Goal: Task Accomplishment & Management: Use online tool/utility

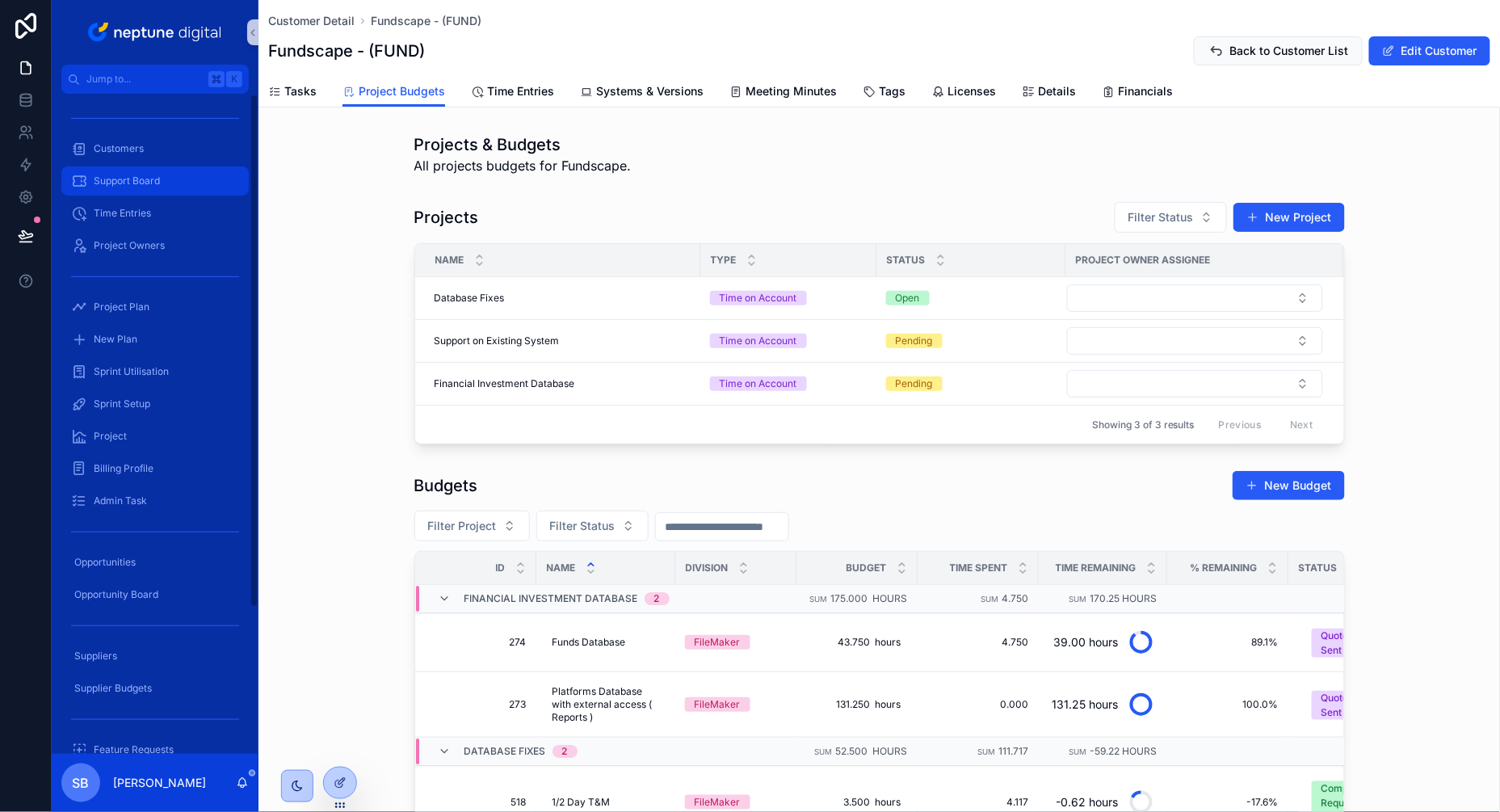
scroll to position [116, 0]
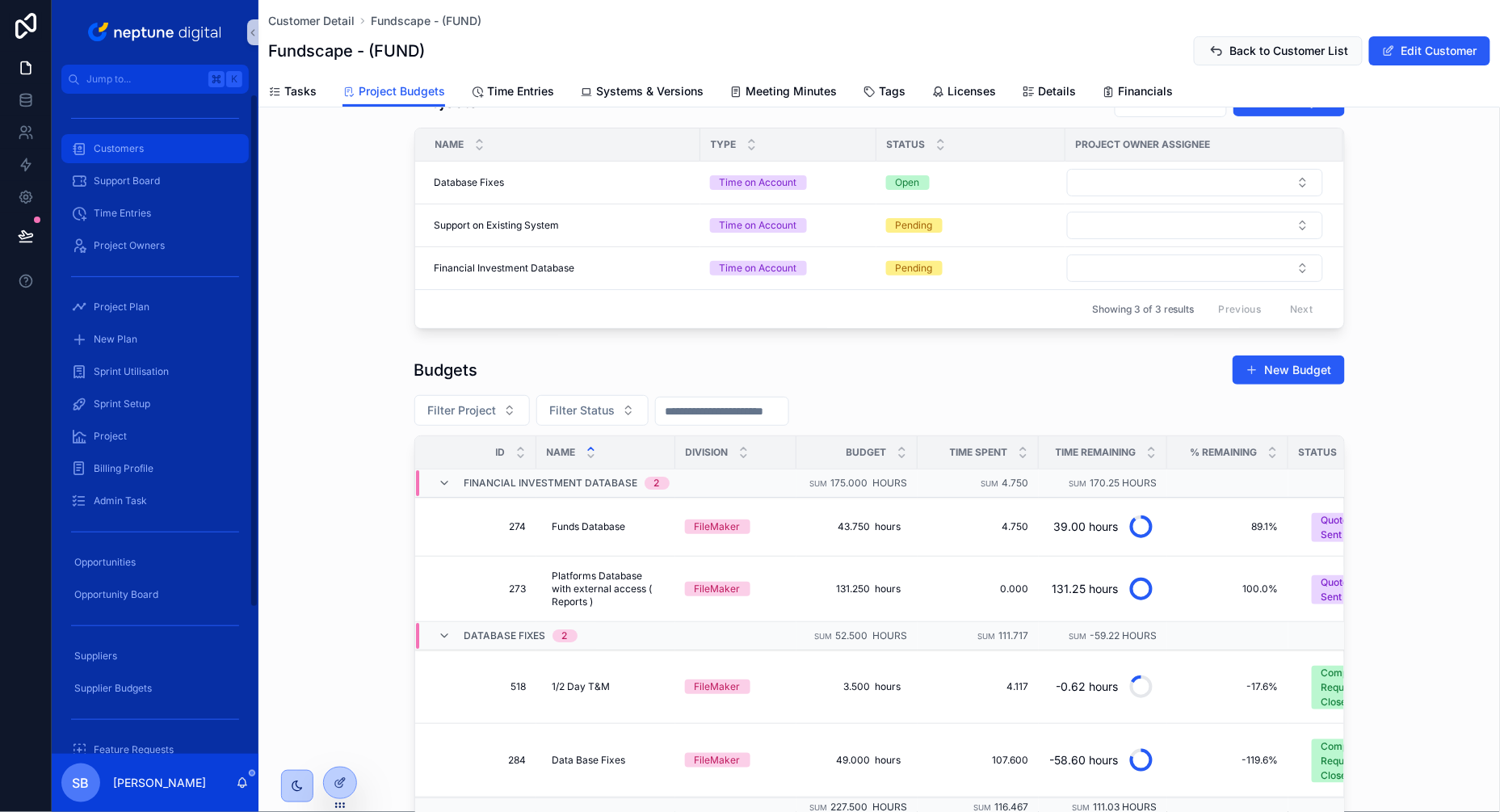
click at [133, 142] on span "Customers" at bounding box center [119, 148] width 50 height 13
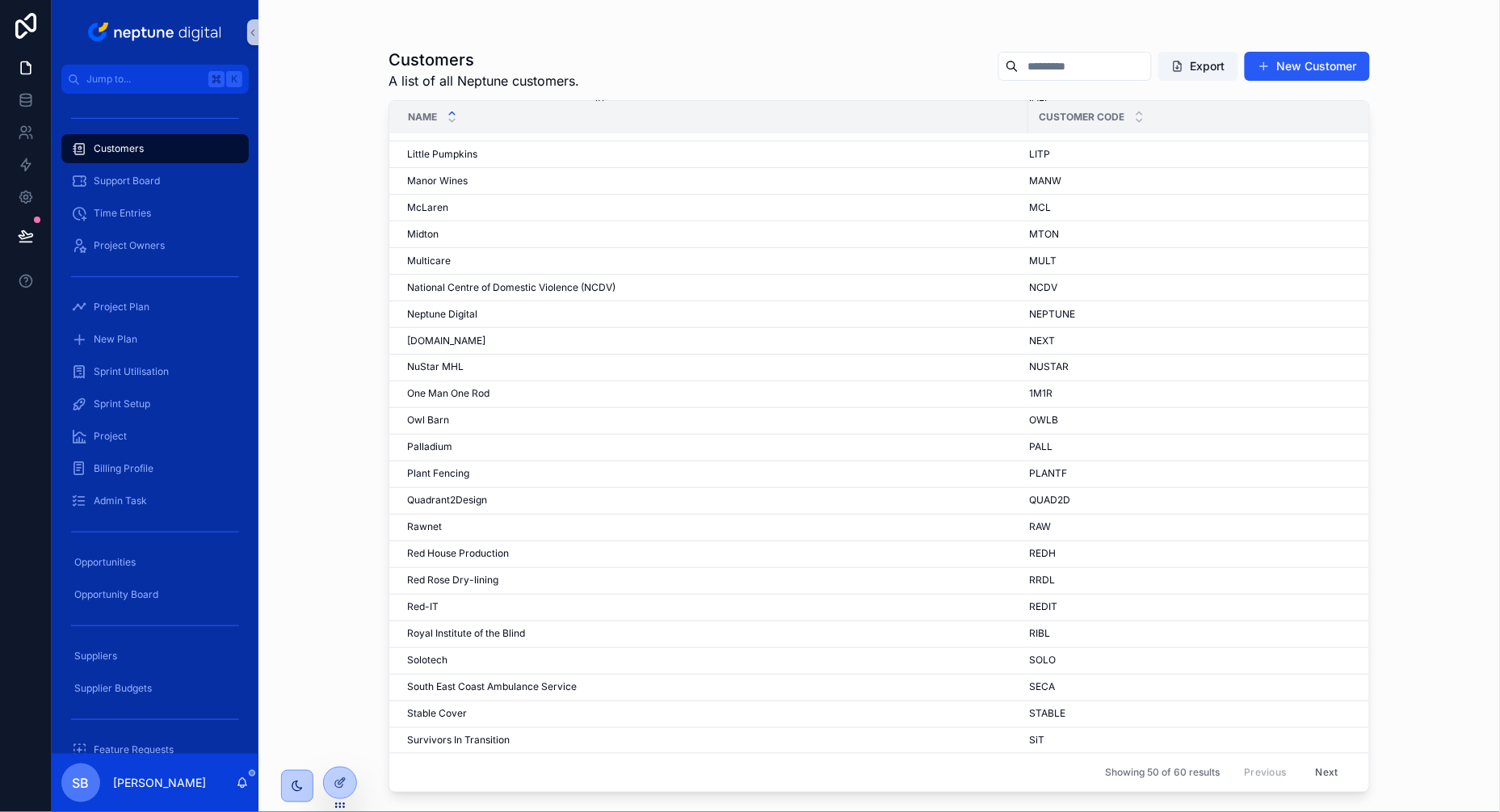
scroll to position [713, 2]
click at [1327, 770] on button "Next" at bounding box center [1327, 773] width 45 height 25
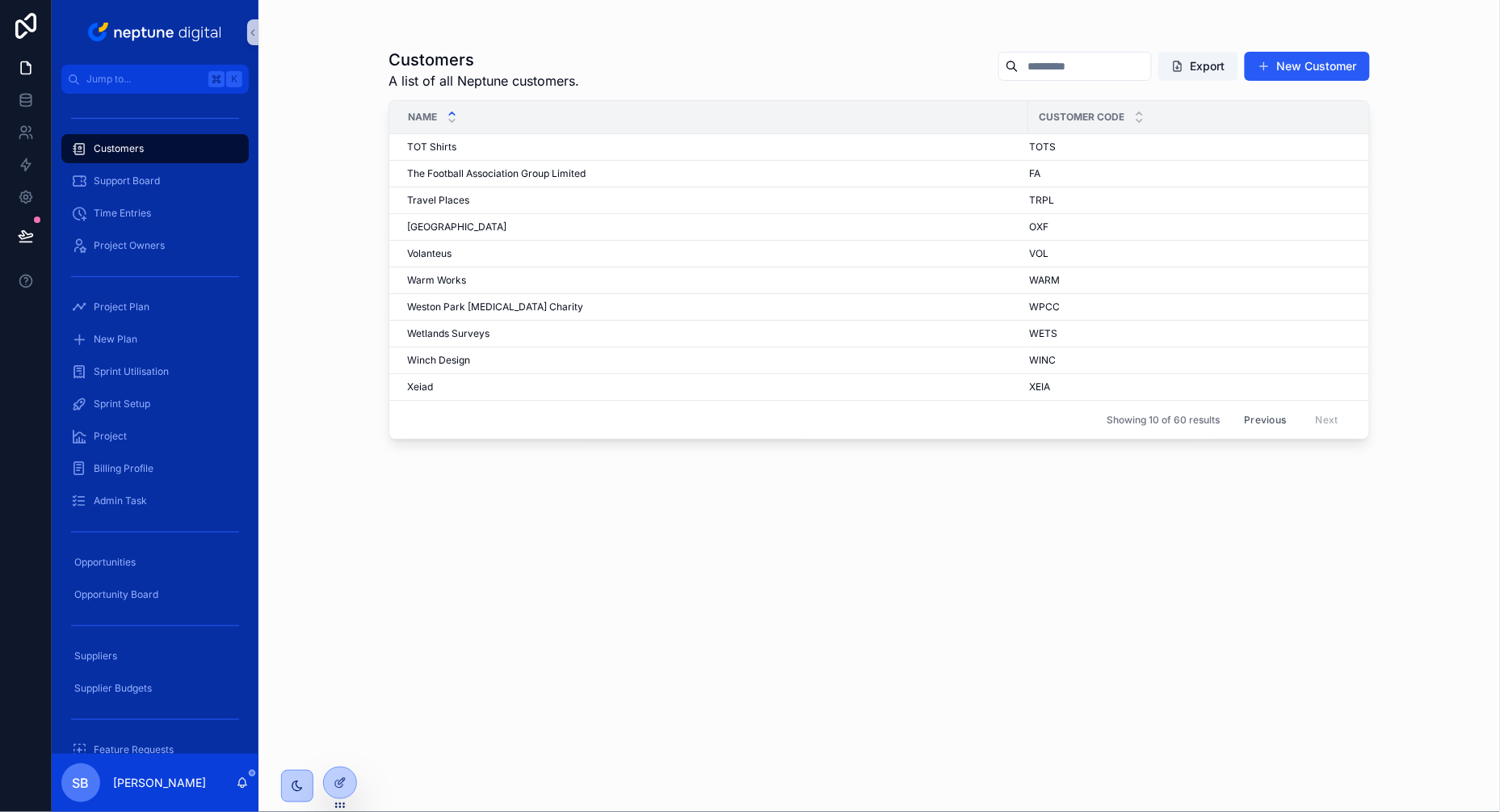
click at [1270, 418] on button "Previous" at bounding box center [1265, 420] width 65 height 25
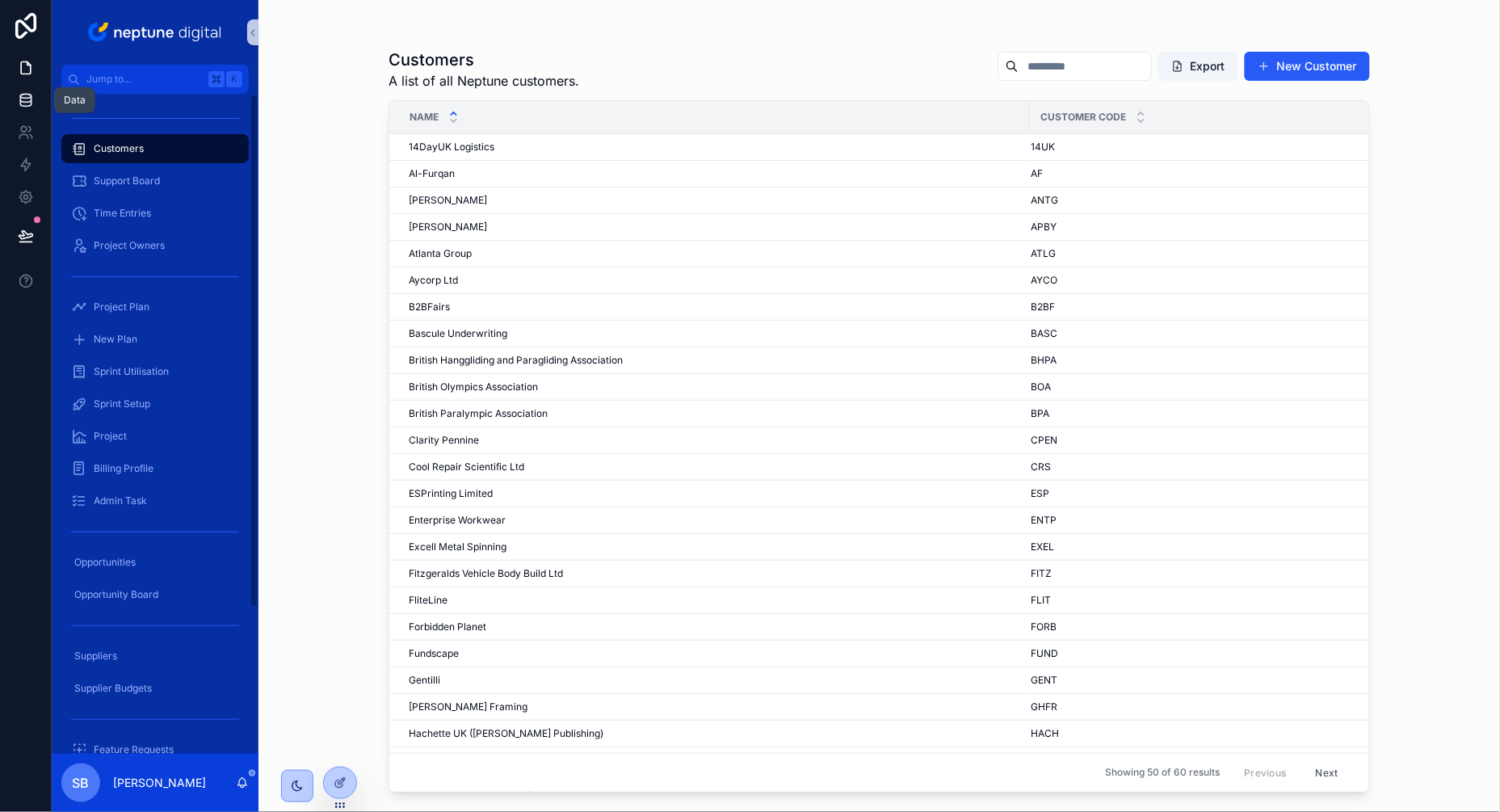
click at [27, 101] on icon at bounding box center [25, 100] width 11 height 7
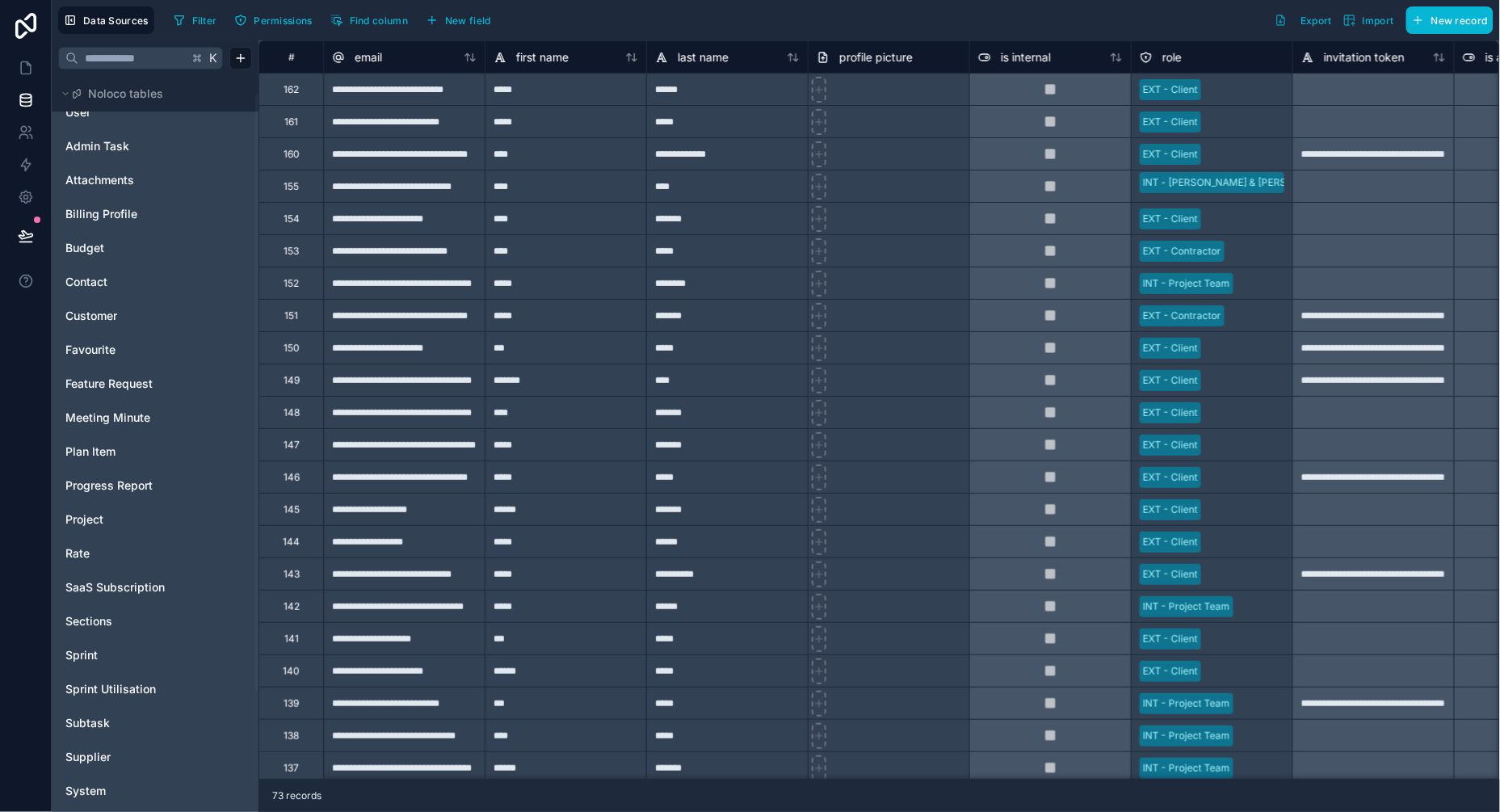
scroll to position [25, 0]
click at [94, 240] on span "Budget" at bounding box center [85, 244] width 39 height 16
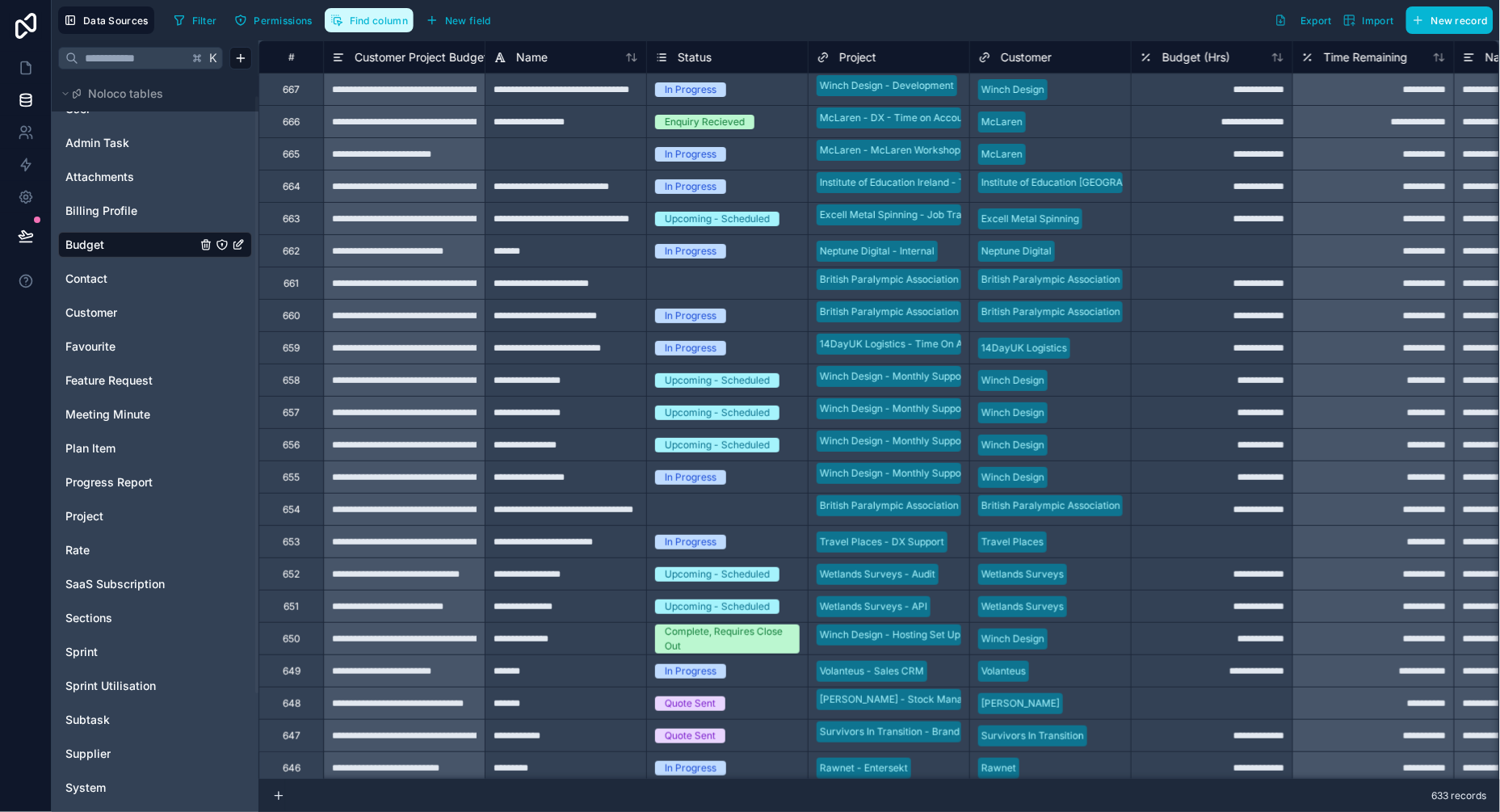
click at [388, 28] on button "Find column" at bounding box center [369, 20] width 89 height 24
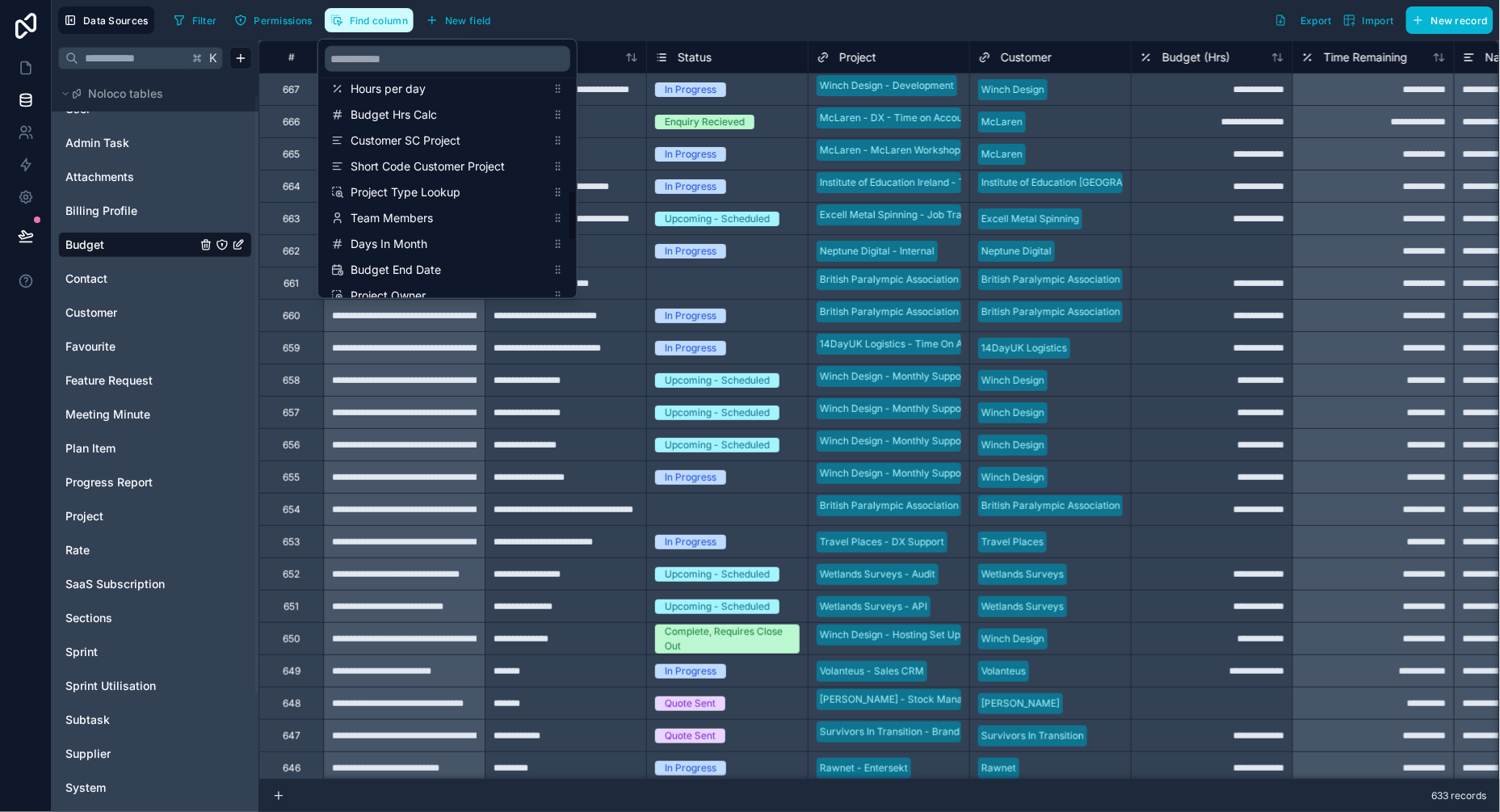
scroll to position [704, 0]
click at [374, 69] on input "scrollable content" at bounding box center [447, 59] width 246 height 26
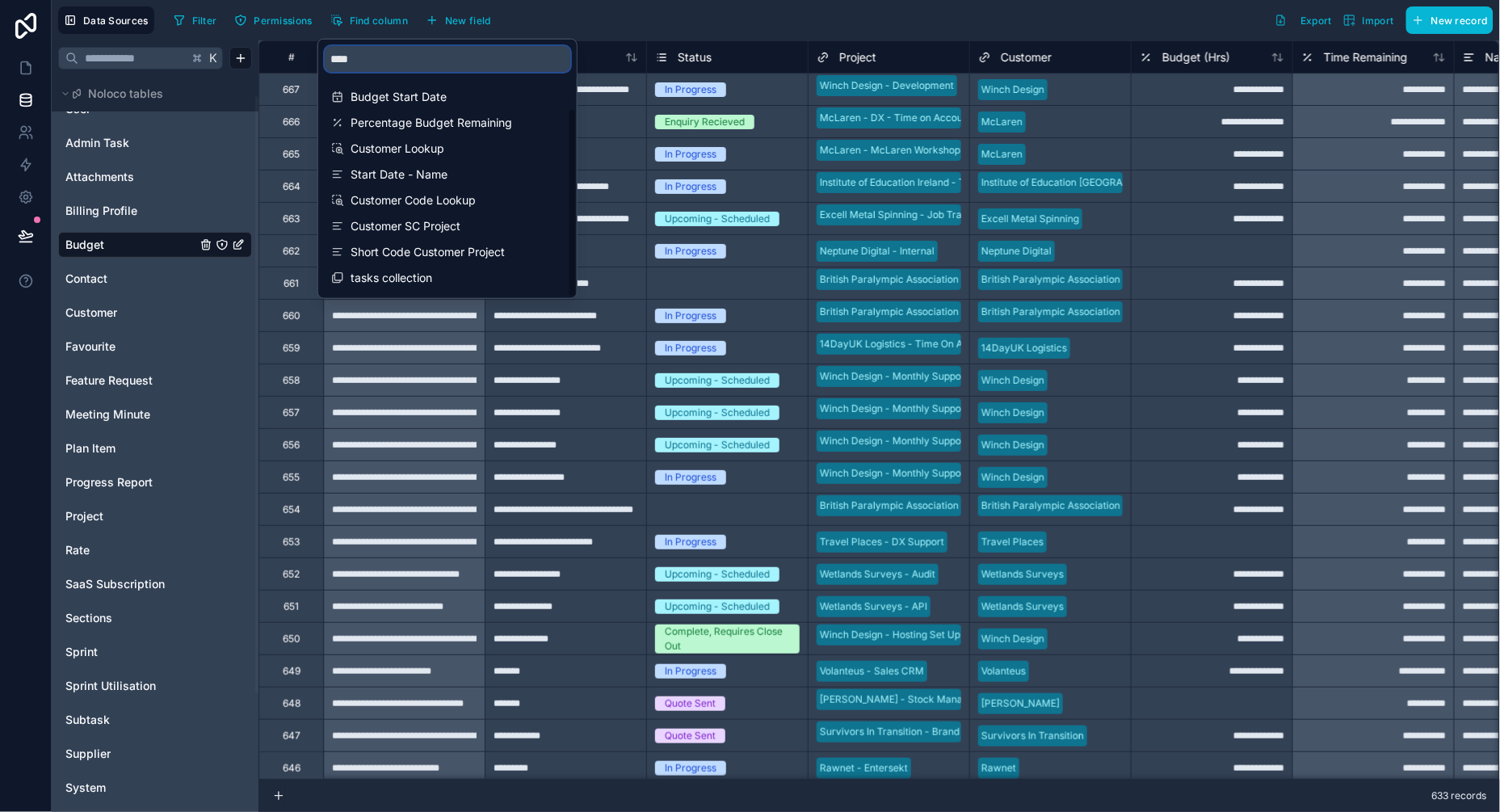
scroll to position [0, 0]
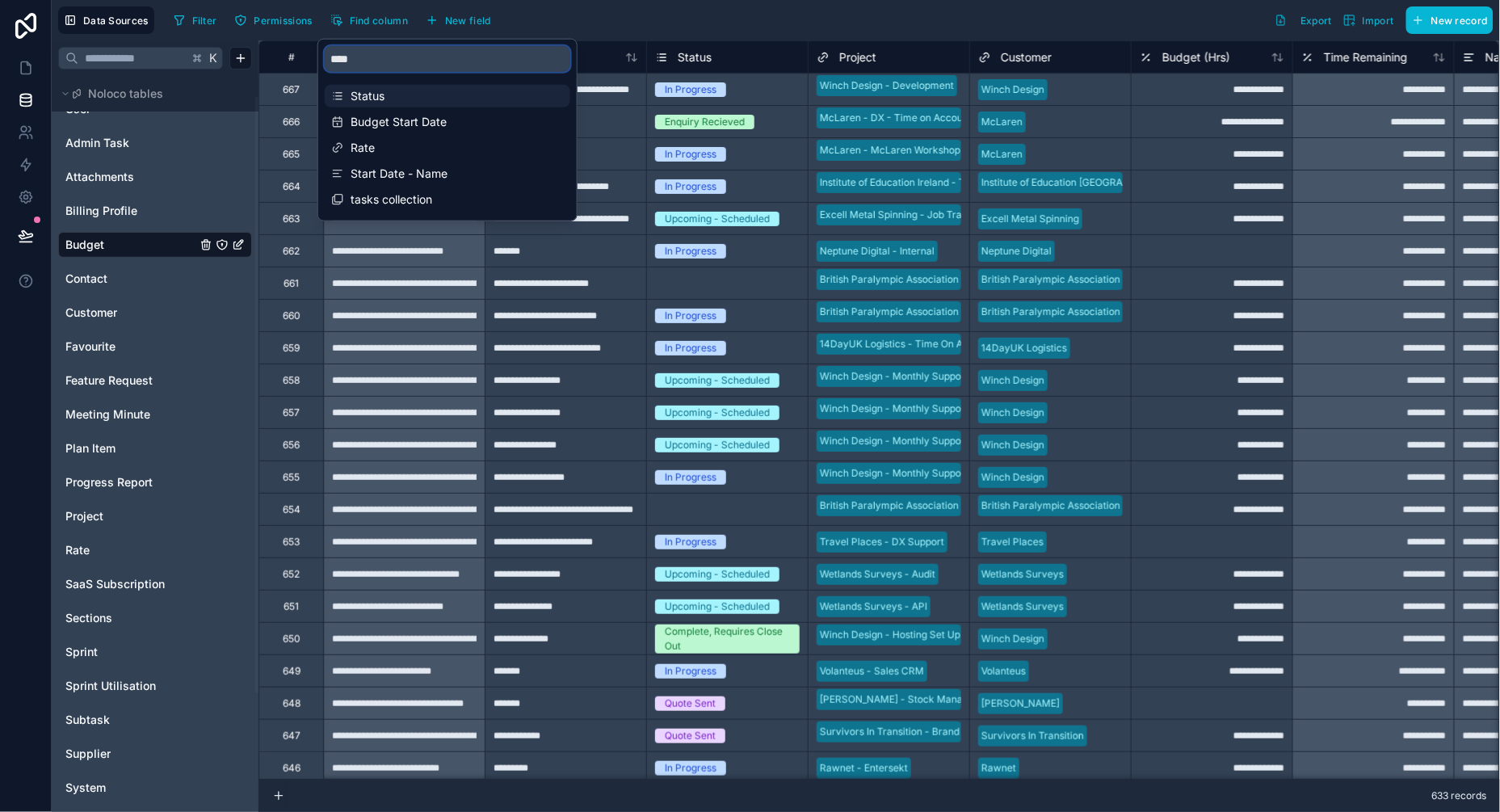
type input "****"
click at [373, 97] on span "Status" at bounding box center [447, 96] width 195 height 16
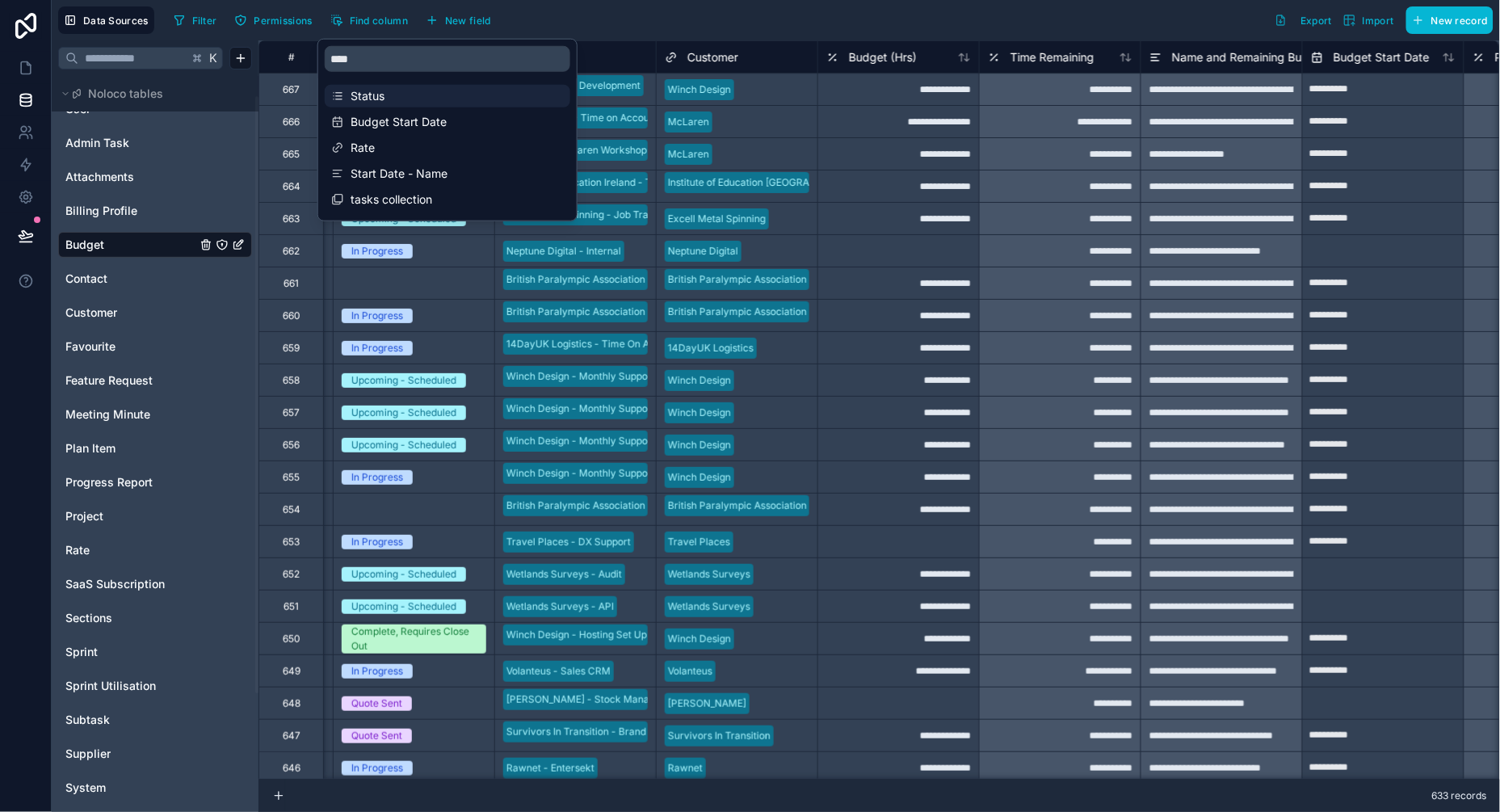
scroll to position [0, 323]
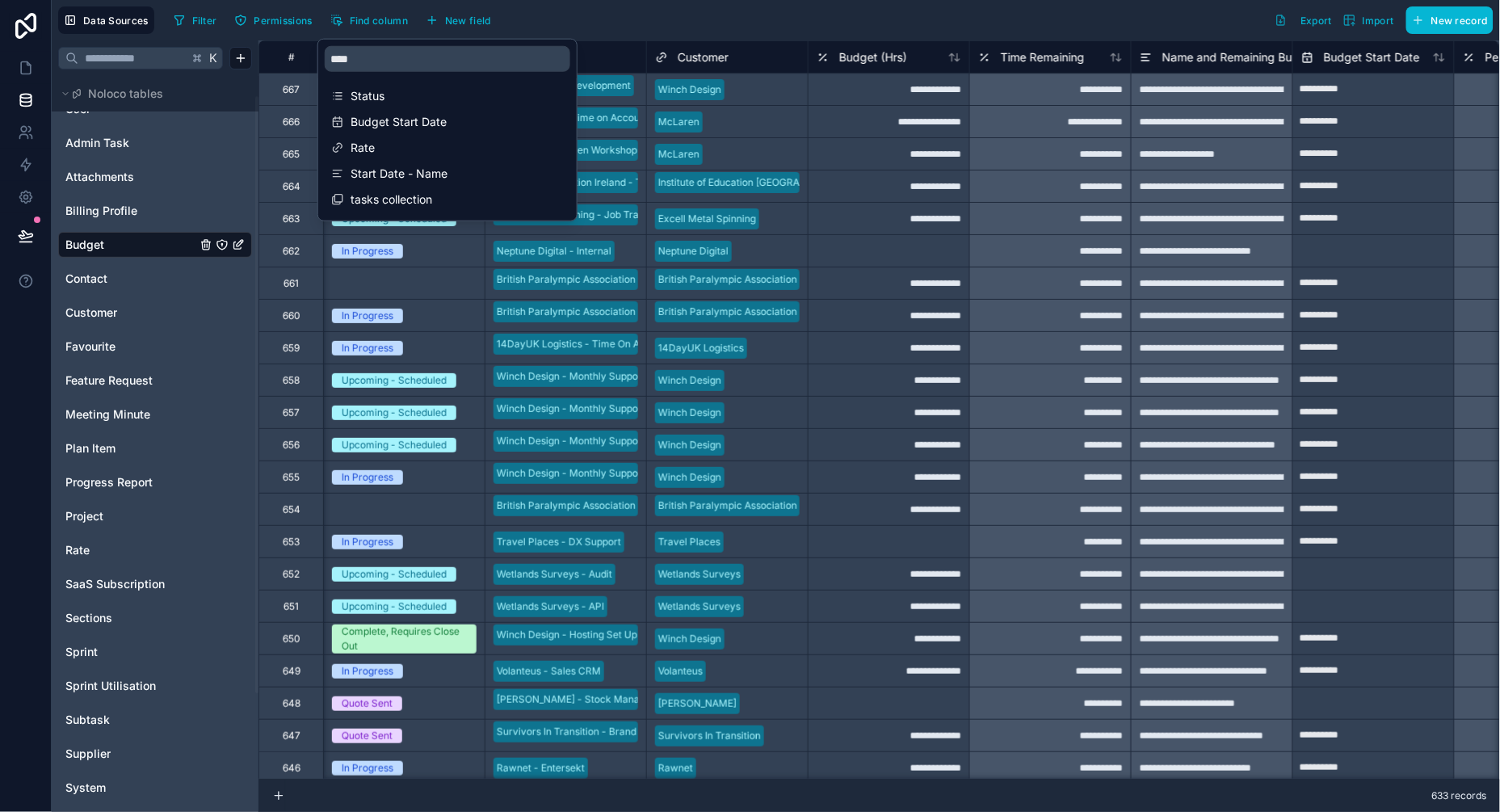
click at [901, 4] on div "Data Sources Filter Permissions Find column New field Export Import New record" at bounding box center [776, 20] width 1448 height 40
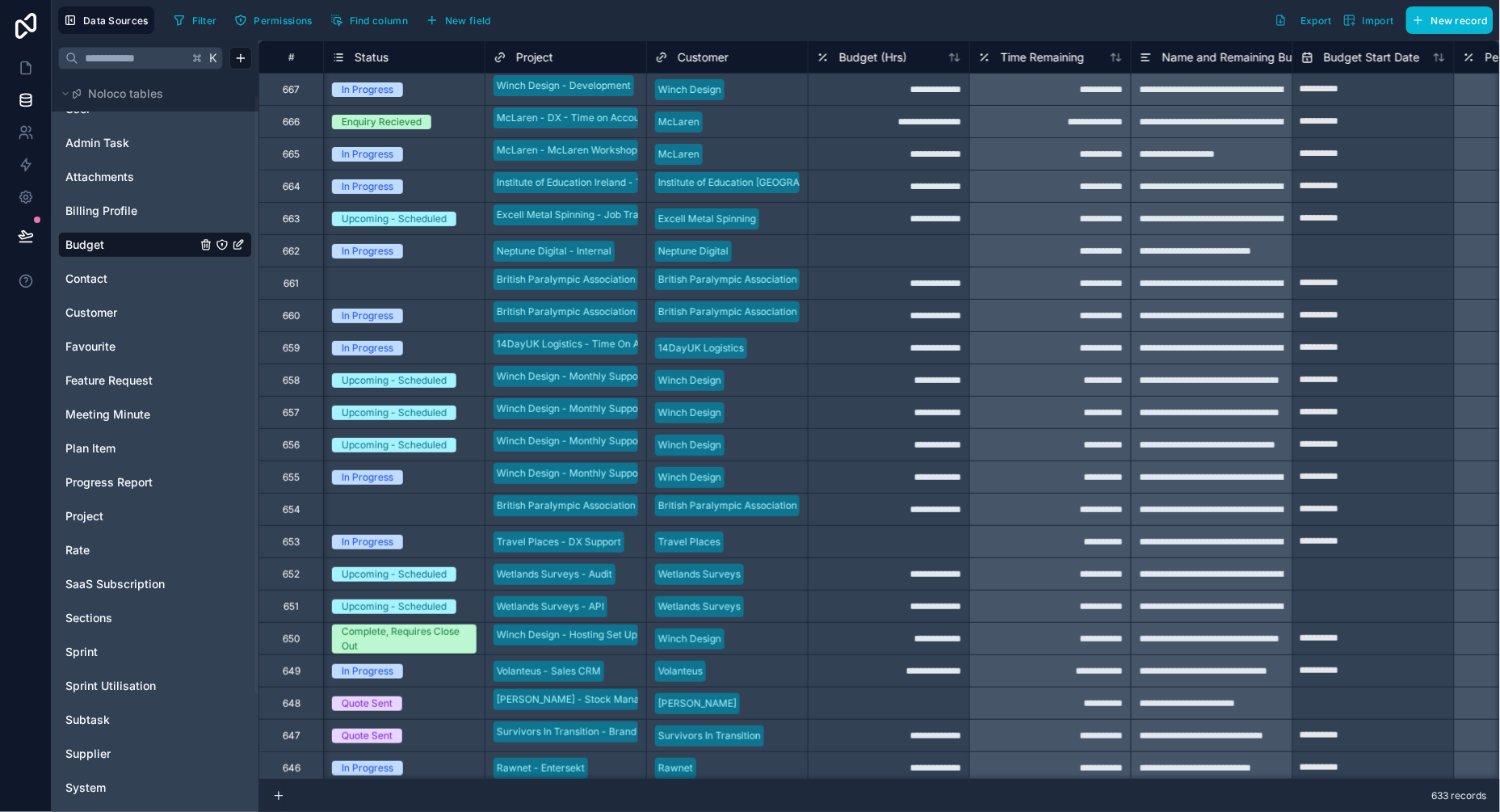
click at [412, 60] on div "Status" at bounding box center [404, 57] width 145 height 19
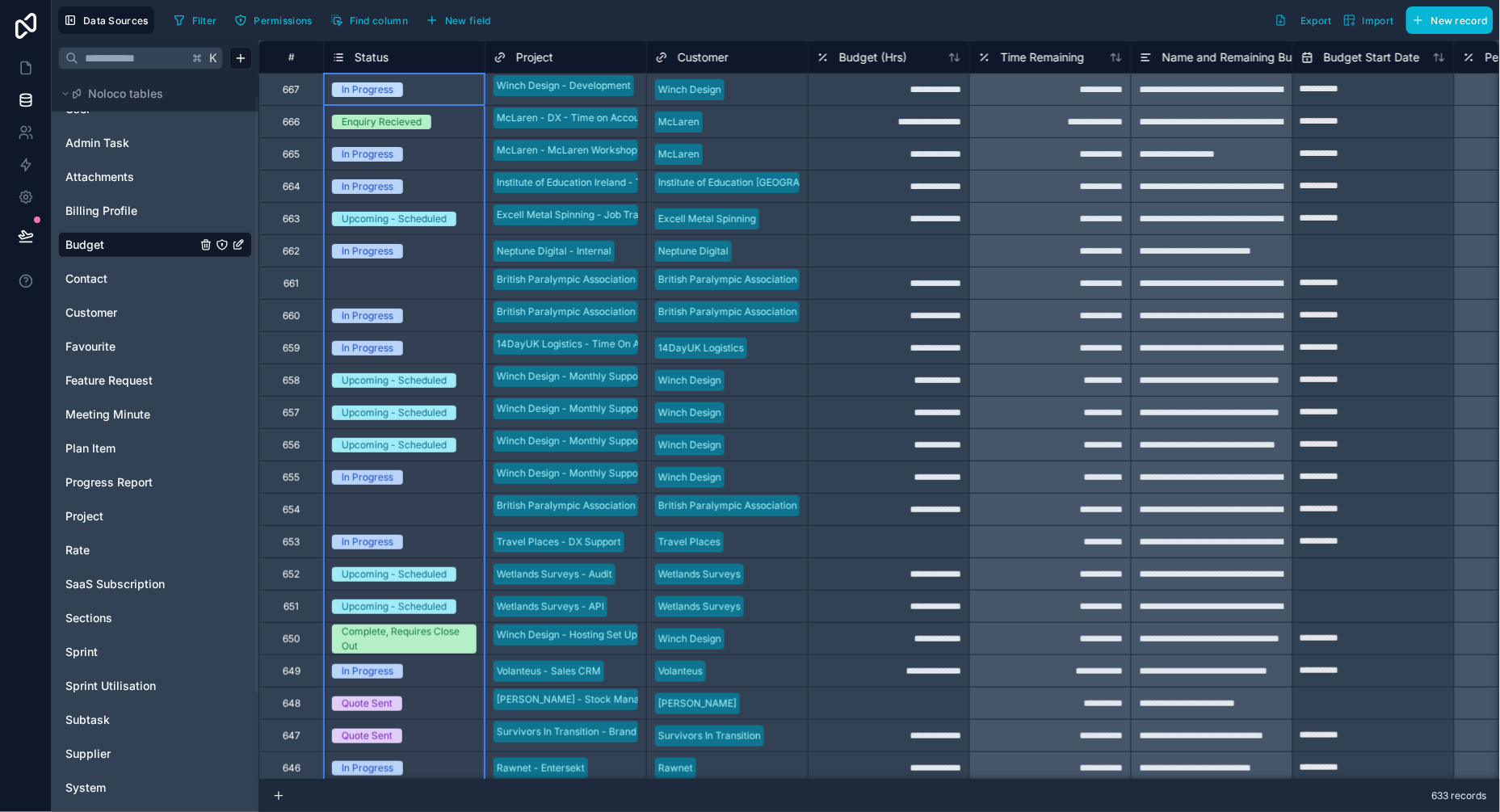
click at [373, 54] on span "Status" at bounding box center [371, 57] width 34 height 16
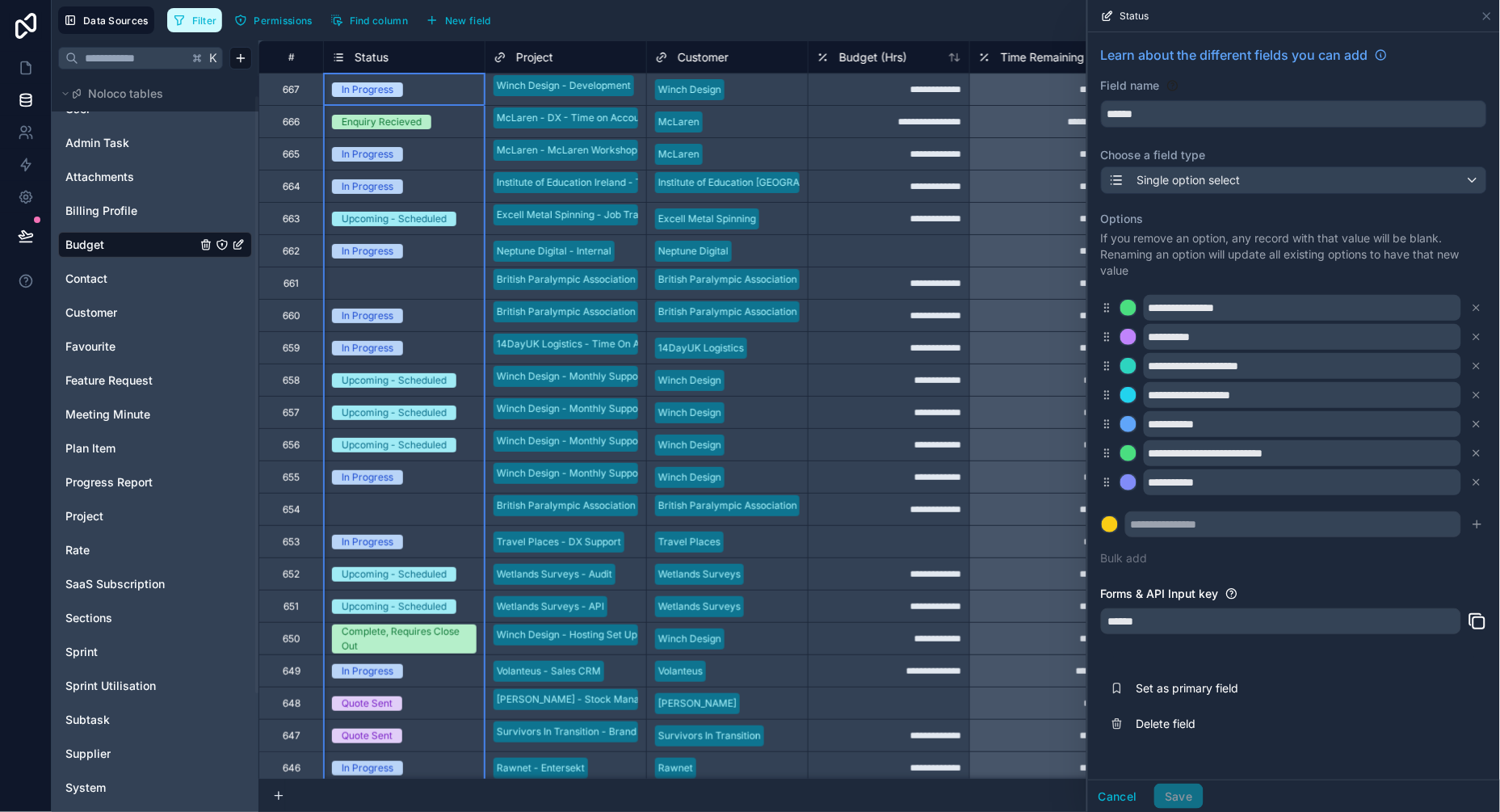
click at [209, 22] on span "Filter" at bounding box center [204, 20] width 25 height 12
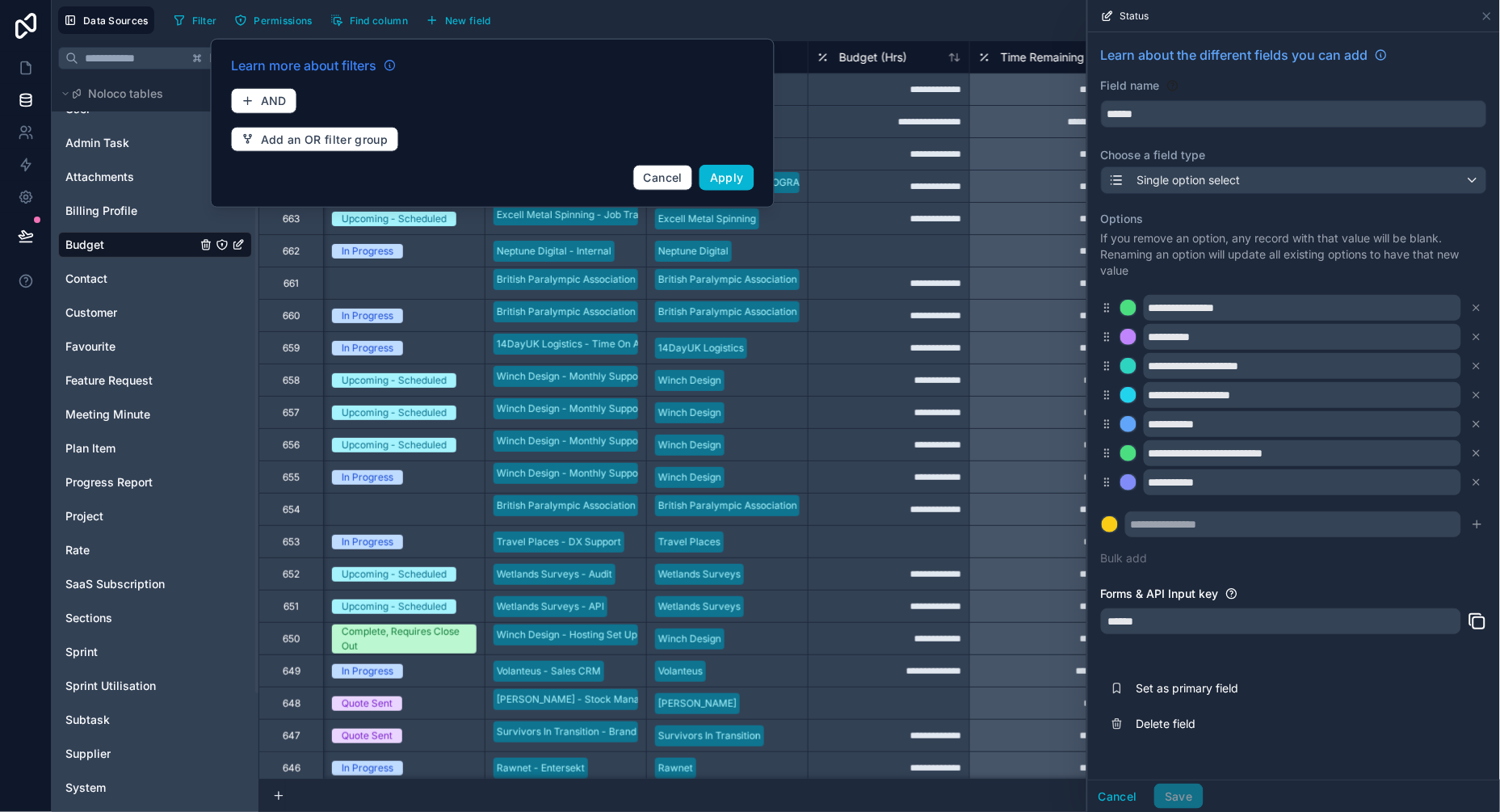
click at [326, 67] on span "Learn more about filters" at bounding box center [304, 65] width 146 height 19
click at [265, 100] on span "AND" at bounding box center [273, 101] width 26 height 14
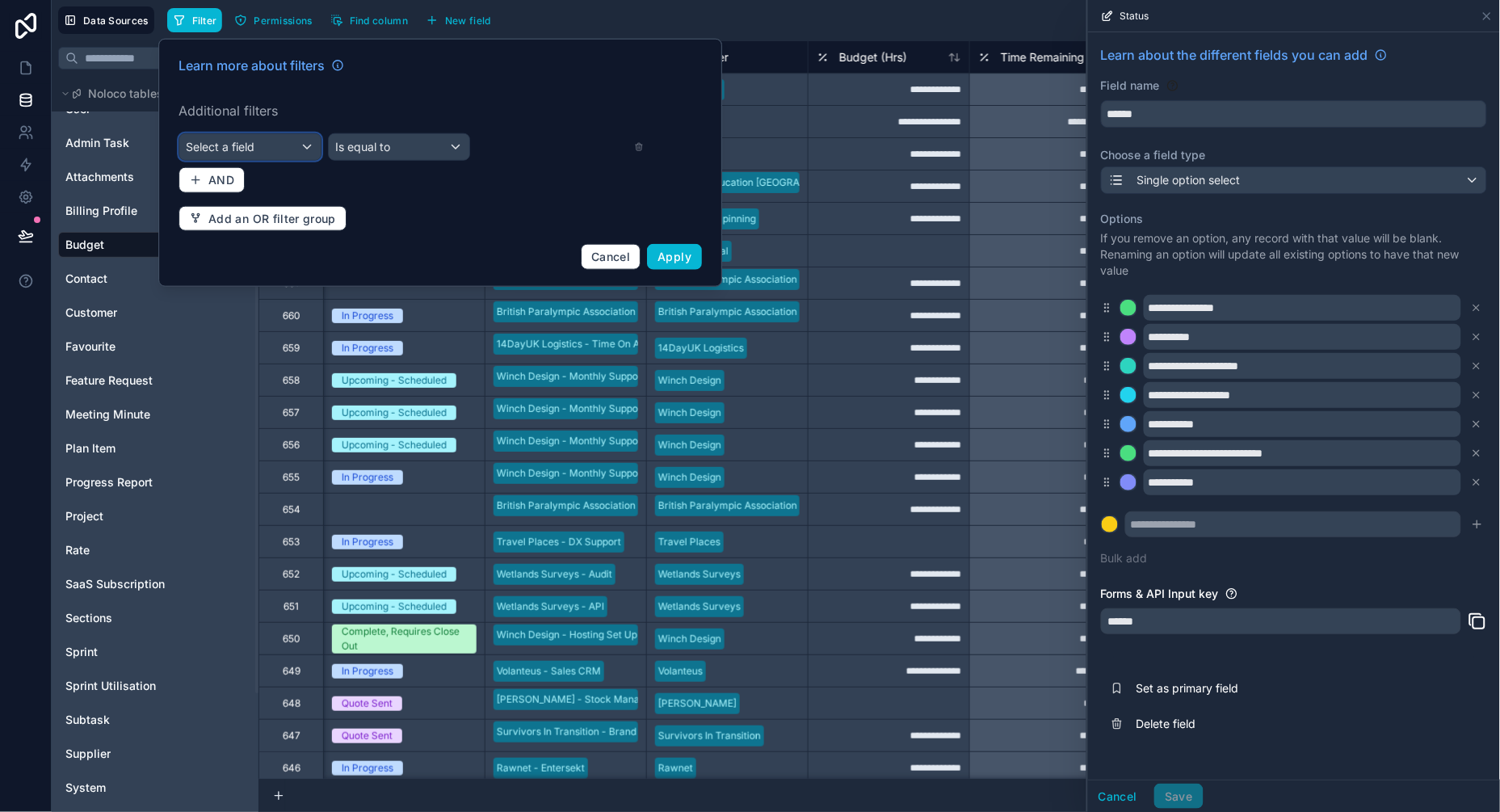
click at [239, 155] on div "Select a field" at bounding box center [250, 147] width 142 height 26
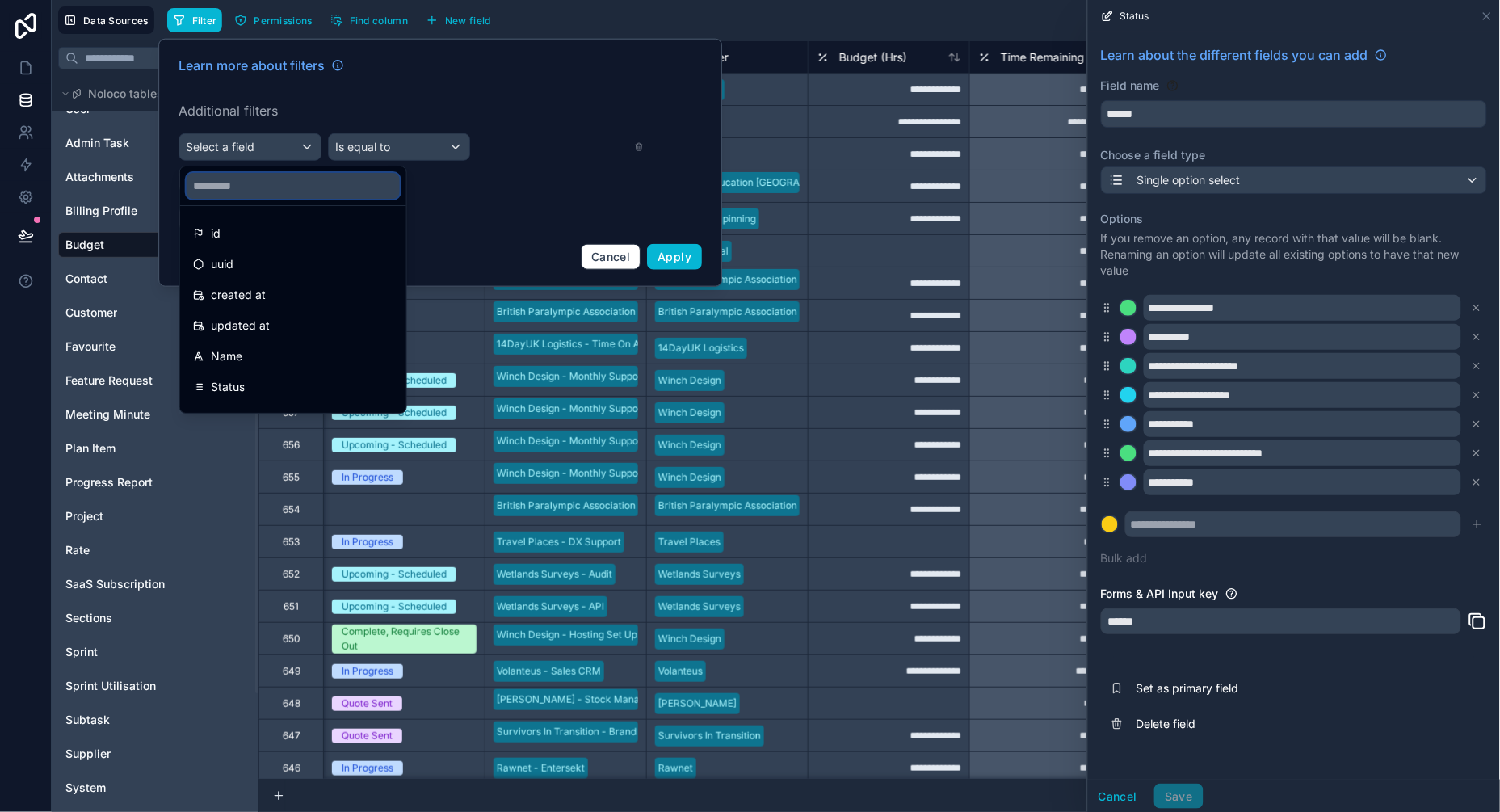
click at [225, 189] on input "text" at bounding box center [293, 185] width 213 height 26
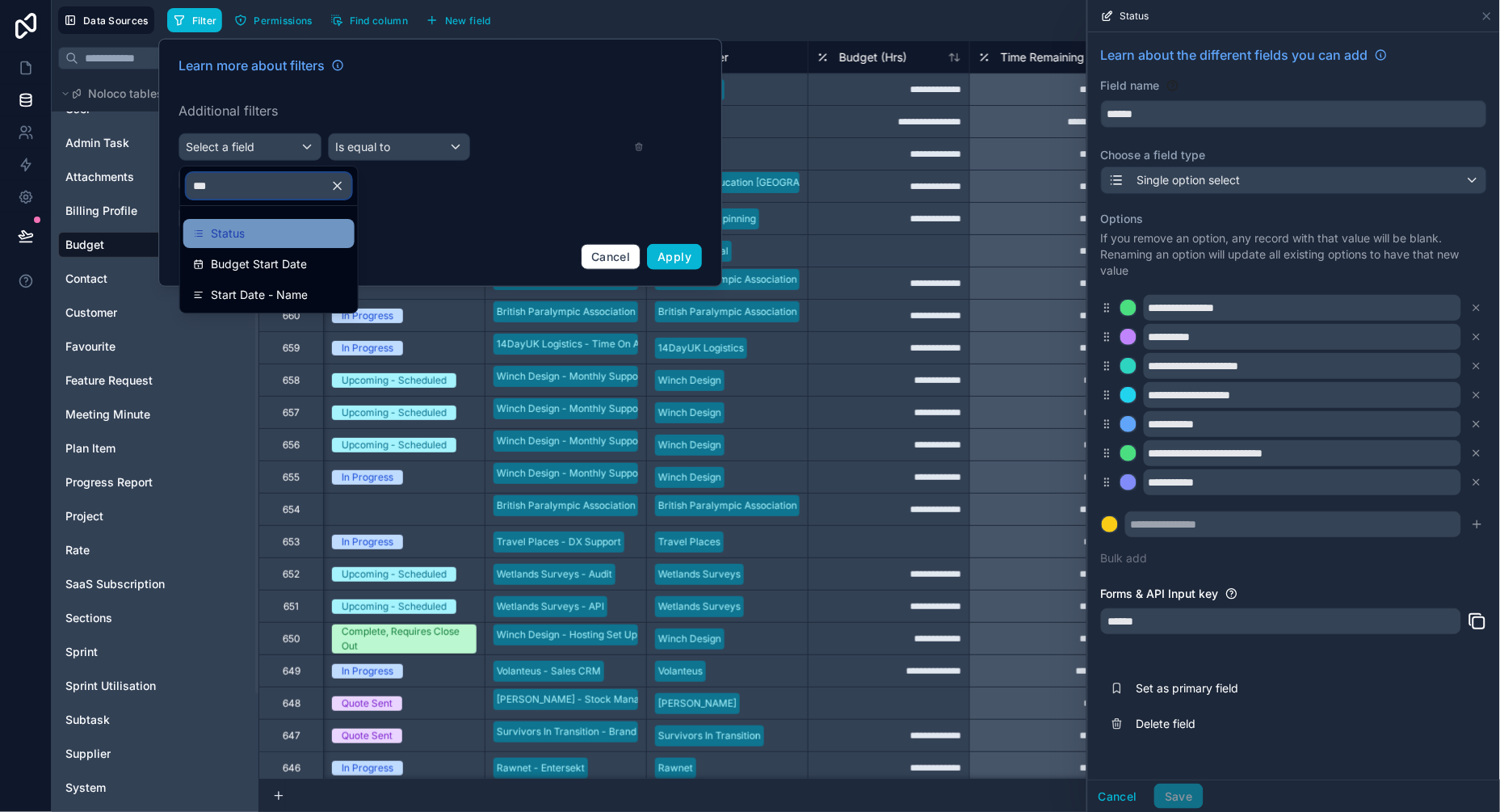
type input "***"
click at [222, 227] on span "Status" at bounding box center [228, 233] width 34 height 19
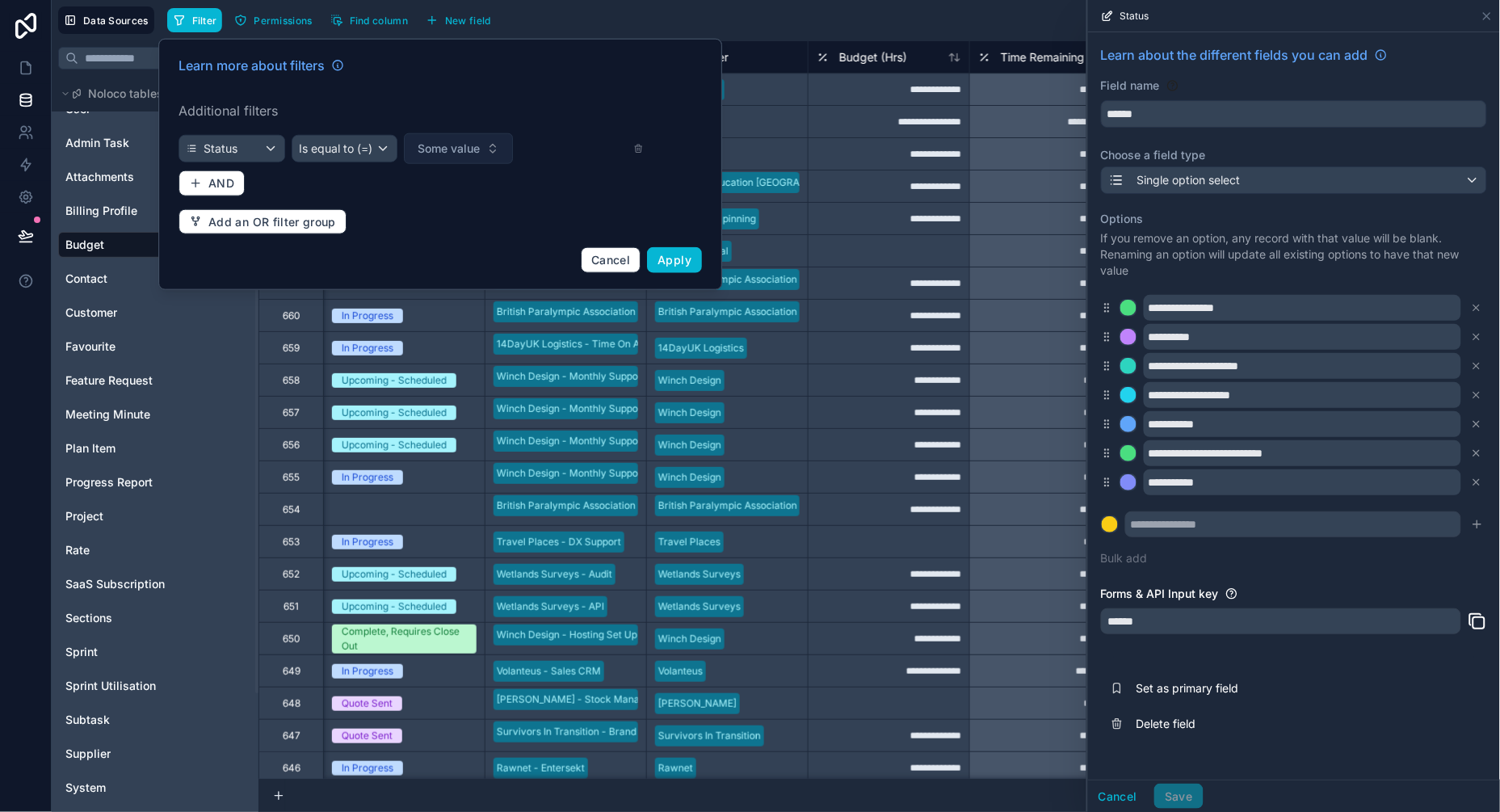
click at [444, 144] on span "Some value" at bounding box center [449, 148] width 62 height 16
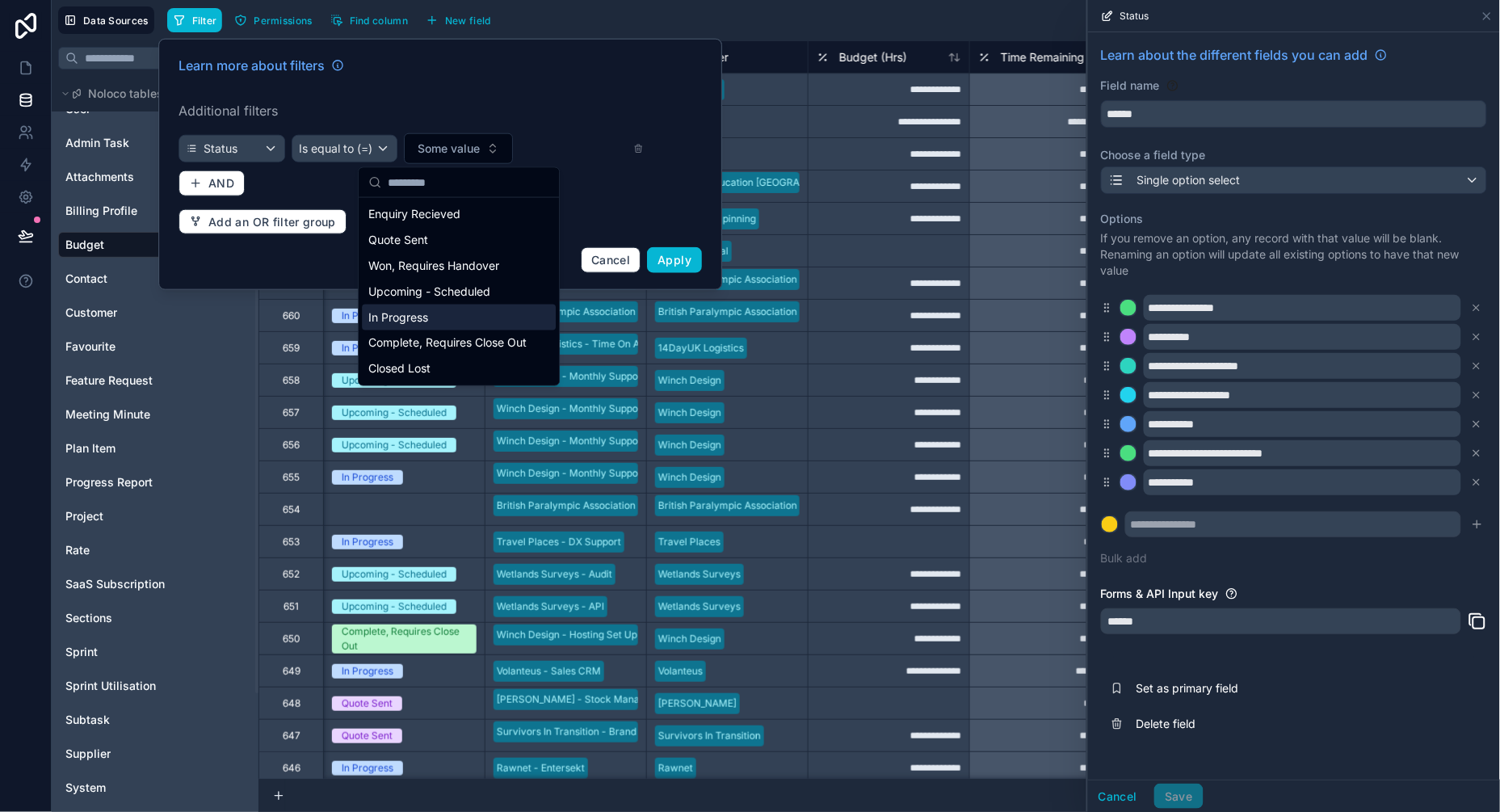
click at [430, 316] on div "In Progress" at bounding box center [458, 317] width 194 height 26
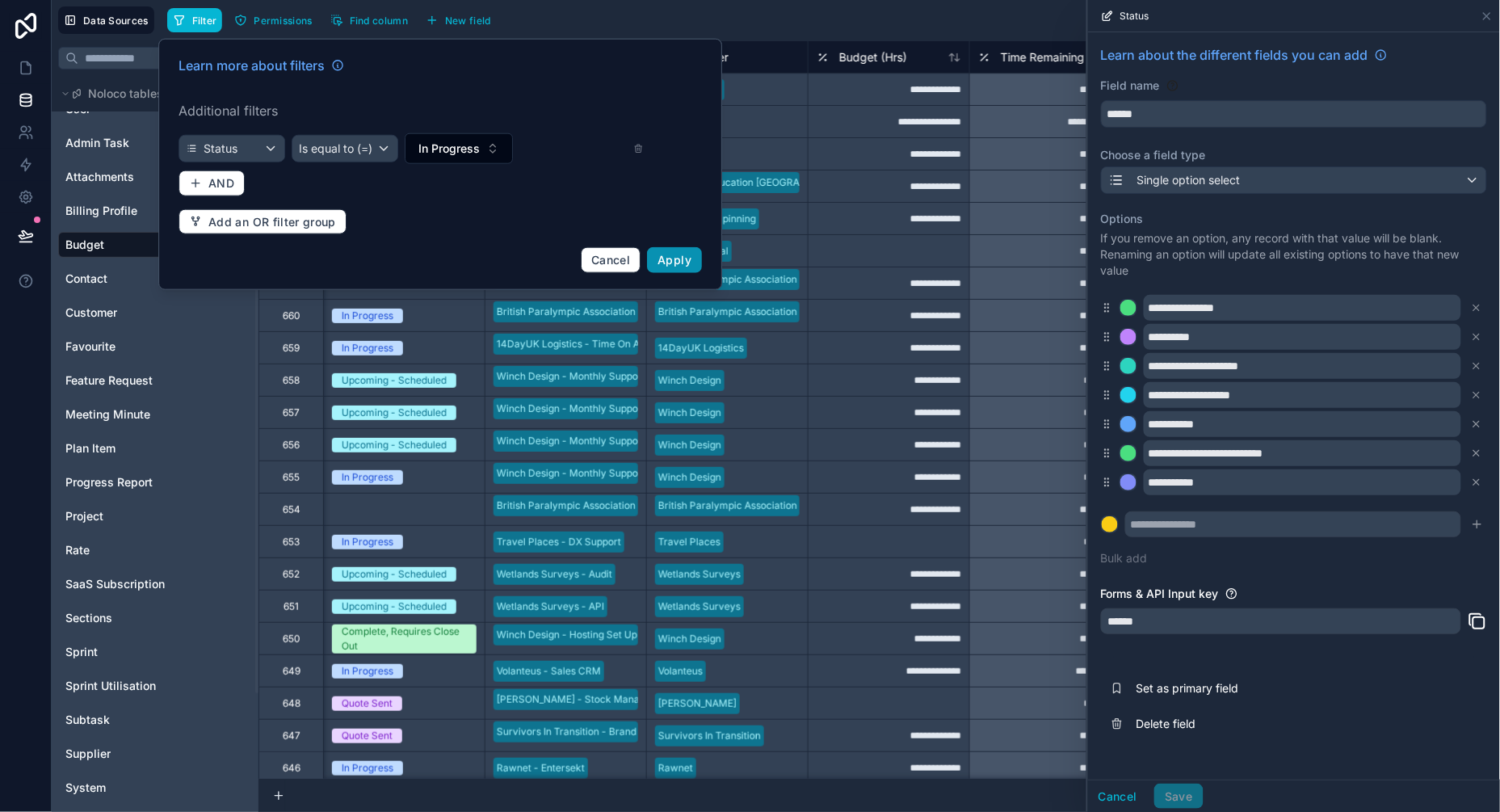
click at [674, 265] on span "Apply" at bounding box center [675, 260] width 34 height 13
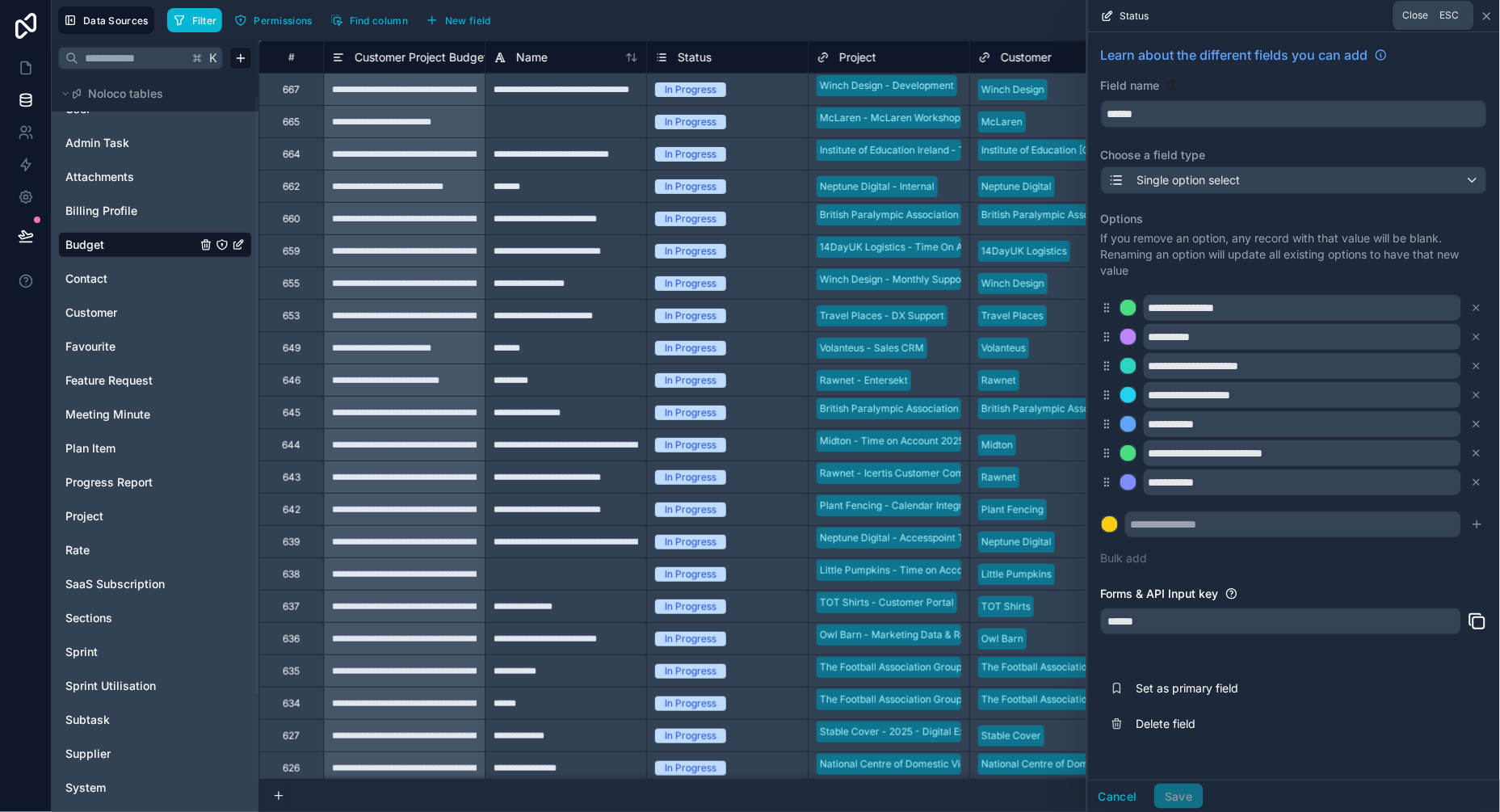
click at [1492, 14] on icon at bounding box center [1487, 16] width 13 height 13
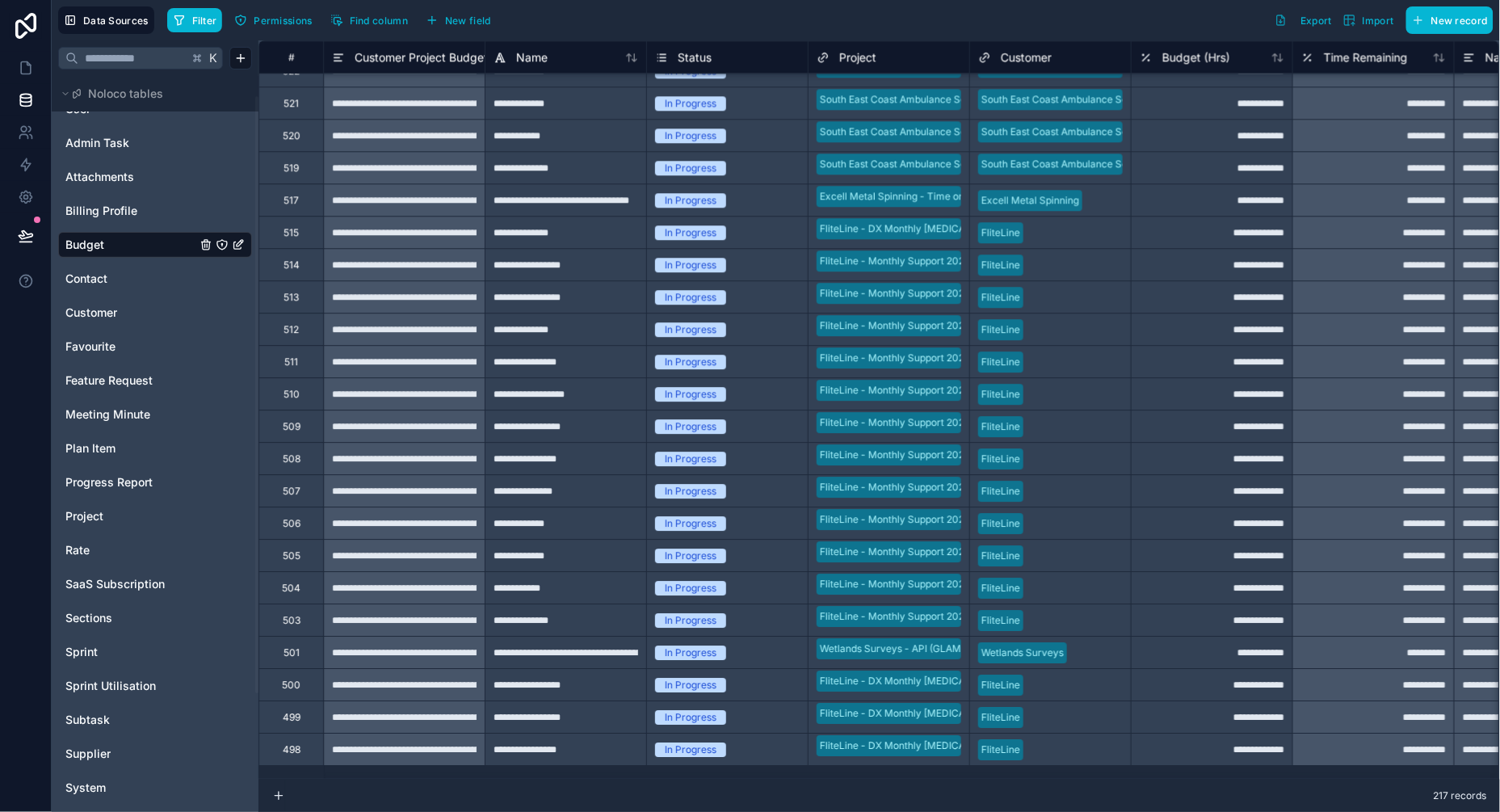
scroll to position [3223, 0]
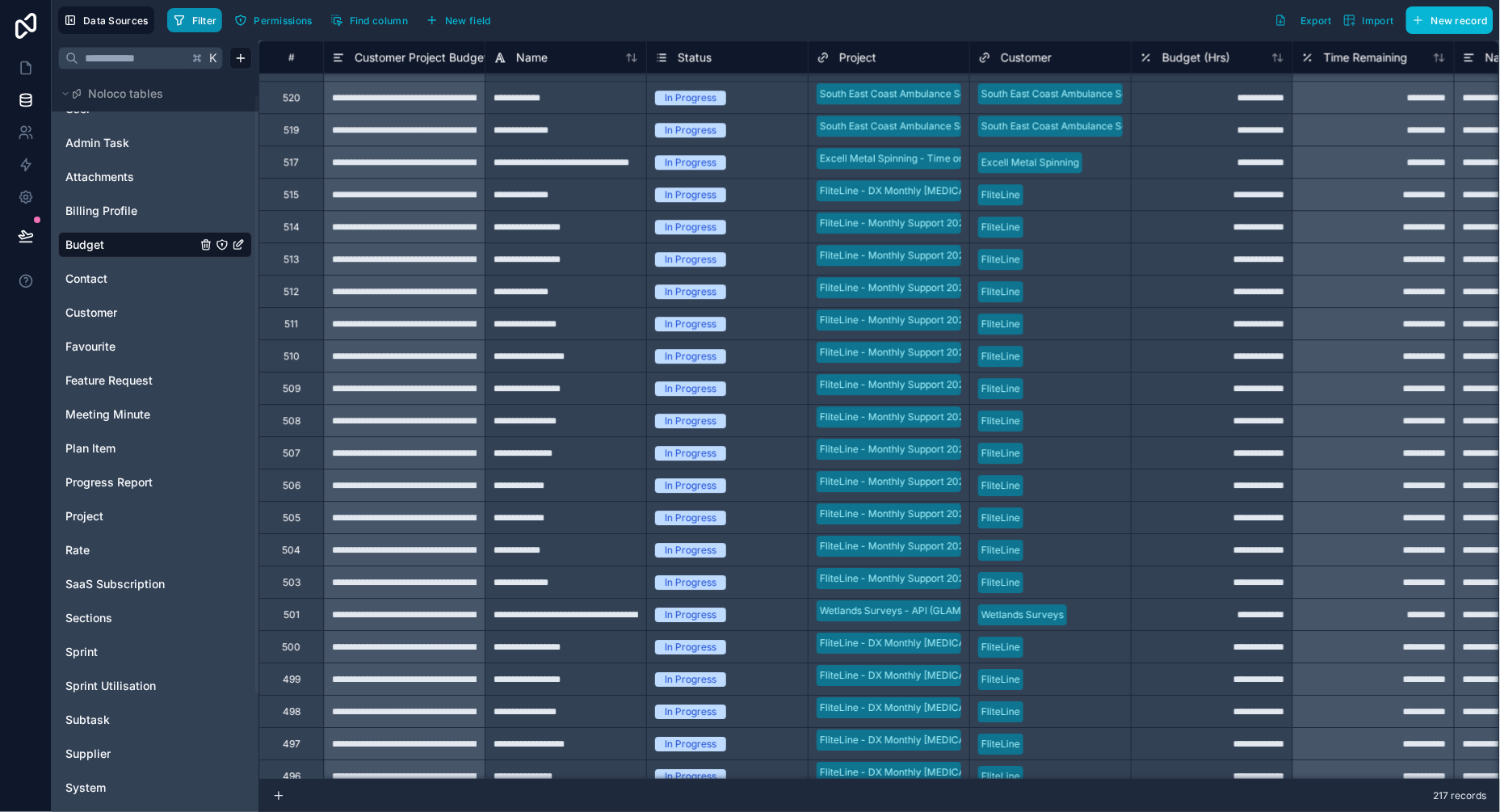
click at [203, 22] on span "Filter" at bounding box center [204, 20] width 25 height 12
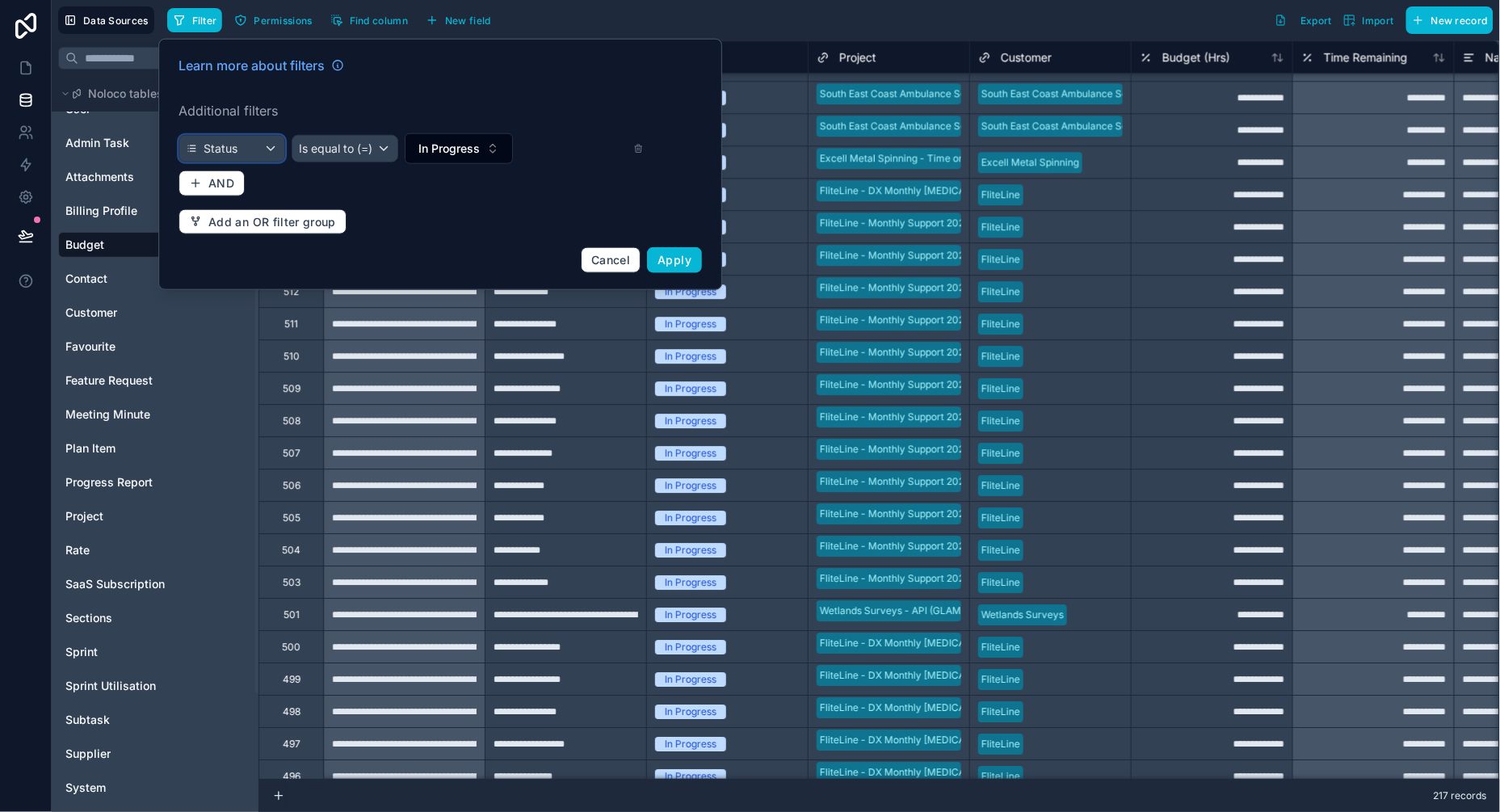
click at [272, 147] on div "Status" at bounding box center [231, 148] width 105 height 26
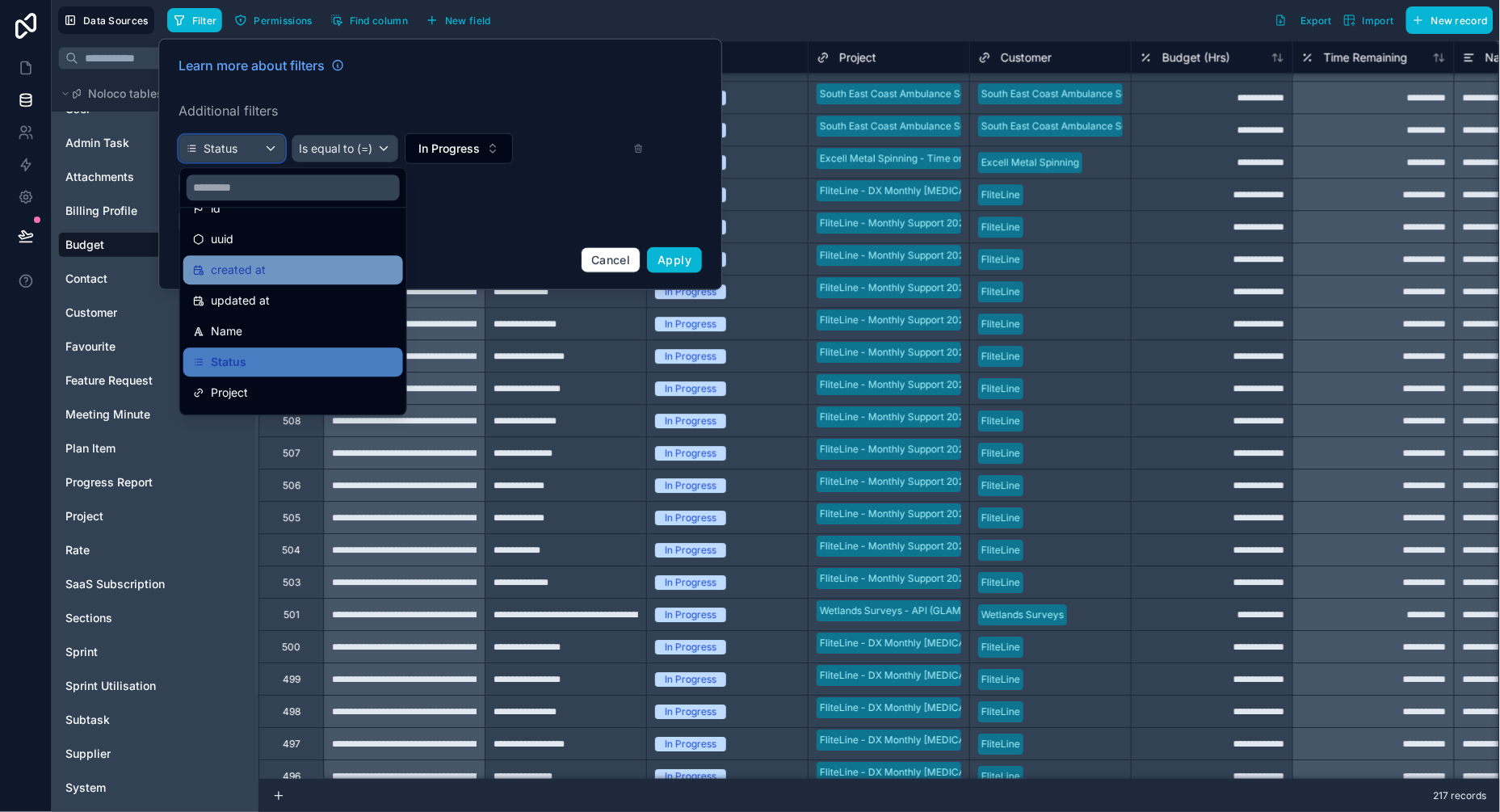
scroll to position [28, 0]
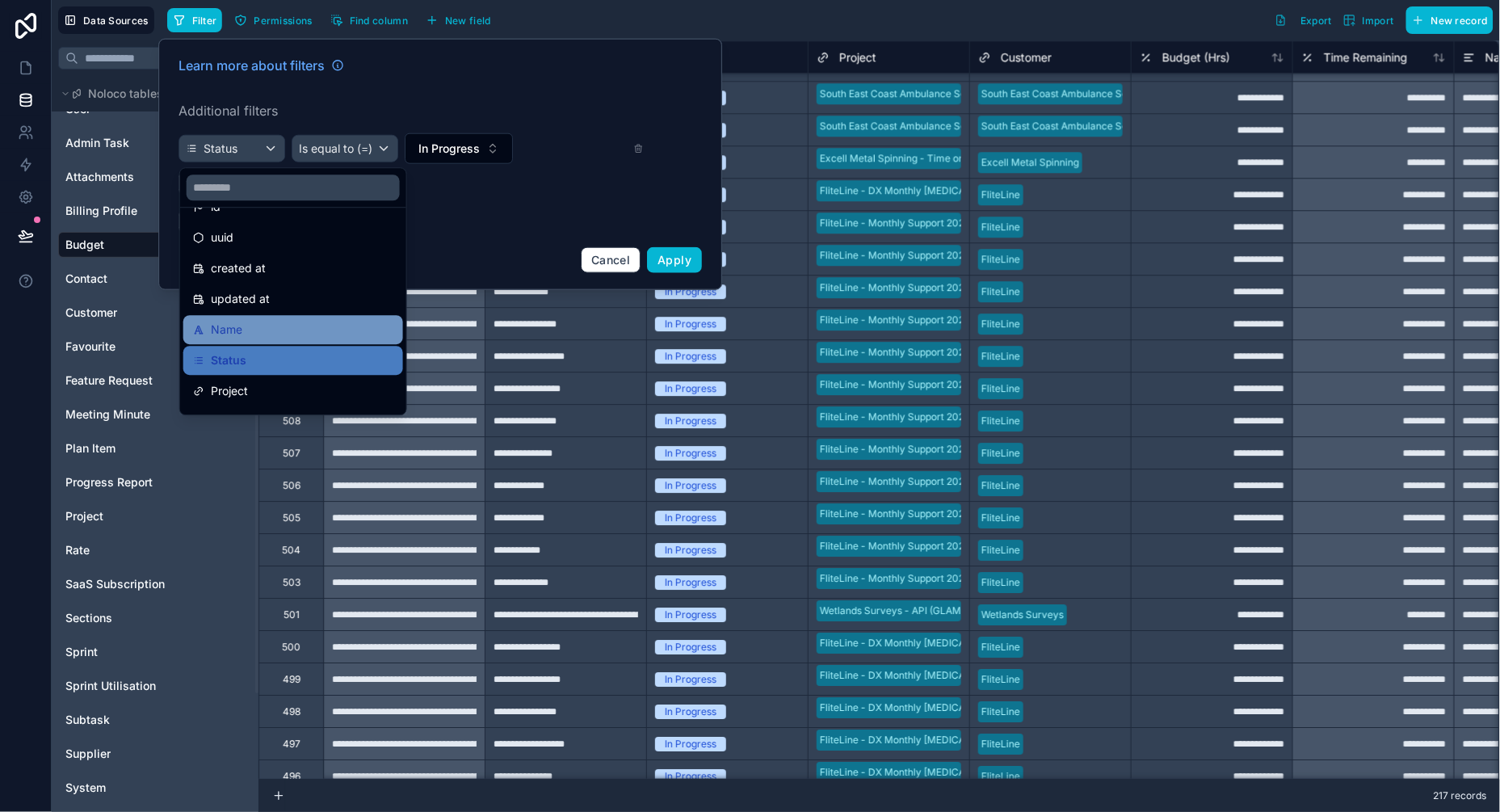
click at [242, 323] on div "Name" at bounding box center [292, 329] width 200 height 19
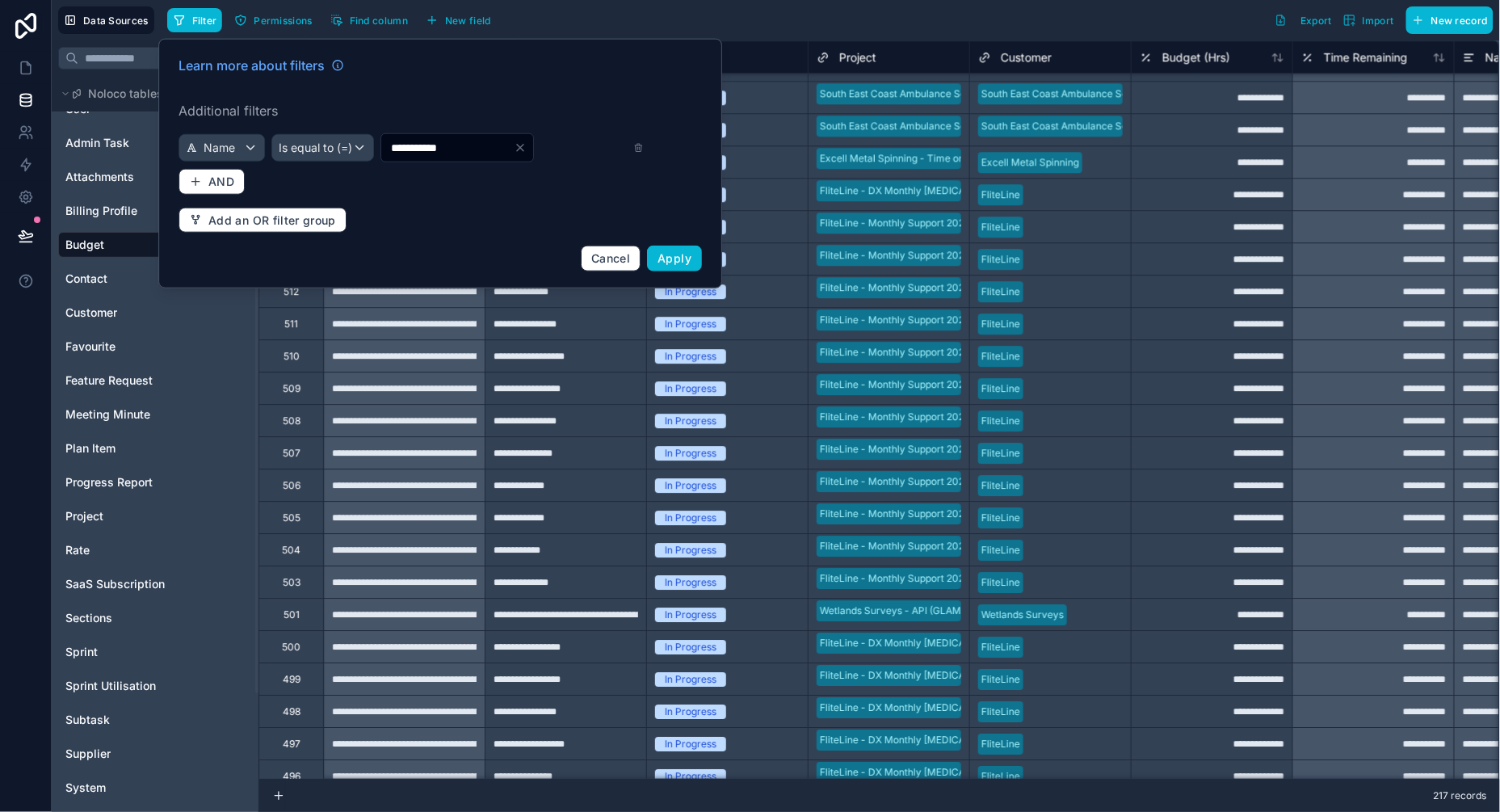
click at [453, 158] on input "**********" at bounding box center [447, 147] width 132 height 23
click at [526, 147] on icon "Clear" at bounding box center [520, 147] width 13 height 13
click at [484, 148] on input "text" at bounding box center [457, 147] width 132 height 23
type input "****"
click at [678, 251] on span "Apply" at bounding box center [675, 258] width 34 height 13
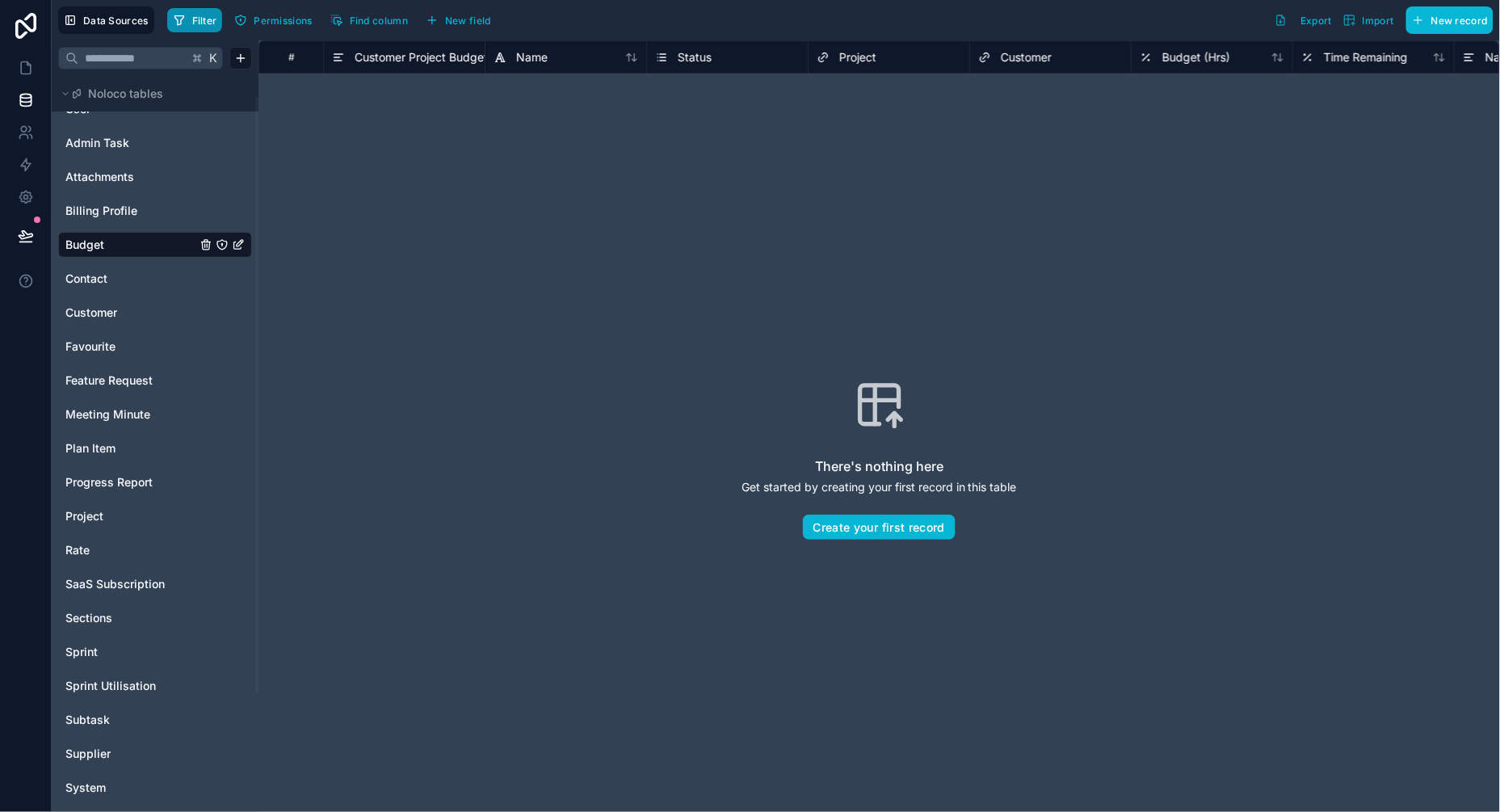
click at [209, 22] on span "Filter" at bounding box center [204, 20] width 25 height 12
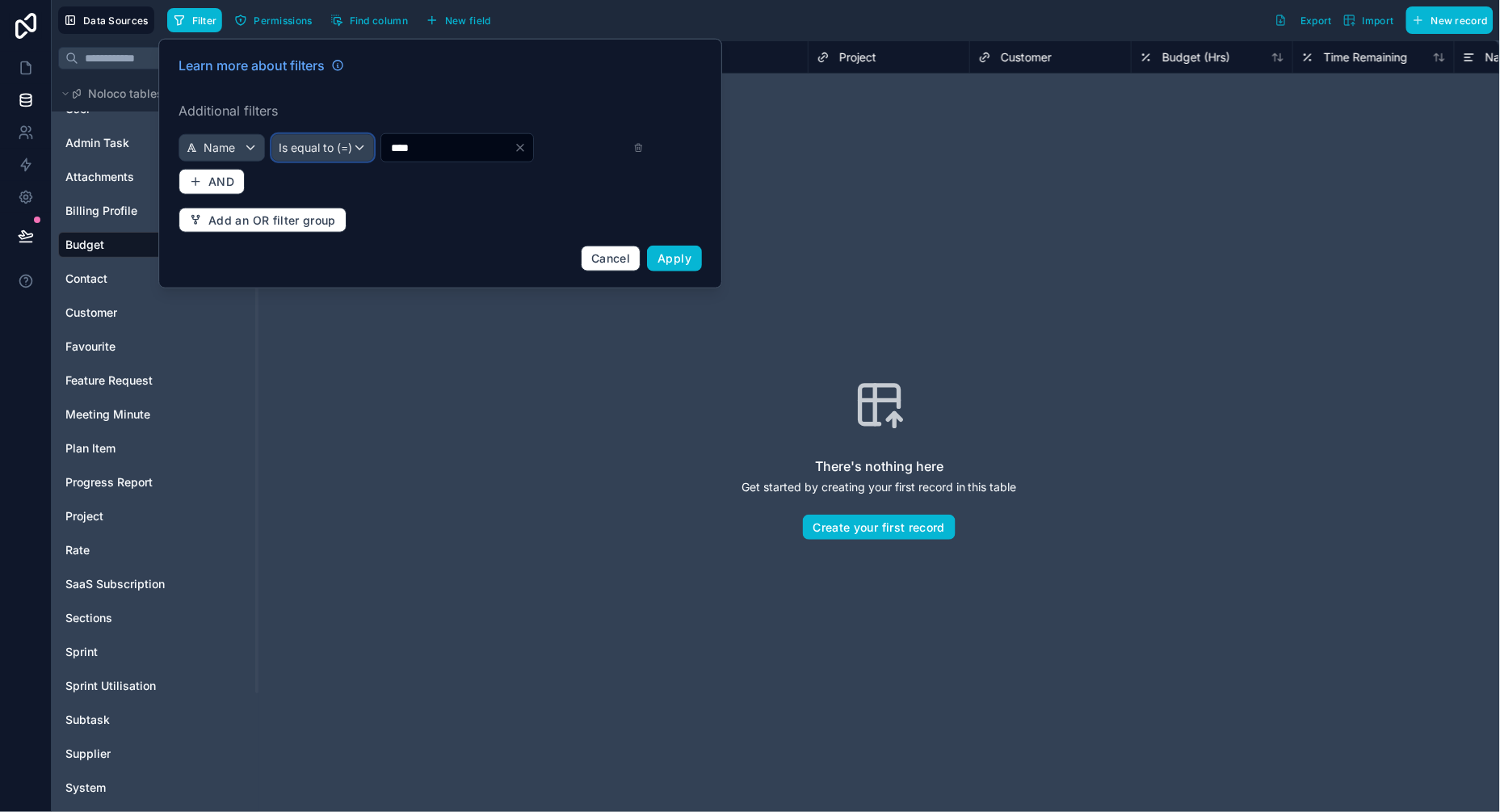
click at [318, 146] on span "Is equal to (=)" at bounding box center [316, 147] width 74 height 16
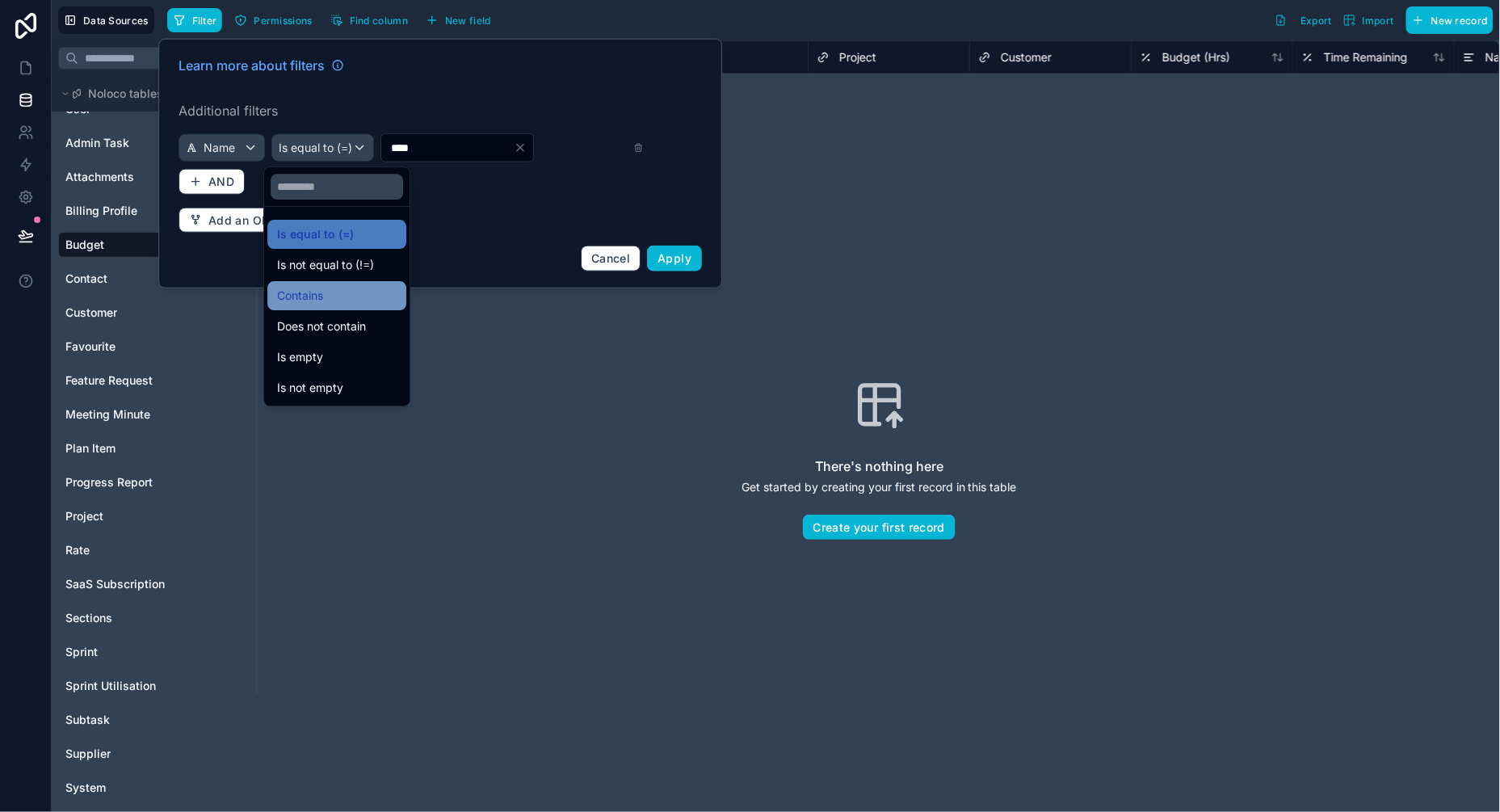
click at [330, 289] on div "Contains" at bounding box center [337, 295] width 120 height 19
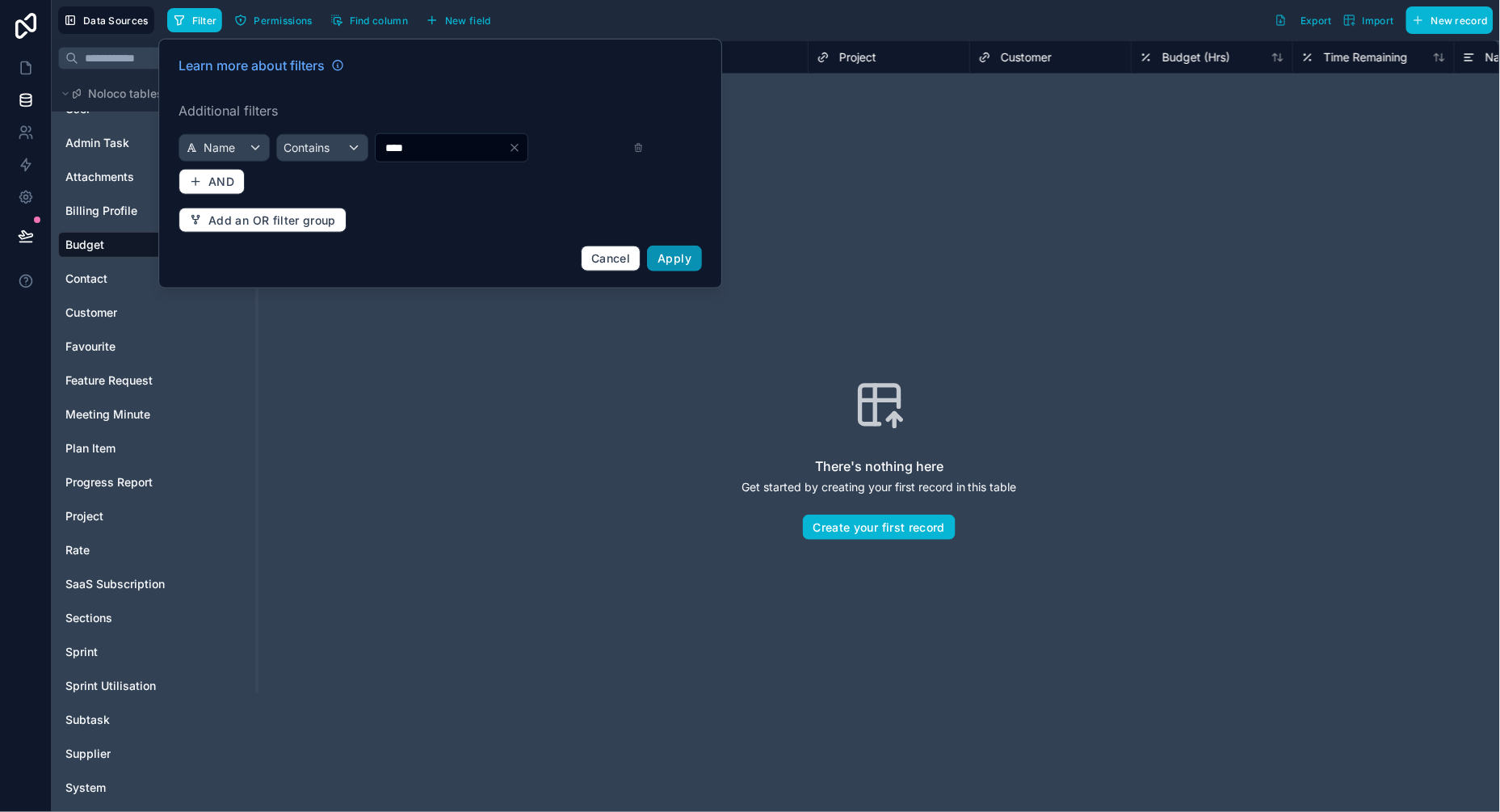
click at [670, 256] on span "Apply" at bounding box center [675, 258] width 34 height 13
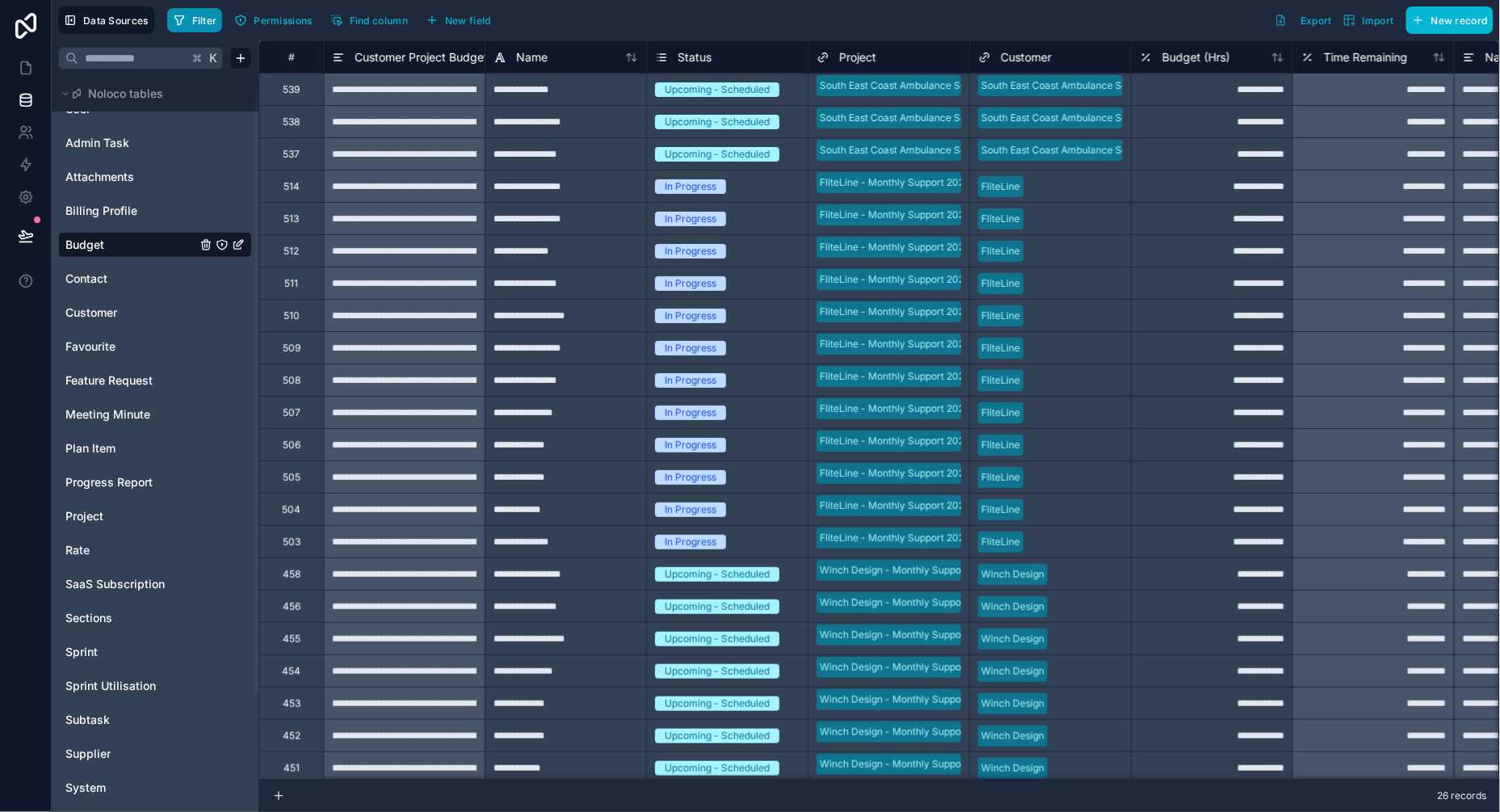
click at [189, 29] on button "Filter" at bounding box center [195, 20] width 56 height 24
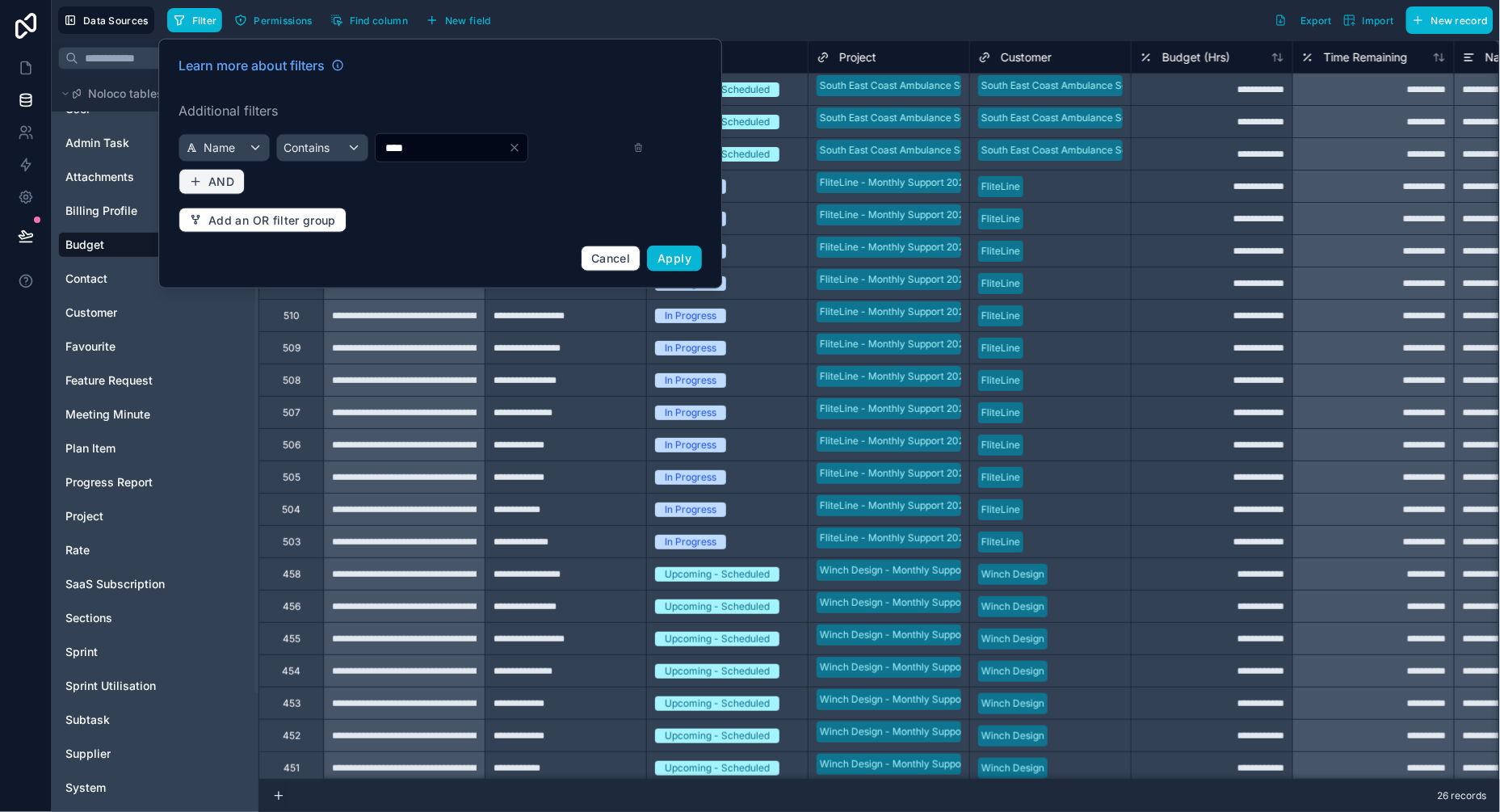
click at [215, 178] on span "AND" at bounding box center [221, 181] width 26 height 14
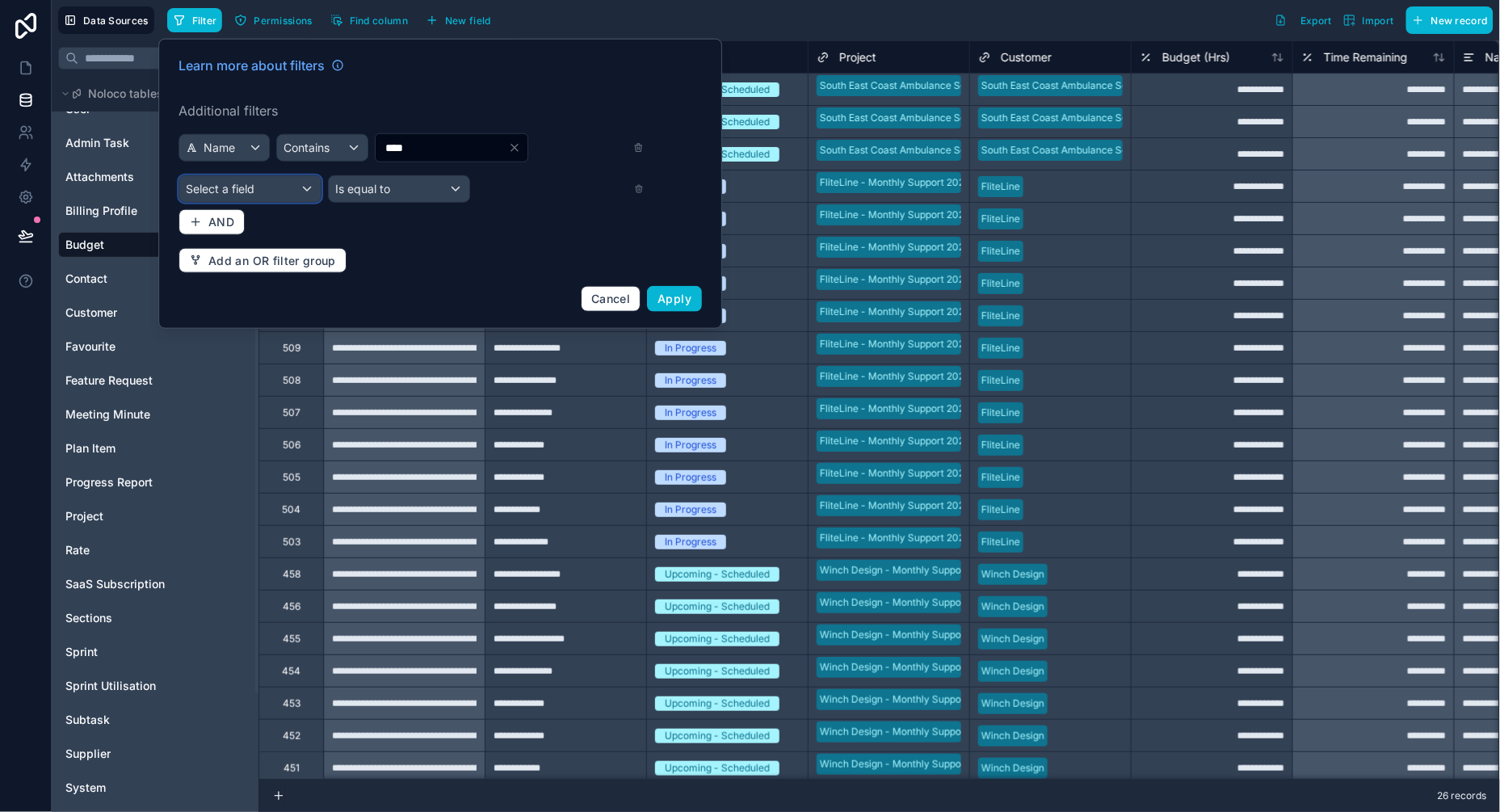
click at [253, 194] on span "Select a field" at bounding box center [220, 189] width 69 height 13
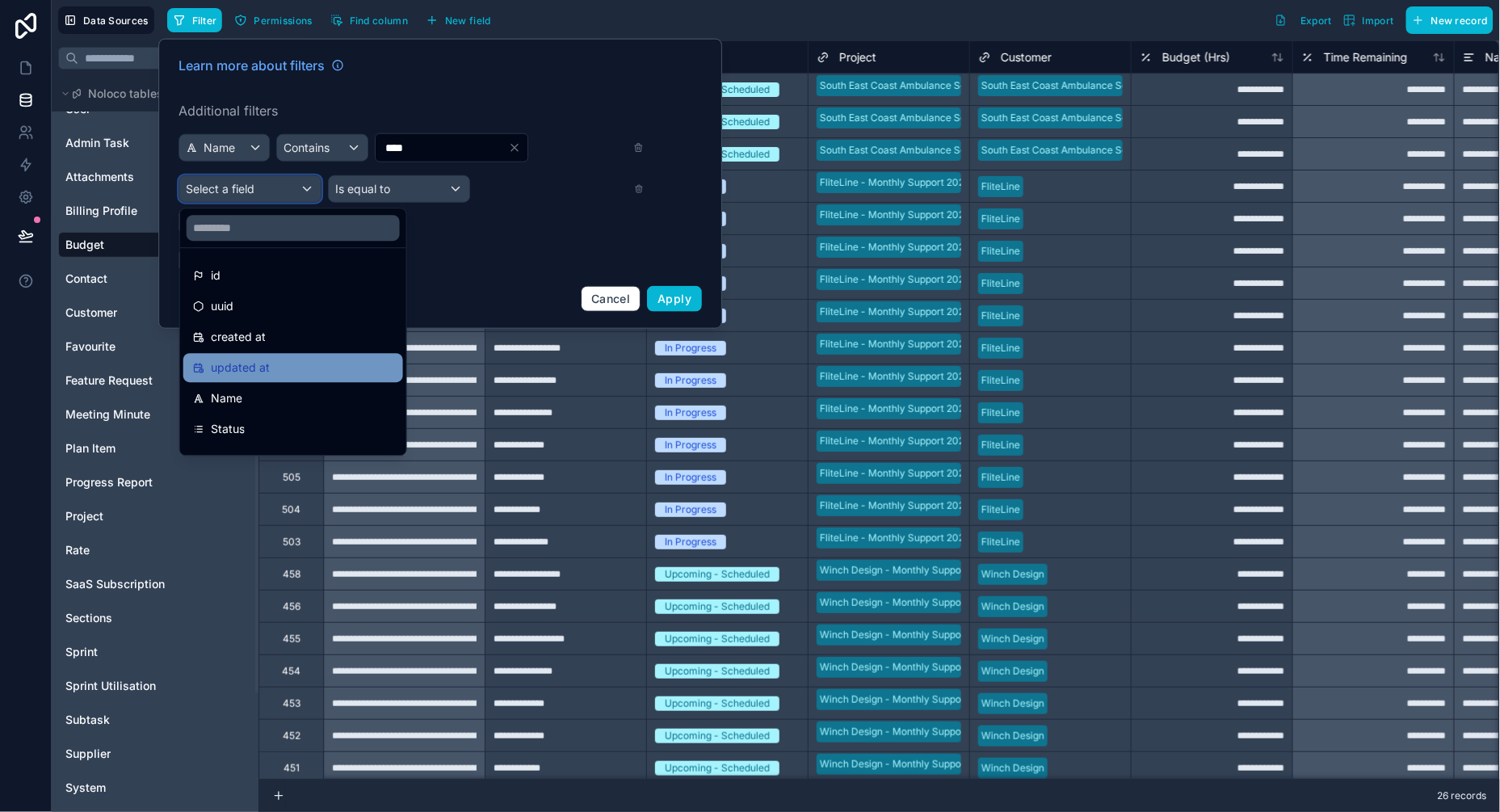
scroll to position [13, 0]
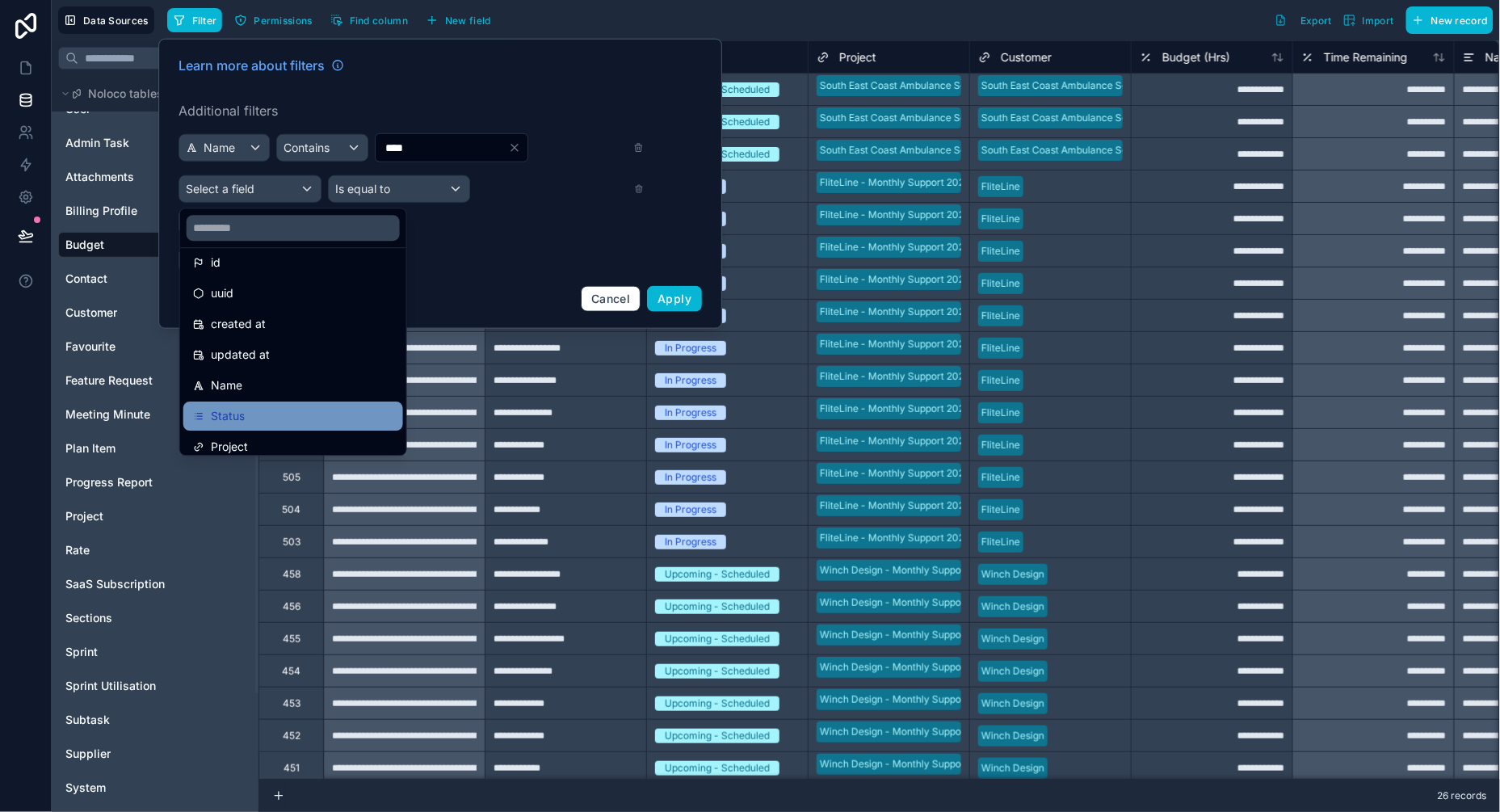
click at [218, 411] on span "Status" at bounding box center [228, 416] width 34 height 19
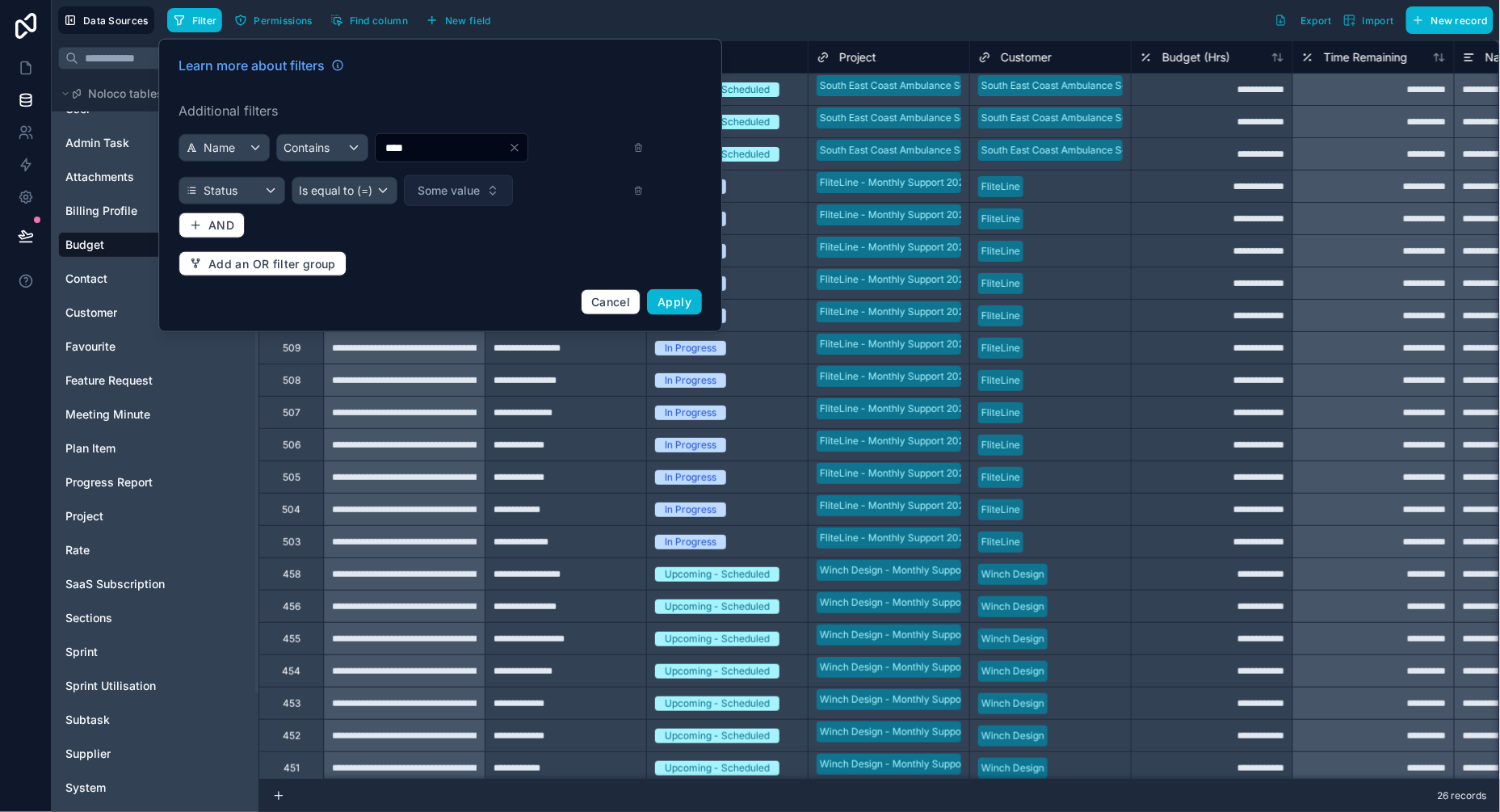
click at [438, 188] on span "Some value" at bounding box center [449, 190] width 62 height 16
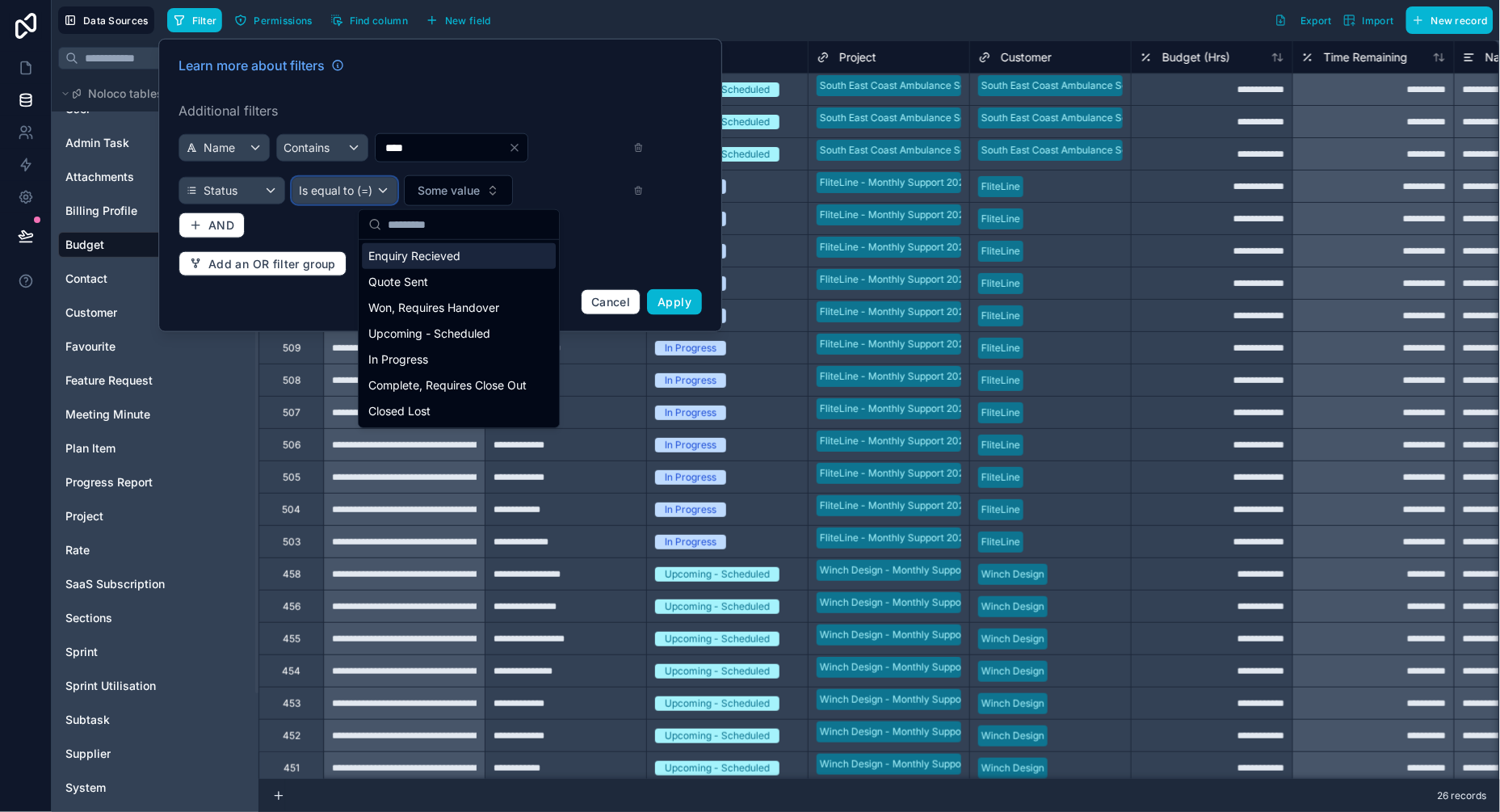
click at [378, 187] on div "Is equal to (=)" at bounding box center [344, 190] width 105 height 26
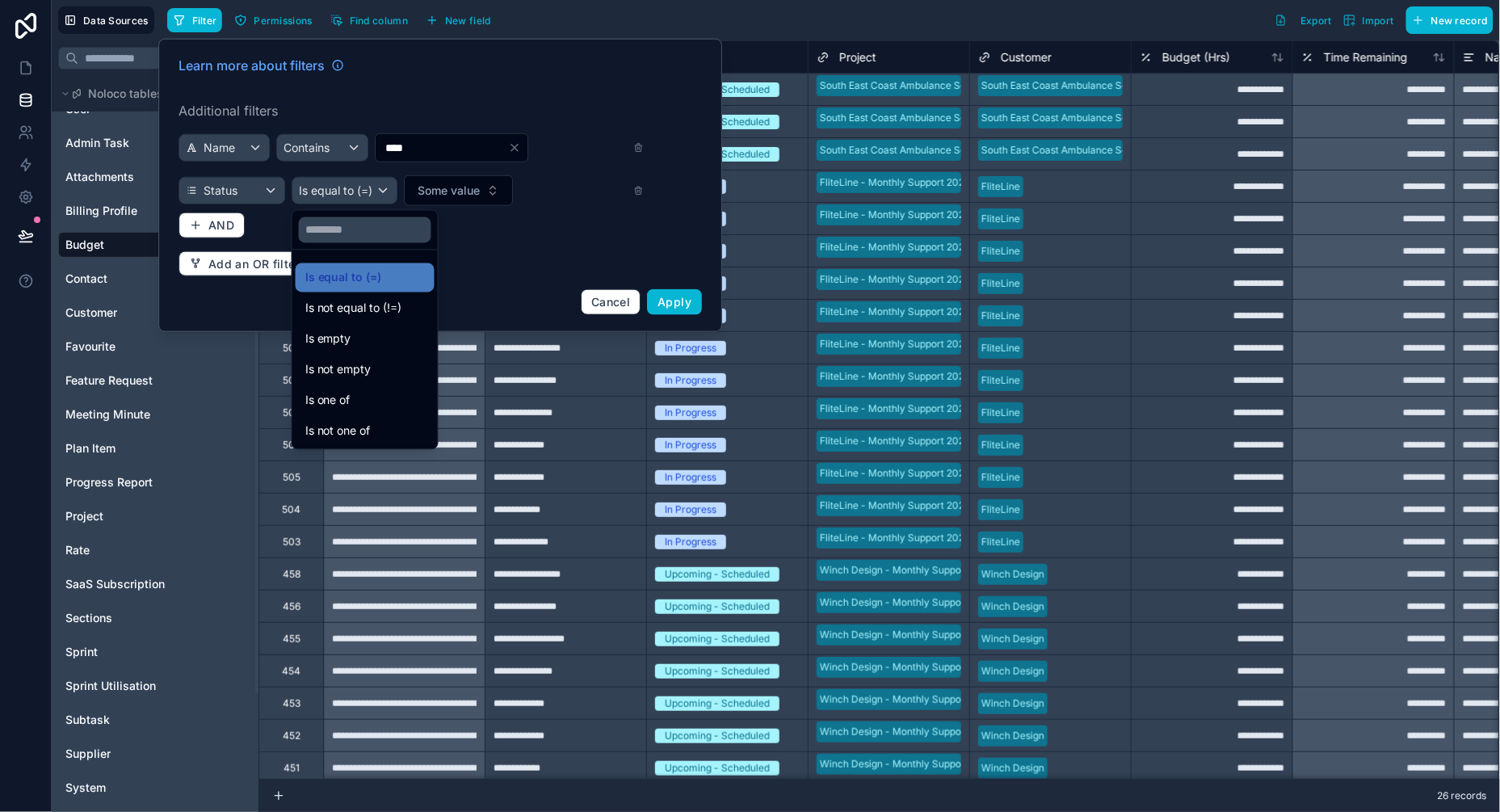
click at [481, 189] on div at bounding box center [440, 185] width 564 height 293
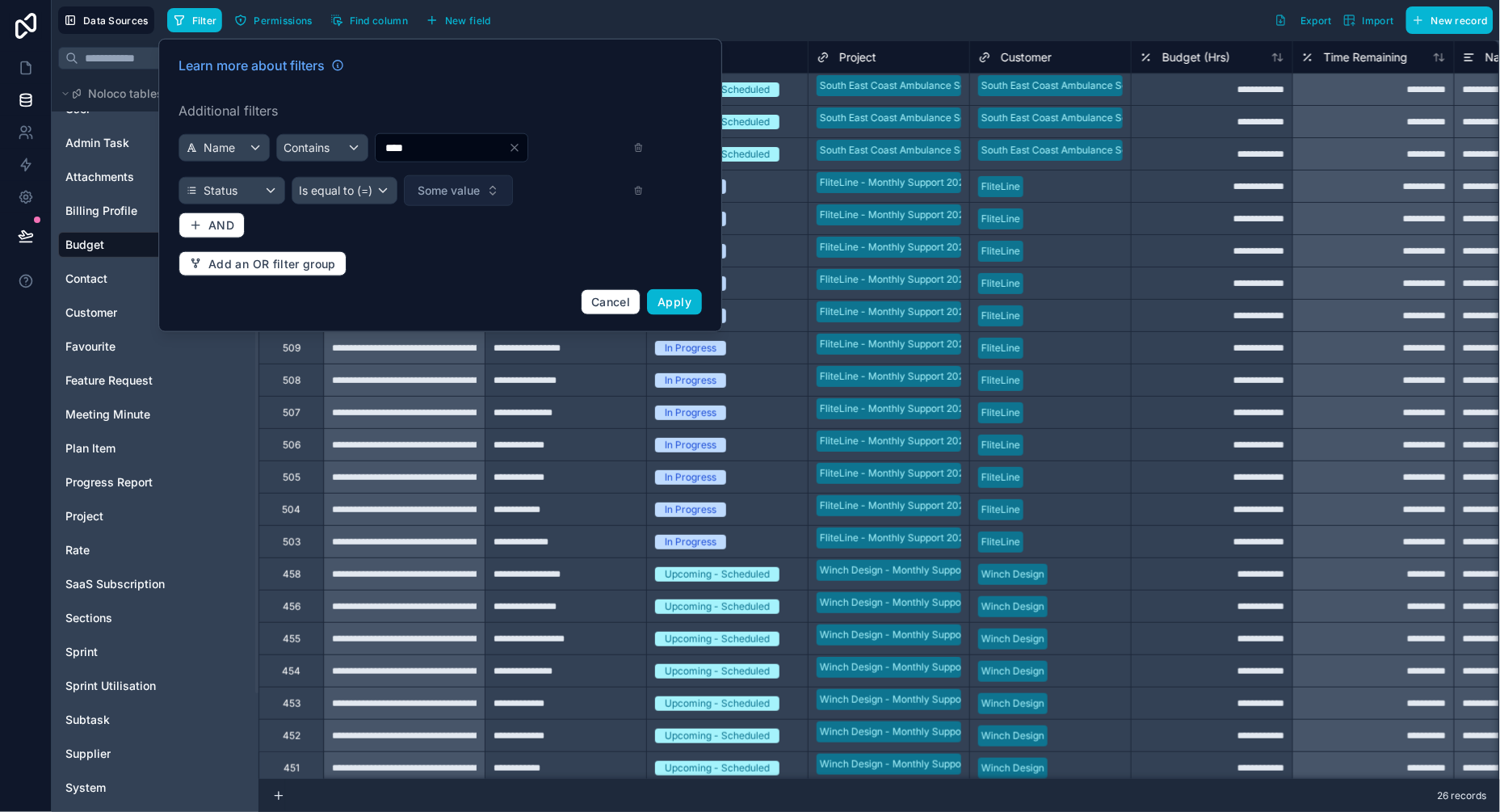
click at [440, 188] on span "Some value" at bounding box center [449, 190] width 62 height 16
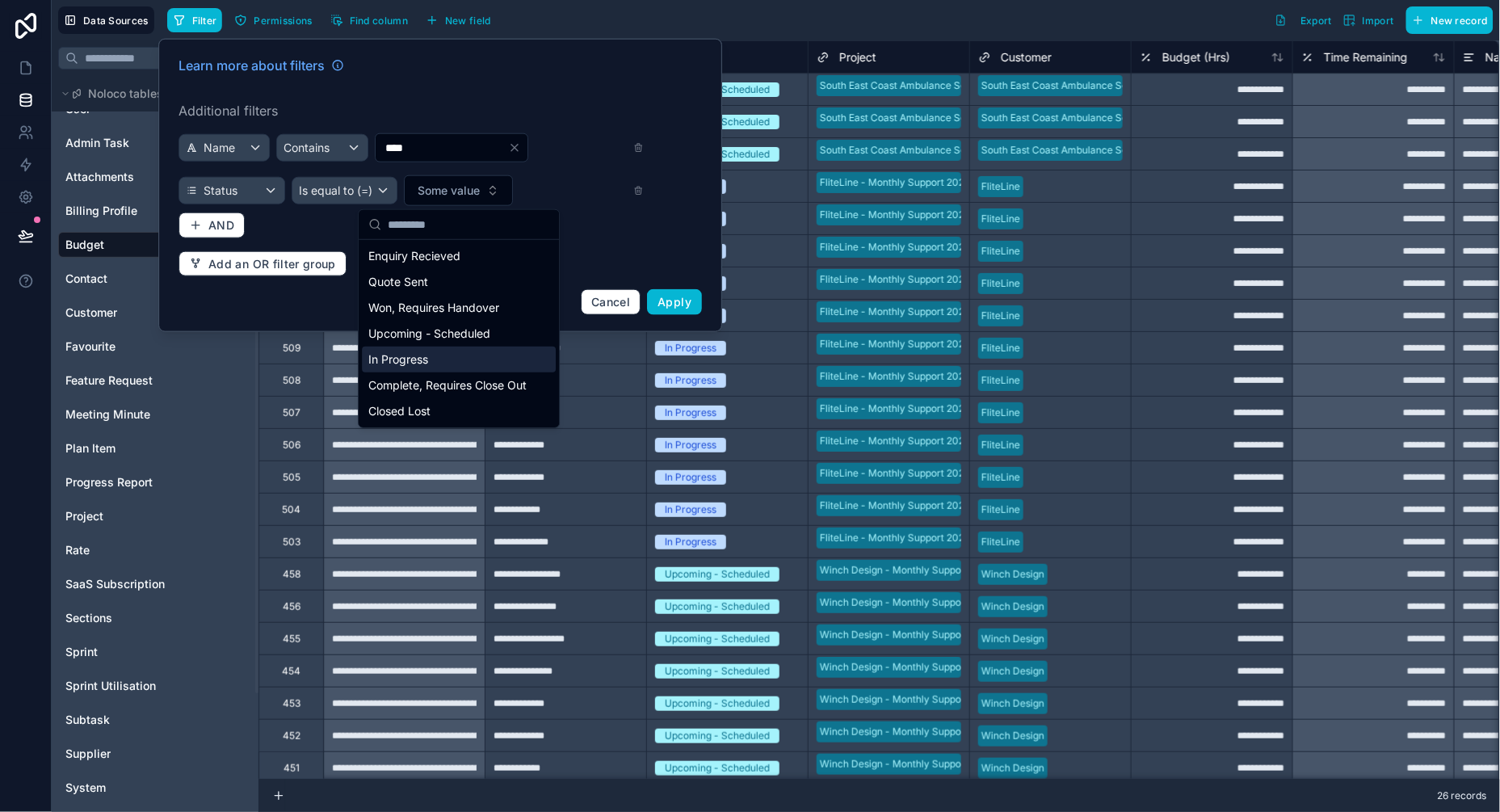
click at [402, 358] on div "In Progress" at bounding box center [458, 359] width 194 height 26
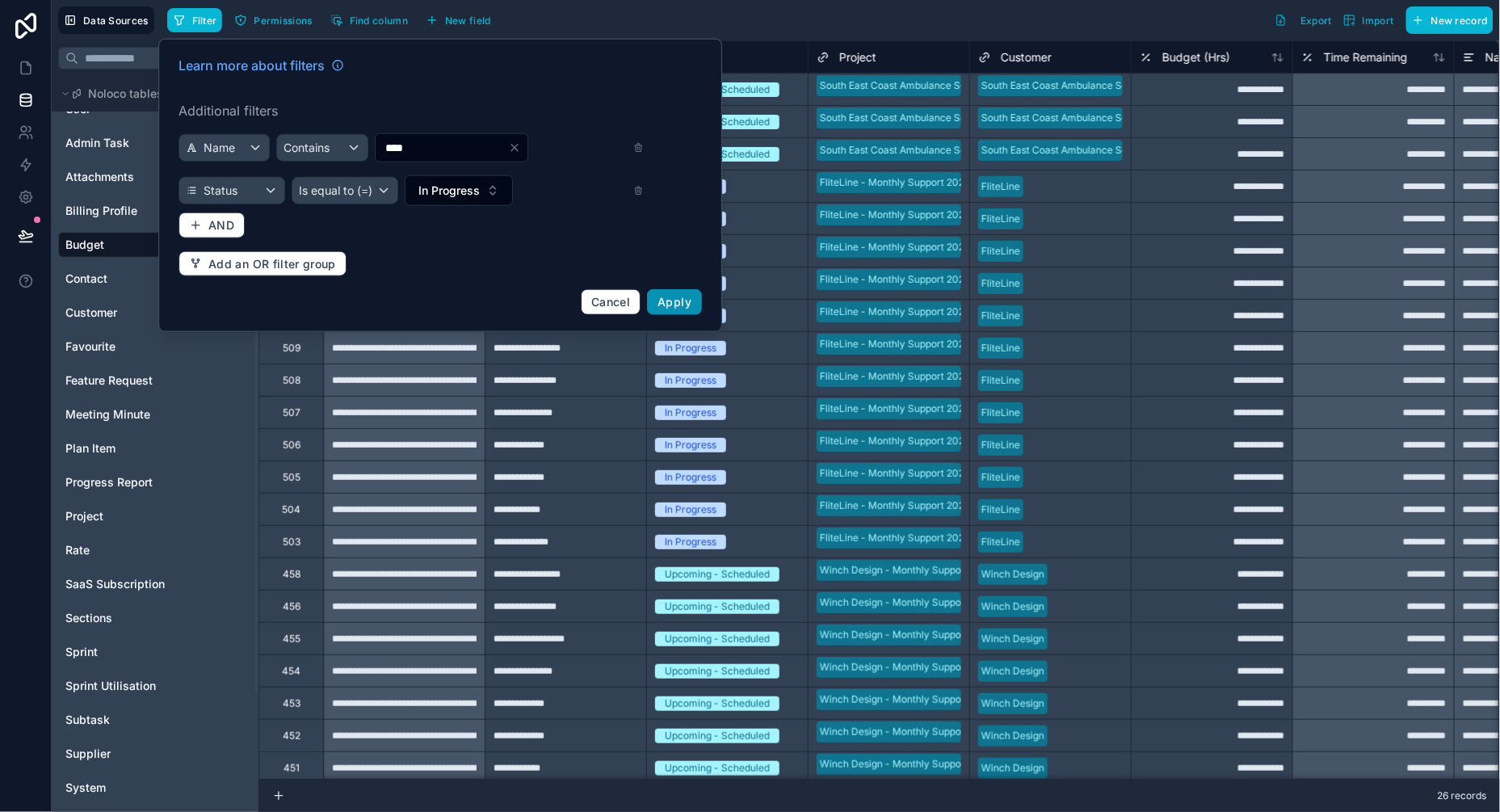
click at [664, 306] on span "Apply" at bounding box center [675, 302] width 34 height 13
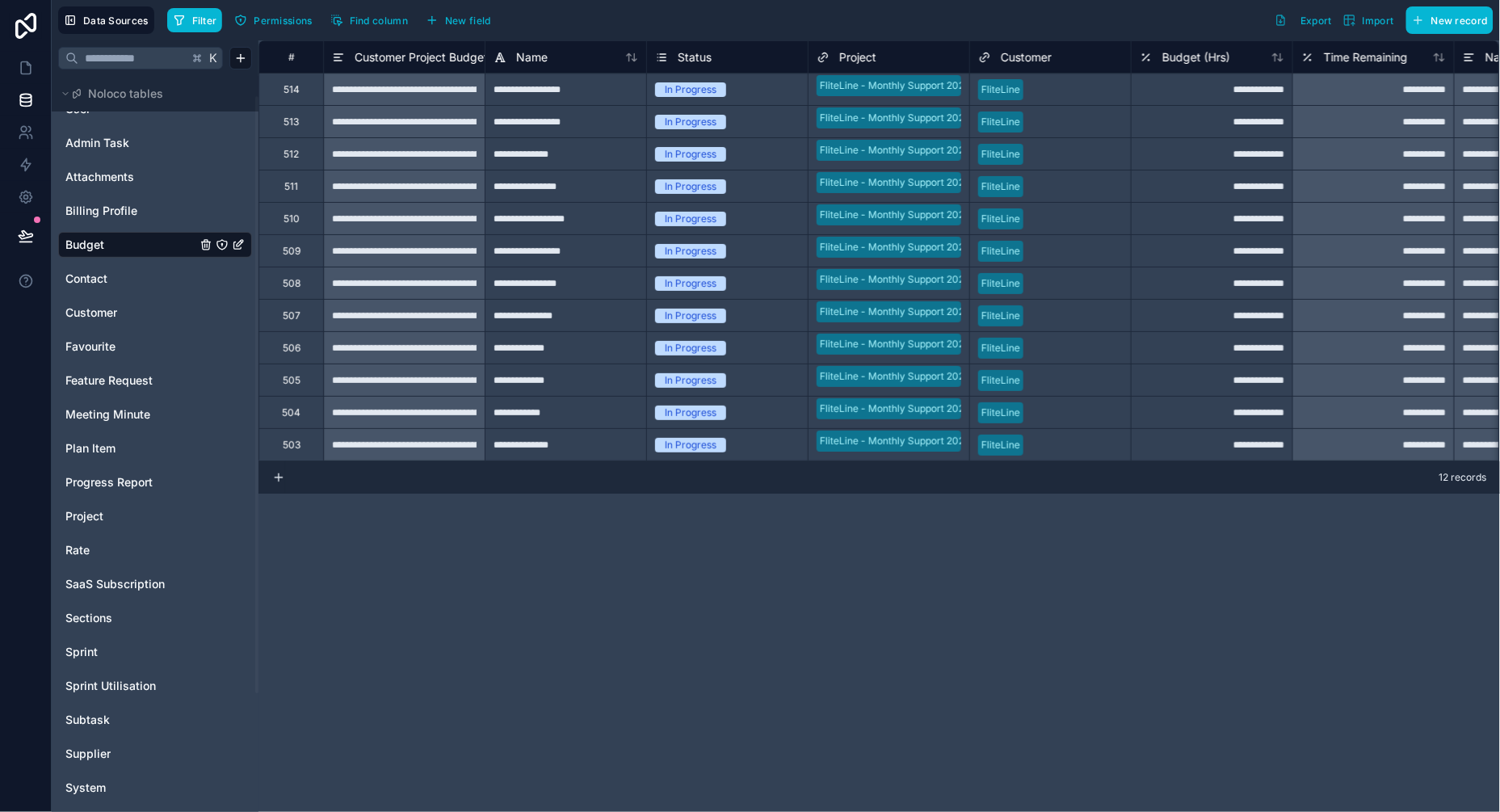
click at [752, 90] on div "In Progress" at bounding box center [727, 89] width 161 height 18
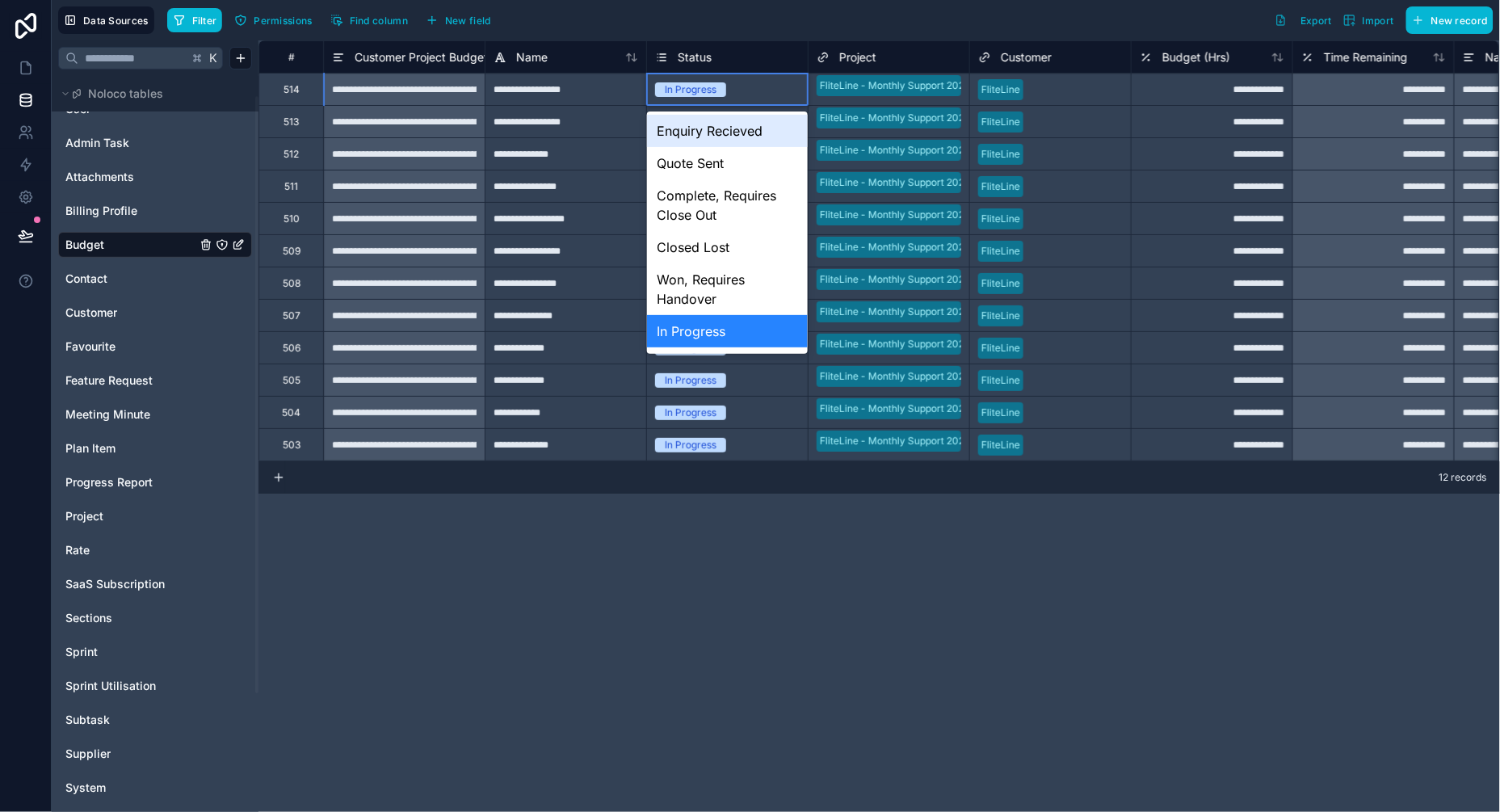
click at [716, 91] on div "In Progress" at bounding box center [691, 89] width 52 height 14
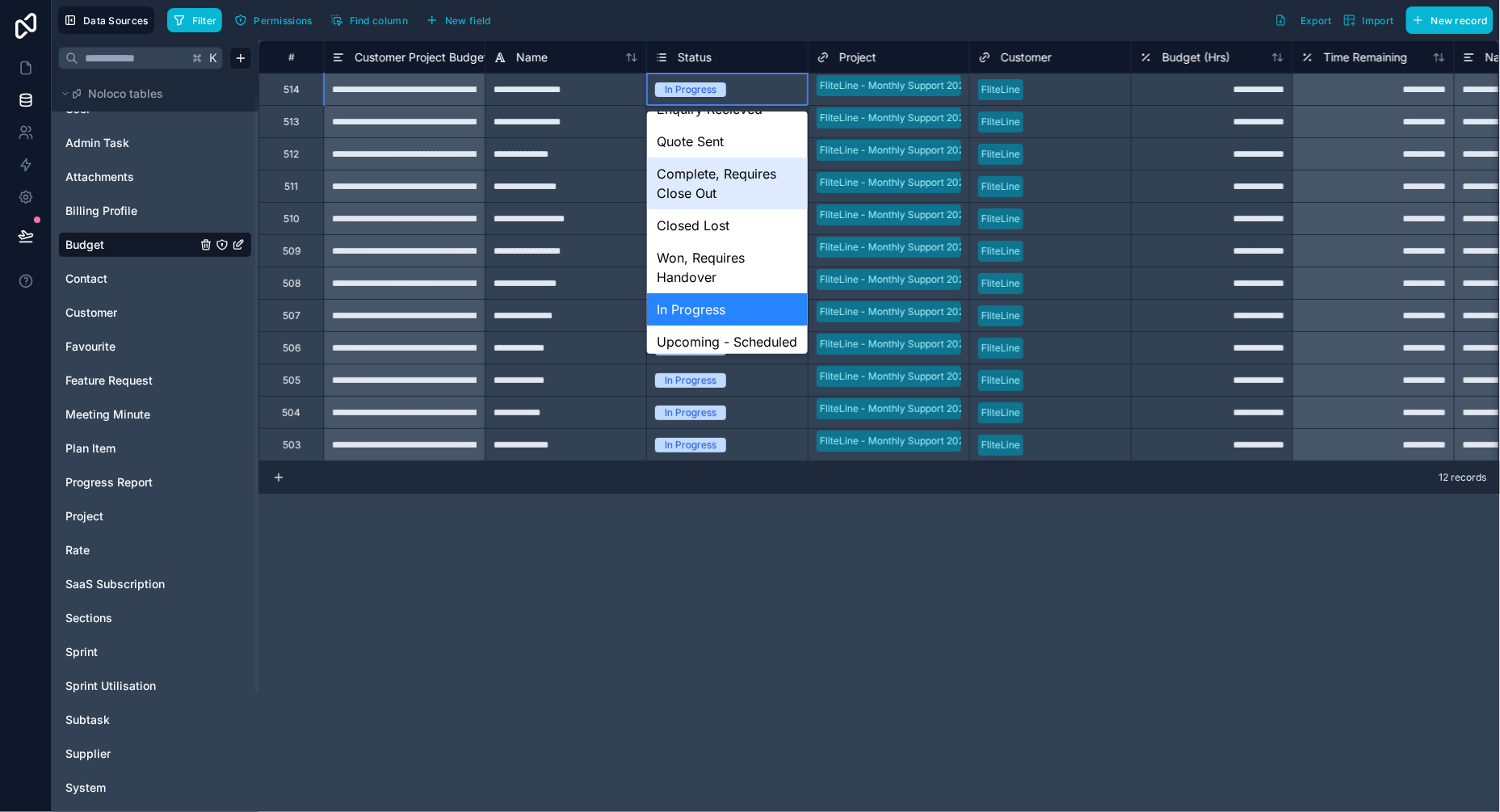
scroll to position [28, 0]
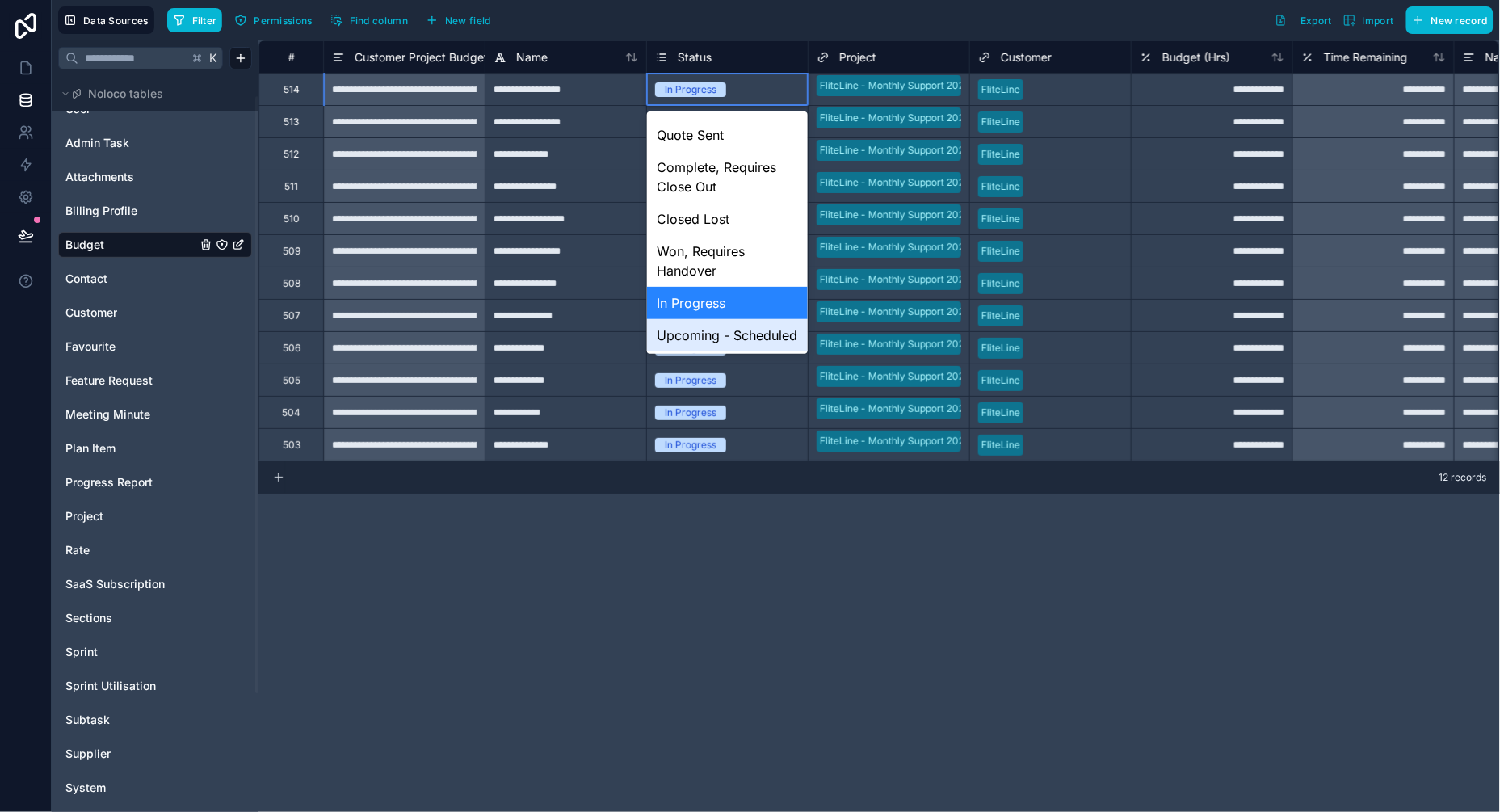
click at [706, 339] on div "Upcoming - Scheduled" at bounding box center [727, 335] width 161 height 33
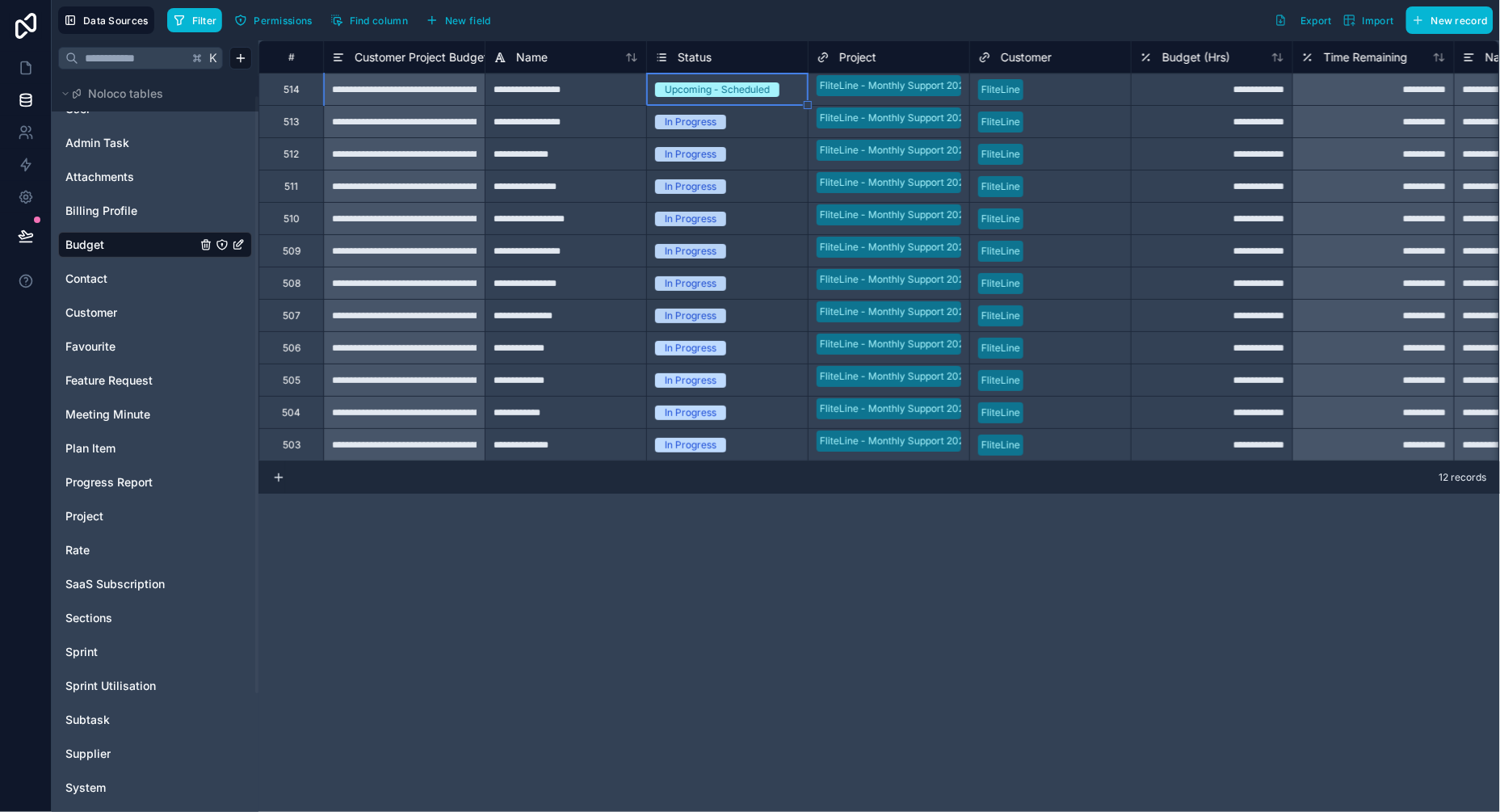
drag, startPoint x: 805, startPoint y: 108, endPoint x: 770, endPoint y: 314, distance: 209.0
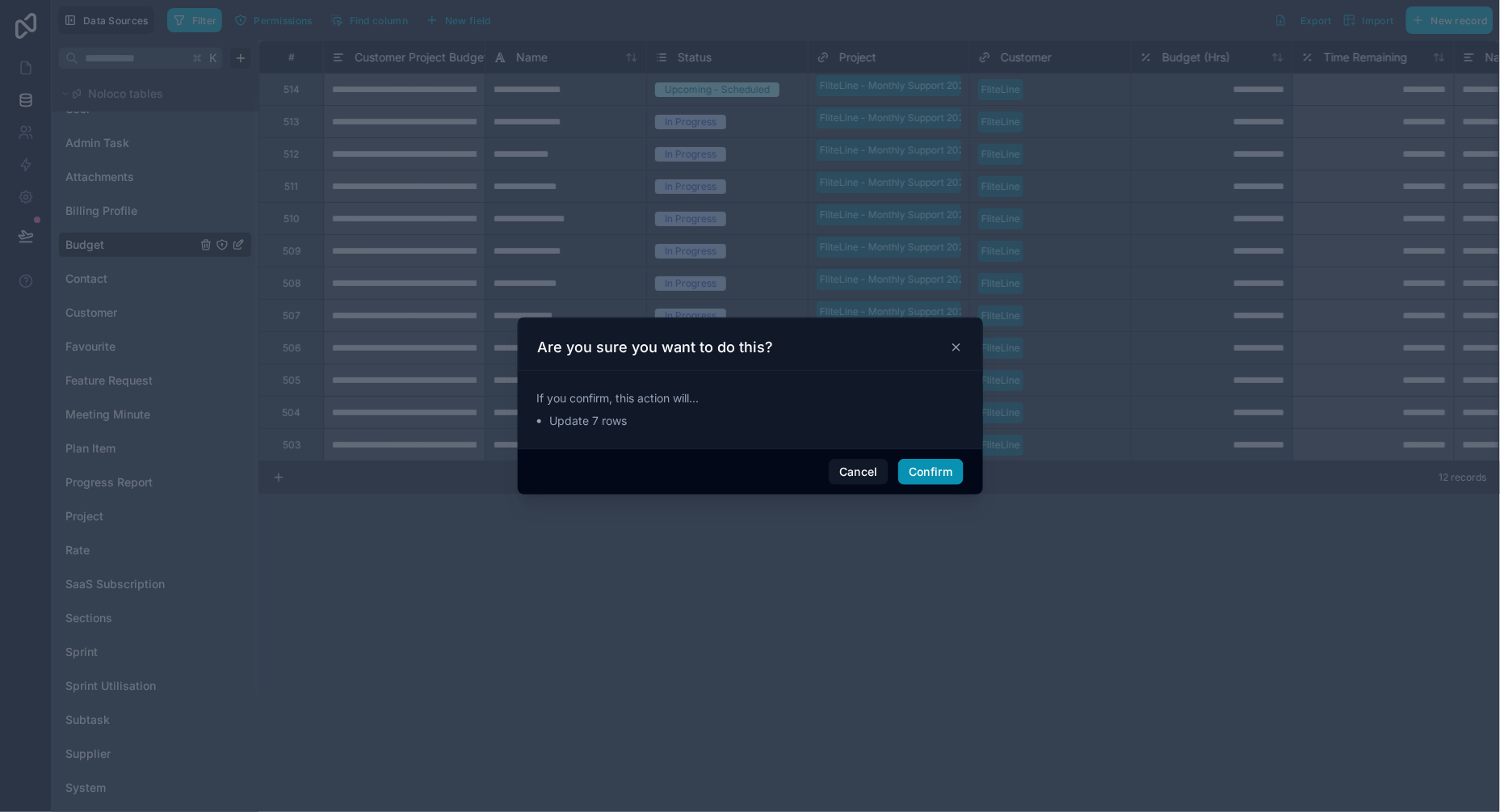
click at [932, 469] on button "Confirm" at bounding box center [930, 471] width 65 height 26
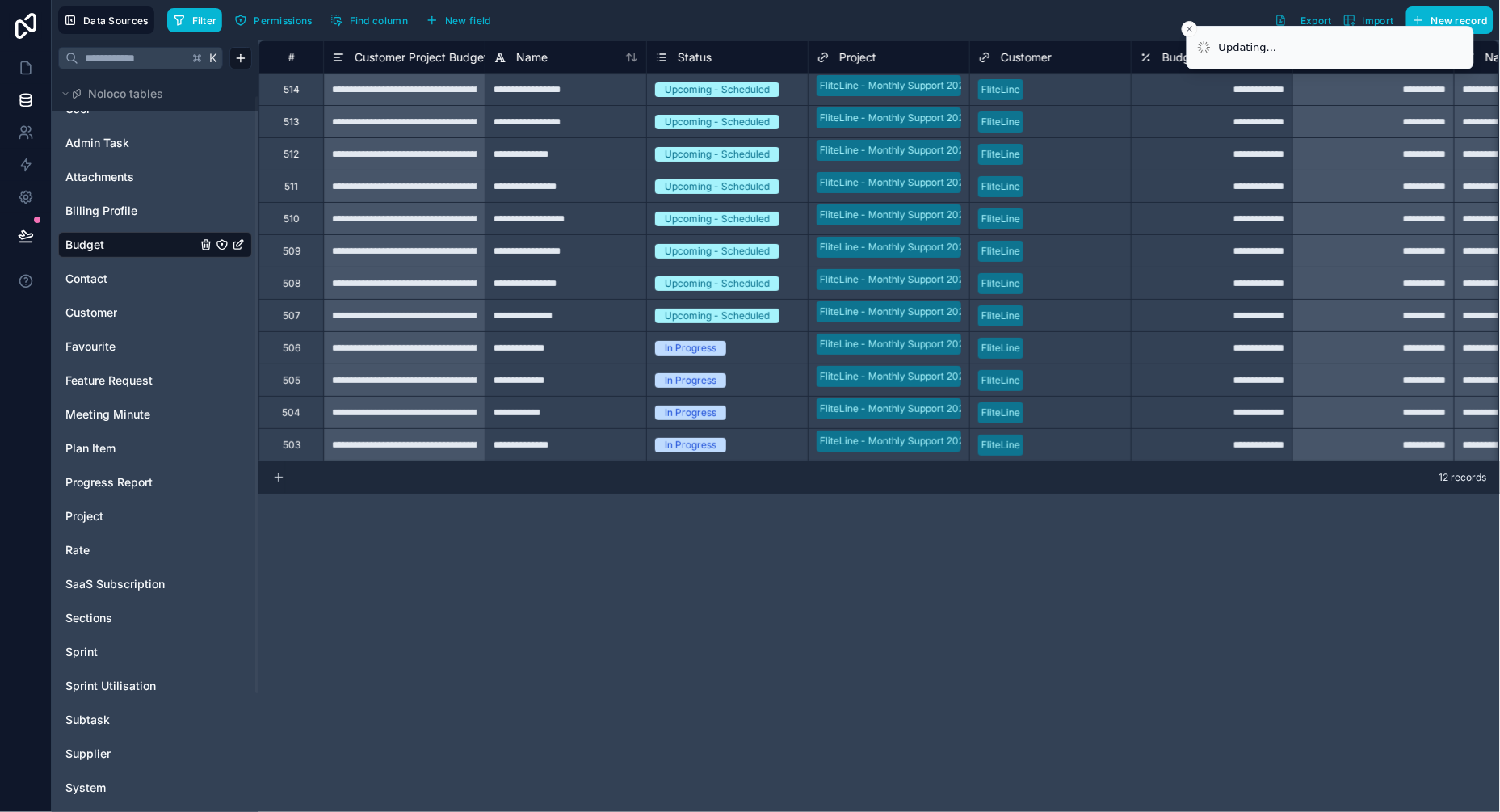
click at [778, 325] on div "Upcoming - Scheduled" at bounding box center [727, 316] width 161 height 32
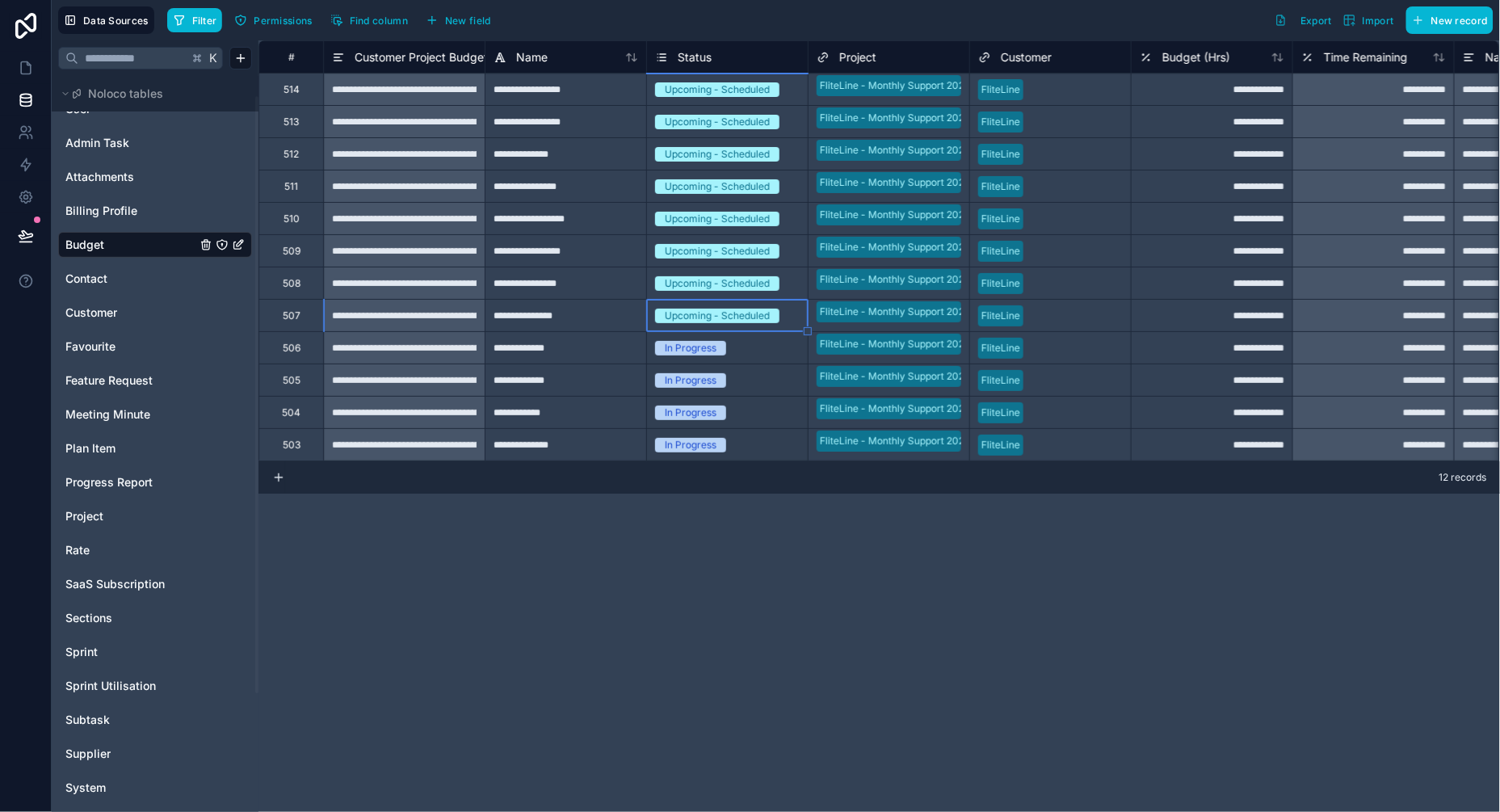
drag, startPoint x: 807, startPoint y: 334, endPoint x: 787, endPoint y: 450, distance: 117.7
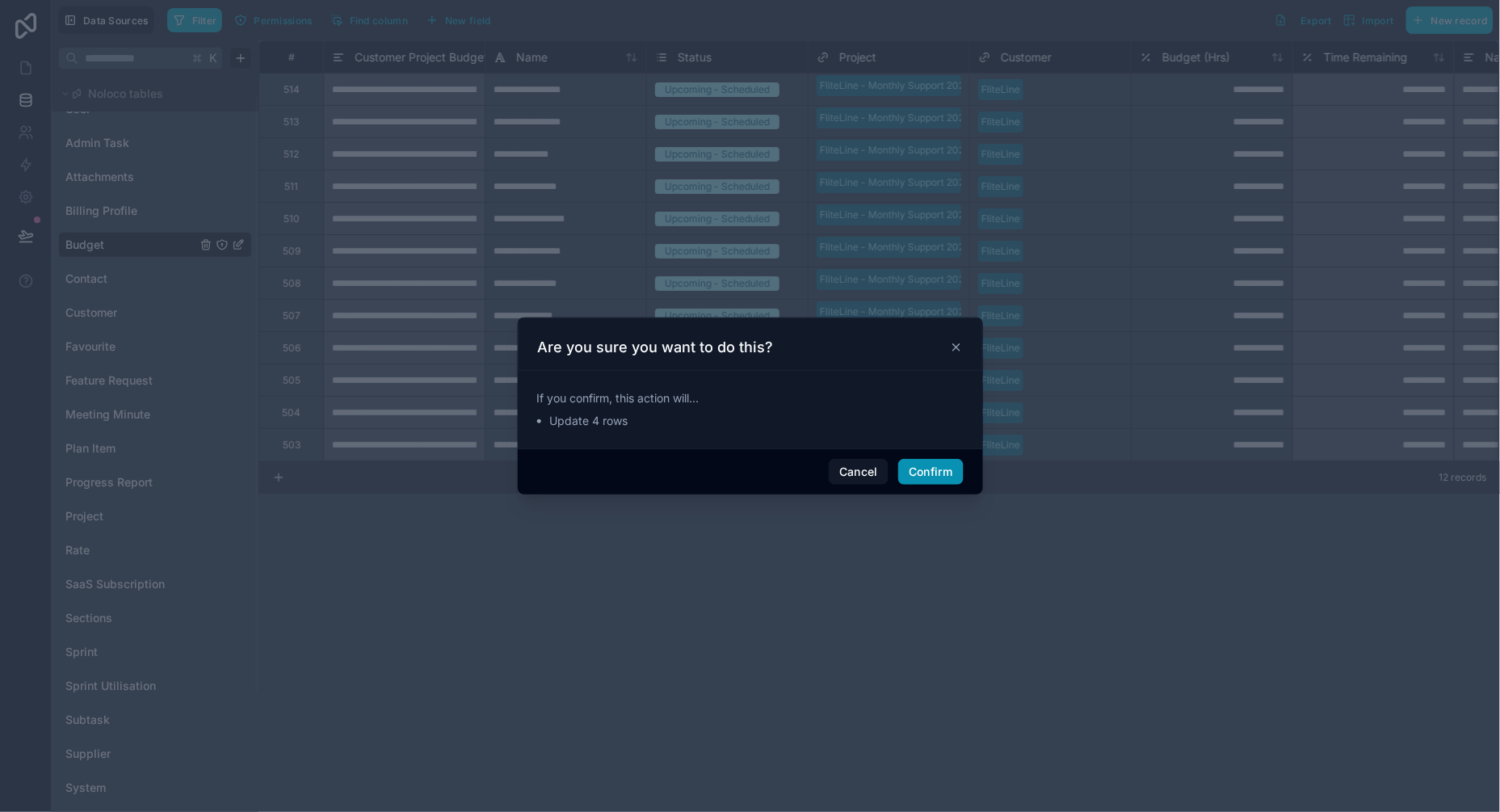
click at [914, 473] on button "Confirm" at bounding box center [930, 471] width 65 height 26
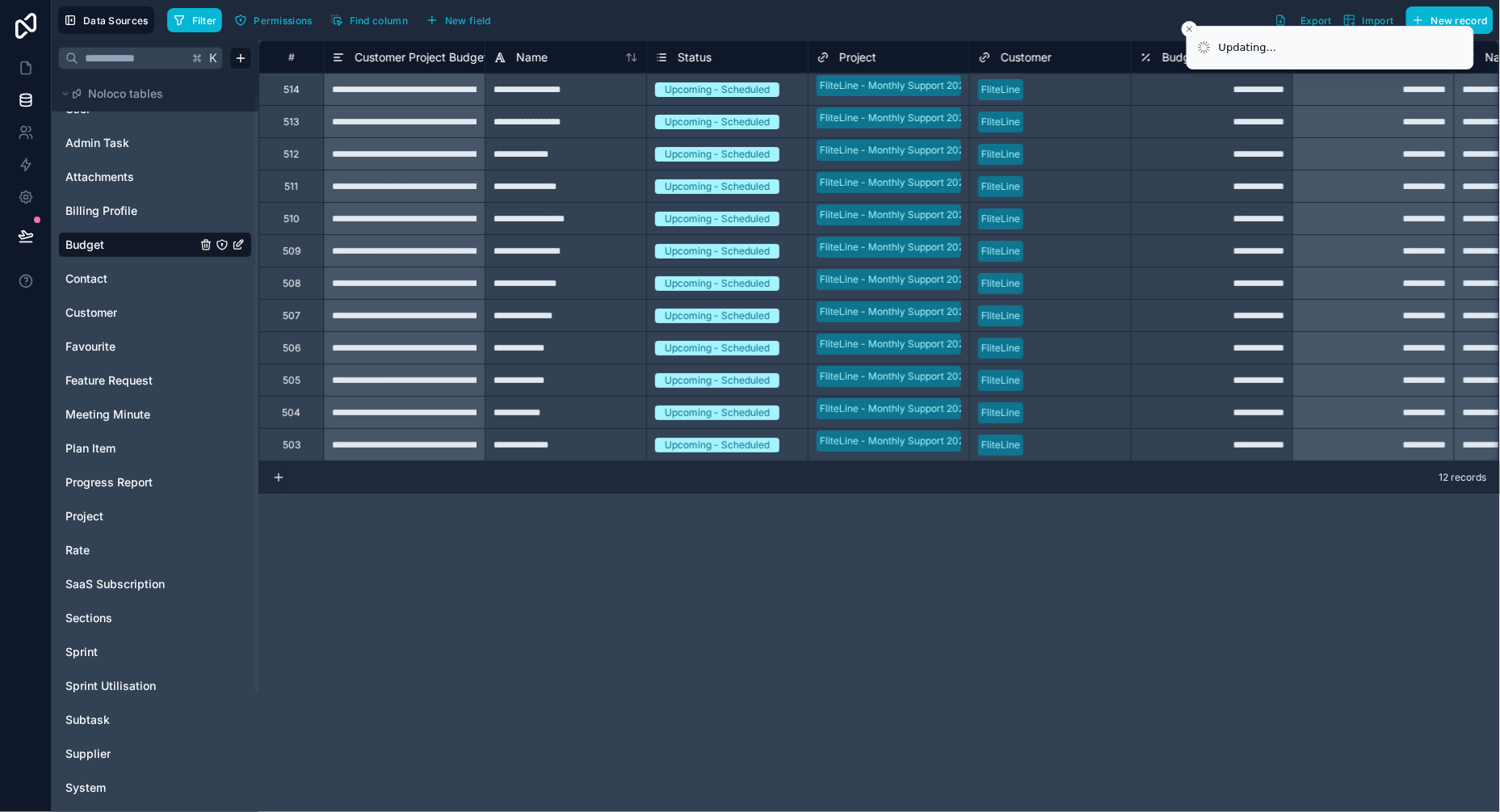
click at [816, 543] on div "**********" at bounding box center [878, 426] width 1241 height 771
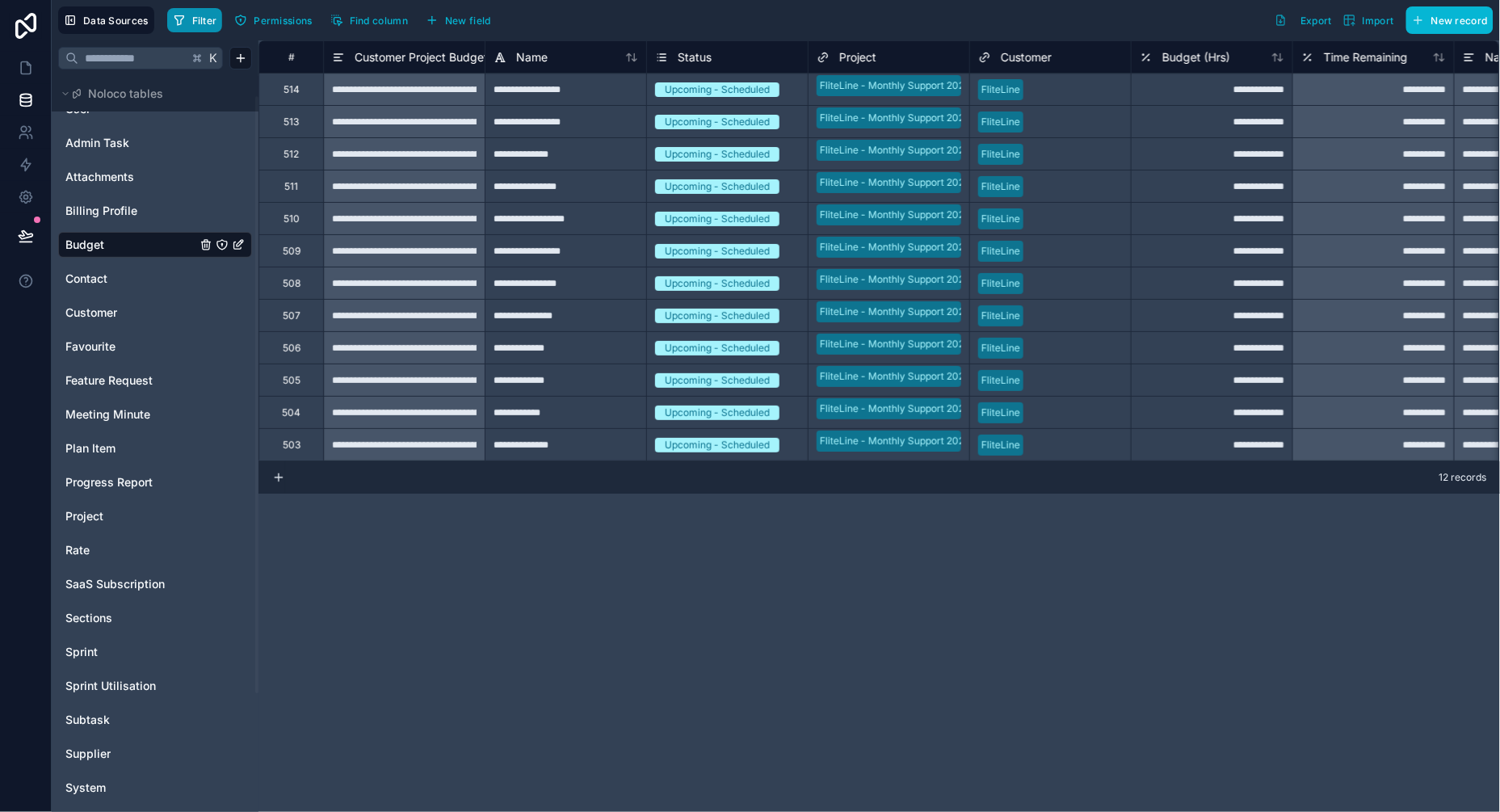
click at [200, 23] on span "Filter" at bounding box center [204, 20] width 25 height 12
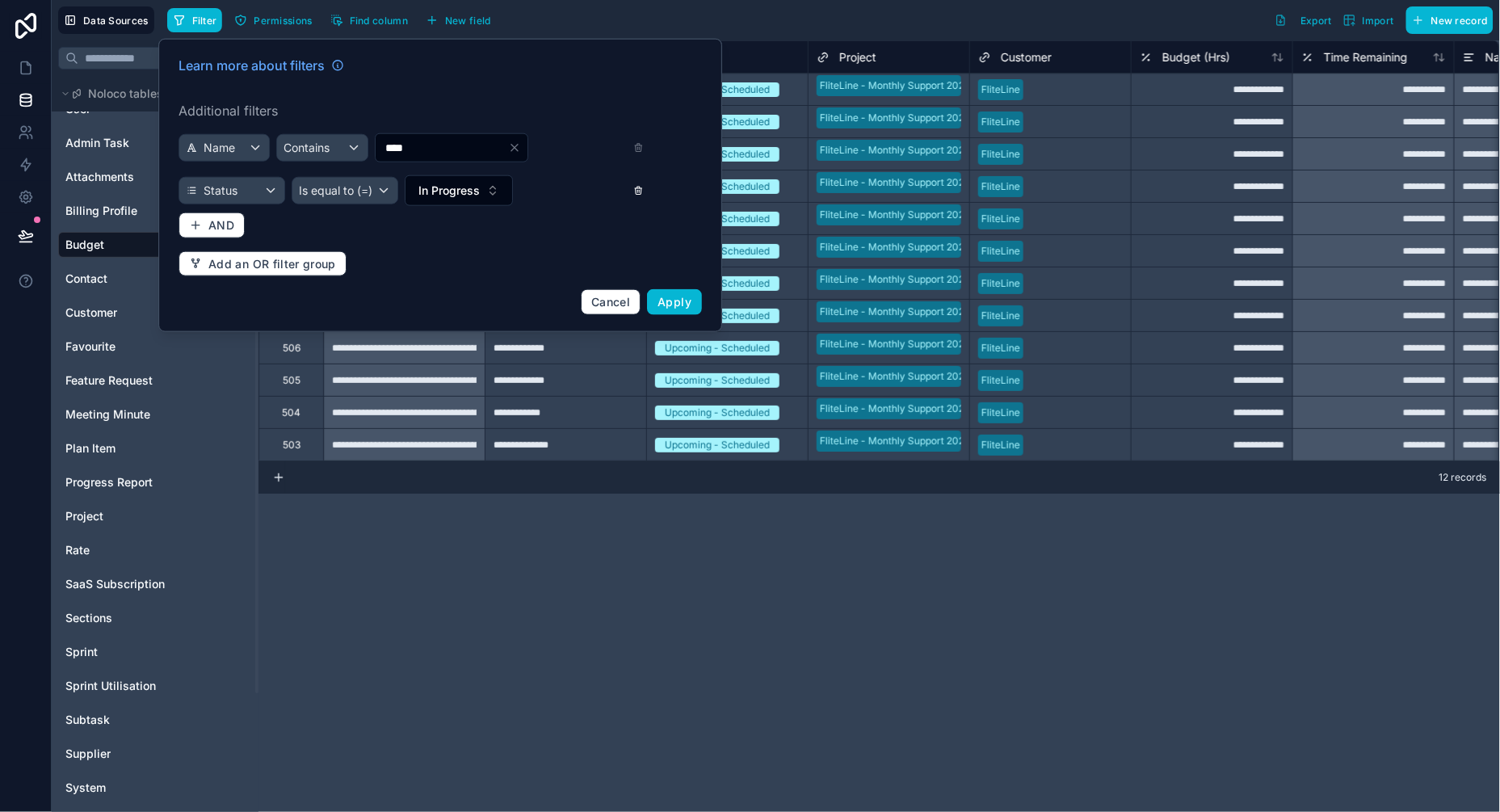
click at [639, 193] on icon at bounding box center [639, 190] width 11 height 11
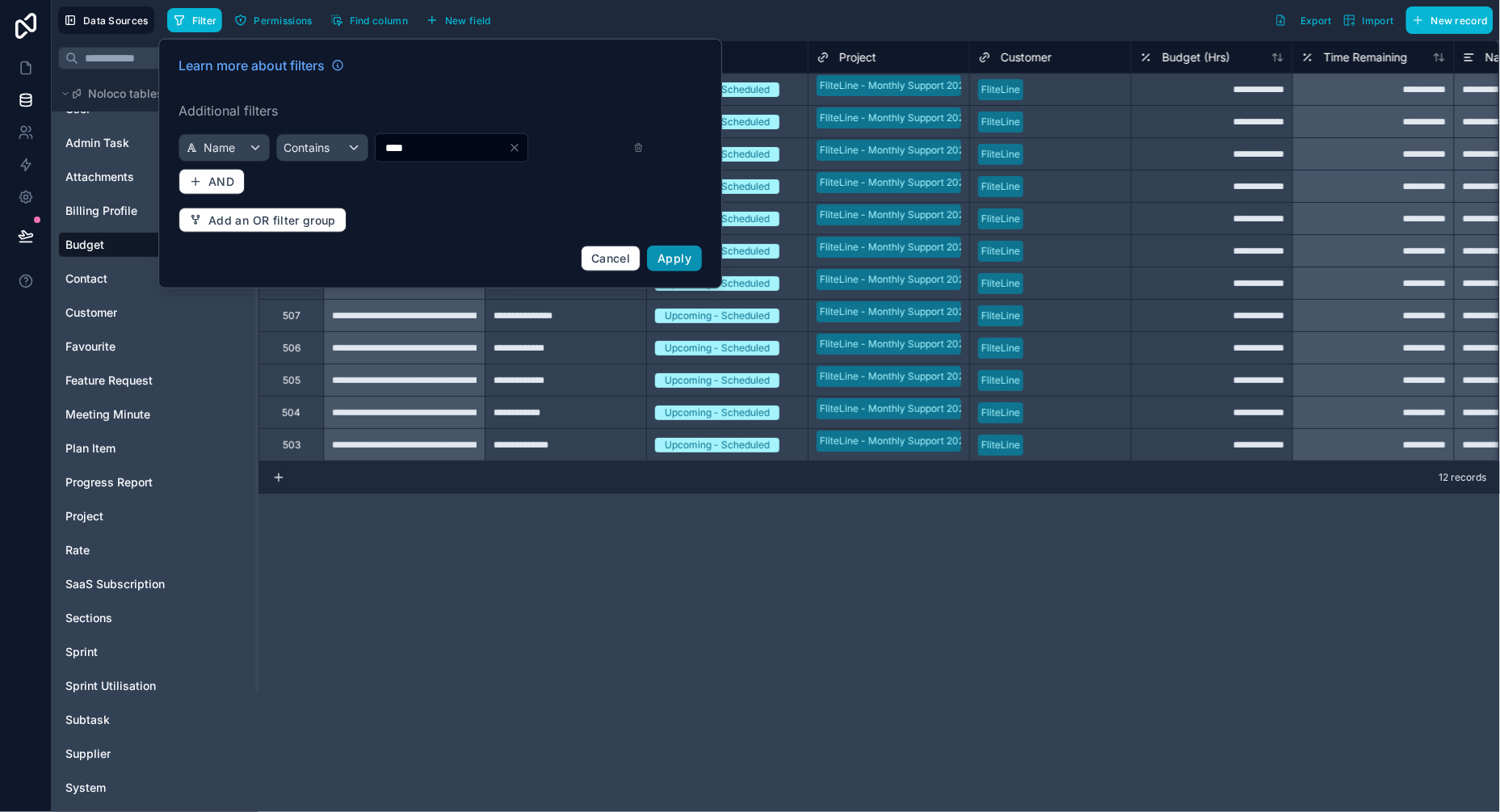
click at [657, 256] on button "Apply" at bounding box center [675, 258] width 55 height 26
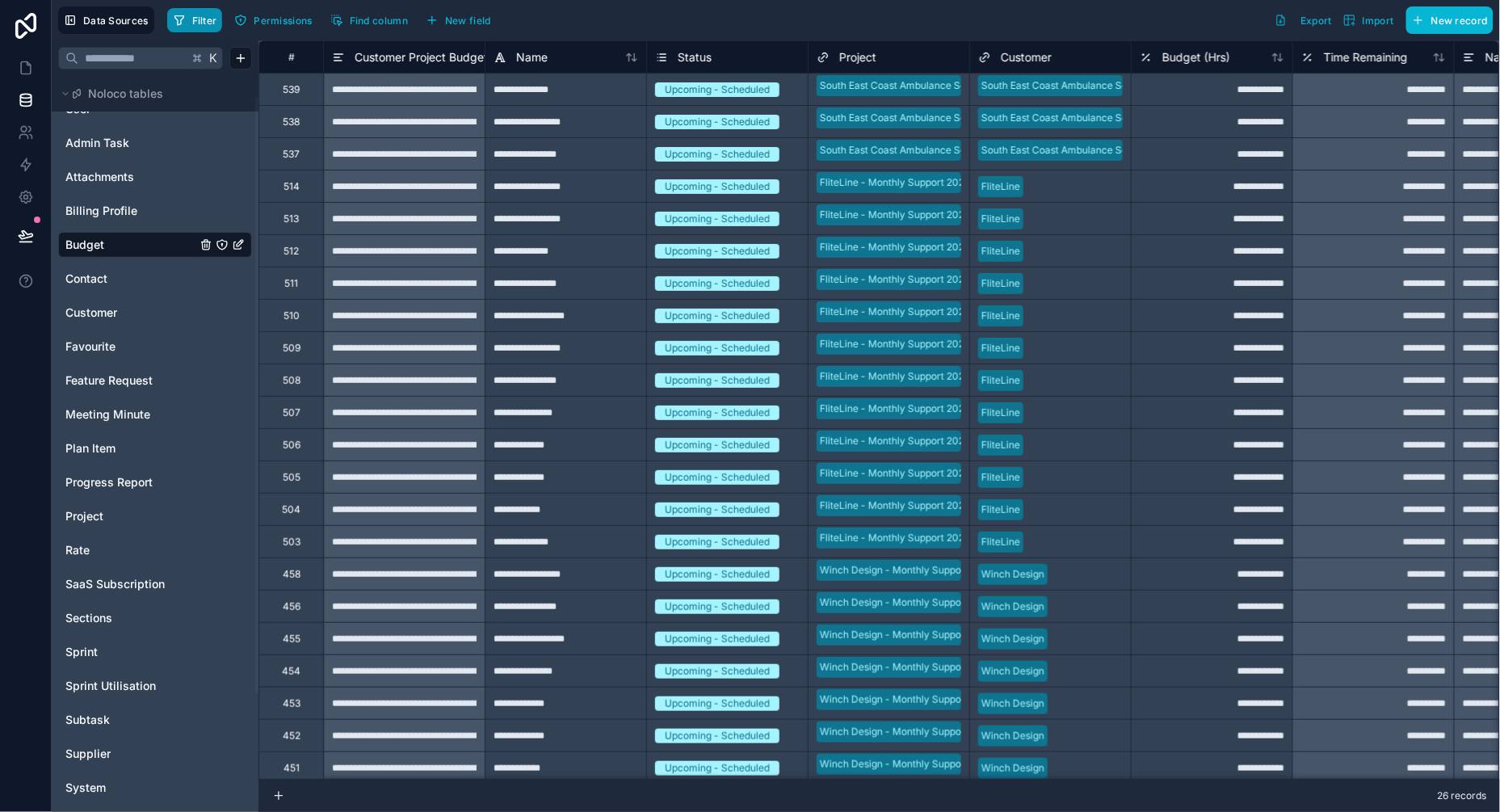
click at [206, 22] on span "Filter" at bounding box center [204, 20] width 25 height 12
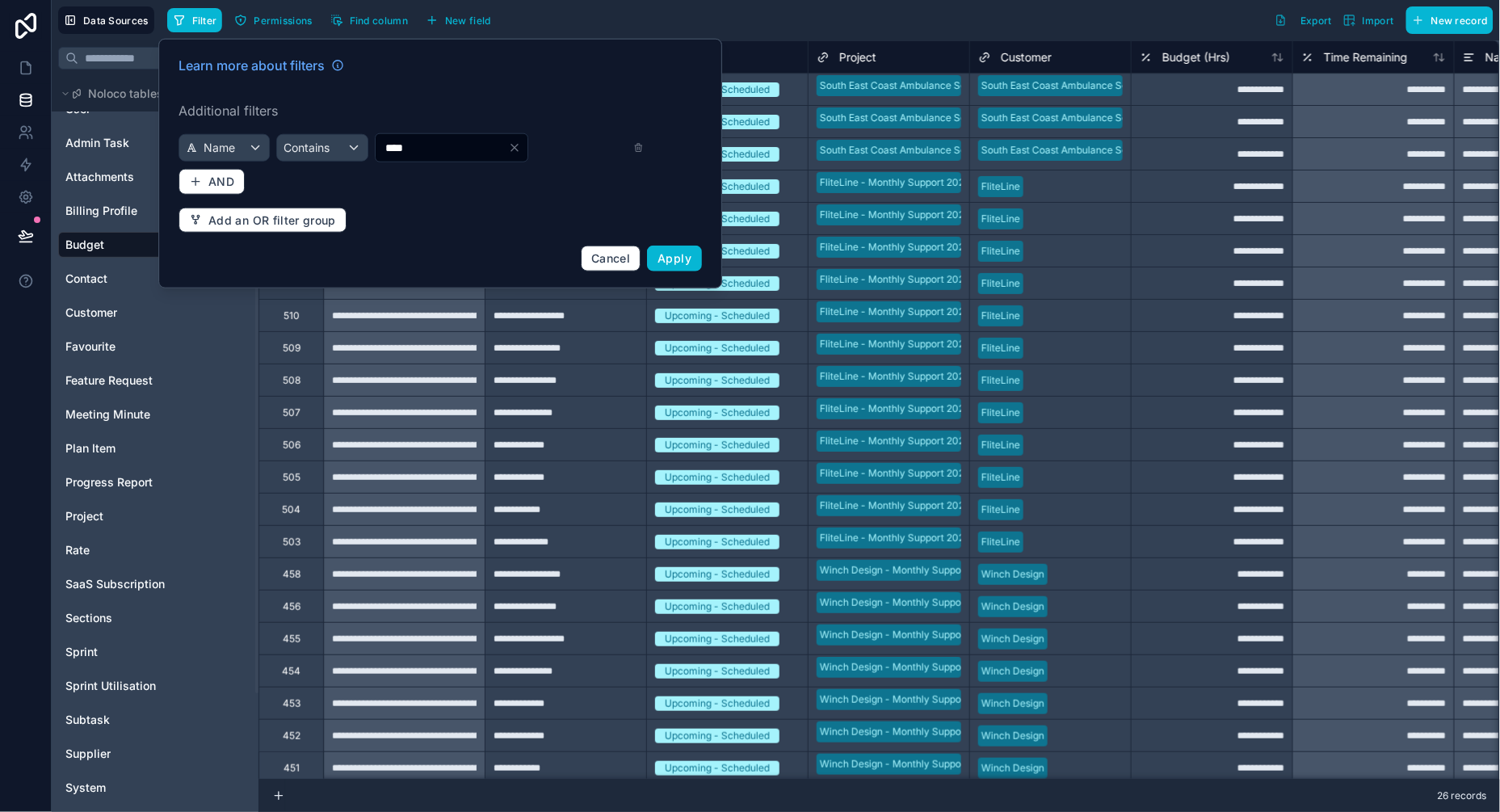
click at [437, 149] on input "****" at bounding box center [442, 147] width 132 height 23
type input "****"
click at [686, 266] on button "Apply" at bounding box center [675, 258] width 55 height 26
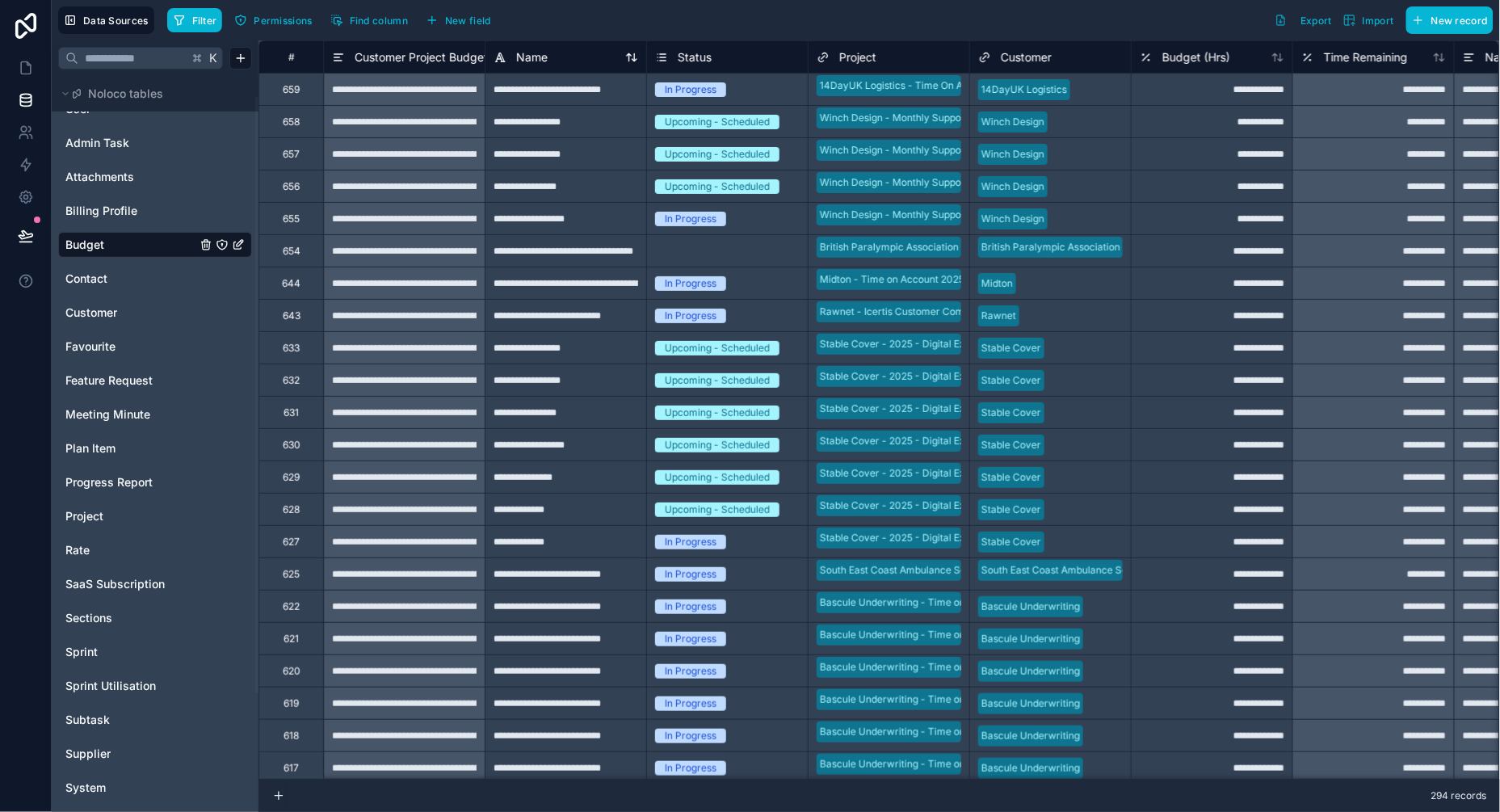
click at [633, 60] on icon at bounding box center [631, 57] width 13 height 13
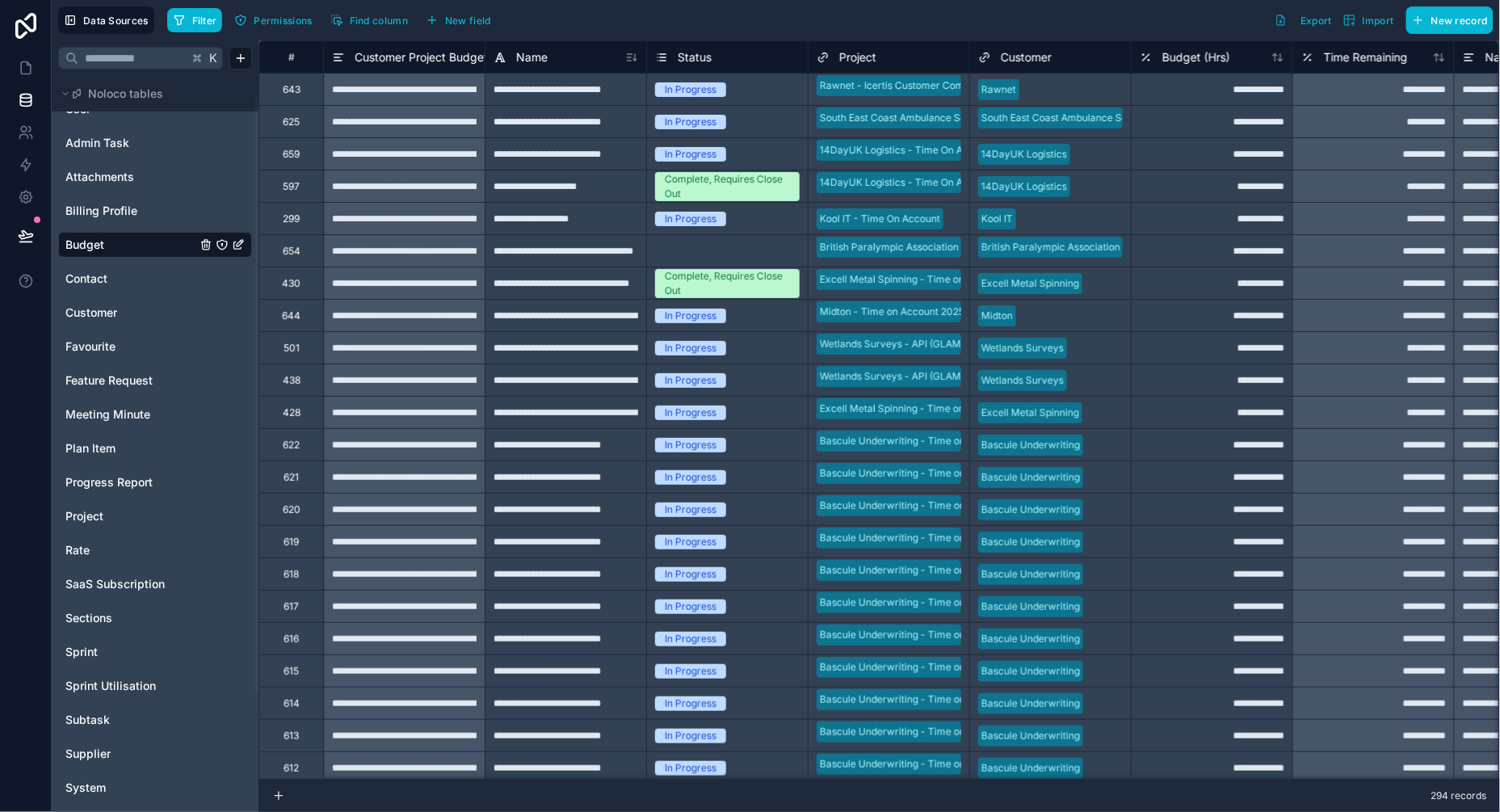
click at [711, 116] on div "In Progress" at bounding box center [691, 122] width 52 height 14
click at [753, 123] on div "In Progress" at bounding box center [727, 122] width 161 height 18
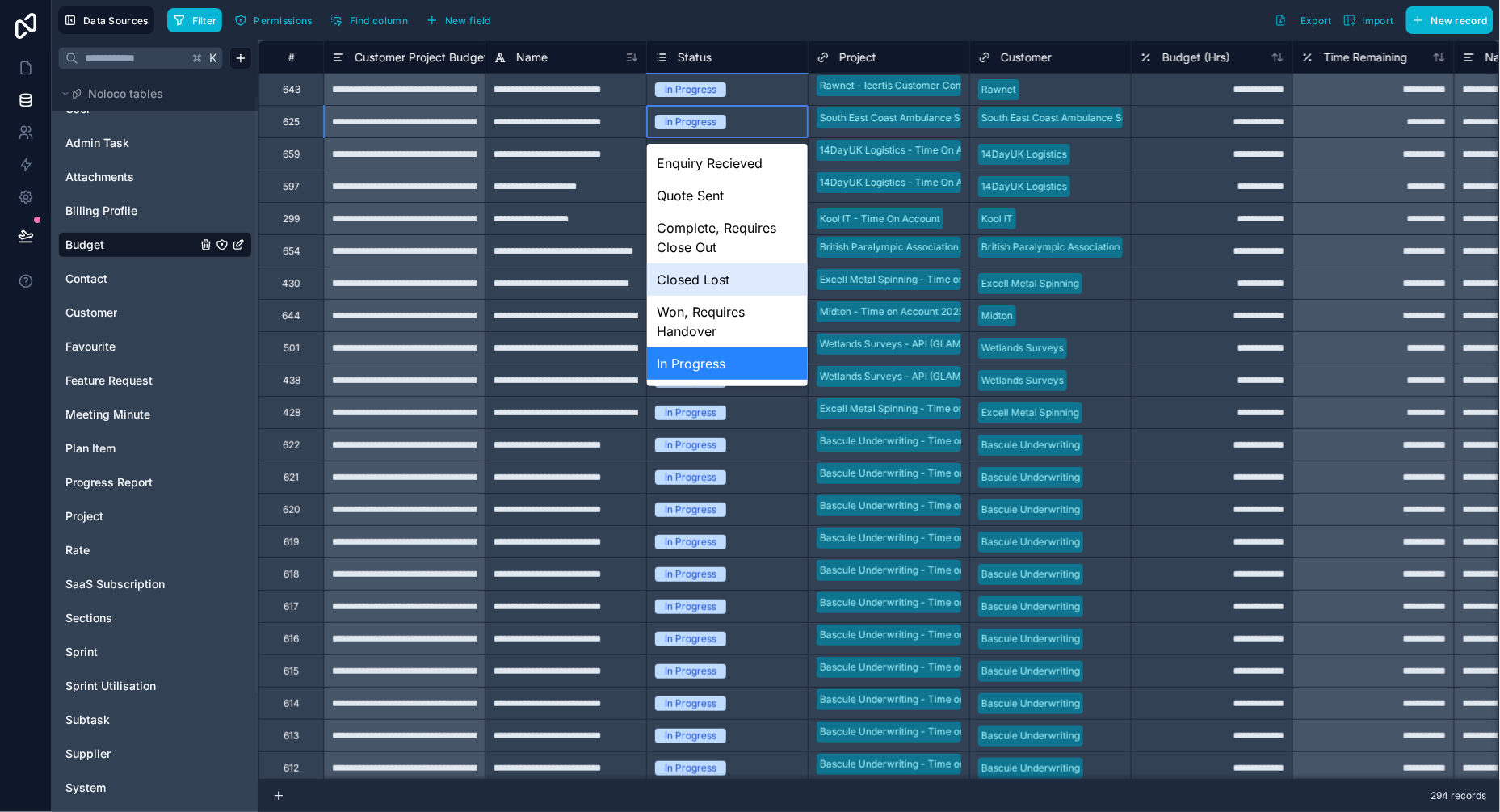
scroll to position [28, 0]
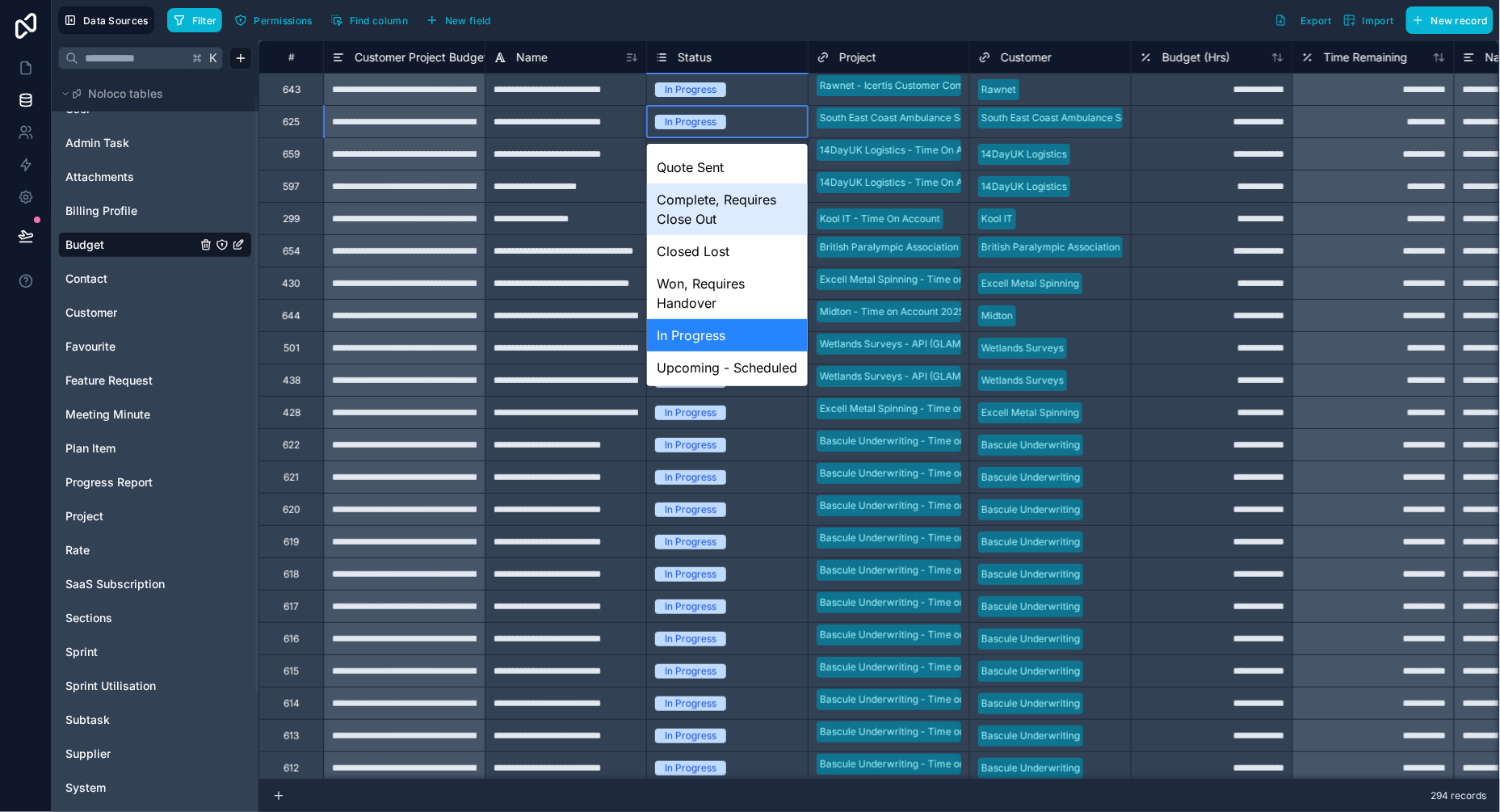
click at [716, 213] on div "Complete, Requires Close Out" at bounding box center [727, 209] width 161 height 52
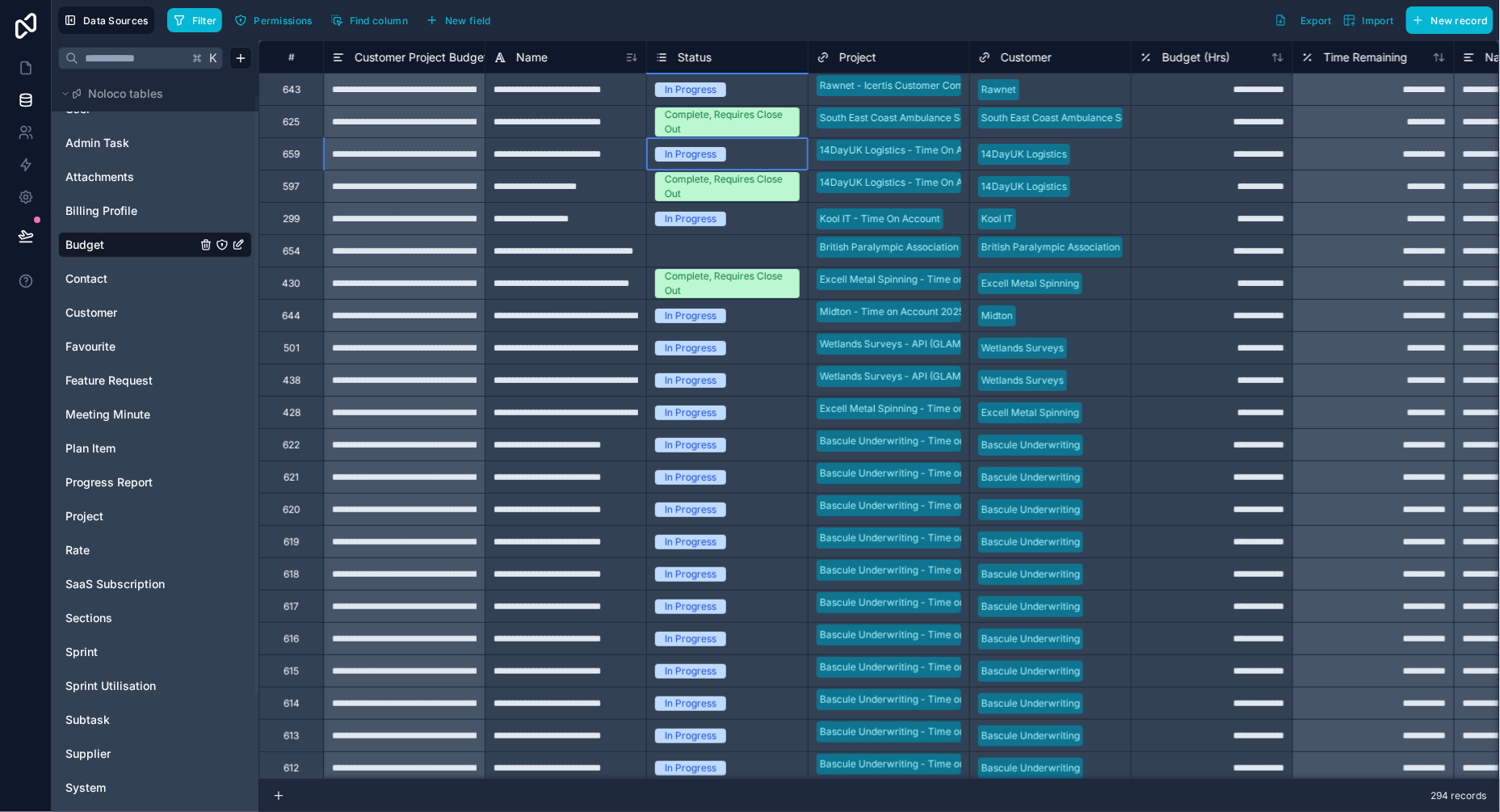
click at [703, 150] on div "In Progress" at bounding box center [691, 153] width 52 height 14
click at [745, 156] on div "In Progress" at bounding box center [727, 153] width 161 height 18
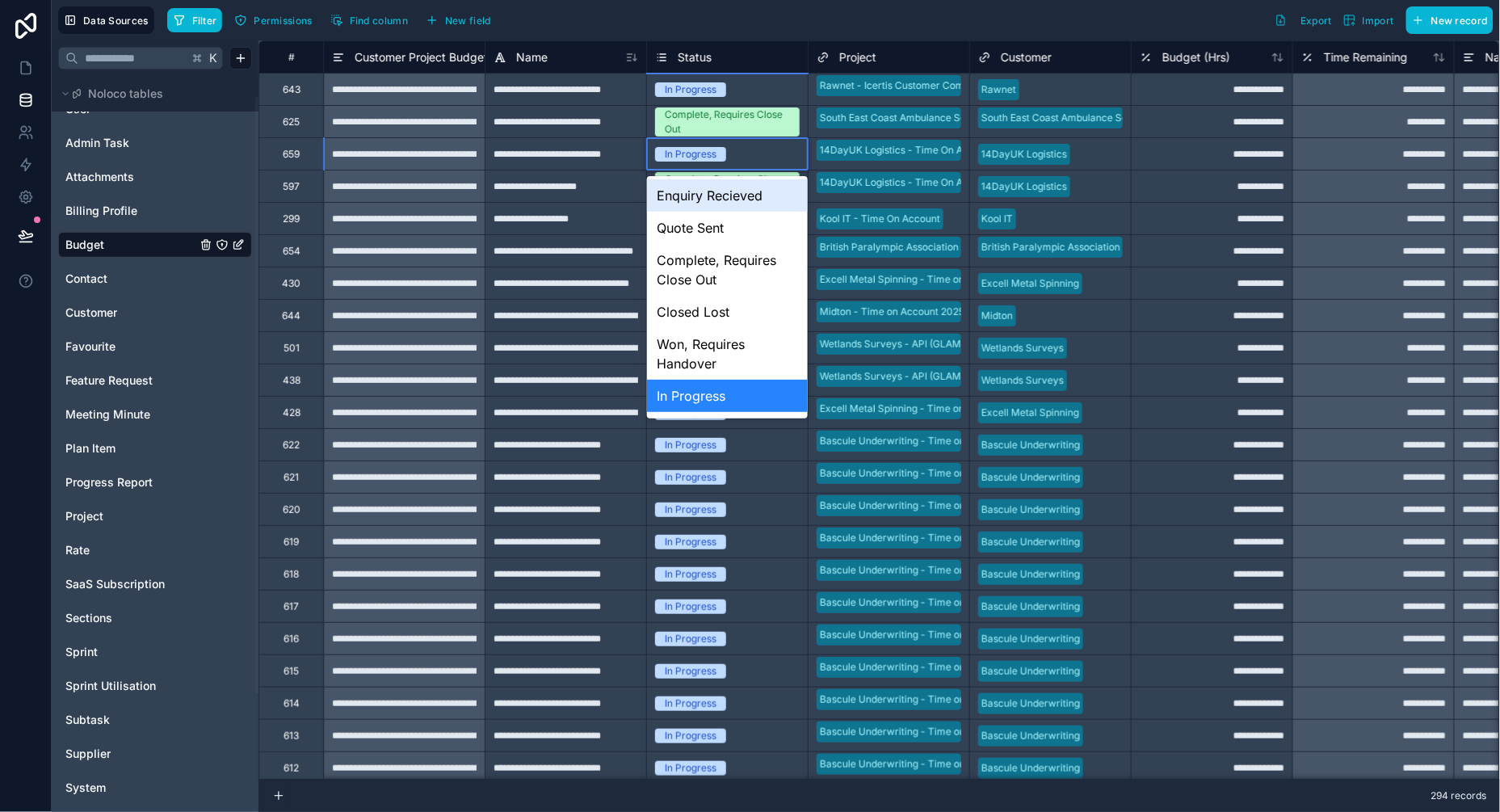
click at [745, 156] on div "In Progress" at bounding box center [727, 153] width 161 height 18
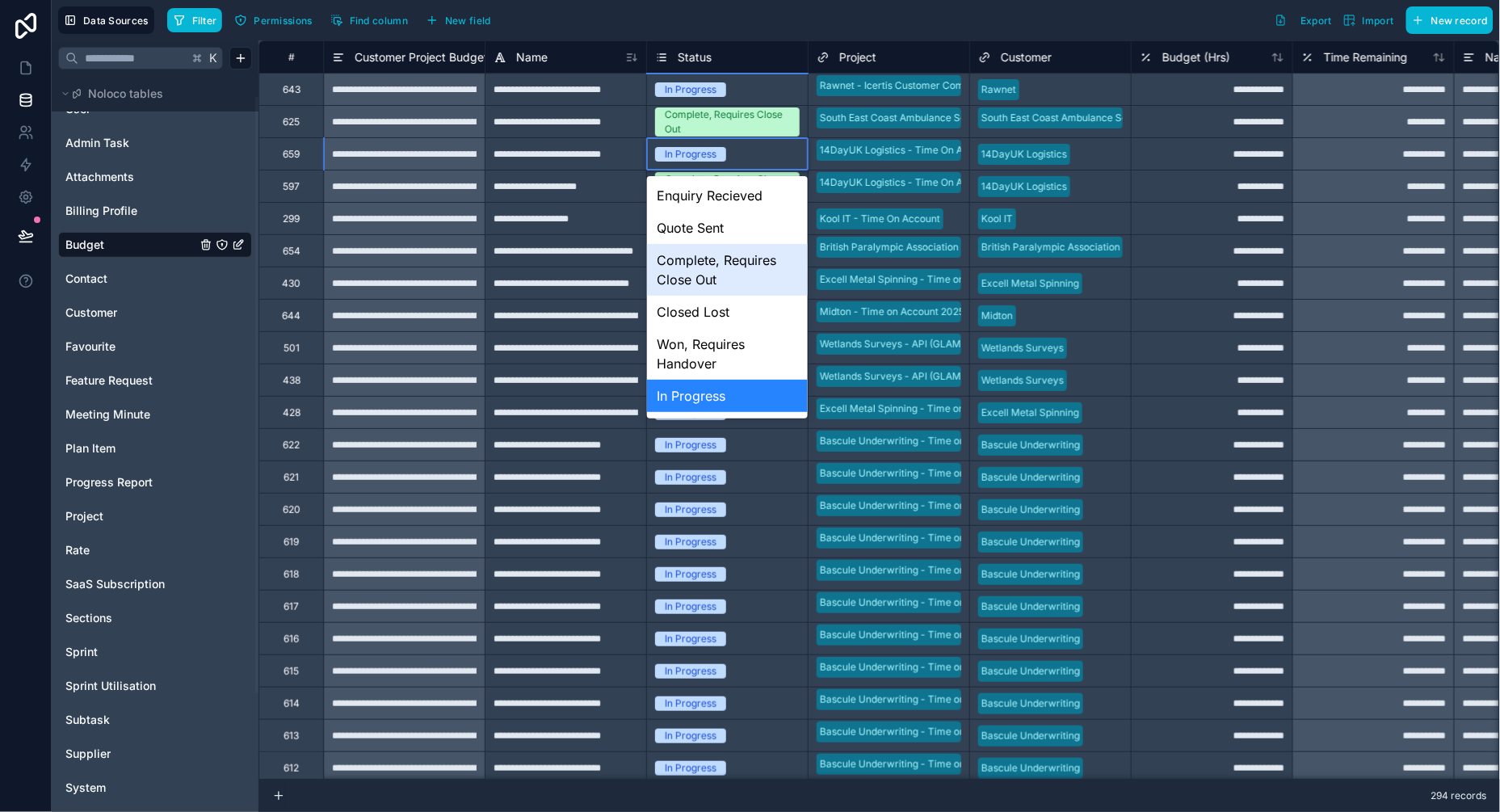
click at [722, 259] on div "Complete, Requires Close Out" at bounding box center [727, 270] width 161 height 52
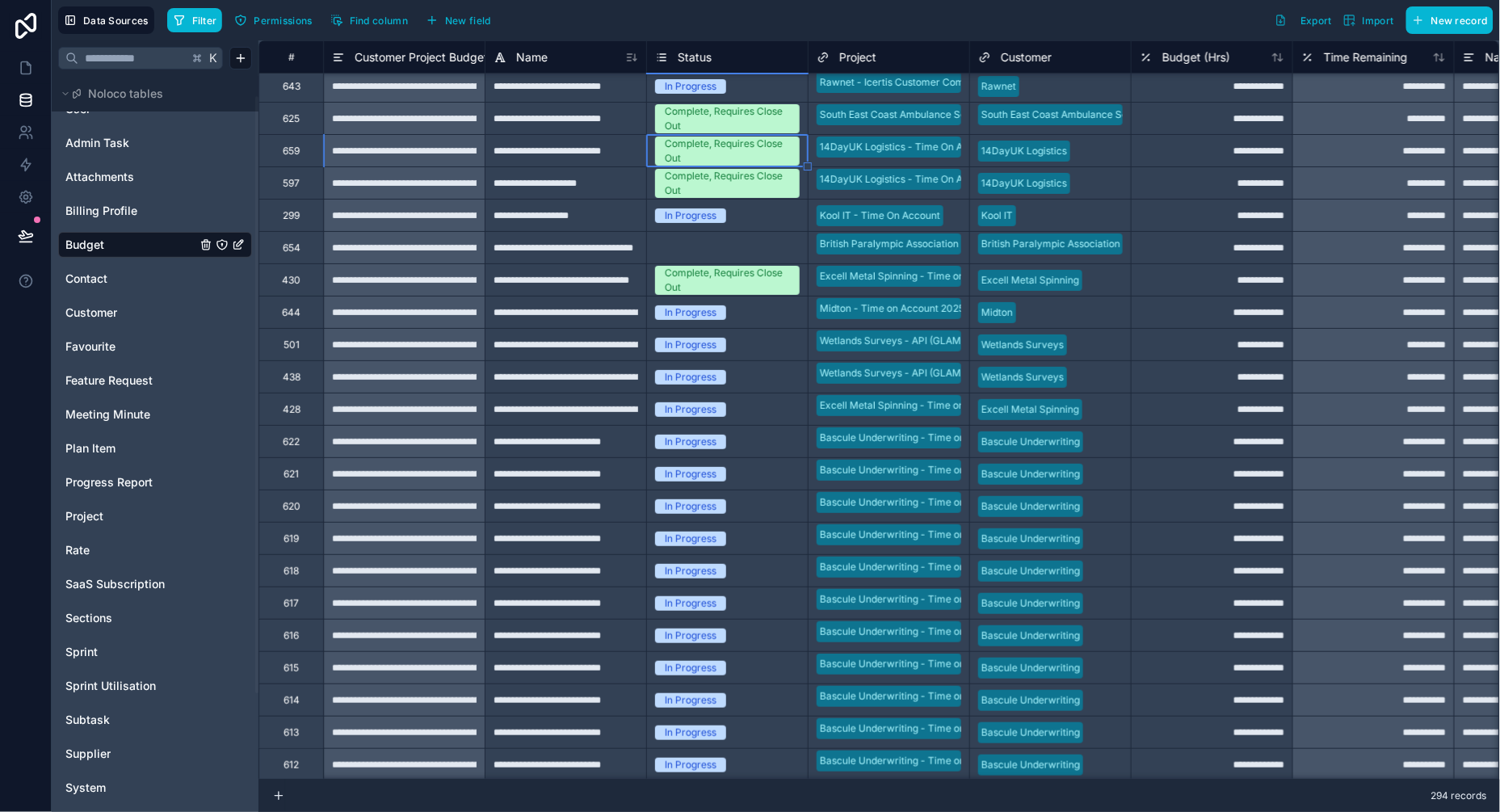
scroll to position [10, 0]
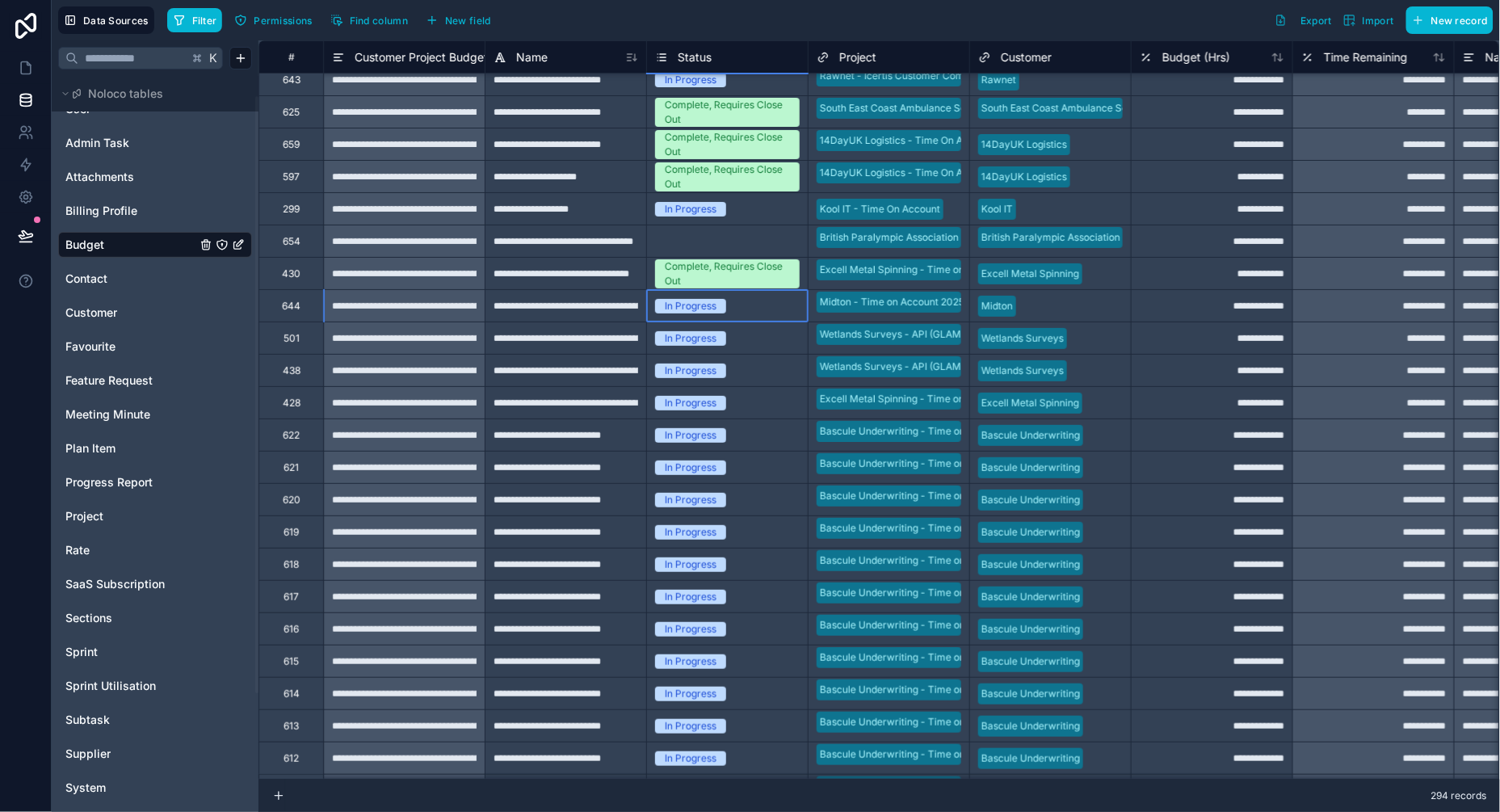
click at [744, 304] on div "In Progress" at bounding box center [727, 306] width 161 height 18
click at [702, 304] on div "In Progress" at bounding box center [691, 306] width 52 height 14
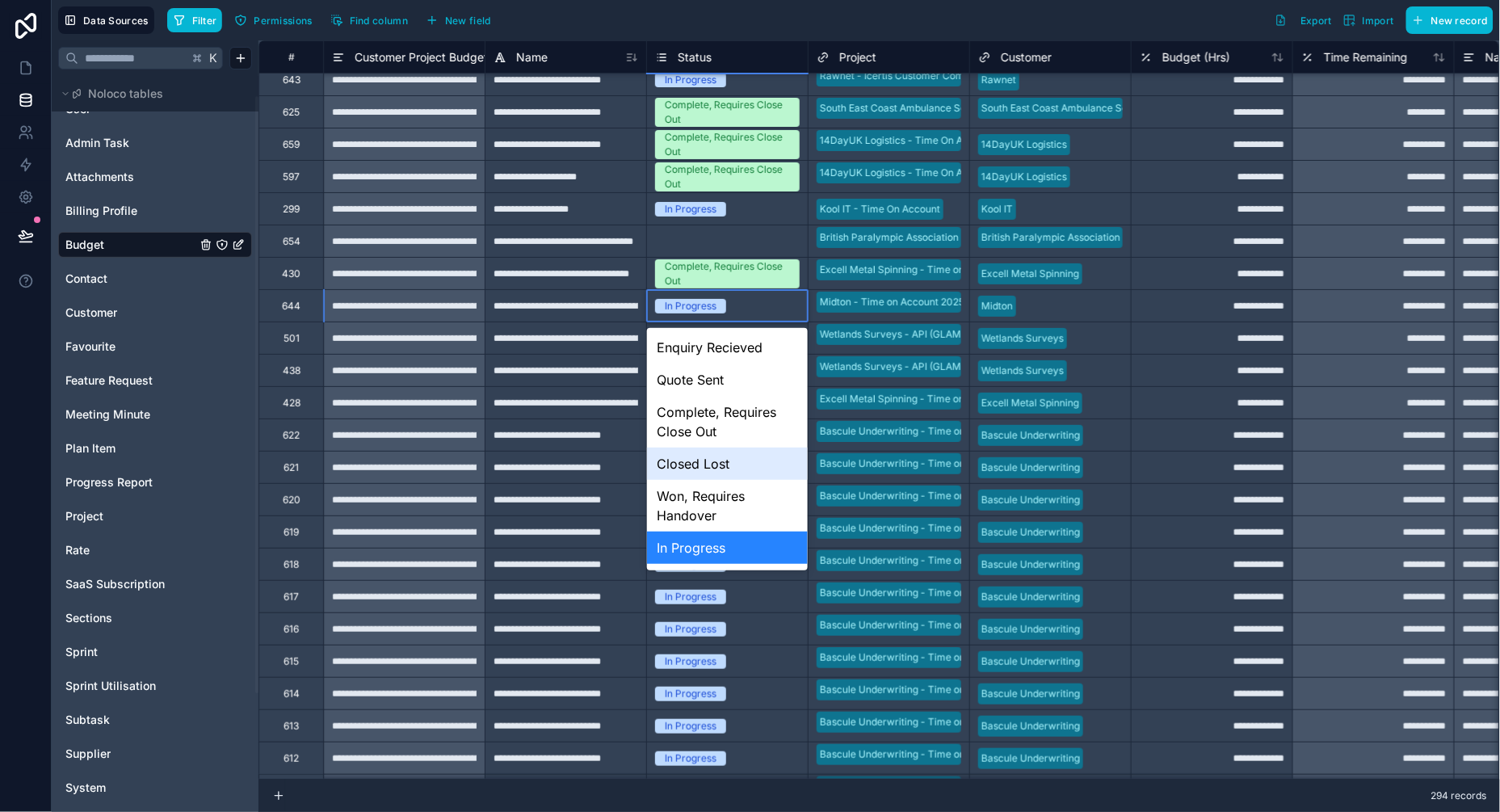
scroll to position [28, 0]
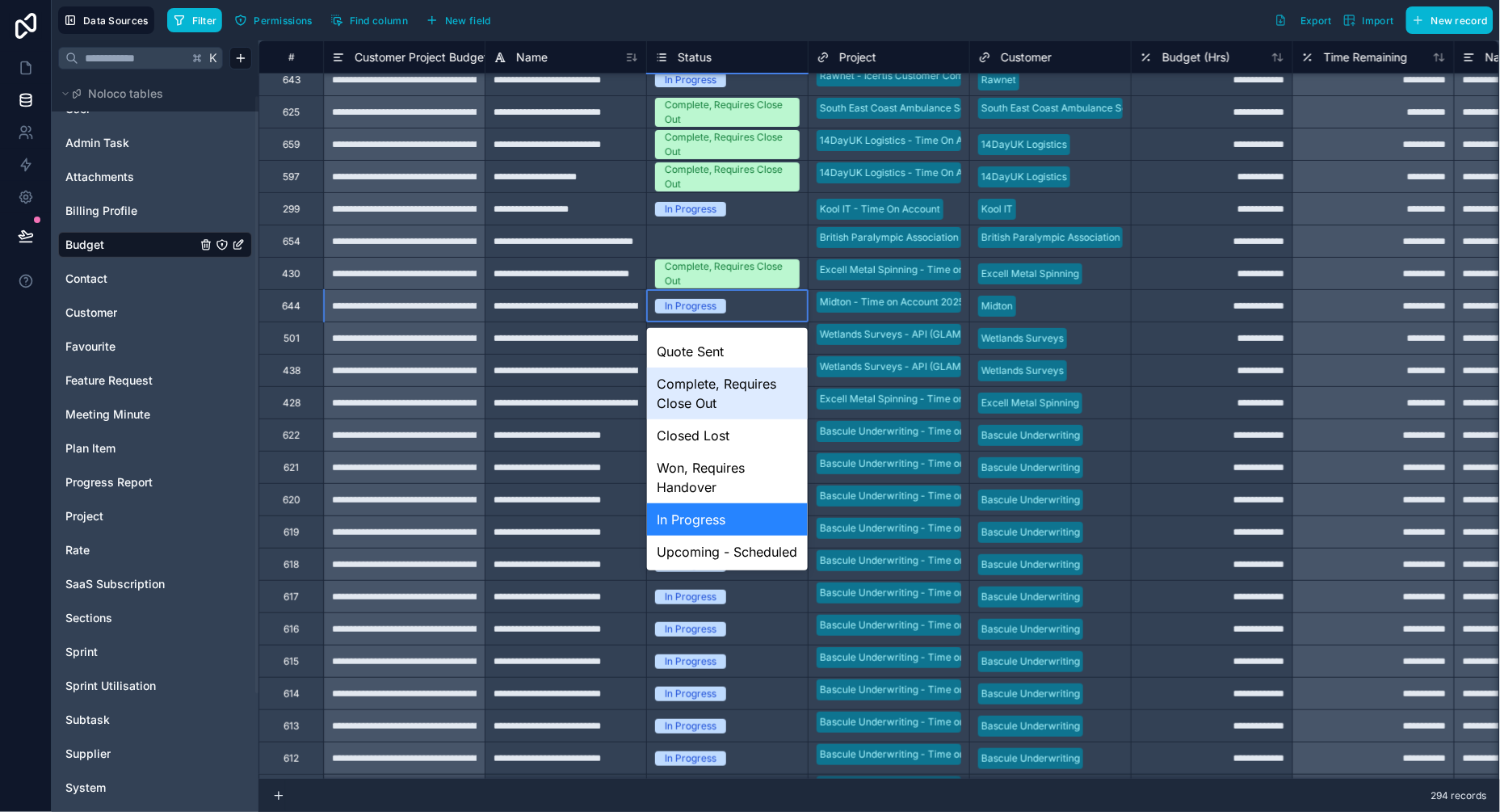
click at [702, 386] on div "Complete, Requires Close Out" at bounding box center [727, 394] width 161 height 52
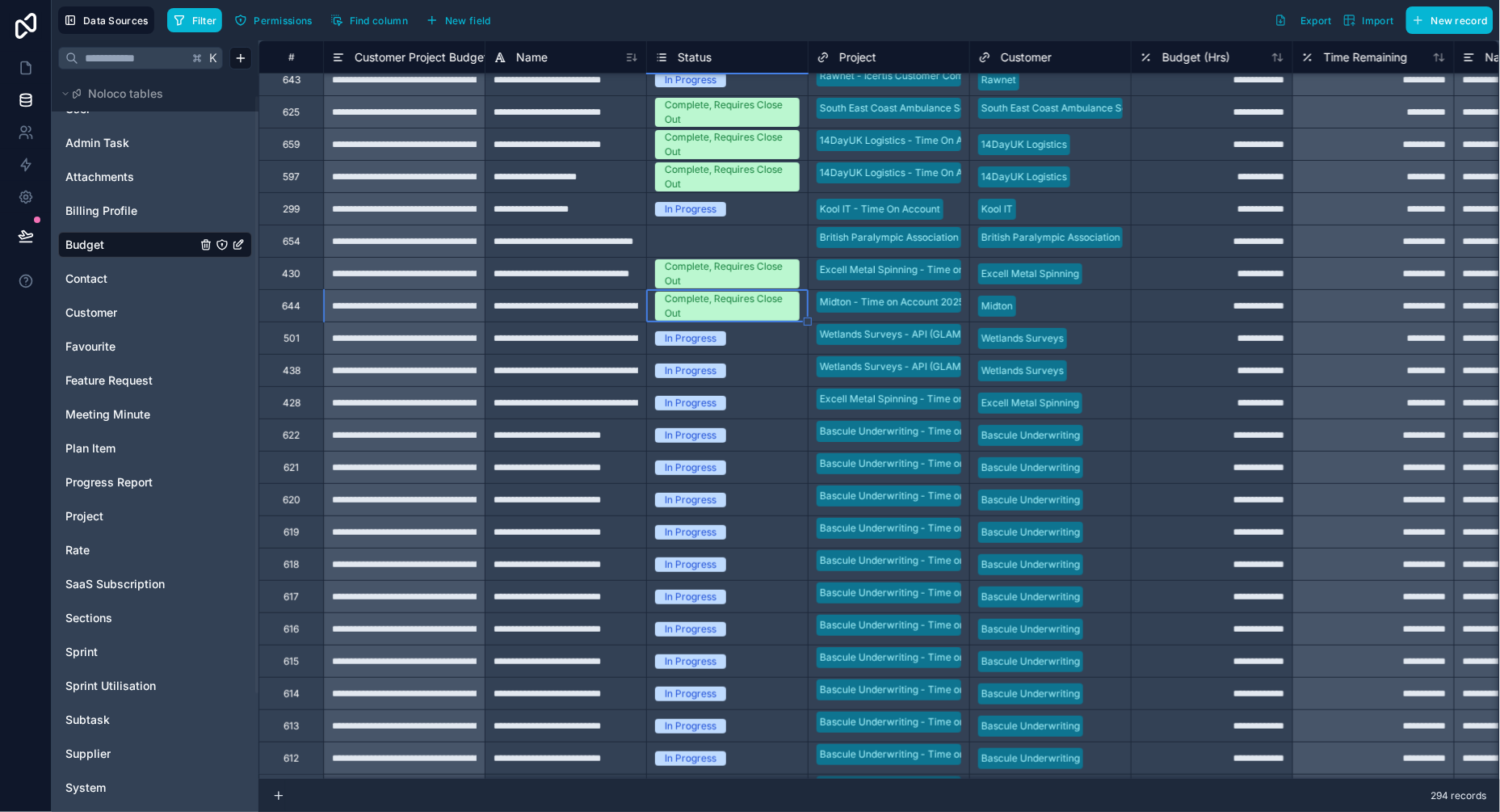
scroll to position [13, 0]
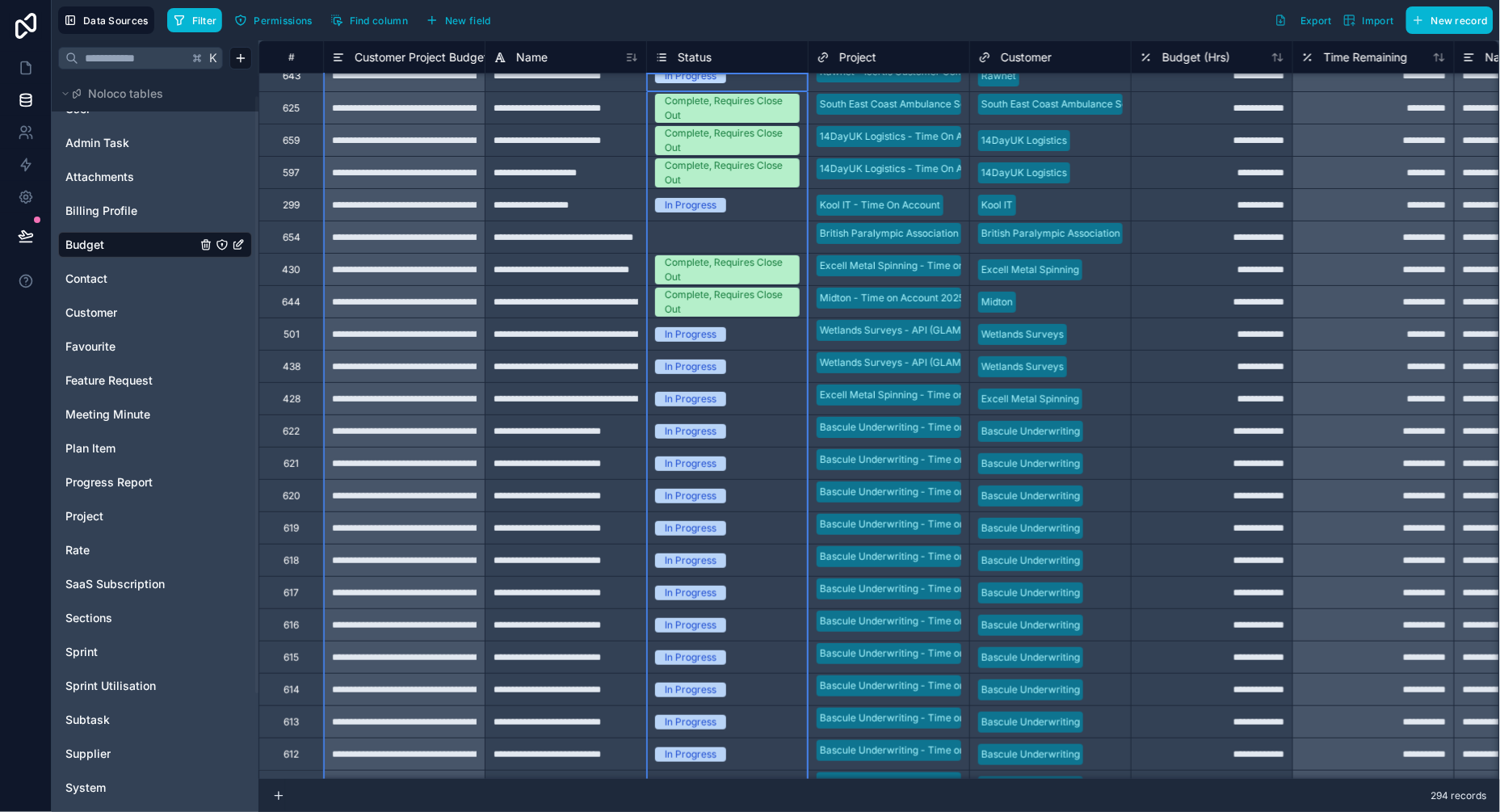
drag, startPoint x: 646, startPoint y: 62, endPoint x: 774, endPoint y: 61, distance: 128.0
click at [774, 61] on div "Status" at bounding box center [727, 57] width 161 height 19
drag, startPoint x: 646, startPoint y: 59, endPoint x: 756, endPoint y: 65, distance: 110.2
click at [756, 65] on div "Status" at bounding box center [727, 57] width 161 height 19
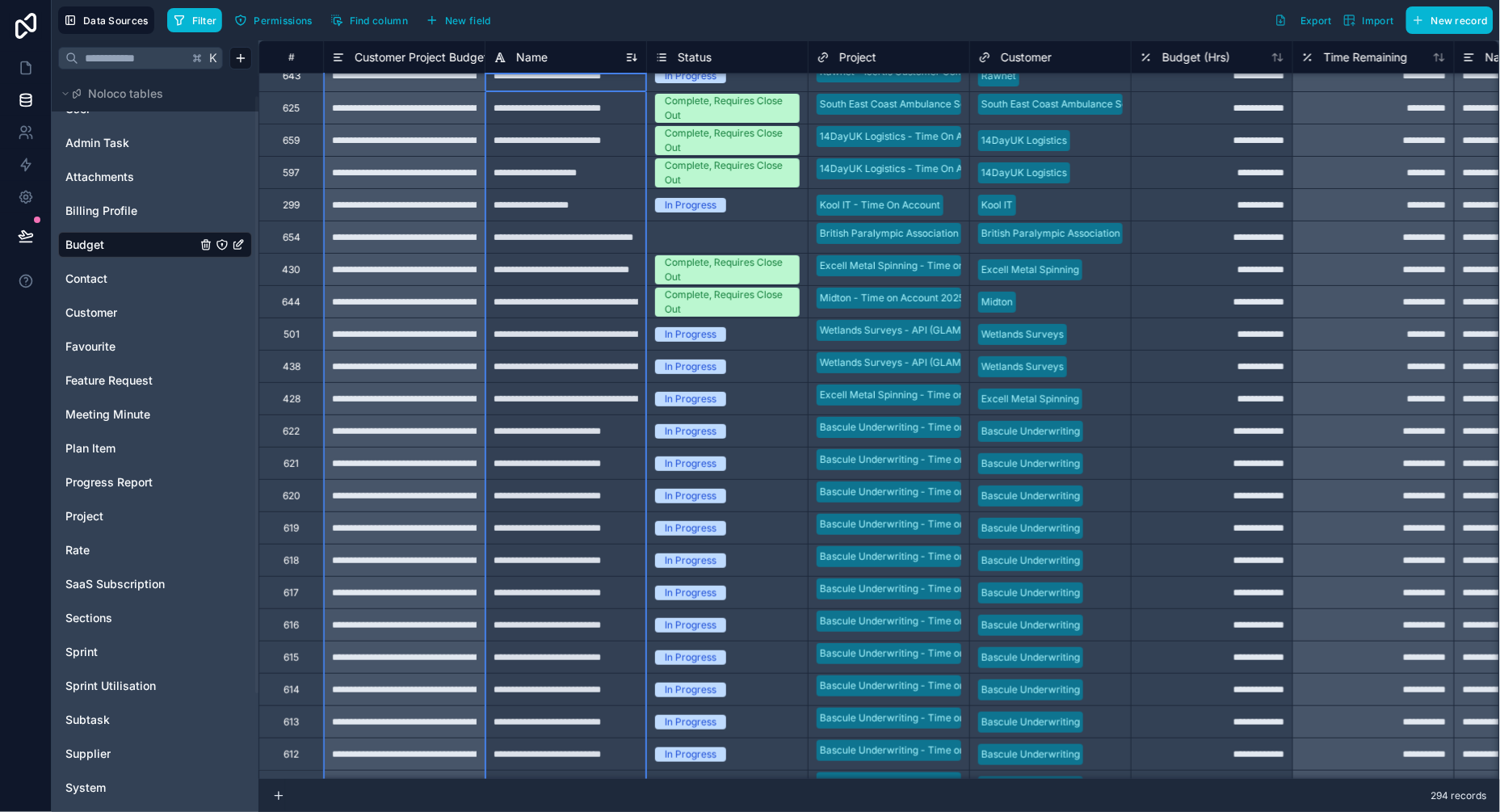
drag, startPoint x: 487, startPoint y: 54, endPoint x: 507, endPoint y: 54, distance: 20.0
click at [507, 54] on div "Name" at bounding box center [566, 57] width 161 height 19
click at [716, 334] on div "In Progress" at bounding box center [691, 334] width 52 height 14
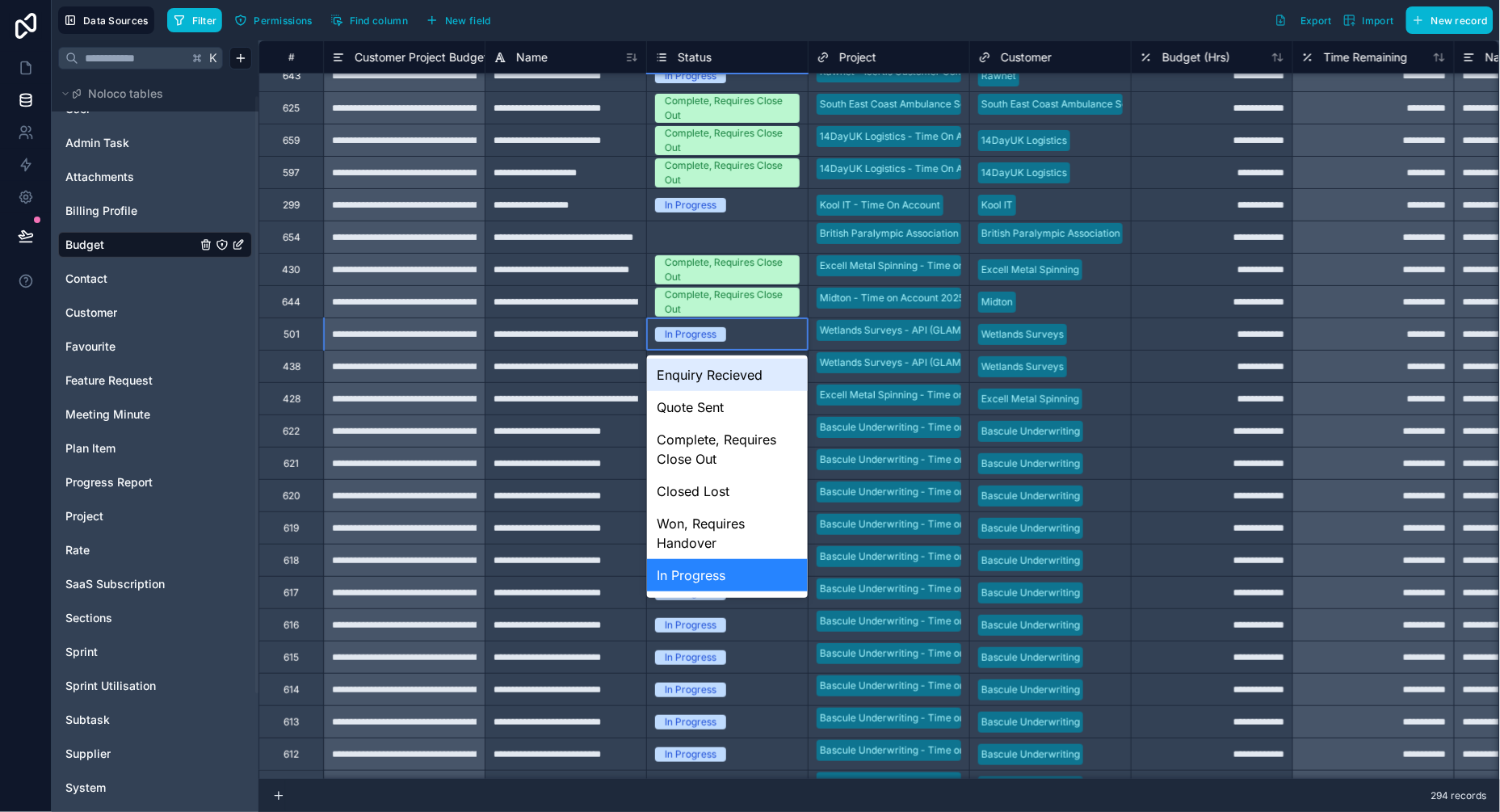
click at [746, 332] on div "In Progress" at bounding box center [727, 334] width 161 height 18
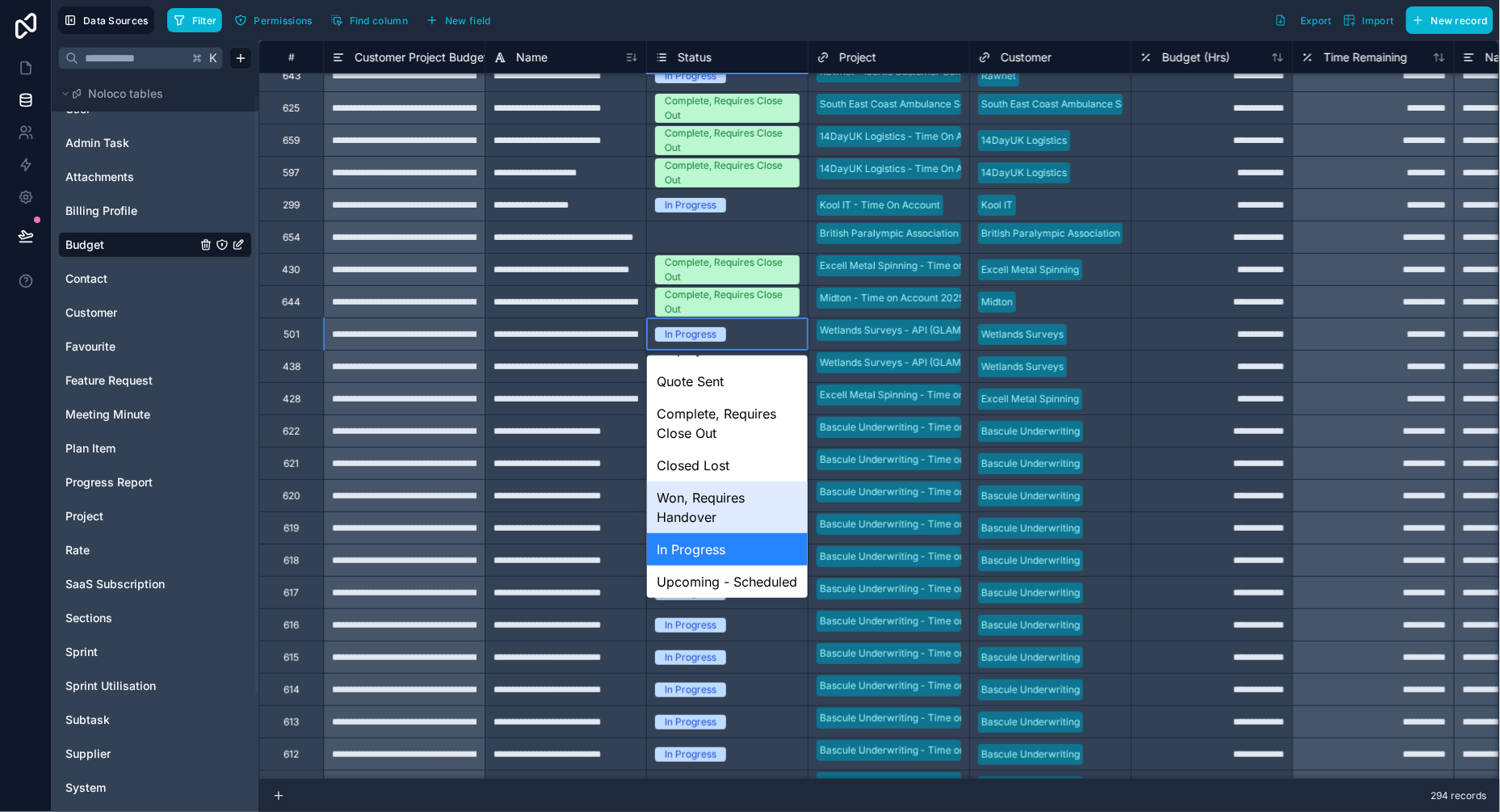
scroll to position [28, 0]
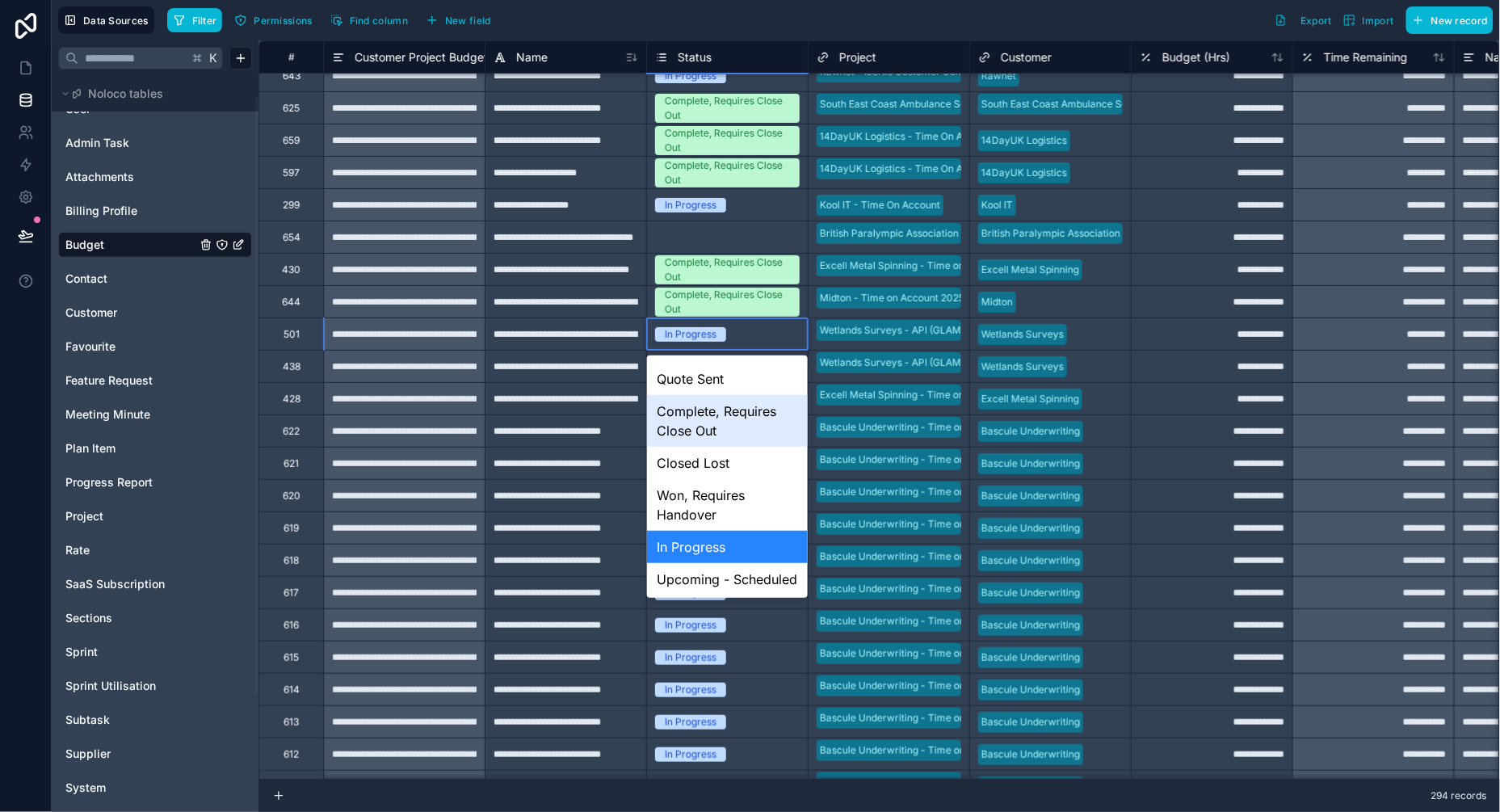
click at [726, 419] on div "Complete, Requires Close Out" at bounding box center [727, 421] width 161 height 52
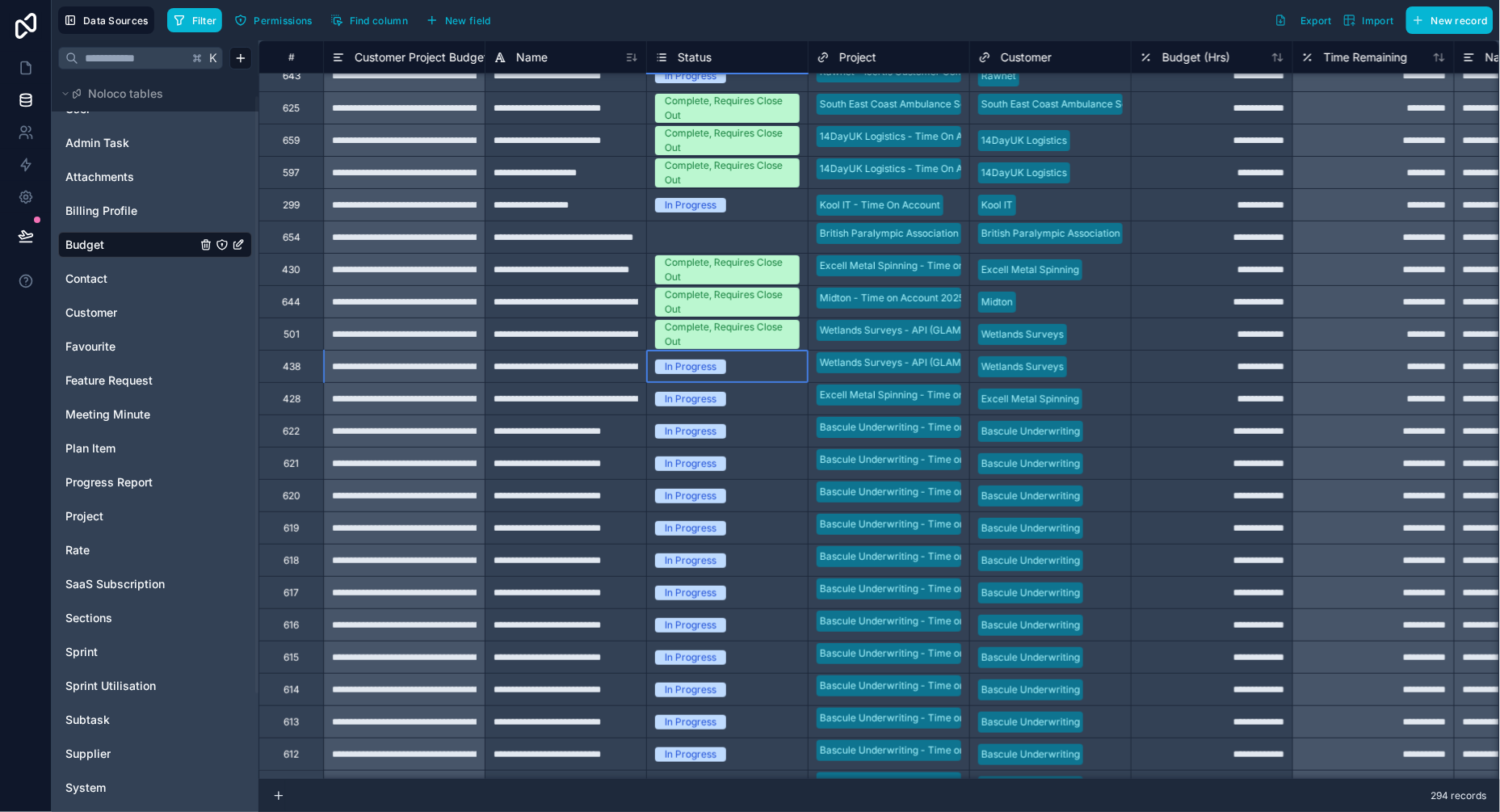
click at [734, 372] on div "In Progress" at bounding box center [727, 366] width 161 height 18
click at [718, 368] on span "In Progress" at bounding box center [691, 366] width 71 height 14
click at [703, 362] on div "In Progress" at bounding box center [691, 366] width 52 height 14
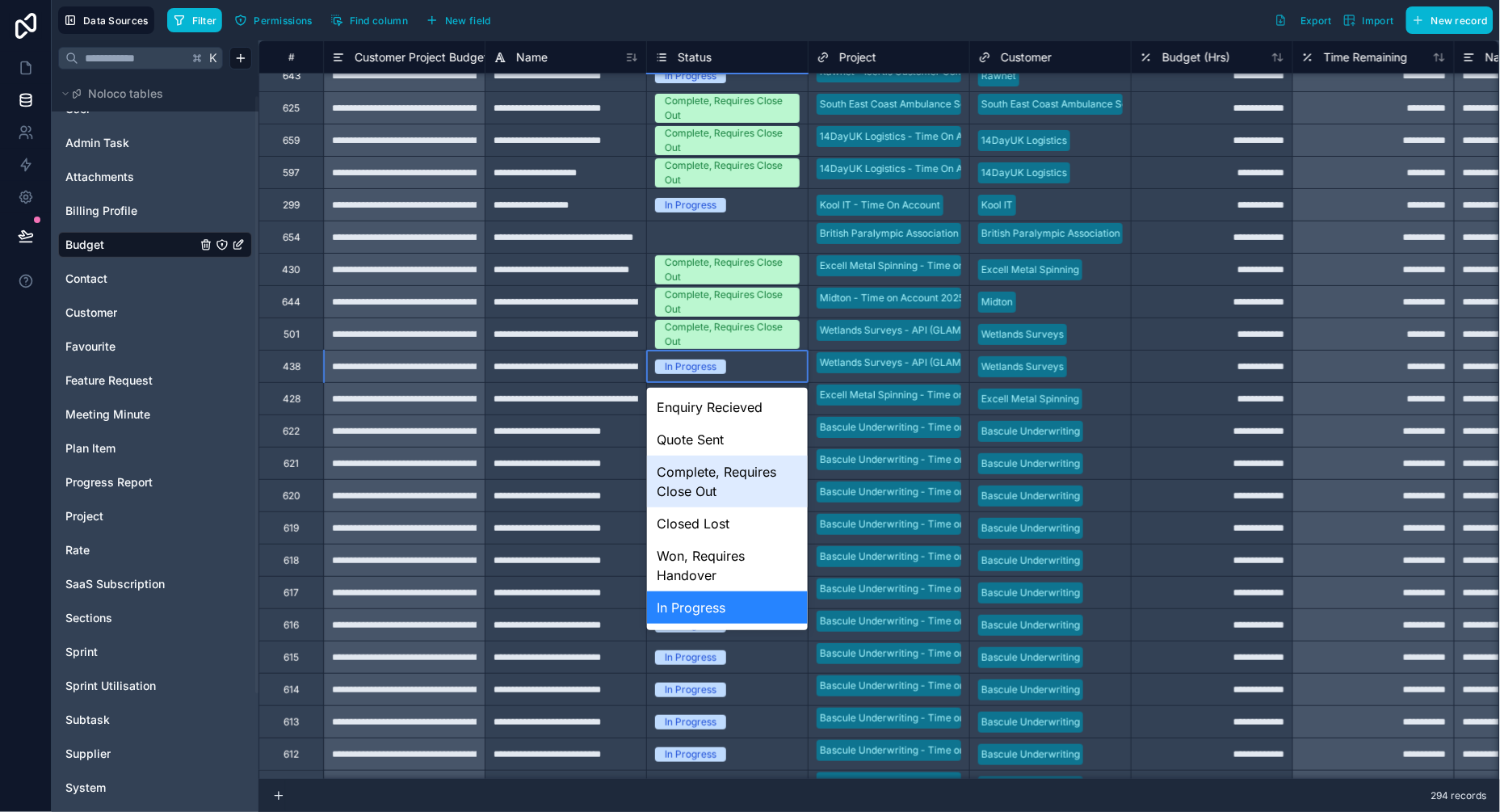
click at [700, 489] on div "Complete, Requires Close Out" at bounding box center [727, 482] width 161 height 52
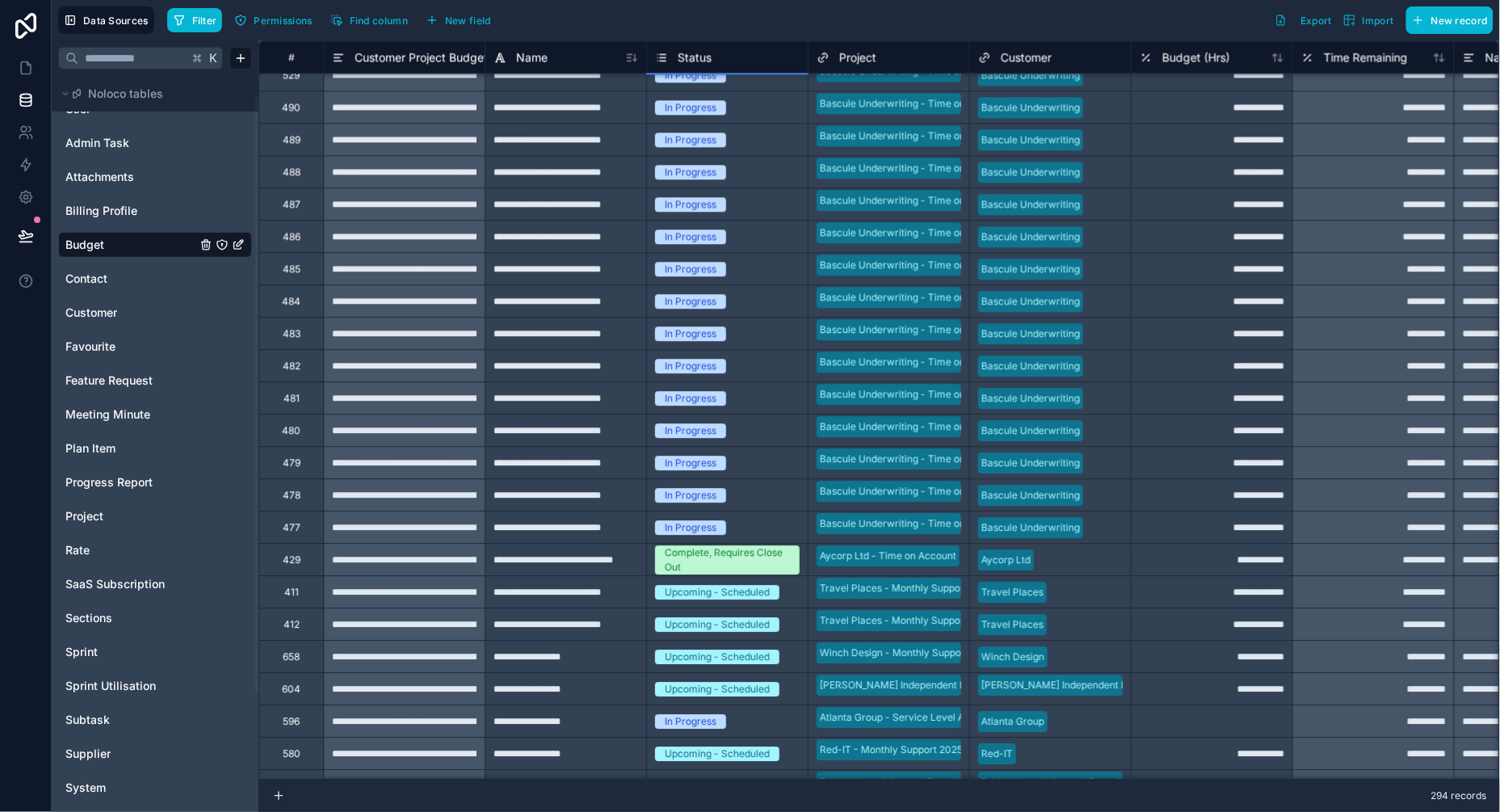
scroll to position [1155, 0]
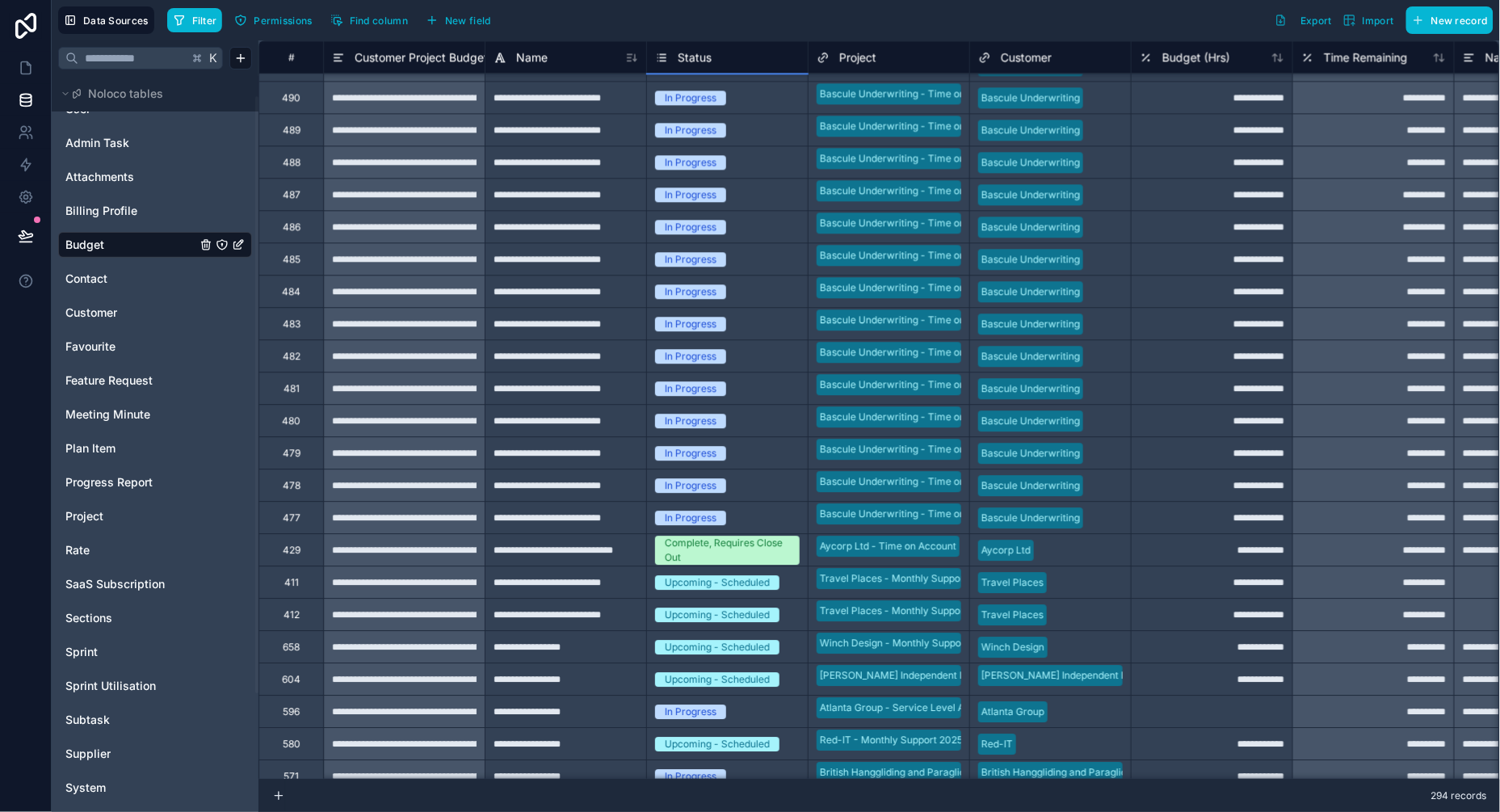
click at [740, 581] on div "Upcoming - Scheduled" at bounding box center [716, 582] width 105 height 14
click at [736, 582] on div "Upcoming - Scheduled" at bounding box center [716, 582] width 105 height 14
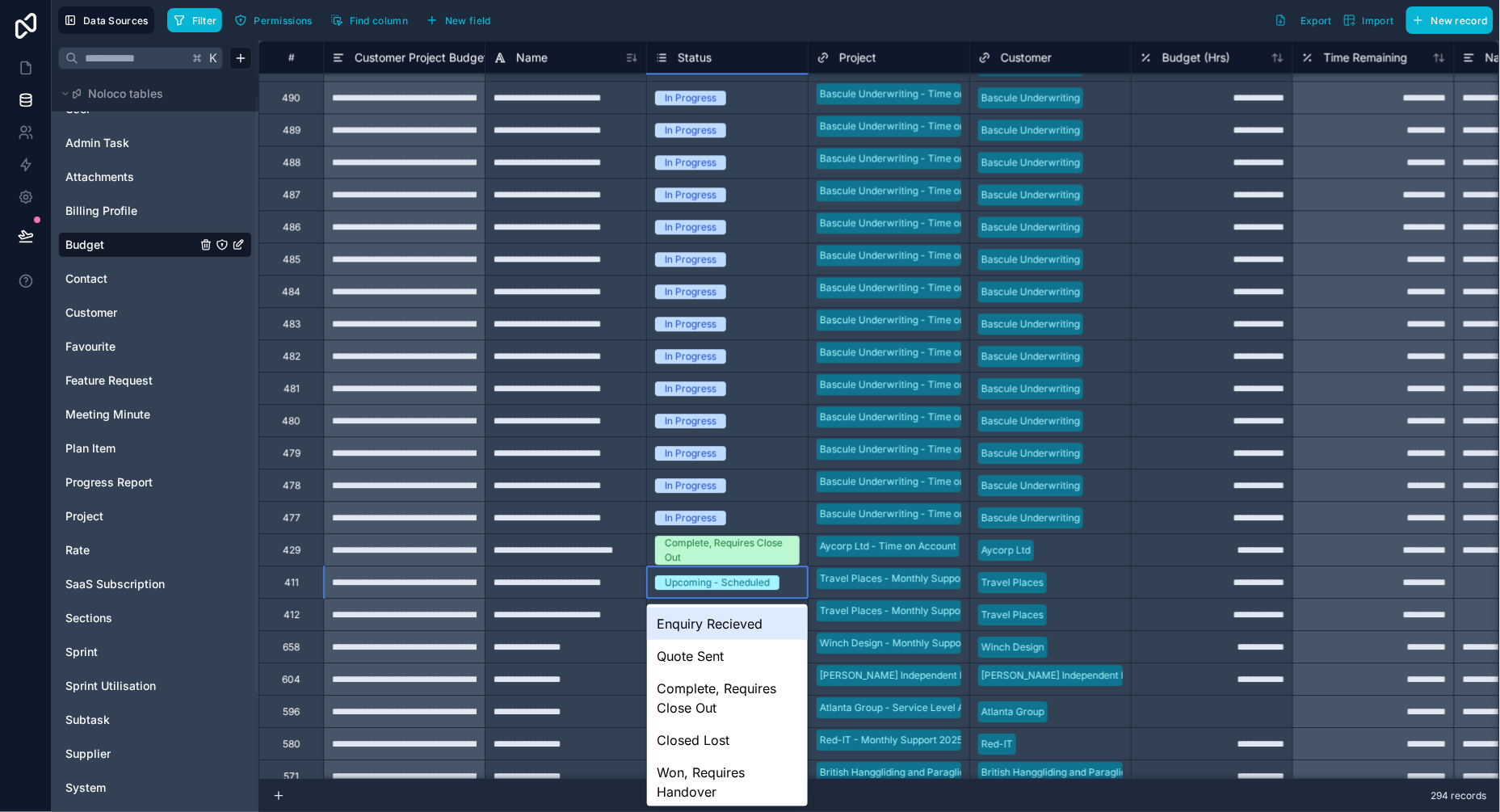
click at [736, 582] on div "Upcoming - Scheduled" at bounding box center [716, 582] width 105 height 14
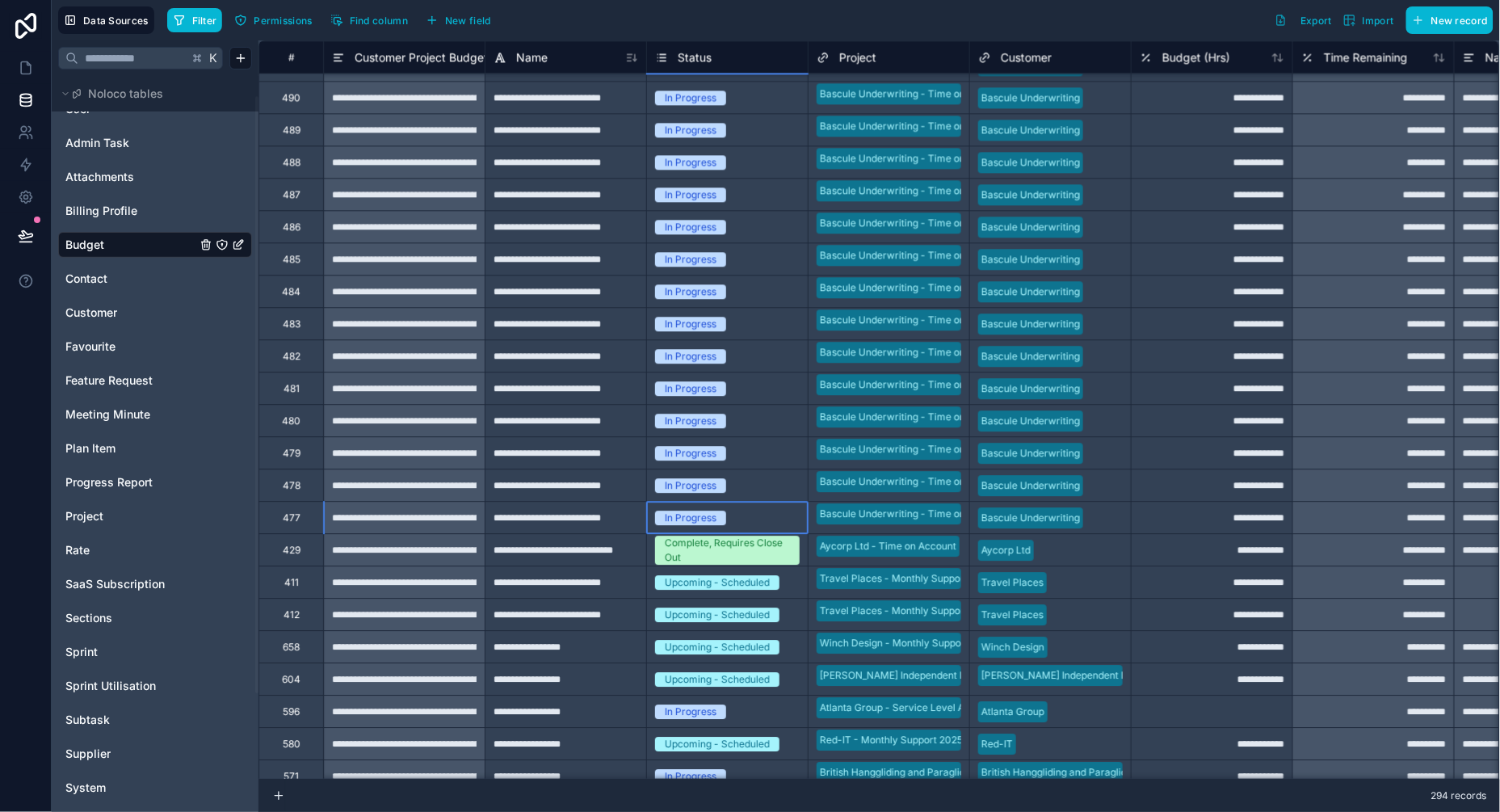
click at [758, 525] on div "In Progress" at bounding box center [727, 518] width 161 height 32
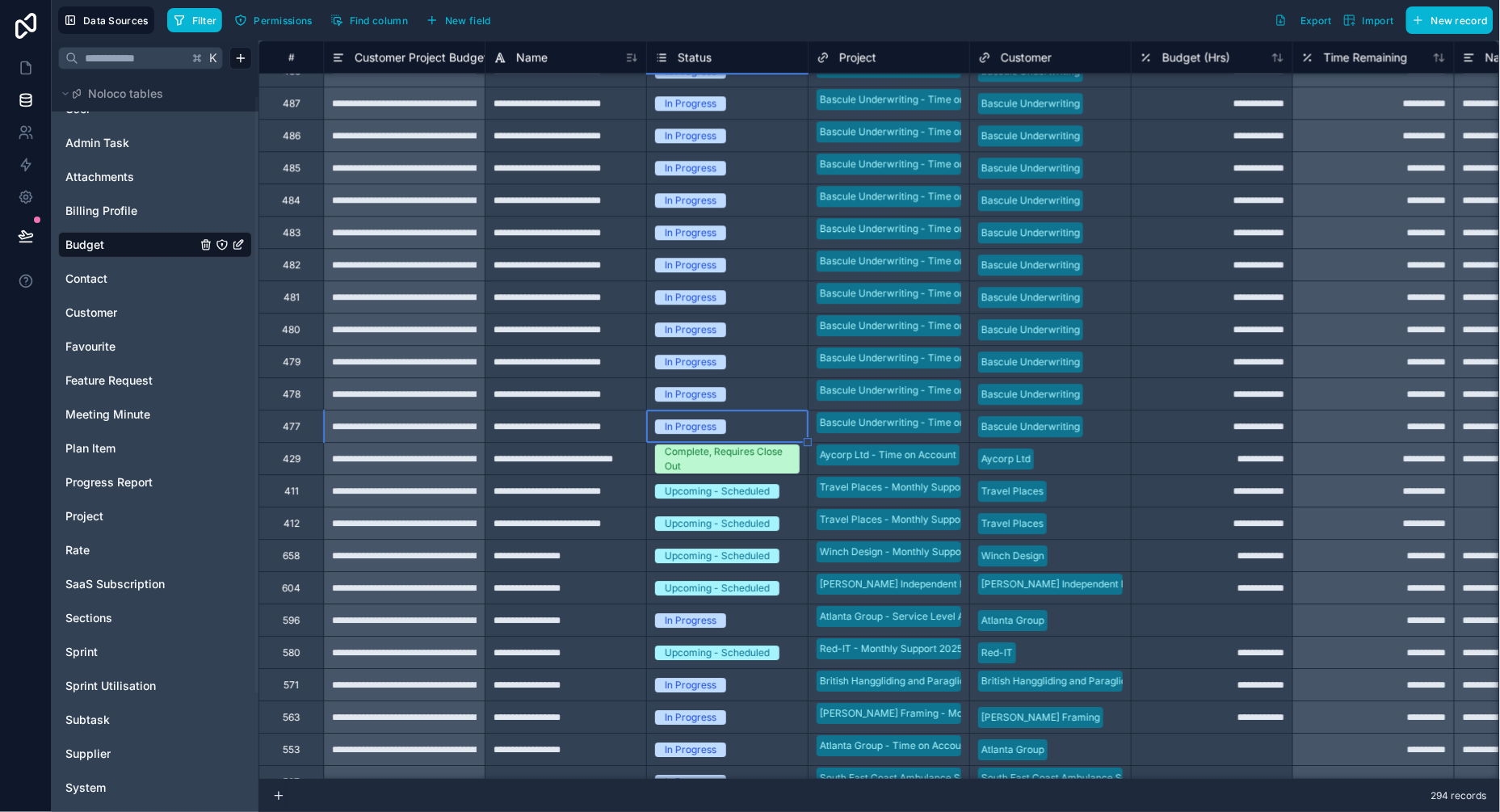
scroll to position [1254, 0]
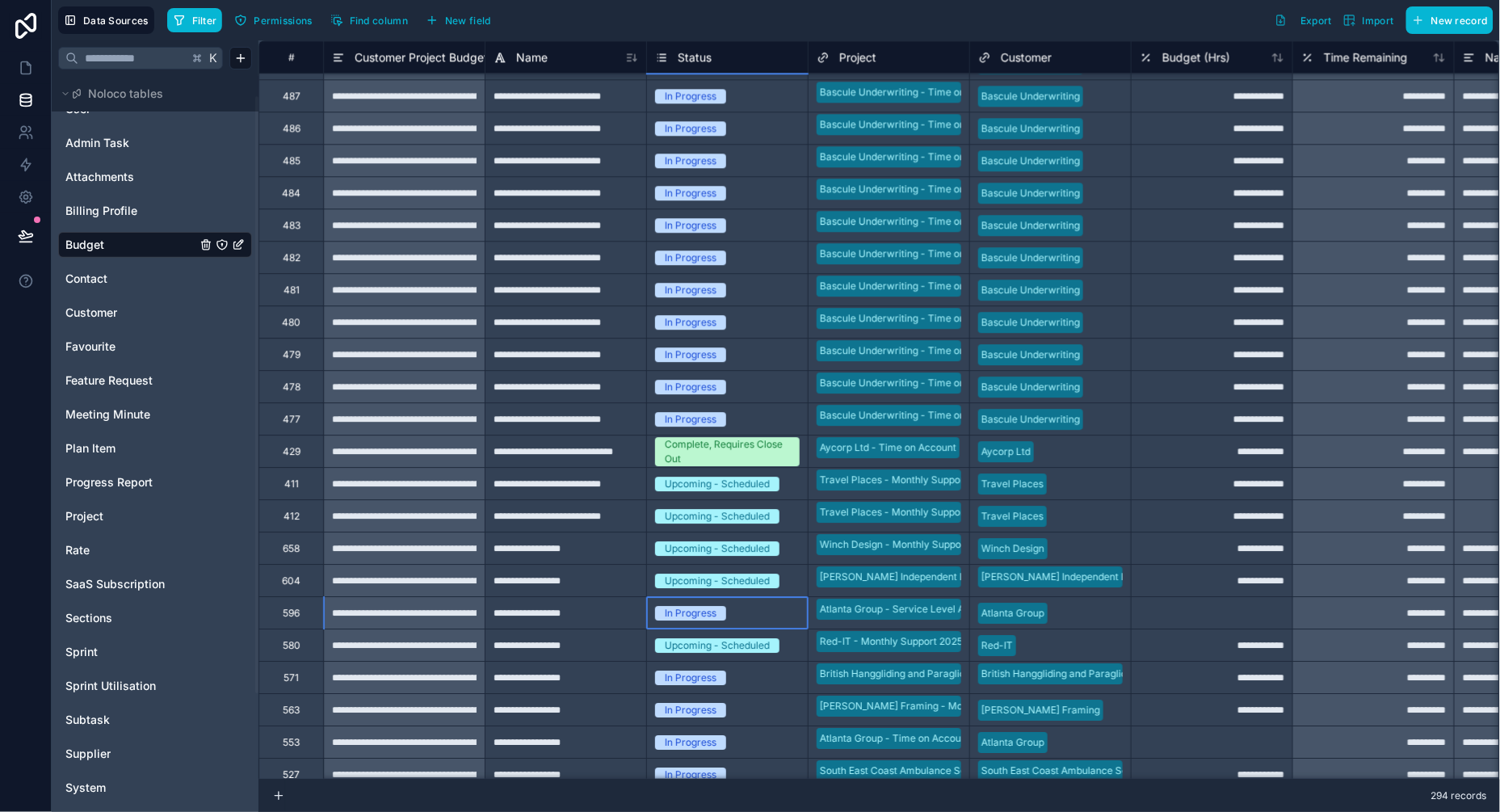
click at [715, 613] on div "In Progress" at bounding box center [691, 613] width 52 height 14
click at [707, 613] on div "In Progress" at bounding box center [691, 613] width 52 height 14
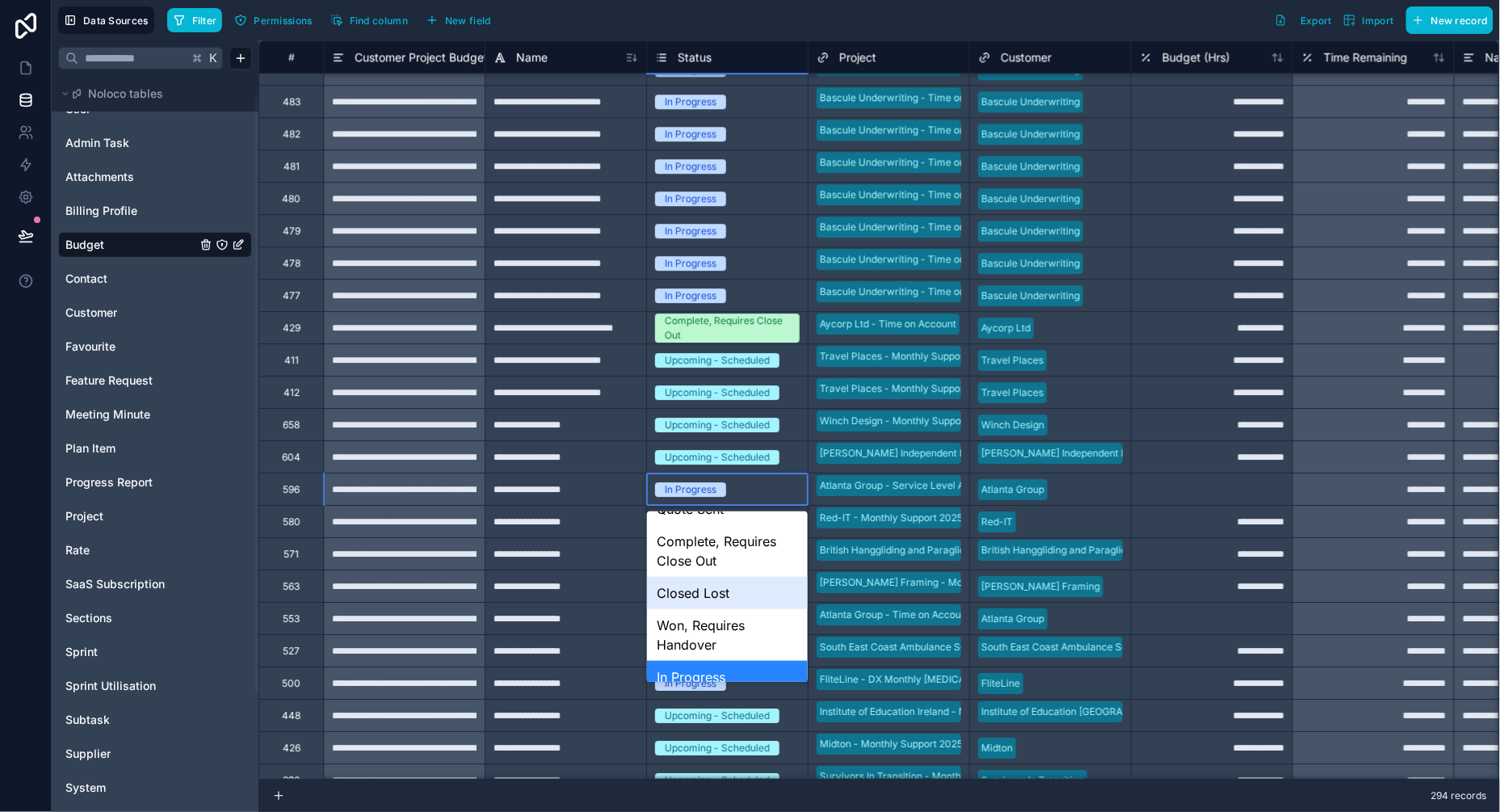
scroll to position [101, 0]
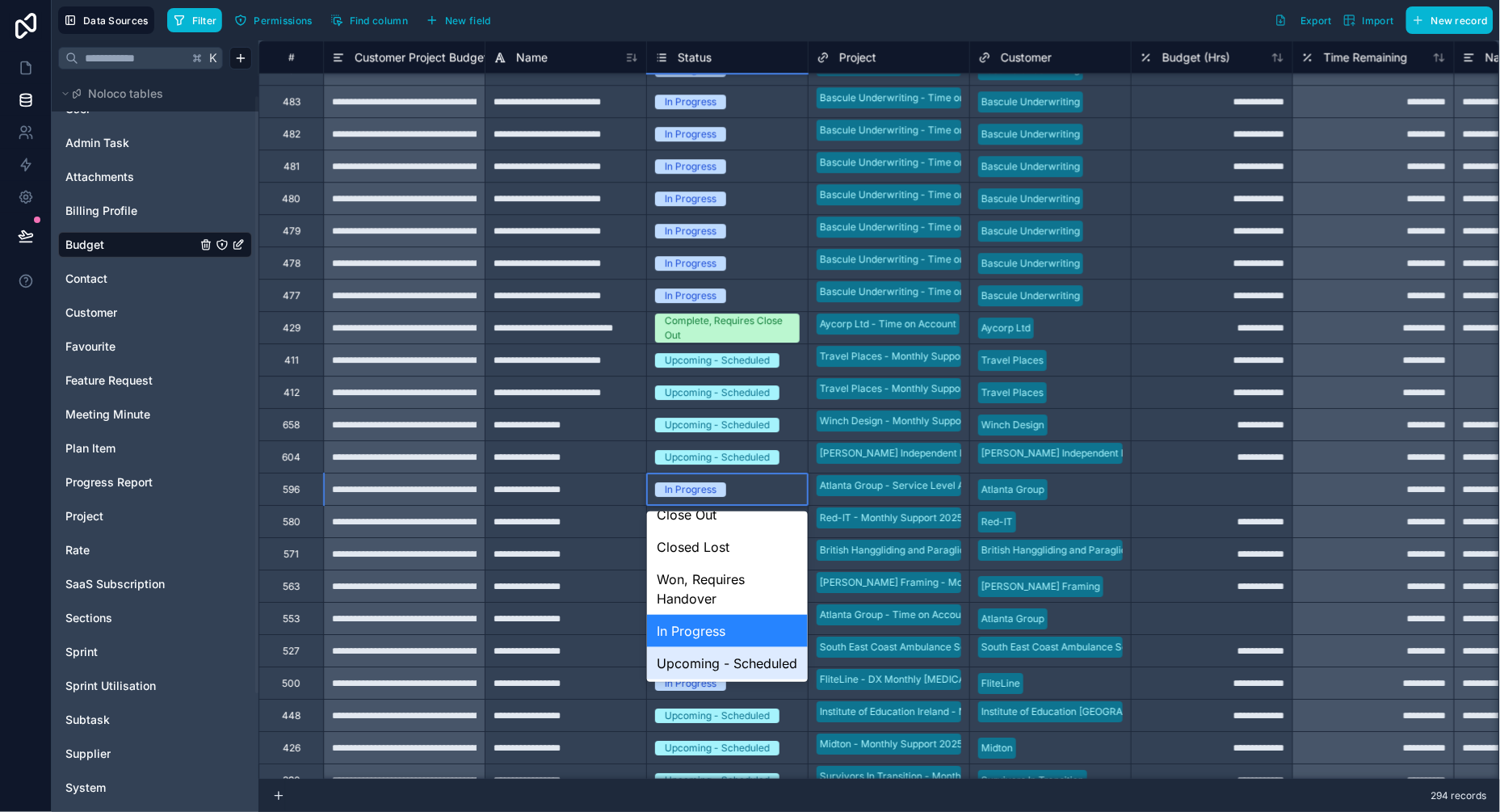
click at [683, 663] on div "Upcoming - Scheduled" at bounding box center [727, 663] width 161 height 33
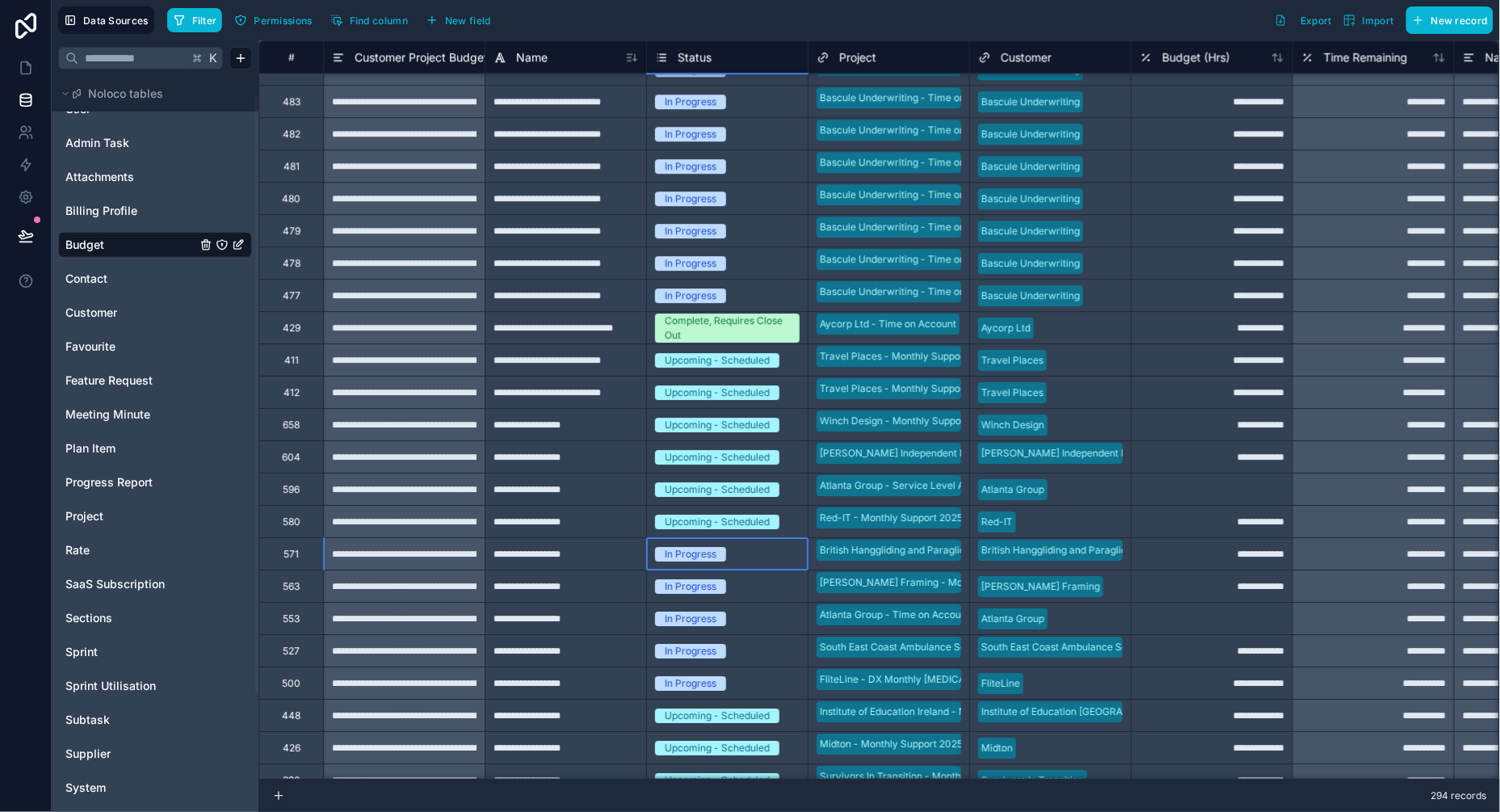
click at [723, 555] on span "In Progress" at bounding box center [691, 554] width 71 height 14
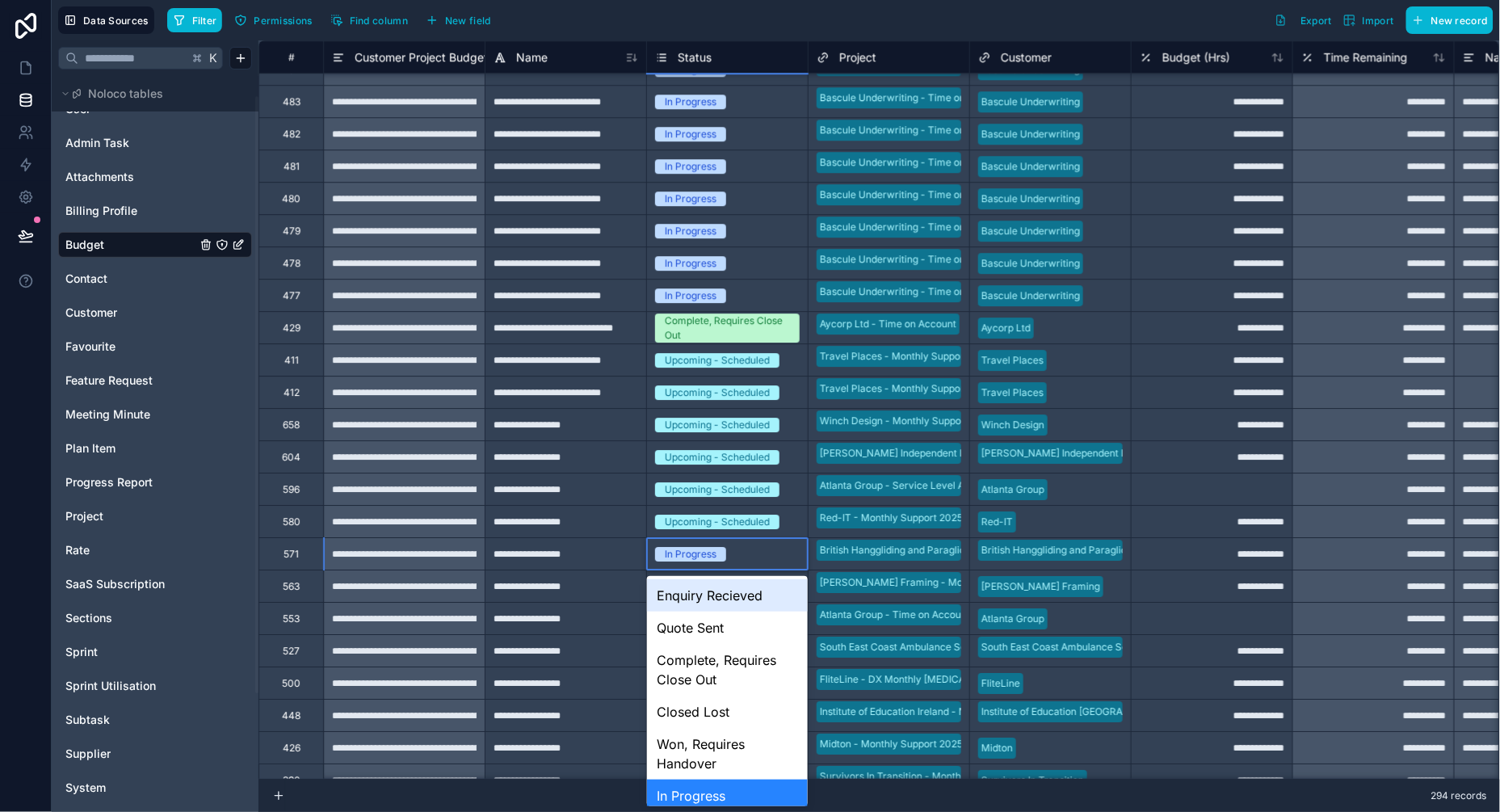
click at [716, 553] on div "In Progress" at bounding box center [691, 554] width 52 height 14
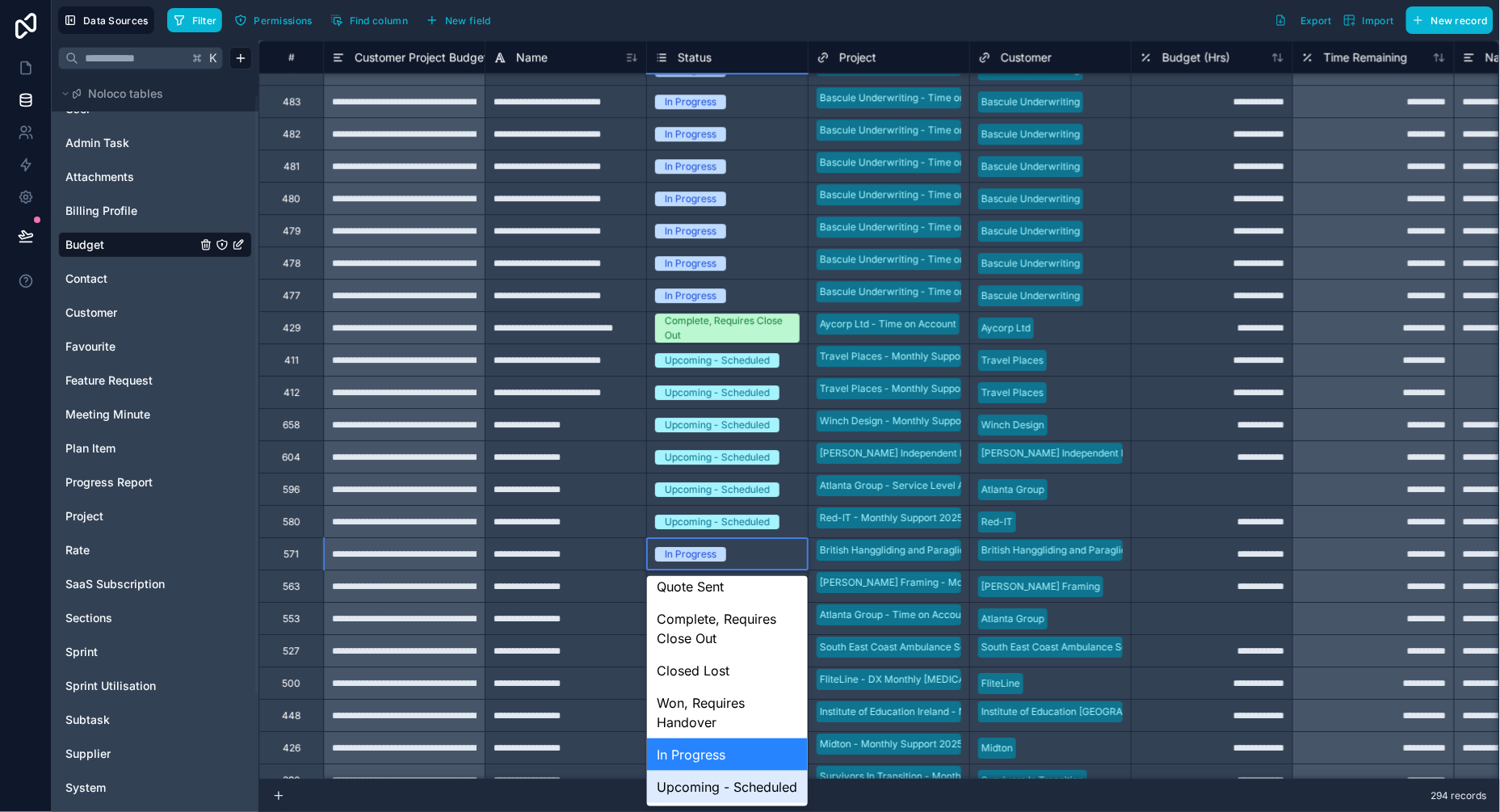
click at [715, 790] on div "Upcoming - Scheduled" at bounding box center [727, 786] width 161 height 33
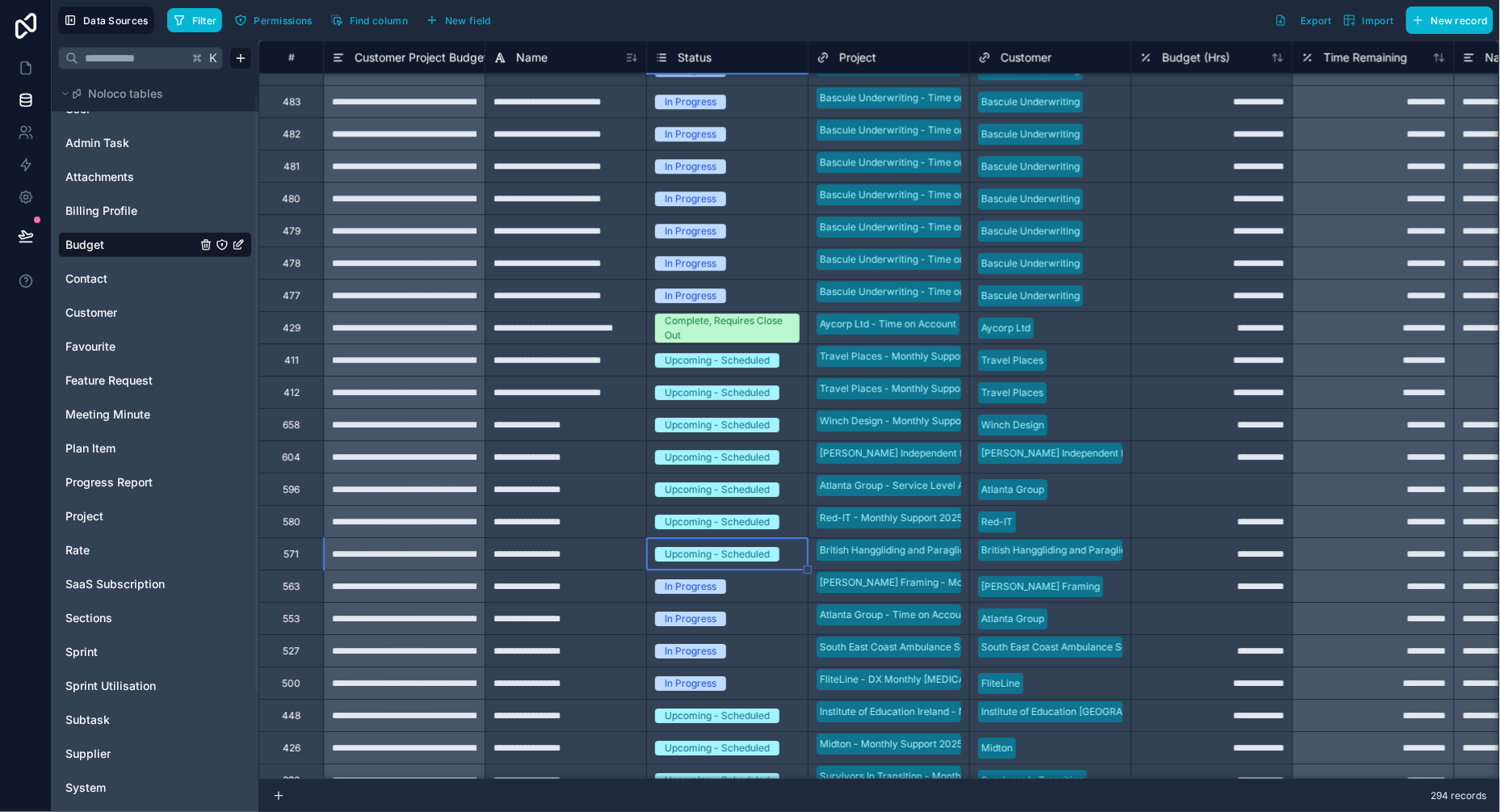
click at [716, 579] on span "In Progress" at bounding box center [691, 586] width 71 height 14
click at [685, 579] on div "In Progress" at bounding box center [691, 586] width 52 height 14
click at [669, 585] on div "In Progress" at bounding box center [691, 586] width 52 height 14
click at [703, 541] on div "Upcoming - Scheduled" at bounding box center [727, 554] width 161 height 32
drag, startPoint x: 808, startPoint y: 569, endPoint x: 782, endPoint y: 687, distance: 120.8
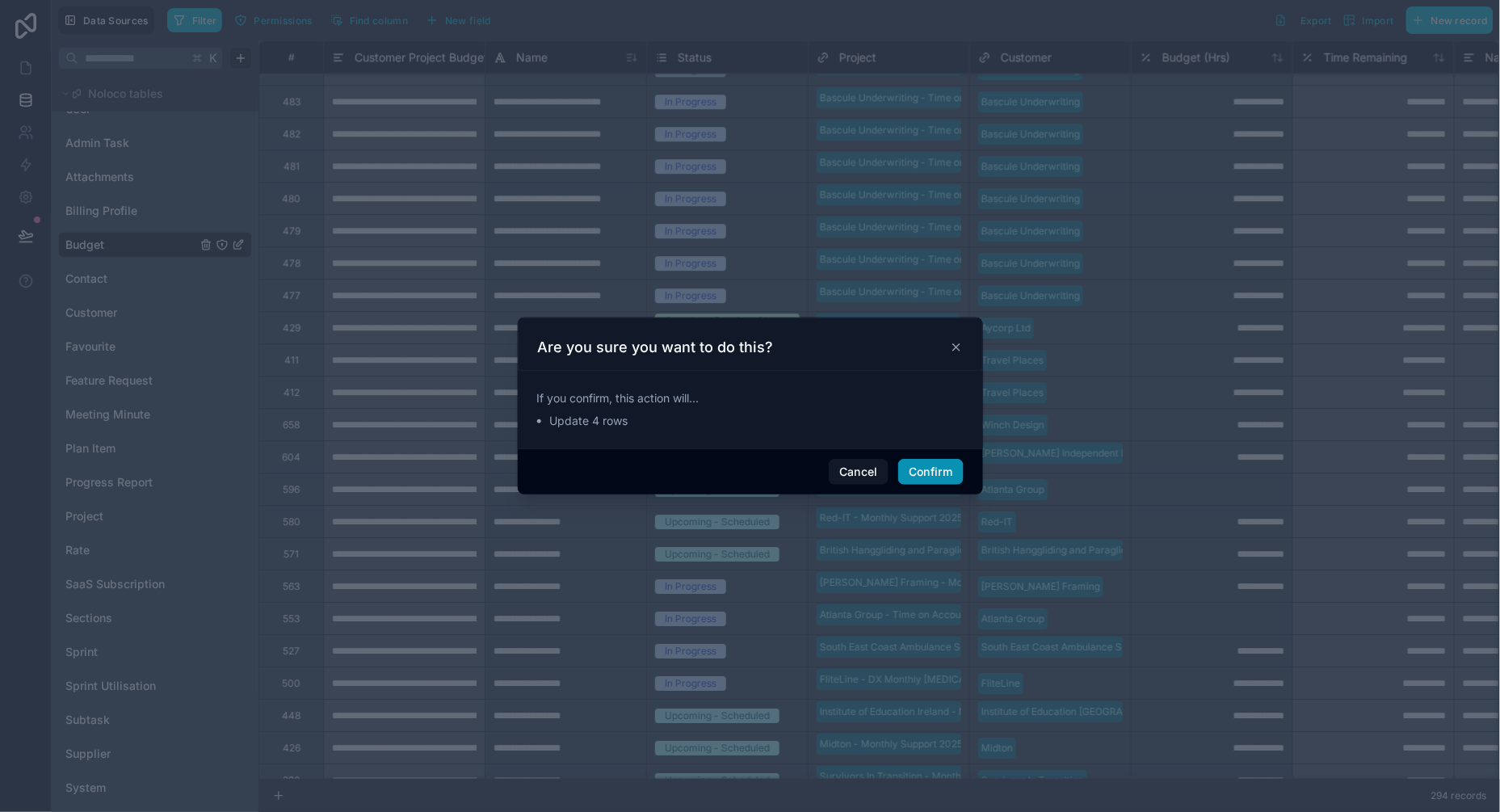
click at [927, 480] on button "Confirm" at bounding box center [930, 471] width 65 height 26
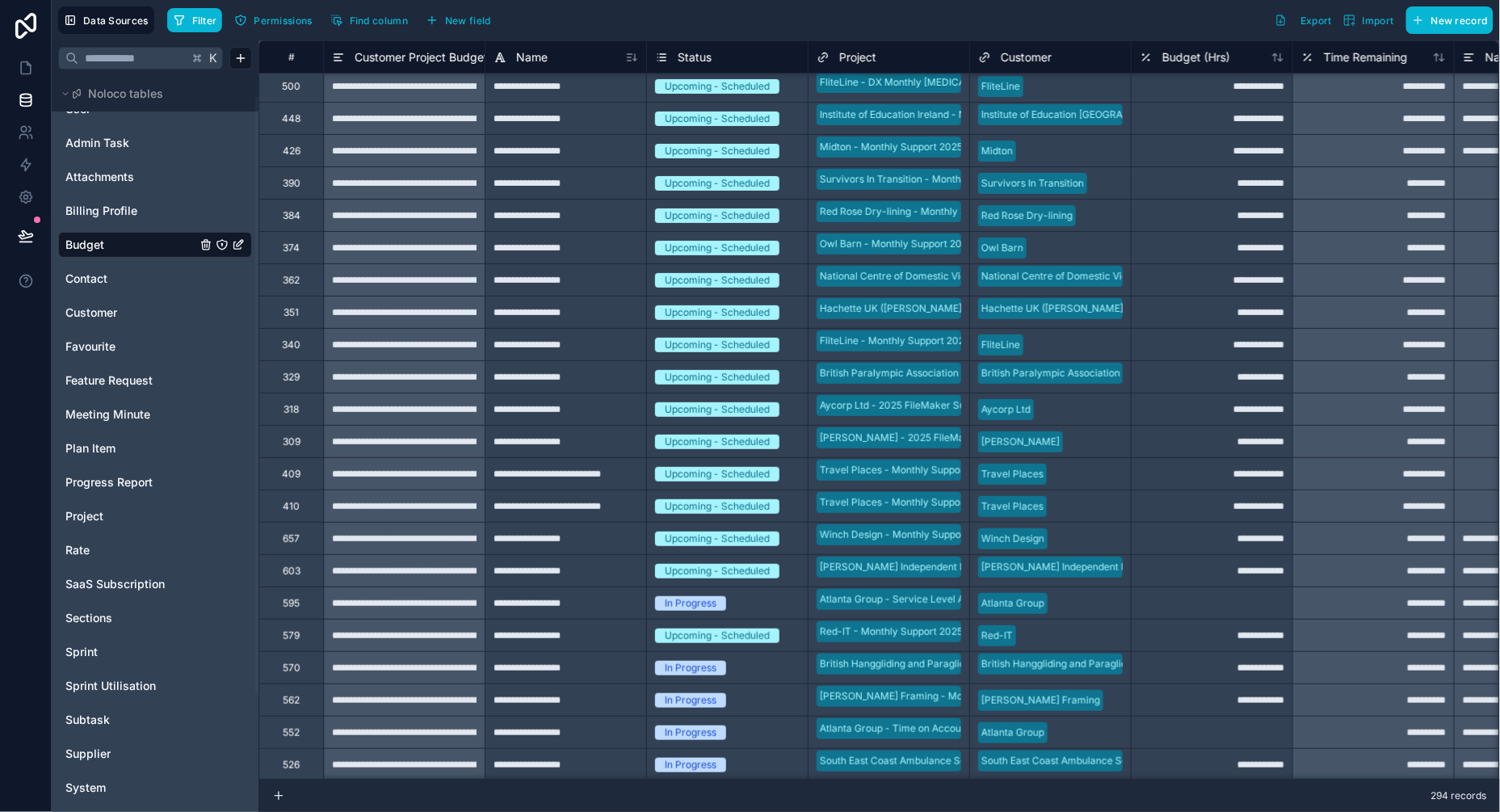
scroll to position [1979, 0]
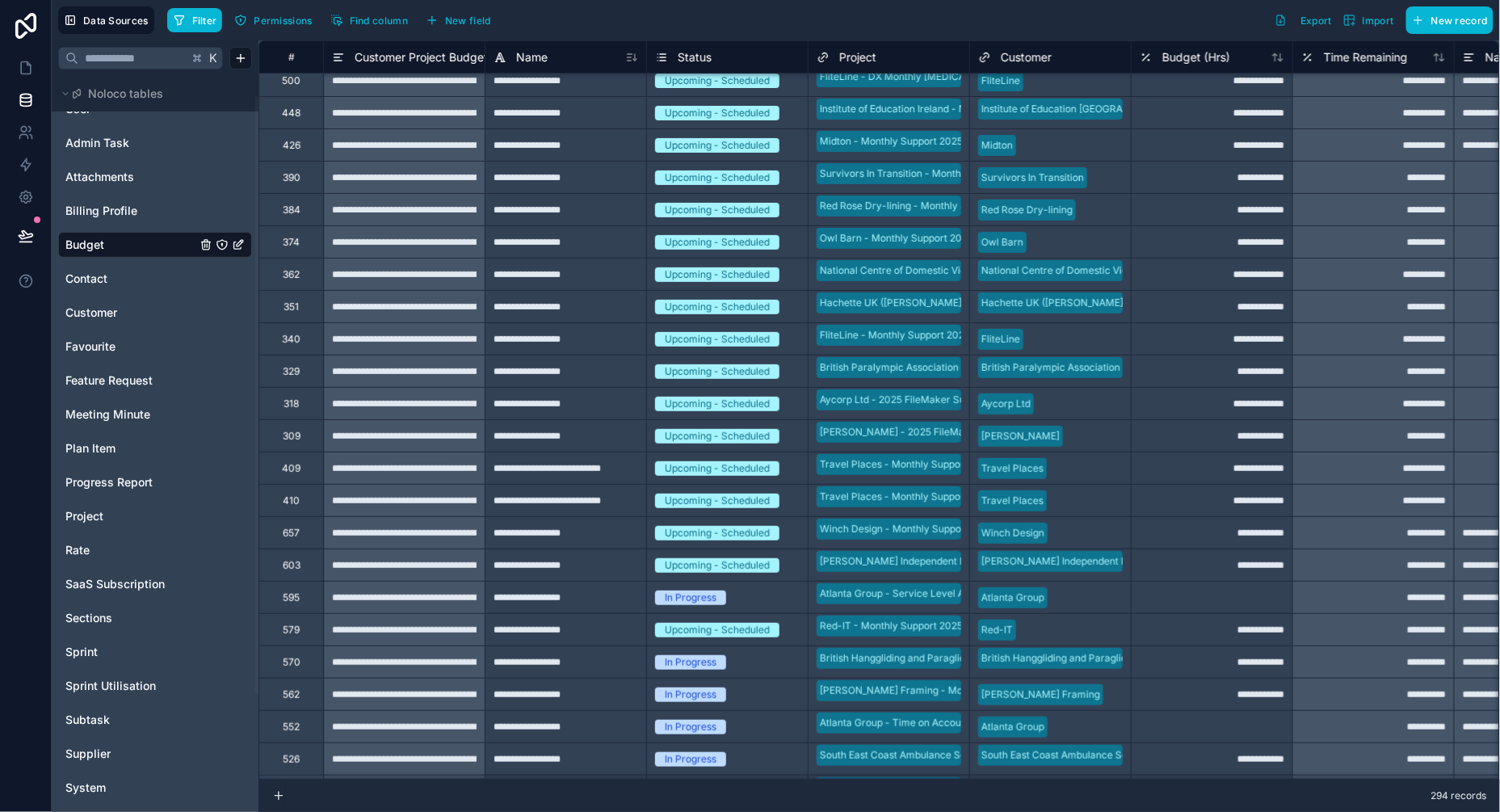
click at [715, 600] on div "In Progress" at bounding box center [691, 597] width 52 height 14
click at [747, 565] on div "Upcoming - Scheduled" at bounding box center [716, 565] width 105 height 14
drag, startPoint x: 804, startPoint y: 583, endPoint x: 800, endPoint y: 598, distance: 15.5
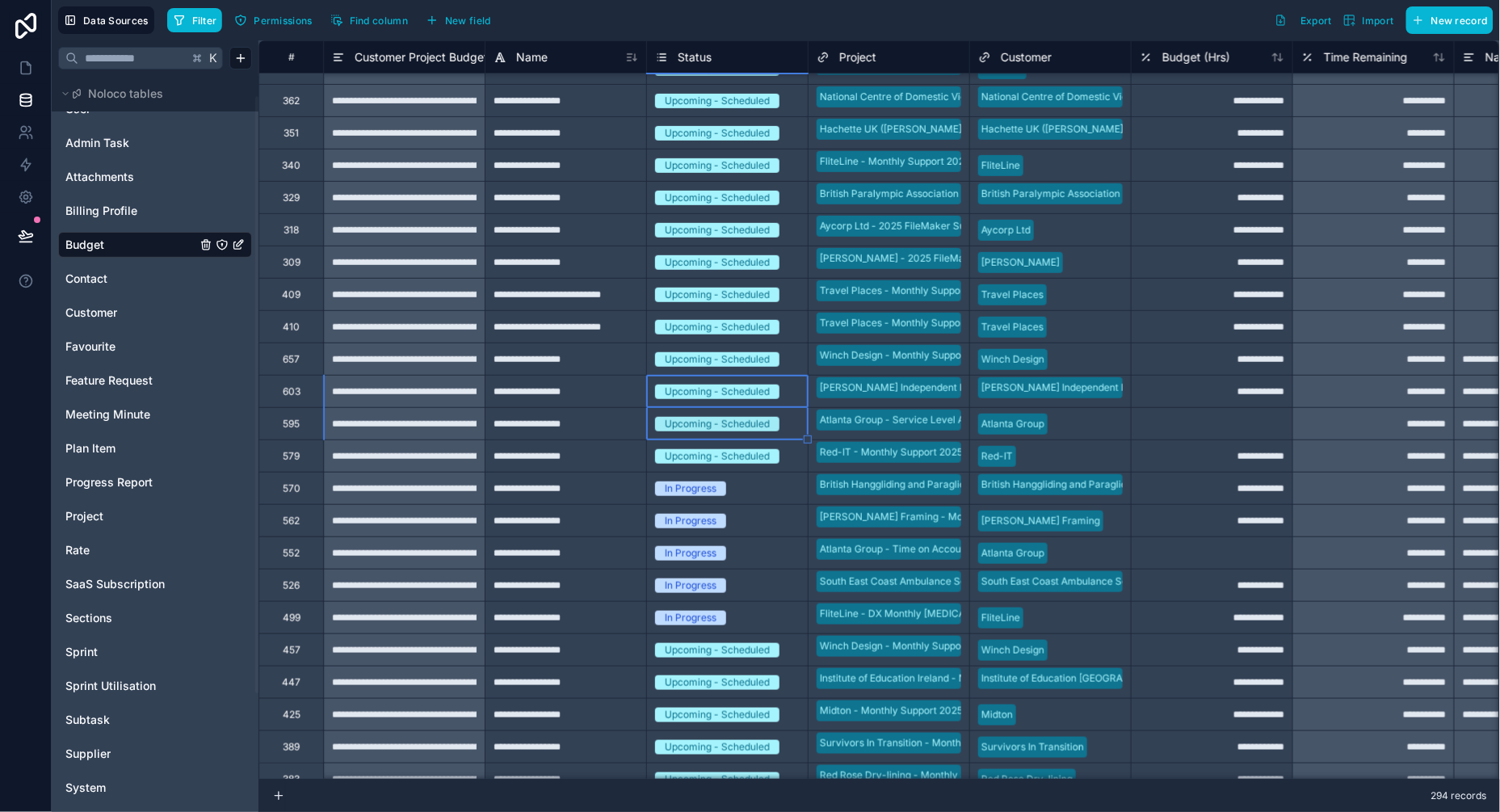
scroll to position [2164, 0]
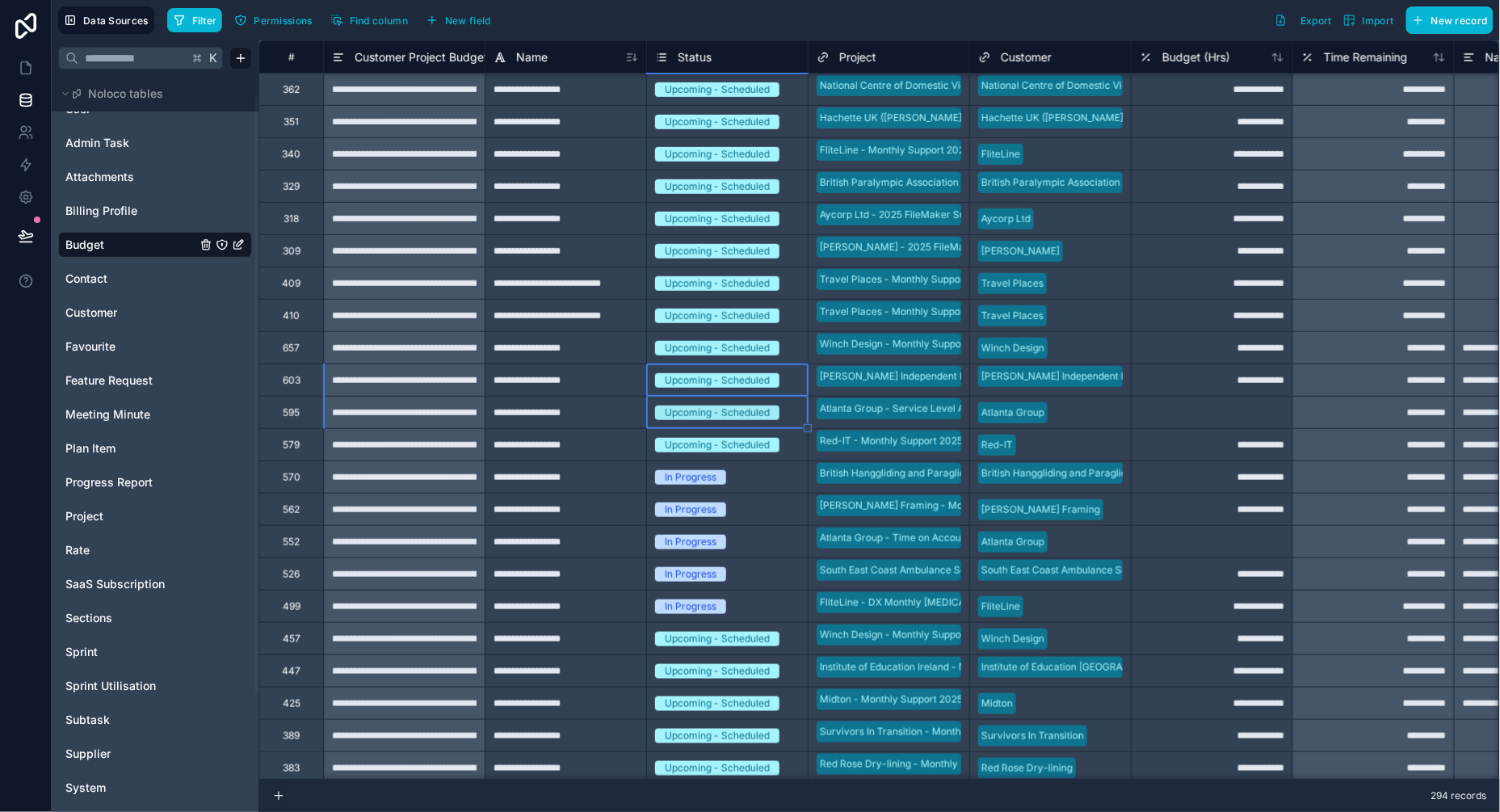
click at [780, 442] on div "Upcoming - Scheduled" at bounding box center [727, 444] width 161 height 18
drag, startPoint x: 807, startPoint y: 462, endPoint x: 770, endPoint y: 622, distance: 164.2
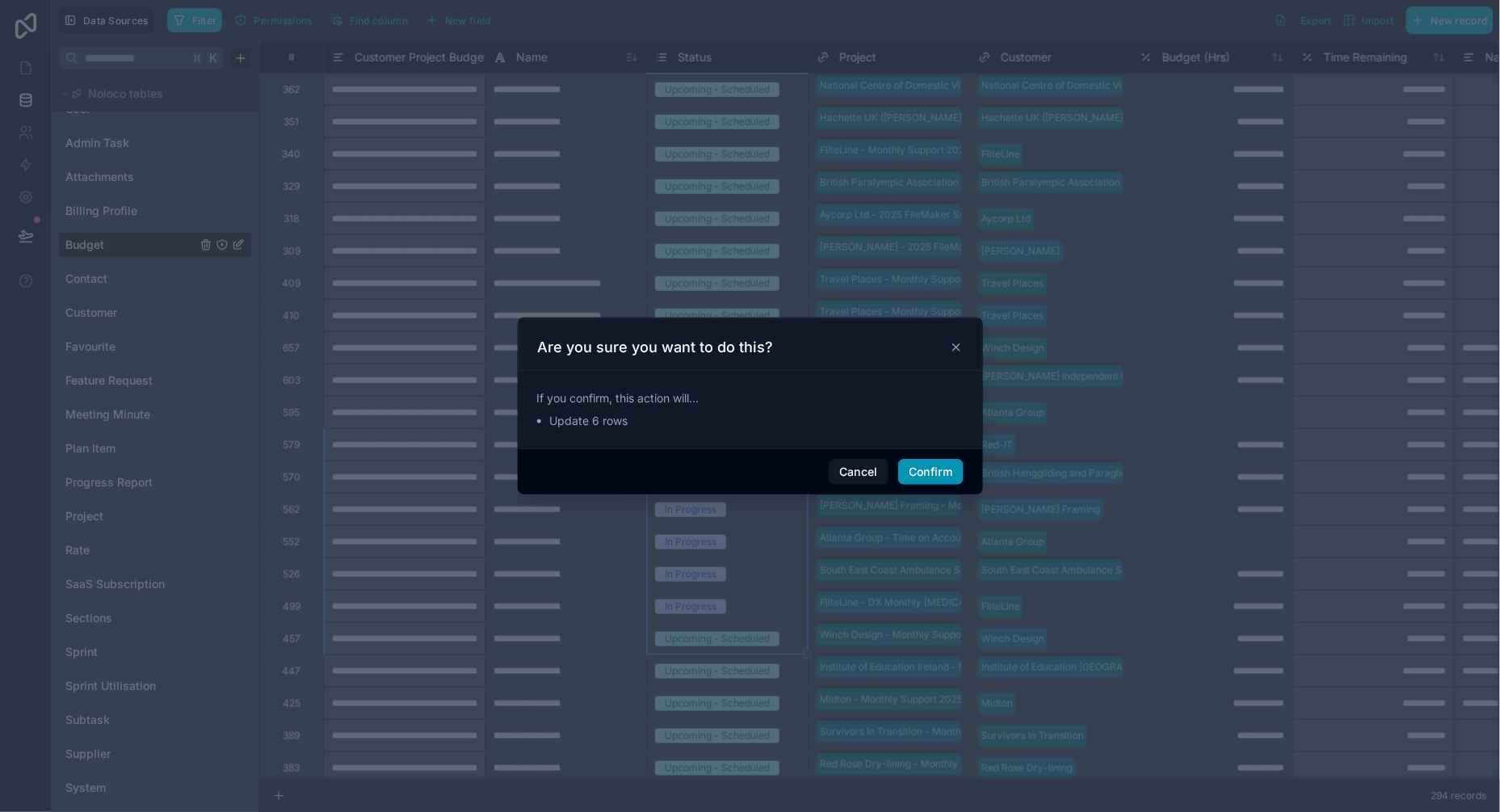
click at [926, 480] on button "Confirm" at bounding box center [930, 471] width 65 height 26
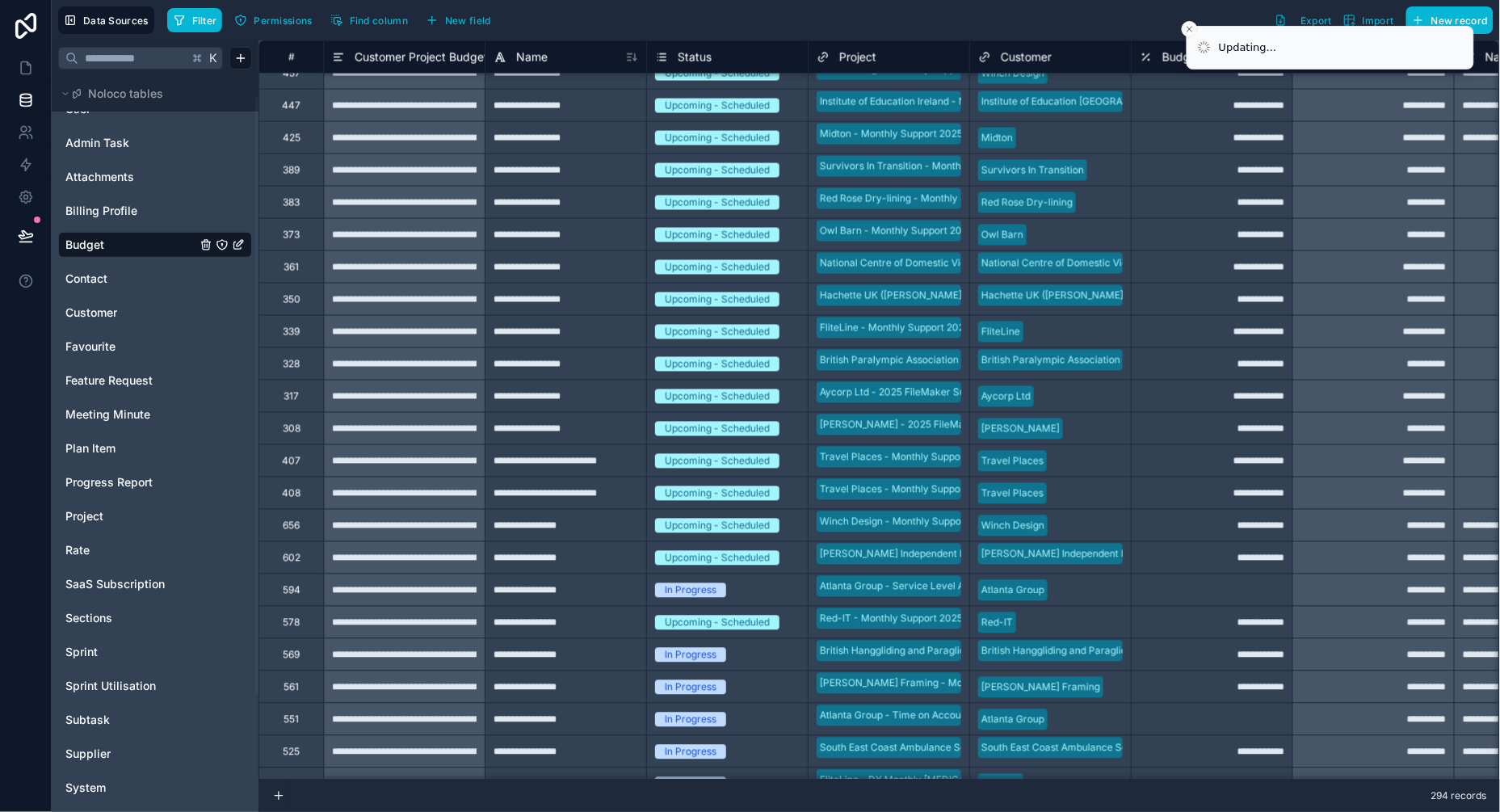
scroll to position [2826, 0]
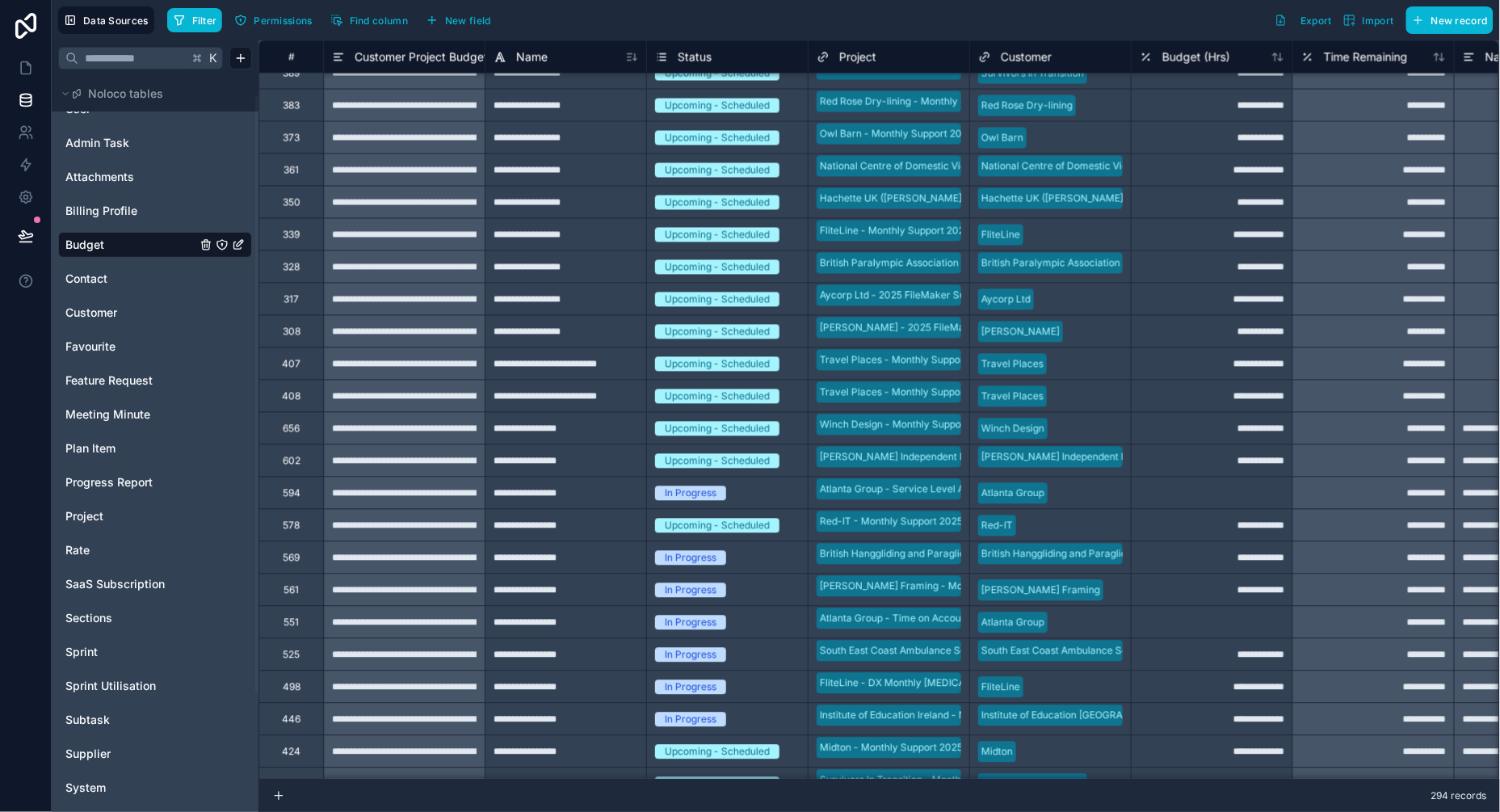
click at [737, 521] on div "Upcoming - Scheduled" at bounding box center [716, 525] width 105 height 14
click at [757, 525] on div "Upcoming - Scheduled" at bounding box center [716, 525] width 105 height 14
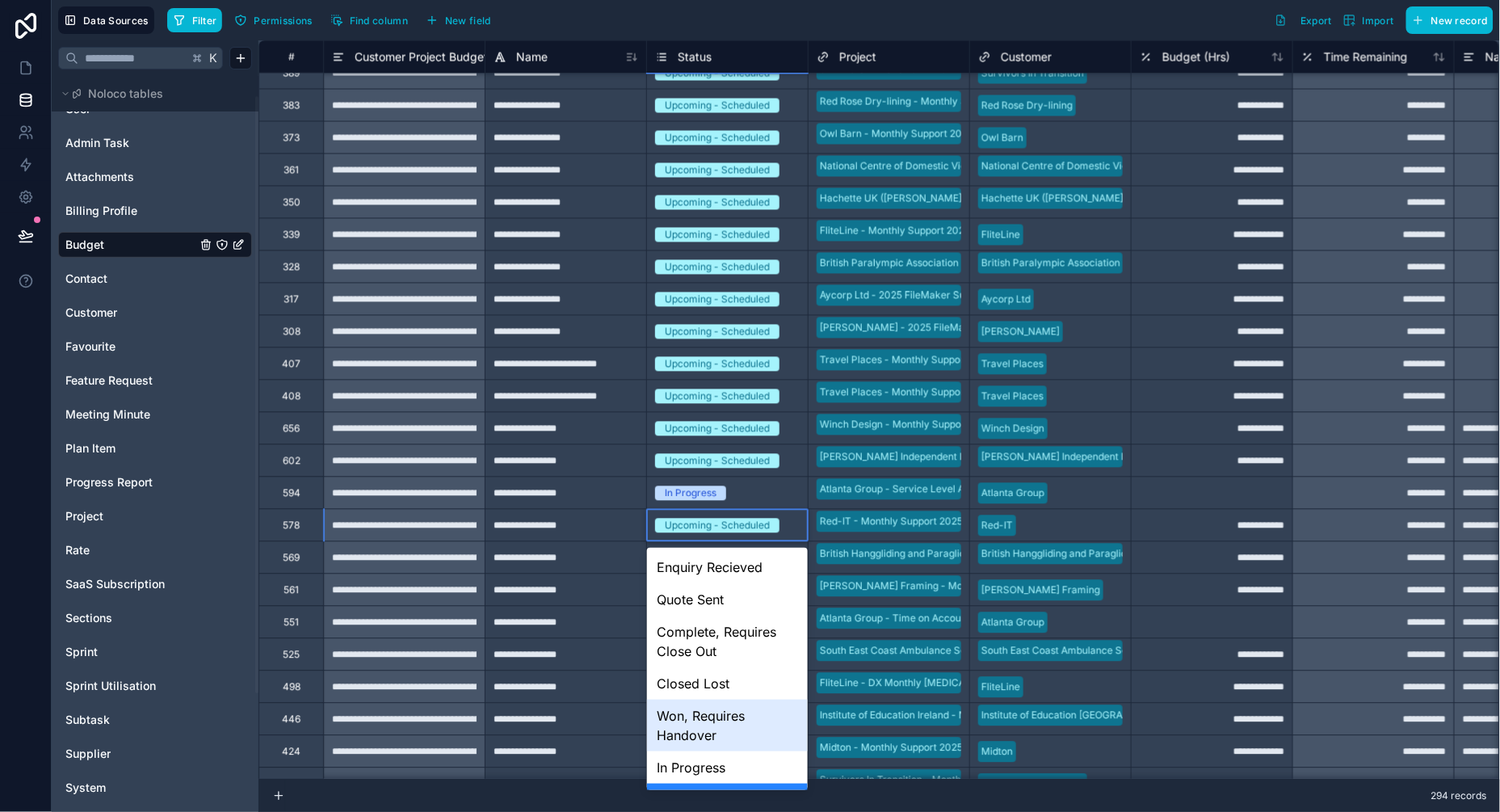
scroll to position [28, 0]
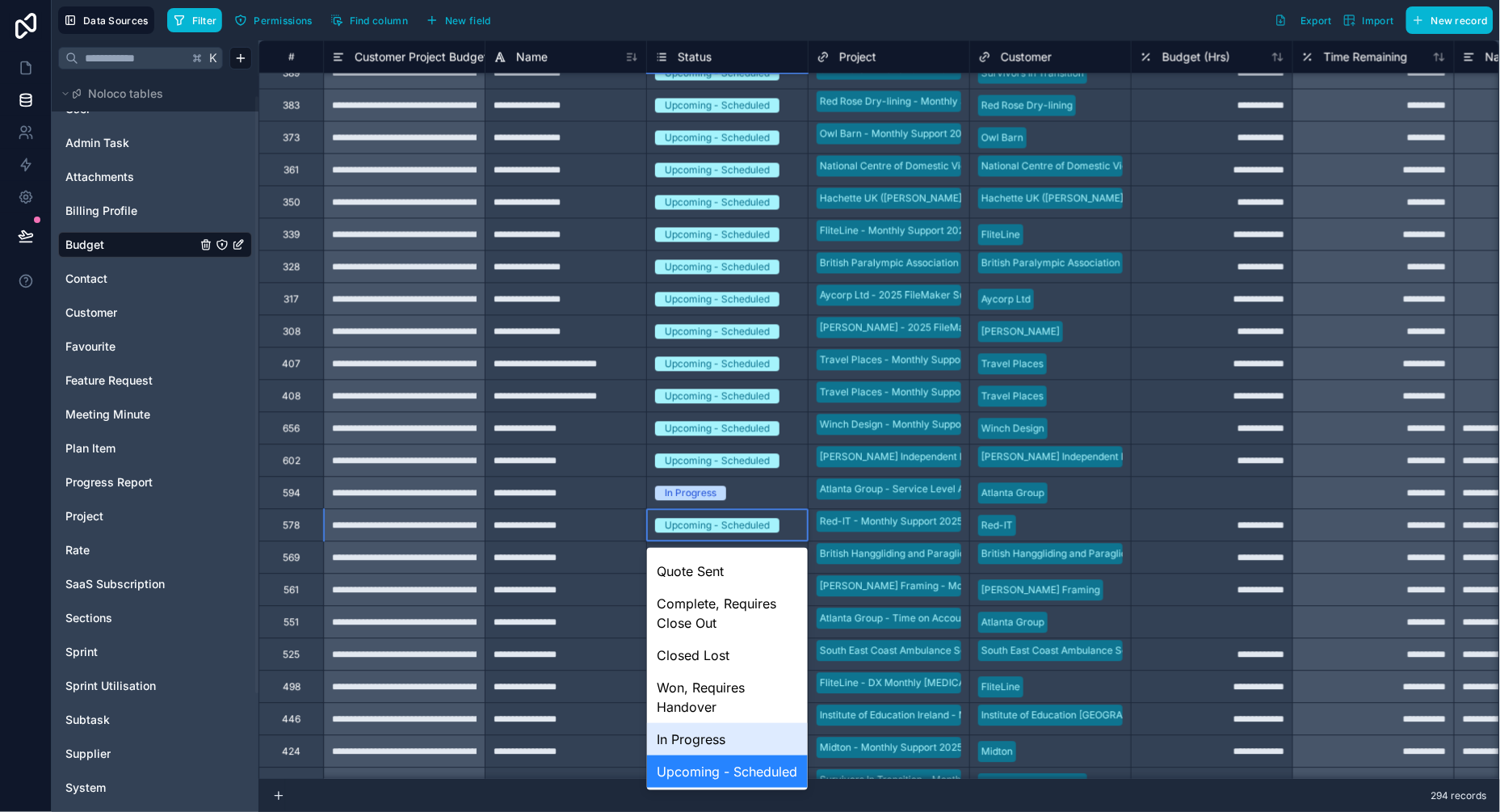
click at [695, 742] on div "In Progress" at bounding box center [727, 739] width 161 height 33
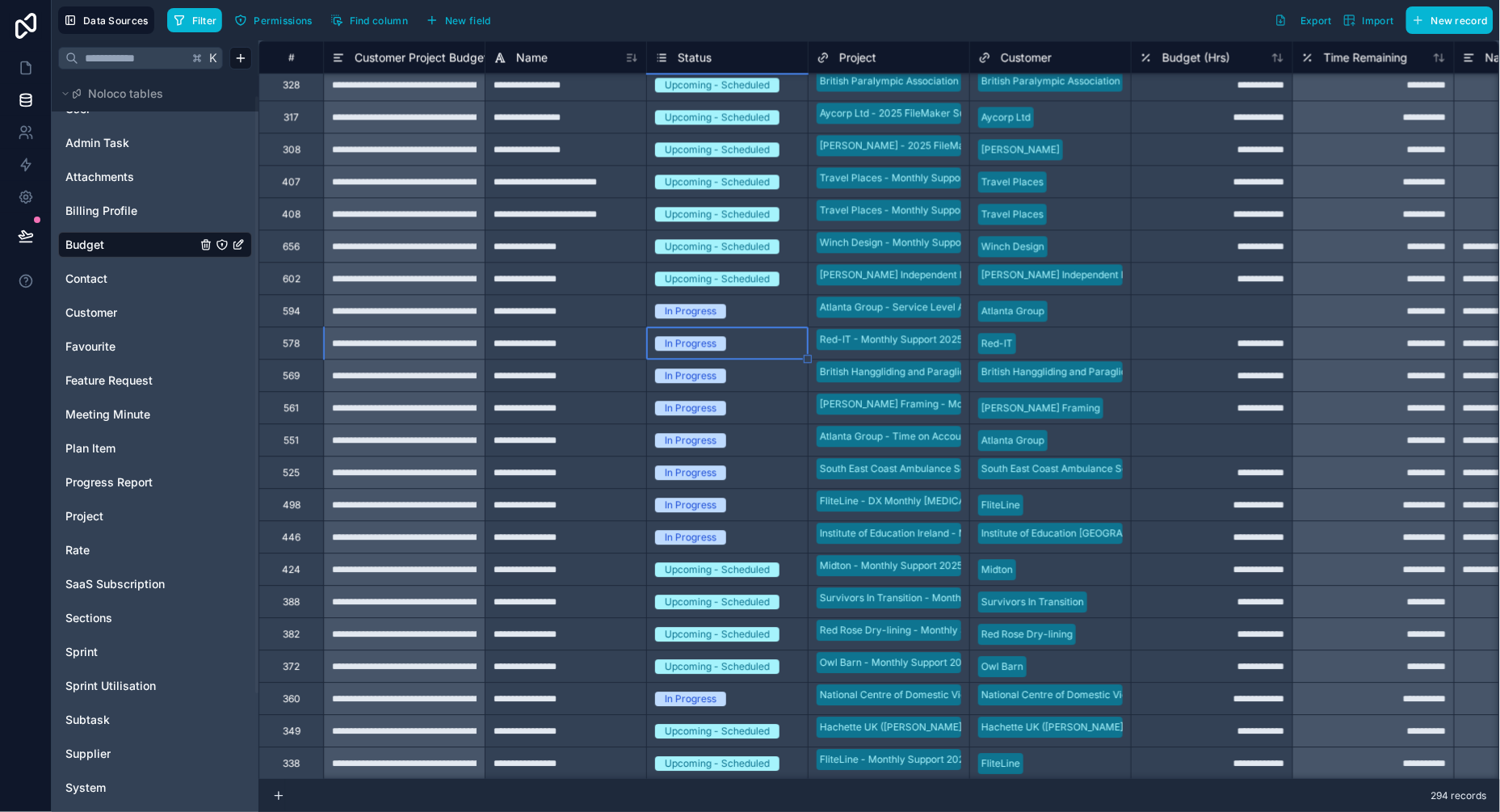
scroll to position [3013, 0]
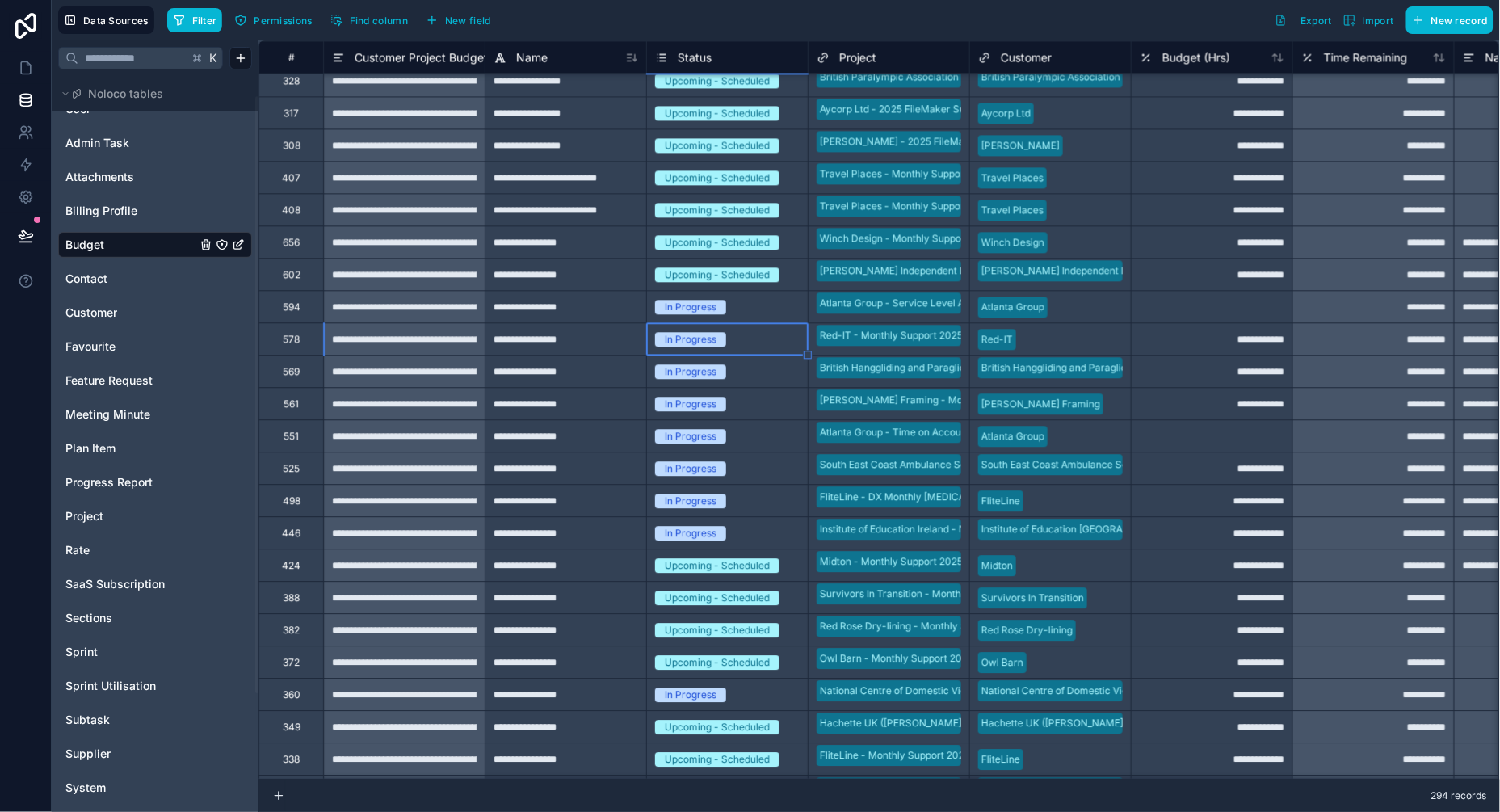
click at [753, 563] on div "Upcoming - Scheduled" at bounding box center [716, 565] width 105 height 14
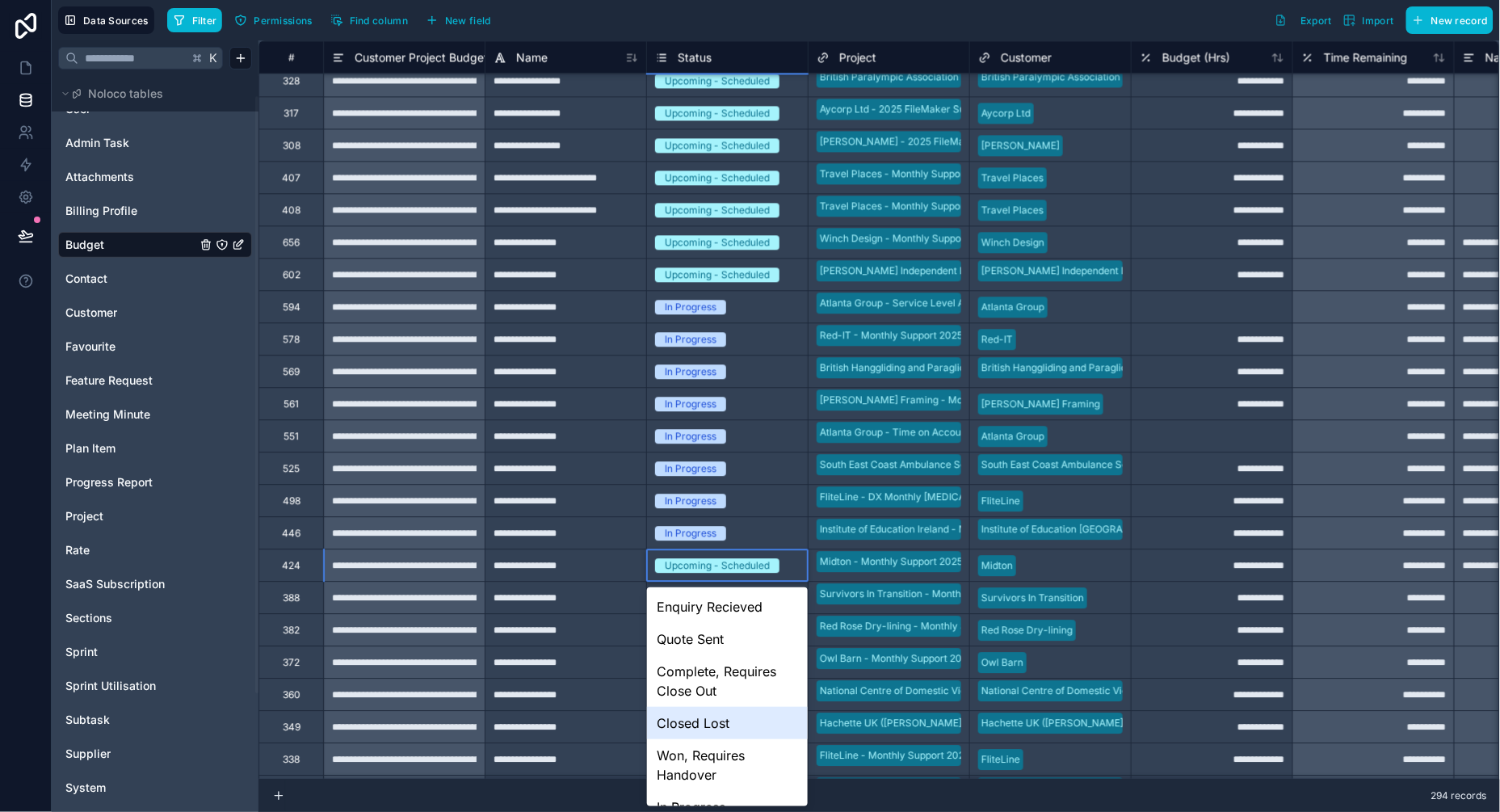
scroll to position [53, 0]
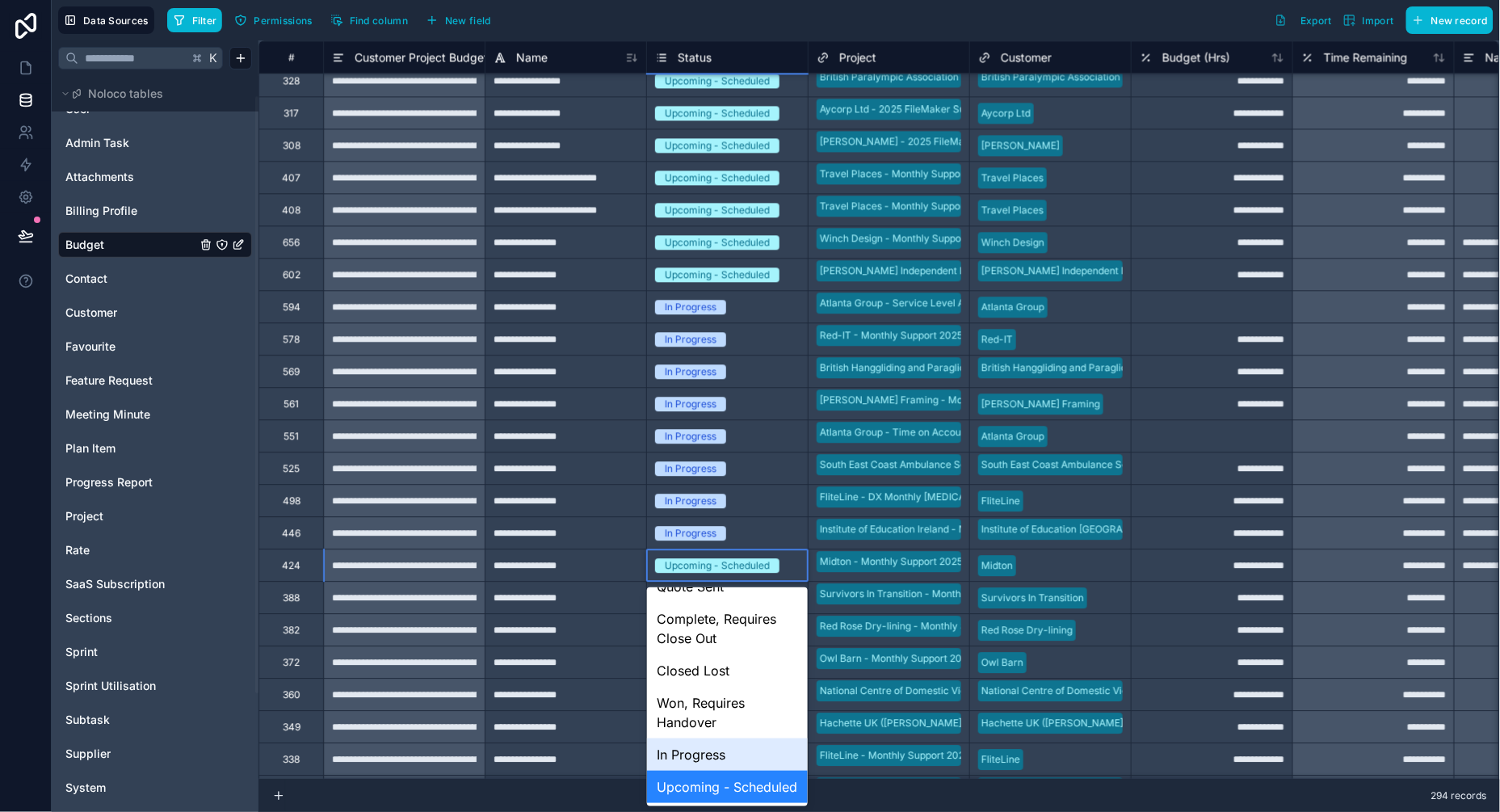
click at [701, 758] on div "In Progress" at bounding box center [727, 754] width 161 height 33
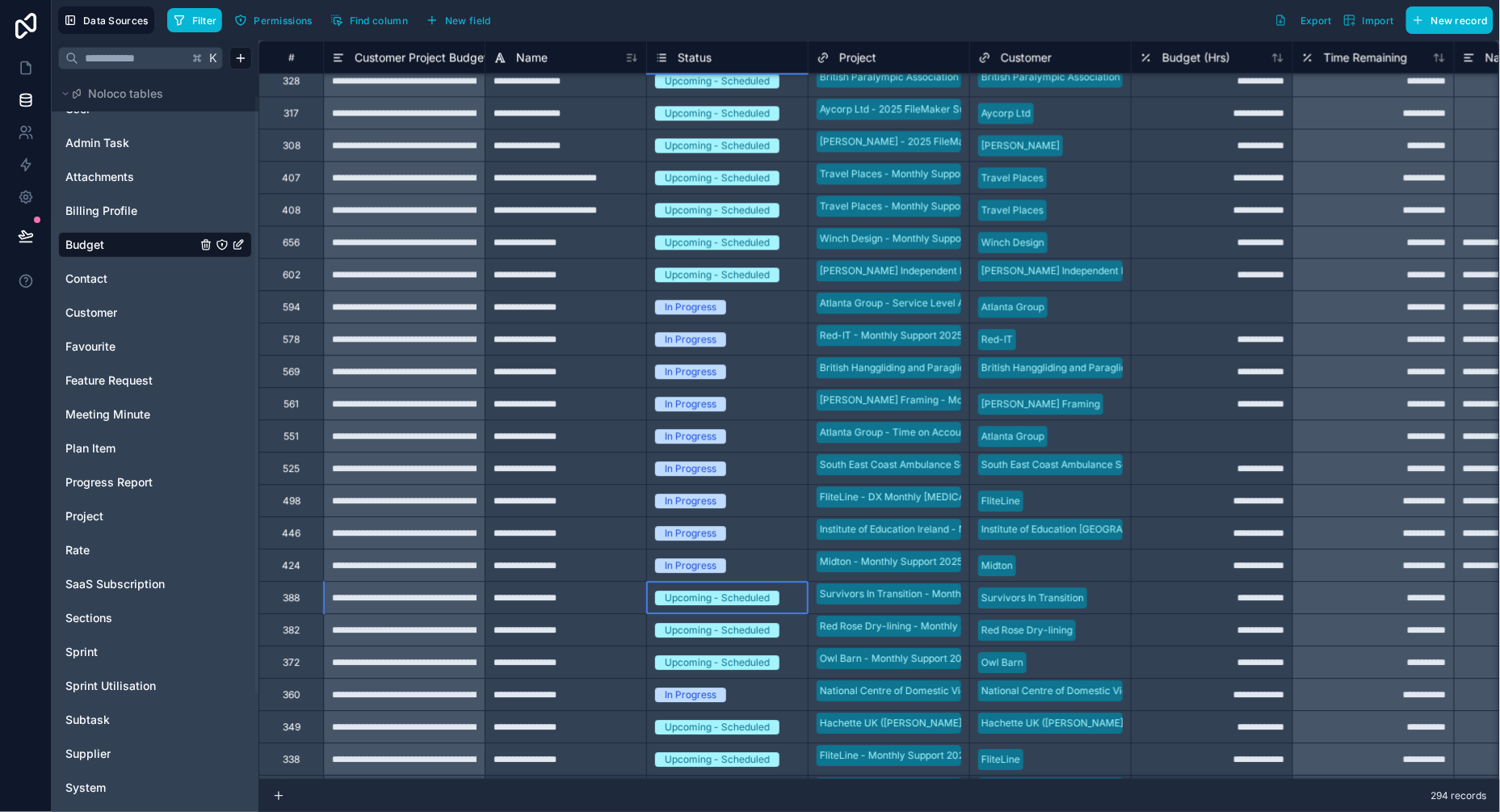
click at [743, 601] on div "Upcoming - Scheduled" at bounding box center [716, 597] width 105 height 14
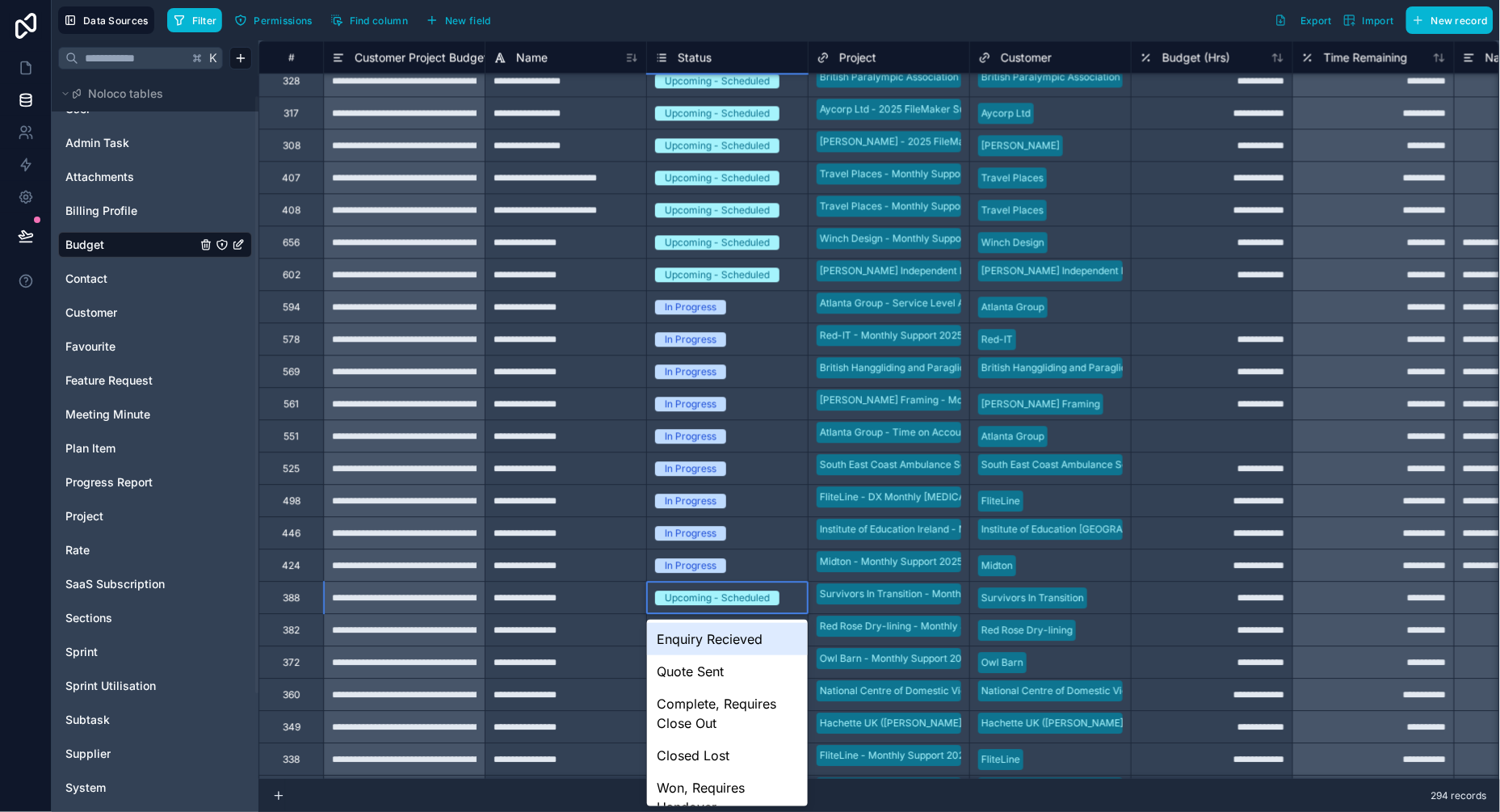
click at [743, 601] on div "Upcoming - Scheduled" at bounding box center [716, 597] width 105 height 14
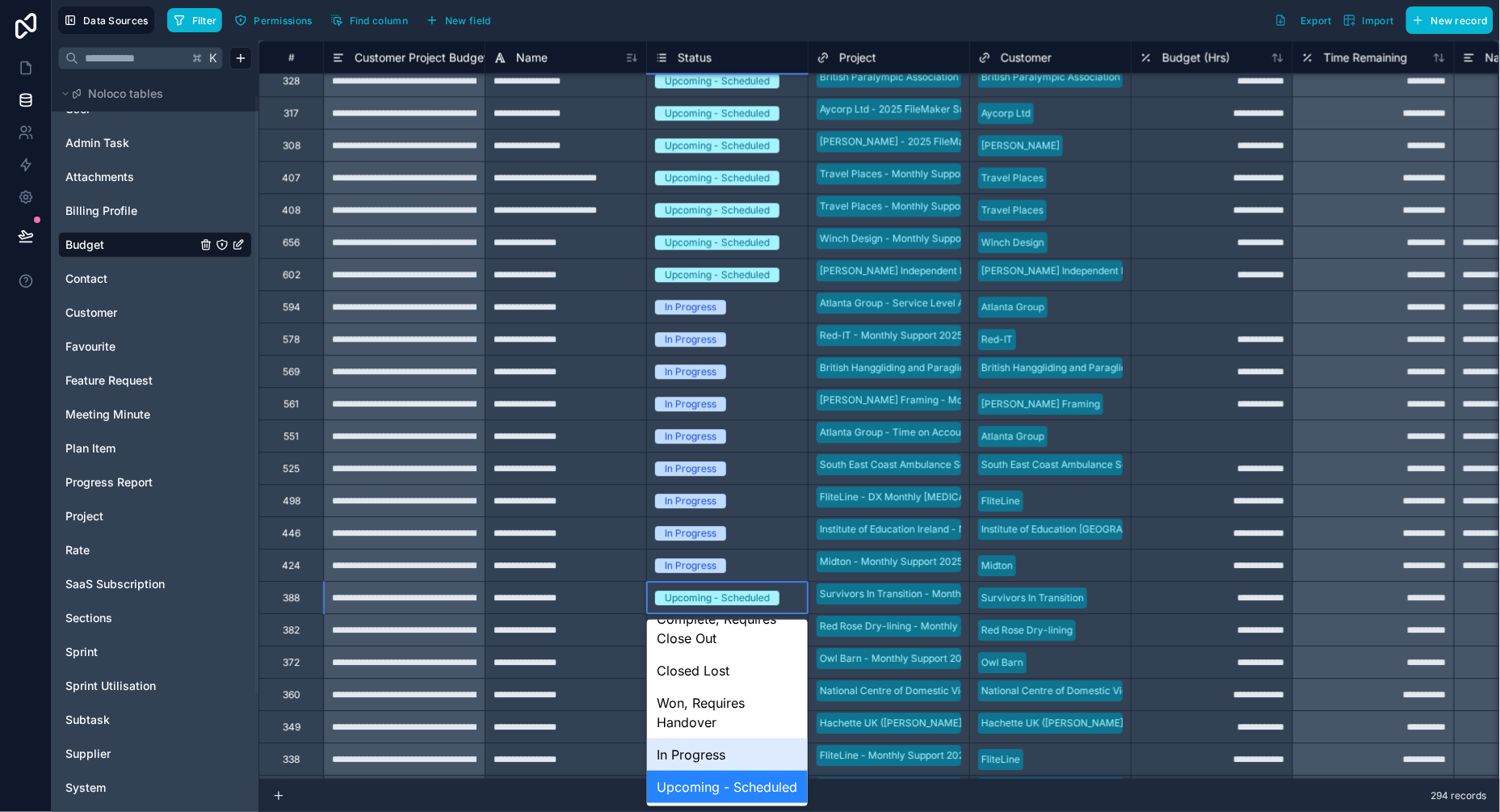
click at [712, 748] on div "In Progress" at bounding box center [727, 754] width 161 height 33
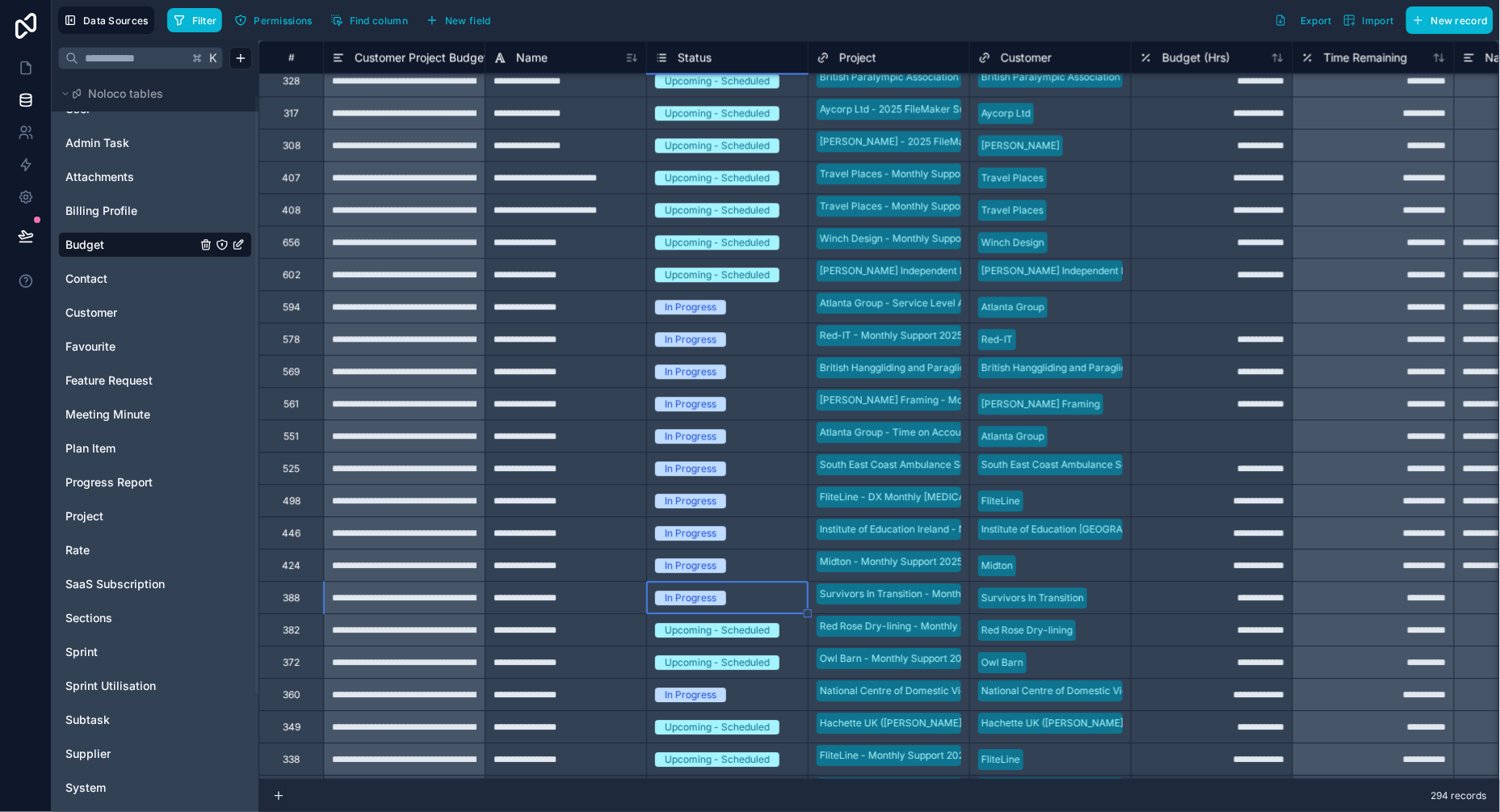
click at [736, 623] on div "Upcoming - Scheduled" at bounding box center [716, 629] width 105 height 14
click at [734, 621] on div "Upcoming - Scheduled" at bounding box center [727, 629] width 161 height 18
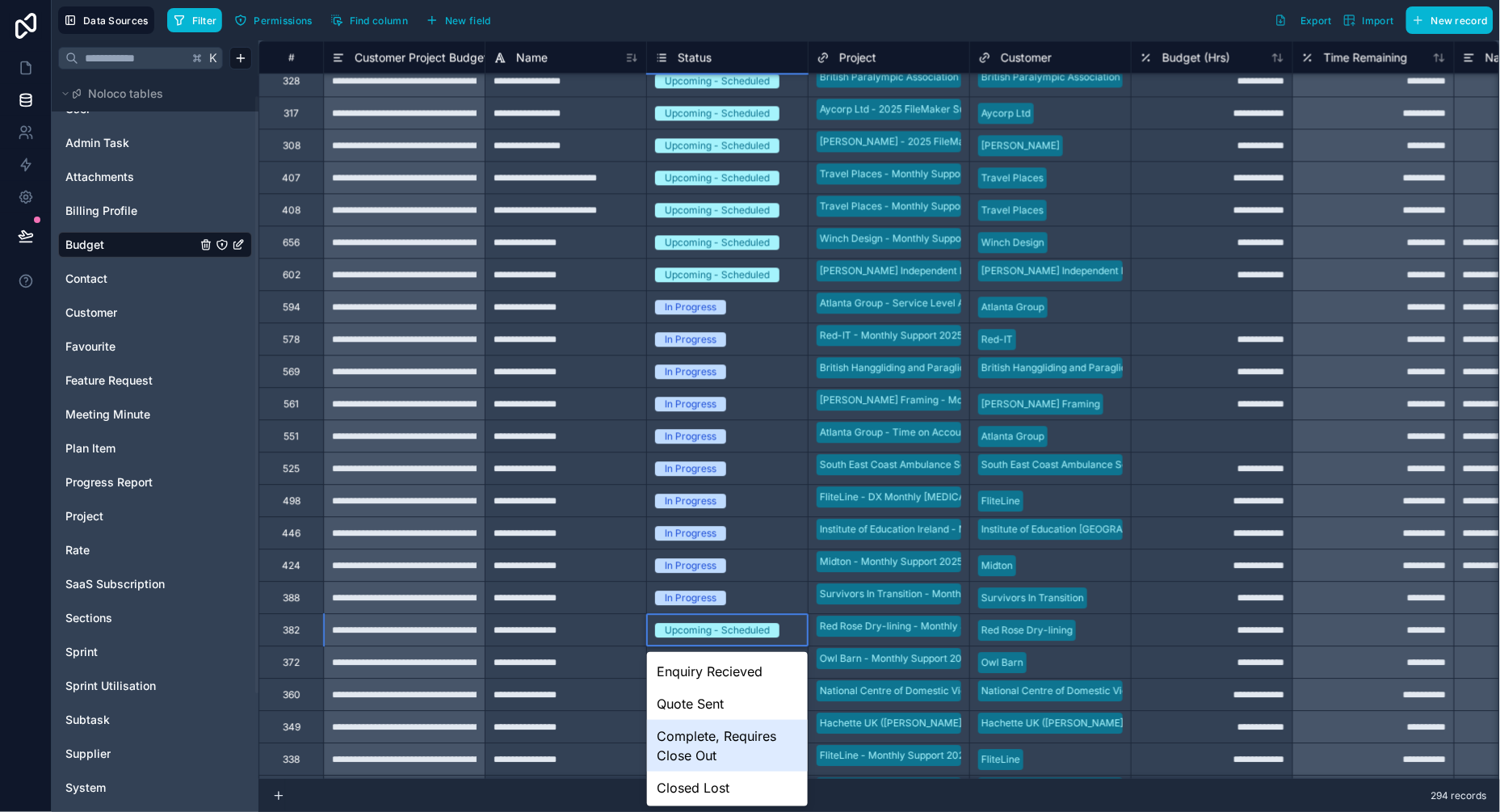
scroll to position [117, 0]
click at [706, 750] on div "In Progress" at bounding box center [727, 754] width 161 height 33
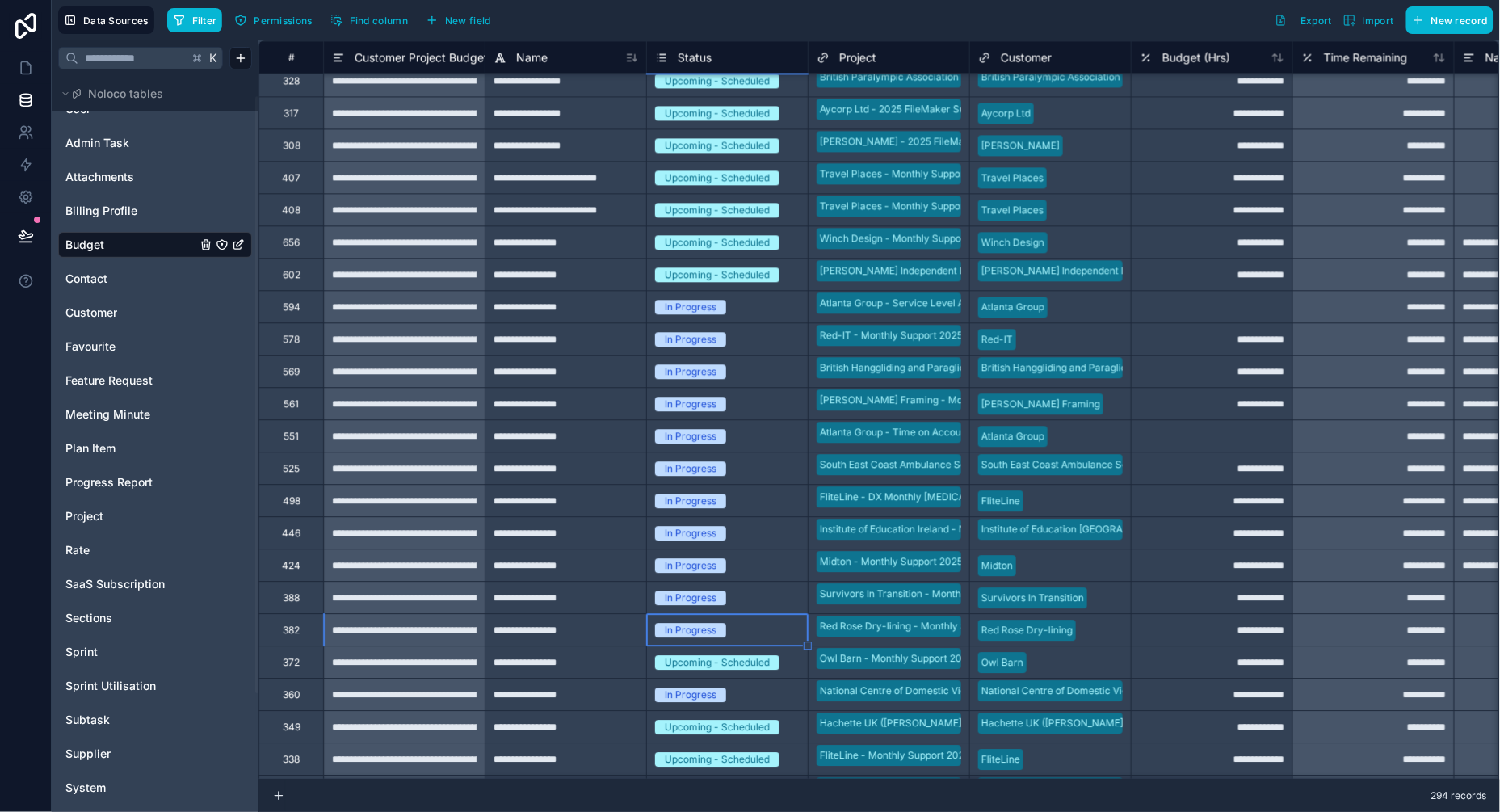
click at [727, 668] on div "Upcoming - Scheduled" at bounding box center [716, 662] width 105 height 14
click at [730, 661] on div "Upcoming - Scheduled" at bounding box center [716, 662] width 105 height 14
click at [722, 665] on div "Upcoming - Scheduled" at bounding box center [716, 662] width 105 height 14
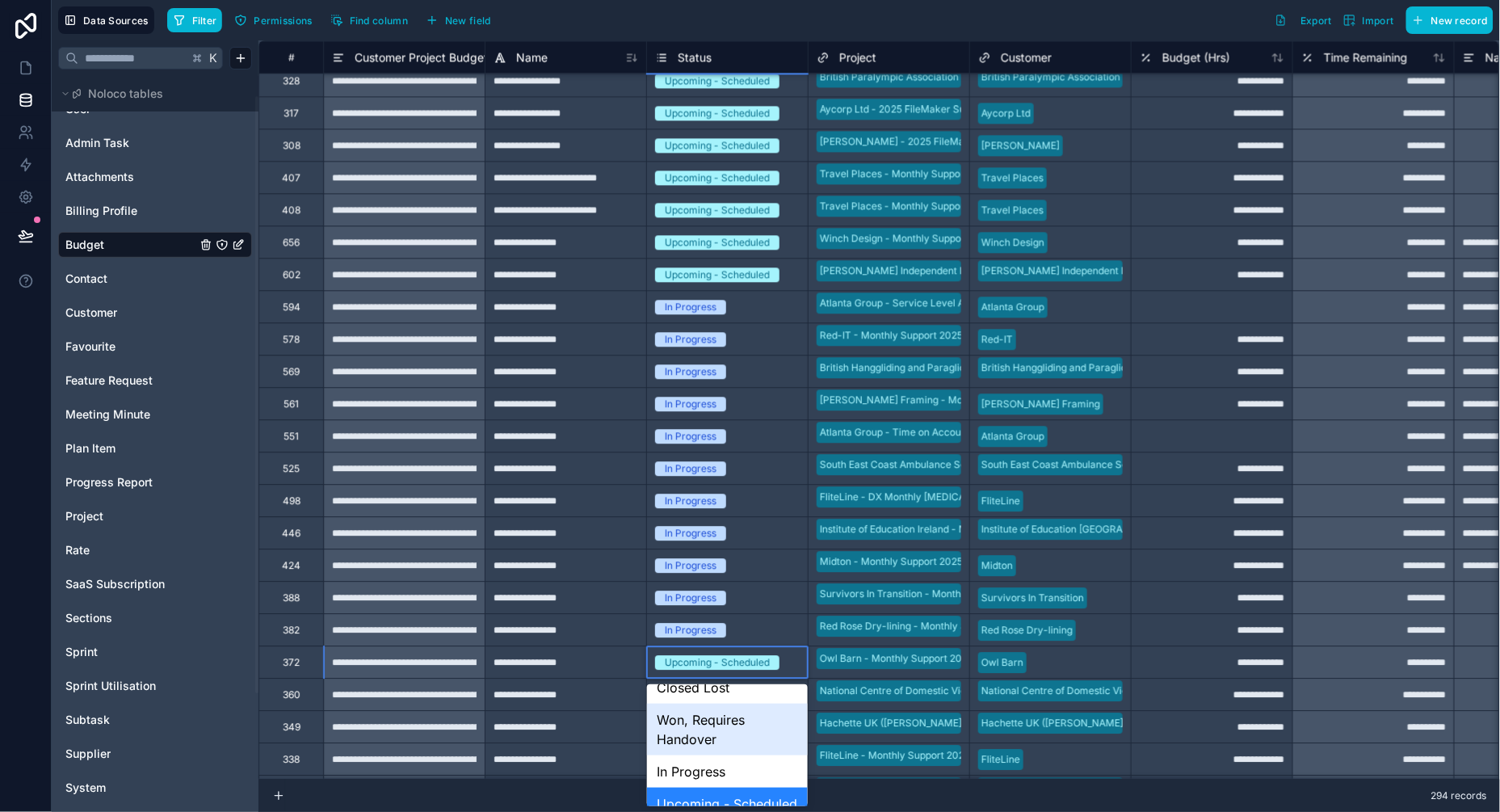
scroll to position [133, 0]
click at [708, 768] on div "In Progress" at bounding box center [727, 770] width 161 height 33
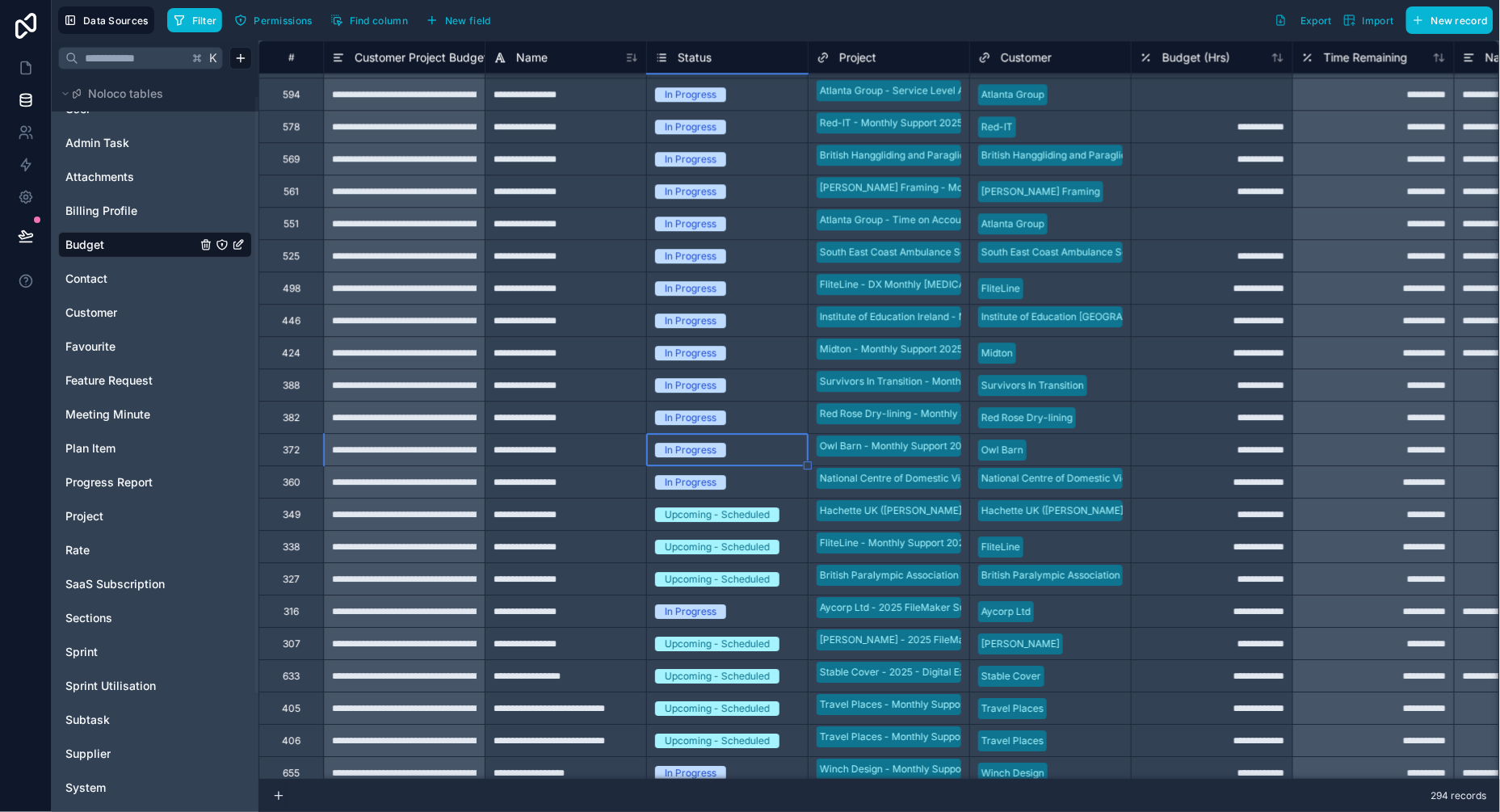
scroll to position [3234, 0]
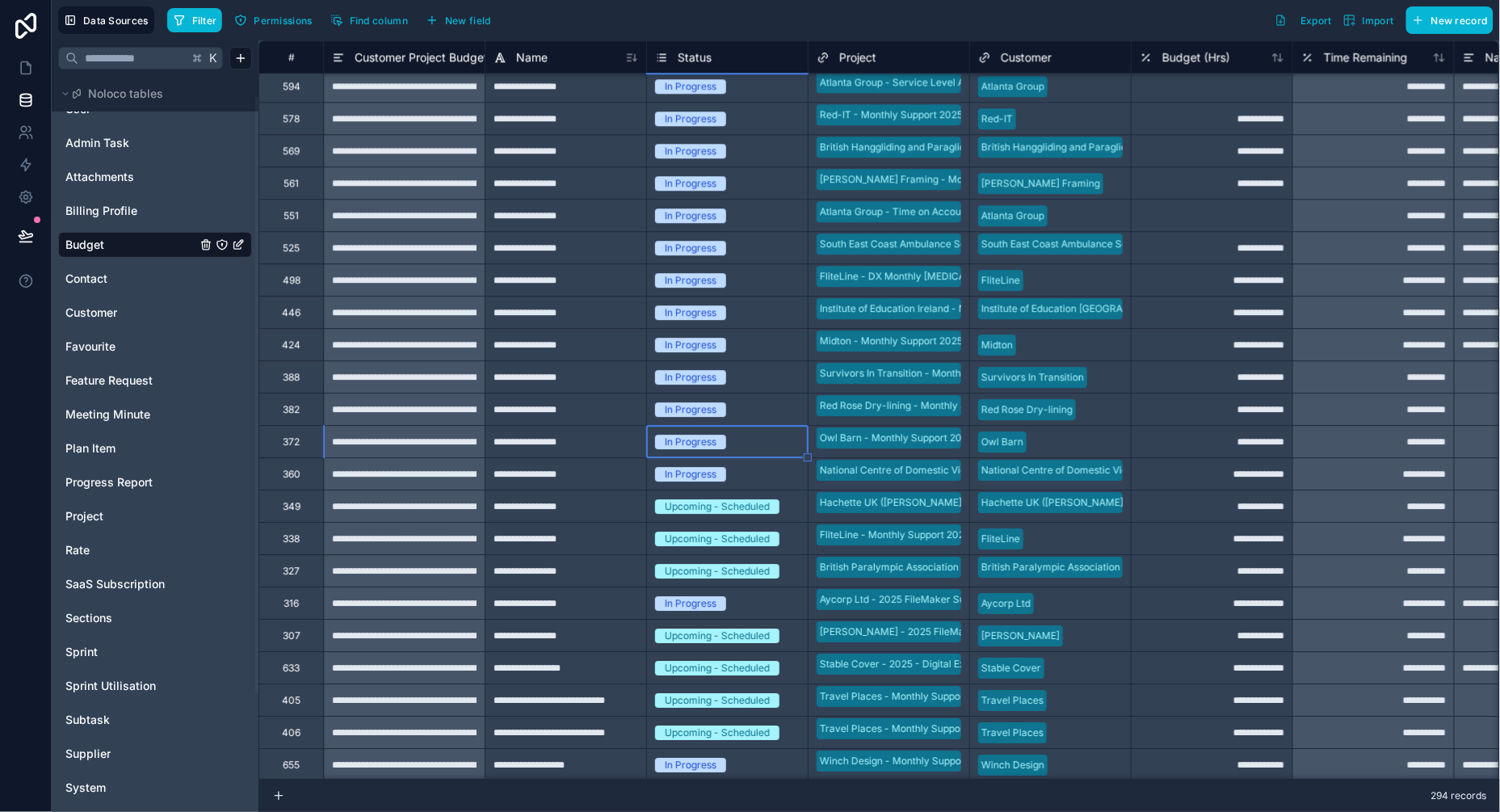
click at [703, 505] on div "Upcoming - Scheduled" at bounding box center [716, 506] width 105 height 14
click at [681, 504] on div "Upcoming - Scheduled" at bounding box center [716, 506] width 105 height 14
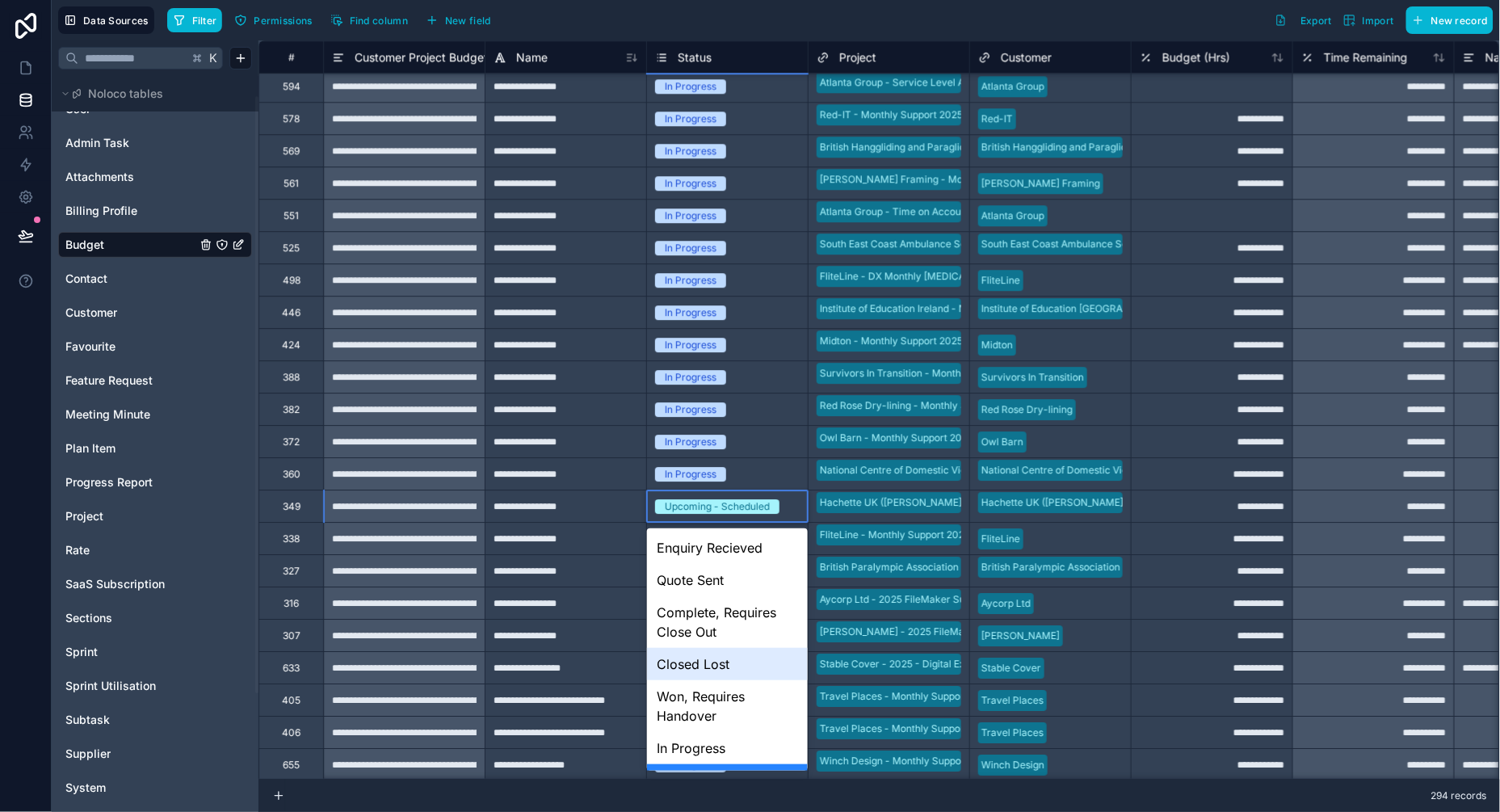
scroll to position [28, 0]
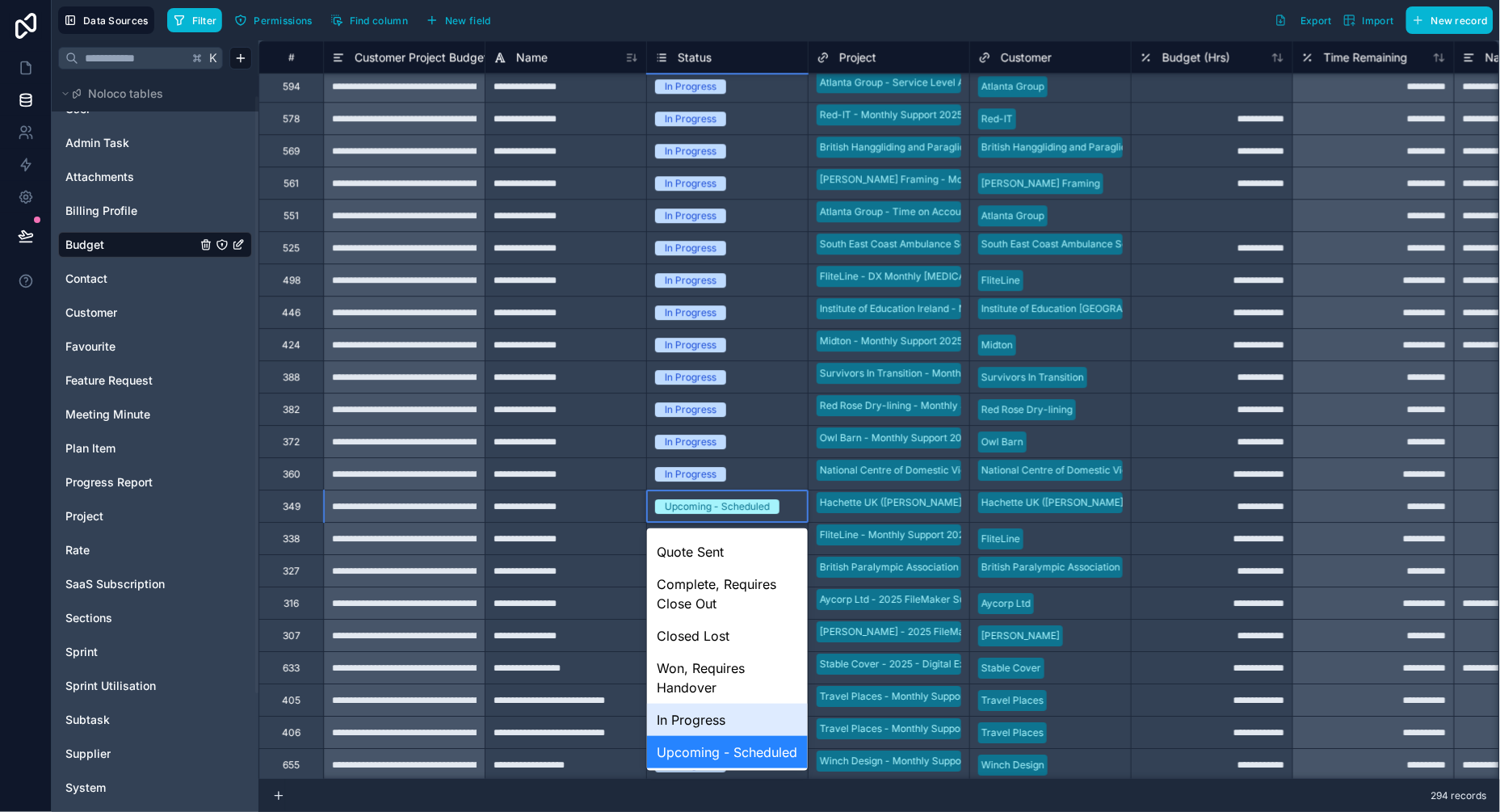
click at [680, 720] on div "In Progress" at bounding box center [727, 719] width 161 height 33
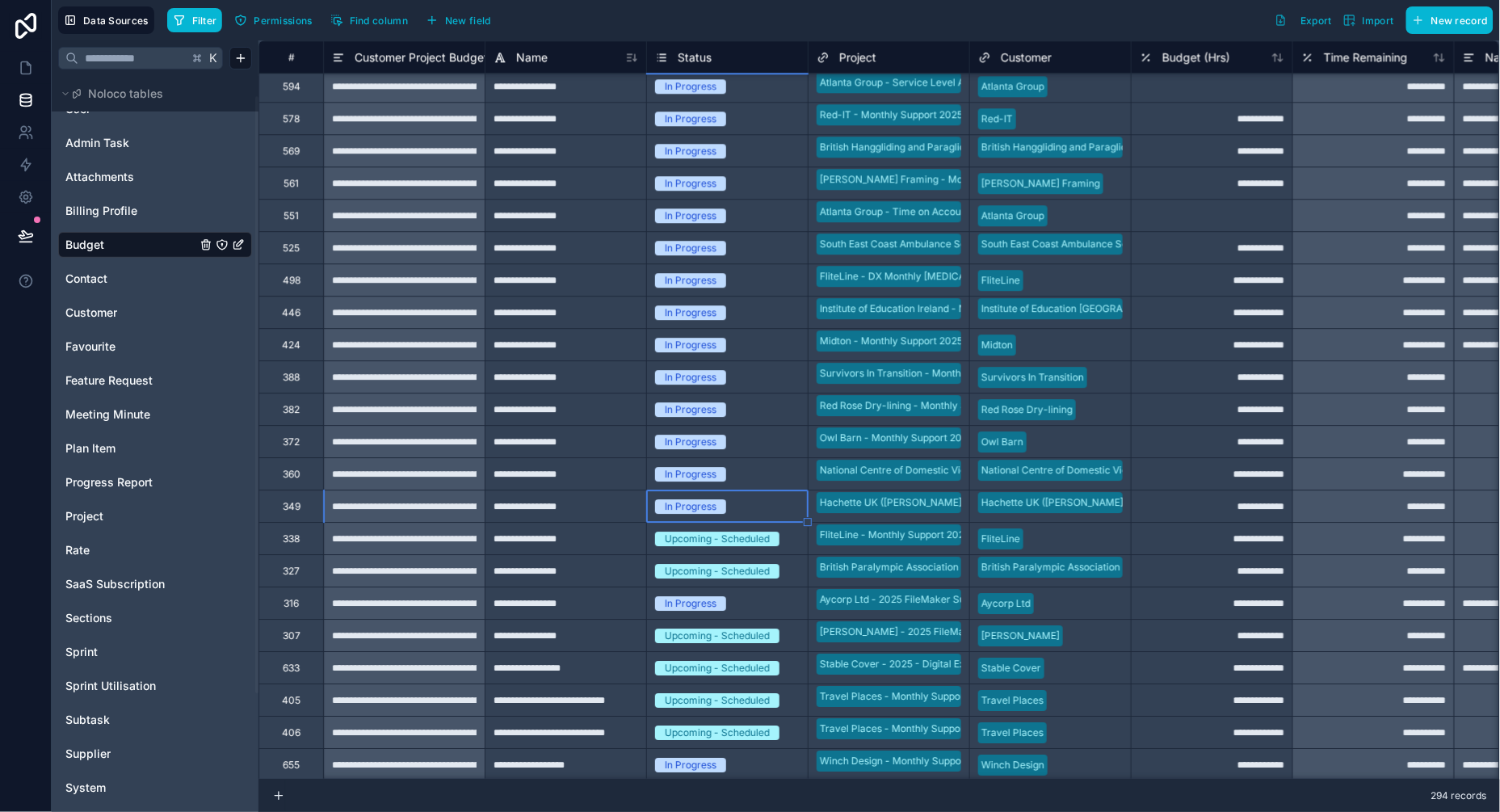
click at [717, 532] on div "Upcoming - Scheduled" at bounding box center [716, 538] width 105 height 14
click at [716, 536] on div "Upcoming - Scheduled" at bounding box center [716, 538] width 105 height 14
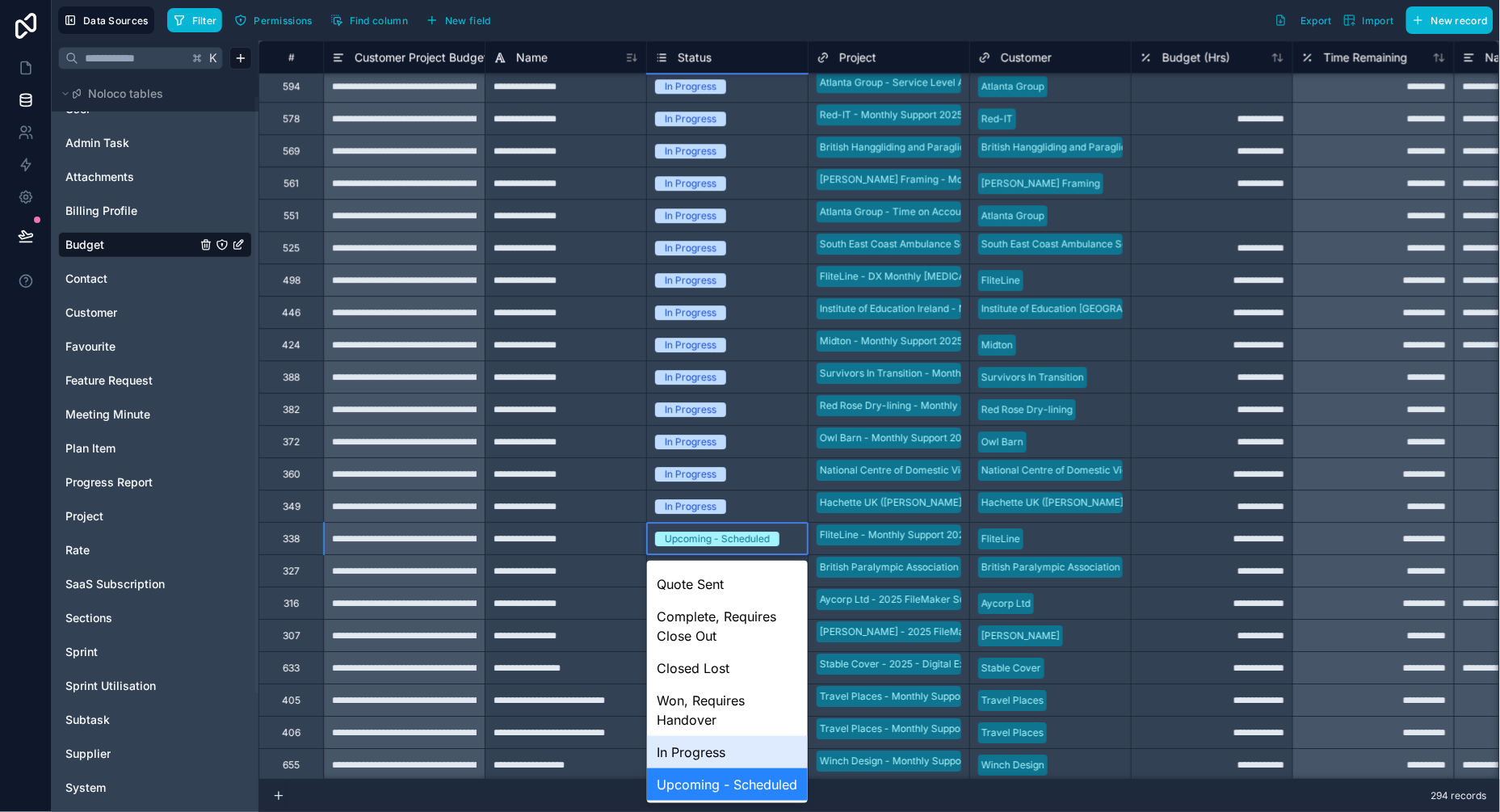
click at [690, 748] on div "In Progress" at bounding box center [727, 752] width 161 height 33
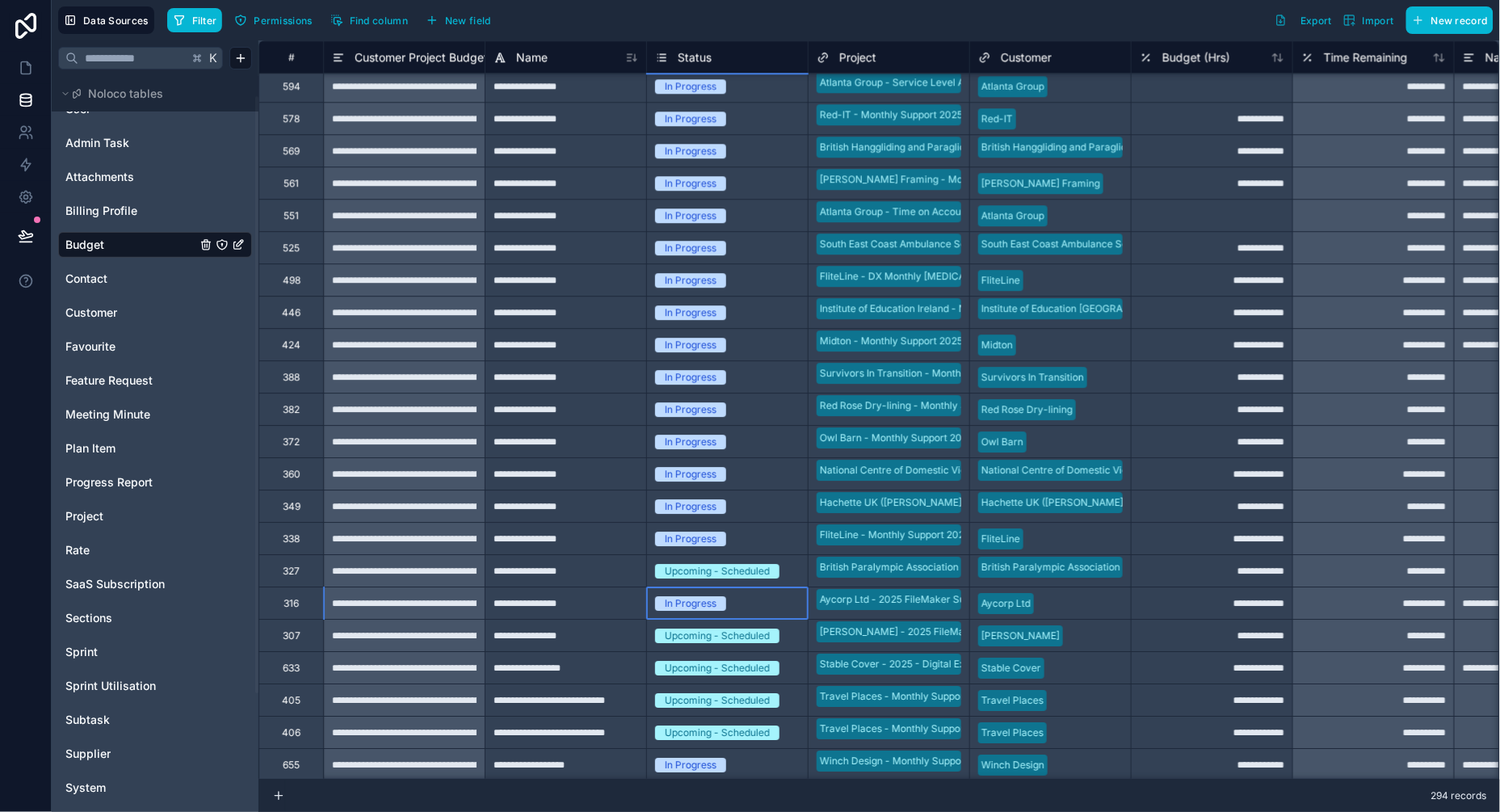
click at [712, 596] on div "In Progress" at bounding box center [691, 603] width 52 height 14
click at [701, 599] on div "In Progress" at bounding box center [691, 603] width 52 height 14
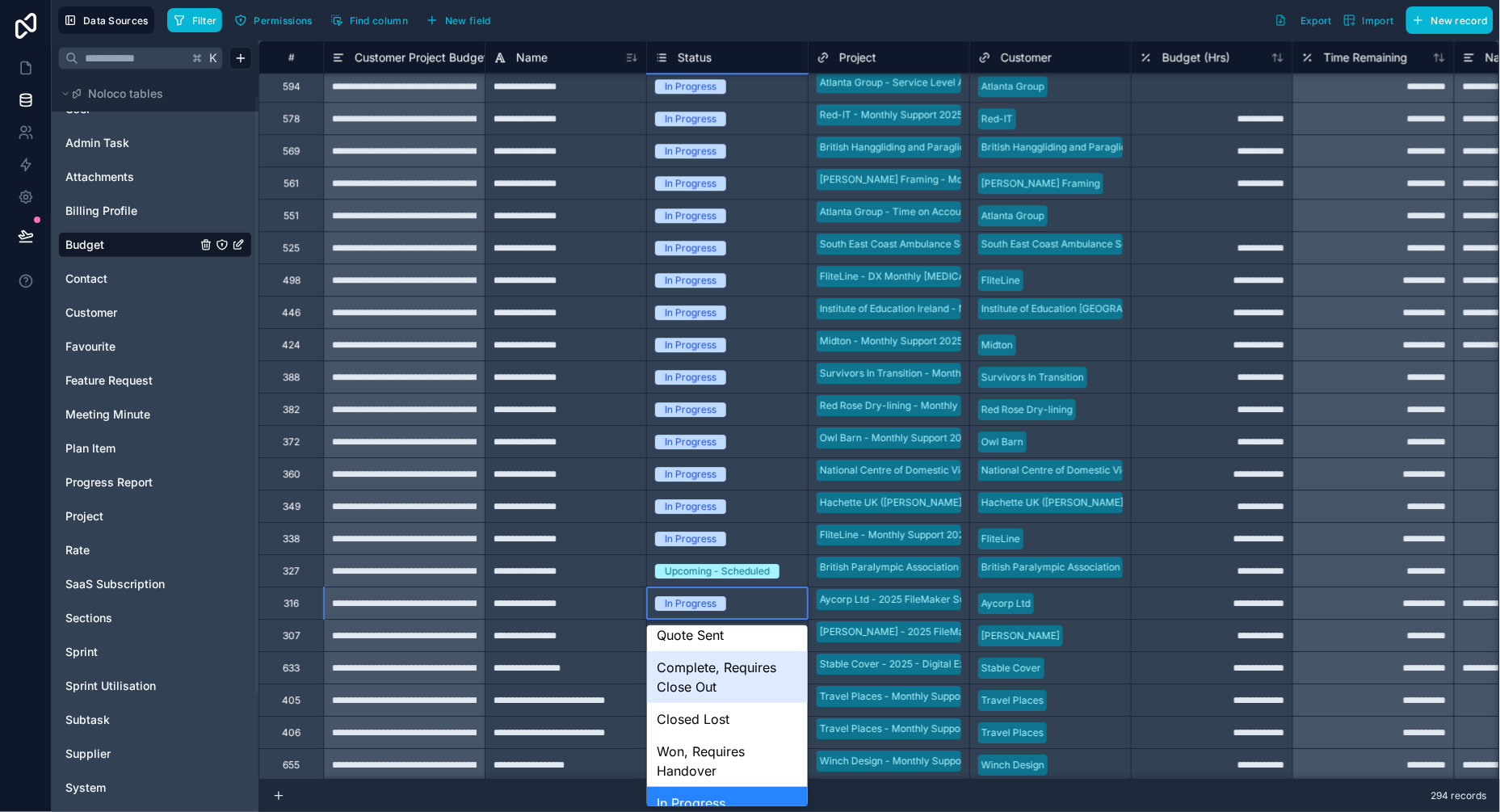
scroll to position [91, 0]
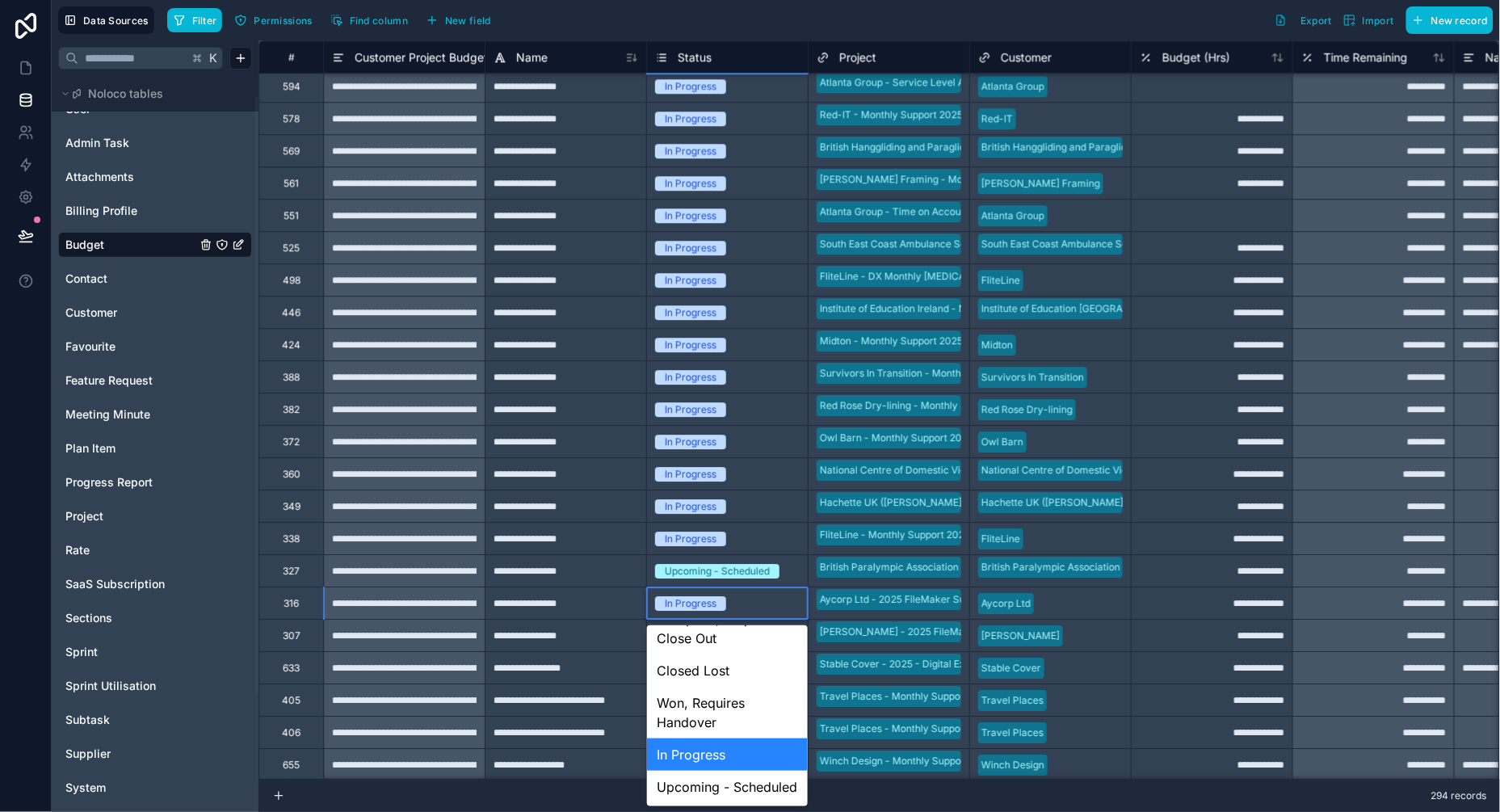
click at [694, 752] on div "In Progress" at bounding box center [727, 754] width 161 height 33
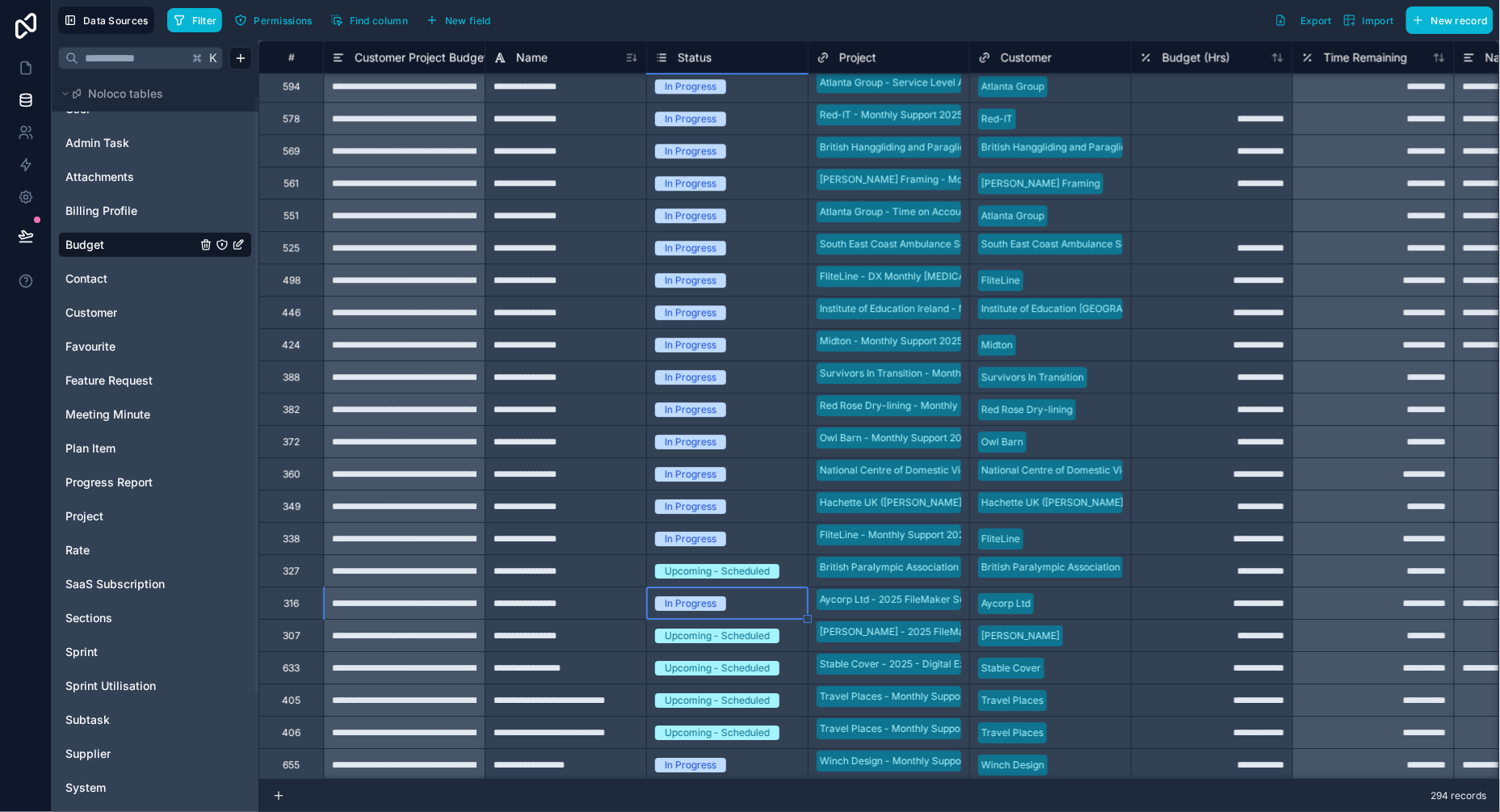
click at [739, 572] on div "Upcoming - Scheduled" at bounding box center [716, 571] width 105 height 14
click at [737, 569] on div "Upcoming - Scheduled" at bounding box center [716, 571] width 105 height 14
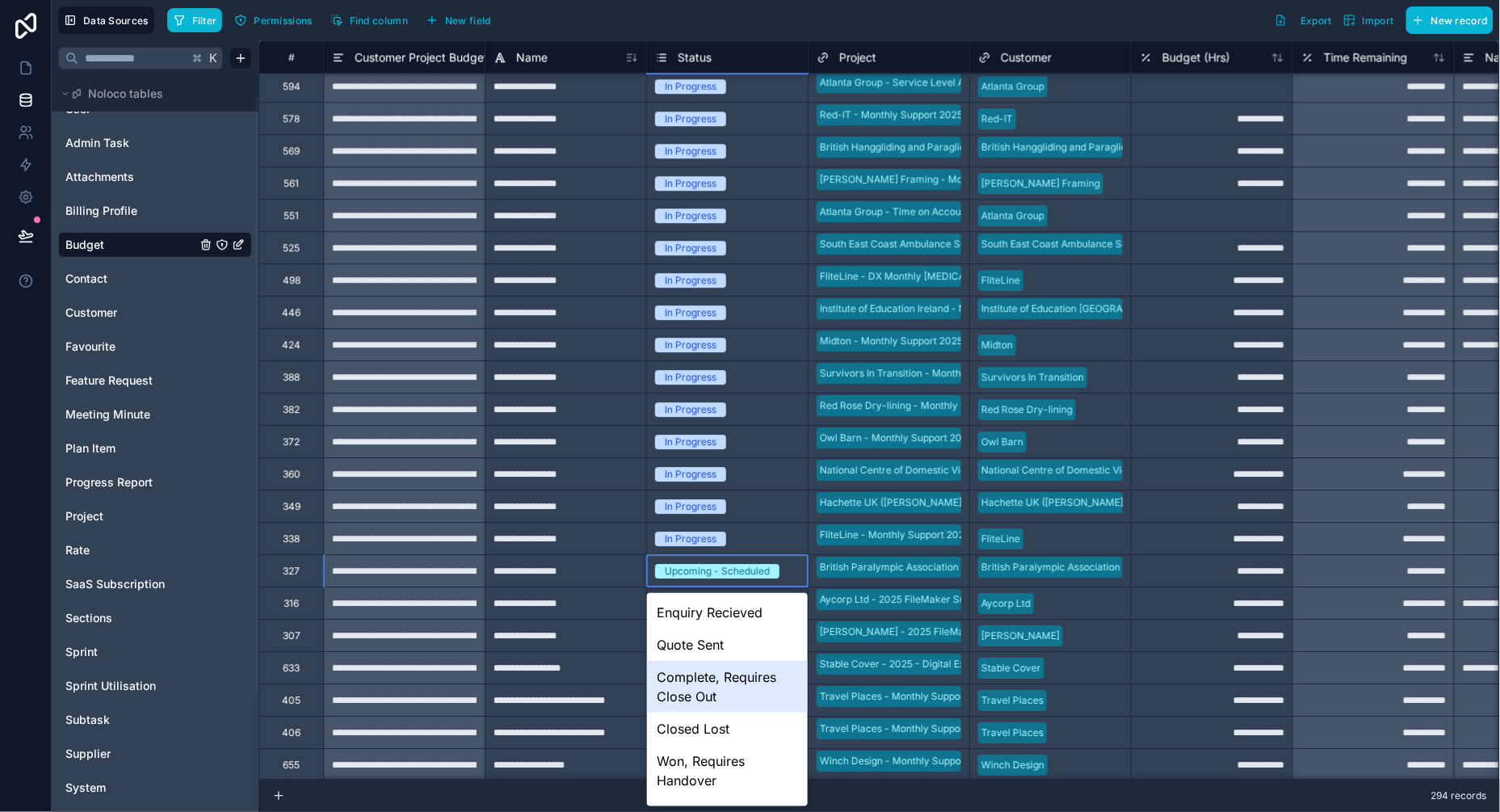
scroll to position [58, 0]
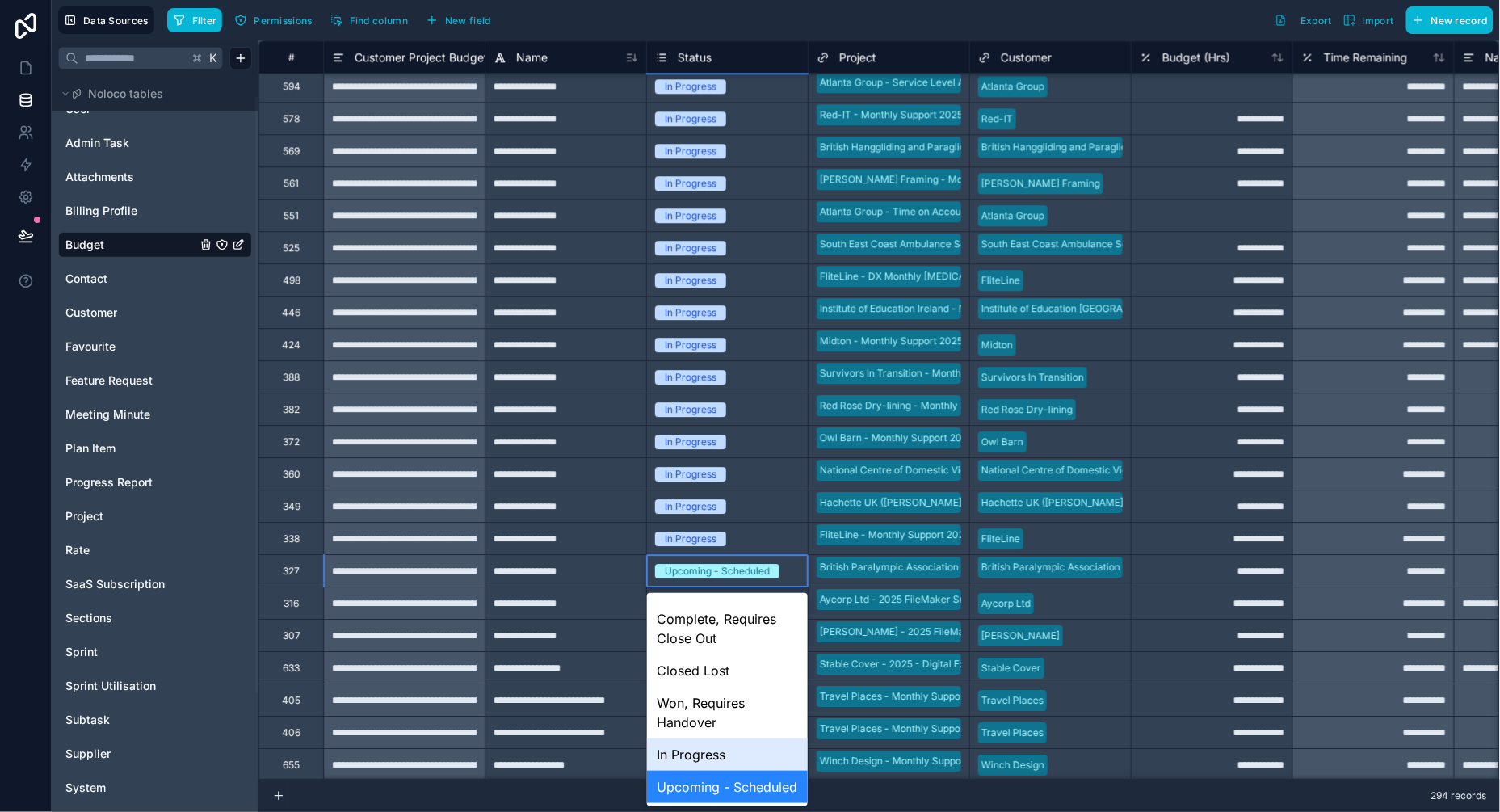
click at [696, 750] on div "In Progress" at bounding box center [727, 754] width 161 height 33
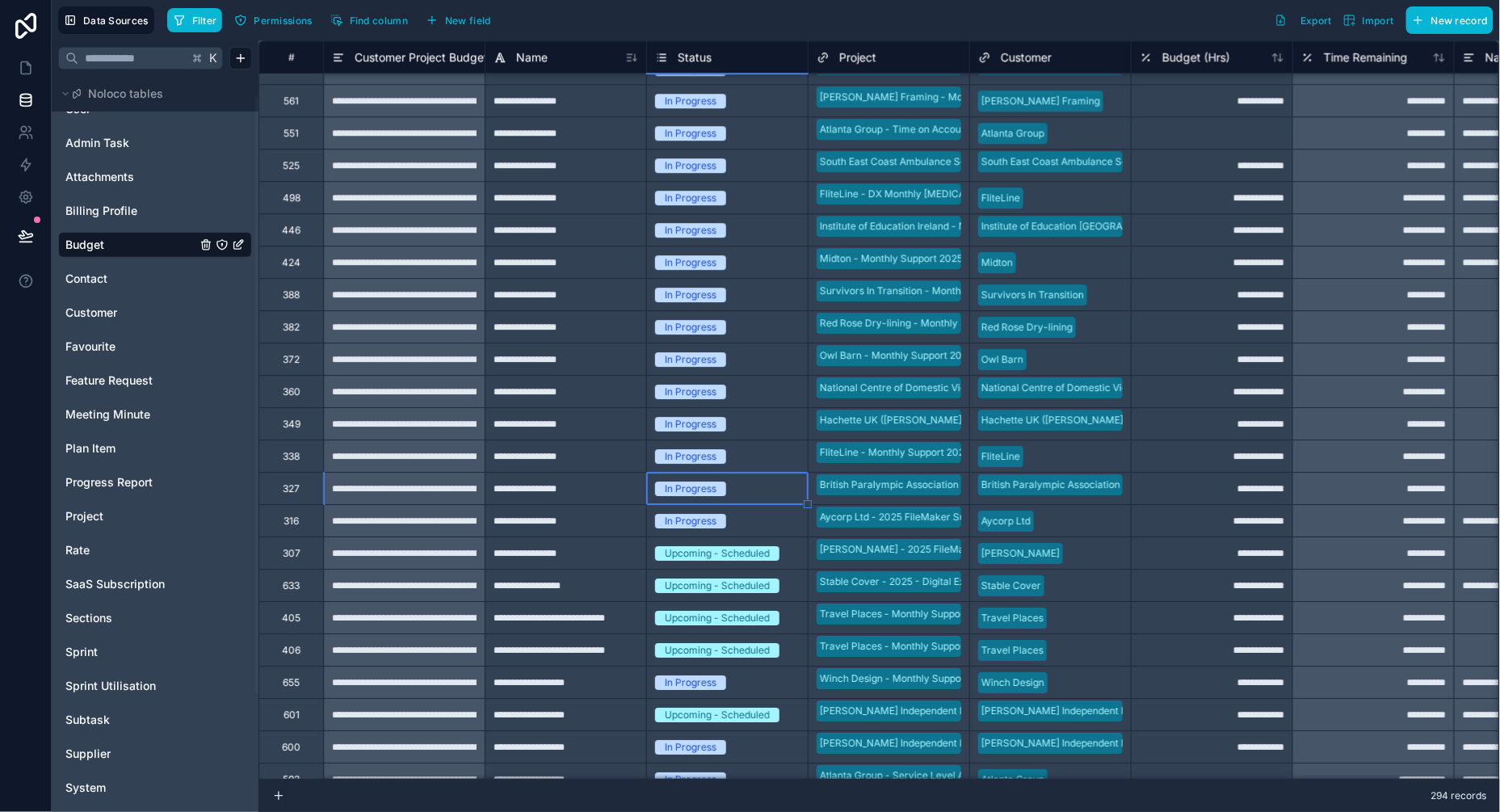
scroll to position [3323, 0]
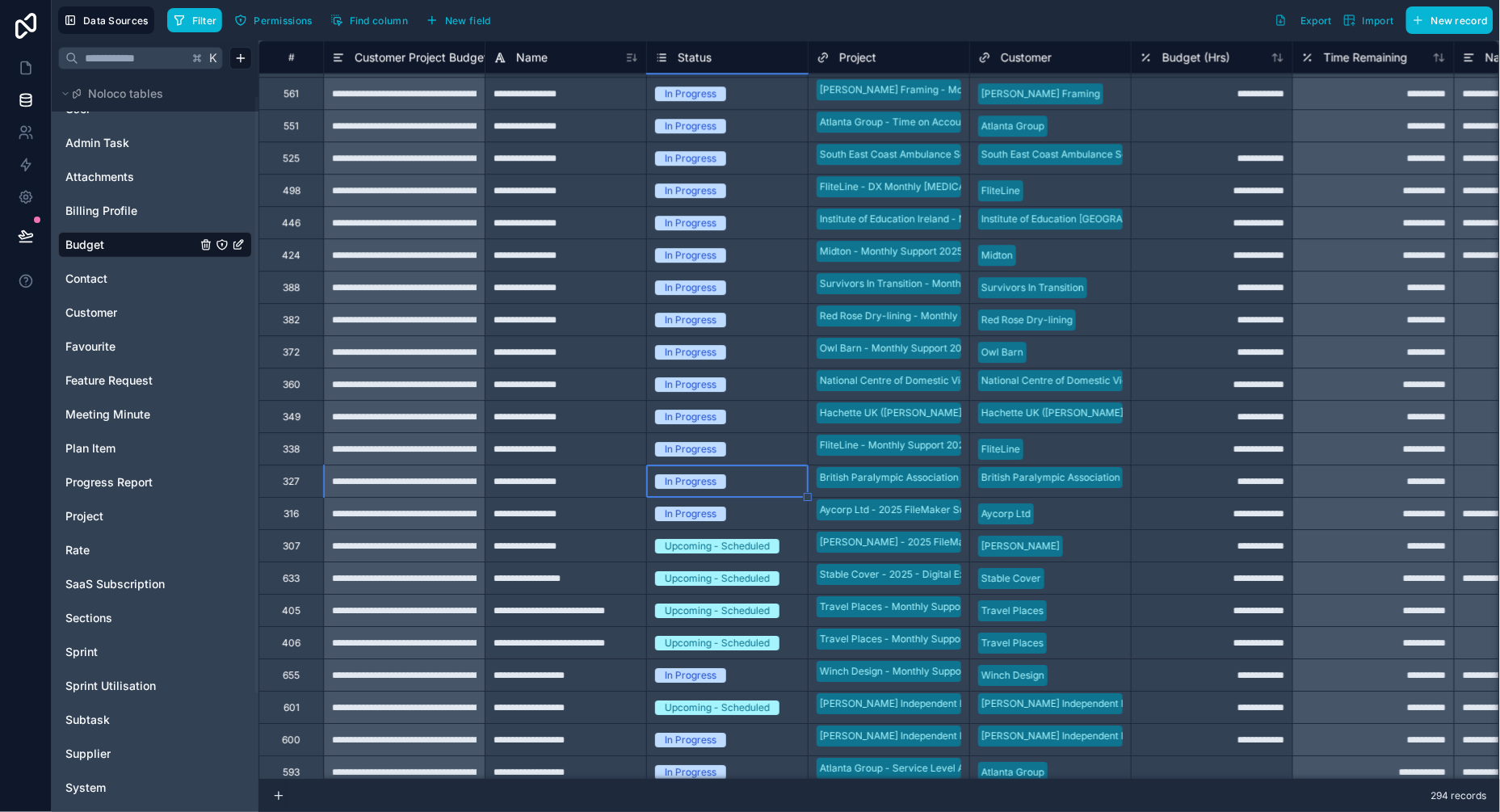
click at [779, 516] on div "In Progress" at bounding box center [727, 513] width 161 height 18
drag, startPoint x: 804, startPoint y: 528, endPoint x: 793, endPoint y: 584, distance: 57.1
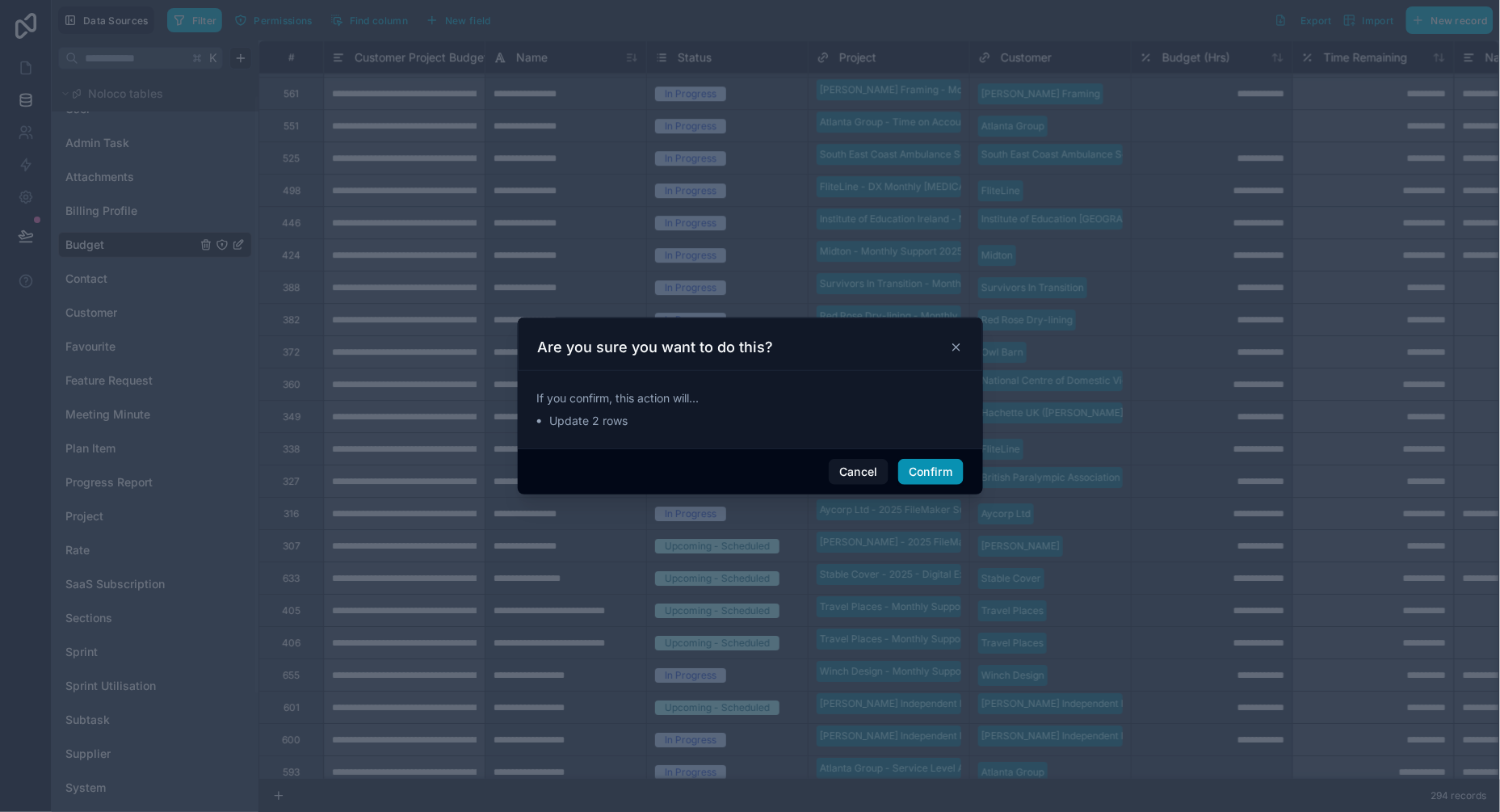
click at [924, 471] on button "Confirm" at bounding box center [930, 471] width 65 height 26
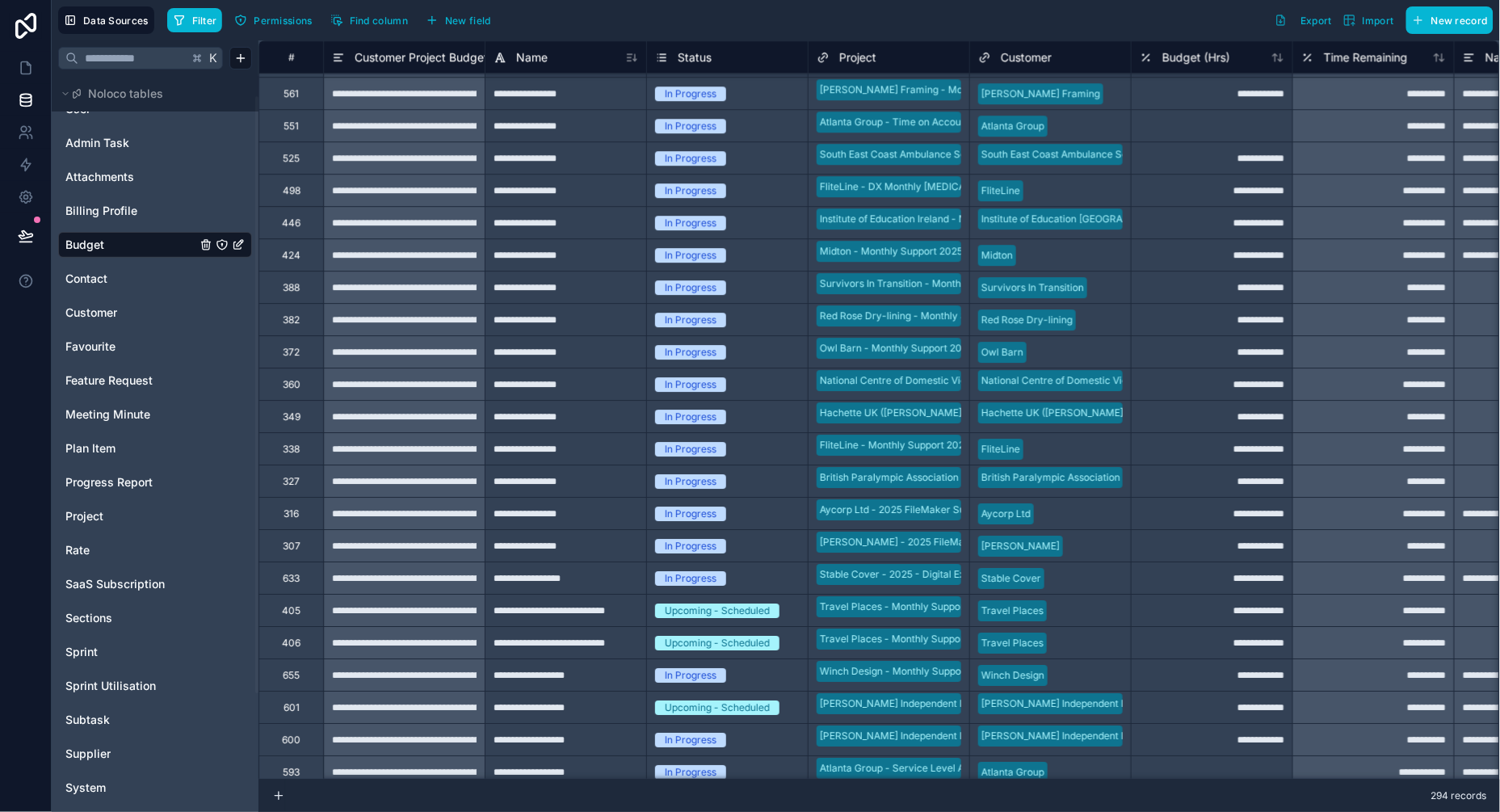
click at [747, 605] on div "Upcoming - Scheduled" at bounding box center [716, 610] width 105 height 14
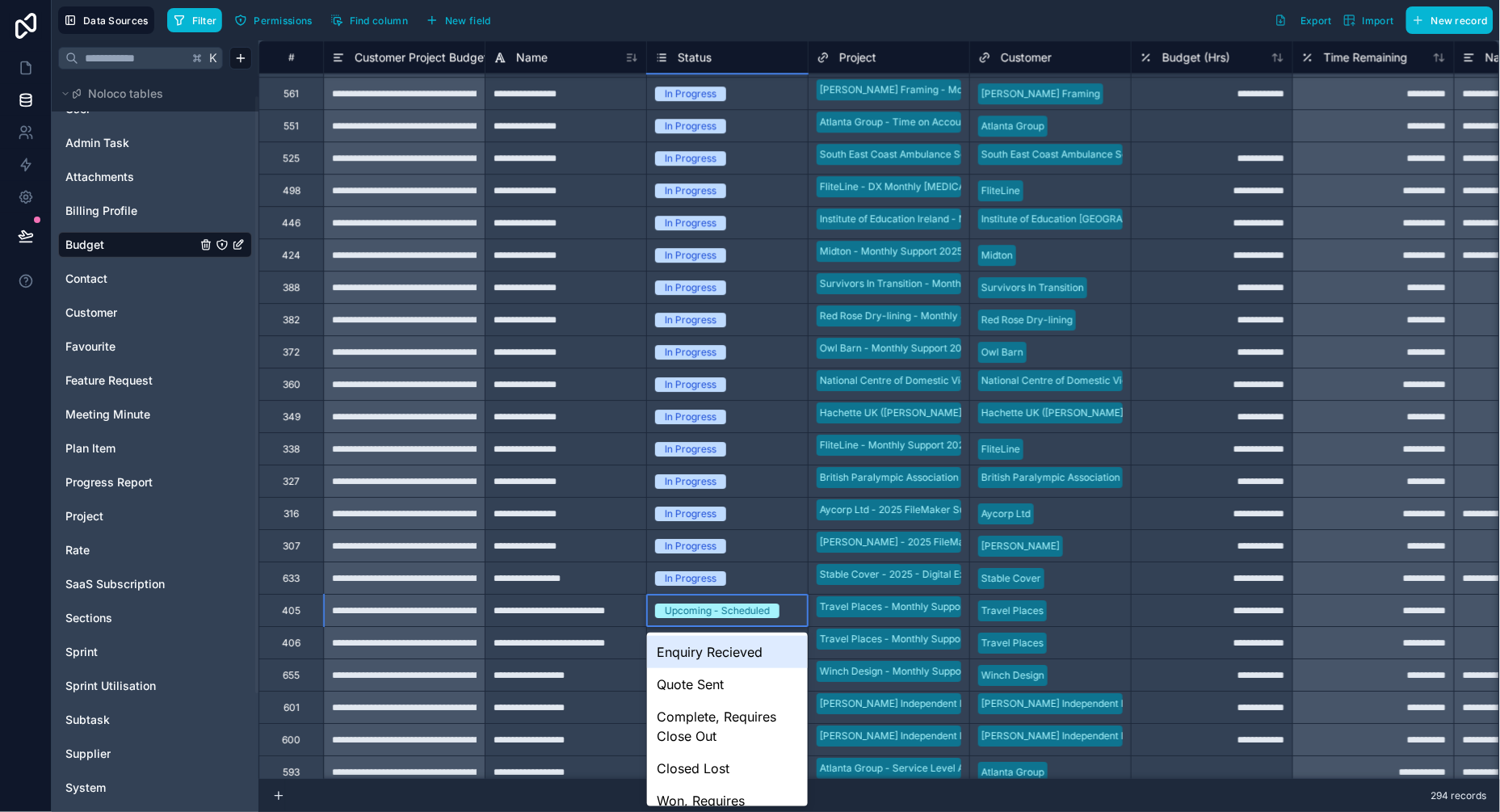
click at [722, 607] on div "Upcoming - Scheduled" at bounding box center [716, 610] width 105 height 14
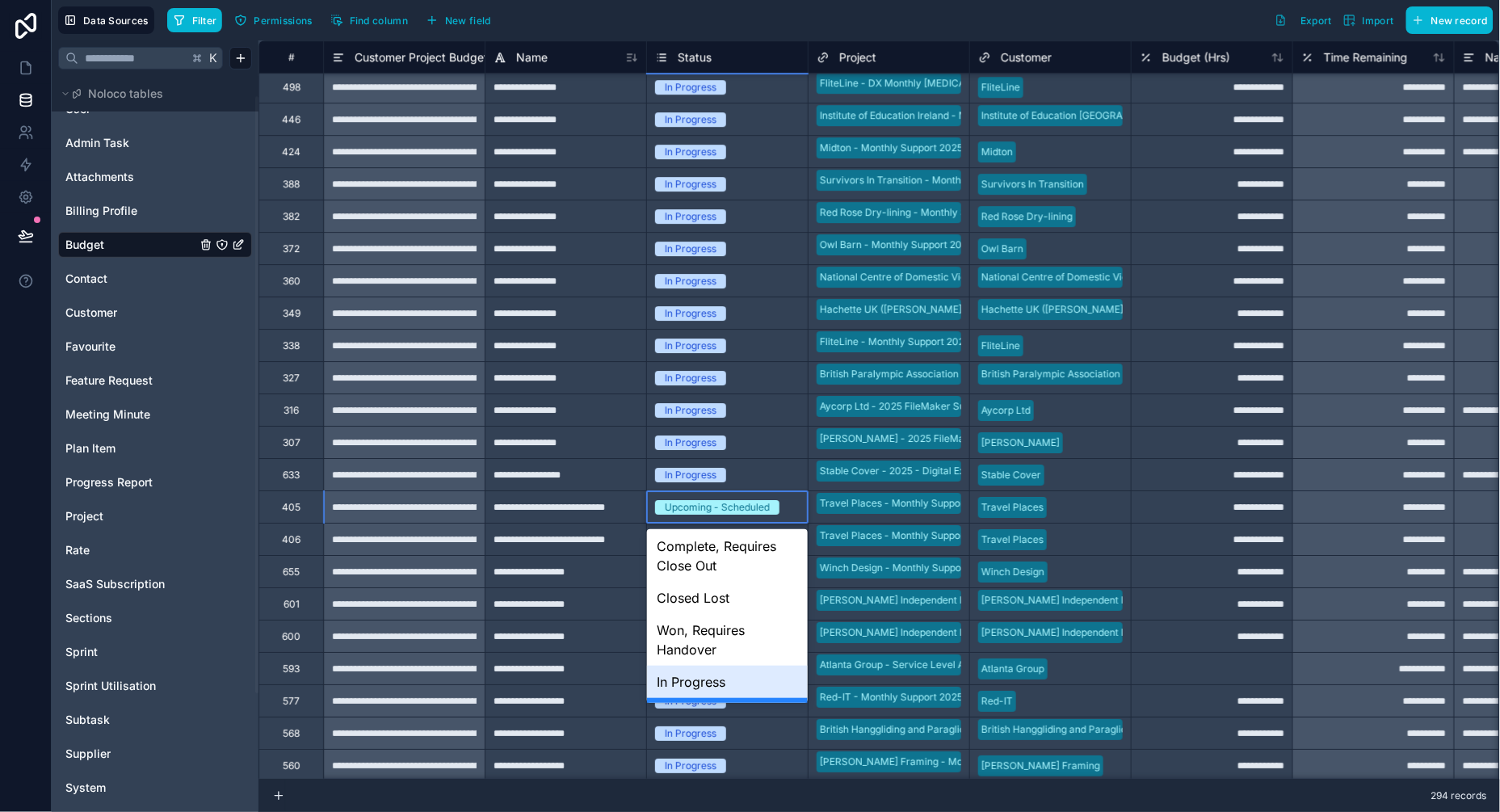
scroll to position [21, 0]
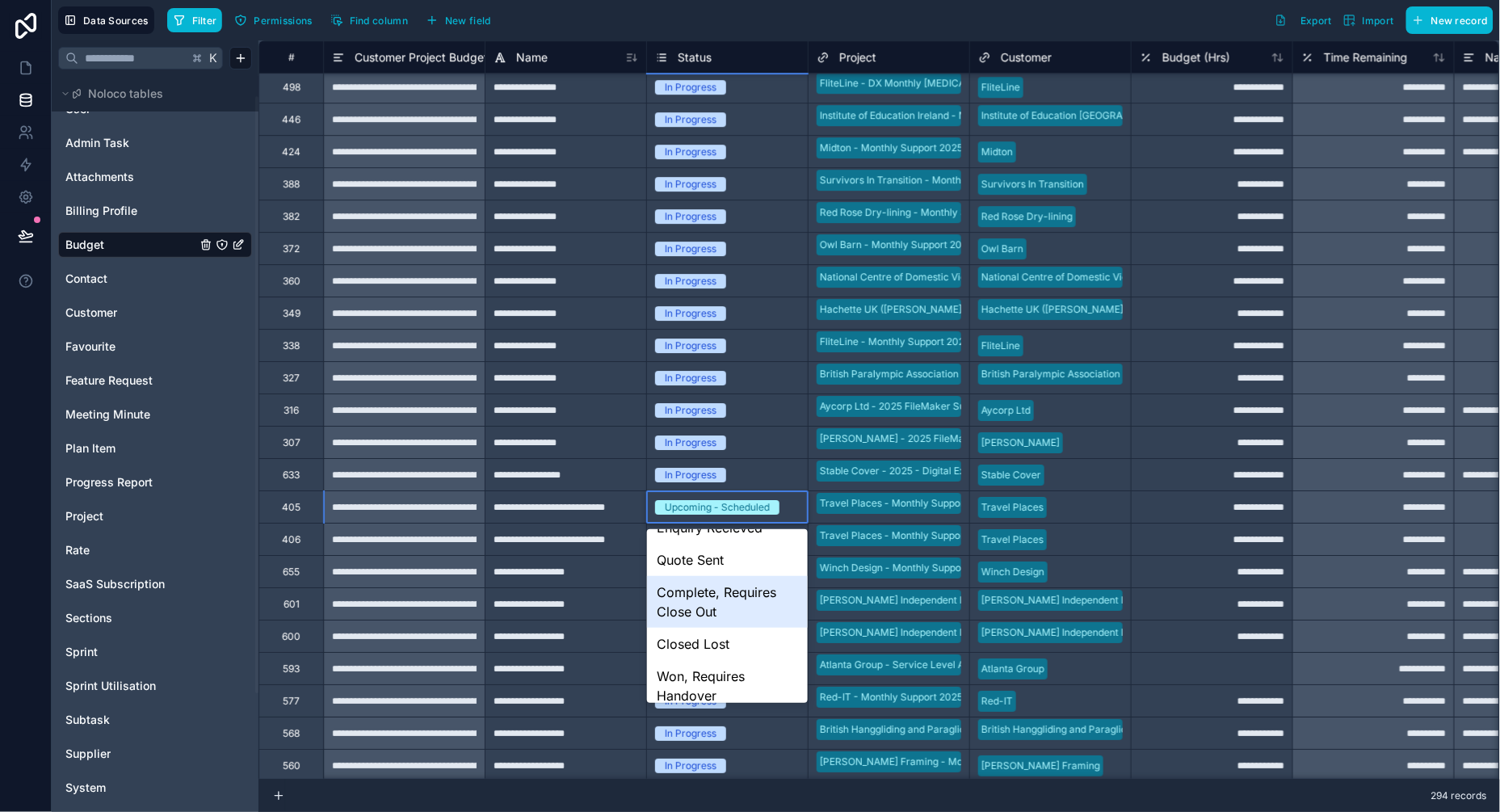
click at [703, 597] on div "Complete, Requires Close Out" at bounding box center [727, 602] width 161 height 52
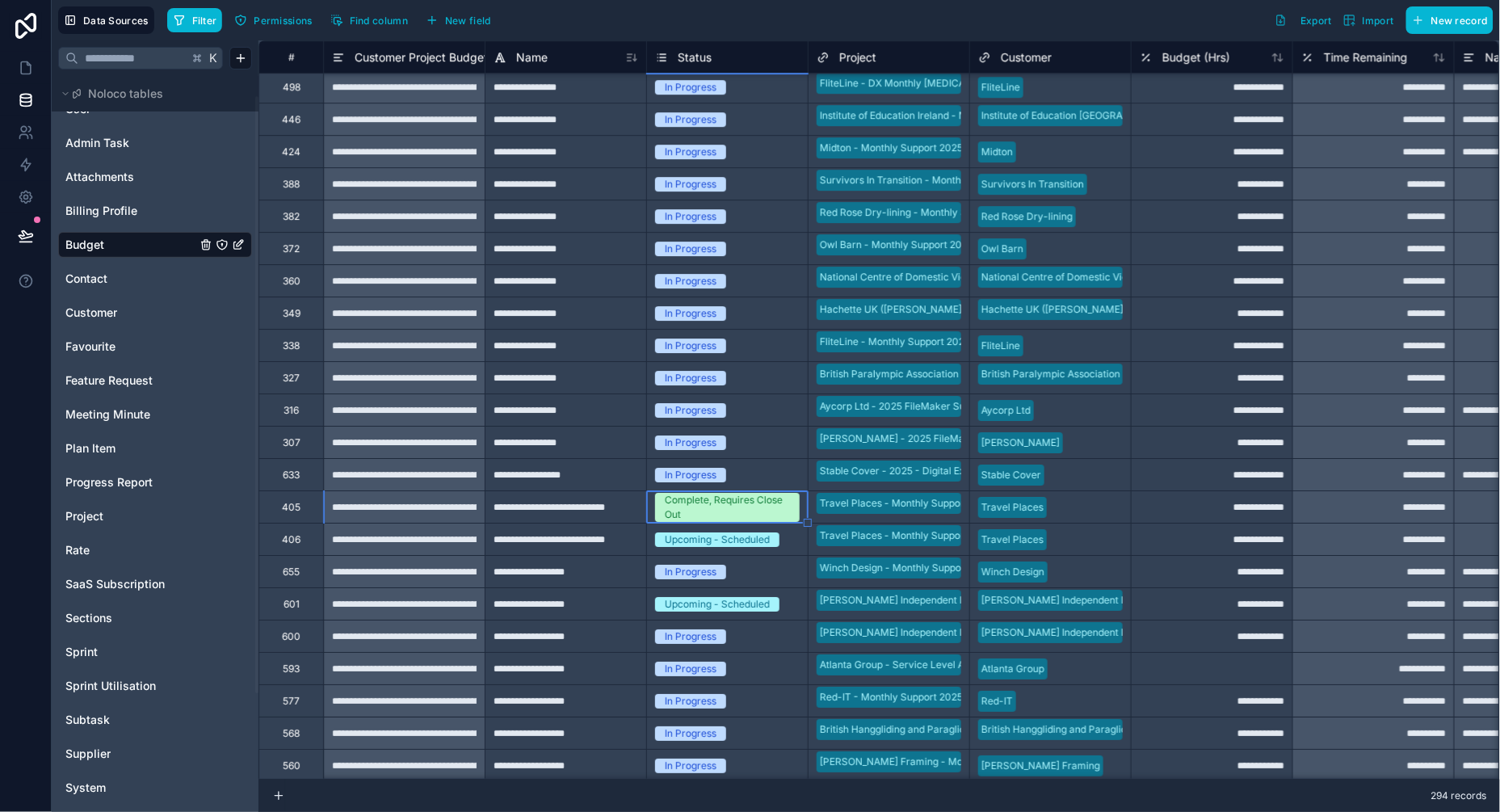
click at [708, 530] on div "Upcoming - Scheduled" at bounding box center [727, 539] width 161 height 18
click at [699, 541] on div "Upcoming - Scheduled" at bounding box center [716, 539] width 105 height 14
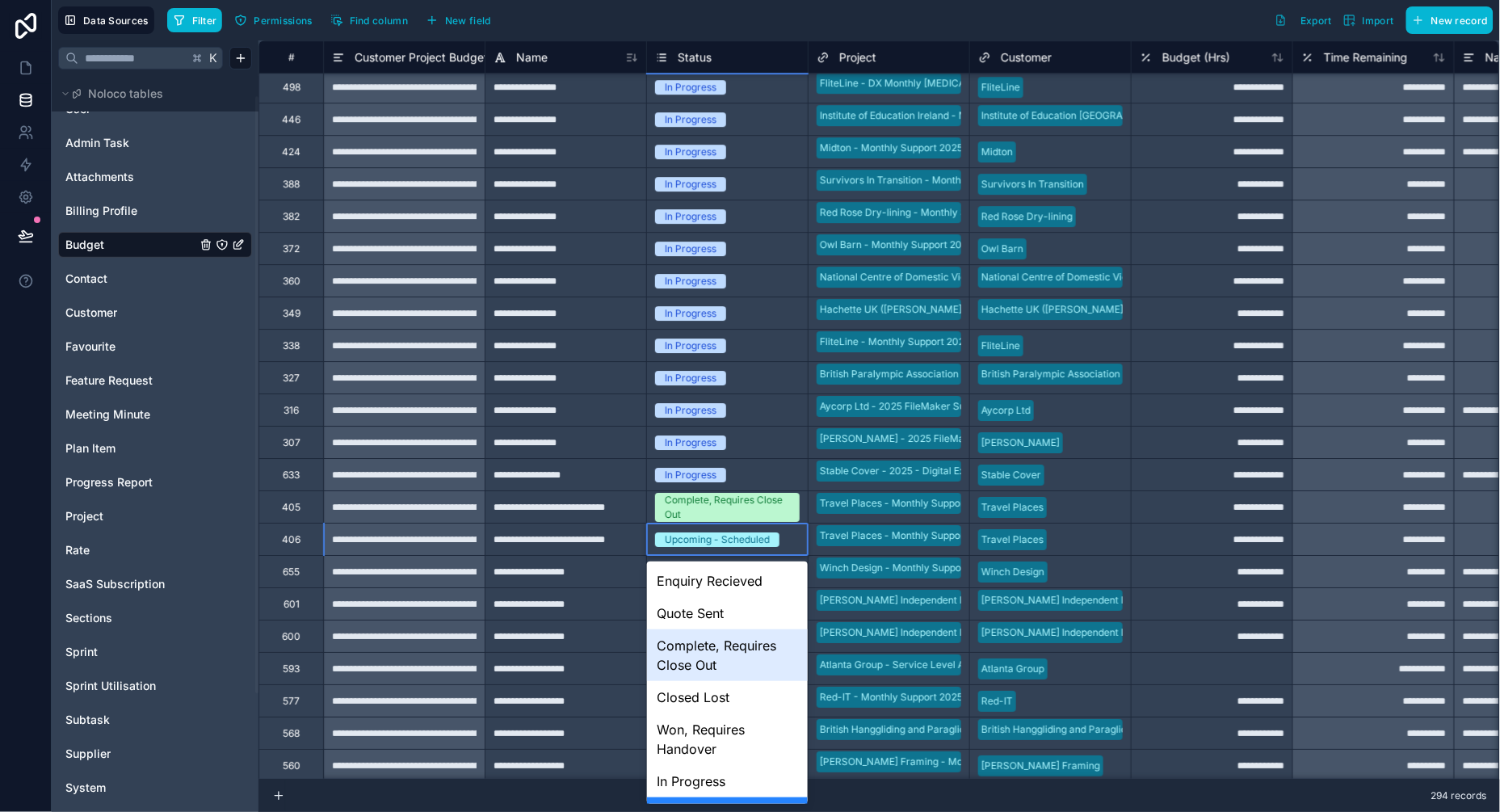
click at [688, 648] on div "Complete, Requires Close Out" at bounding box center [727, 655] width 161 height 52
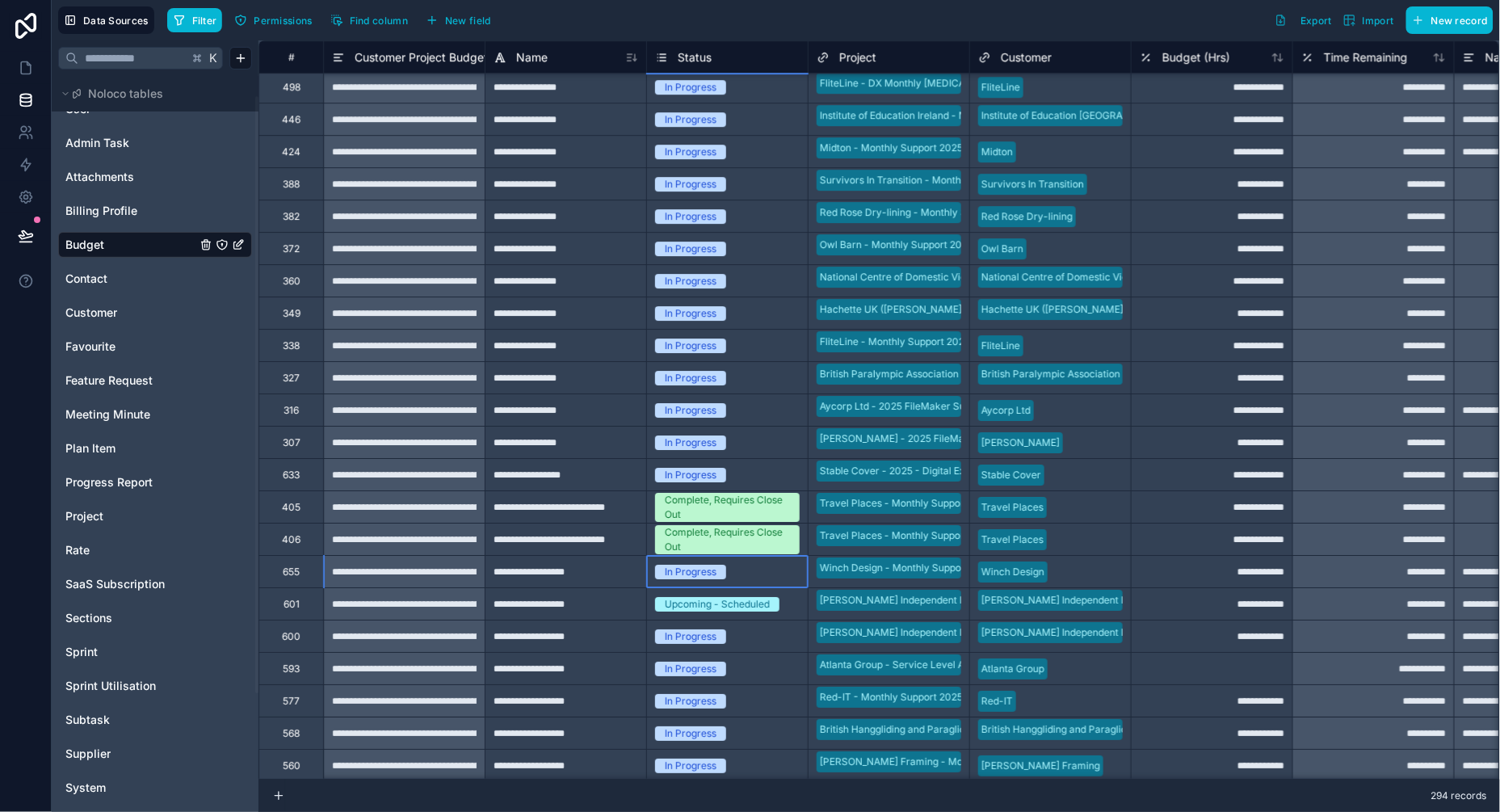
click at [706, 572] on div "In Progress" at bounding box center [691, 572] width 52 height 14
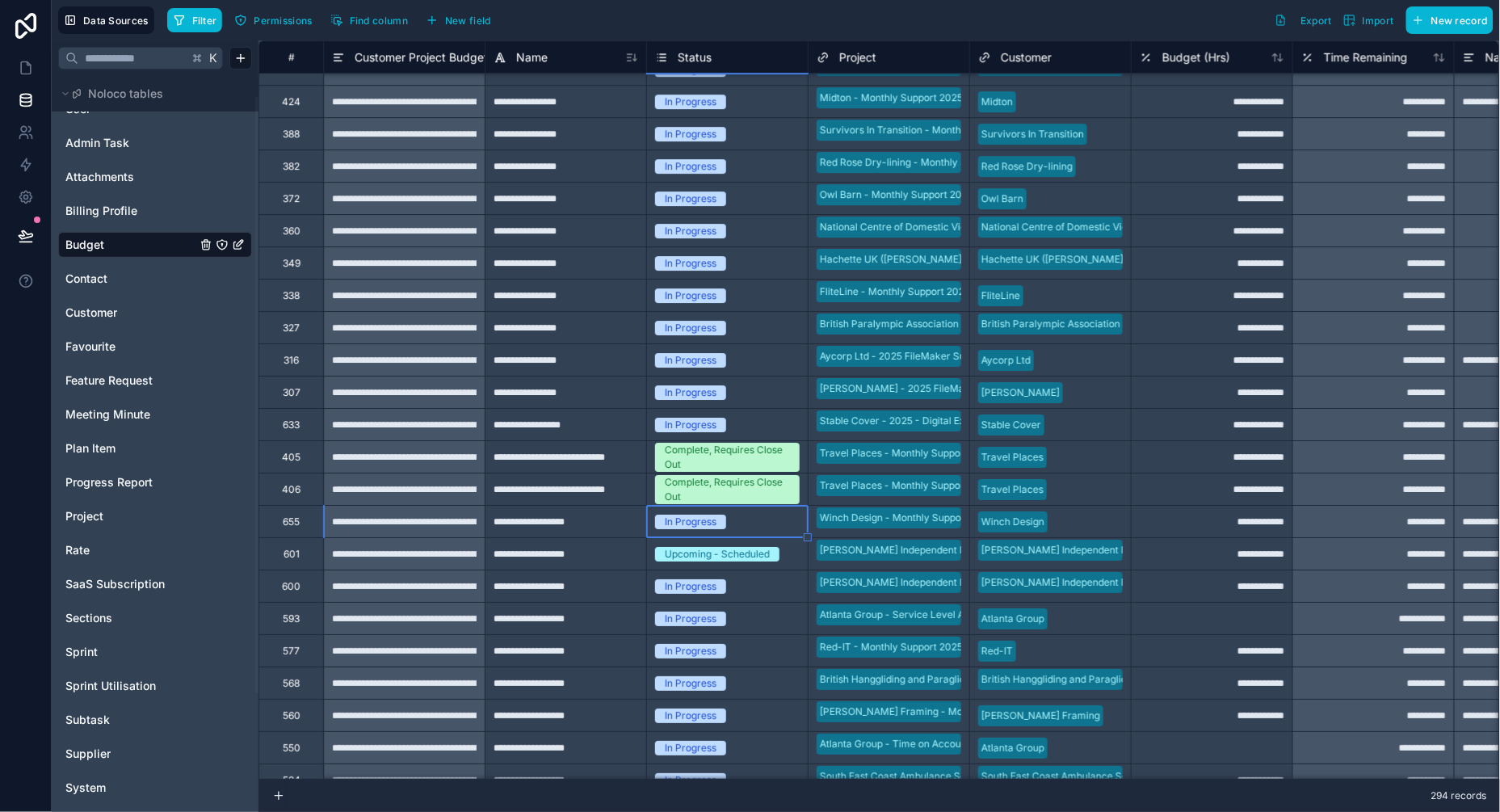
scroll to position [3479, 0]
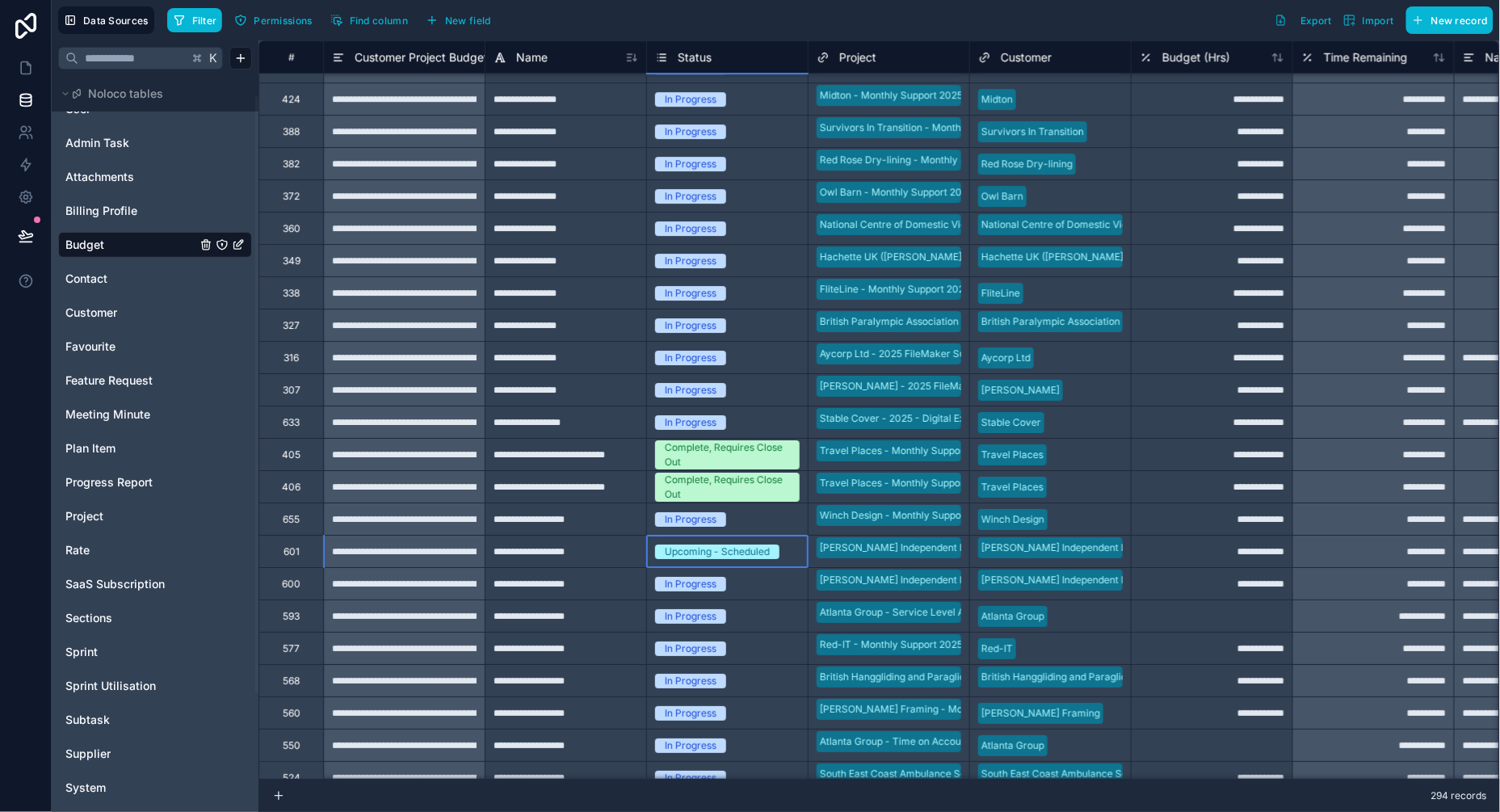
click at [725, 547] on div "Upcoming - Scheduled" at bounding box center [716, 551] width 105 height 14
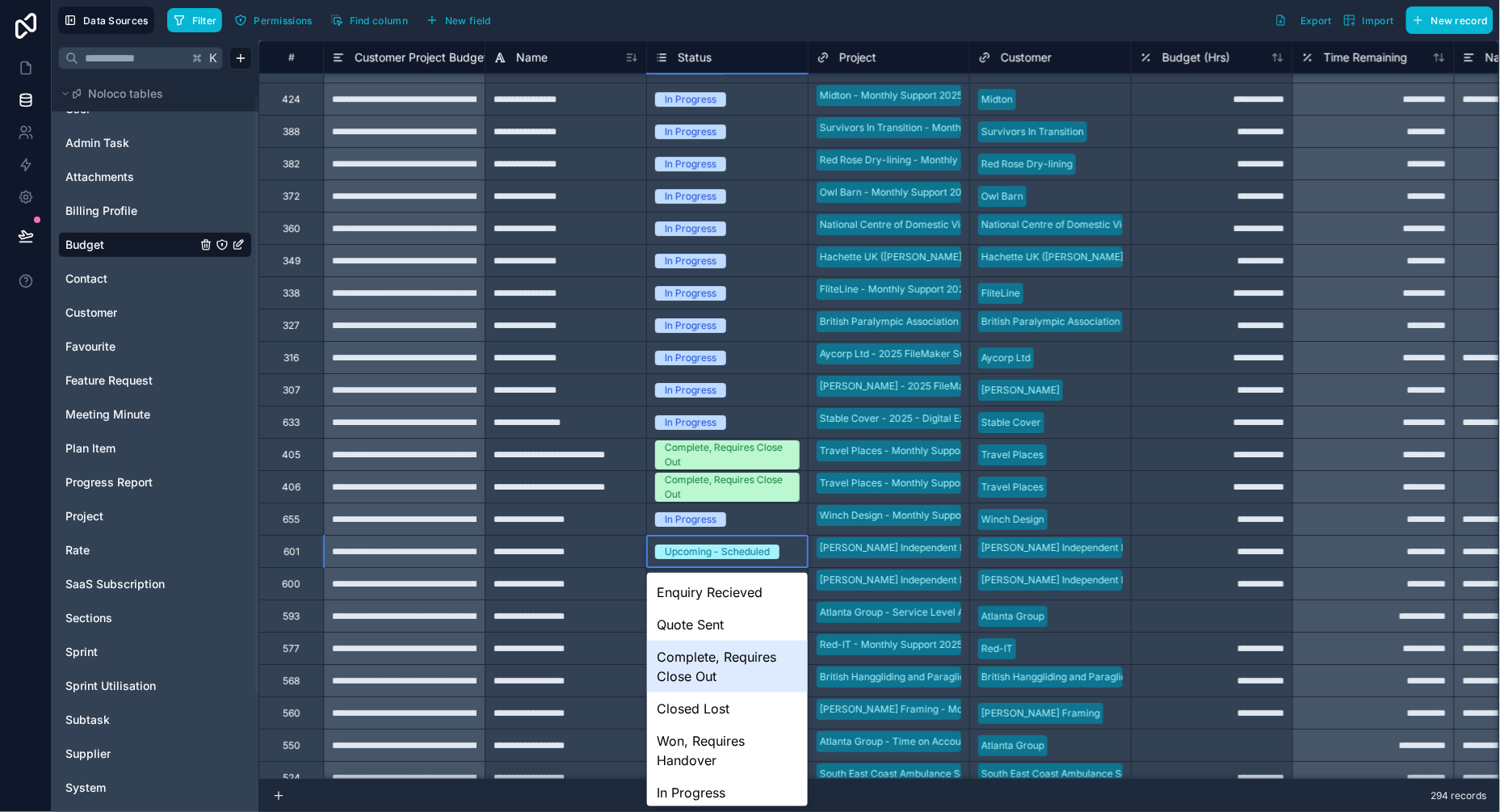
scroll to position [38, 0]
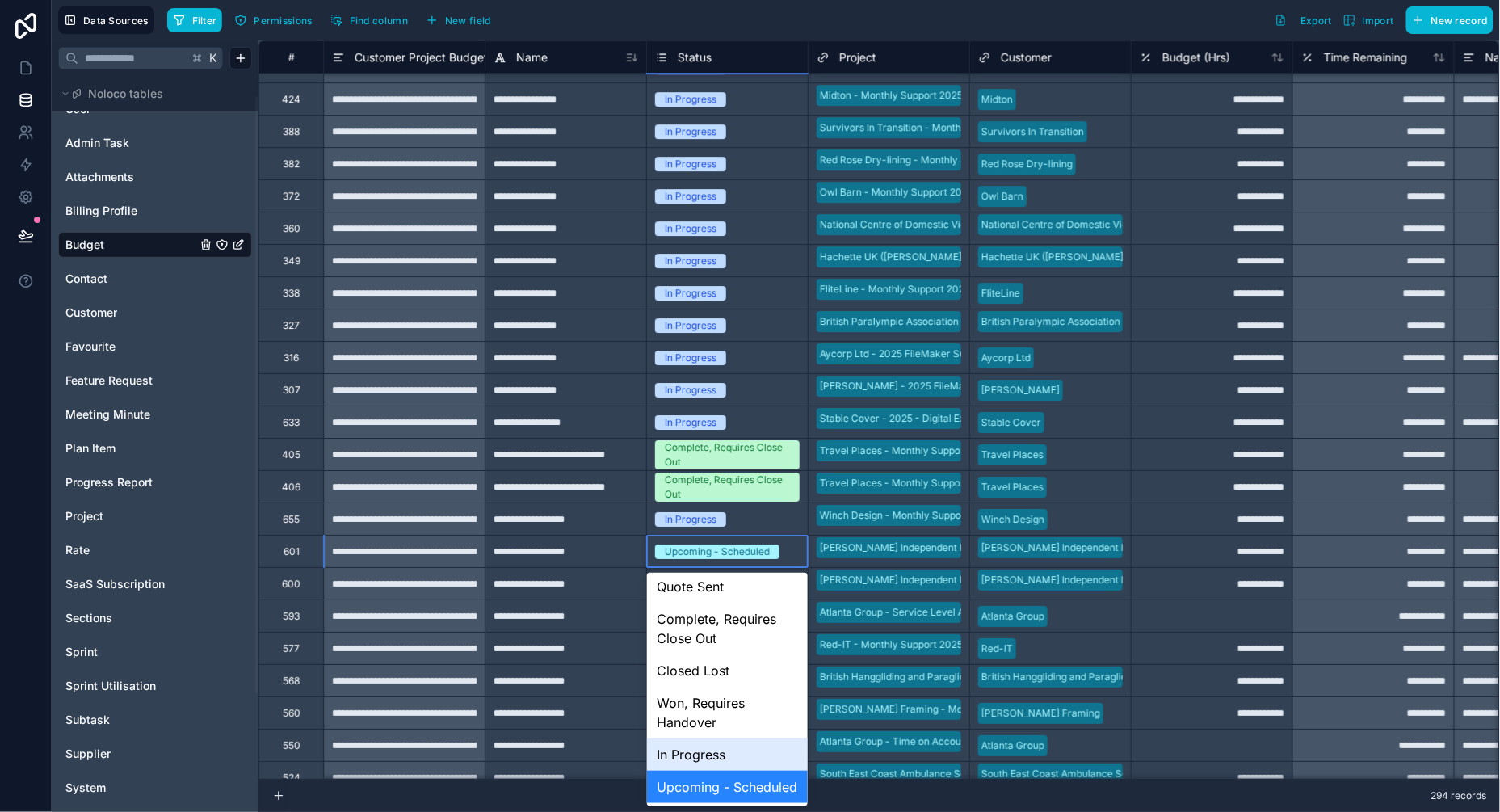
click at [696, 744] on div "In Progress" at bounding box center [727, 754] width 161 height 33
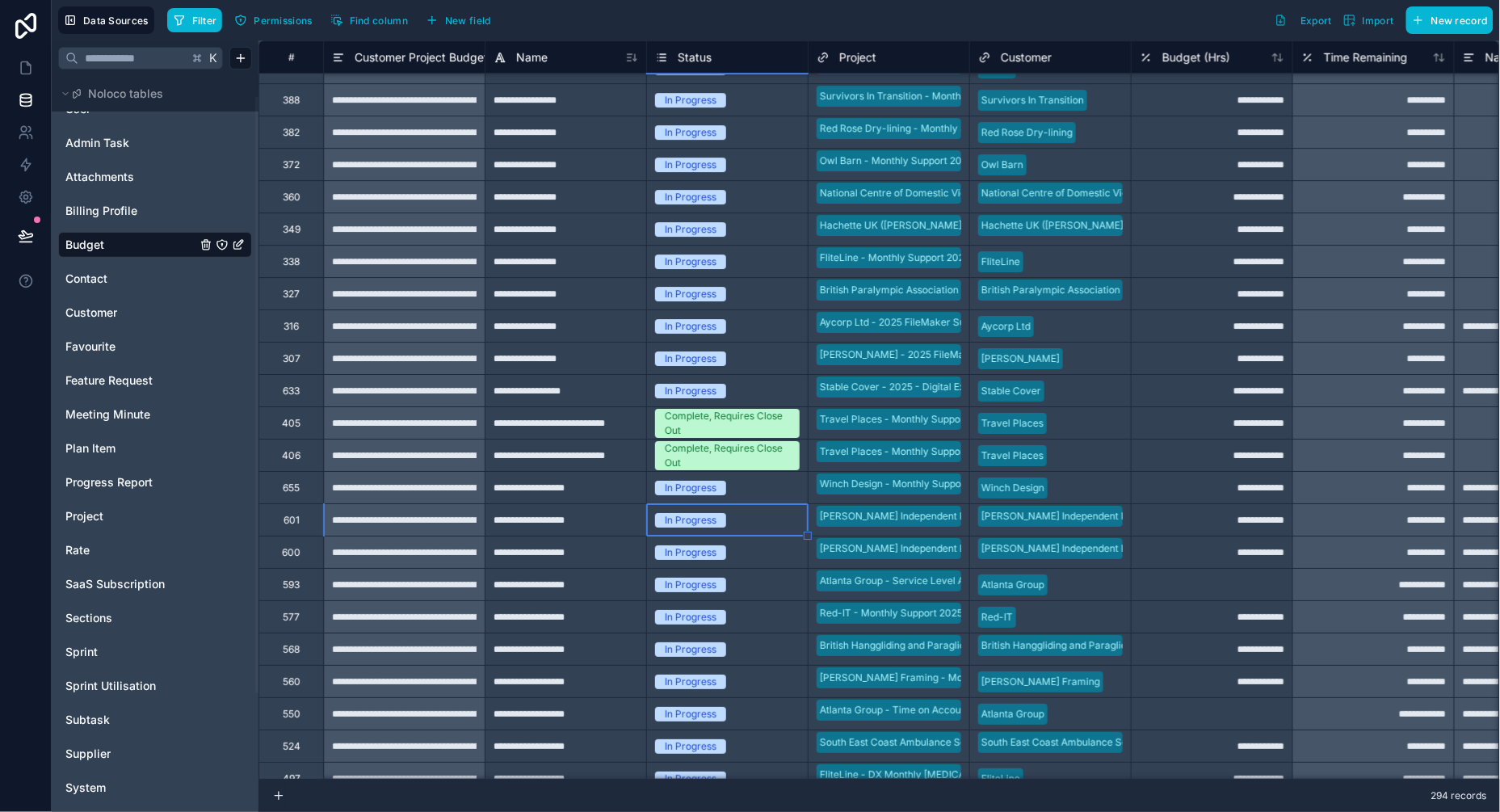
scroll to position [3525, 0]
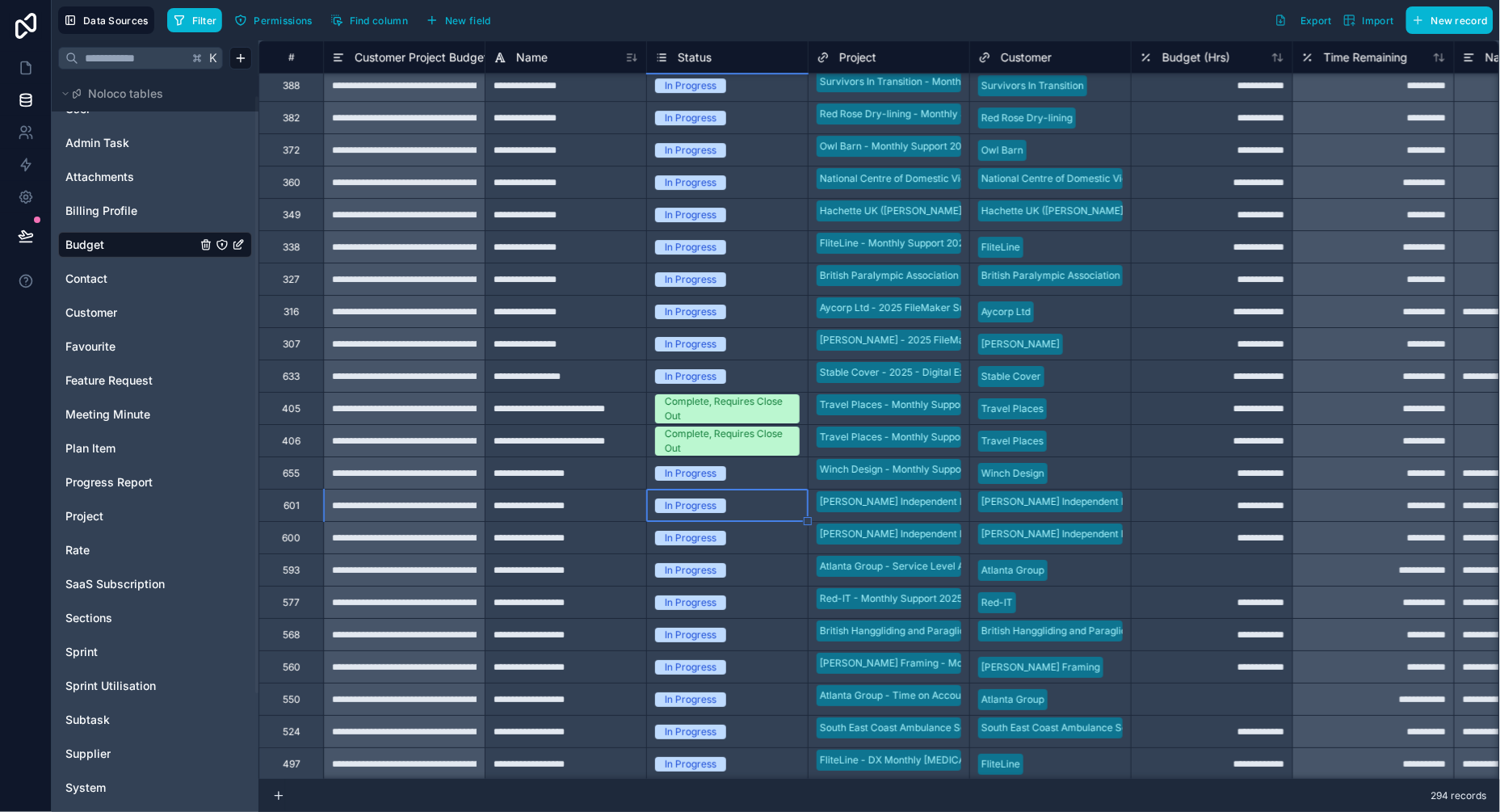
click at [712, 569] on div "In Progress" at bounding box center [691, 570] width 52 height 14
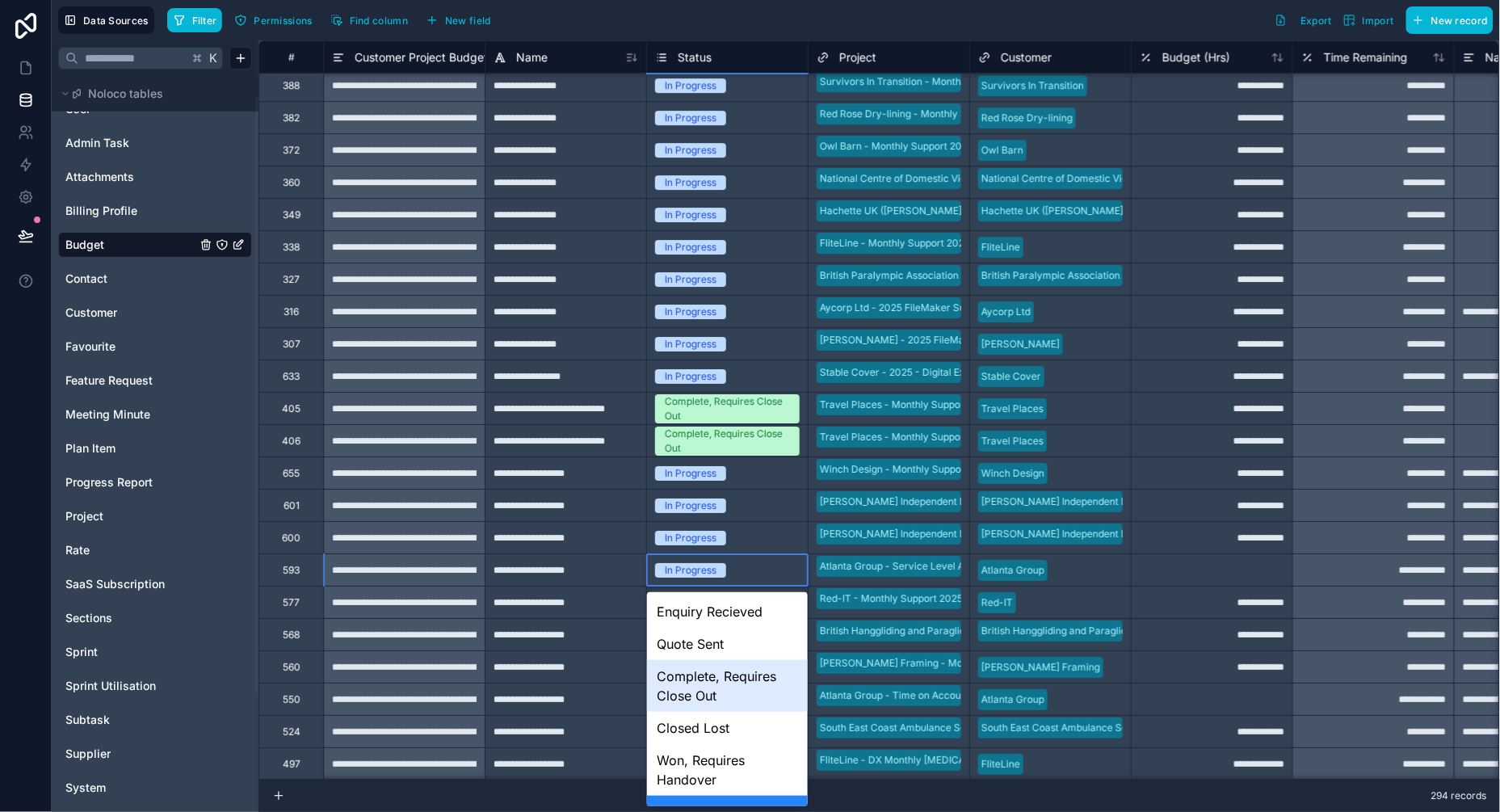
click at [704, 685] on div "Complete, Requires Close Out" at bounding box center [727, 685] width 161 height 52
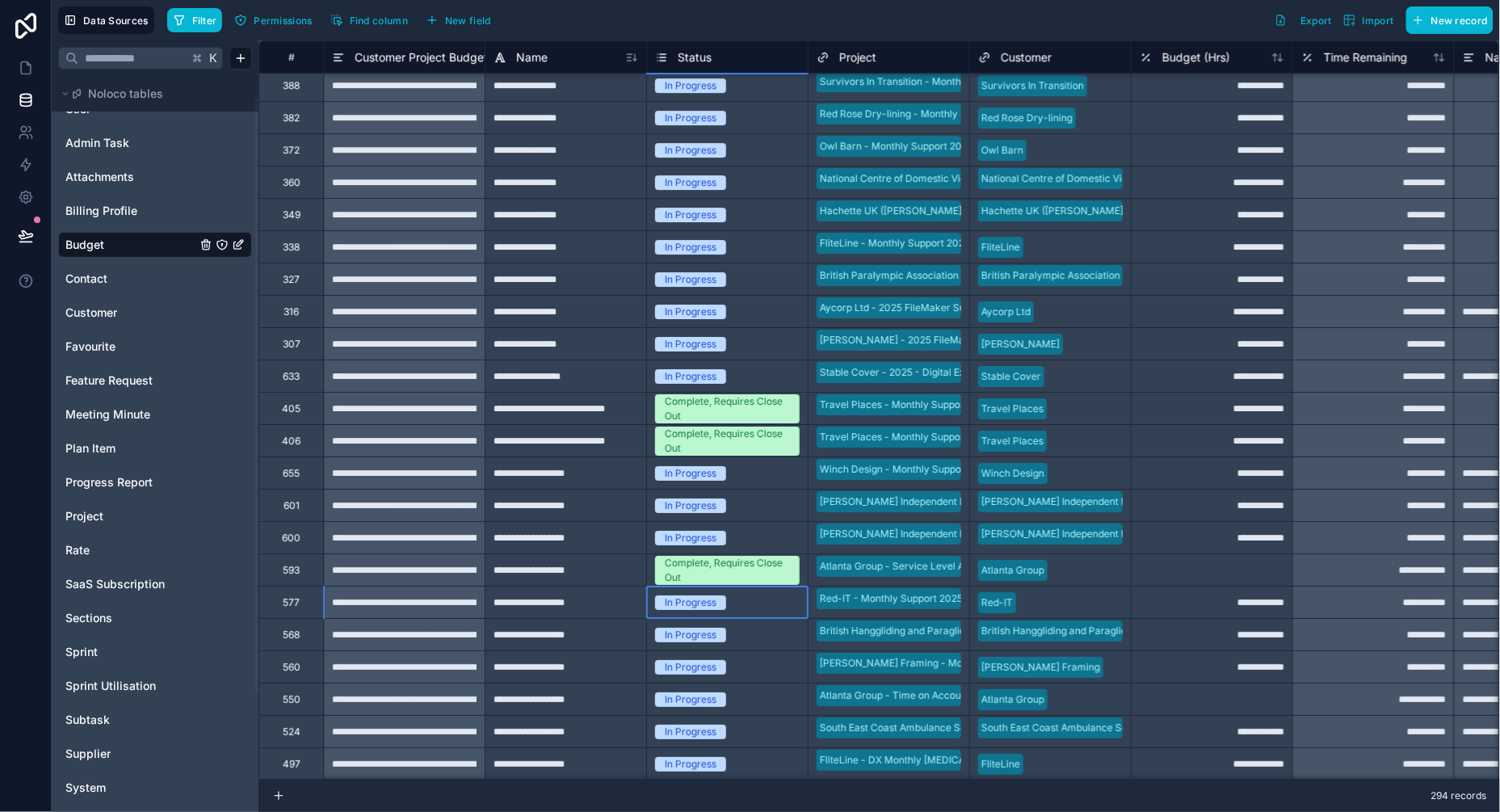
click at [705, 601] on div "In Progress" at bounding box center [691, 602] width 52 height 14
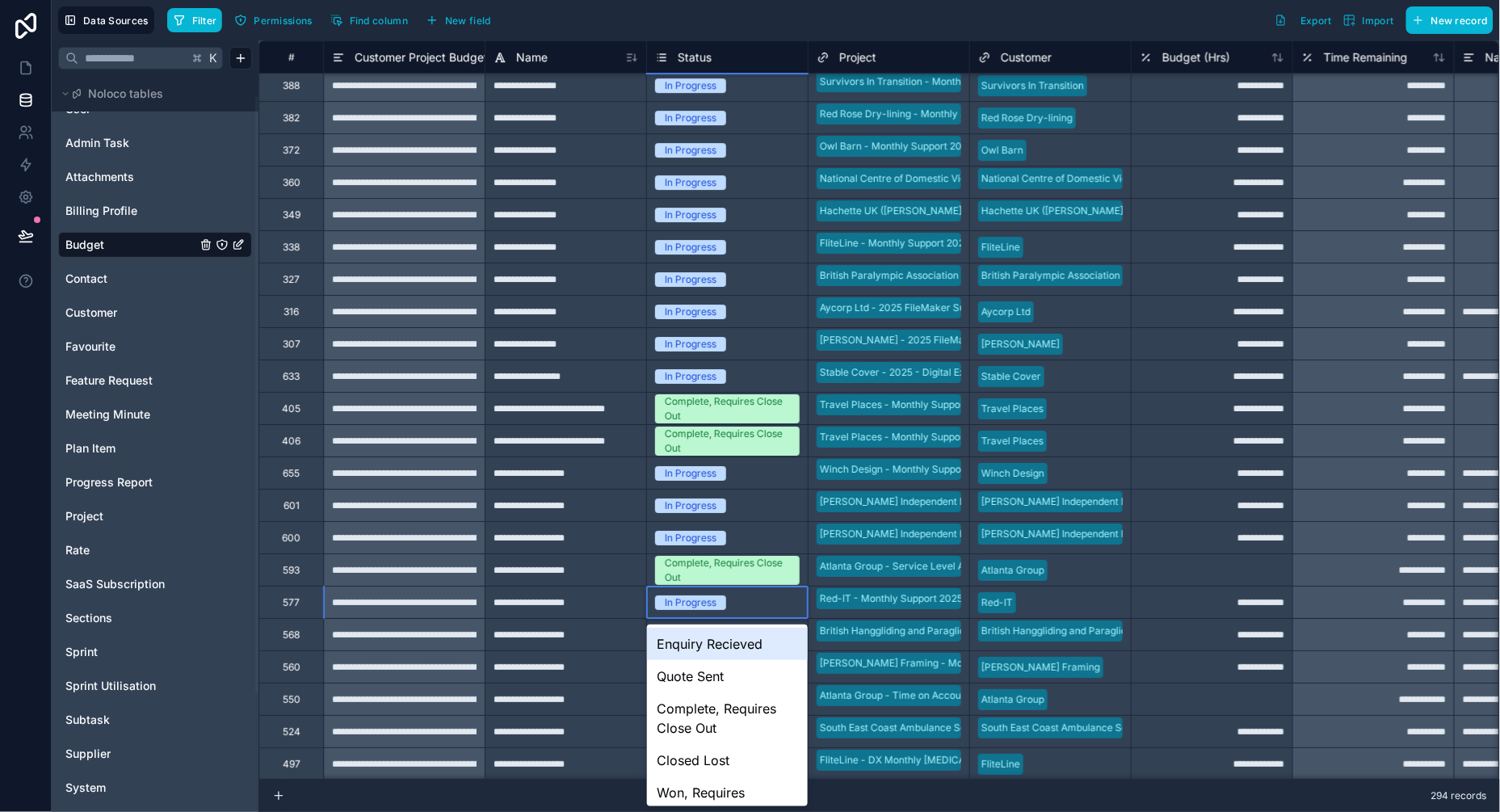
click at [705, 601] on div "In Progress" at bounding box center [691, 602] width 52 height 14
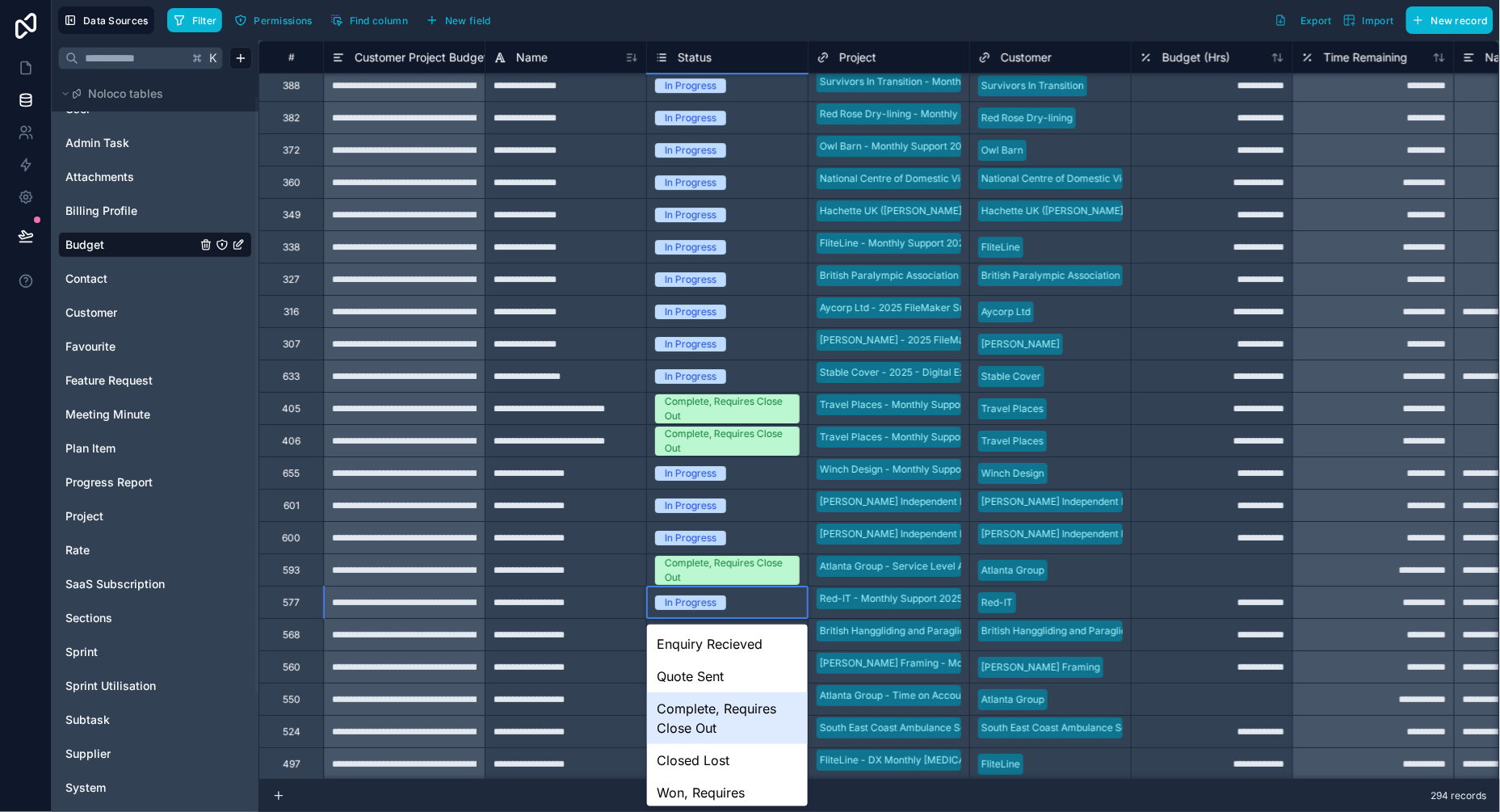
click at [725, 710] on div "Complete, Requires Close Out" at bounding box center [727, 718] width 161 height 52
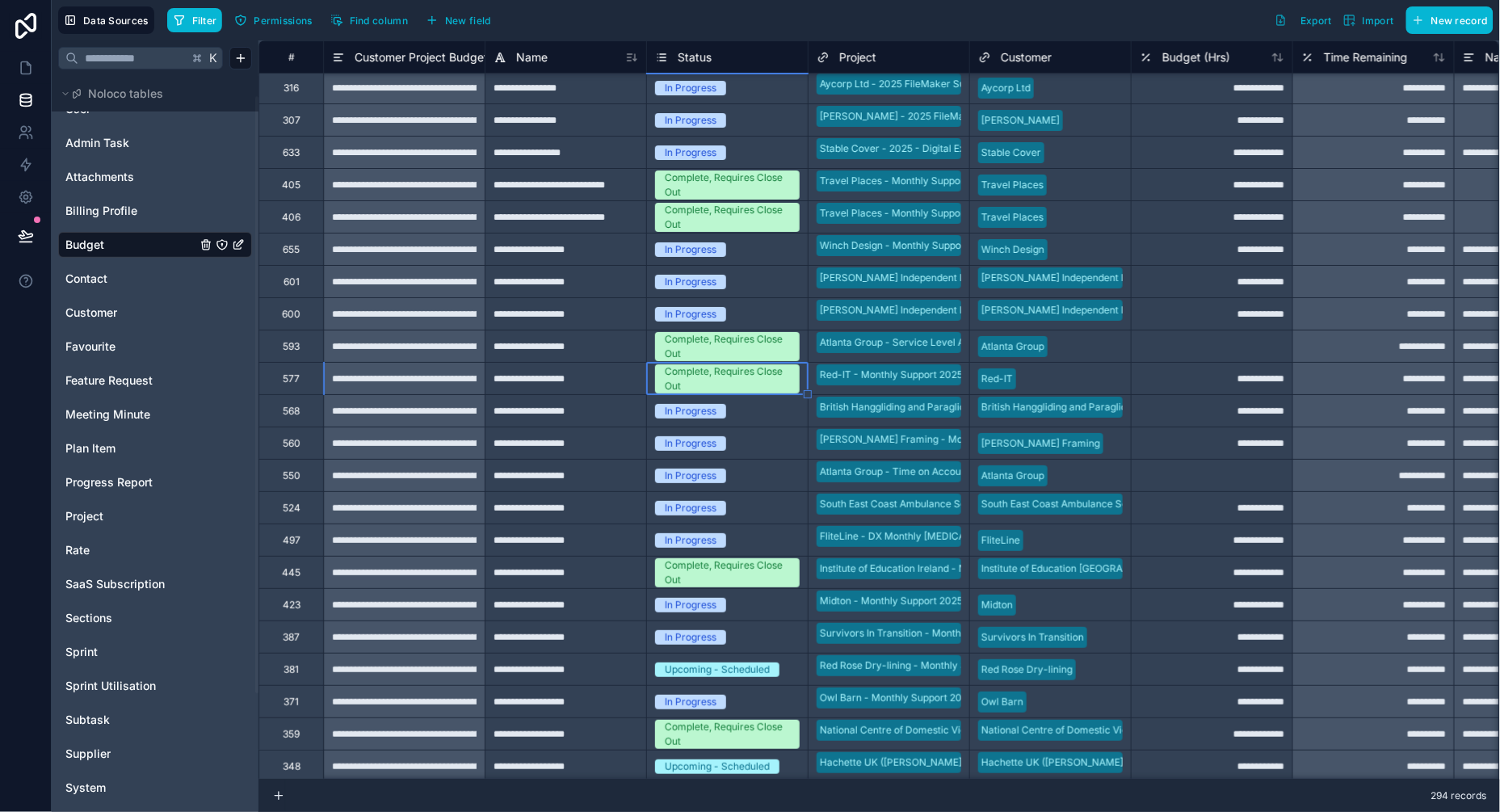
scroll to position [3750, 0]
click at [703, 474] on div "In Progress" at bounding box center [691, 474] width 52 height 14
click at [700, 474] on div "In Progress" at bounding box center [691, 474] width 52 height 14
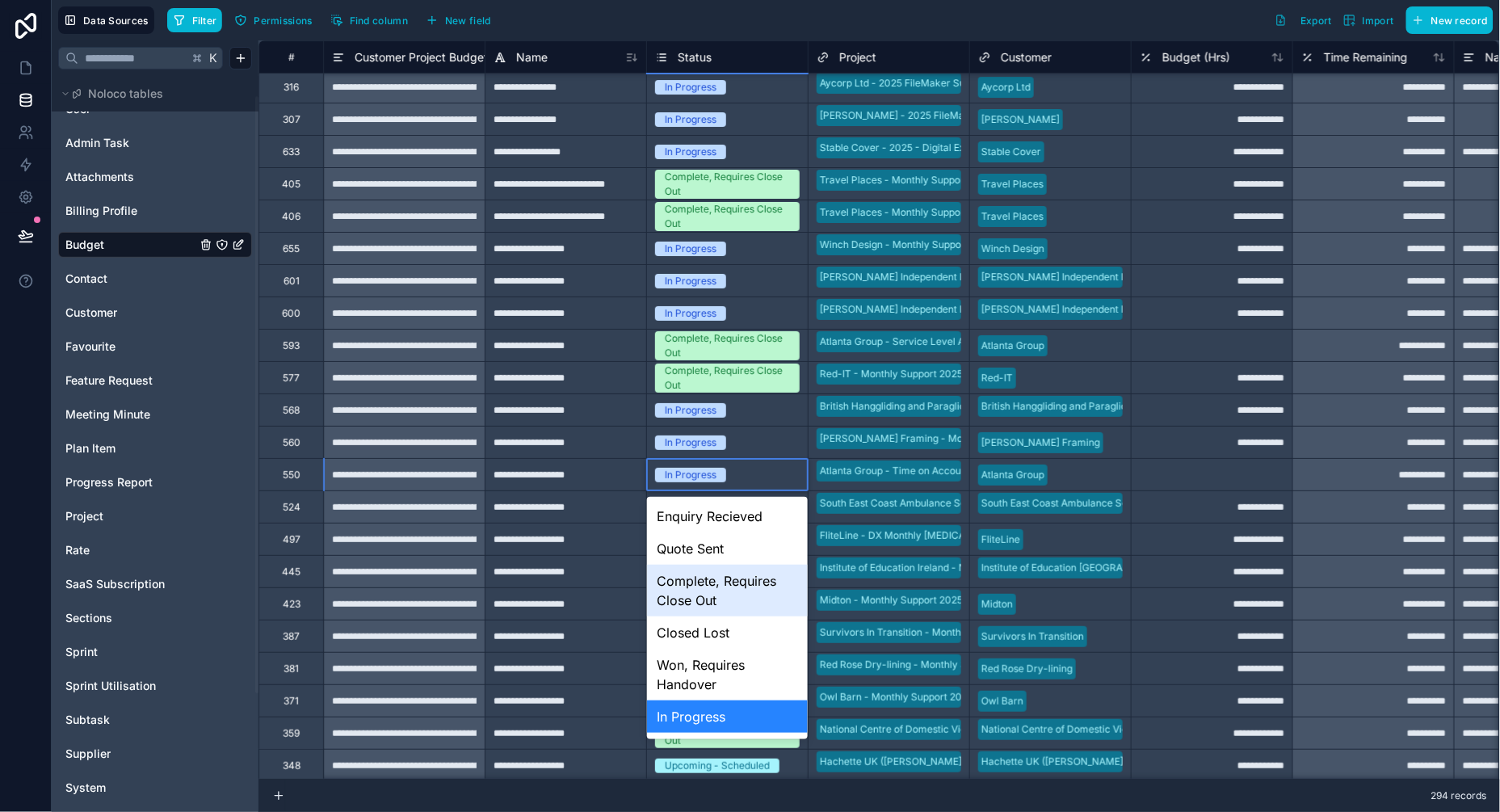
click at [703, 592] on div "Complete, Requires Close Out" at bounding box center [727, 591] width 161 height 52
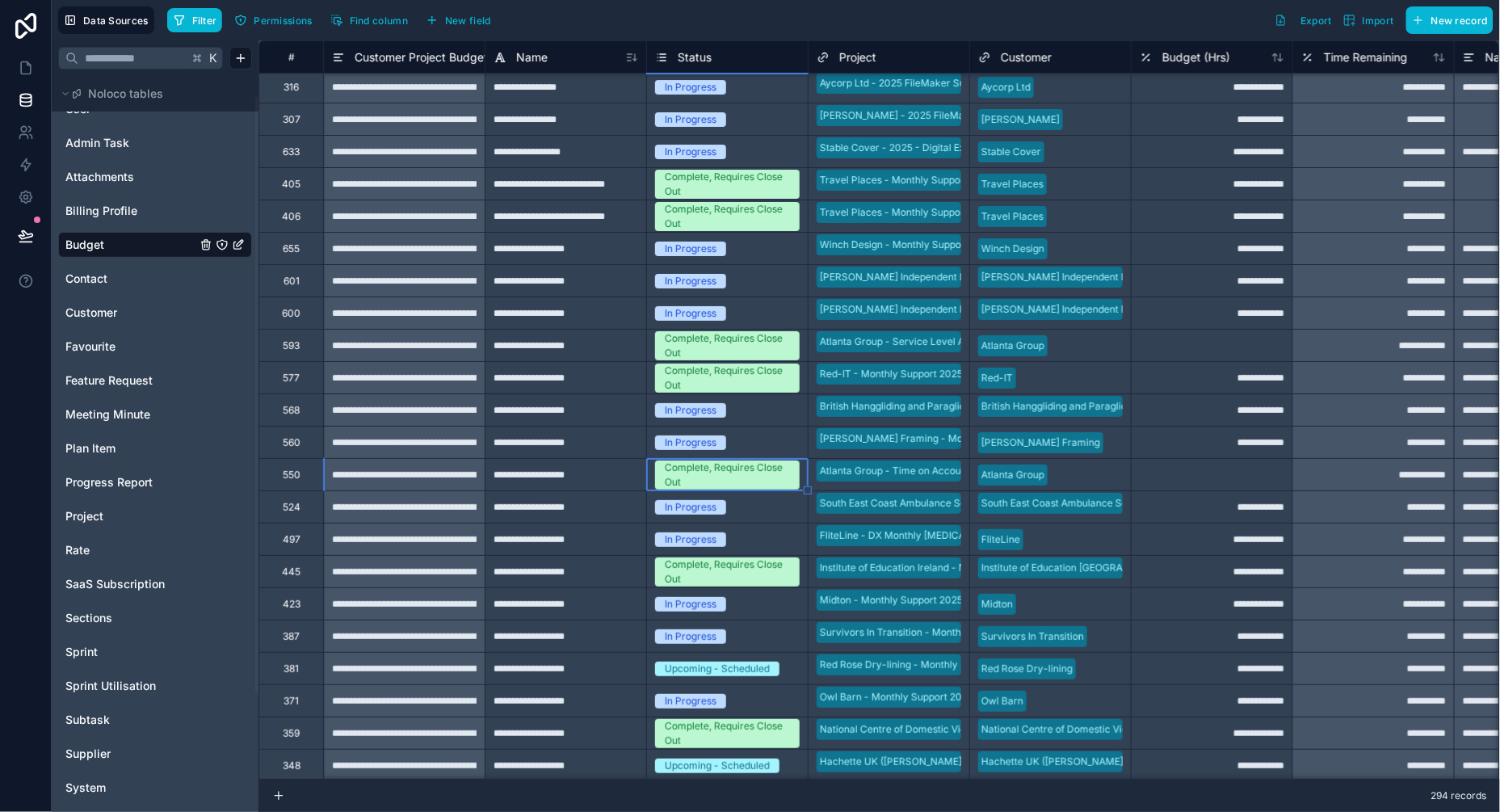
click at [715, 505] on div "In Progress" at bounding box center [691, 507] width 52 height 14
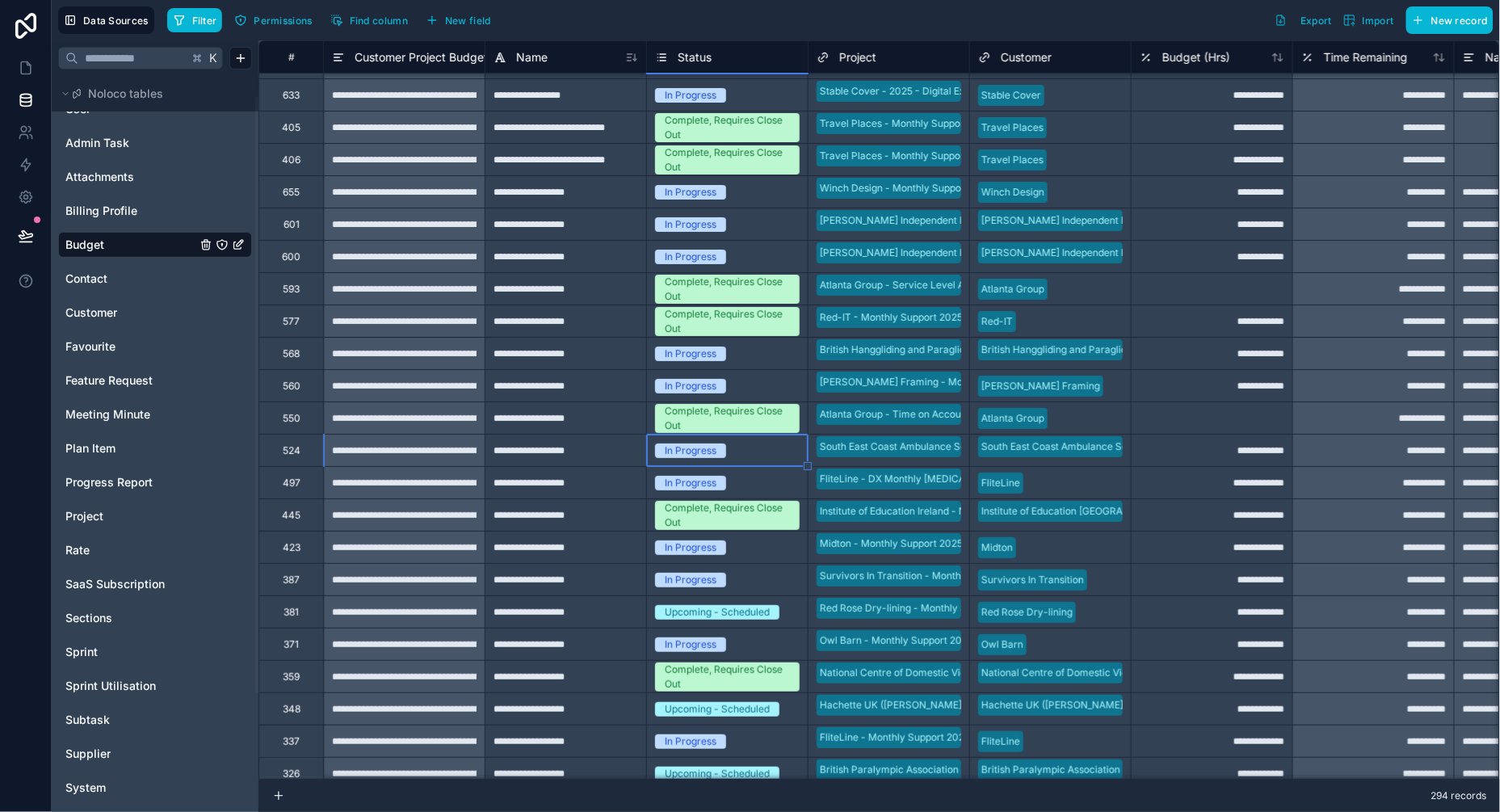
scroll to position [3821, 0]
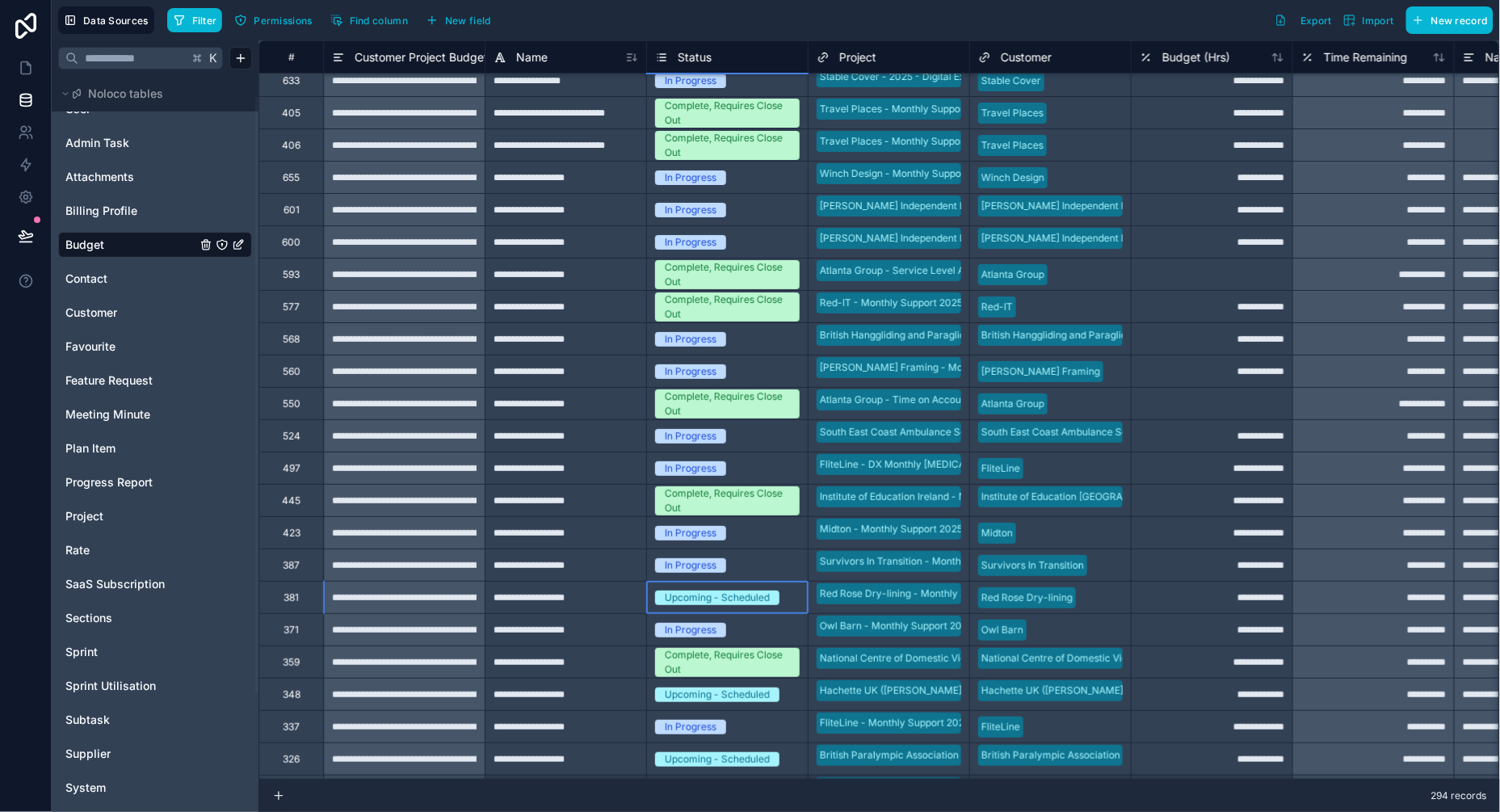
click at [722, 593] on div "Upcoming - Scheduled" at bounding box center [716, 597] width 105 height 14
click at [711, 593] on div "Upcoming - Scheduled" at bounding box center [716, 597] width 105 height 14
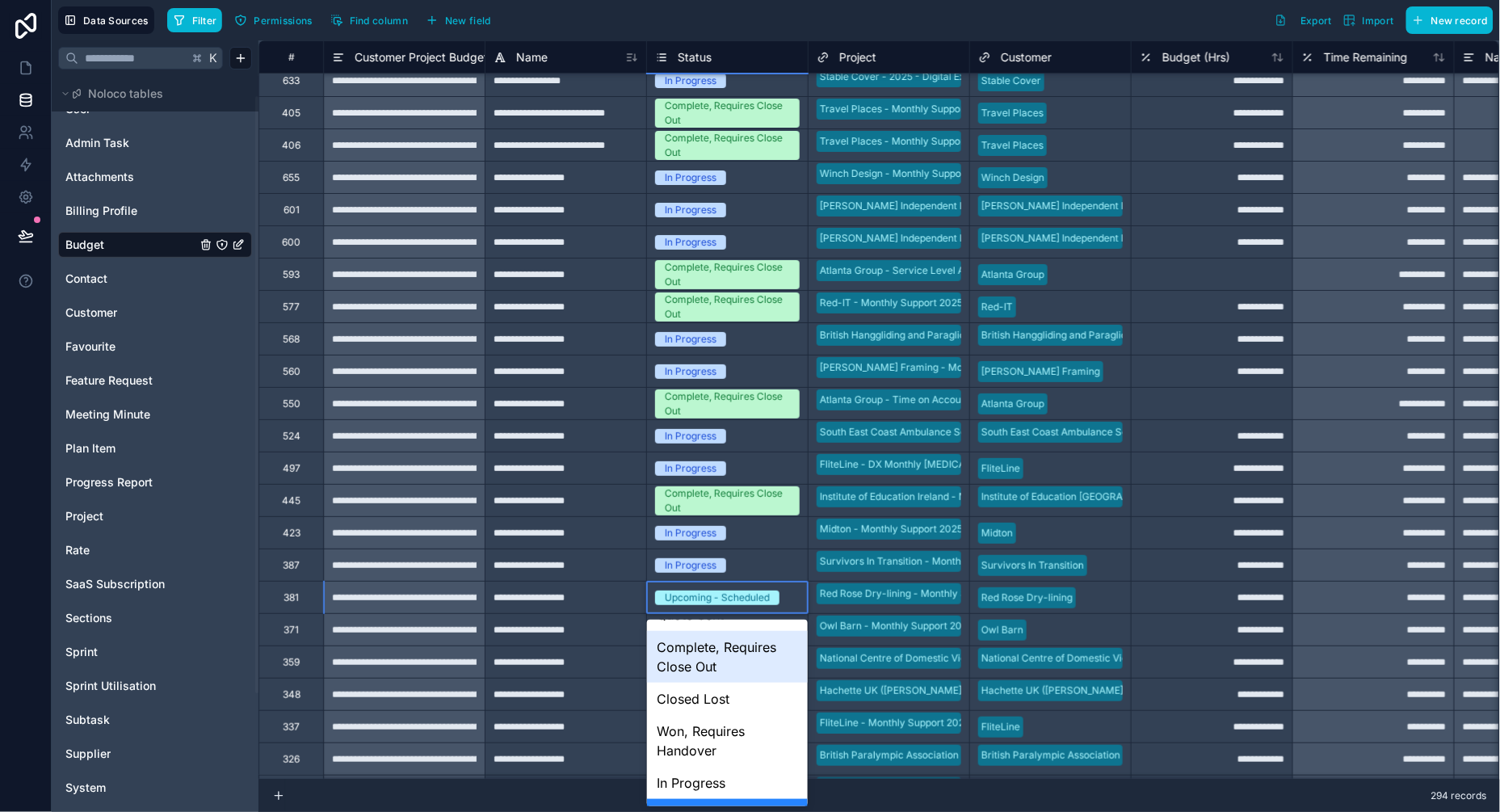
scroll to position [59, 0]
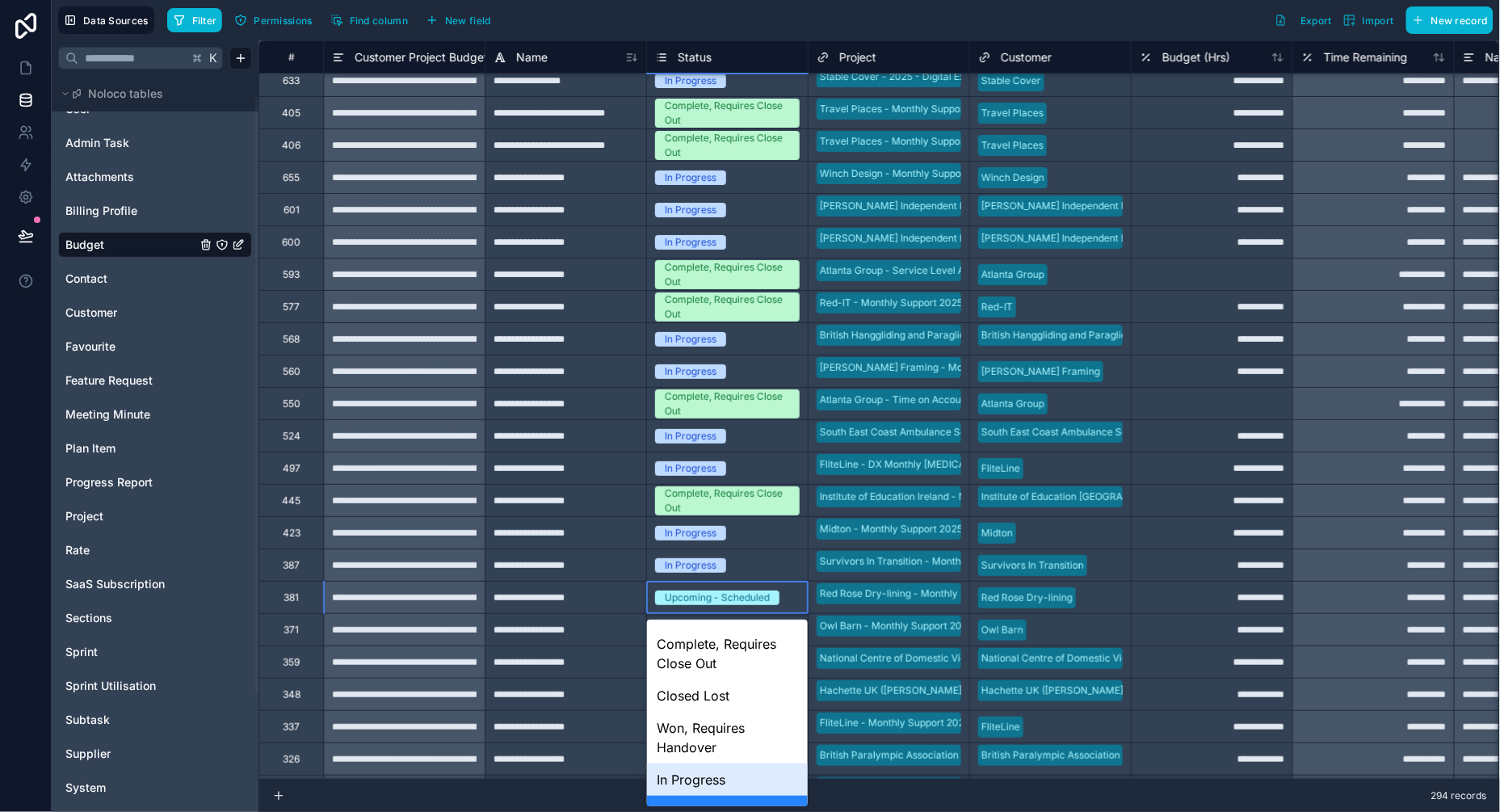
click at [696, 781] on div "In Progress" at bounding box center [727, 779] width 161 height 33
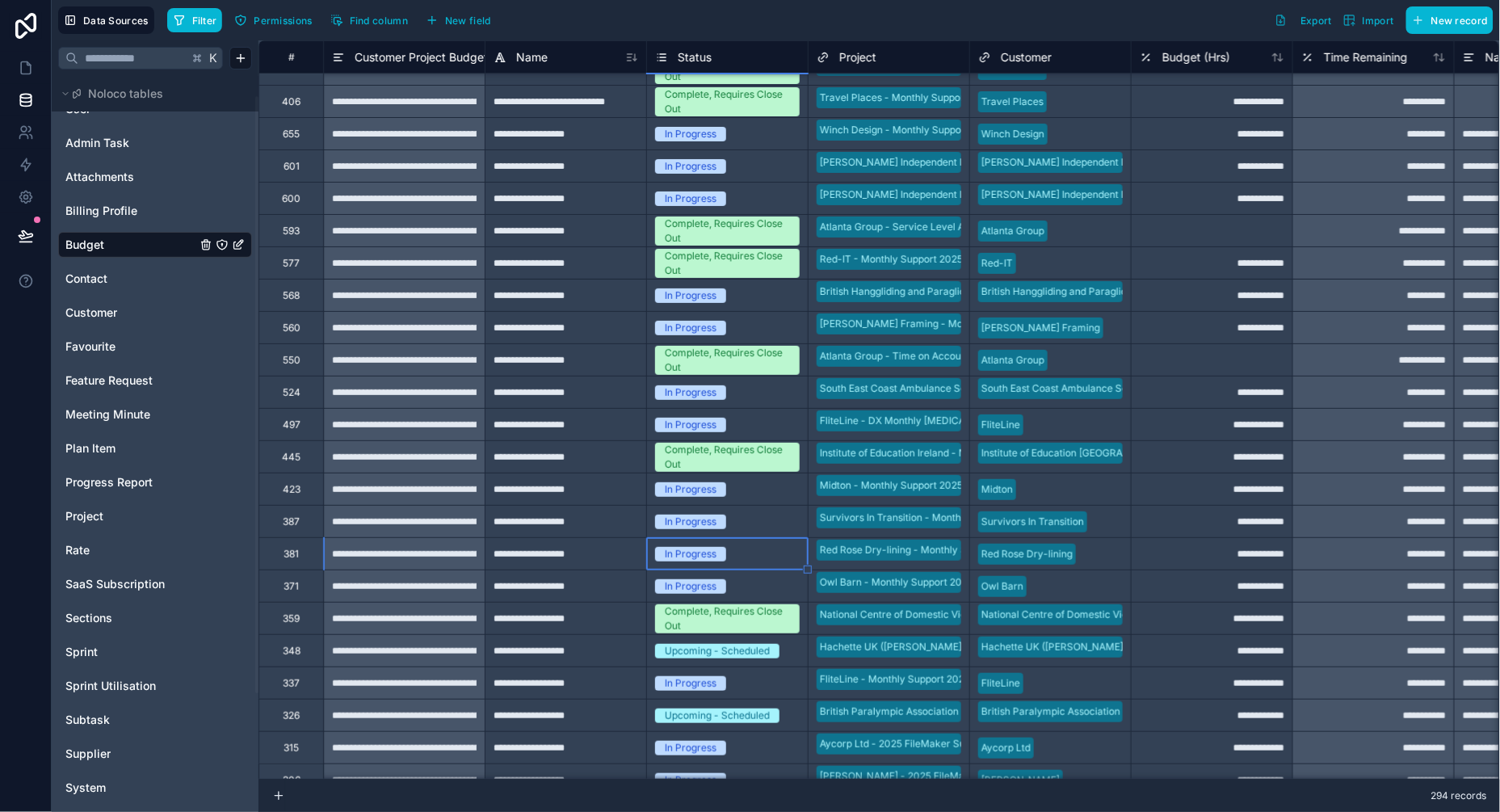
scroll to position [3887, 0]
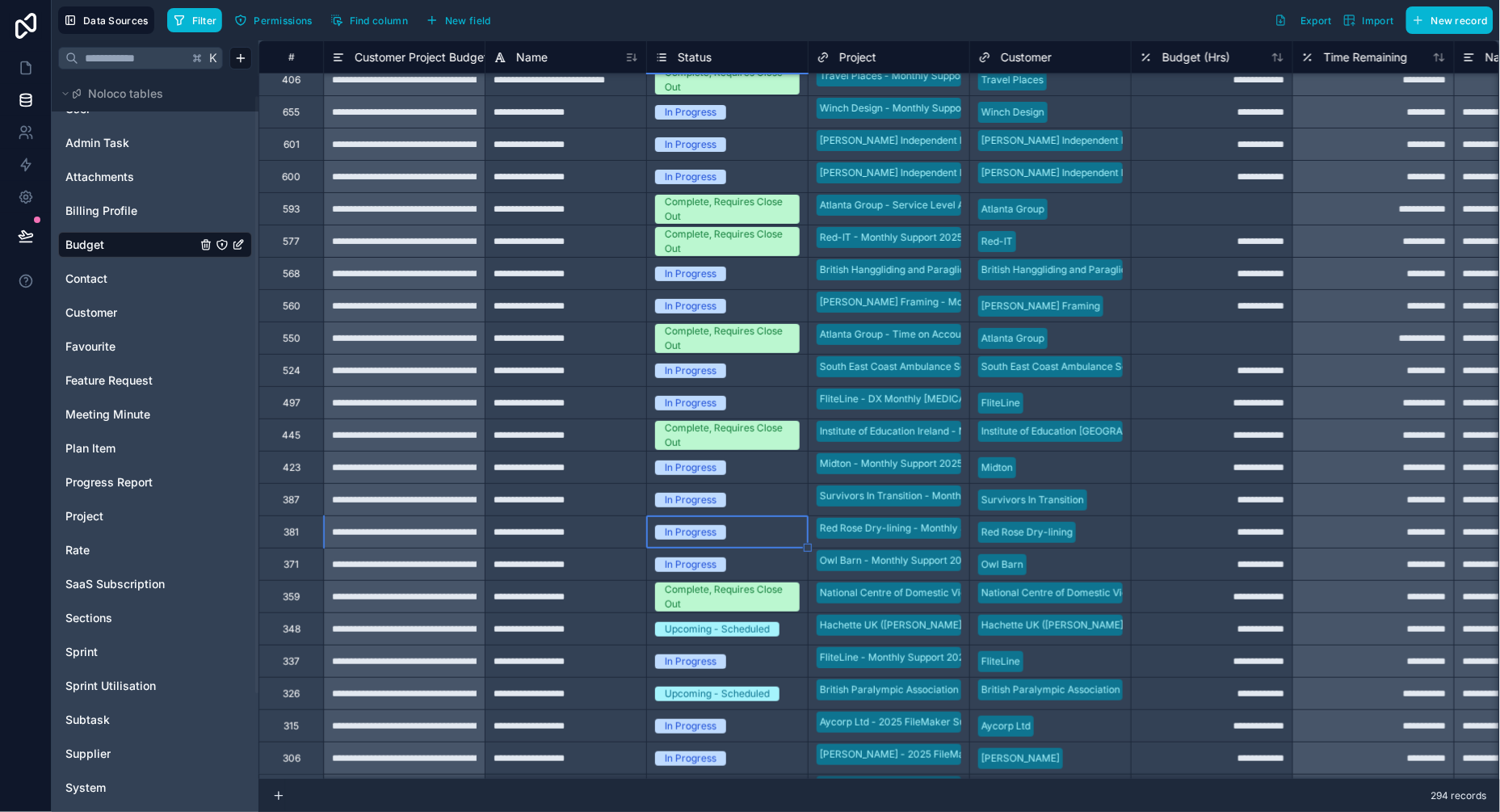
click at [722, 631] on div "Upcoming - Scheduled" at bounding box center [716, 628] width 105 height 14
click at [725, 628] on div "Upcoming - Scheduled" at bounding box center [716, 628] width 105 height 14
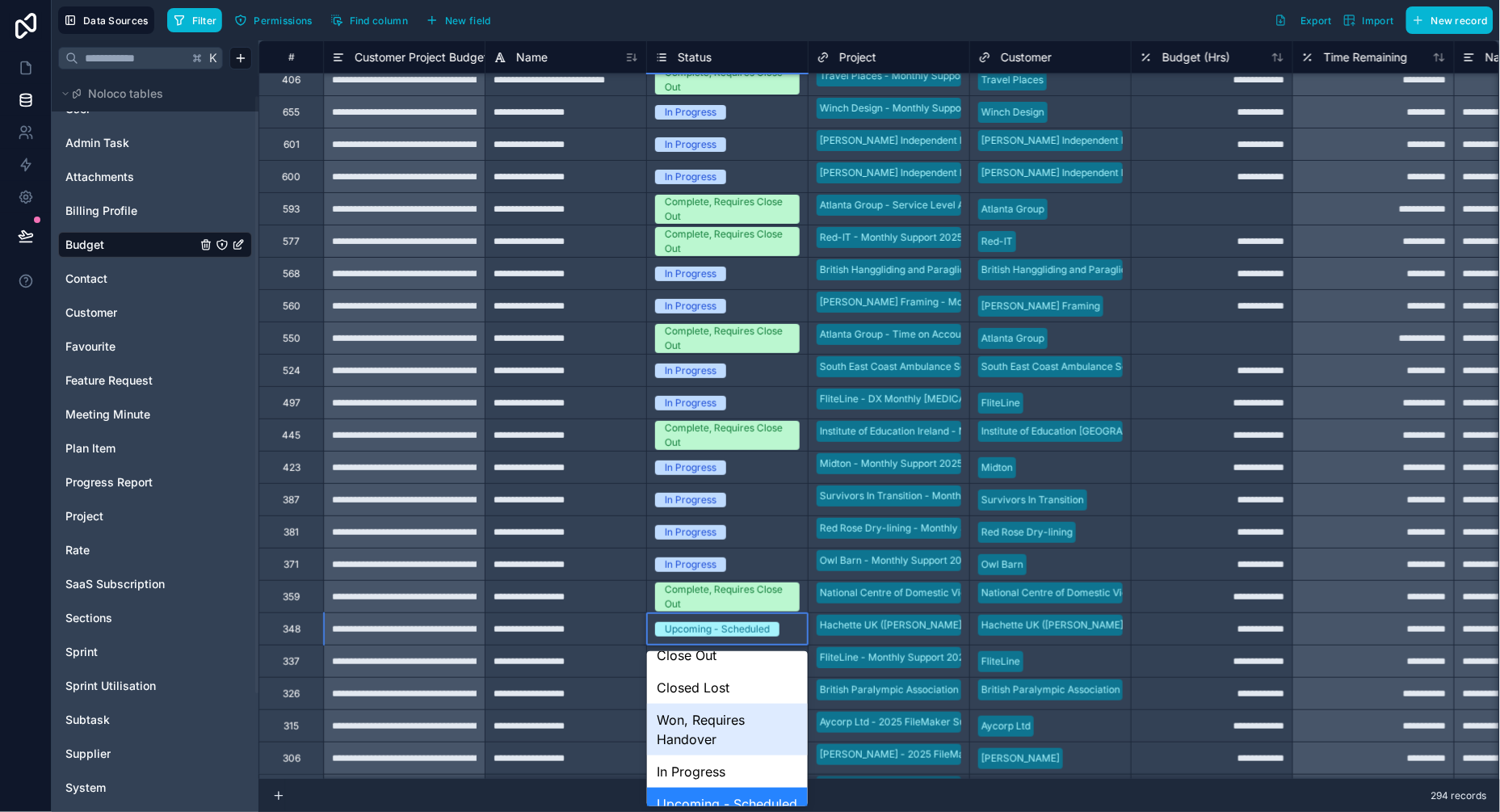
scroll to position [101, 0]
click at [698, 770] on div "In Progress" at bounding box center [727, 768] width 161 height 33
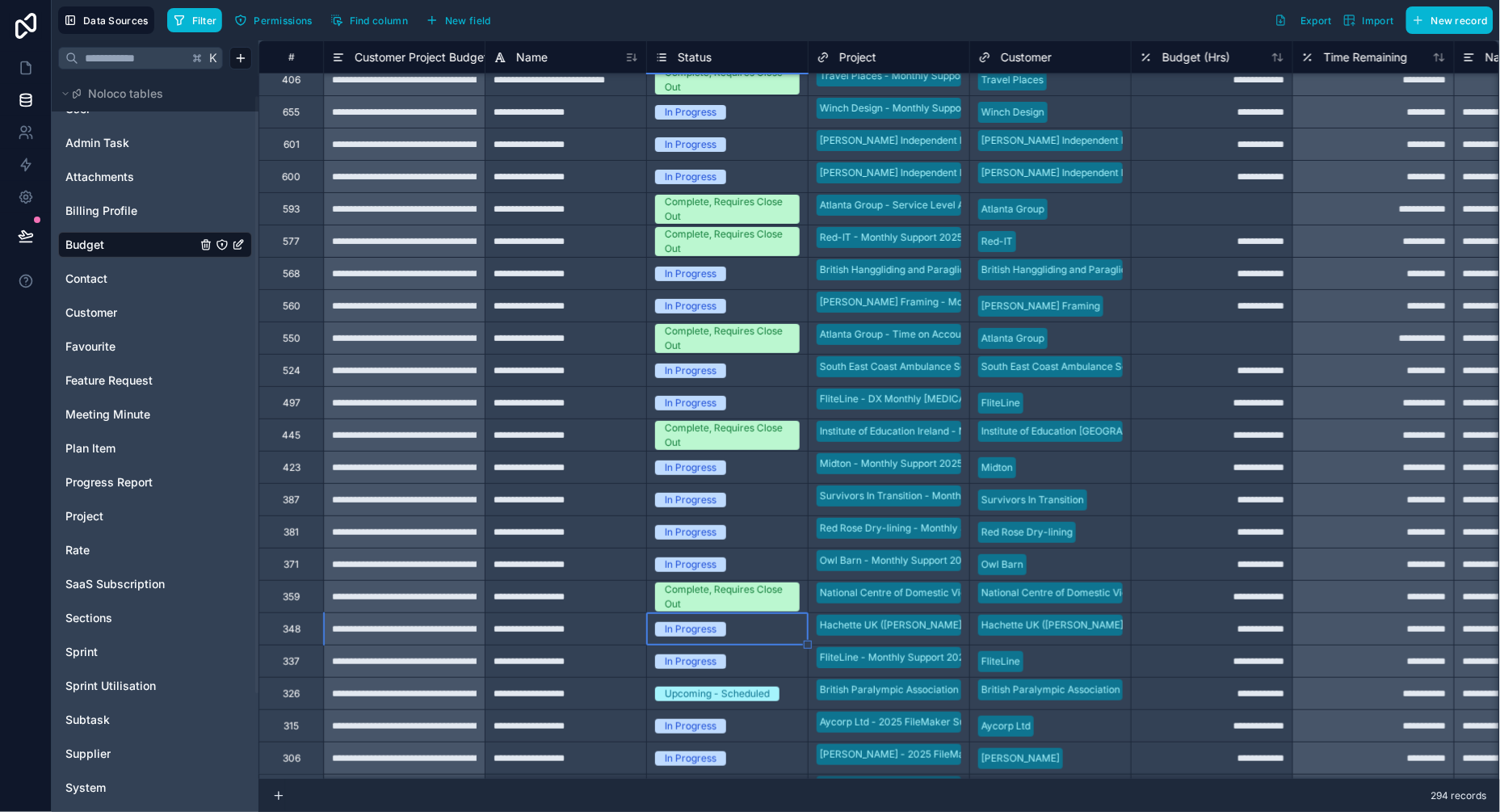
click at [722, 690] on div "Upcoming - Scheduled" at bounding box center [716, 693] width 105 height 14
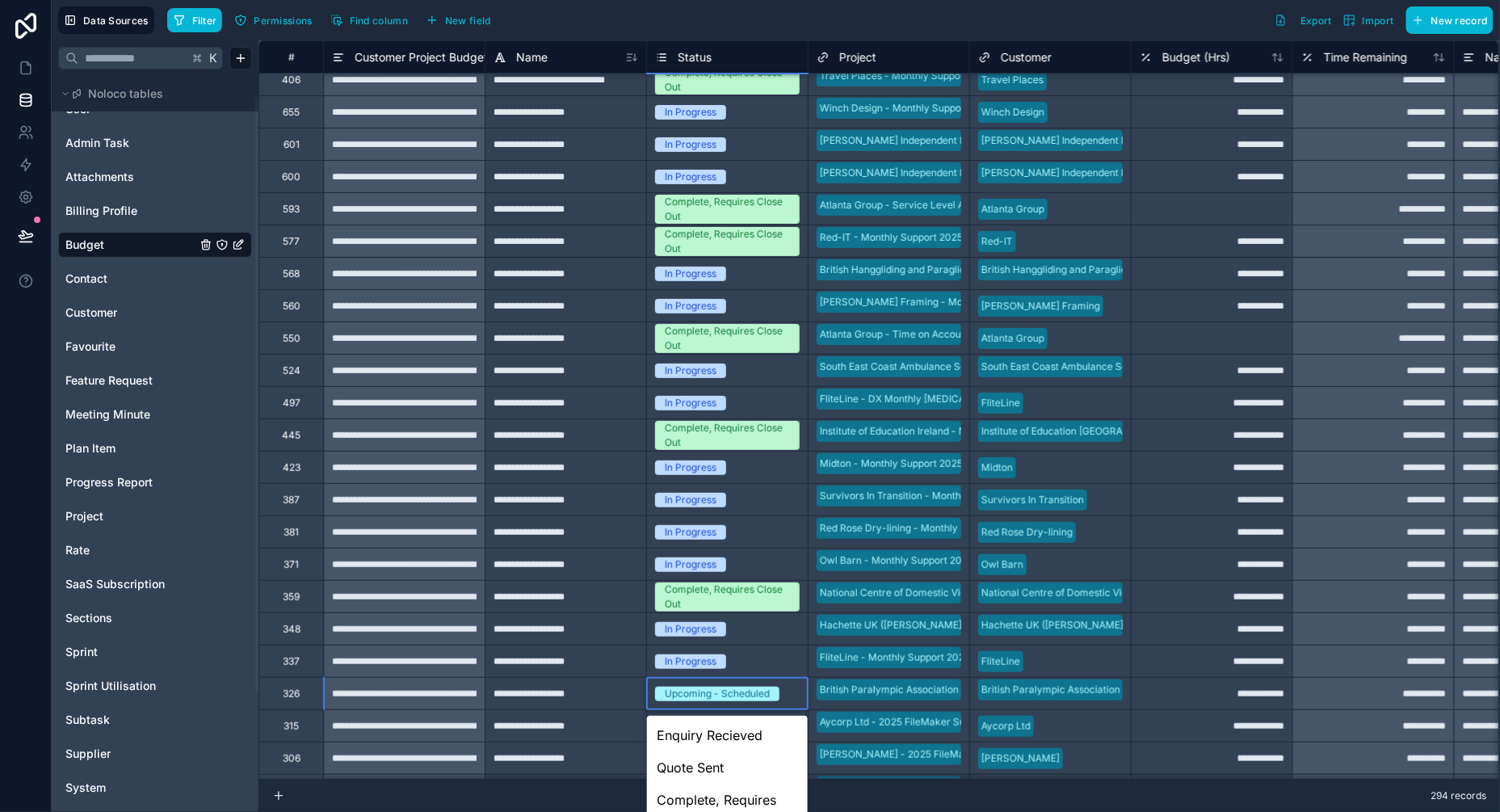
click at [700, 694] on body "**********" at bounding box center [750, 406] width 1500 height 812
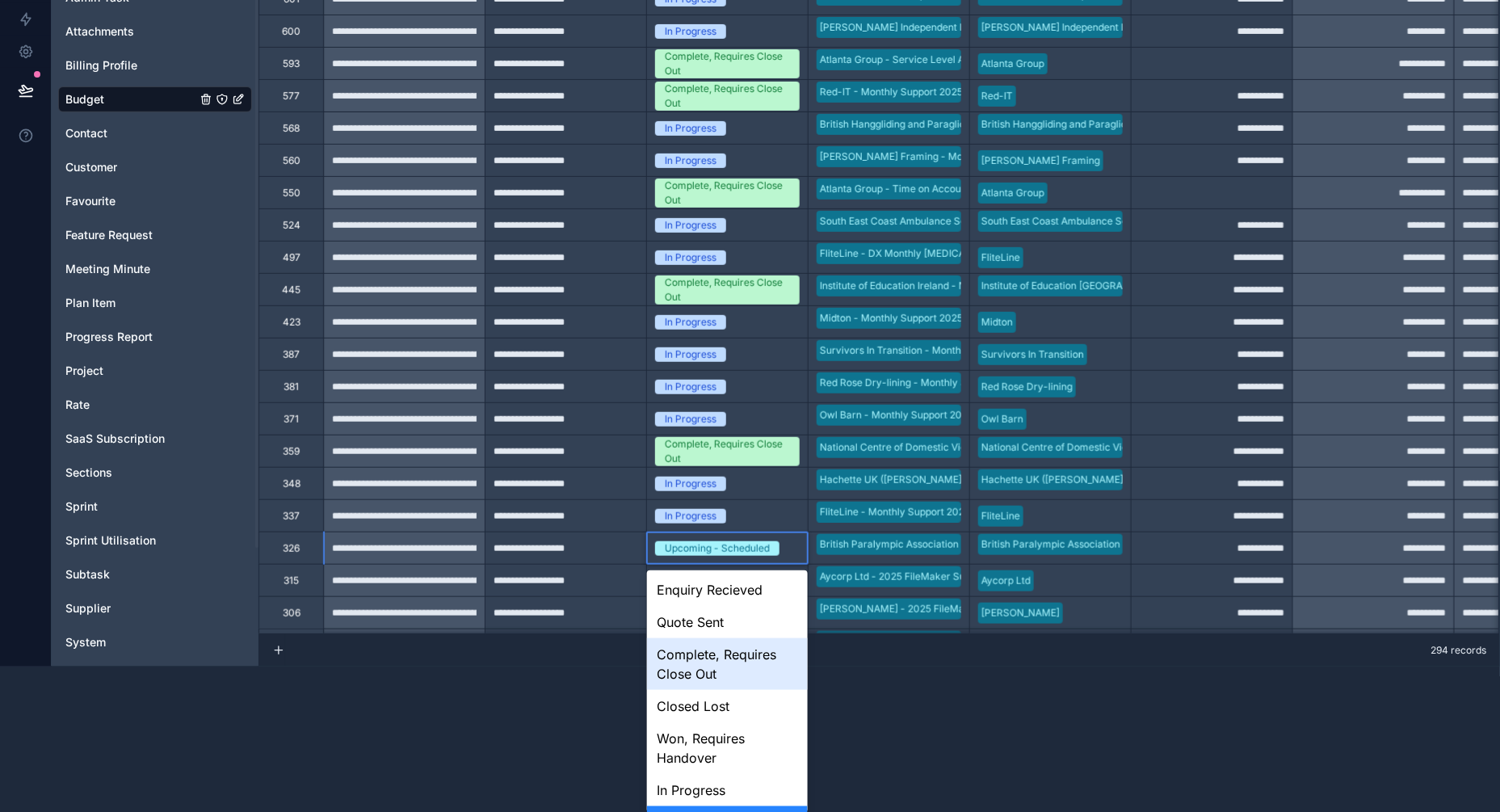
click at [696, 668] on div "Complete, Requires Close Out" at bounding box center [727, 664] width 161 height 52
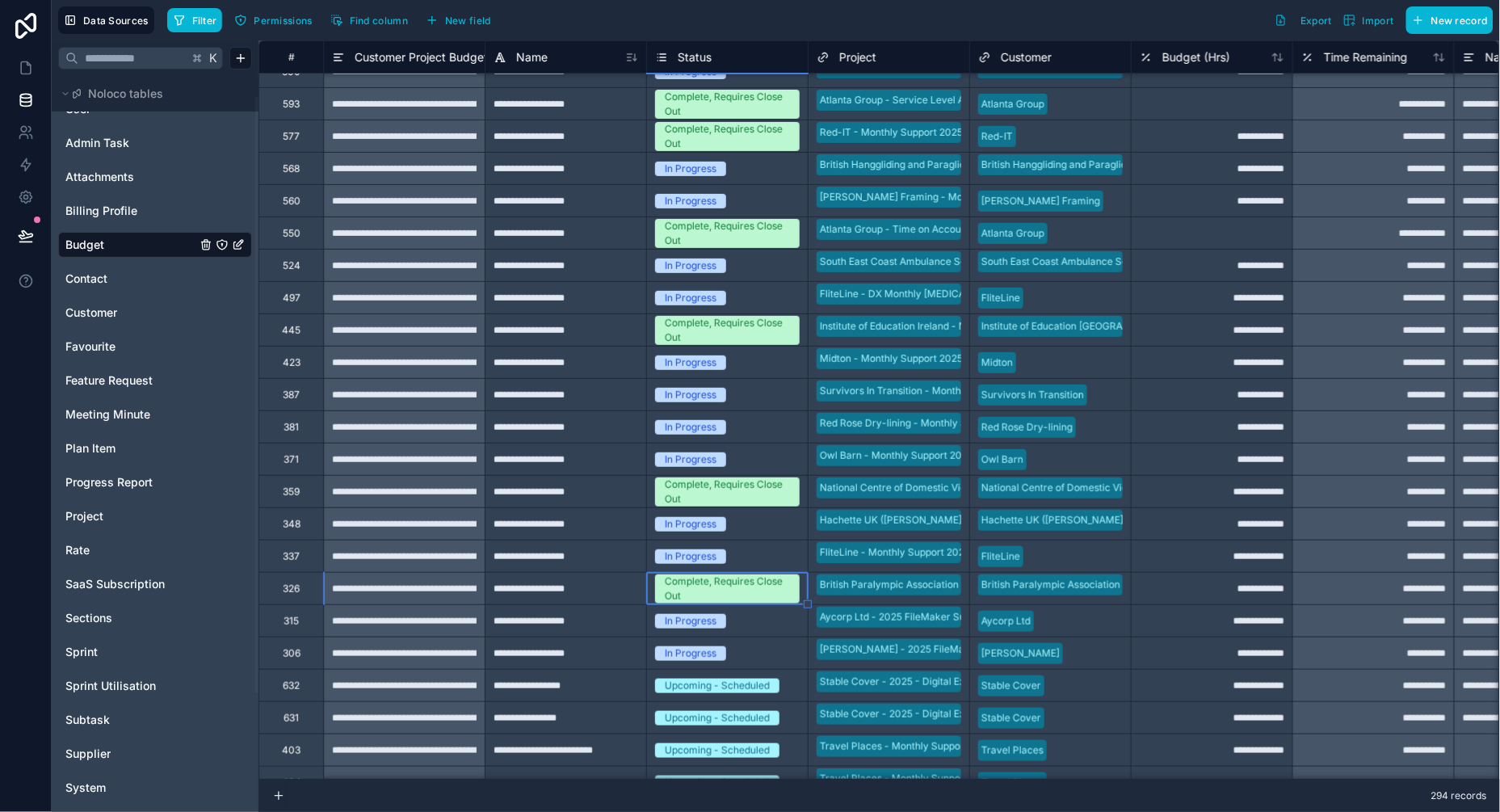
scroll to position [4020, 0]
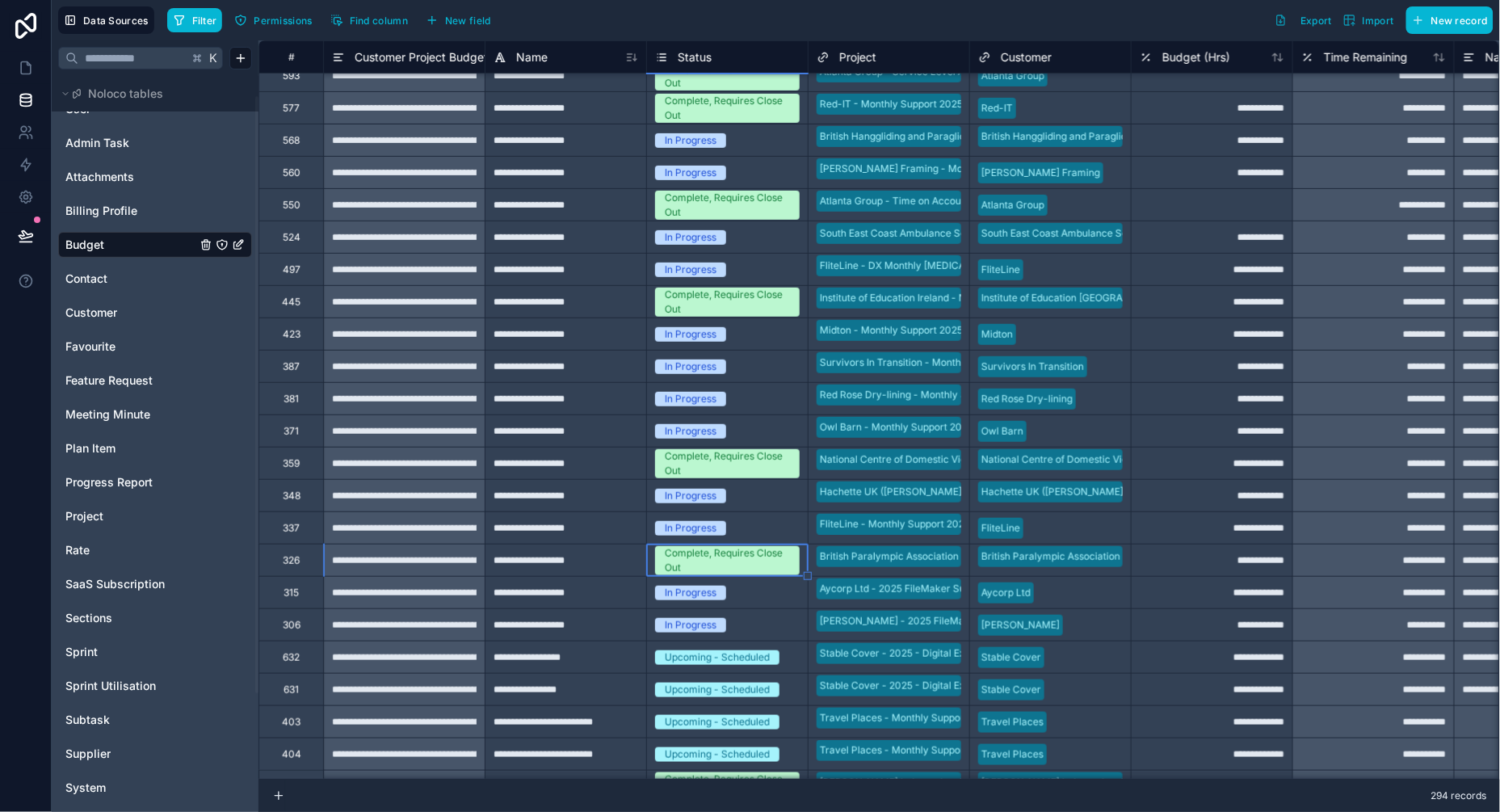
click at [707, 592] on div "In Progress" at bounding box center [691, 592] width 52 height 14
click at [701, 592] on div "In Progress" at bounding box center [691, 592] width 52 height 14
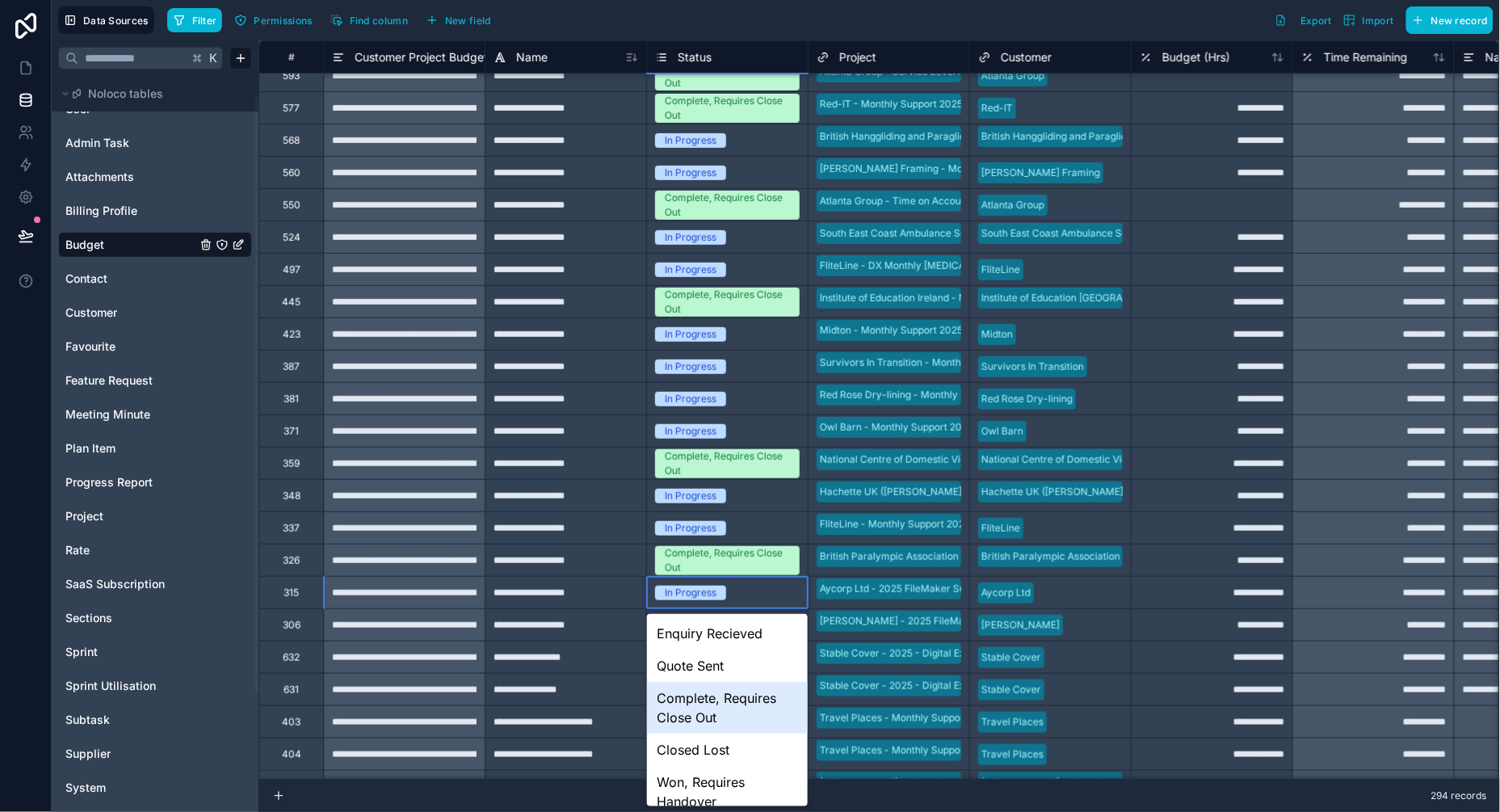
click at [693, 699] on div "Complete, Requires Close Out" at bounding box center [727, 707] width 161 height 52
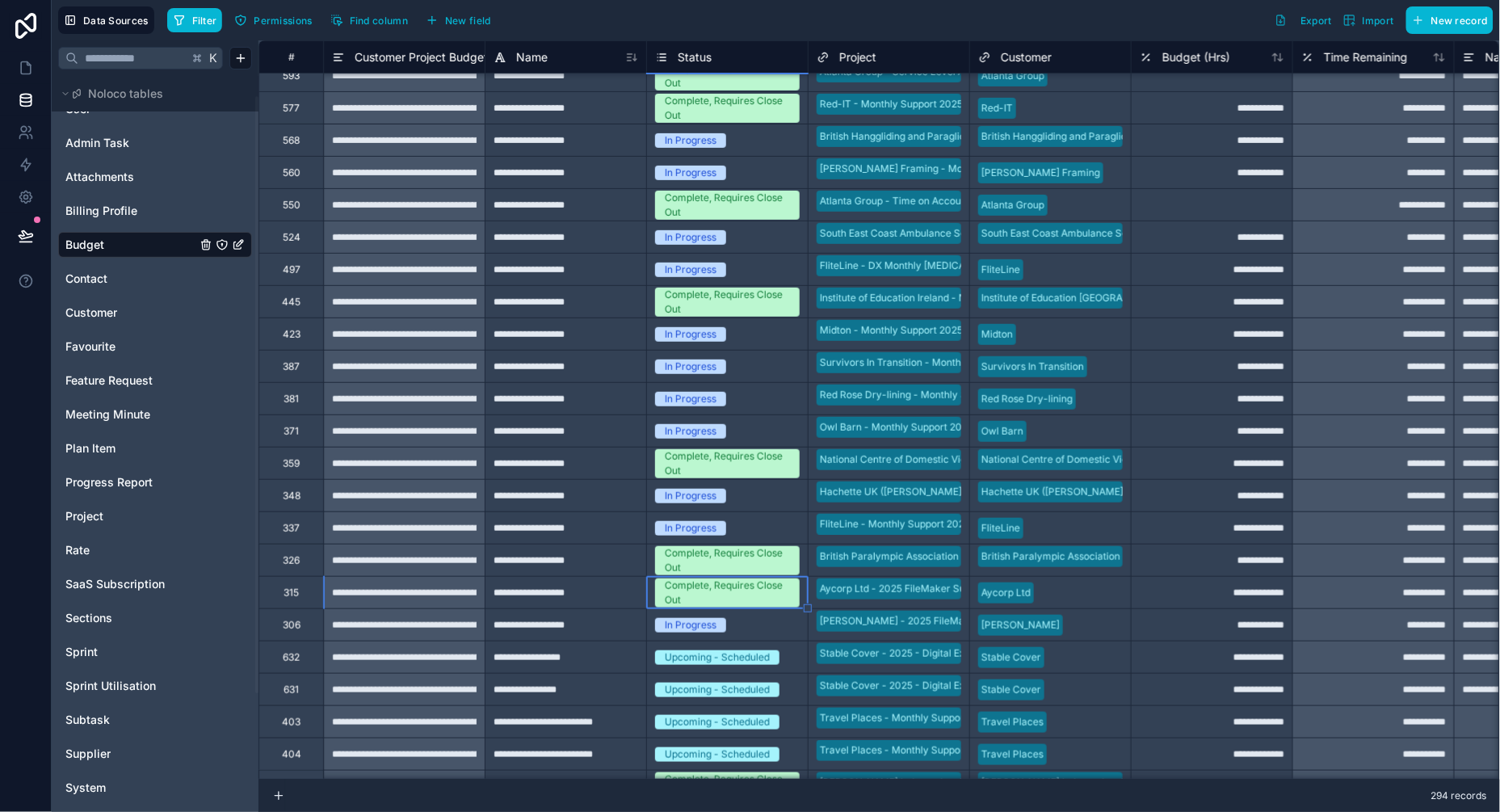
click at [707, 627] on div "In Progress" at bounding box center [691, 624] width 52 height 14
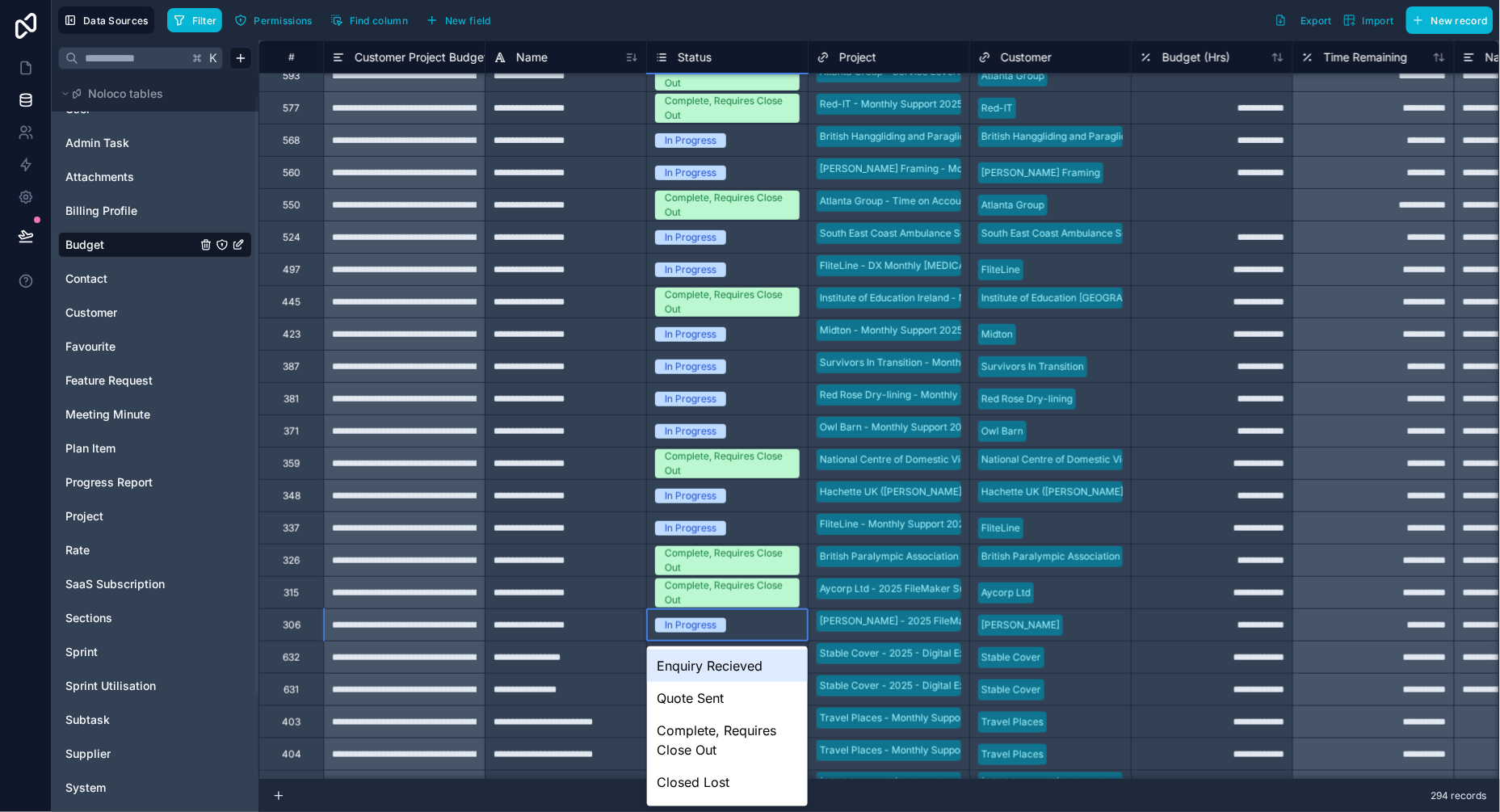
click at [707, 627] on div "In Progress" at bounding box center [691, 624] width 52 height 14
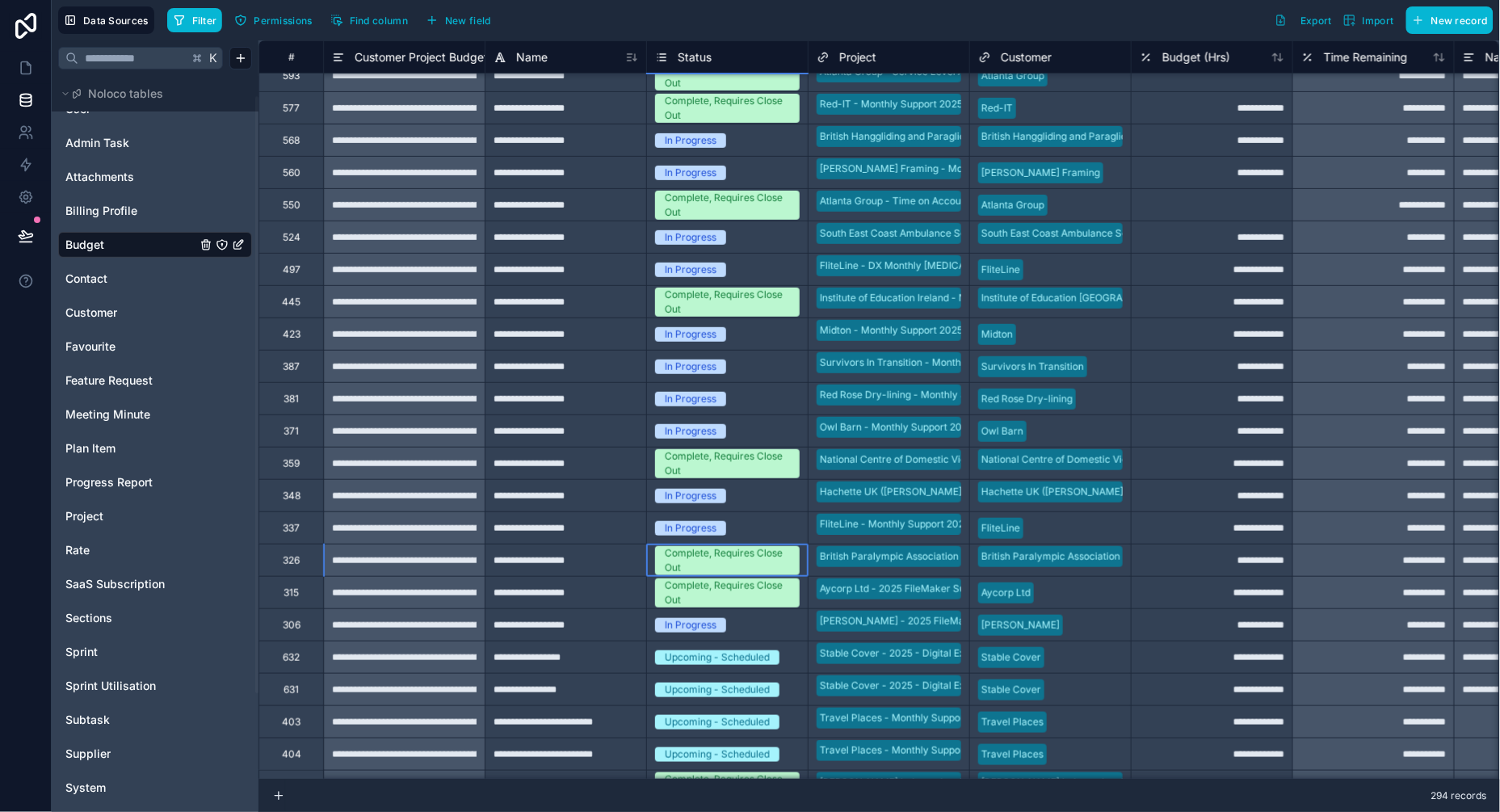
click at [734, 576] on div "Complete, Requires Close Out" at bounding box center [727, 592] width 162 height 33
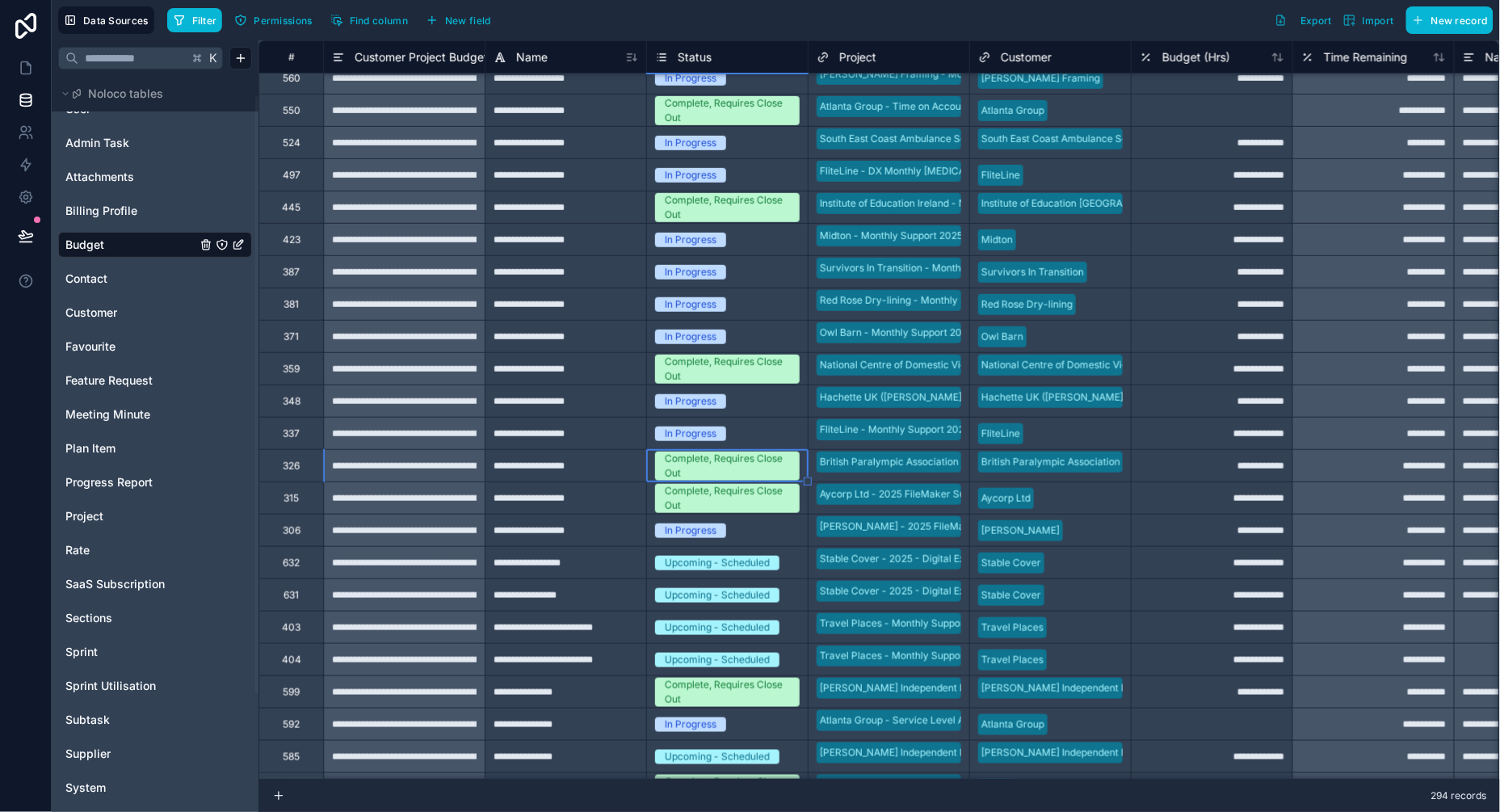
scroll to position [4122, 0]
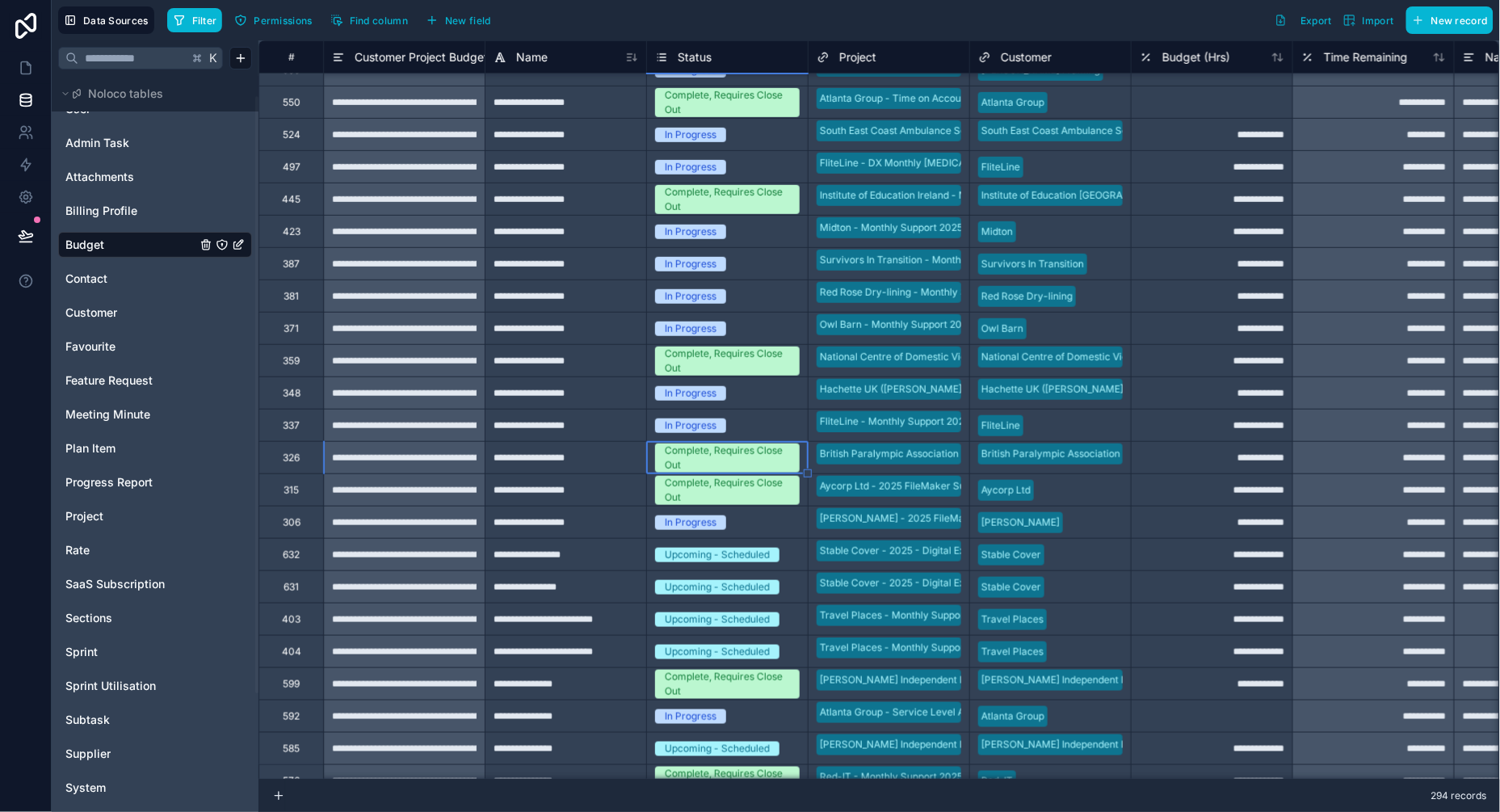
click at [739, 618] on div "Upcoming - Scheduled" at bounding box center [716, 619] width 105 height 14
click at [737, 618] on div "Upcoming - Scheduled" at bounding box center [716, 619] width 105 height 14
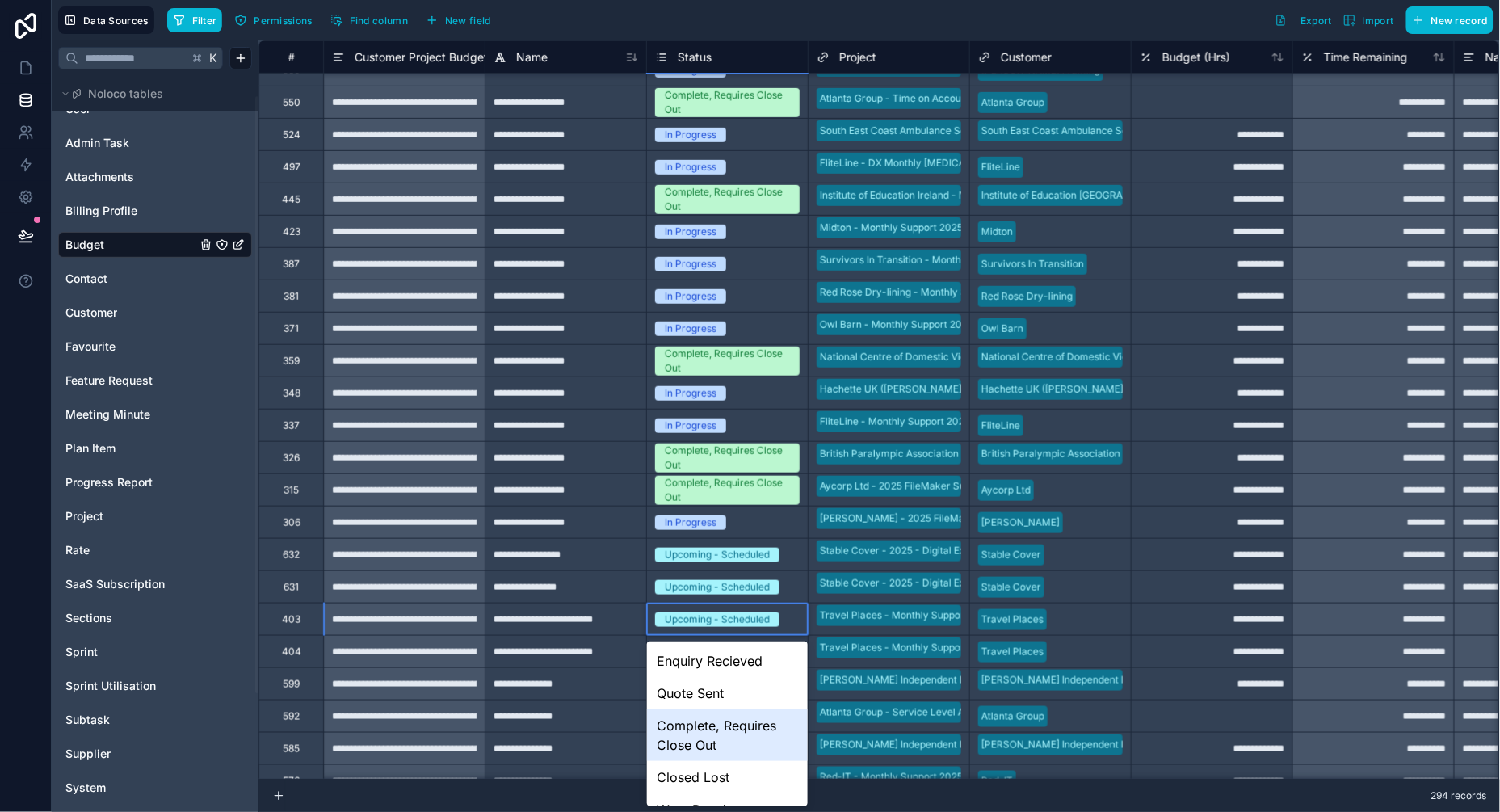
click at [725, 726] on div "Complete, Requires Close Out" at bounding box center [727, 735] width 161 height 52
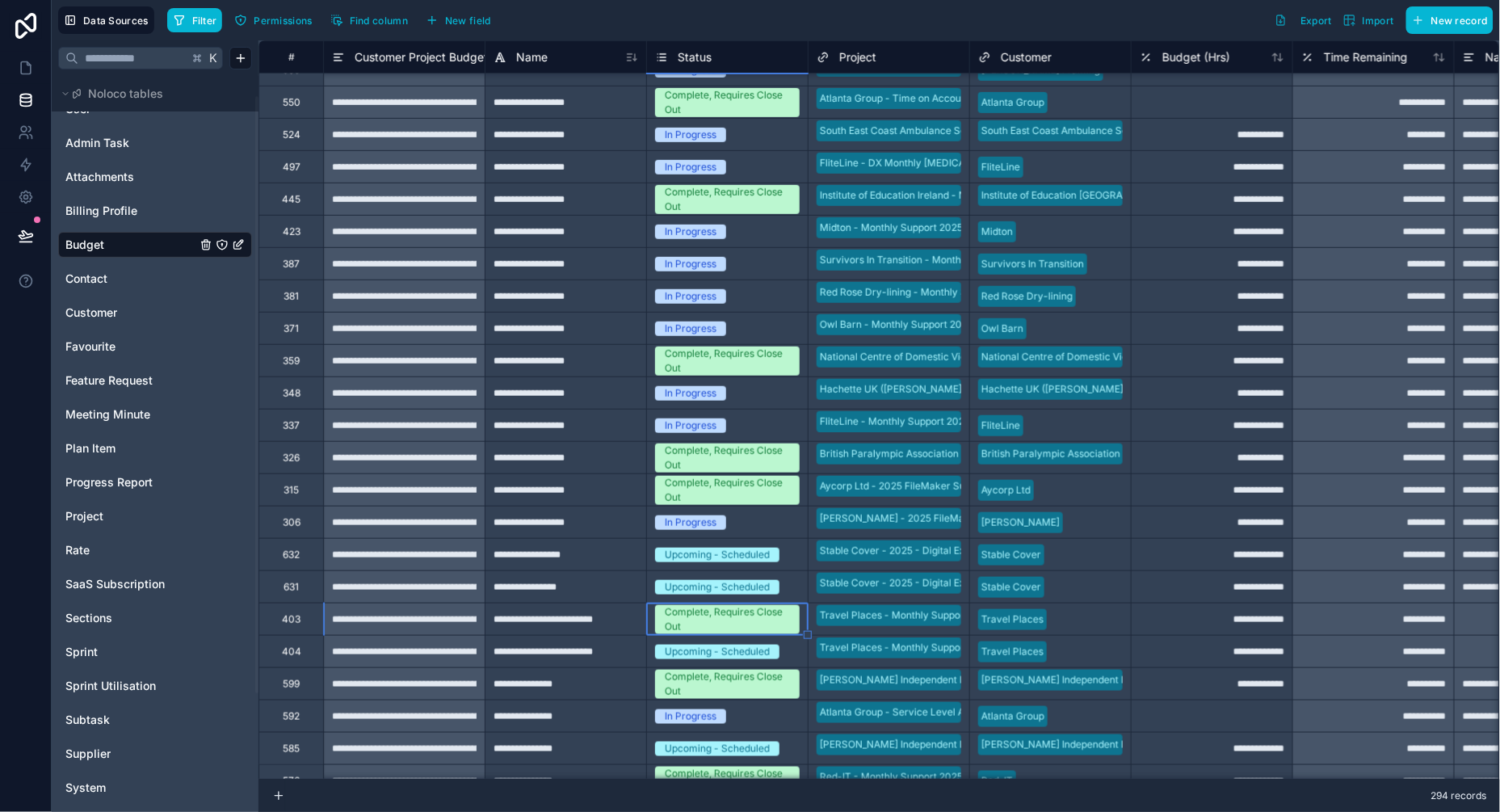
click at [720, 654] on div "Upcoming - Scheduled" at bounding box center [716, 651] width 105 height 14
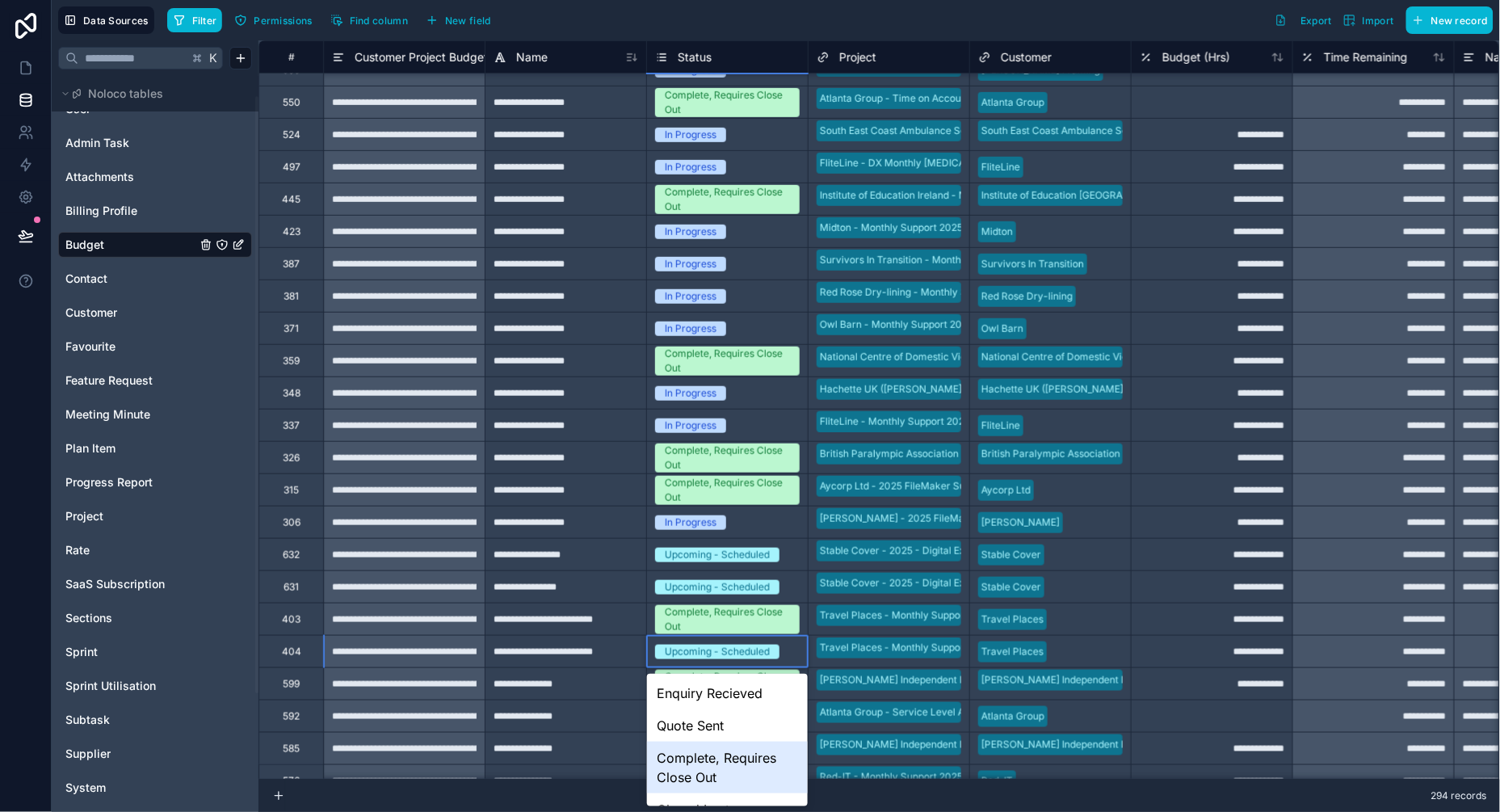
click at [722, 748] on div "Complete, Requires Close Out" at bounding box center [727, 768] width 161 height 52
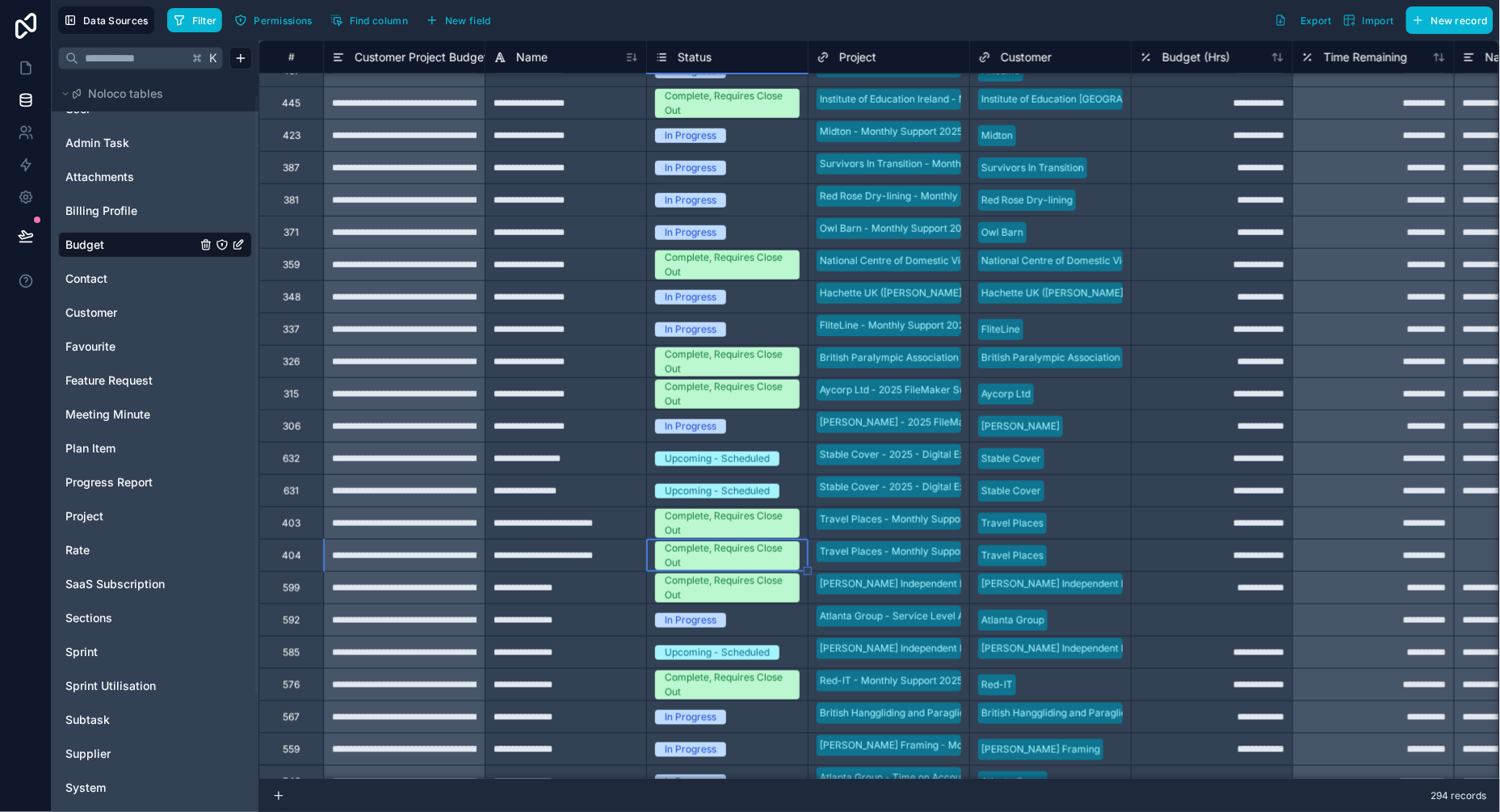
scroll to position [4279, 0]
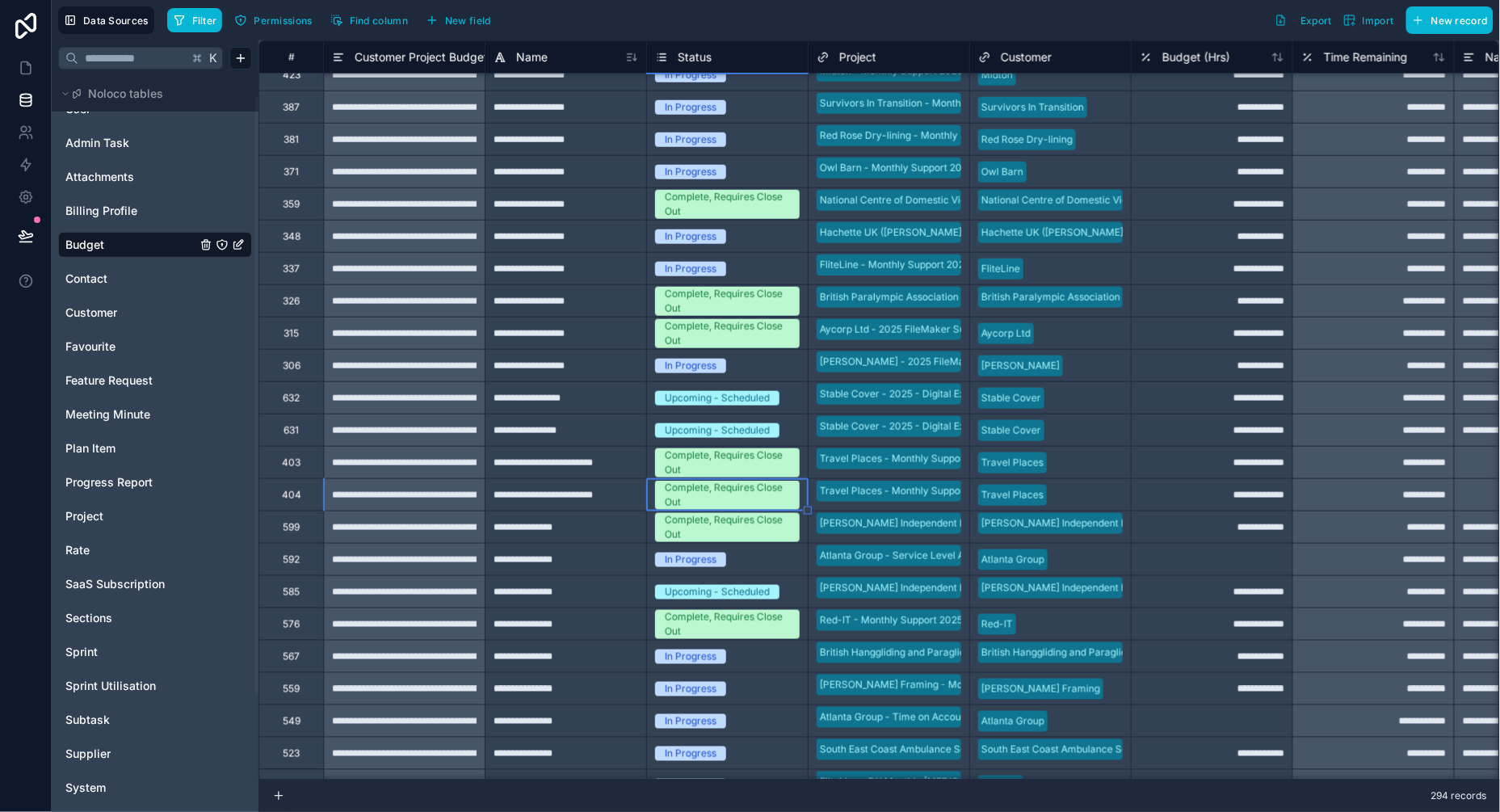
click at [703, 561] on div "In Progress" at bounding box center [691, 559] width 52 height 14
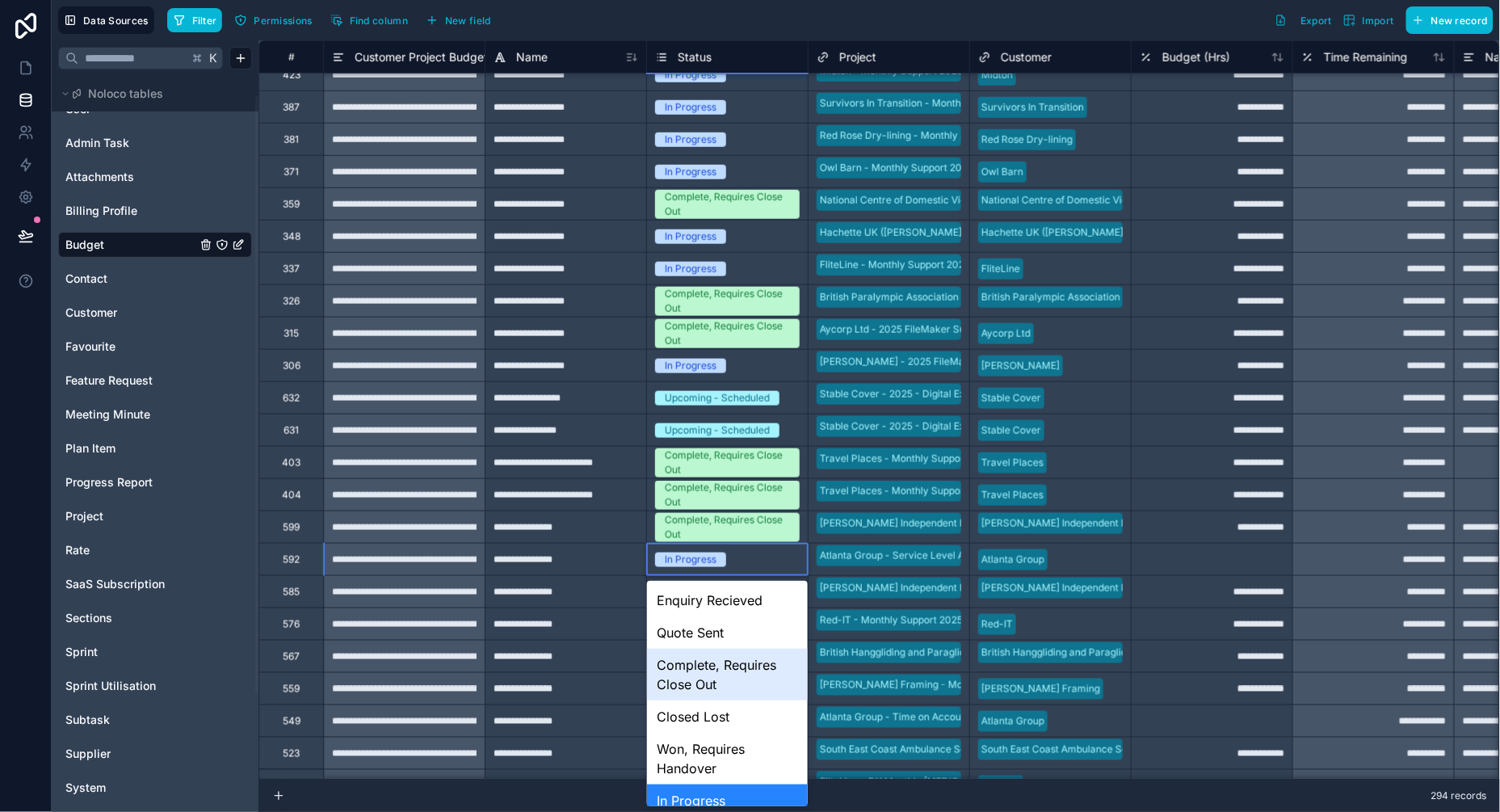
click at [702, 681] on div "Complete, Requires Close Out" at bounding box center [727, 675] width 161 height 52
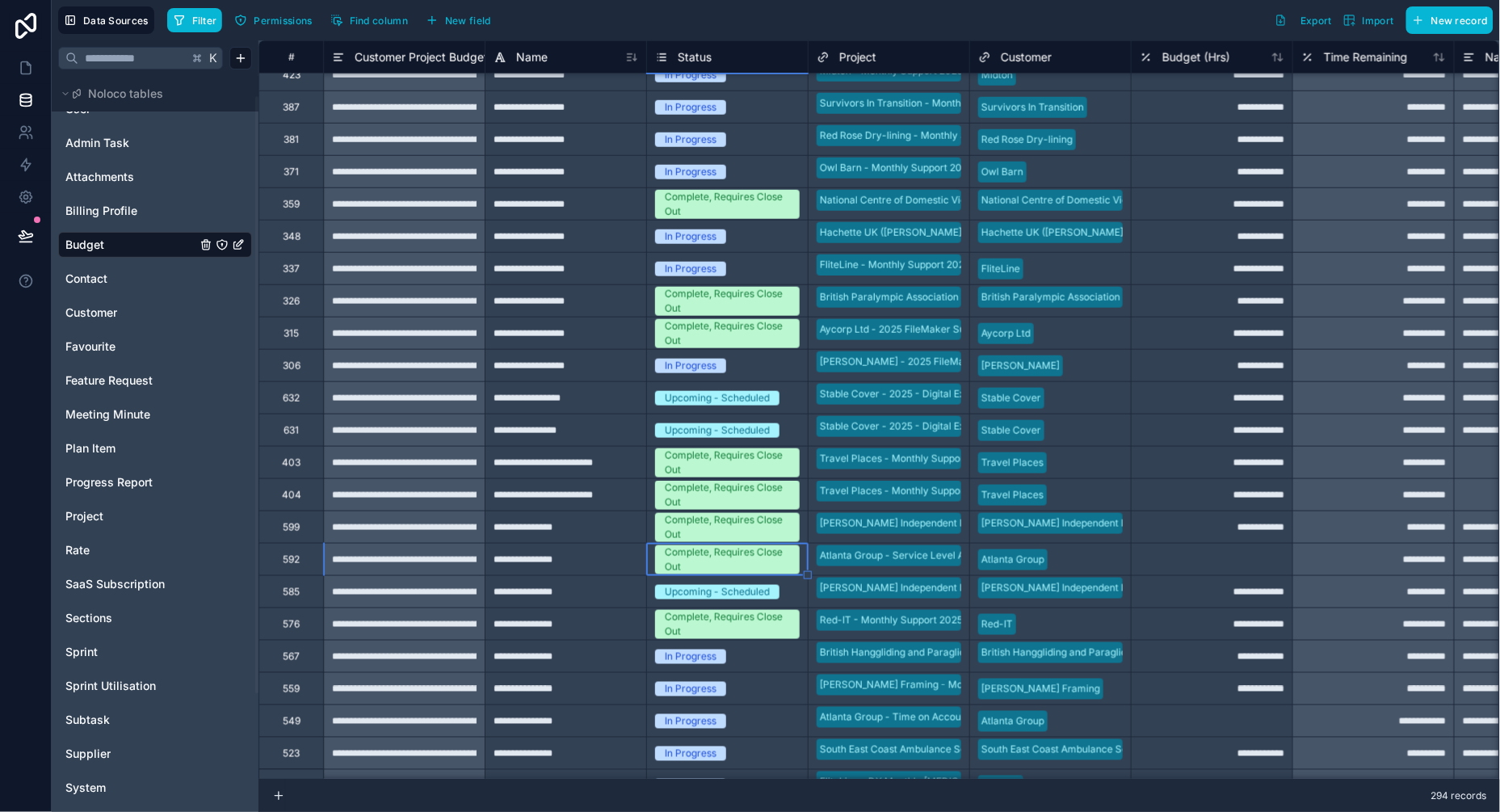
click at [708, 592] on div "Upcoming - Scheduled" at bounding box center [716, 592] width 105 height 14
click at [696, 592] on div "Upcoming - Scheduled" at bounding box center [716, 592] width 105 height 14
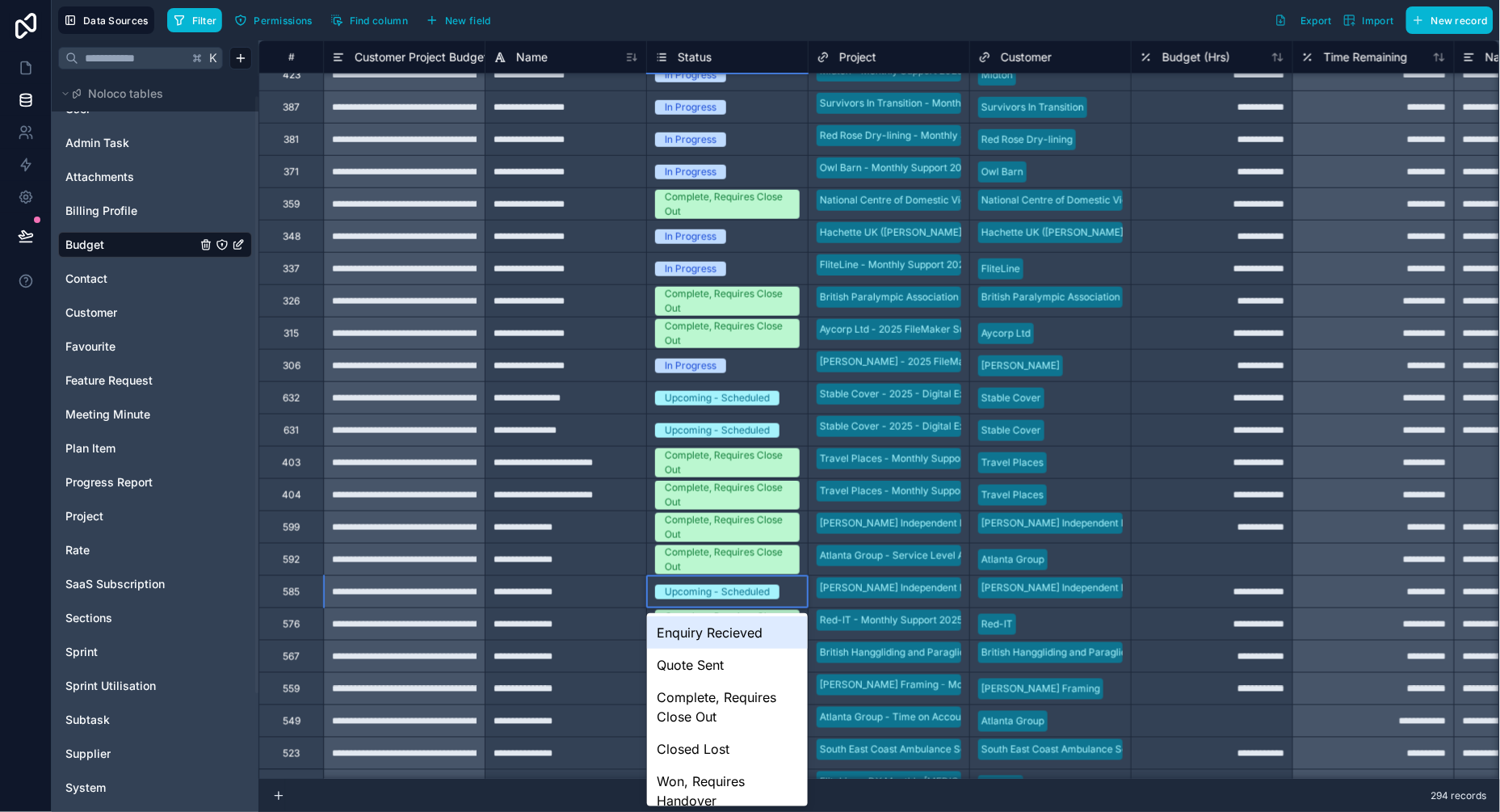
click at [696, 592] on div "Upcoming - Scheduled" at bounding box center [716, 592] width 105 height 14
click at [705, 552] on div "Complete, Requires Close Out" at bounding box center [727, 560] width 125 height 29
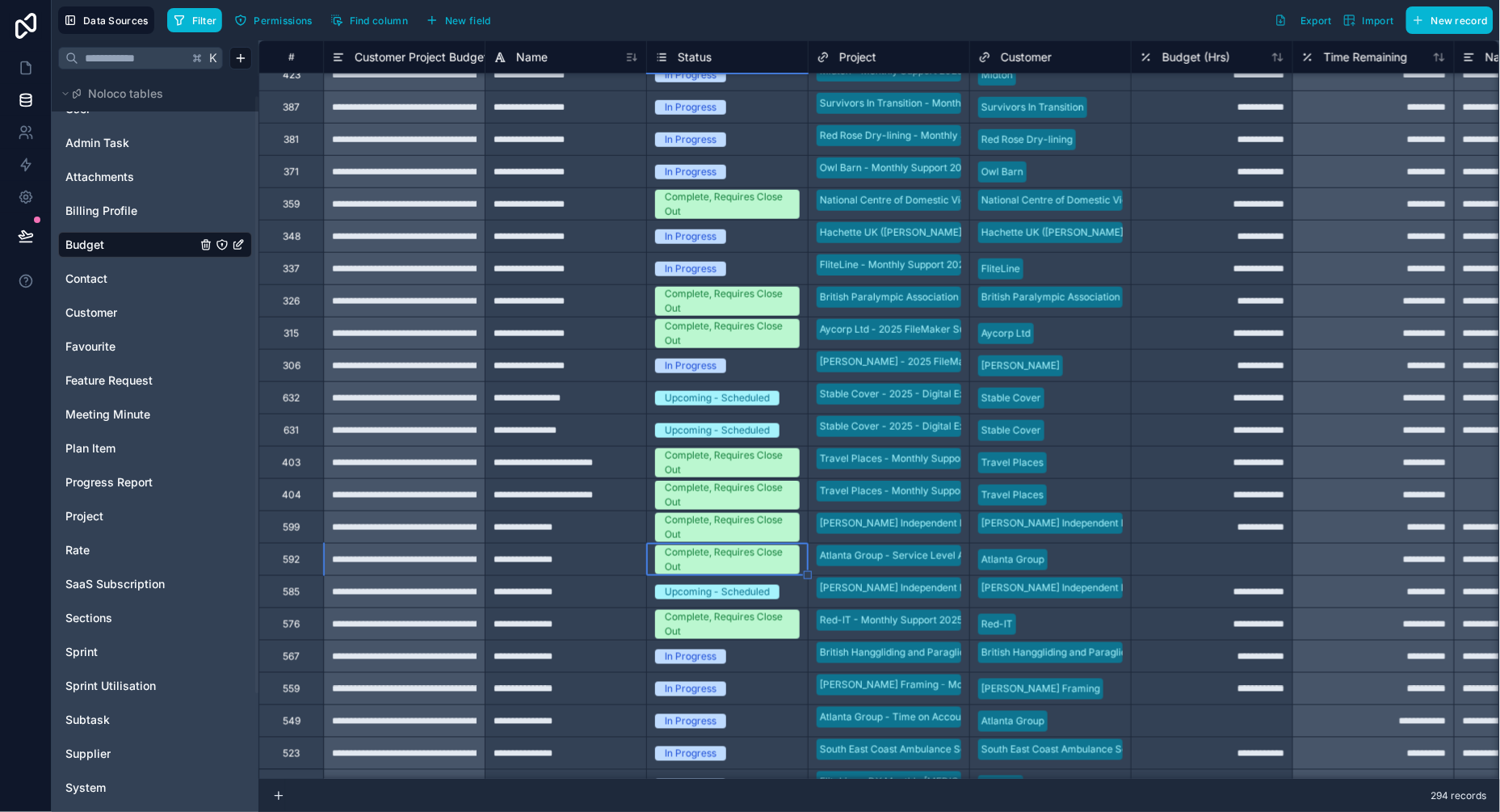
click at [701, 587] on div "Upcoming - Scheduled" at bounding box center [716, 592] width 105 height 14
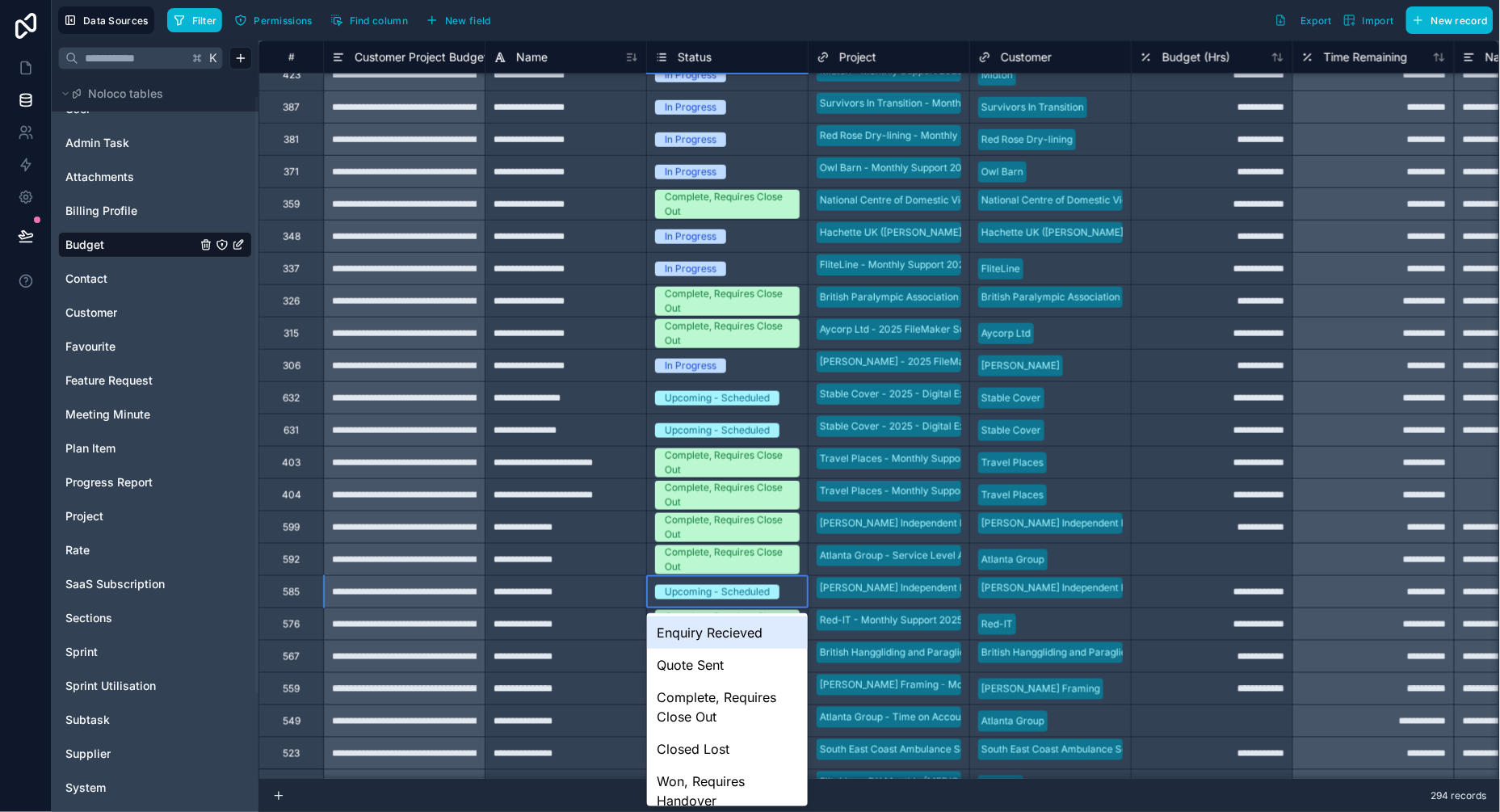
click at [701, 587] on div "Upcoming - Scheduled" at bounding box center [716, 592] width 105 height 14
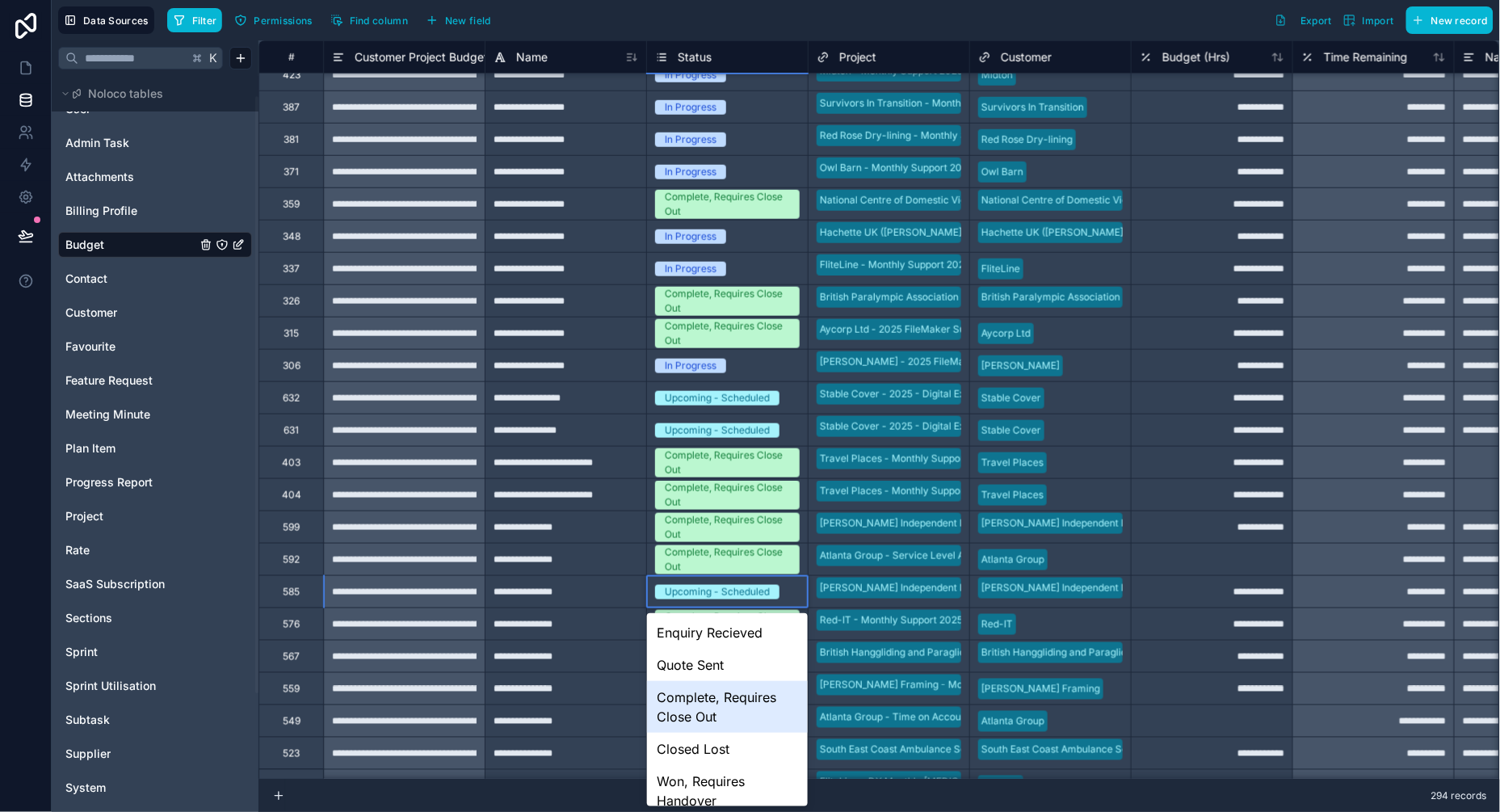
click at [705, 703] on div "Complete, Requires Close Out" at bounding box center [727, 707] width 161 height 52
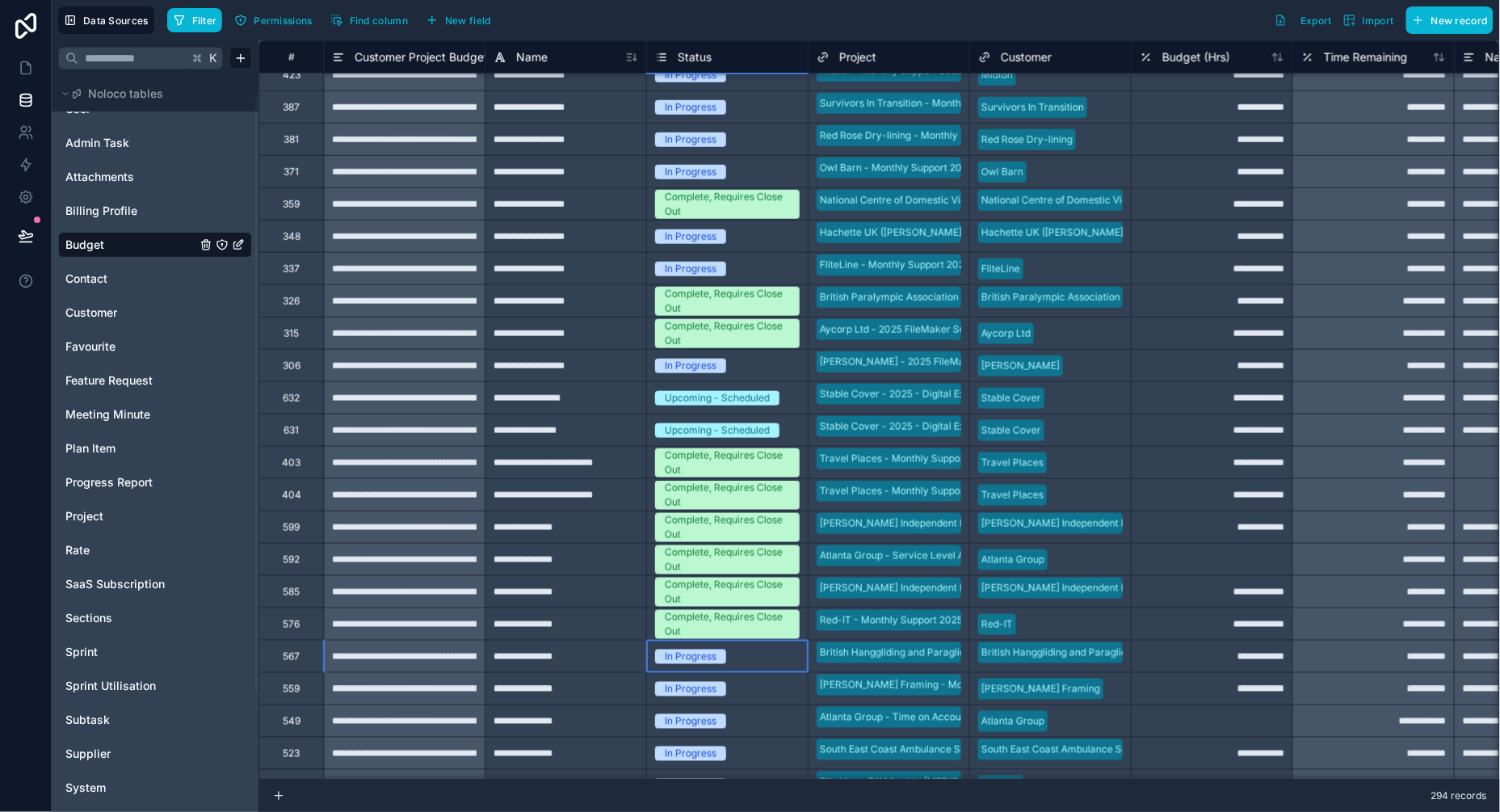
click at [703, 658] on div "In Progress" at bounding box center [691, 656] width 52 height 14
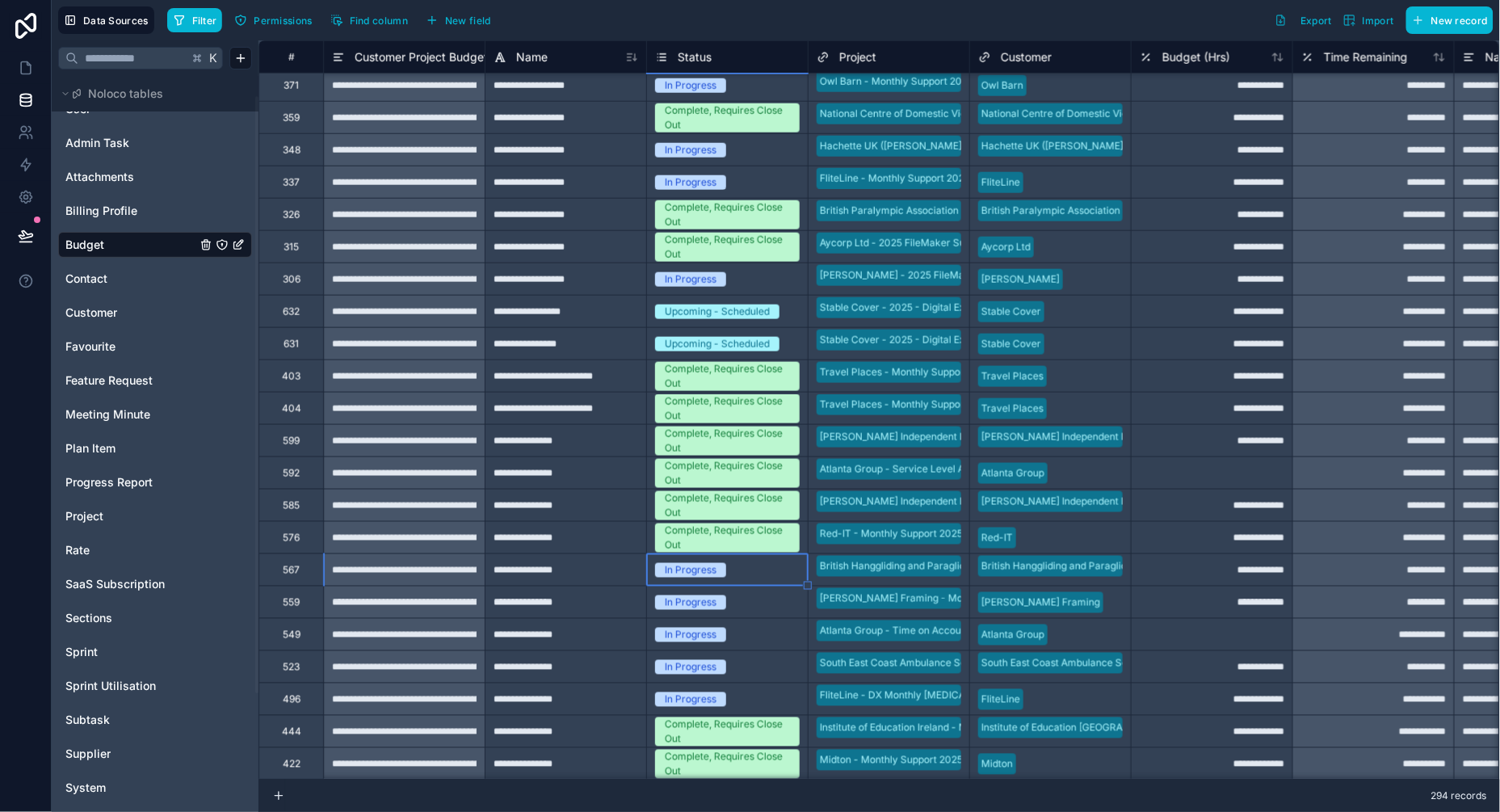
scroll to position [4416, 0]
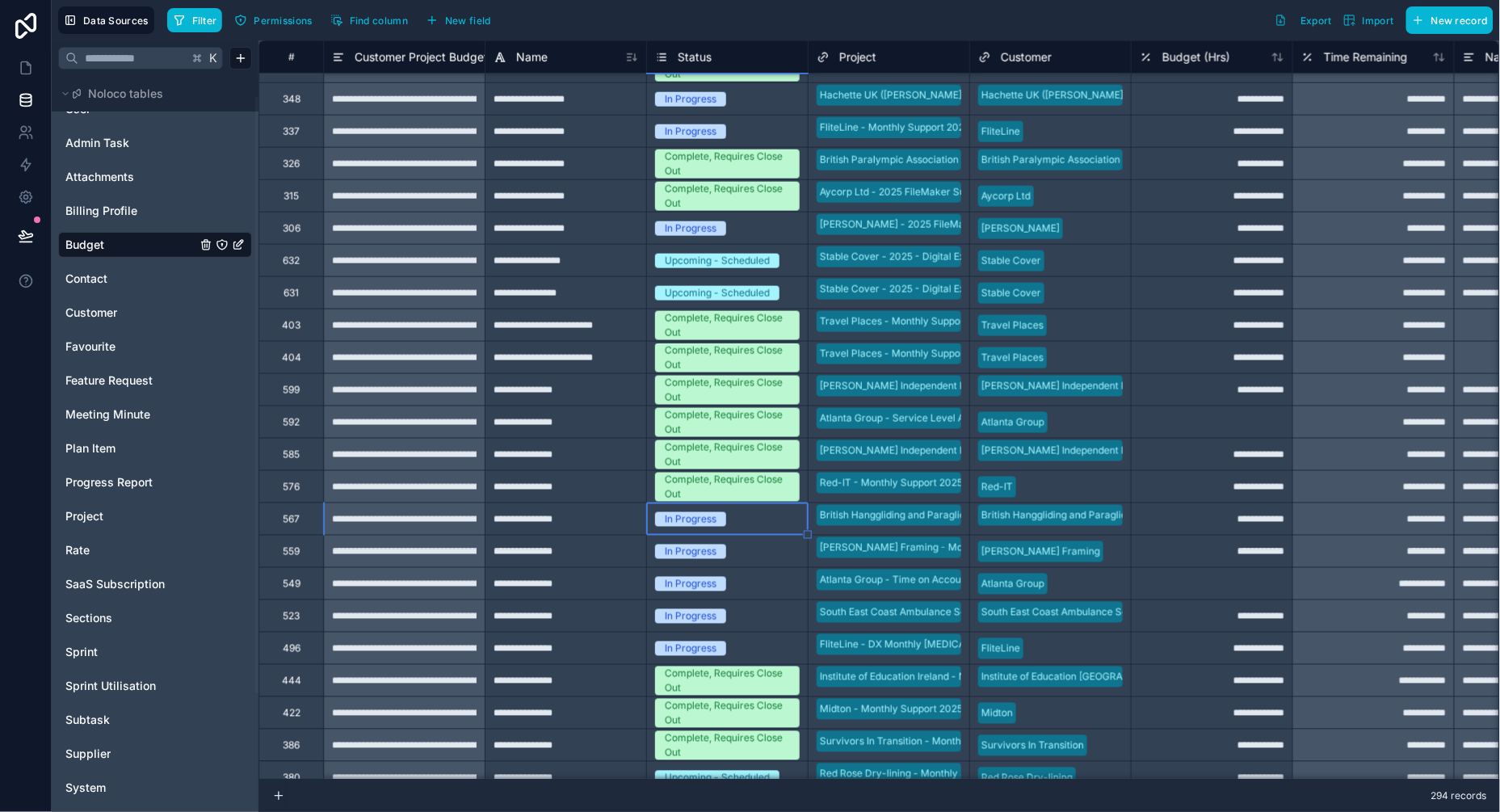
click at [701, 520] on div "In Progress" at bounding box center [691, 519] width 52 height 14
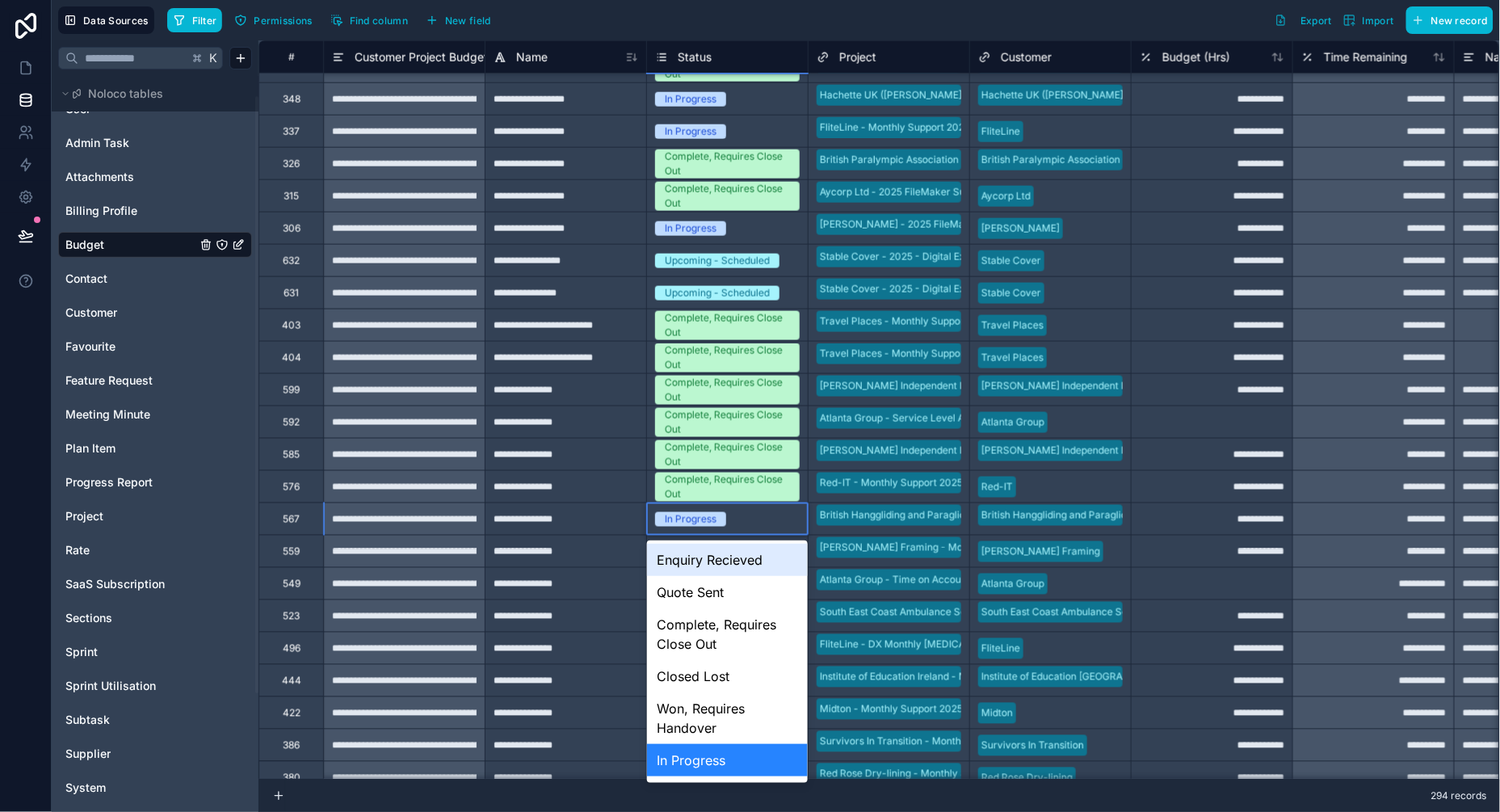
click at [701, 520] on div "In Progress" at bounding box center [691, 519] width 52 height 14
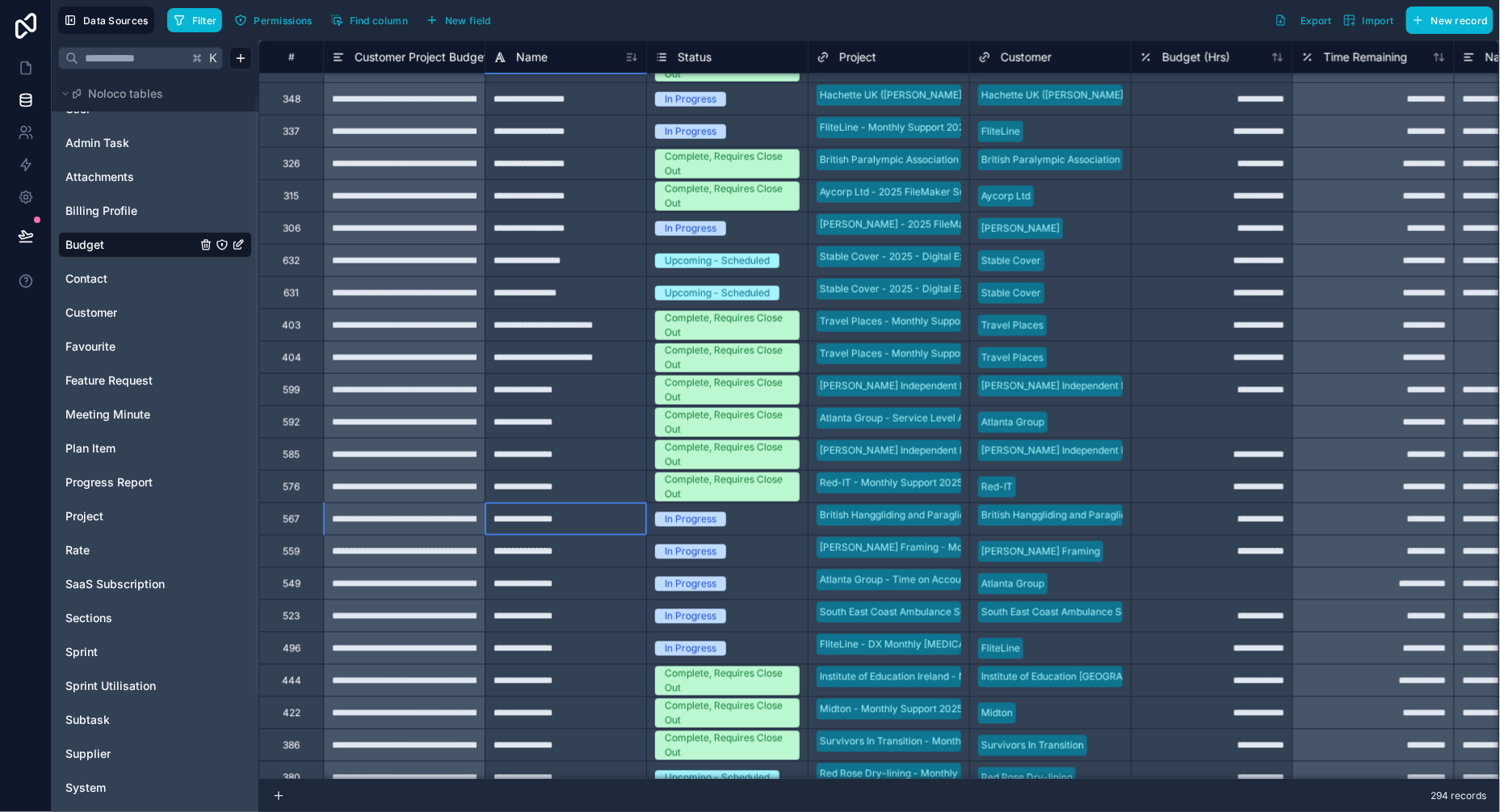
click at [592, 531] on div "**********" at bounding box center [565, 518] width 162 height 33
click at [706, 582] on div "In Progress" at bounding box center [691, 583] width 52 height 14
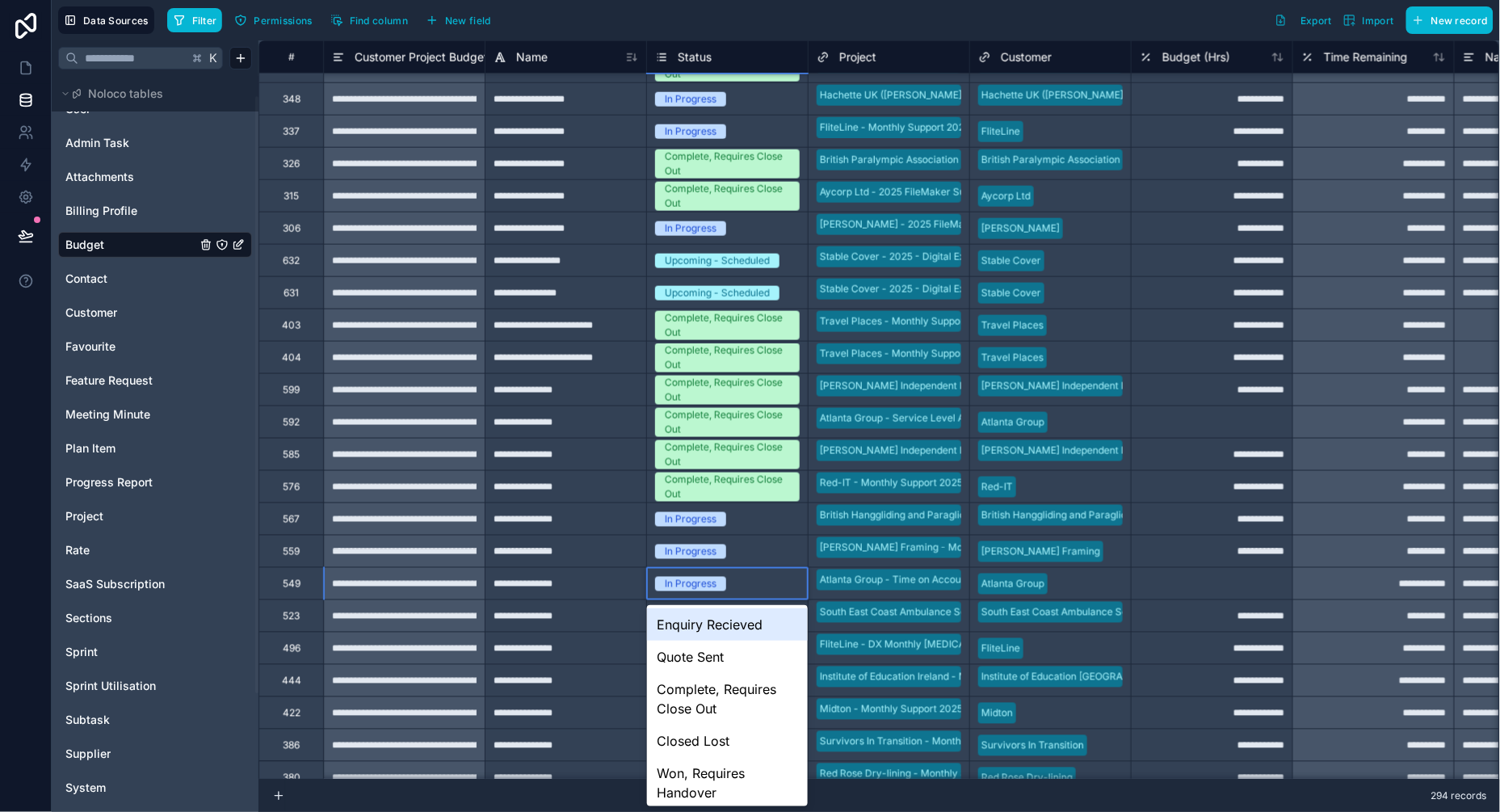
click at [692, 582] on div "In Progress" at bounding box center [691, 583] width 52 height 14
click at [704, 700] on div "Complete, Requires Close Out" at bounding box center [727, 699] width 161 height 52
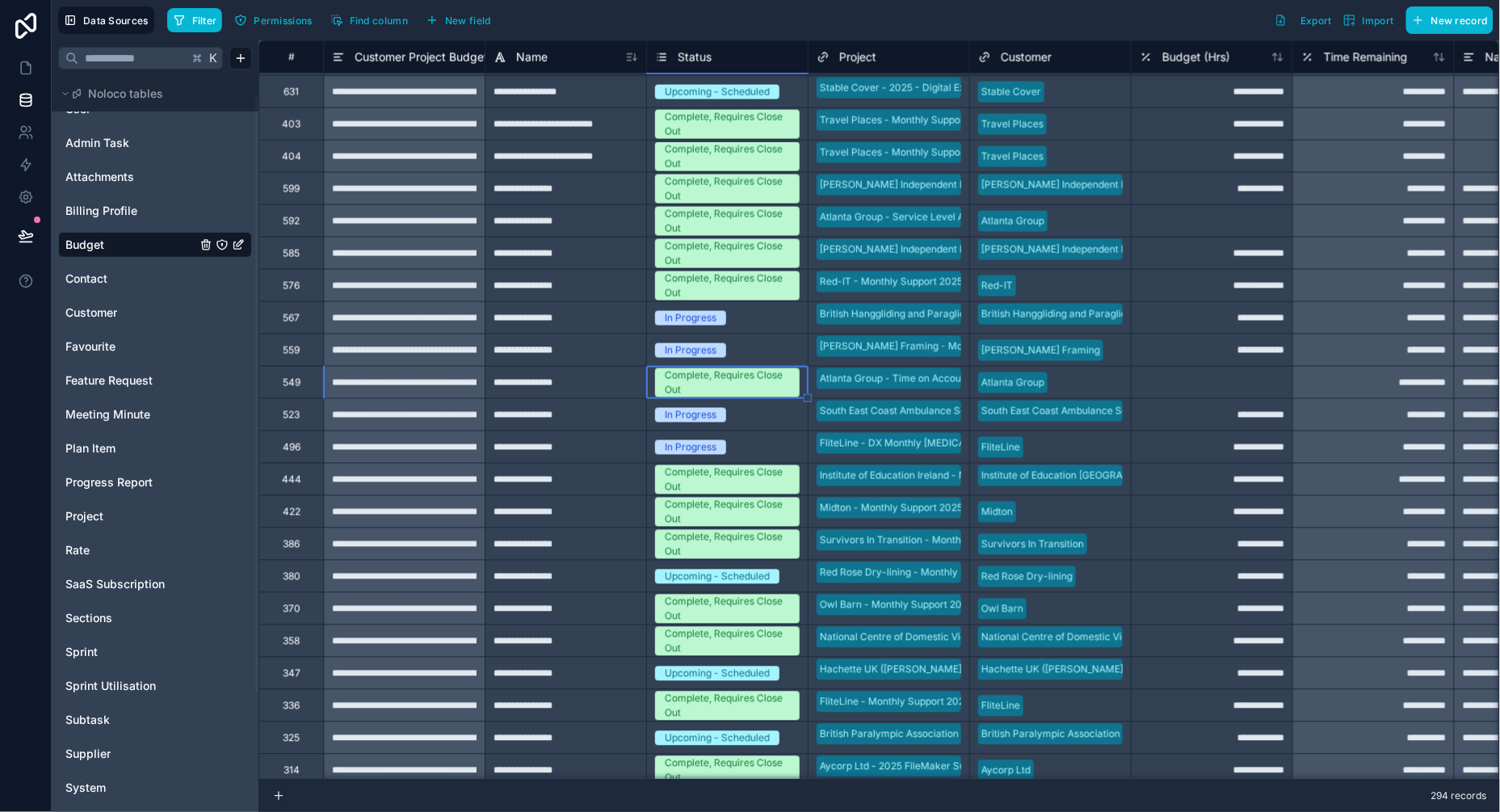
scroll to position [4628, 0]
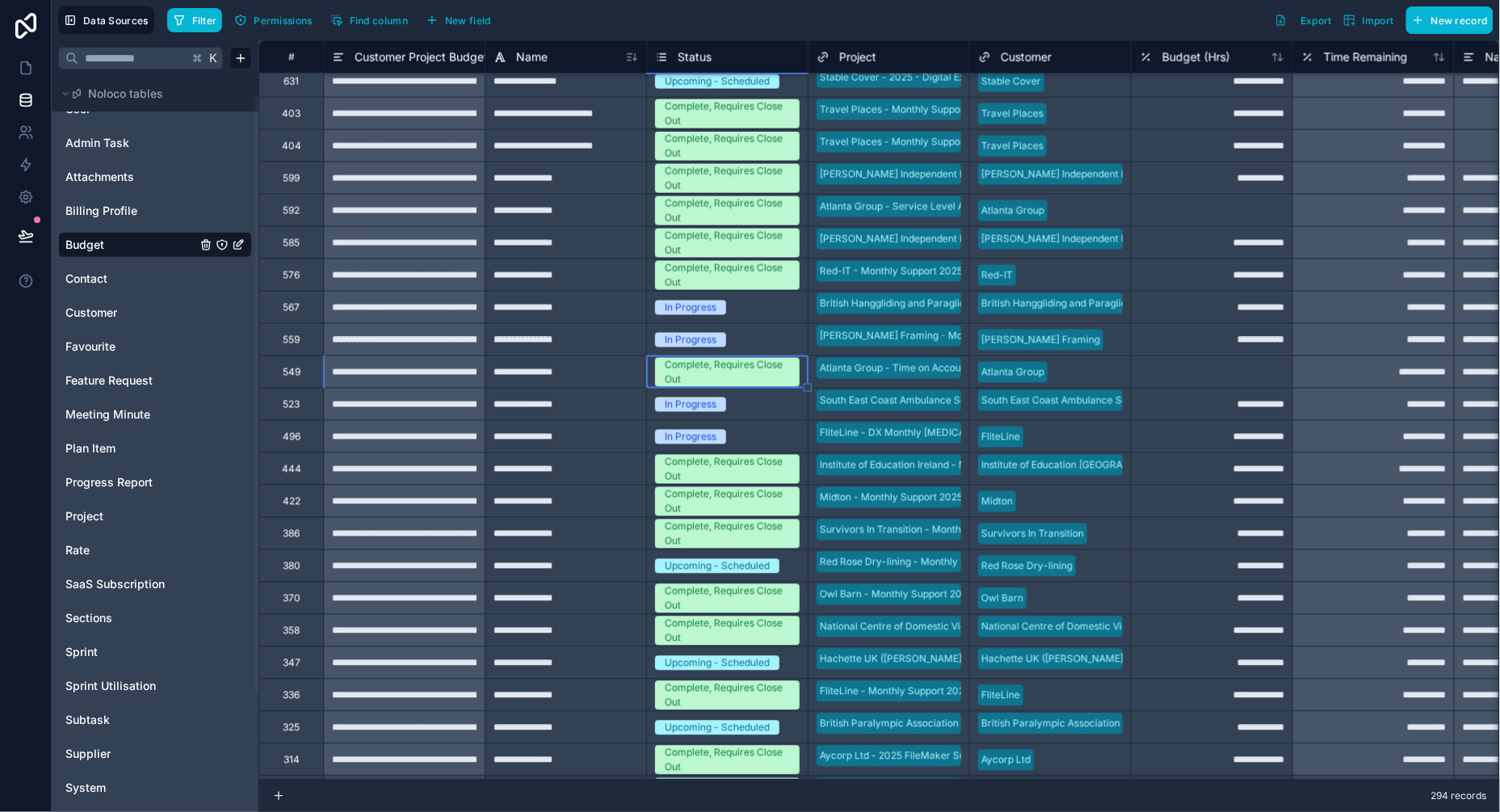
click at [713, 565] on div "Upcoming - Scheduled" at bounding box center [716, 566] width 105 height 14
click at [699, 565] on div "Upcoming - Scheduled" at bounding box center [716, 566] width 105 height 14
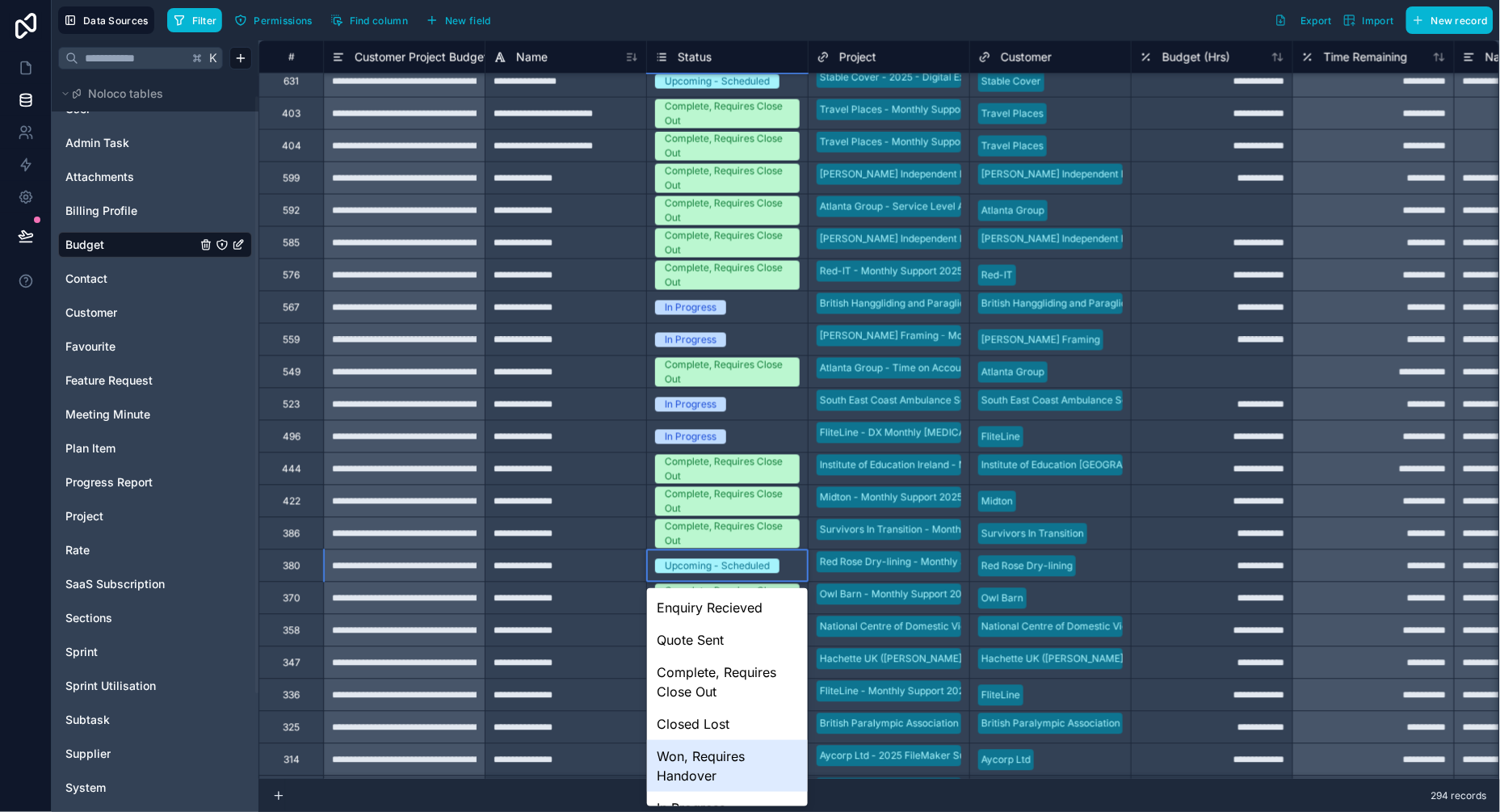
scroll to position [54, 0]
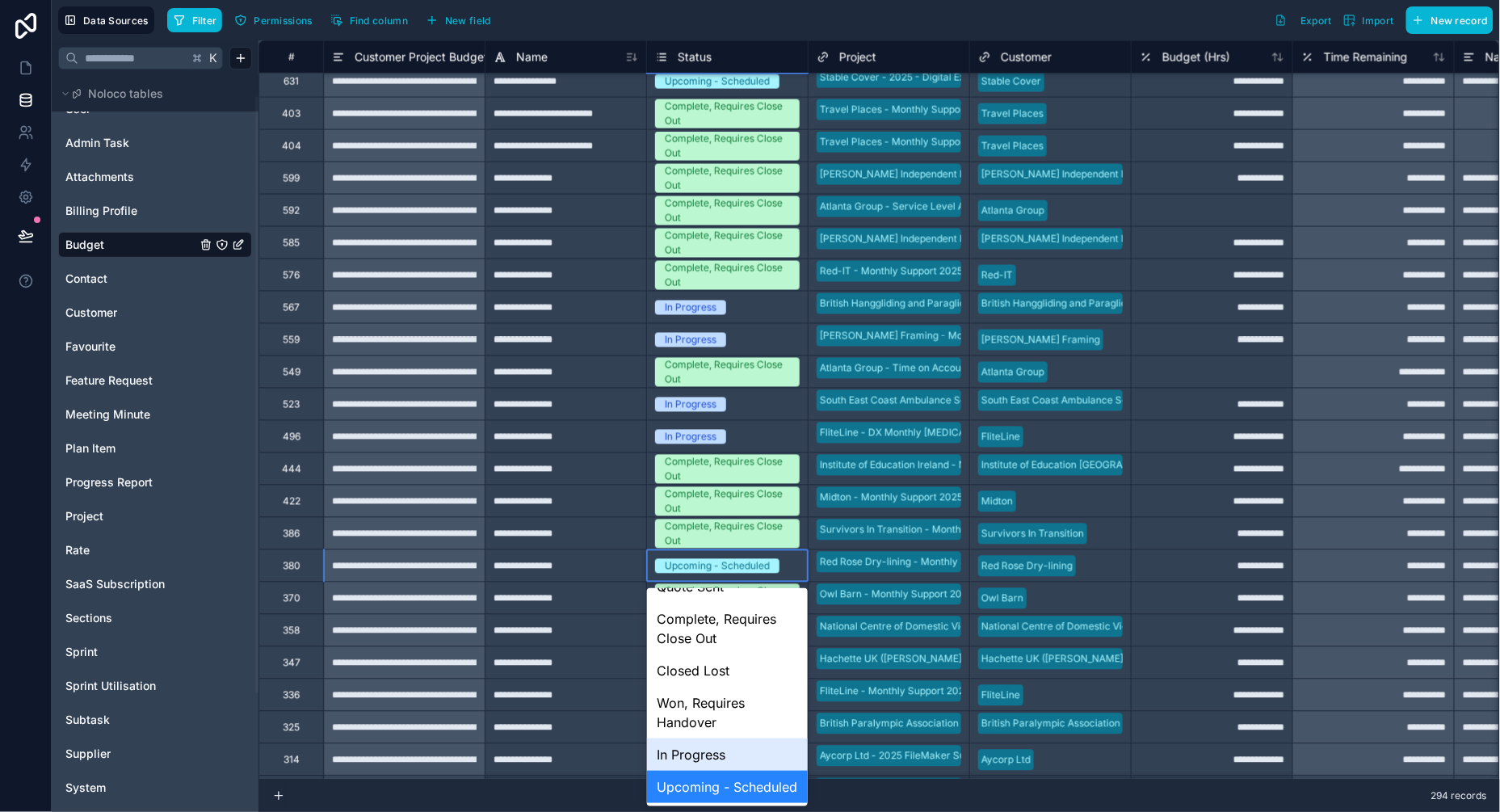
click at [691, 752] on div "In Progress" at bounding box center [727, 754] width 161 height 33
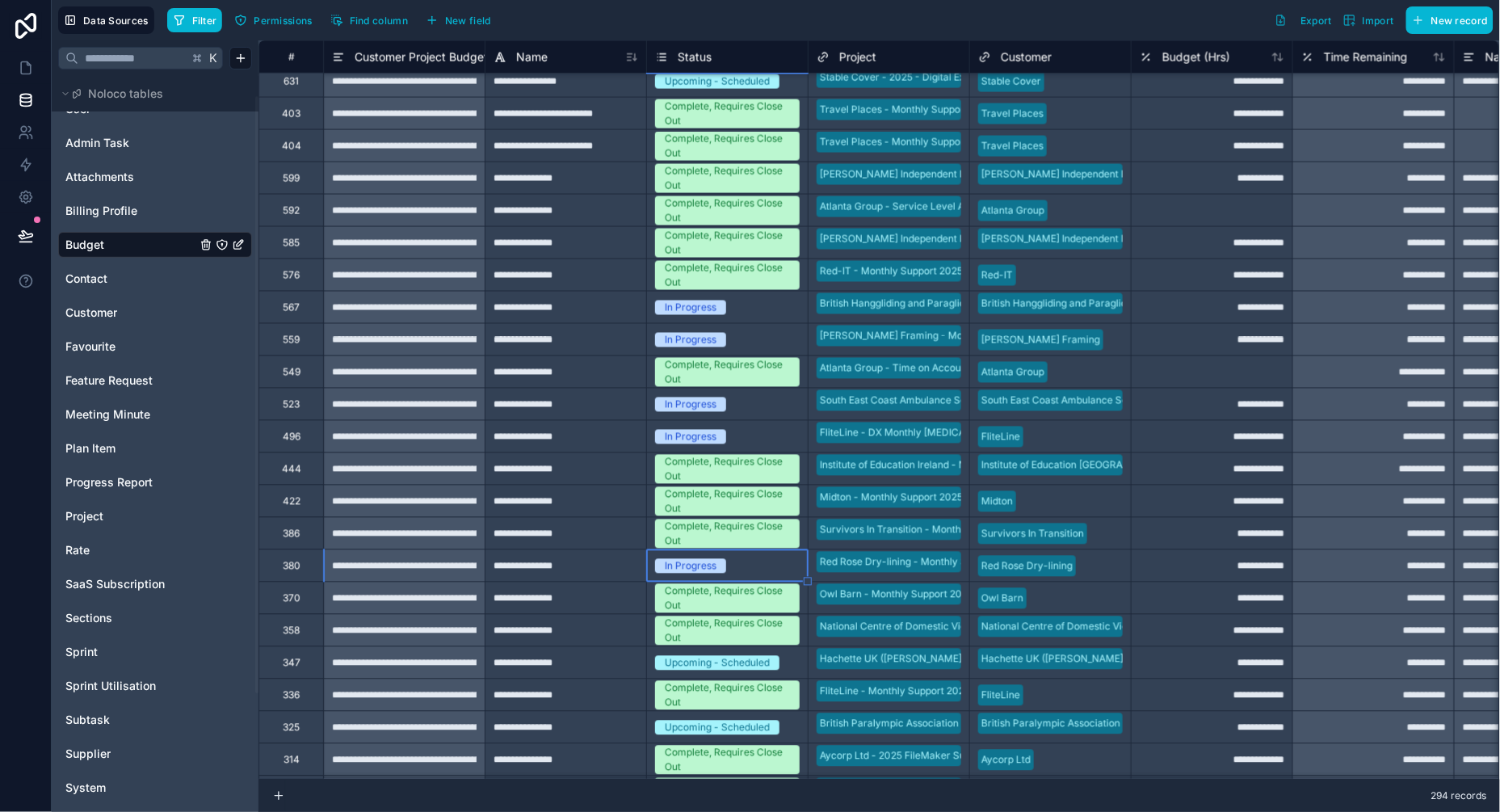
click at [734, 659] on div "Upcoming - Scheduled" at bounding box center [716, 663] width 105 height 14
click at [731, 659] on div "Upcoming - Scheduled" at bounding box center [716, 663] width 105 height 14
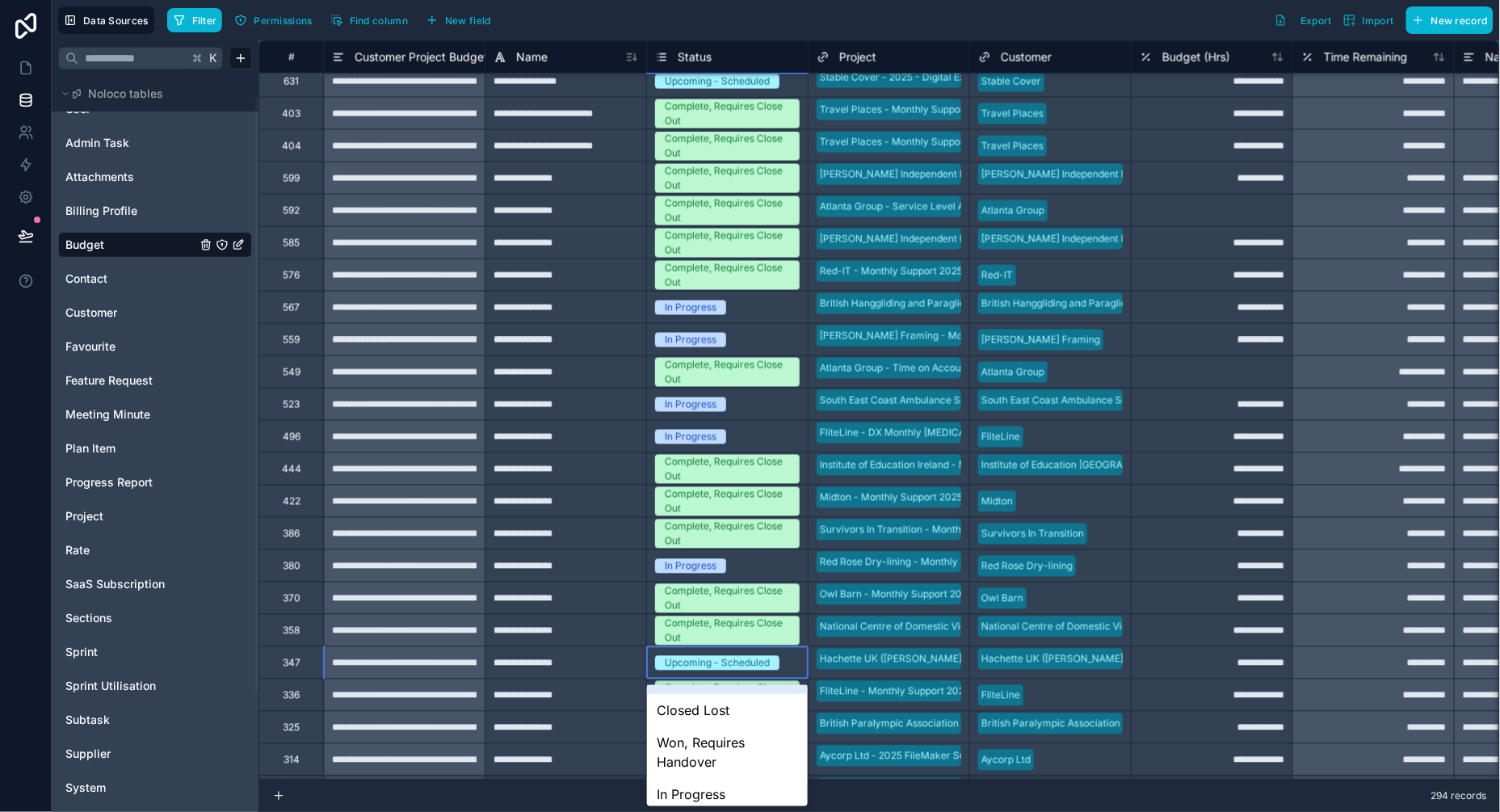
scroll to position [120, 0]
click at [711, 780] on div "In Progress" at bounding box center [727, 785] width 161 height 33
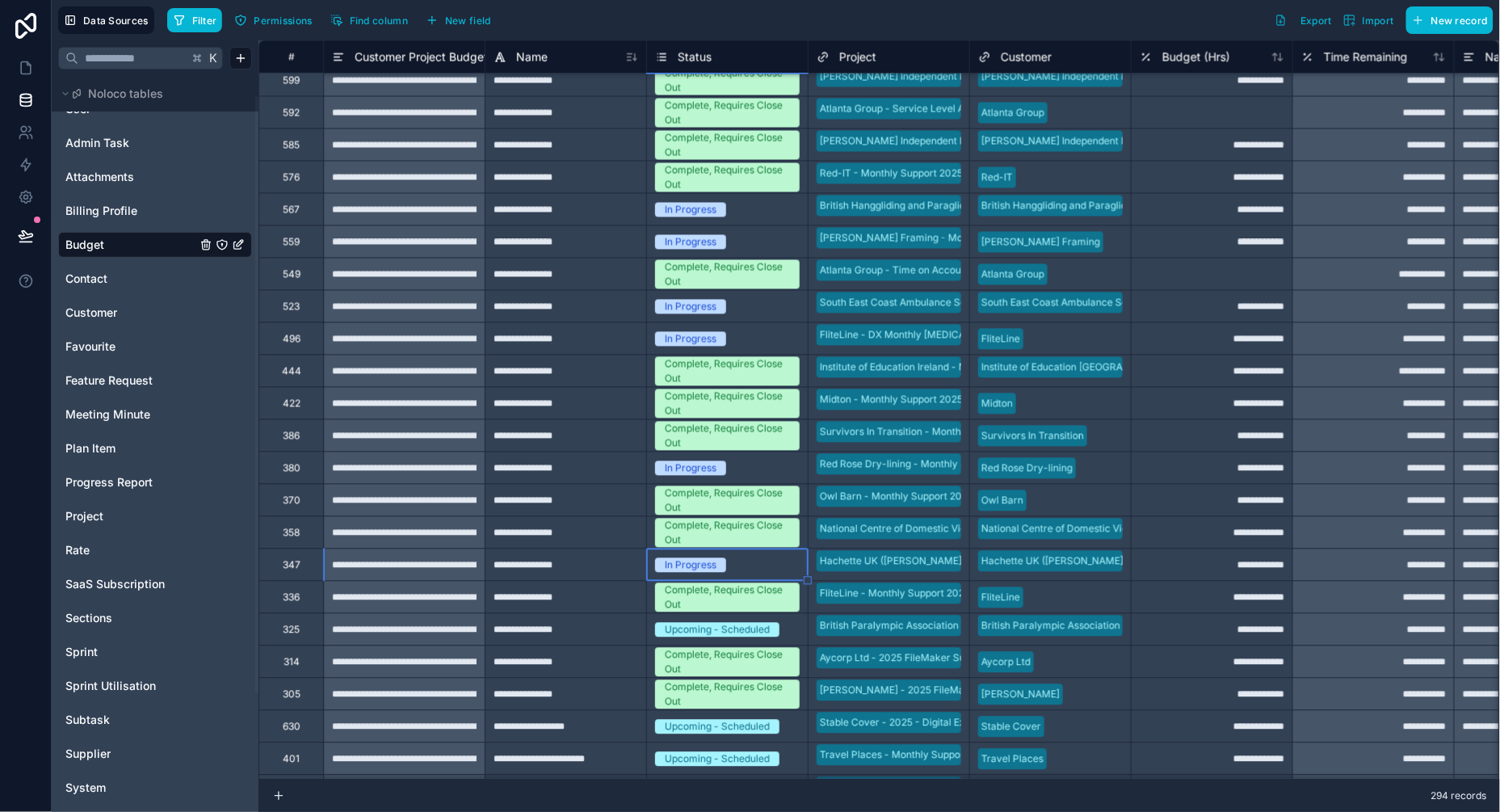
scroll to position [4744, 0]
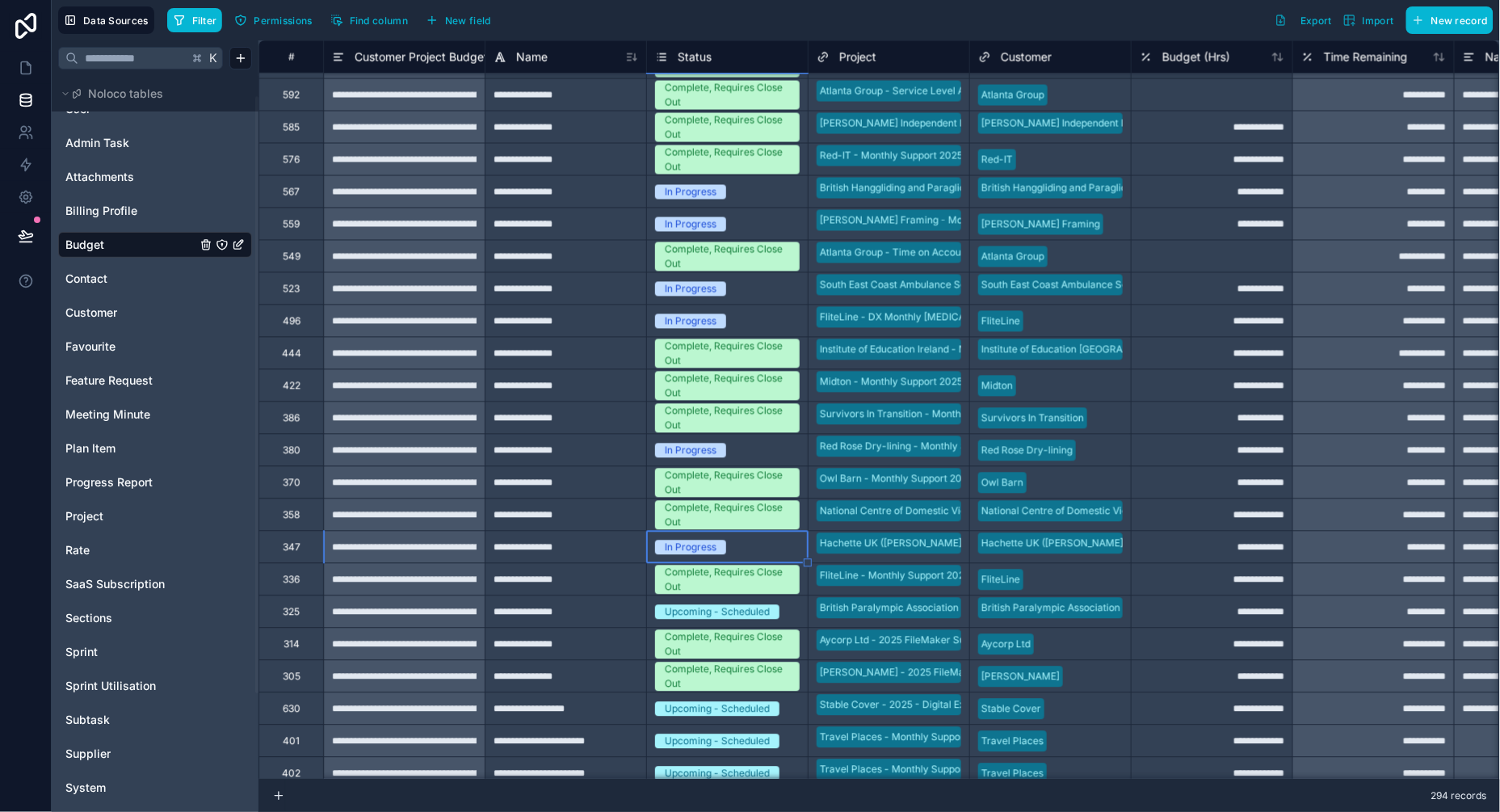
click at [745, 614] on div "Upcoming - Scheduled" at bounding box center [716, 612] width 105 height 14
click at [736, 614] on div "Upcoming - Scheduled" at bounding box center [716, 612] width 105 height 14
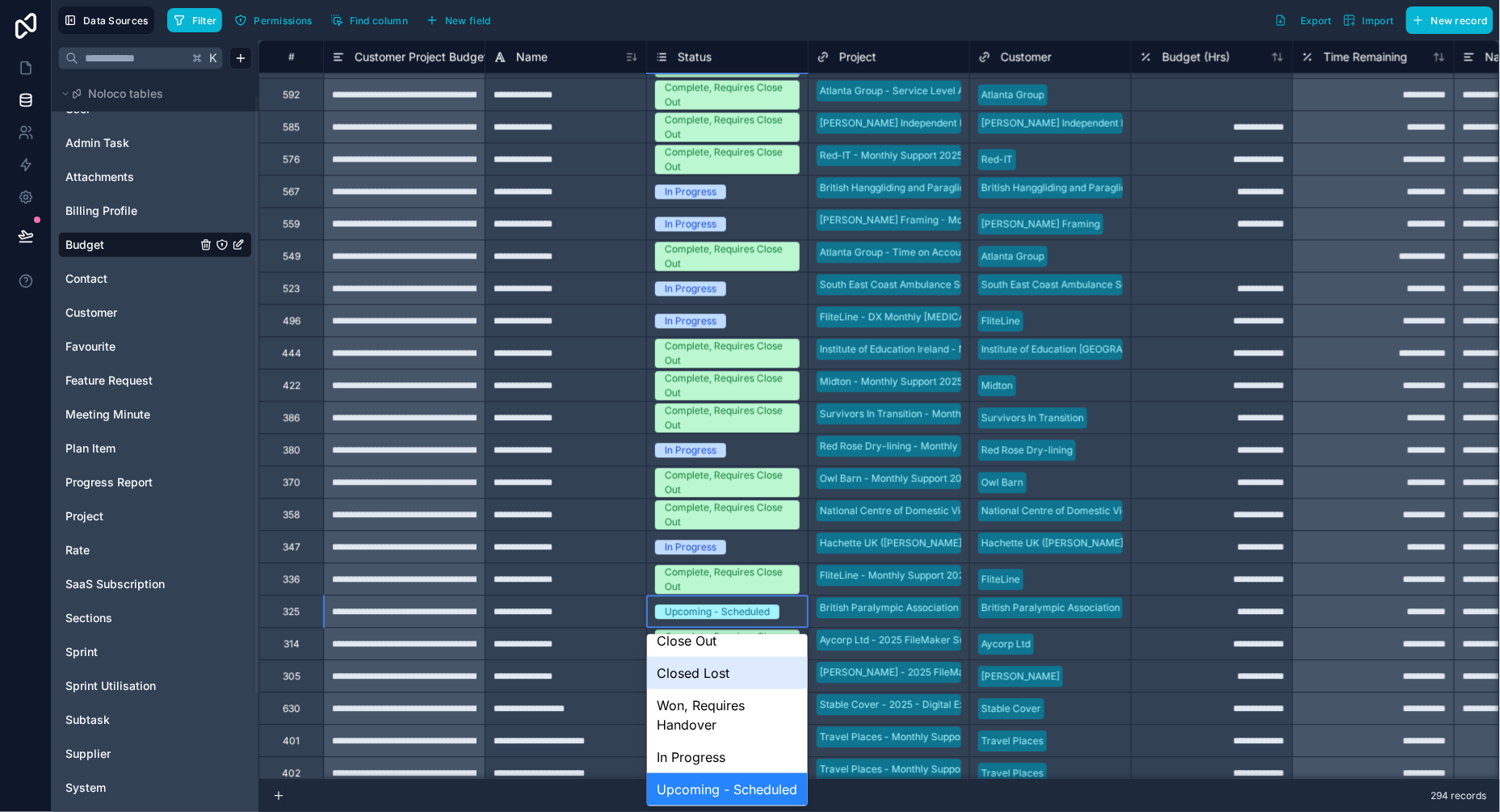
scroll to position [100, 0]
click at [703, 753] on div "In Progress" at bounding box center [727, 754] width 161 height 33
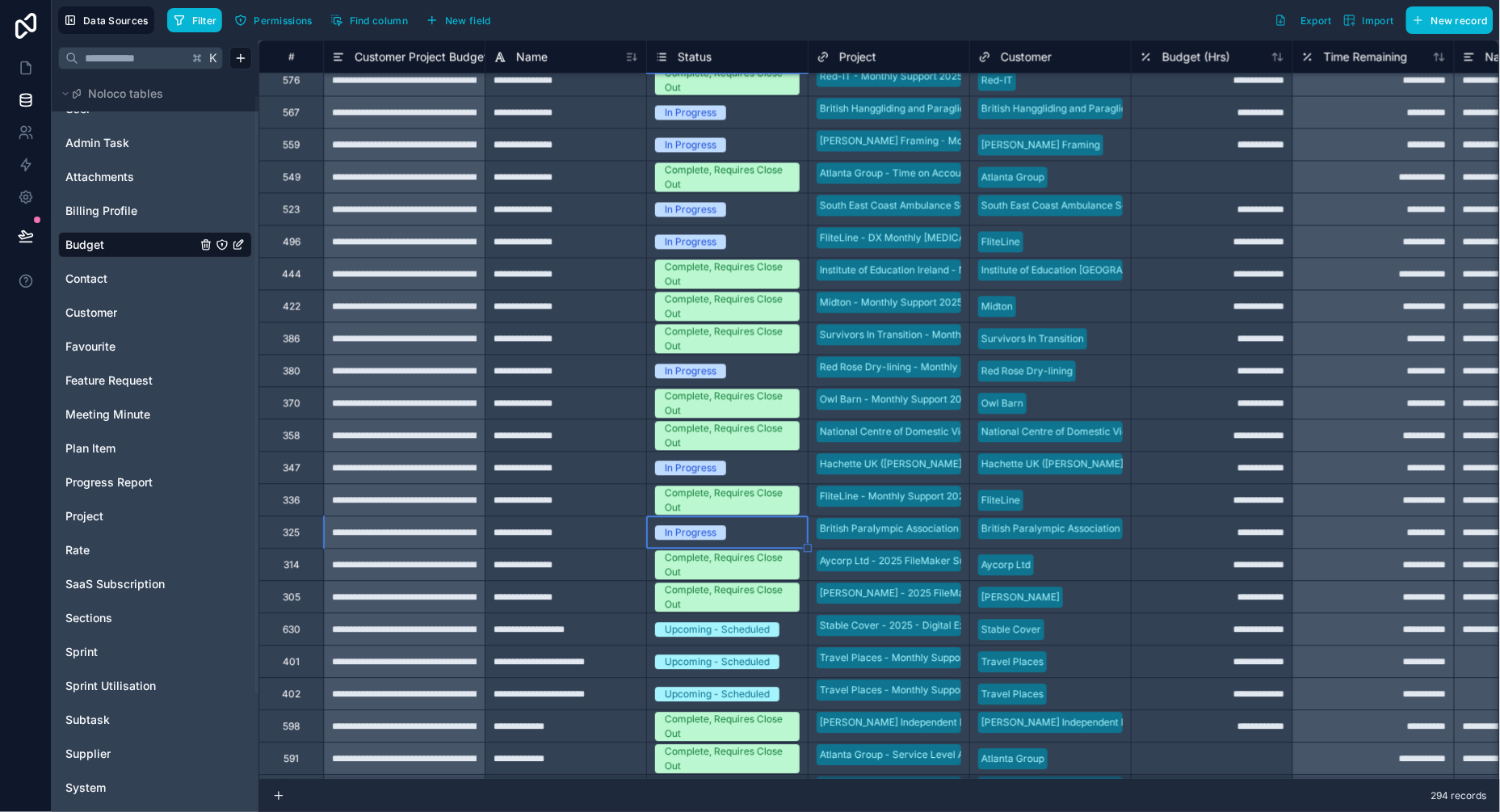
scroll to position [4825, 0]
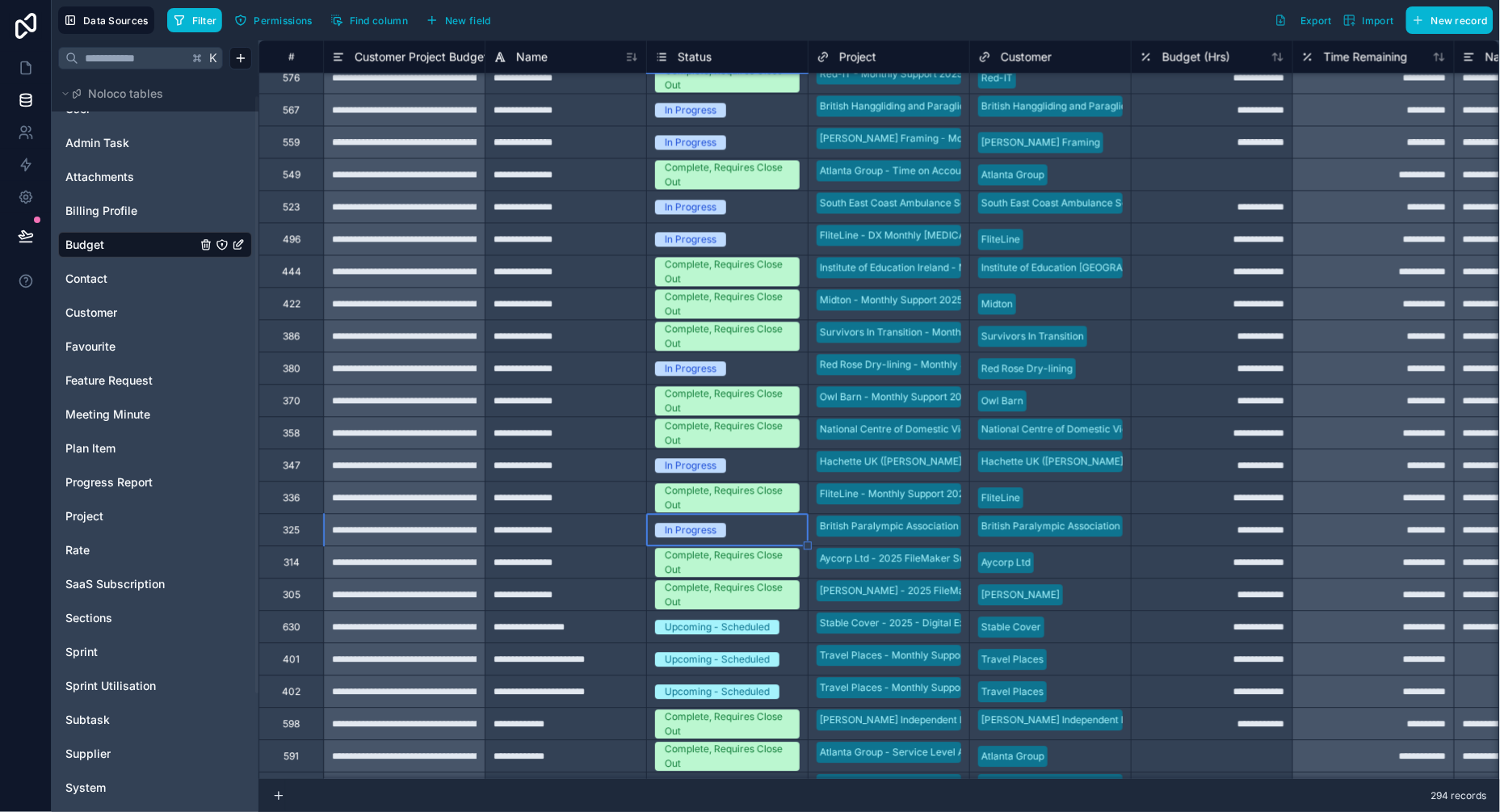
click at [728, 656] on div "Upcoming - Scheduled" at bounding box center [716, 659] width 105 height 14
click at [725, 655] on div "Upcoming - Scheduled" at bounding box center [716, 659] width 105 height 14
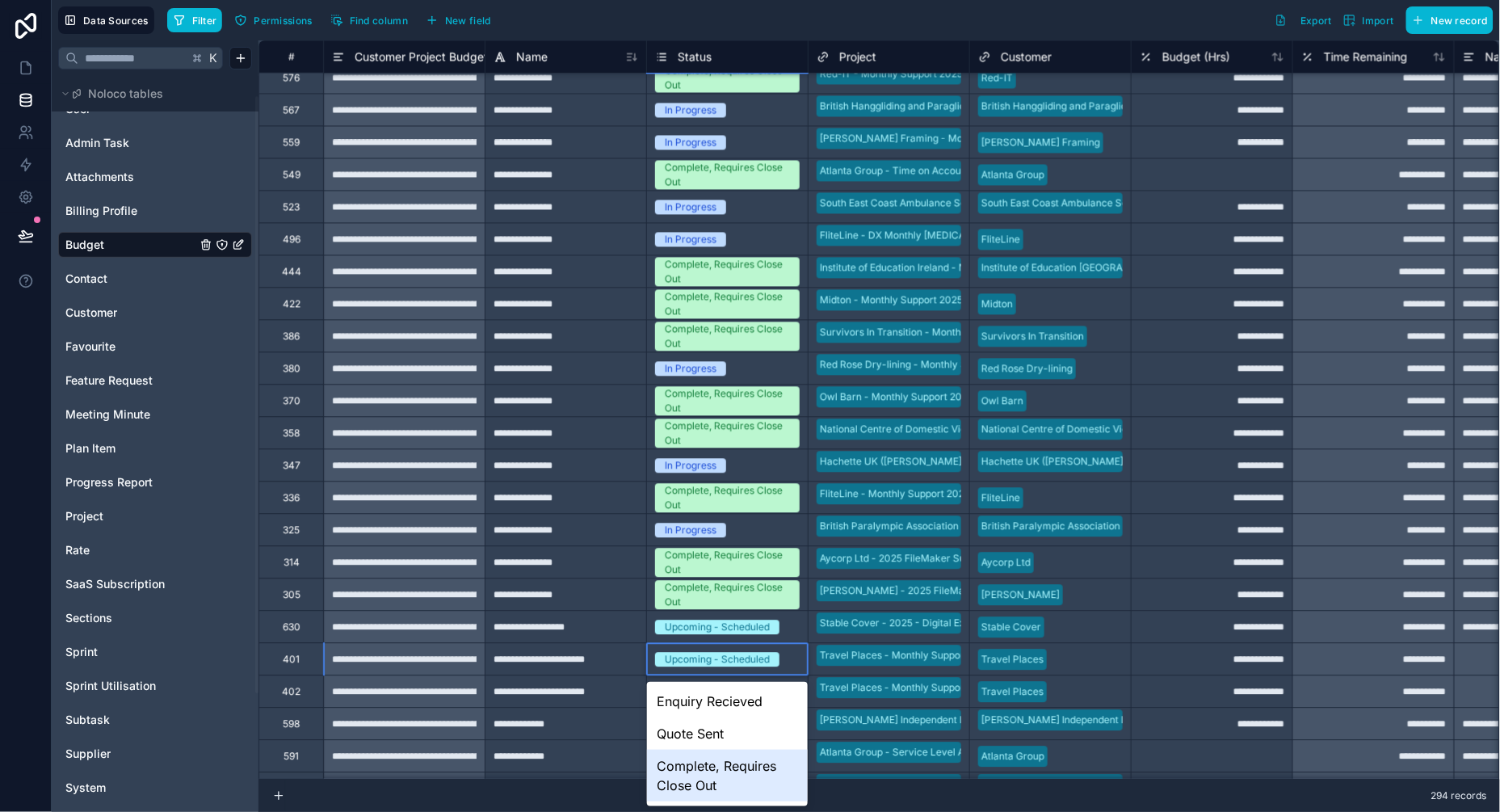
click at [701, 763] on div "Complete, Requires Close Out" at bounding box center [727, 775] width 161 height 52
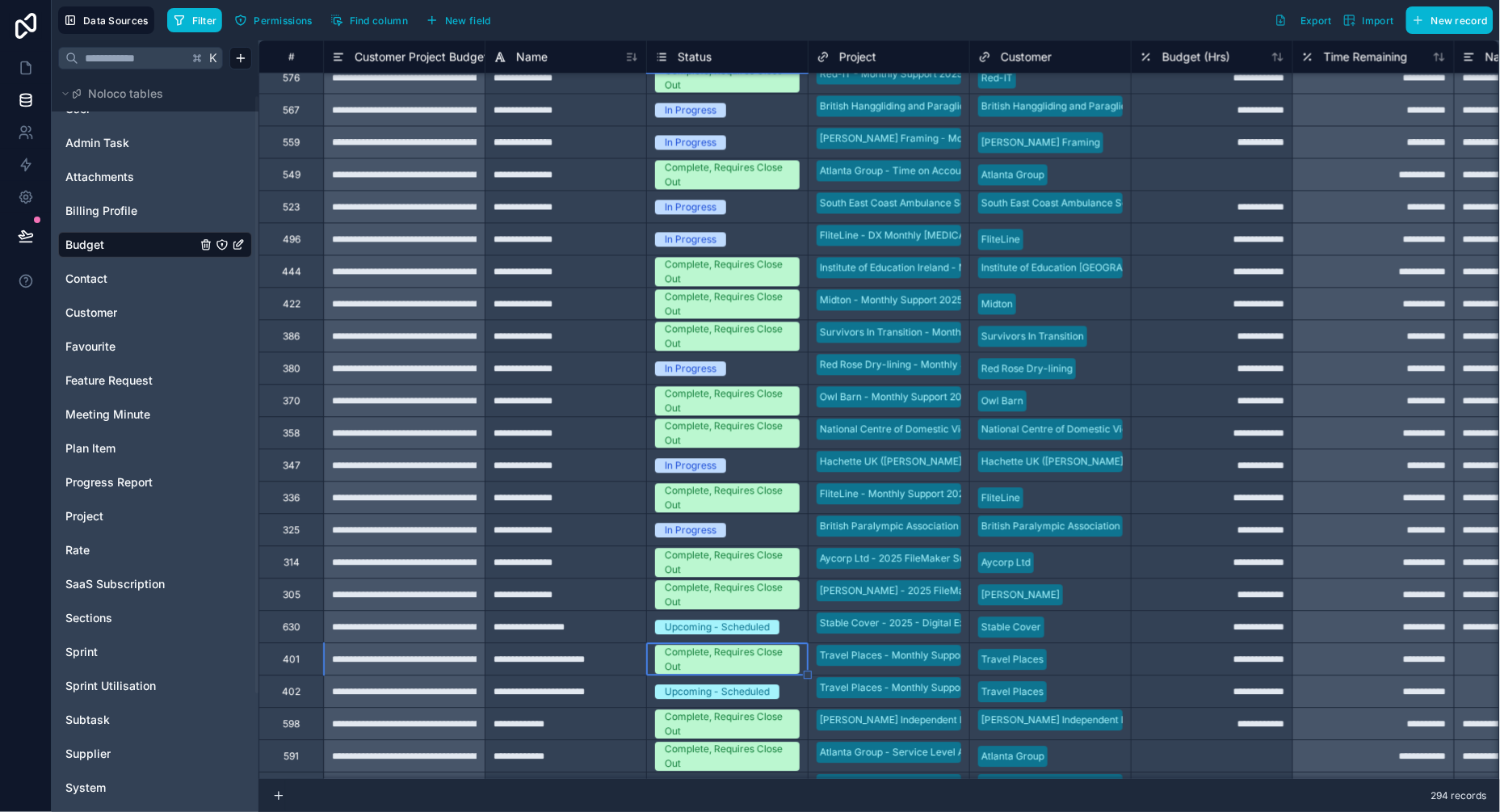
click at [710, 693] on div "Upcoming - Scheduled" at bounding box center [716, 691] width 105 height 14
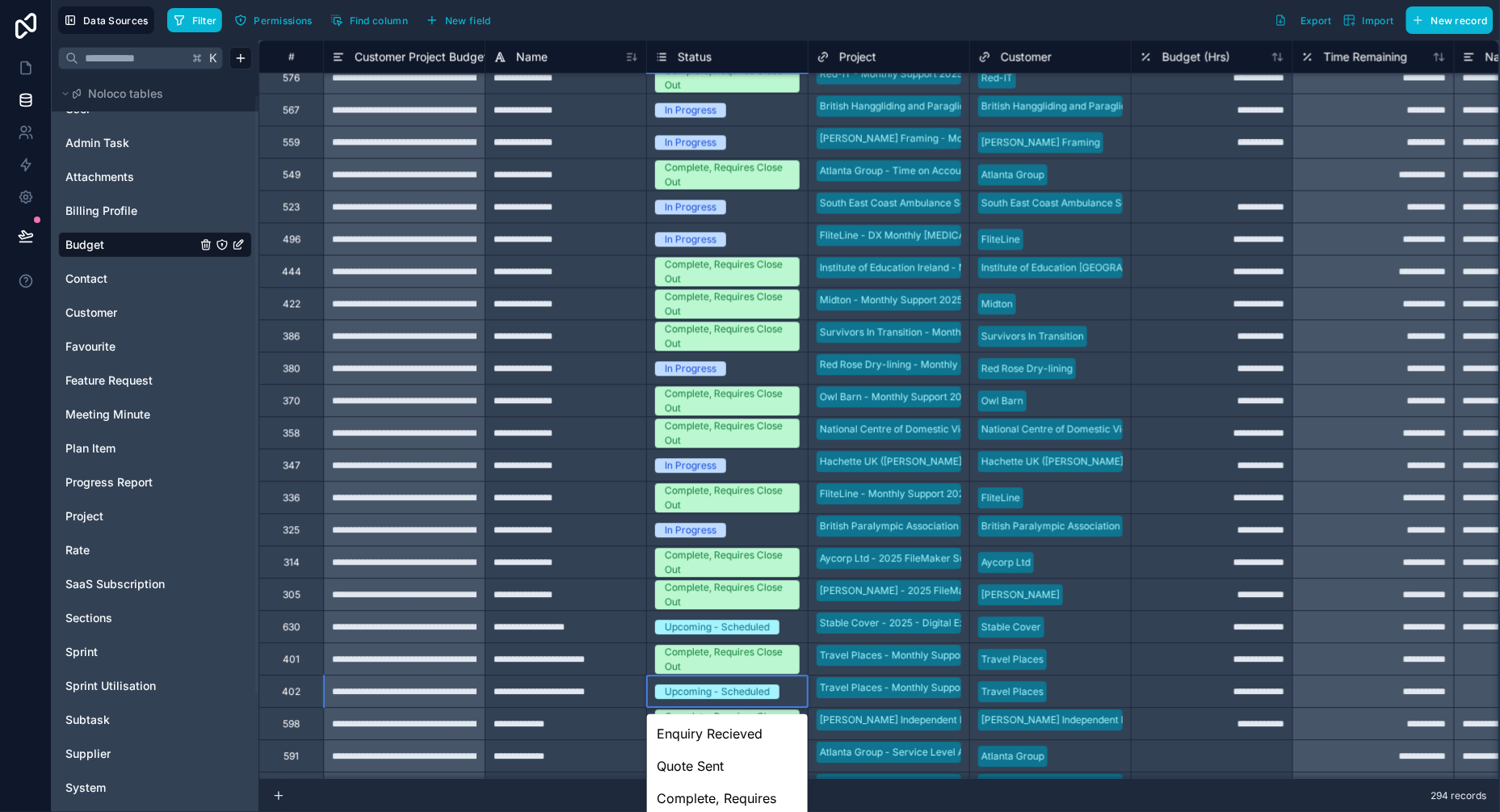
click at [703, 692] on body "**********" at bounding box center [750, 406] width 1500 height 812
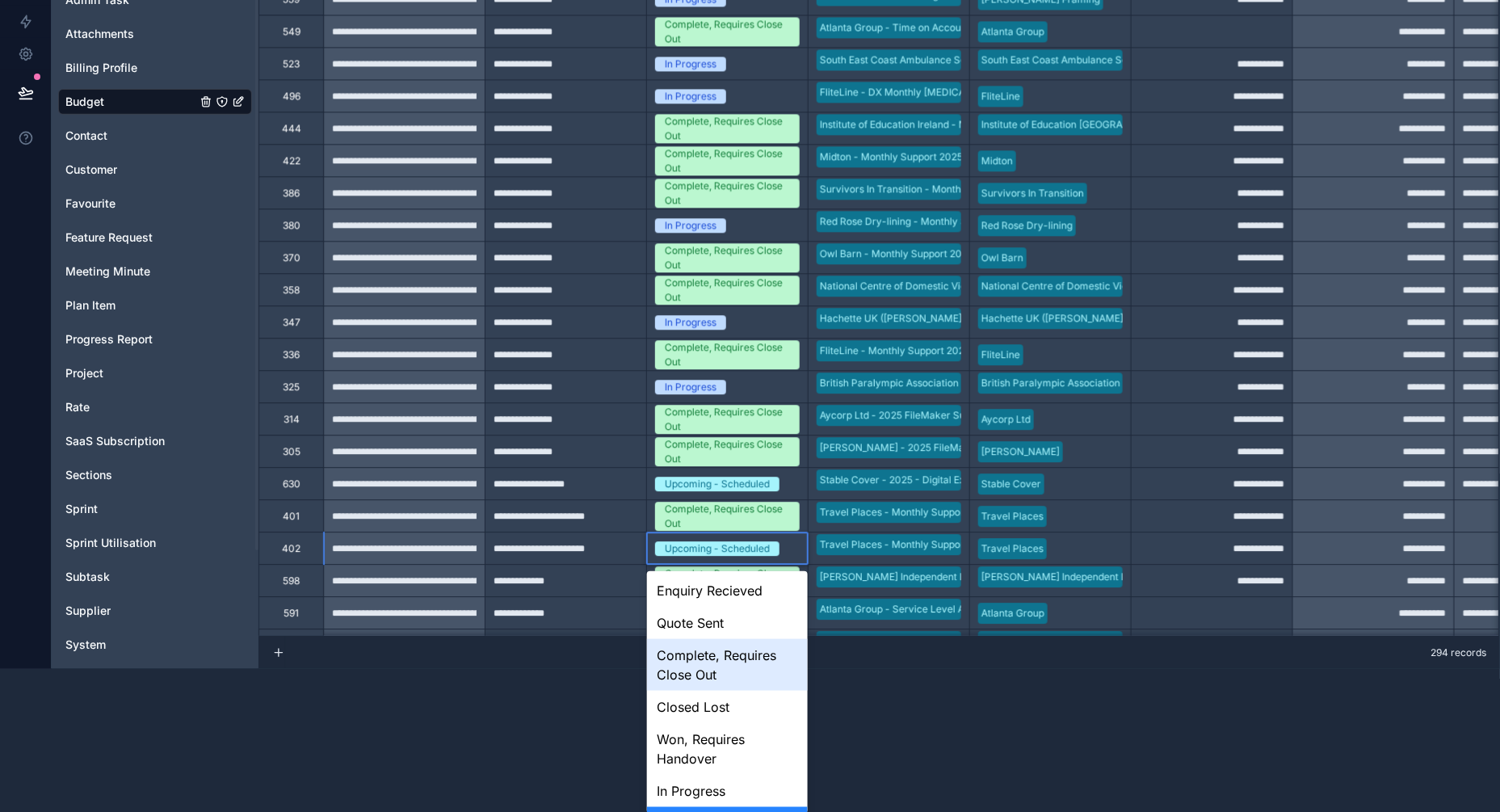
click at [714, 660] on div "Complete, Requires Close Out" at bounding box center [727, 665] width 161 height 52
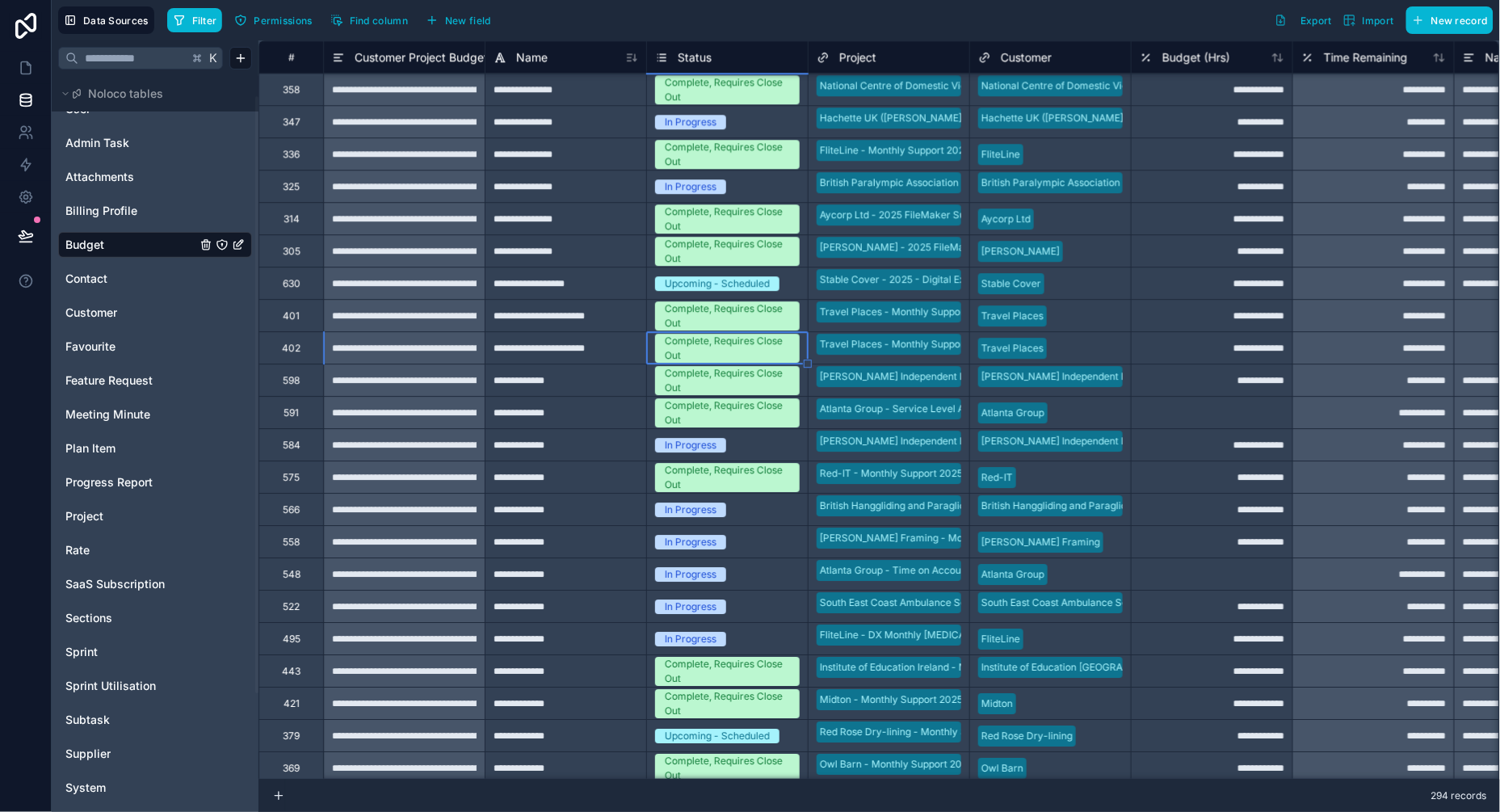
scroll to position [5278, 0]
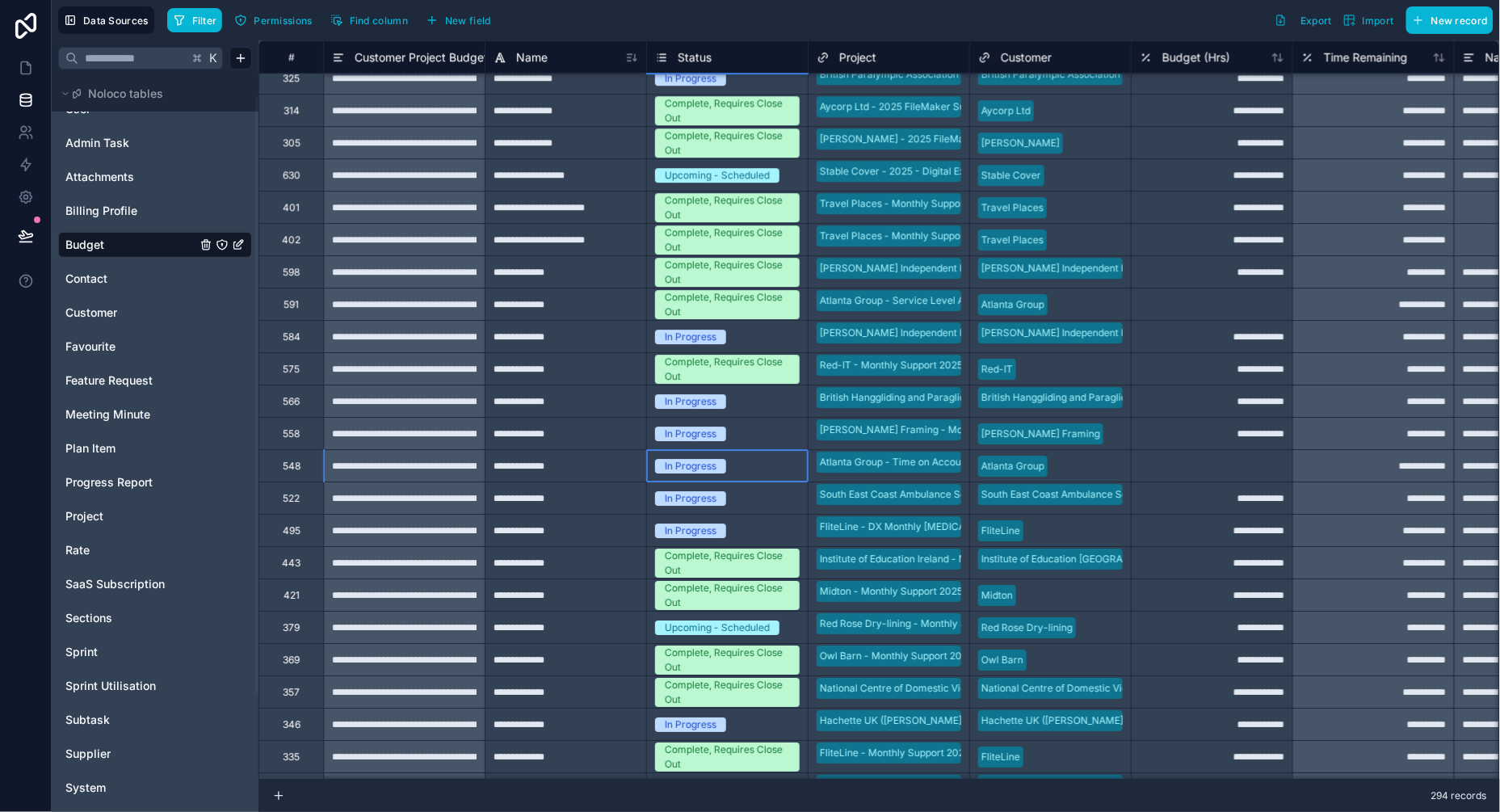
click at [705, 462] on div "In Progress" at bounding box center [691, 465] width 52 height 14
click at [695, 466] on div "In Progress" at bounding box center [691, 465] width 52 height 14
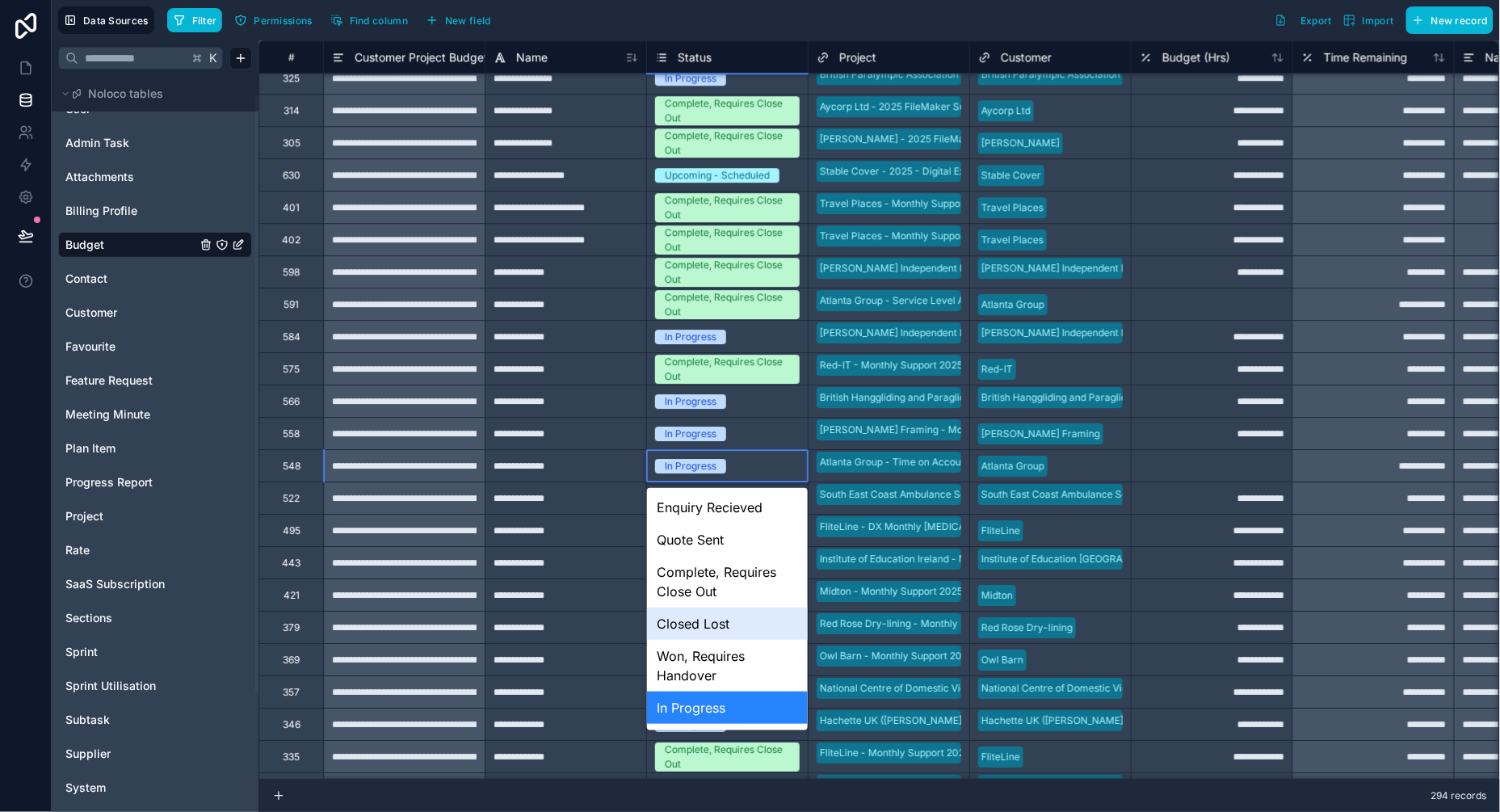
scroll to position [28, 0]
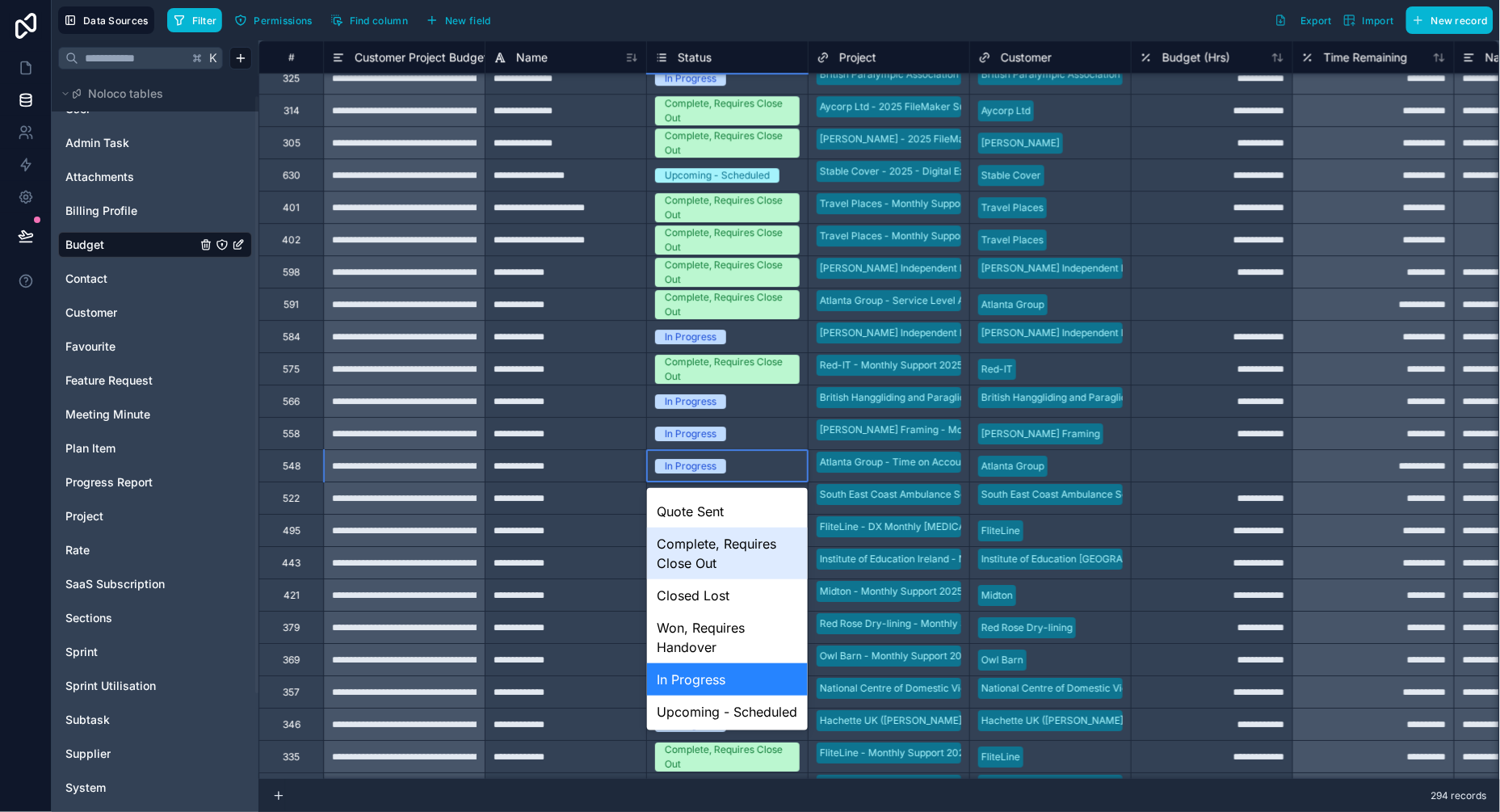
click at [707, 546] on div "Complete, Requires Close Out" at bounding box center [727, 553] width 161 height 52
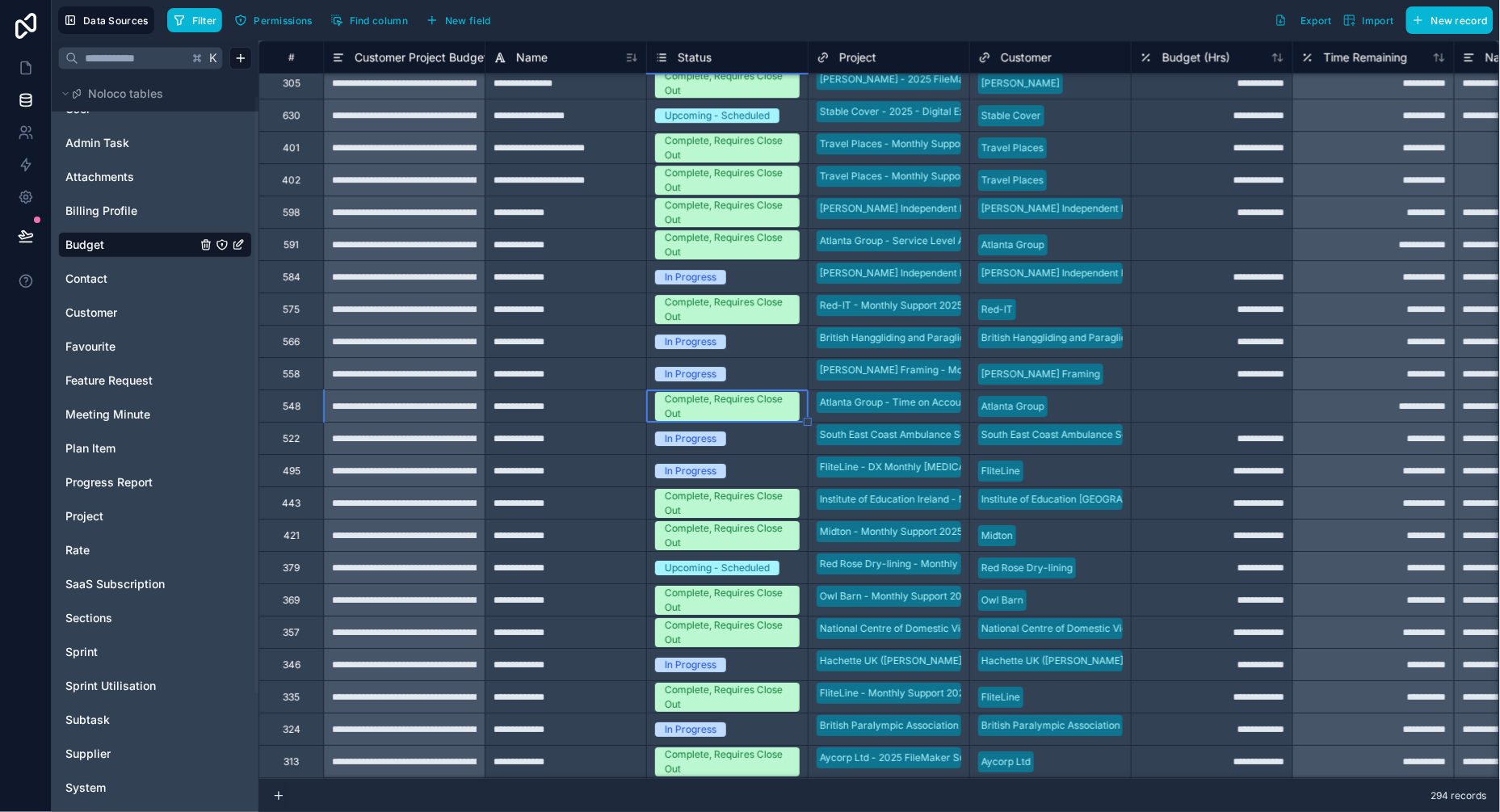
scroll to position [5341, 0]
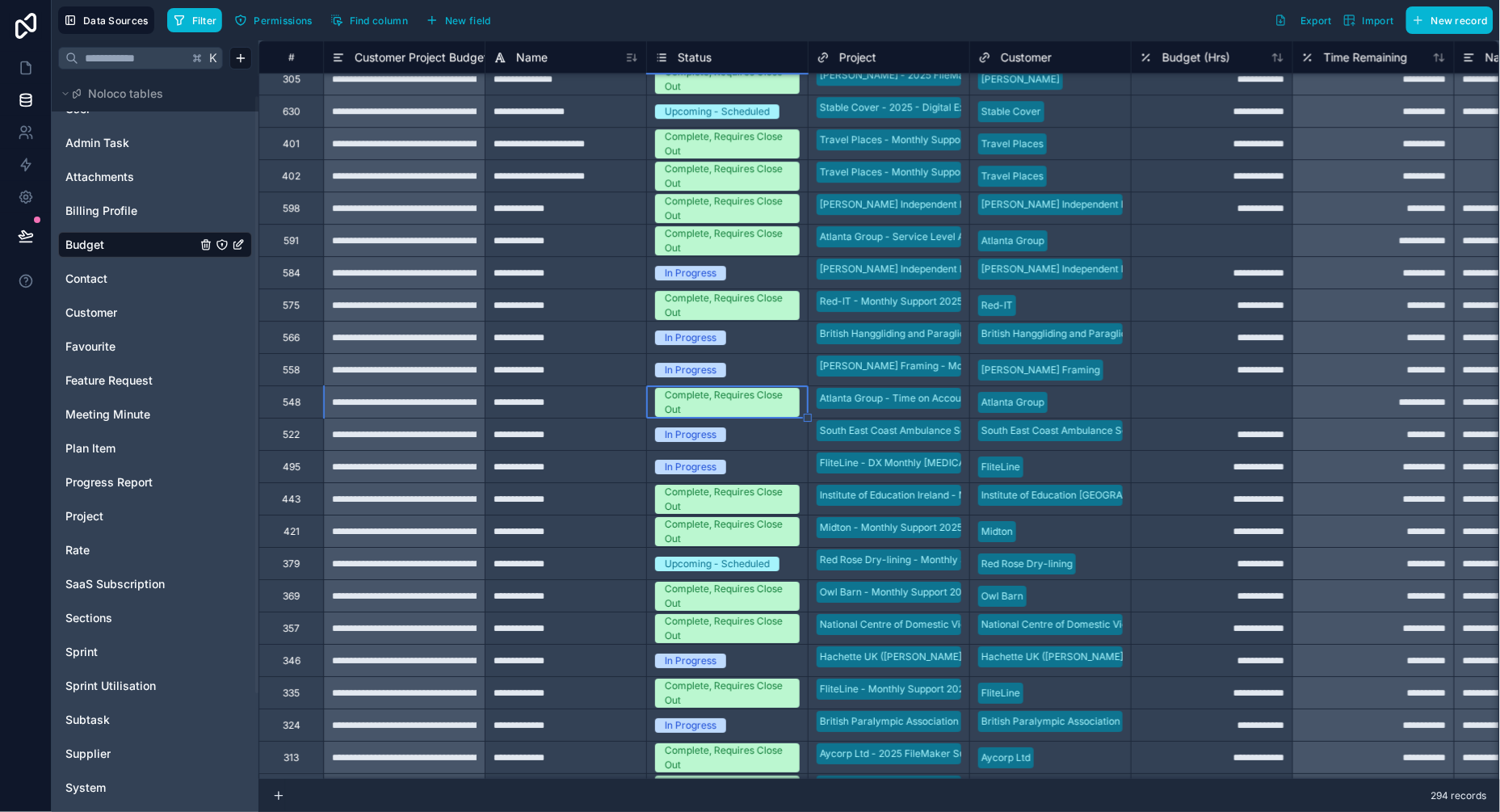
click at [703, 564] on div "Upcoming - Scheduled" at bounding box center [716, 563] width 105 height 14
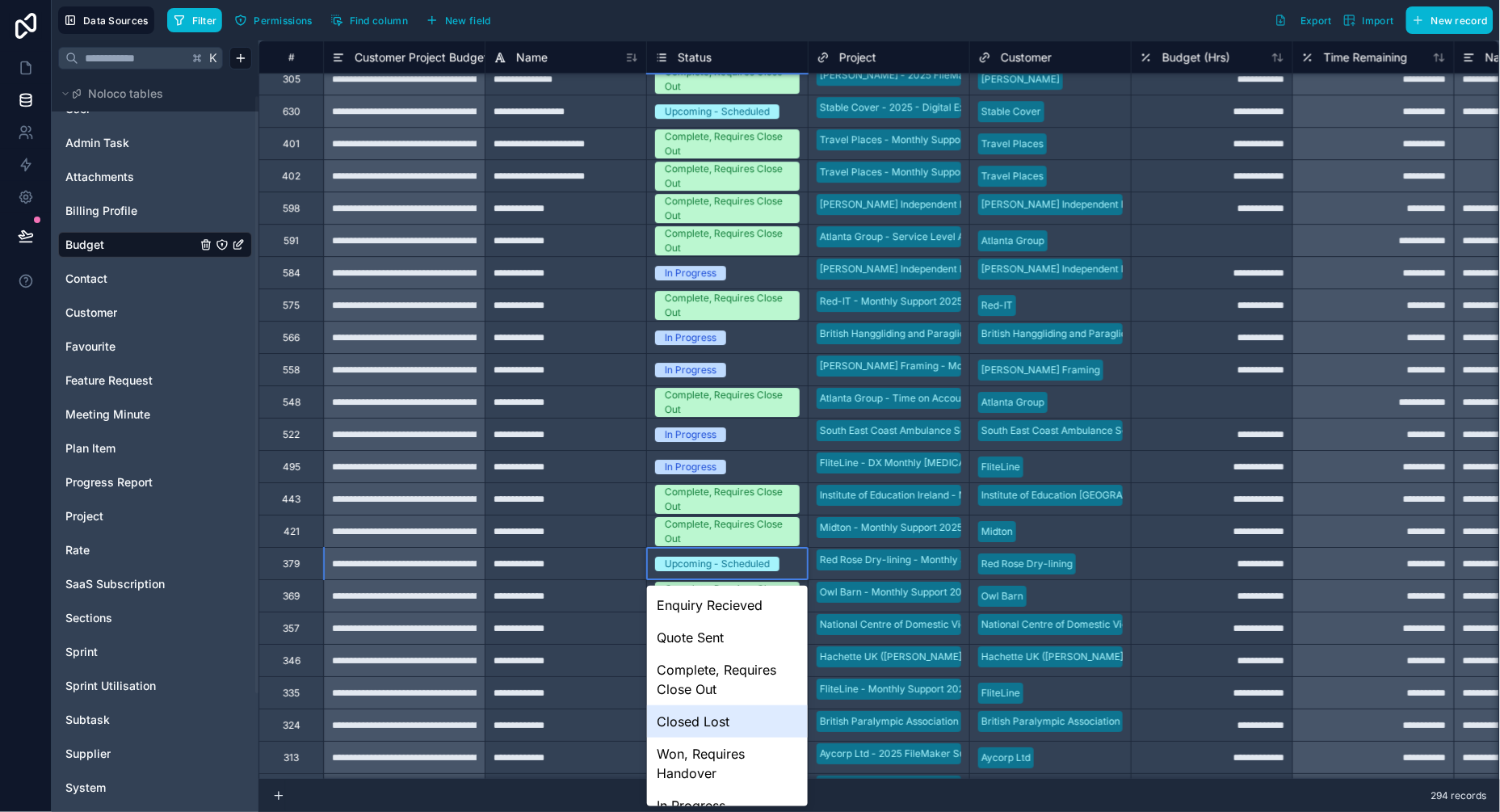
scroll to position [51, 0]
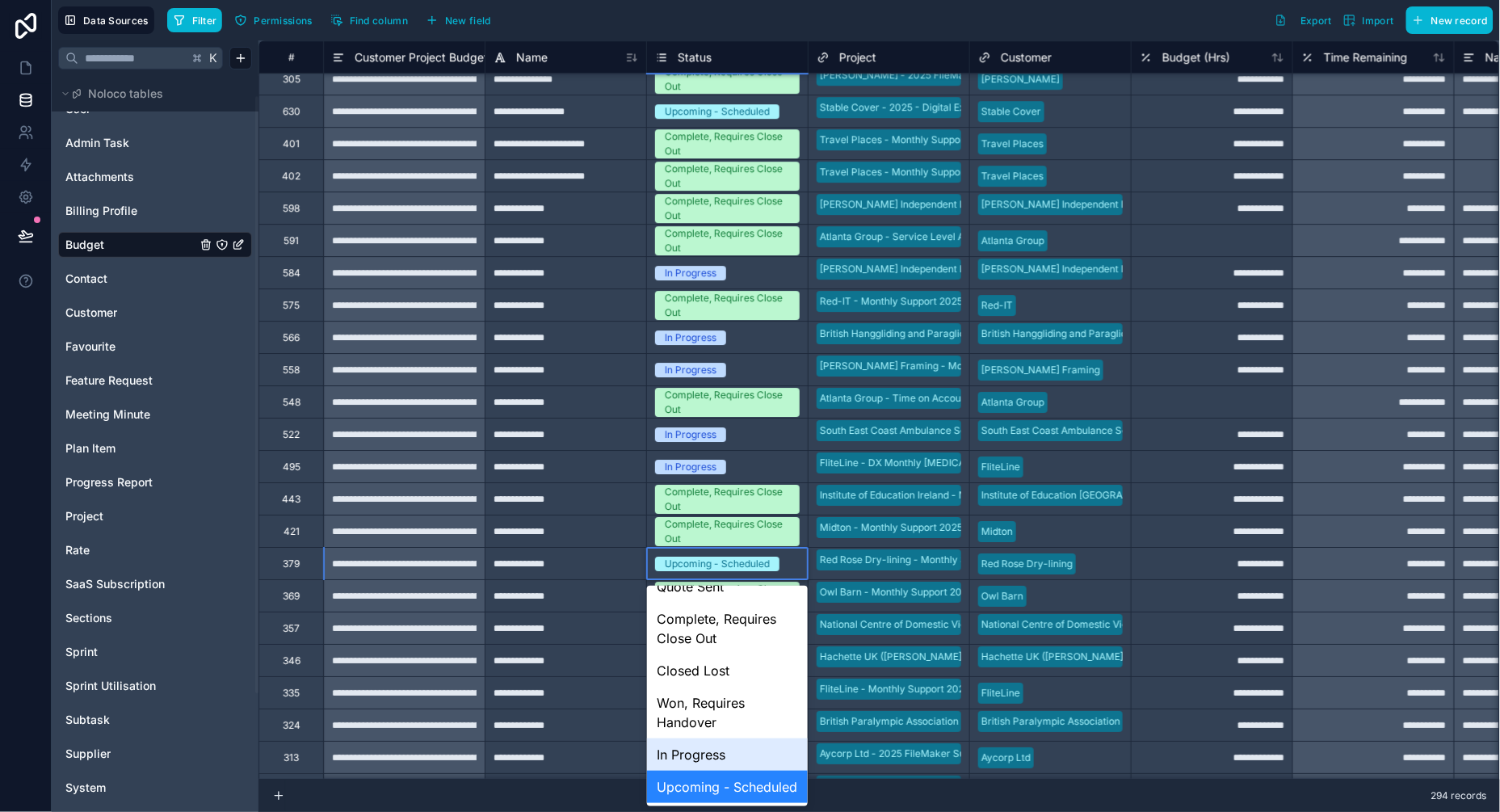
click at [711, 757] on div "In Progress" at bounding box center [727, 754] width 161 height 33
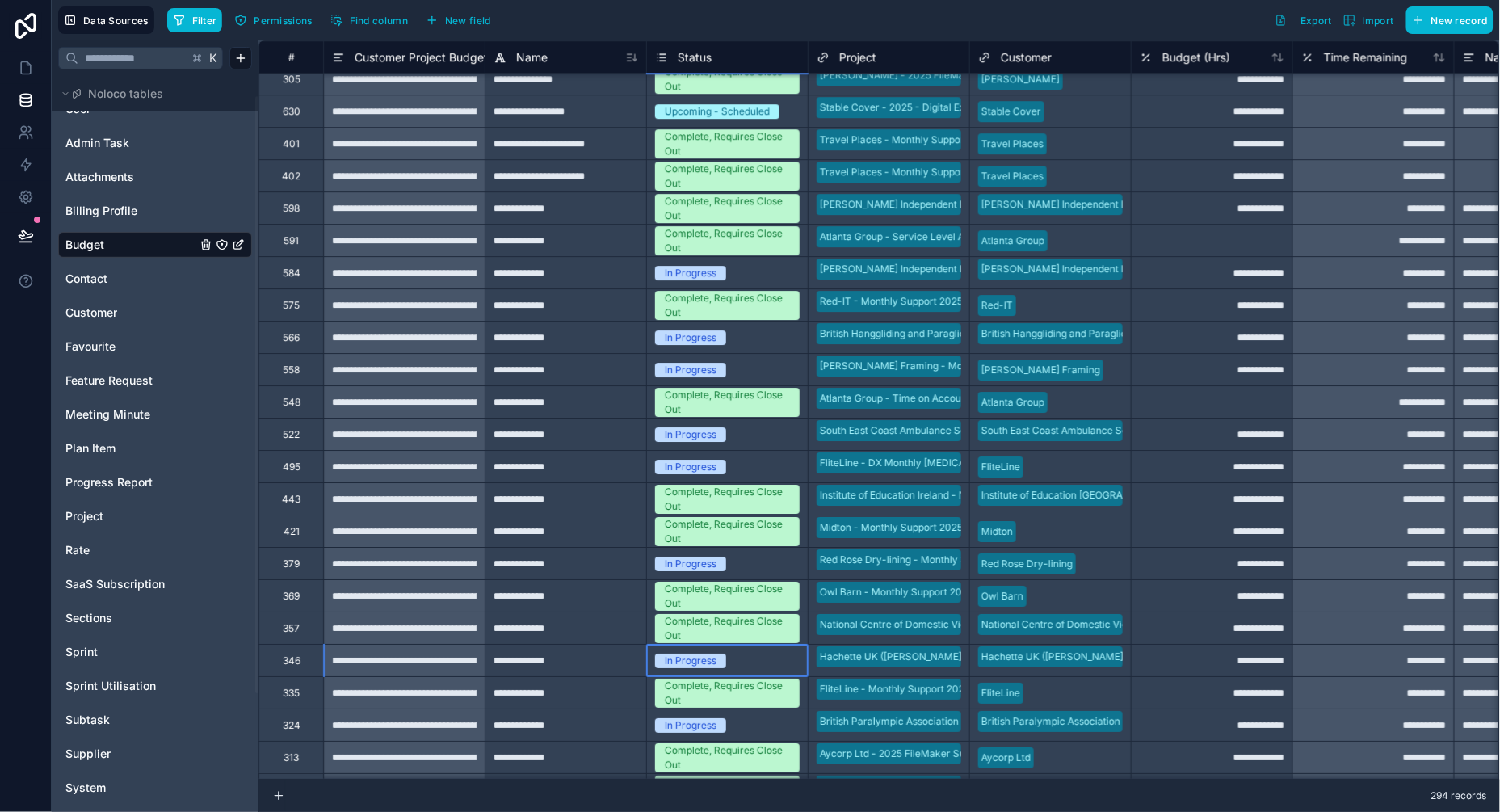
click at [713, 659] on div "In Progress" at bounding box center [691, 660] width 52 height 14
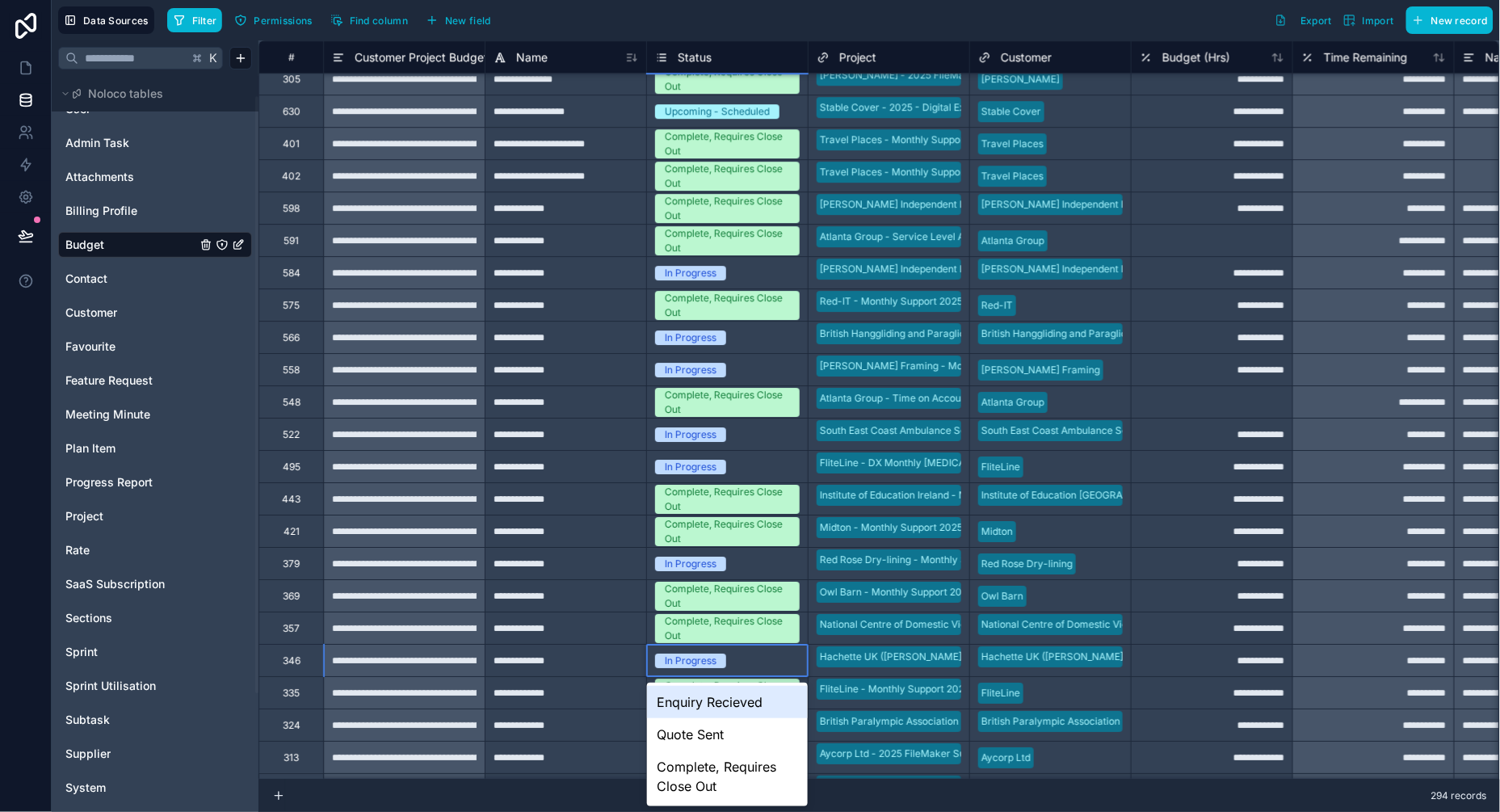
click at [713, 659] on div "In Progress" at bounding box center [691, 660] width 52 height 14
click at [682, 613] on div "Complete, Requires Close Out" at bounding box center [727, 628] width 161 height 32
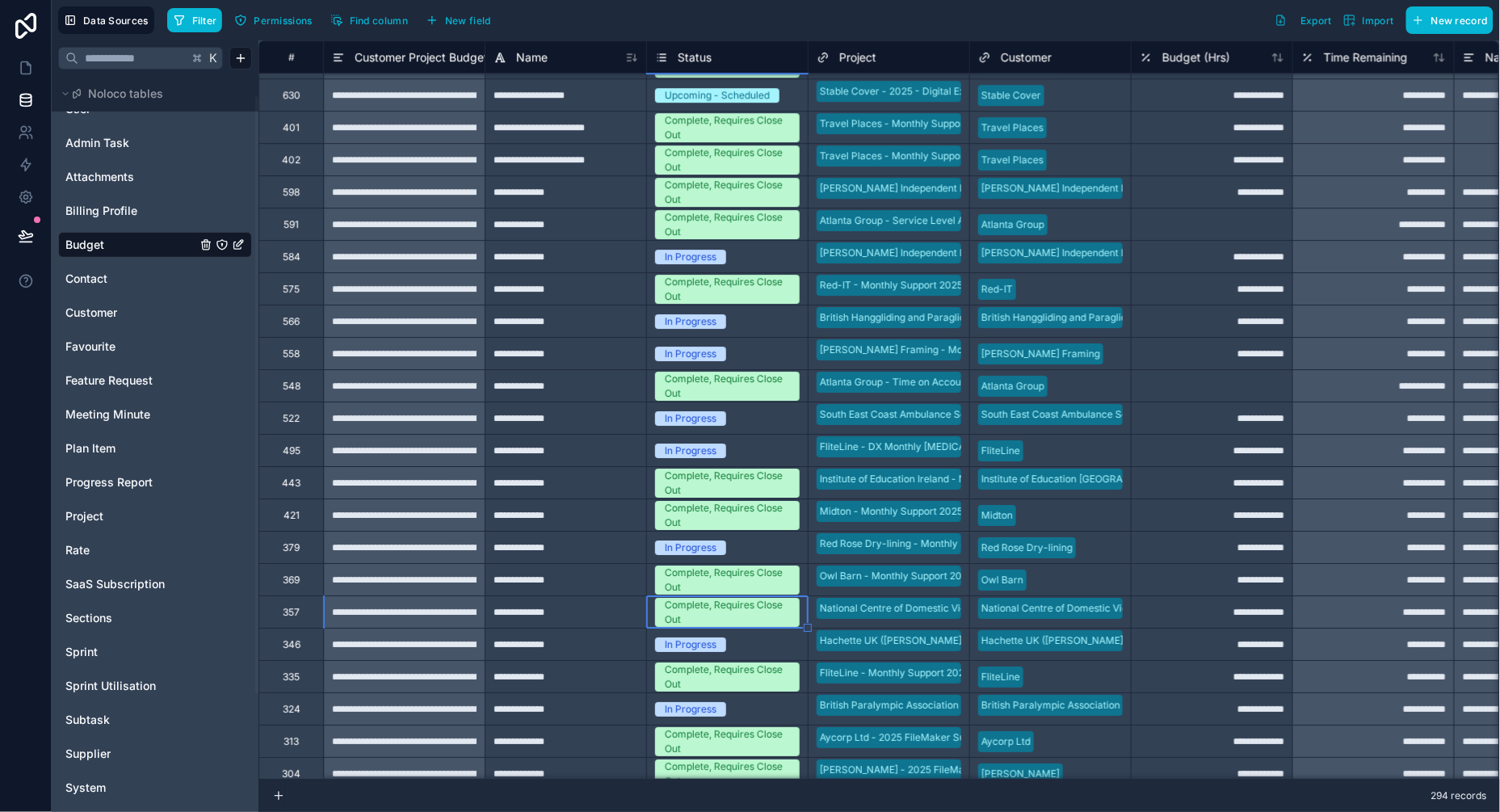
scroll to position [5358, 0]
click at [711, 704] on div "In Progress" at bounding box center [691, 708] width 52 height 14
click at [699, 704] on body "**********" at bounding box center [750, 406] width 1500 height 812
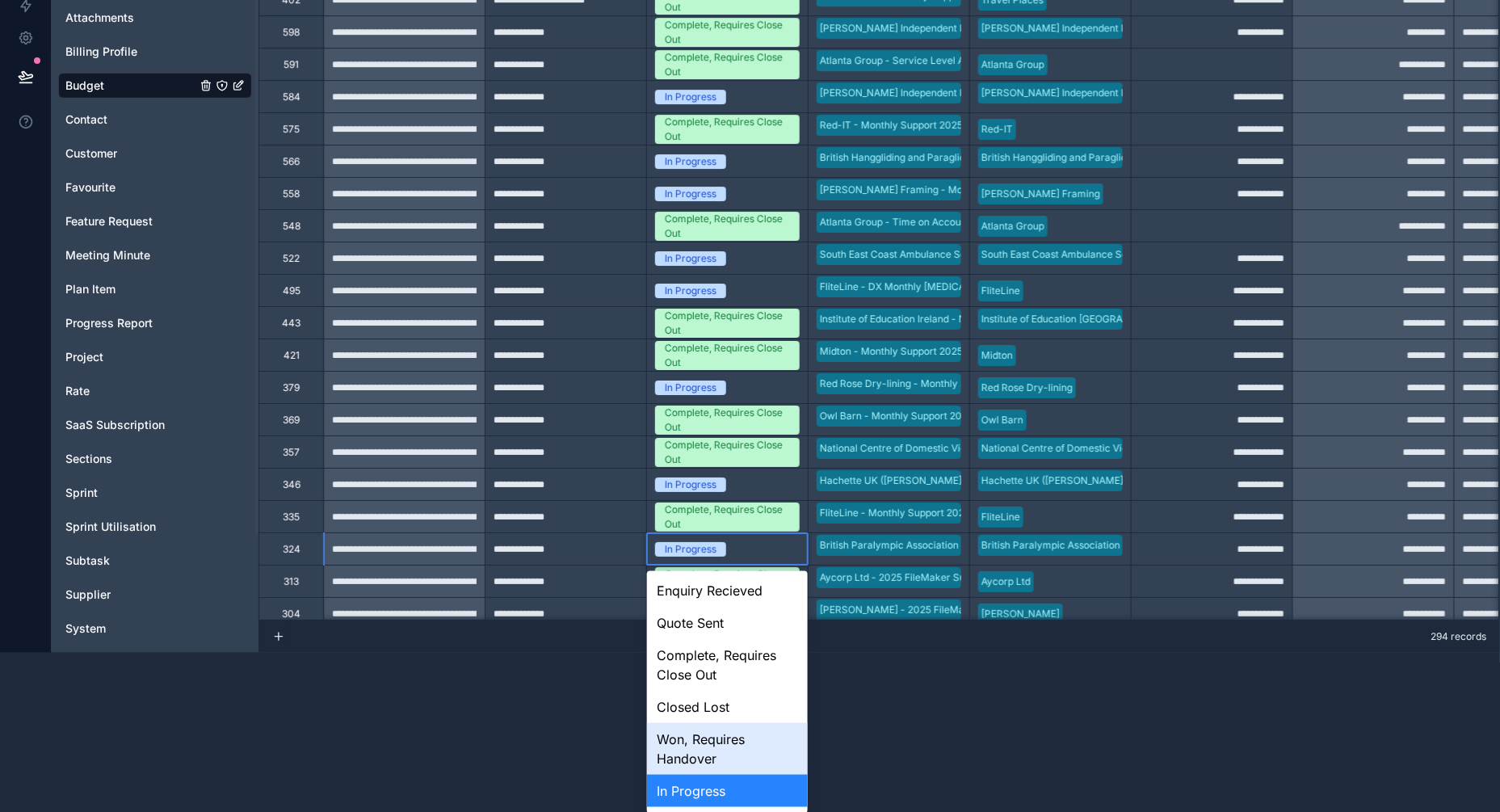
scroll to position [5, 0]
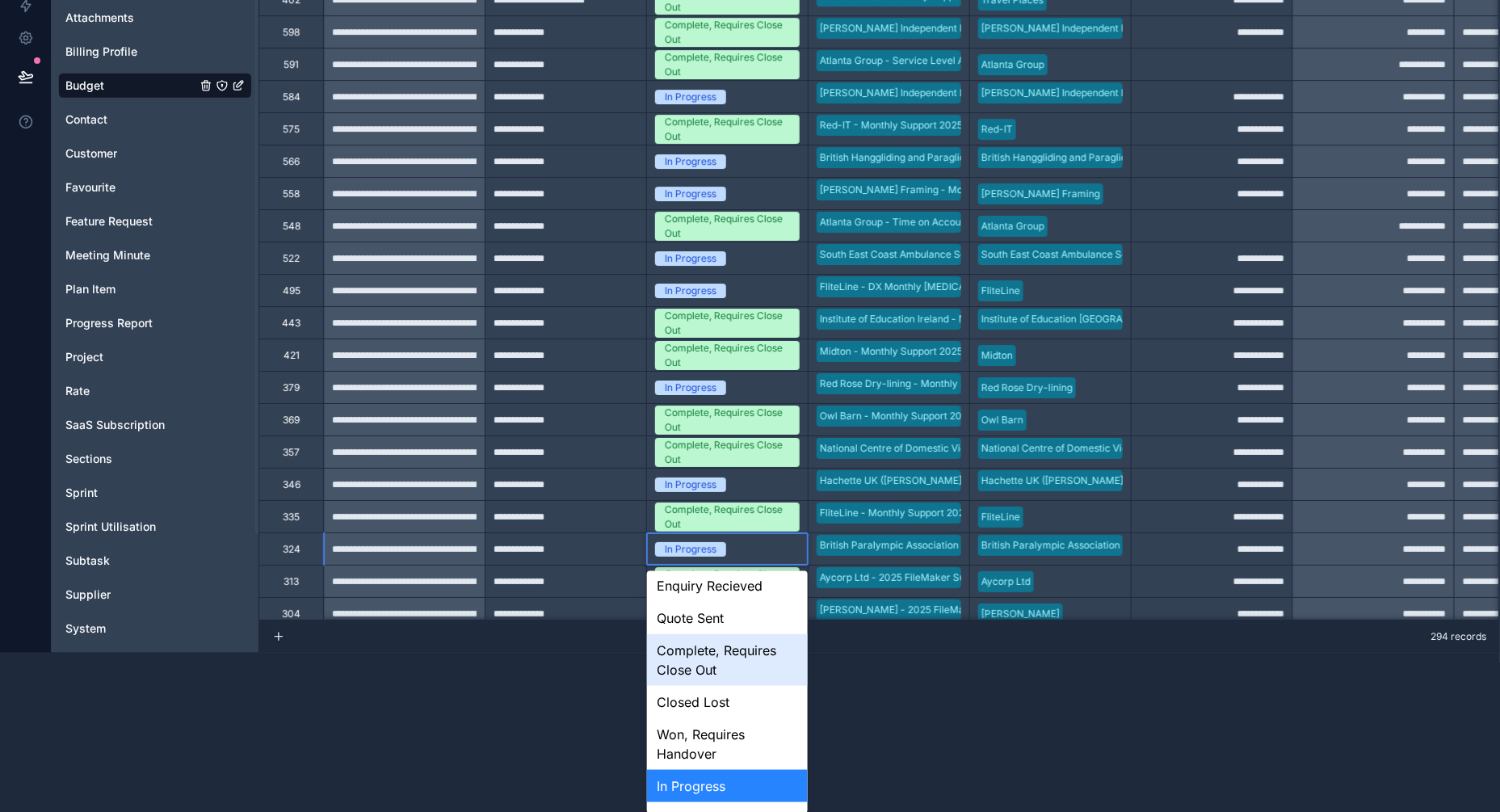
click at [704, 653] on div "Complete, Requires Close Out" at bounding box center [727, 660] width 161 height 52
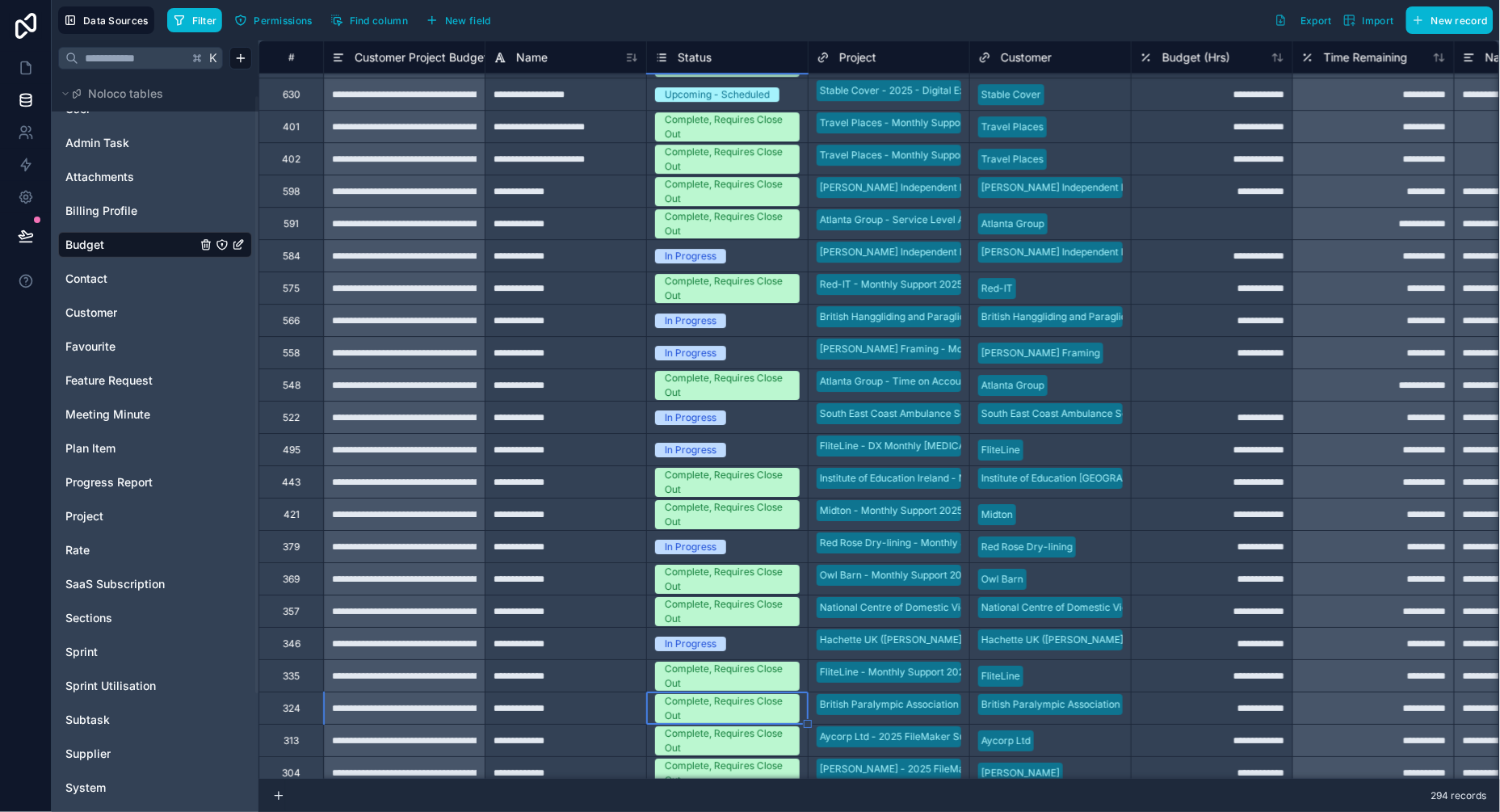
click at [707, 316] on div "In Progress" at bounding box center [691, 320] width 52 height 14
click at [690, 320] on div "In Progress" at bounding box center [691, 320] width 52 height 14
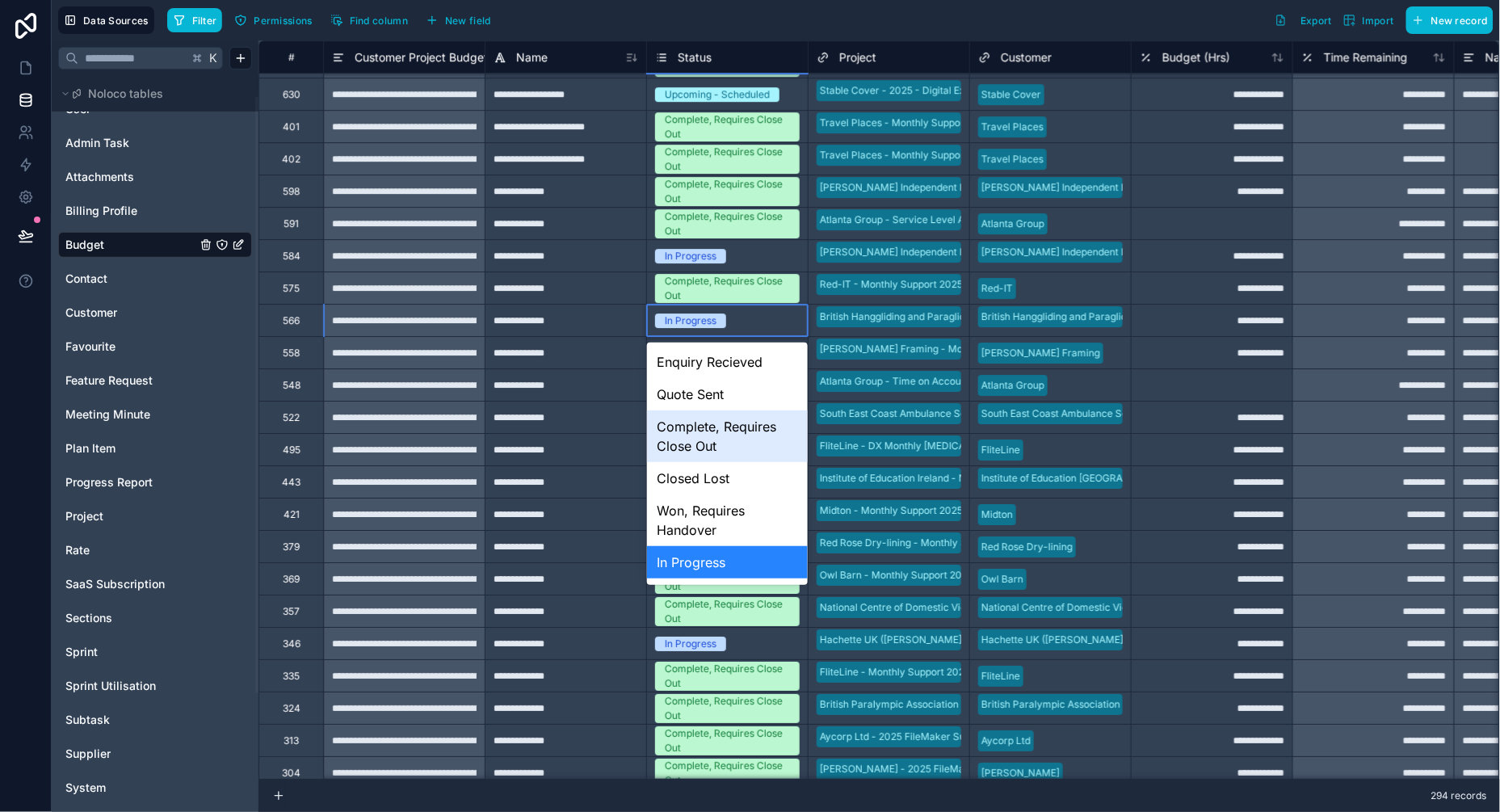
click at [698, 431] on div "Complete, Requires Close Out" at bounding box center [727, 437] width 161 height 52
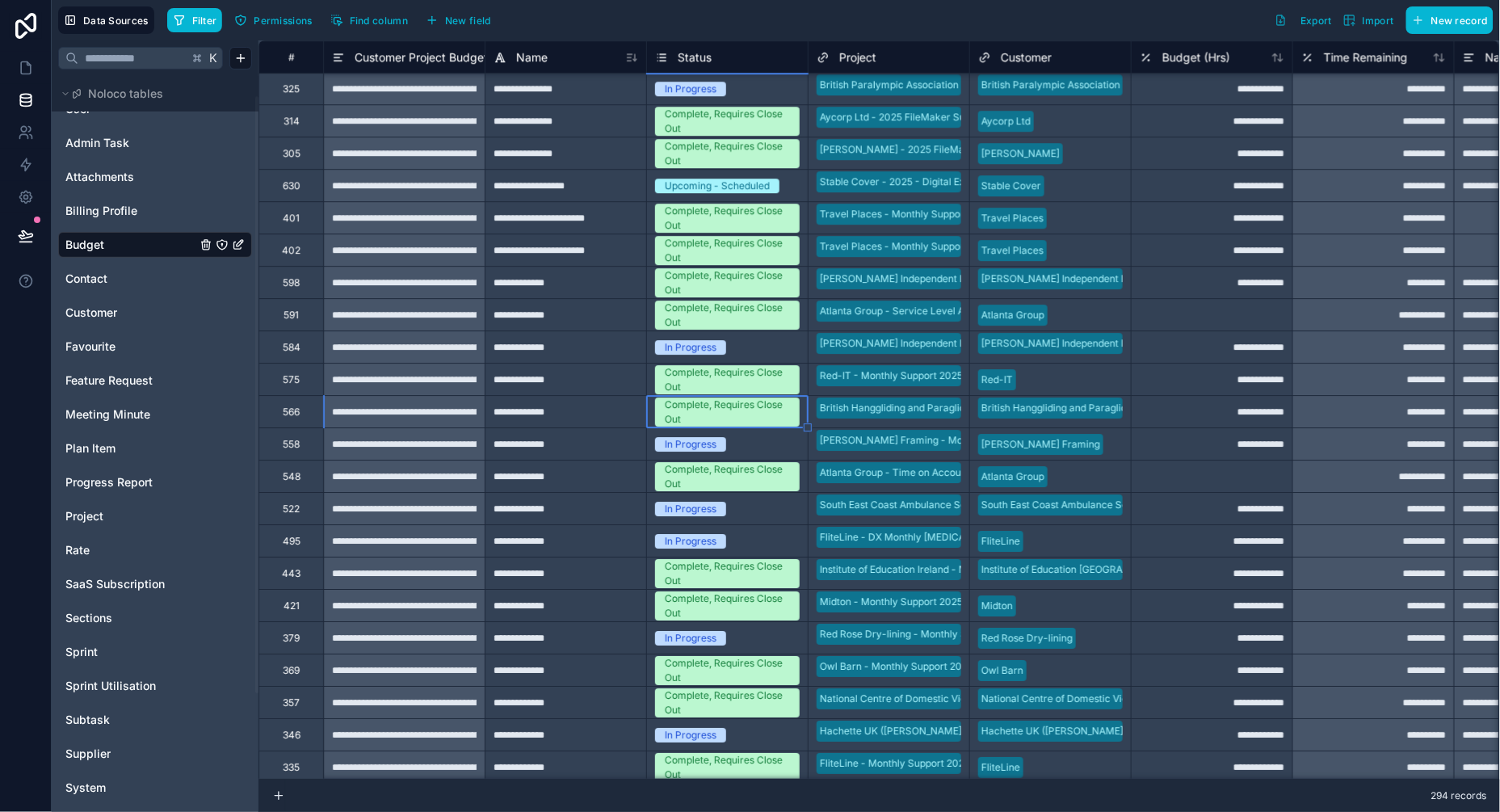
scroll to position [5231, 0]
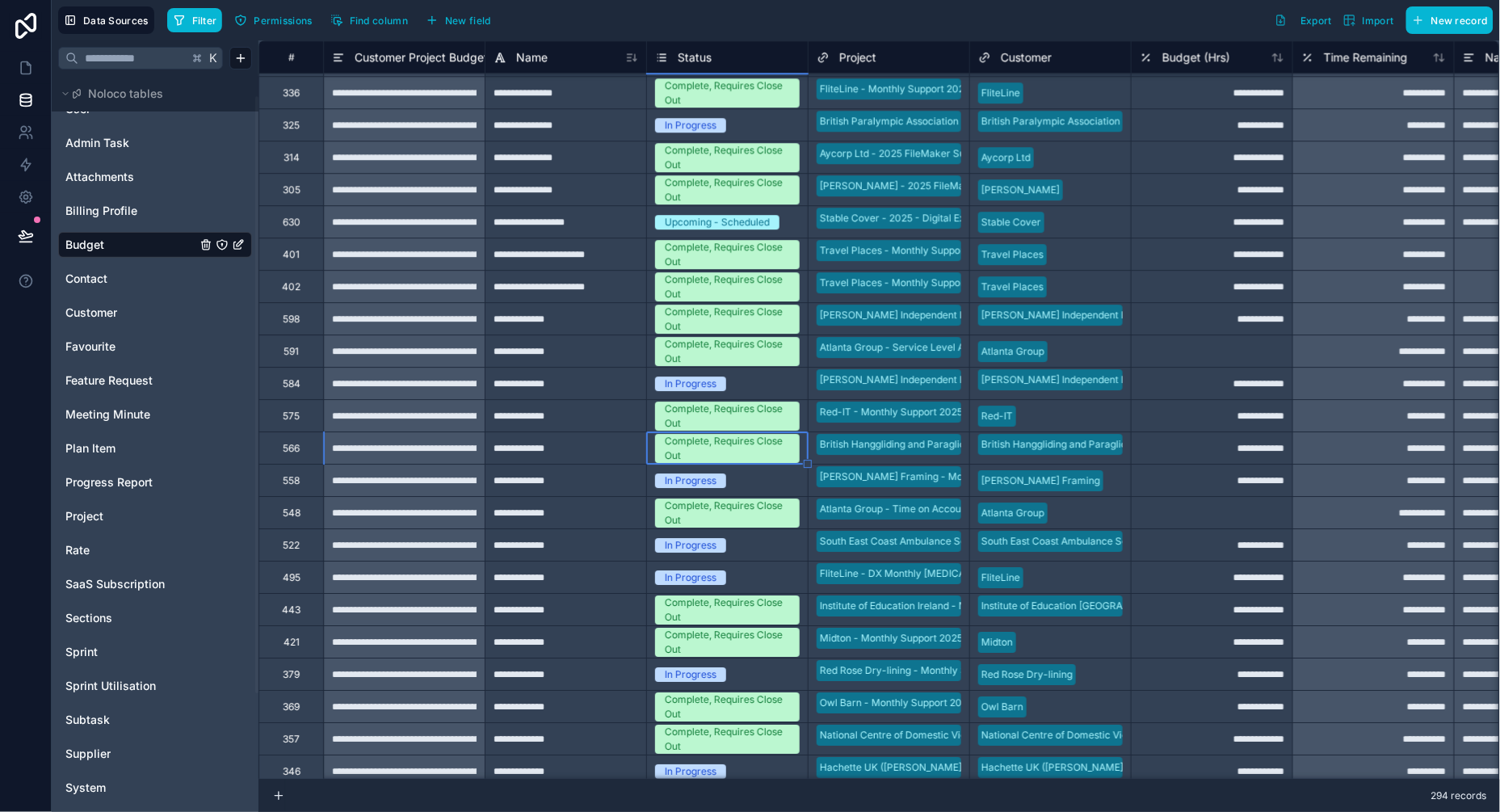
click at [699, 129] on div "In Progress" at bounding box center [691, 125] width 52 height 14
click at [698, 122] on div "In Progress" at bounding box center [691, 125] width 52 height 14
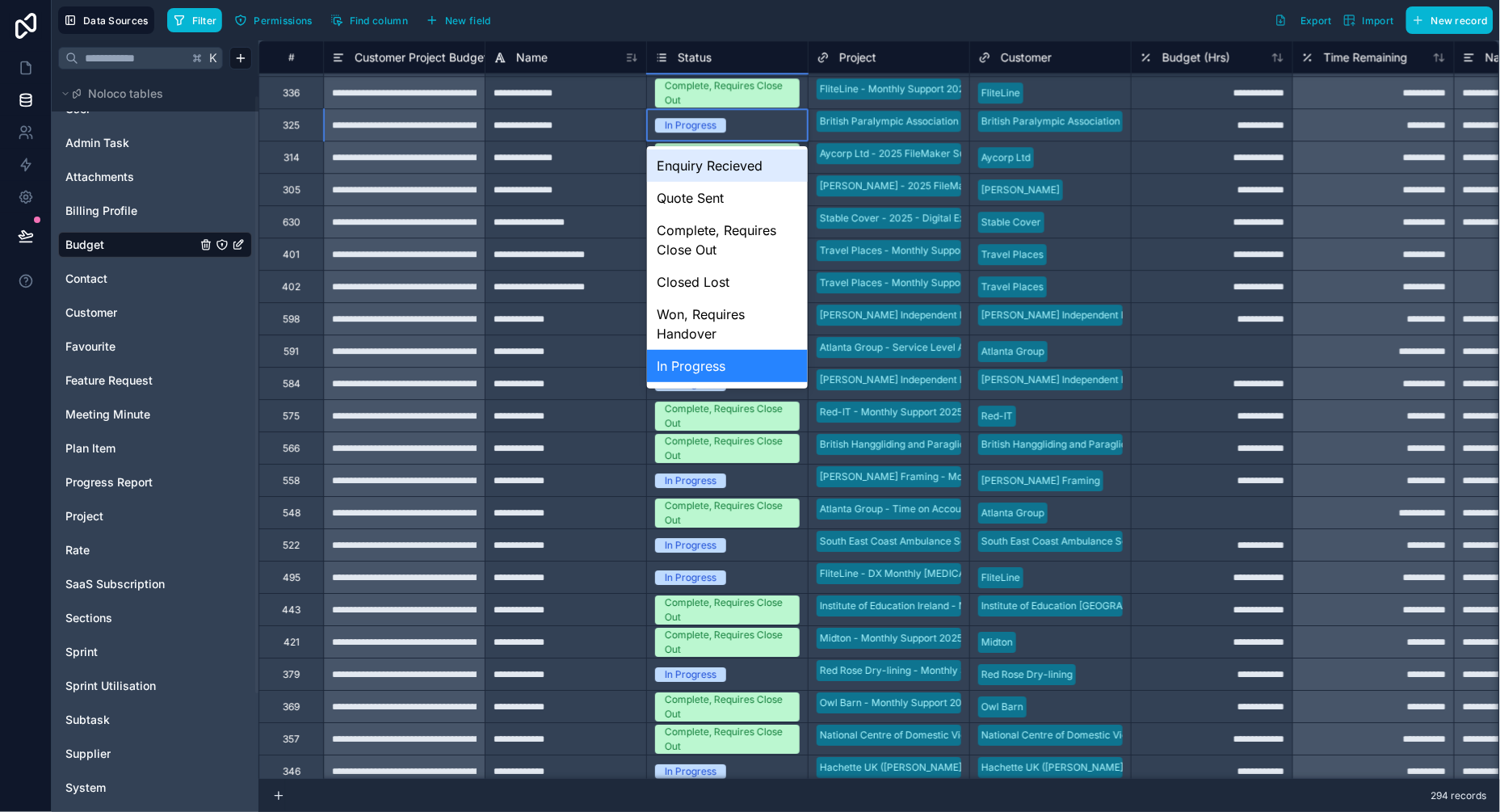
click at [698, 122] on div "In Progress" at bounding box center [691, 125] width 52 height 14
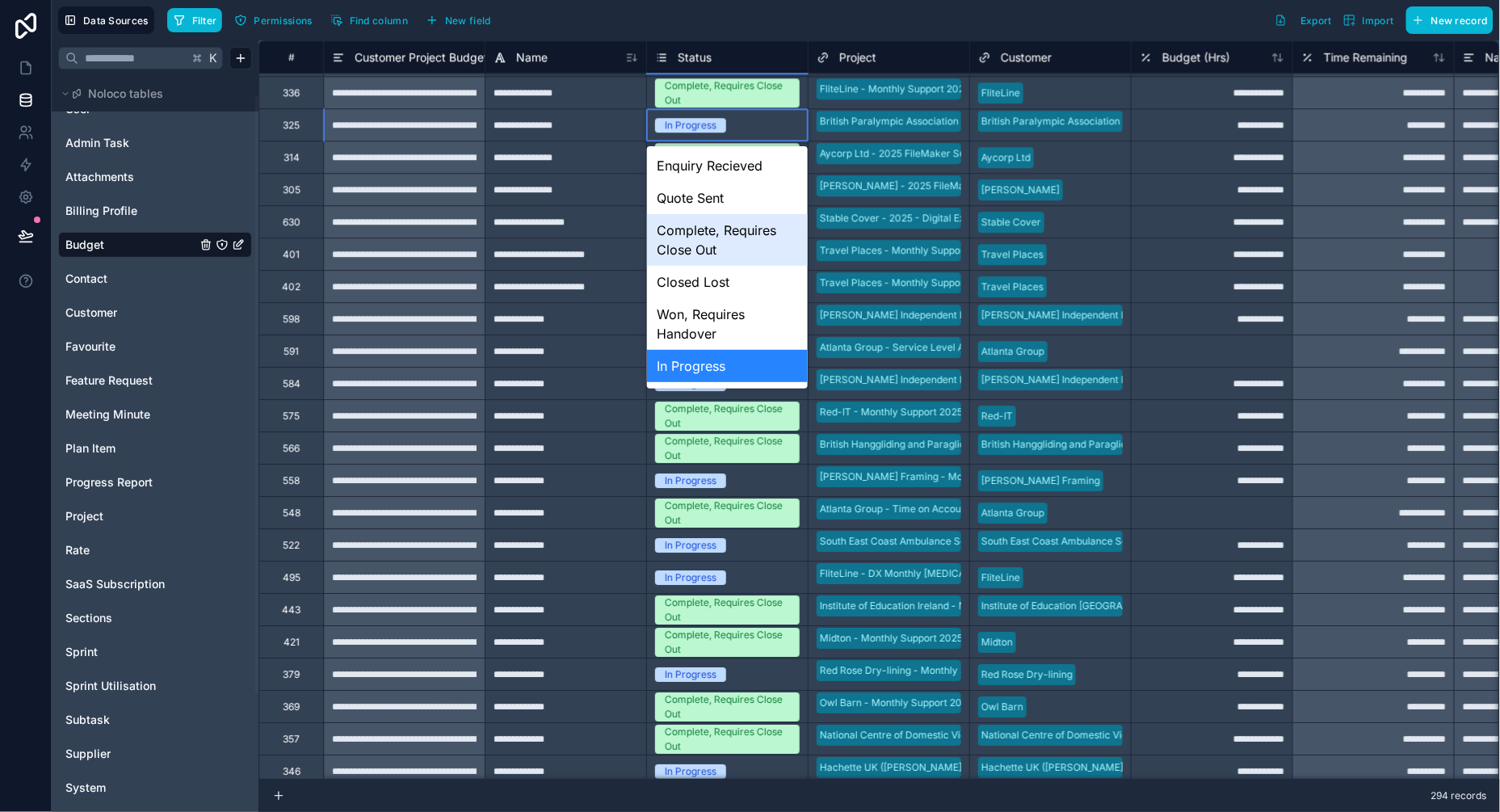
click at [699, 236] on div "Complete, Requires Close Out" at bounding box center [727, 240] width 161 height 52
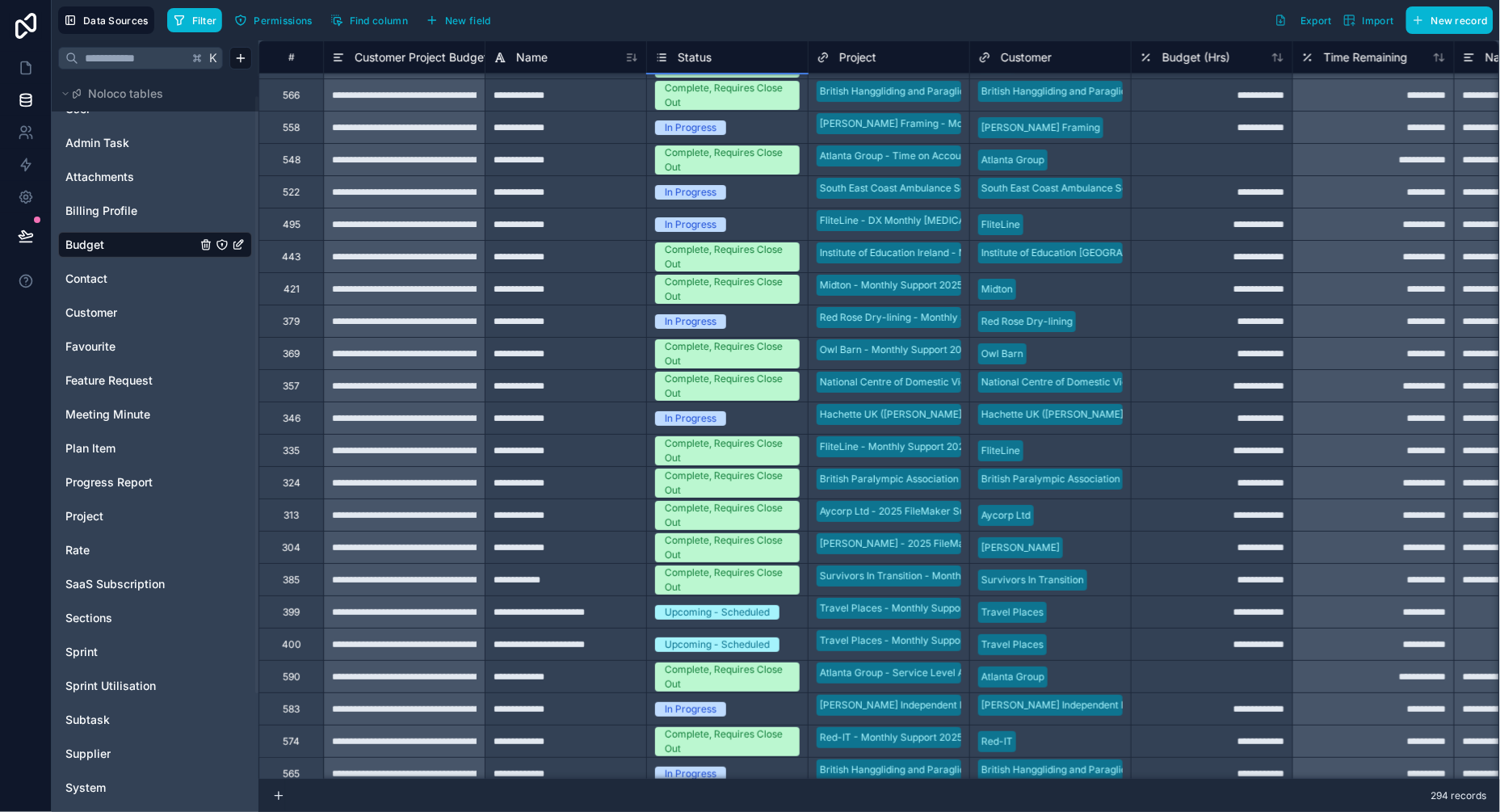
scroll to position [5594, 0]
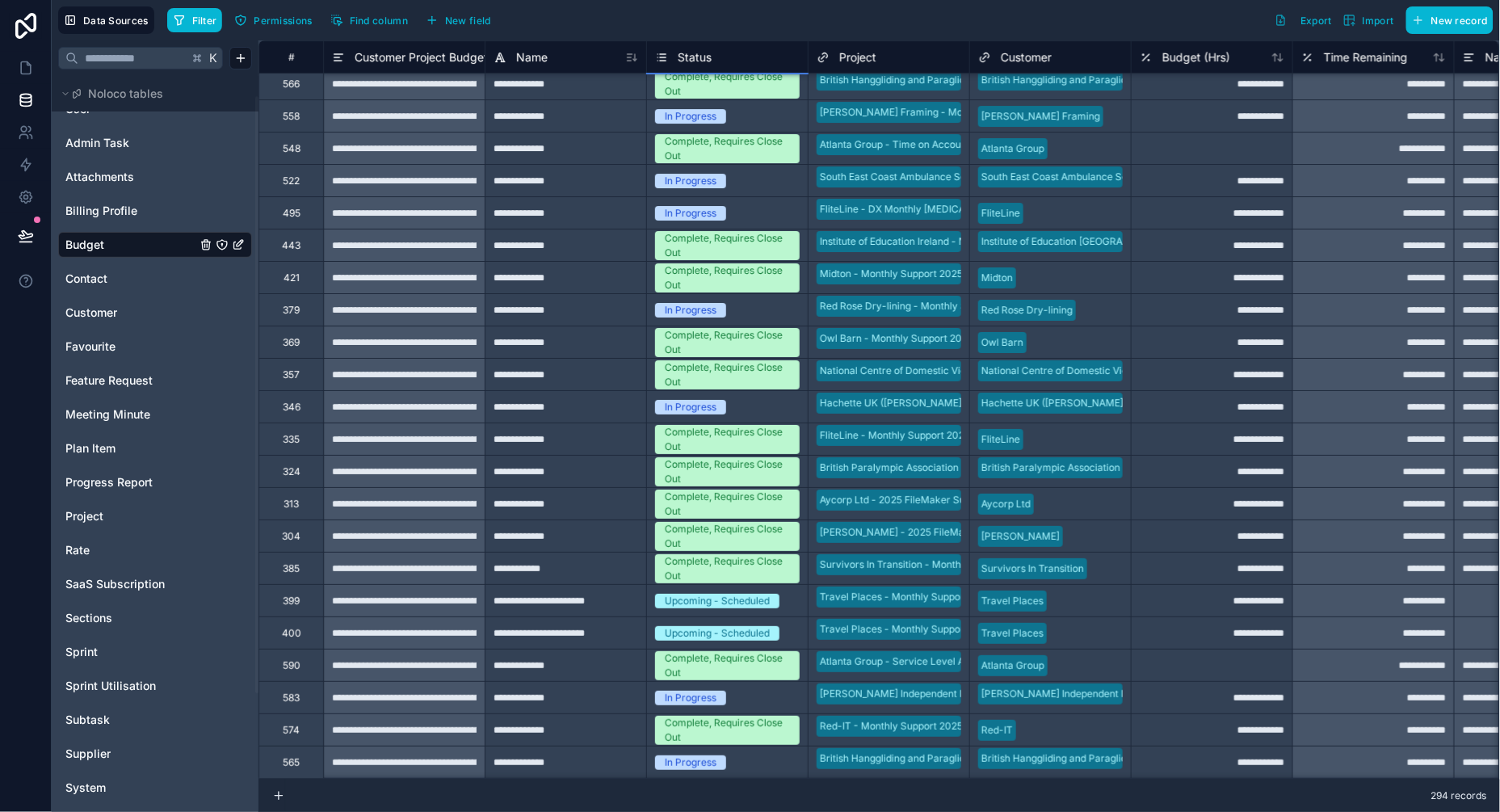
click at [717, 604] on div "Upcoming - Scheduled" at bounding box center [716, 600] width 105 height 14
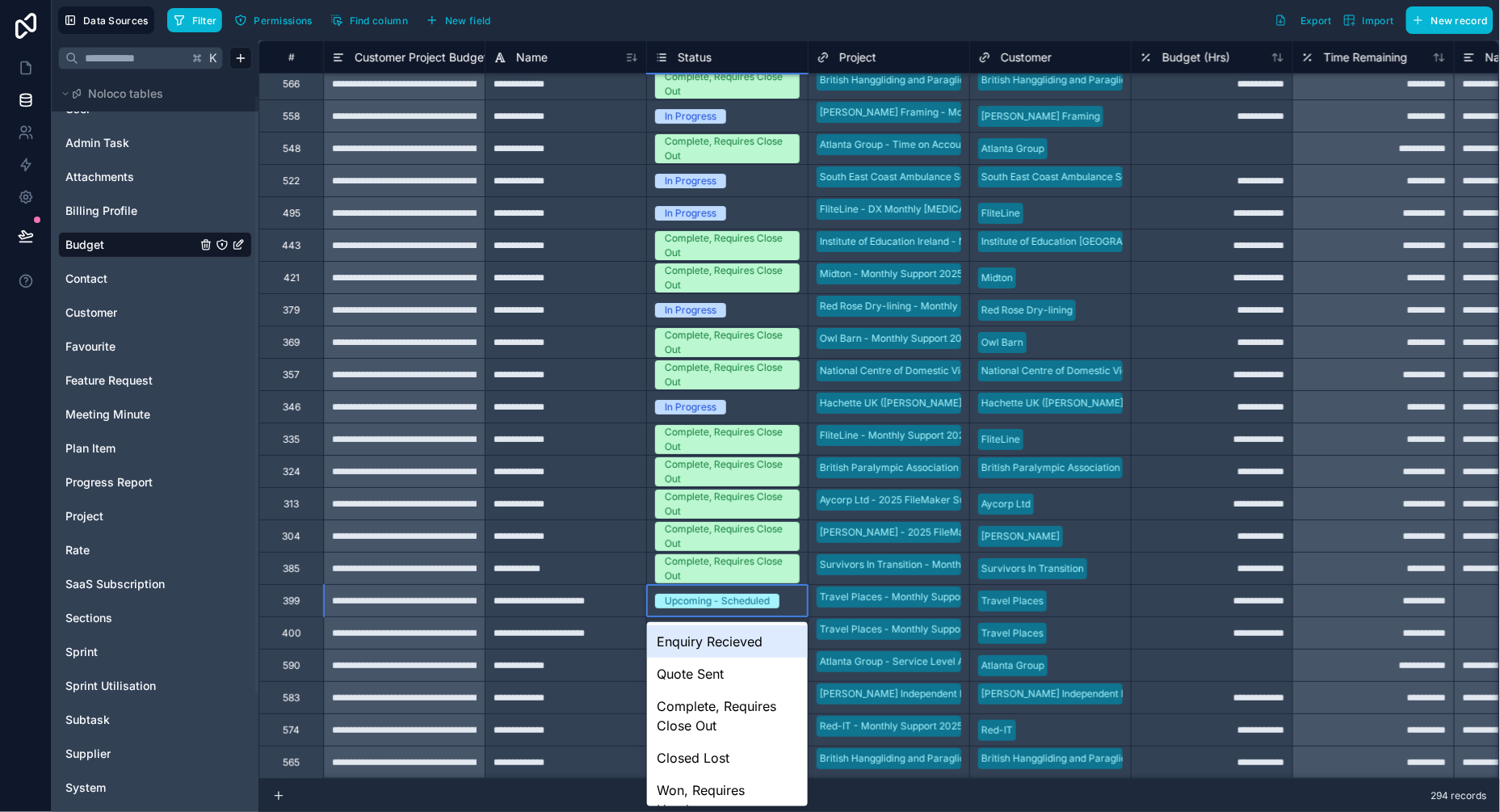
click at [711, 595] on div "Upcoming - Scheduled" at bounding box center [716, 600] width 105 height 14
click at [697, 714] on div "Complete, Requires Close Out" at bounding box center [727, 716] width 161 height 52
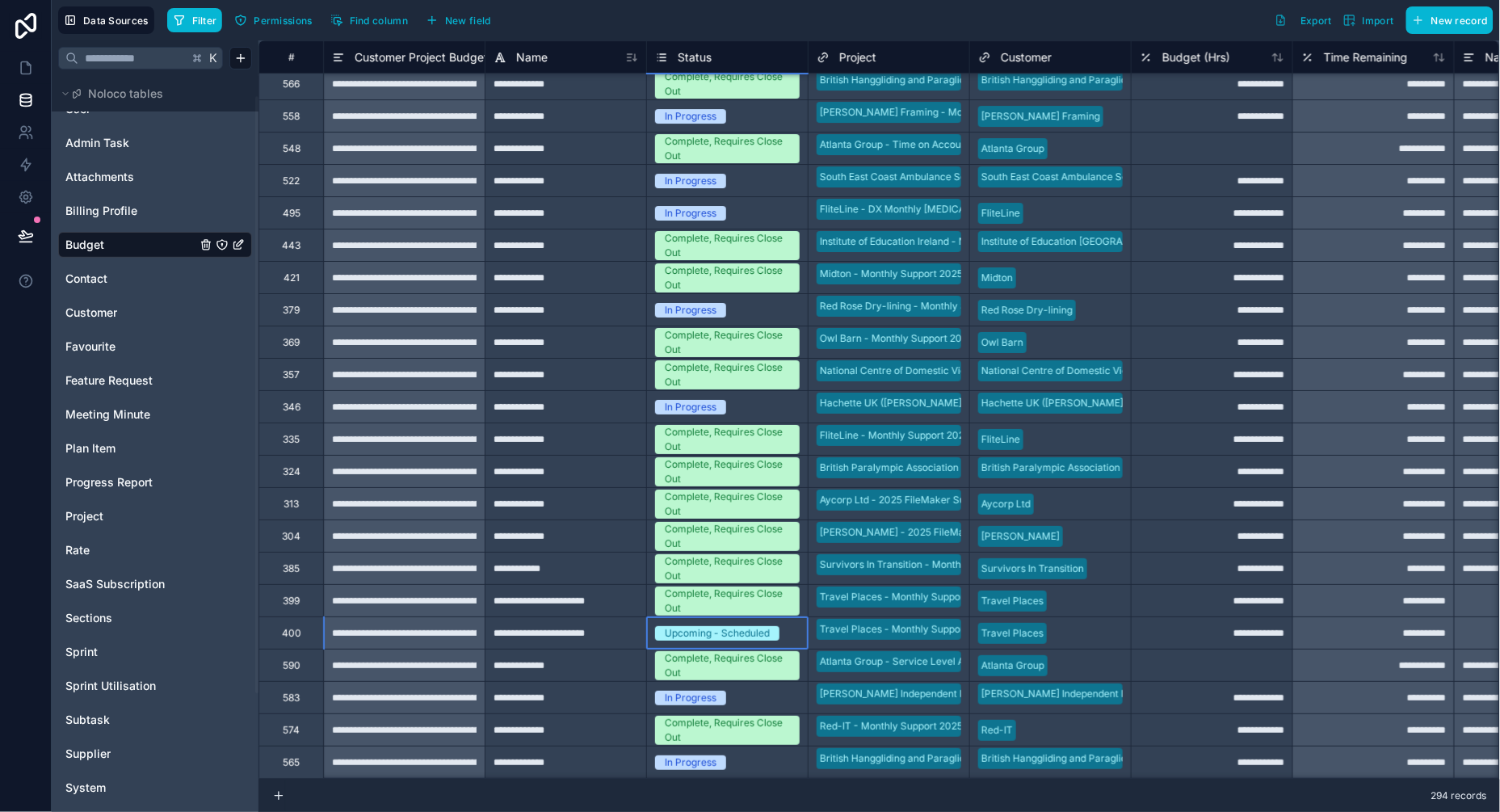
click at [696, 628] on div "Upcoming - Scheduled" at bounding box center [716, 633] width 105 height 14
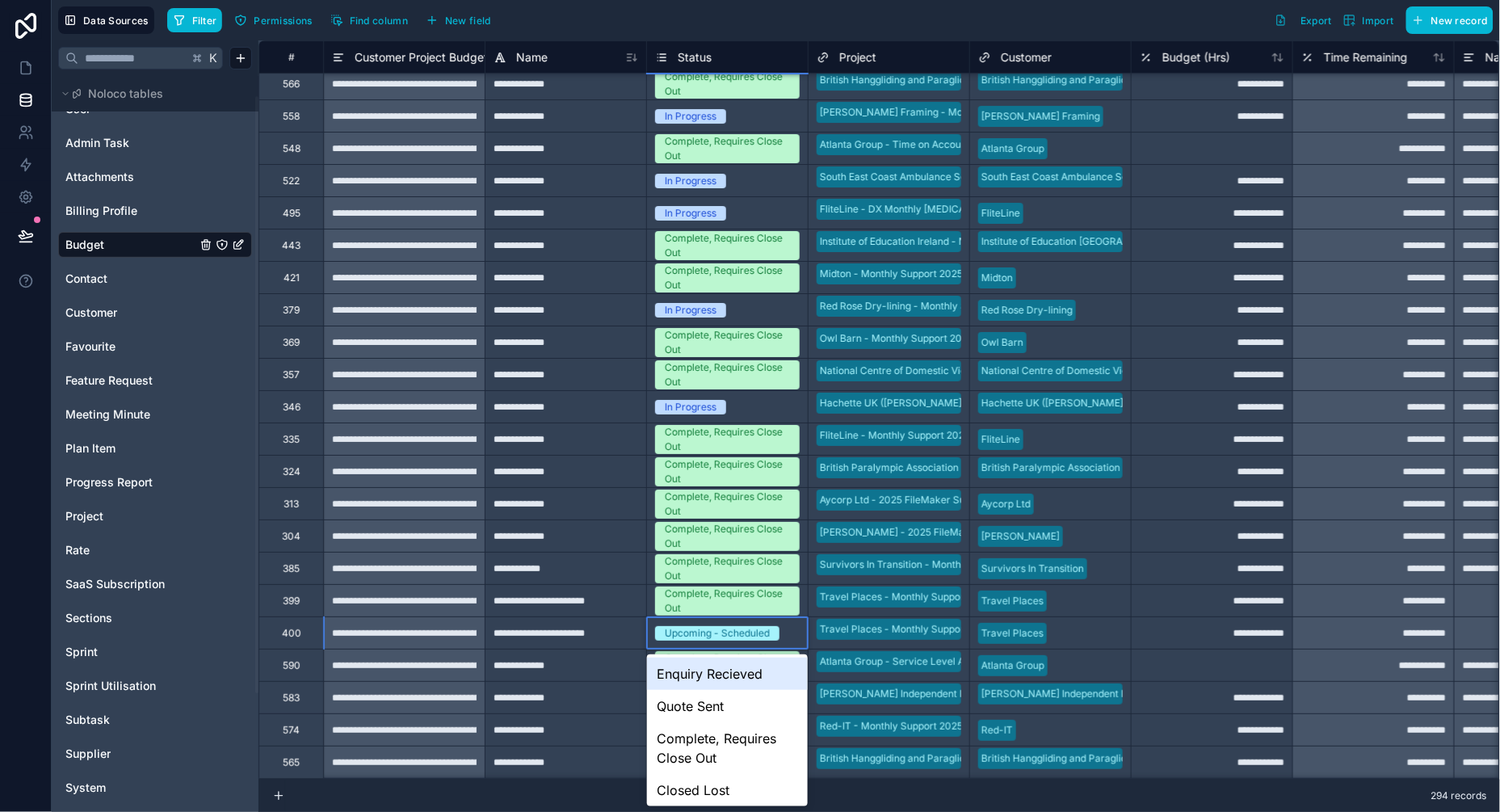
click at [687, 634] on div "Upcoming - Scheduled" at bounding box center [716, 633] width 105 height 14
click at [691, 742] on div "Complete, Requires Close Out" at bounding box center [727, 748] width 161 height 52
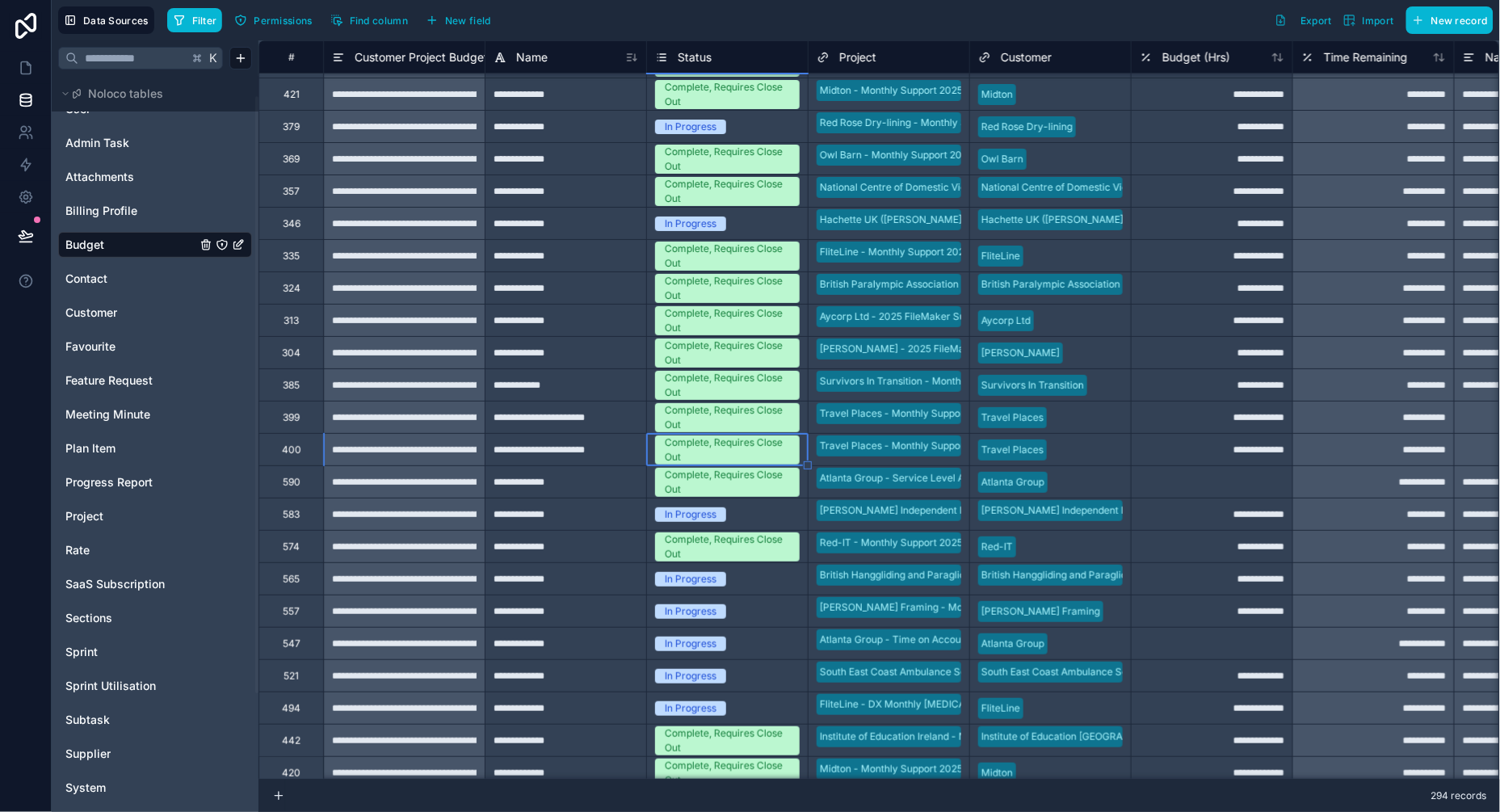
scroll to position [5781, 0]
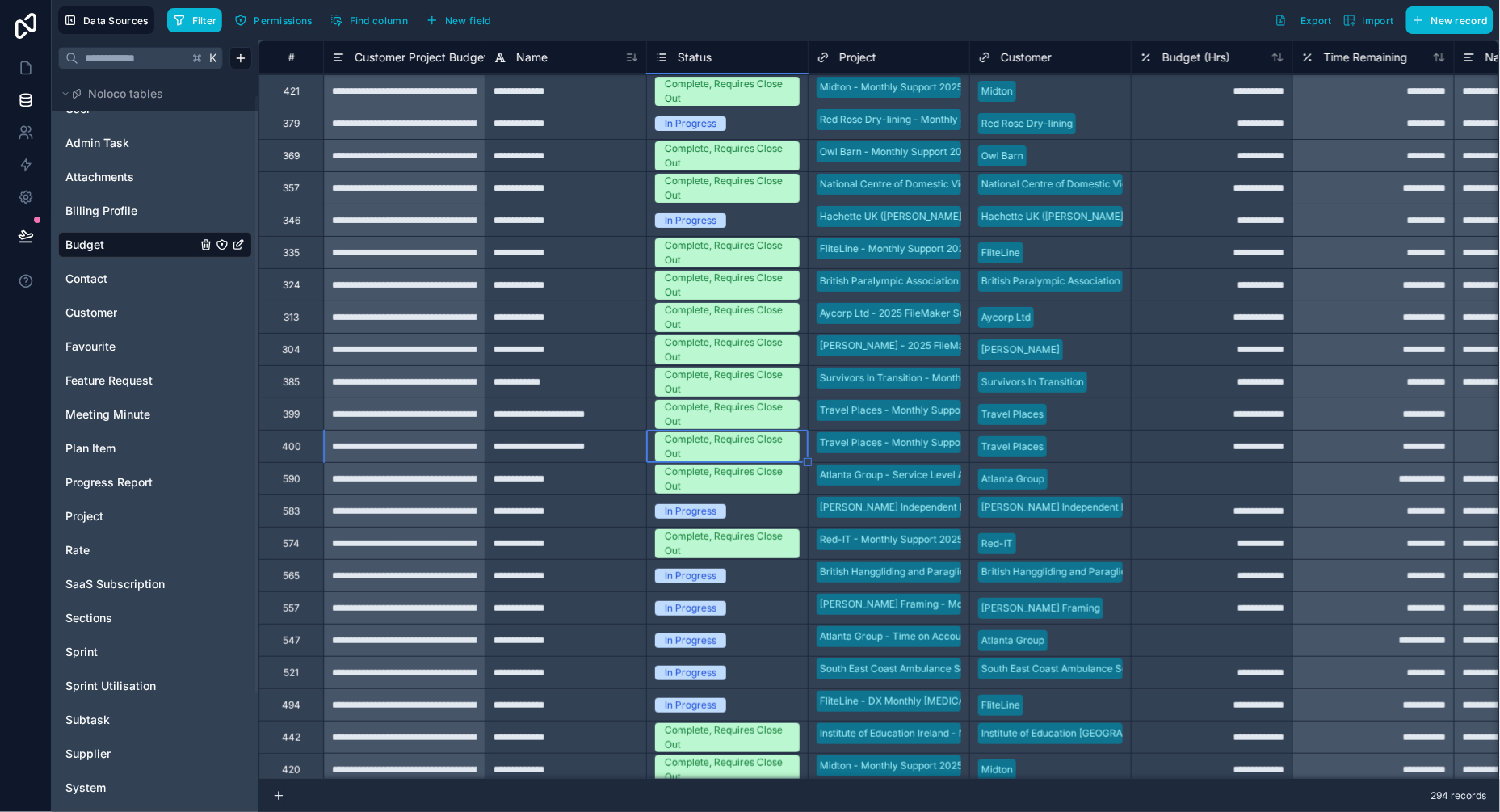
click at [697, 507] on div "In Progress" at bounding box center [691, 510] width 52 height 14
click at [691, 507] on div "In Progress" at bounding box center [691, 510] width 52 height 14
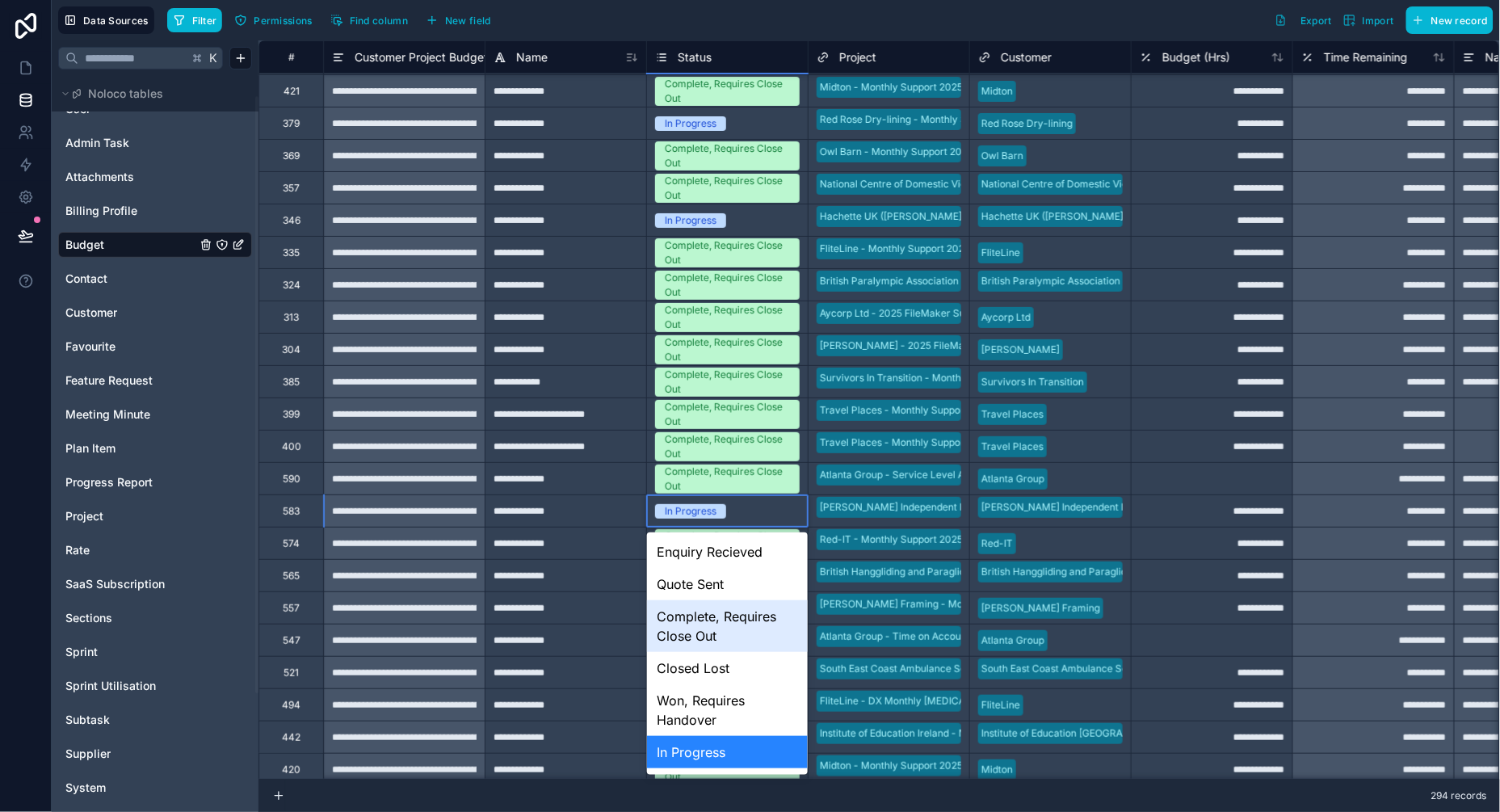
click at [688, 617] on div "Complete, Requires Close Out" at bounding box center [727, 626] width 161 height 52
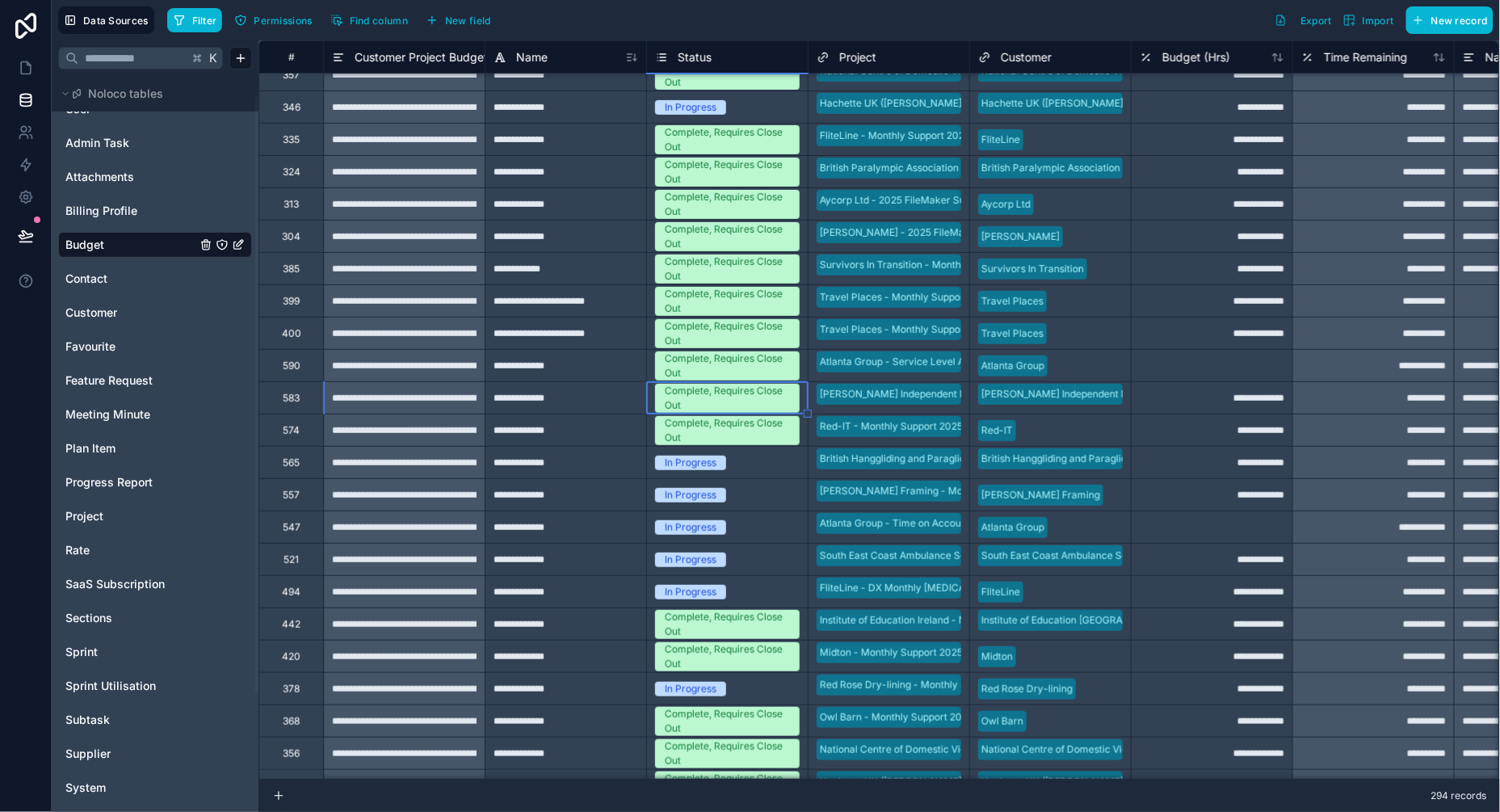
scroll to position [5909, 0]
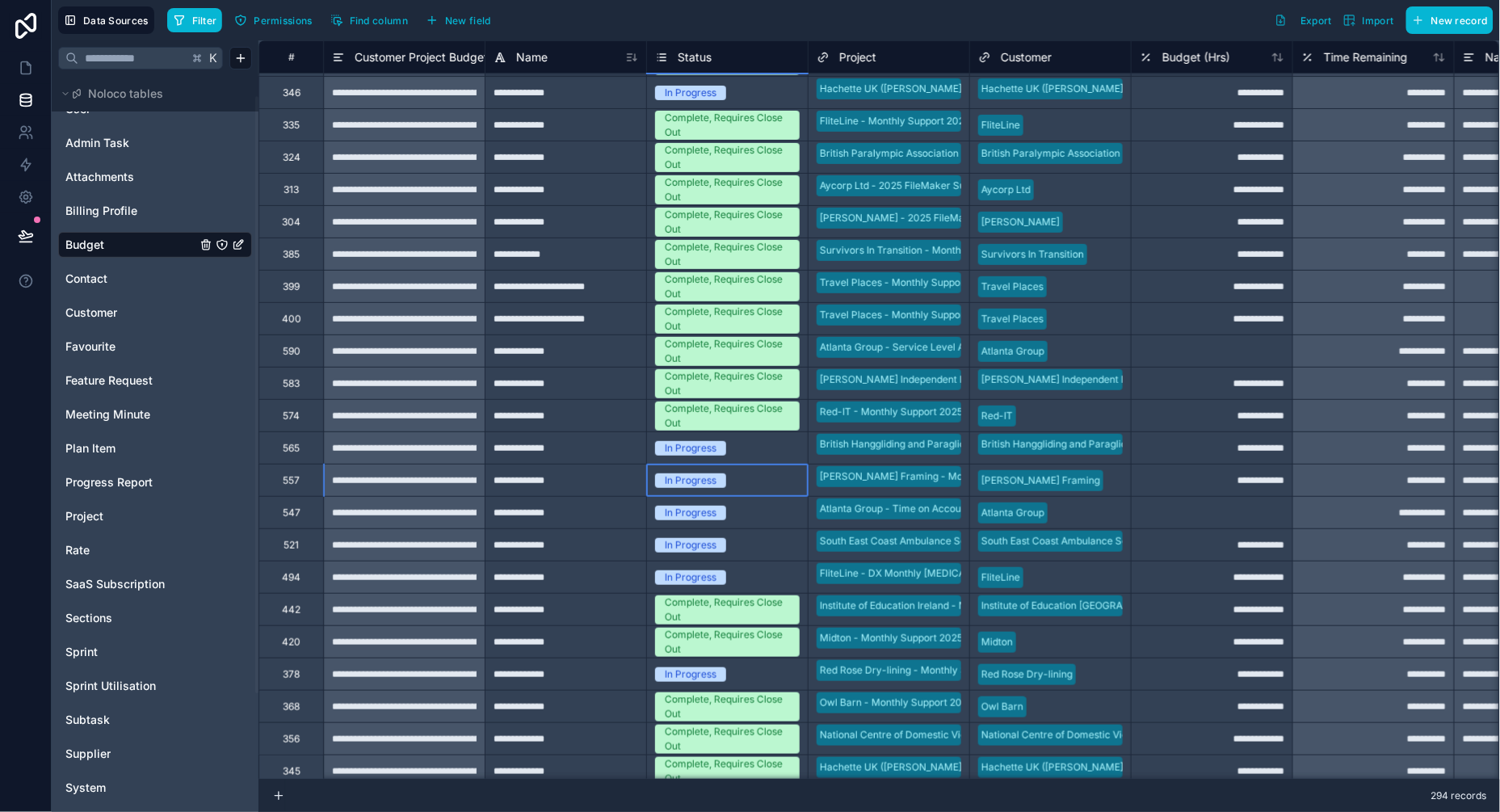
click at [711, 478] on div "In Progress" at bounding box center [691, 480] width 52 height 14
click at [701, 507] on div "In Progress" at bounding box center [691, 512] width 52 height 14
click at [695, 509] on div "In Progress" at bounding box center [691, 512] width 52 height 14
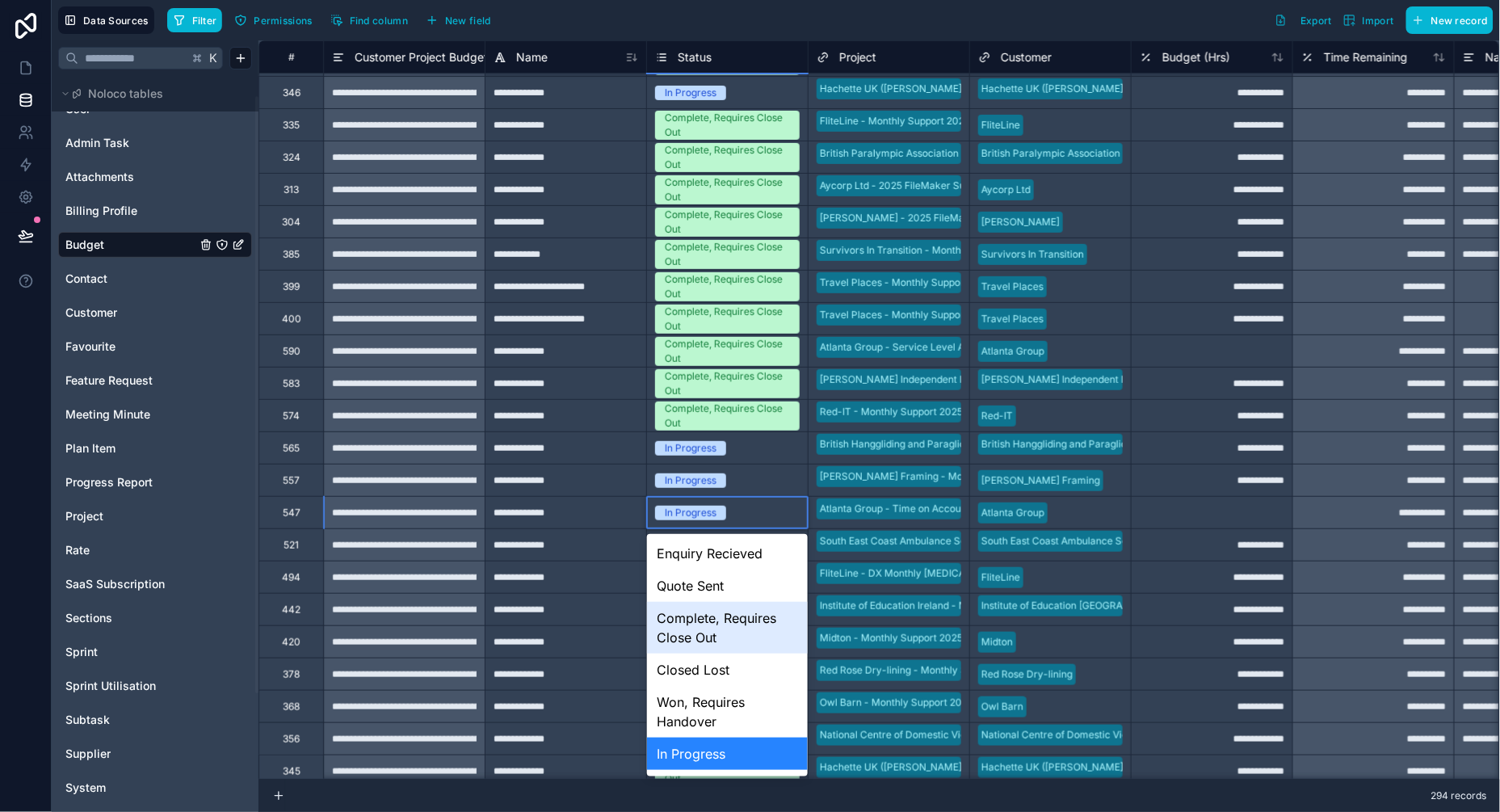
click at [698, 622] on div "Complete, Requires Close Out" at bounding box center [727, 628] width 161 height 52
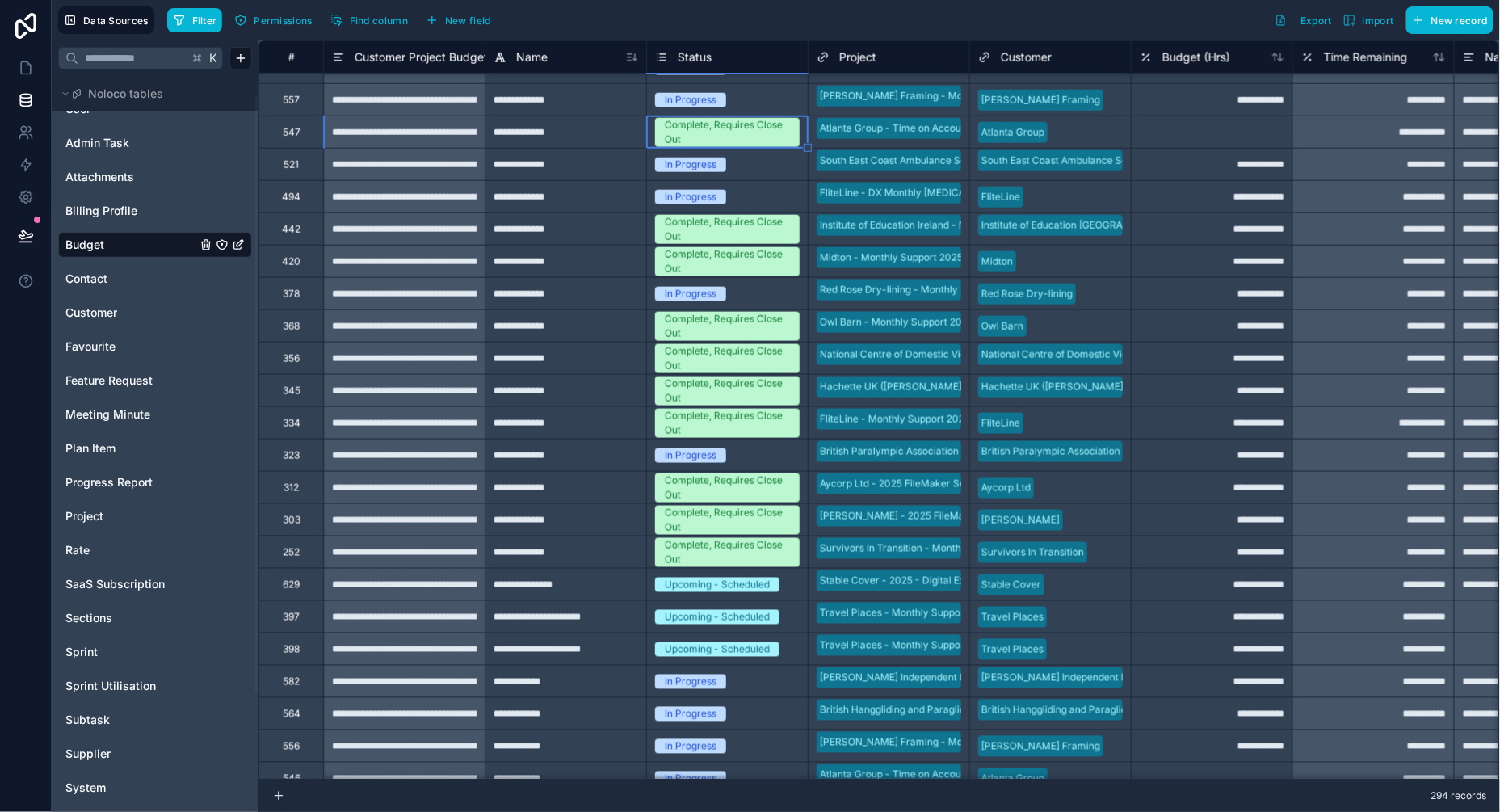
scroll to position [6303, 0]
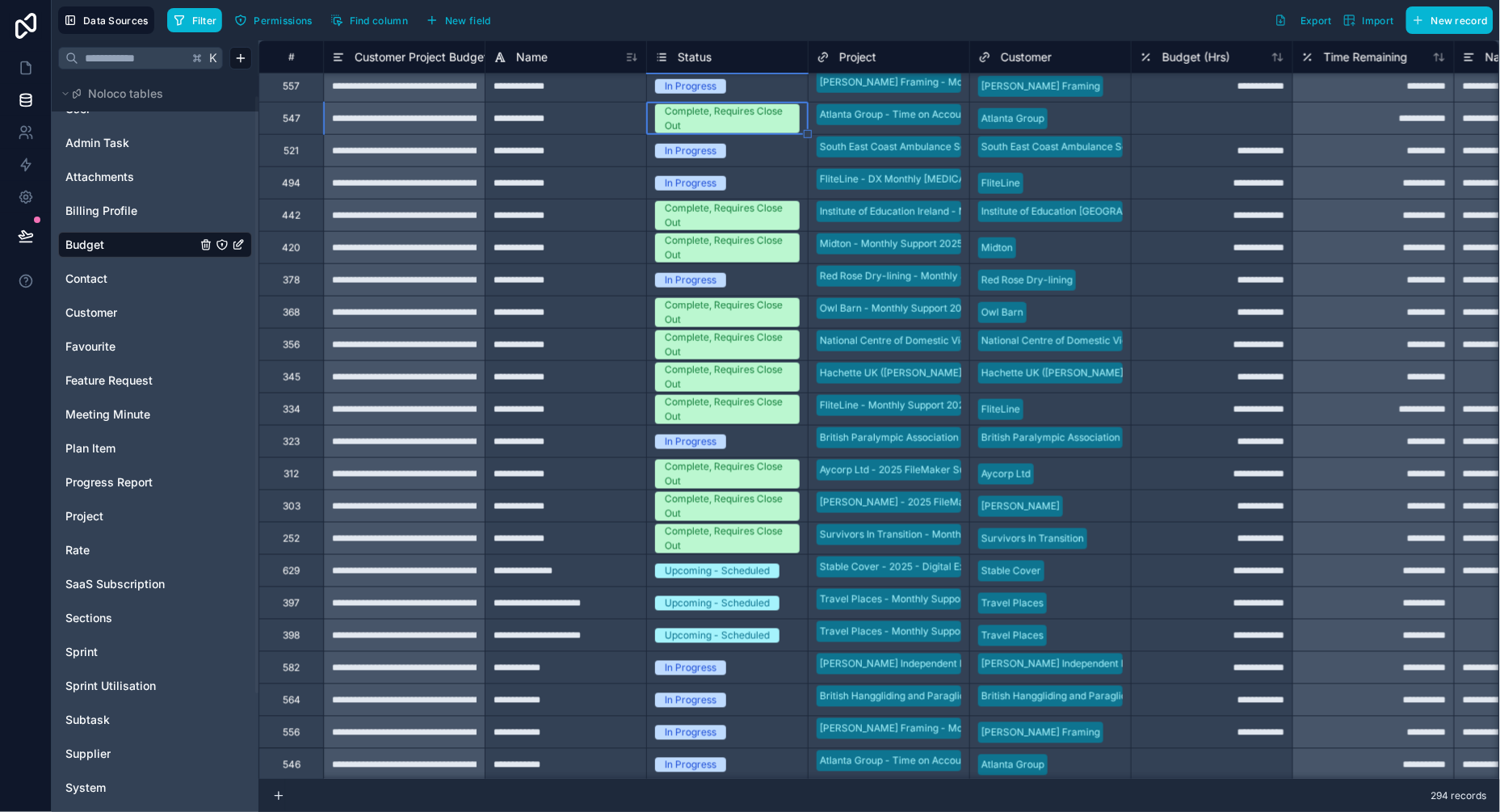
click at [699, 569] on div "Upcoming - Scheduled" at bounding box center [716, 571] width 105 height 14
click at [693, 569] on div "Upcoming - Scheduled" at bounding box center [716, 571] width 105 height 14
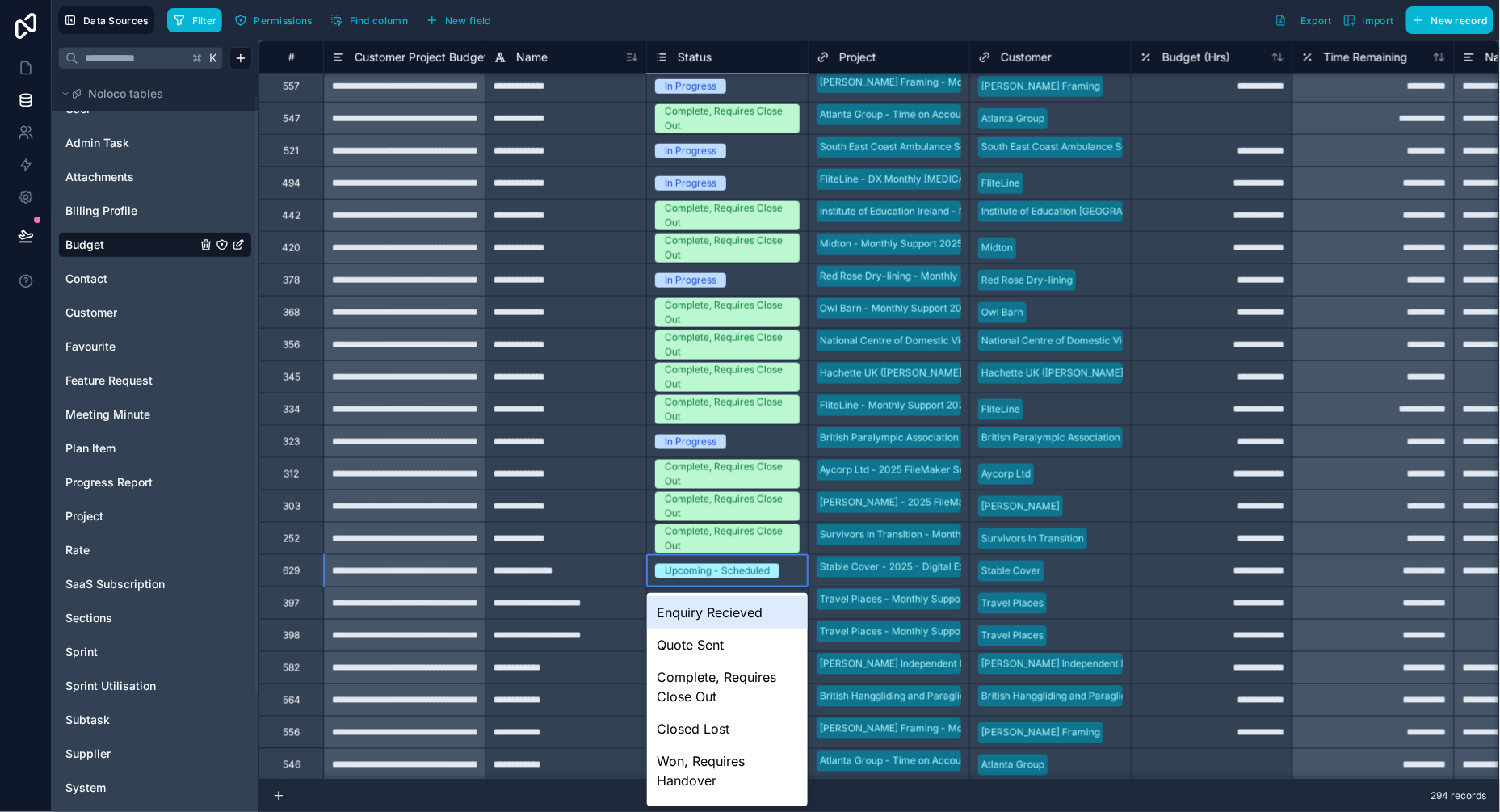
click at [693, 569] on div "Upcoming - Scheduled" at bounding box center [716, 571] width 105 height 14
click at [618, 572] on div "**********" at bounding box center [565, 570] width 162 height 33
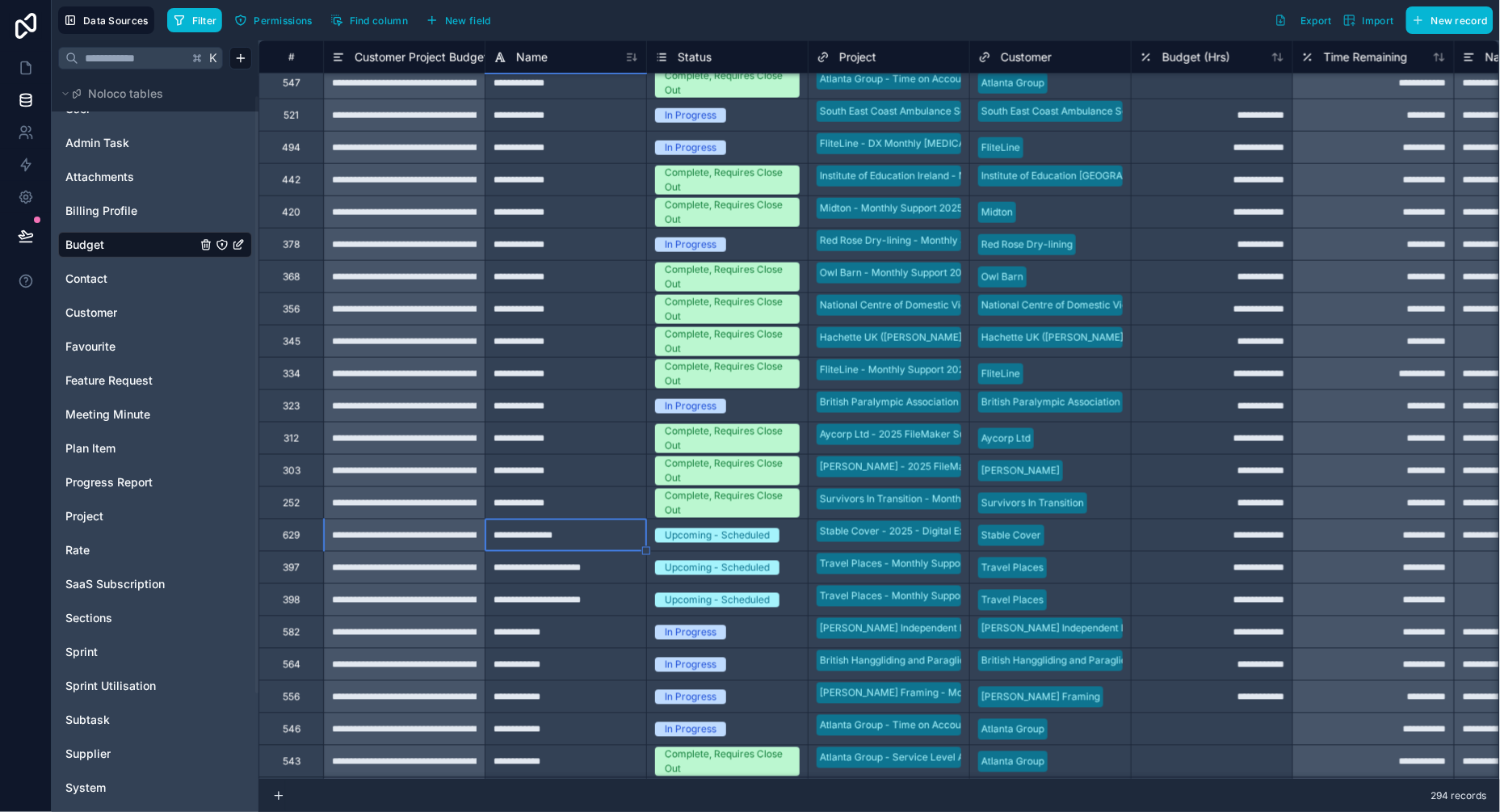
scroll to position [6340, 0]
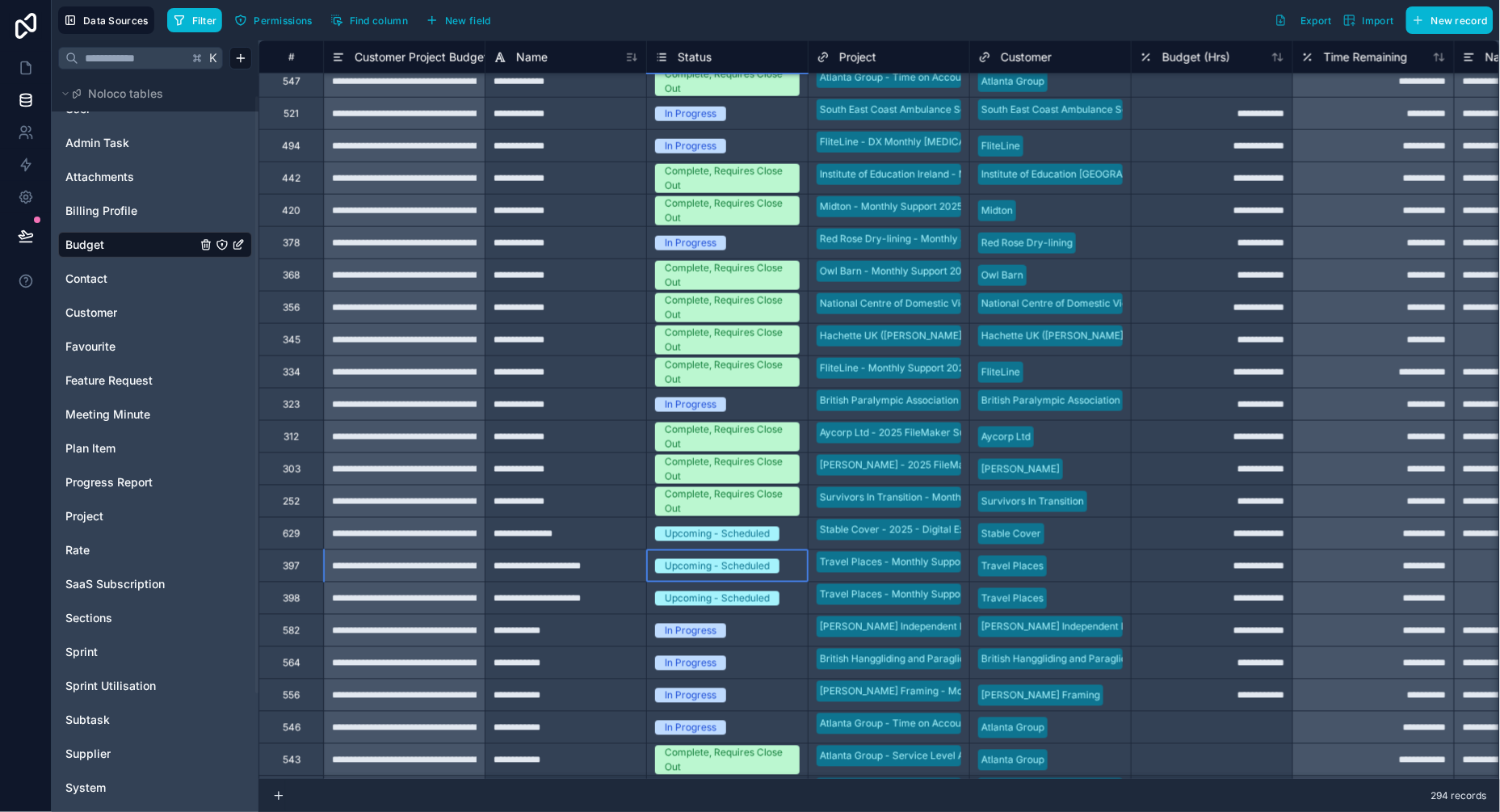
click at [711, 561] on div "Upcoming - Scheduled" at bounding box center [716, 566] width 105 height 14
click at [699, 568] on div "Upcoming - Scheduled" at bounding box center [716, 566] width 105 height 14
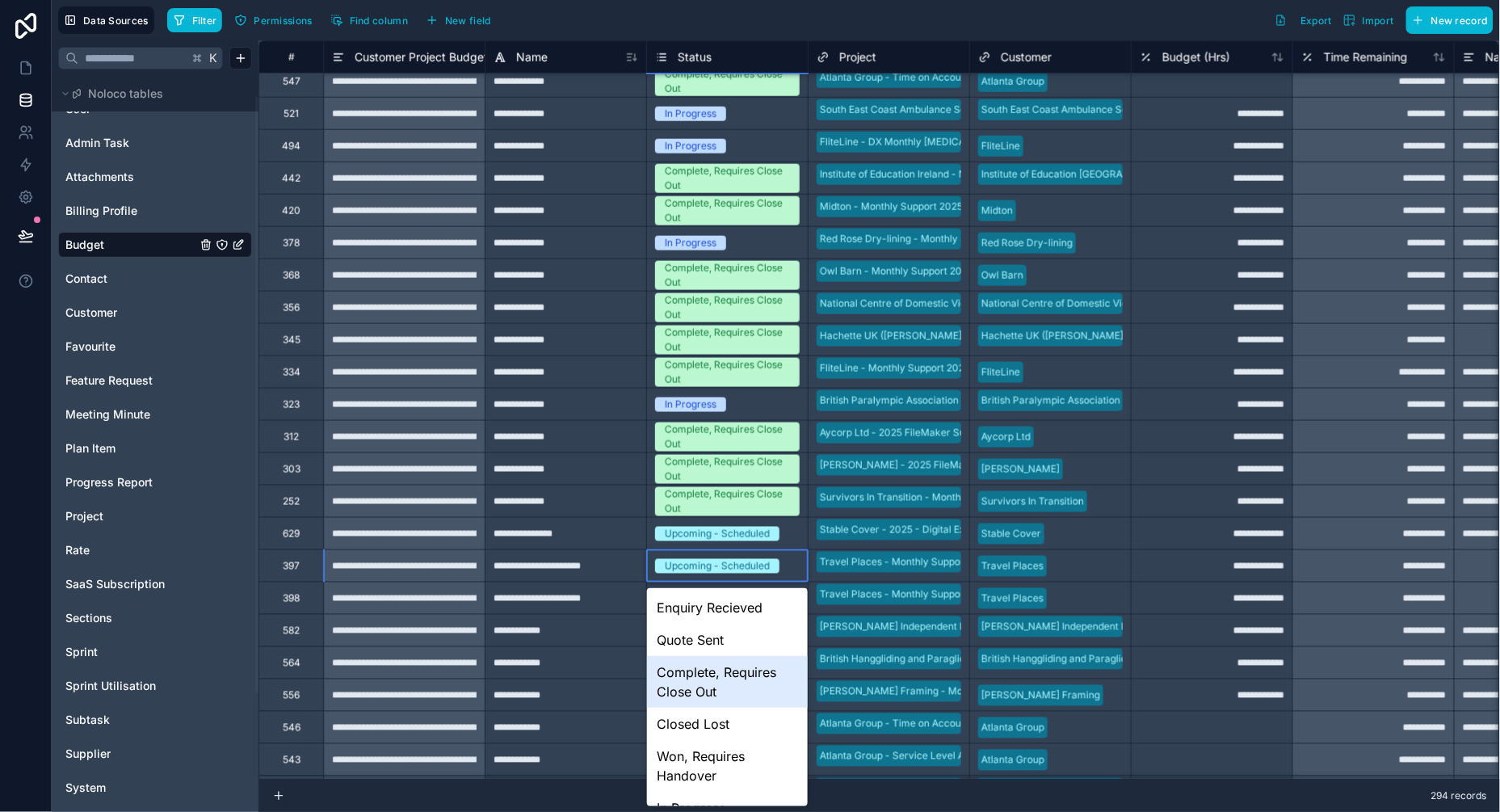
click at [695, 674] on div "Complete, Requires Close Out" at bounding box center [727, 682] width 161 height 52
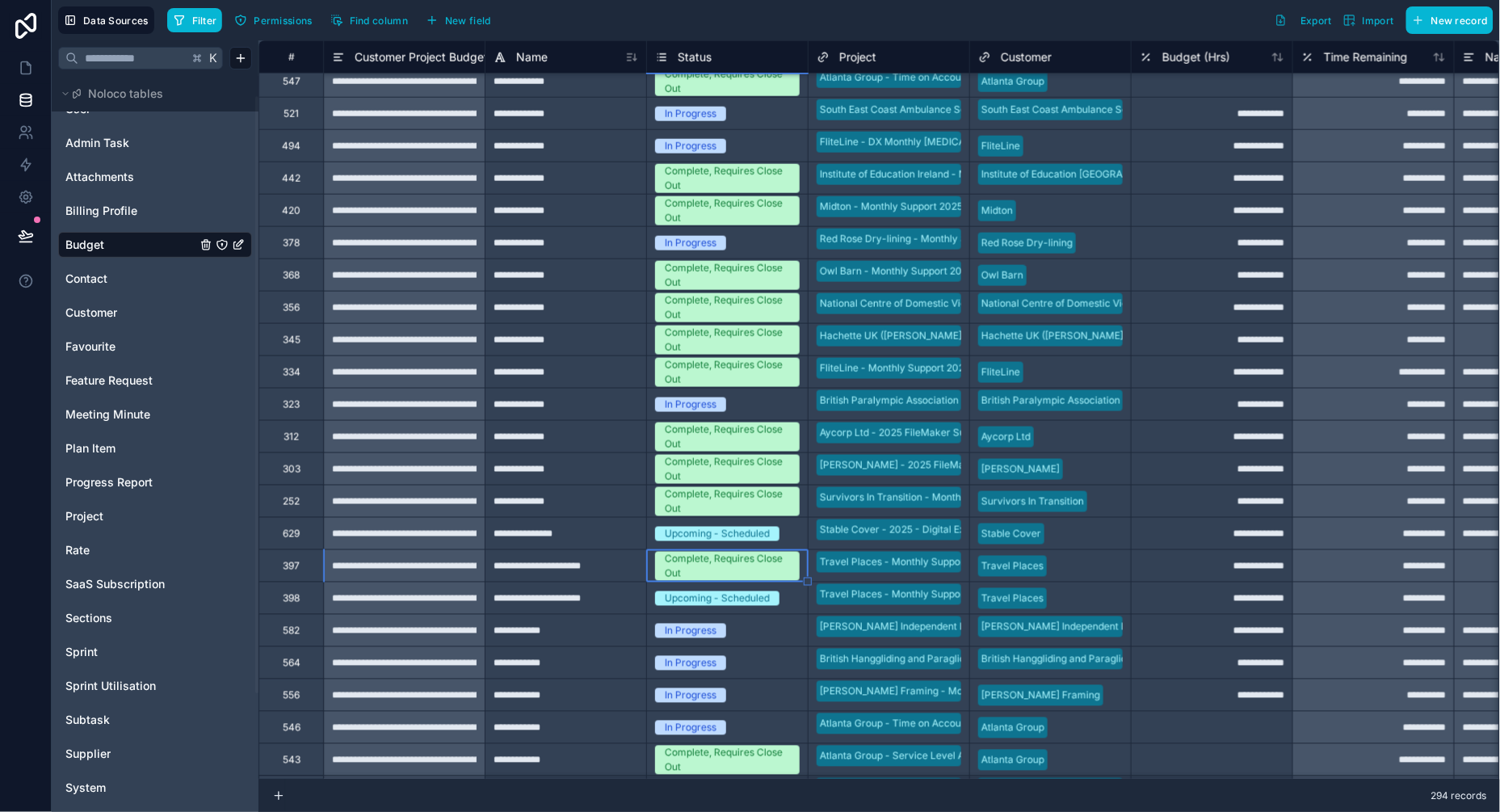
click at [702, 611] on div "Upcoming - Scheduled" at bounding box center [727, 598] width 161 height 32
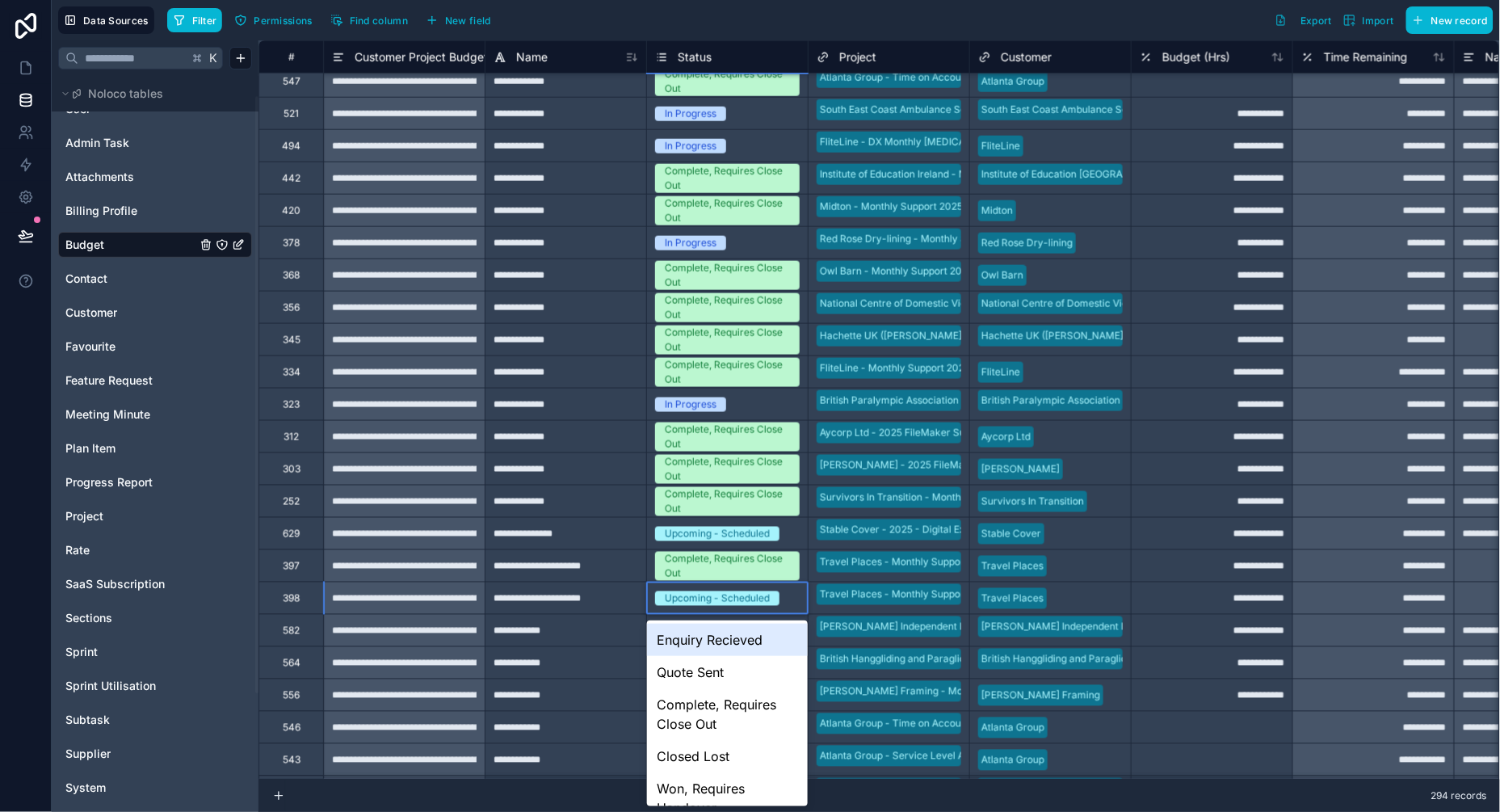
click at [702, 607] on div "Upcoming - Scheduled" at bounding box center [727, 598] width 161 height 18
click at [701, 724] on div "Complete, Requires Close Out" at bounding box center [727, 714] width 161 height 52
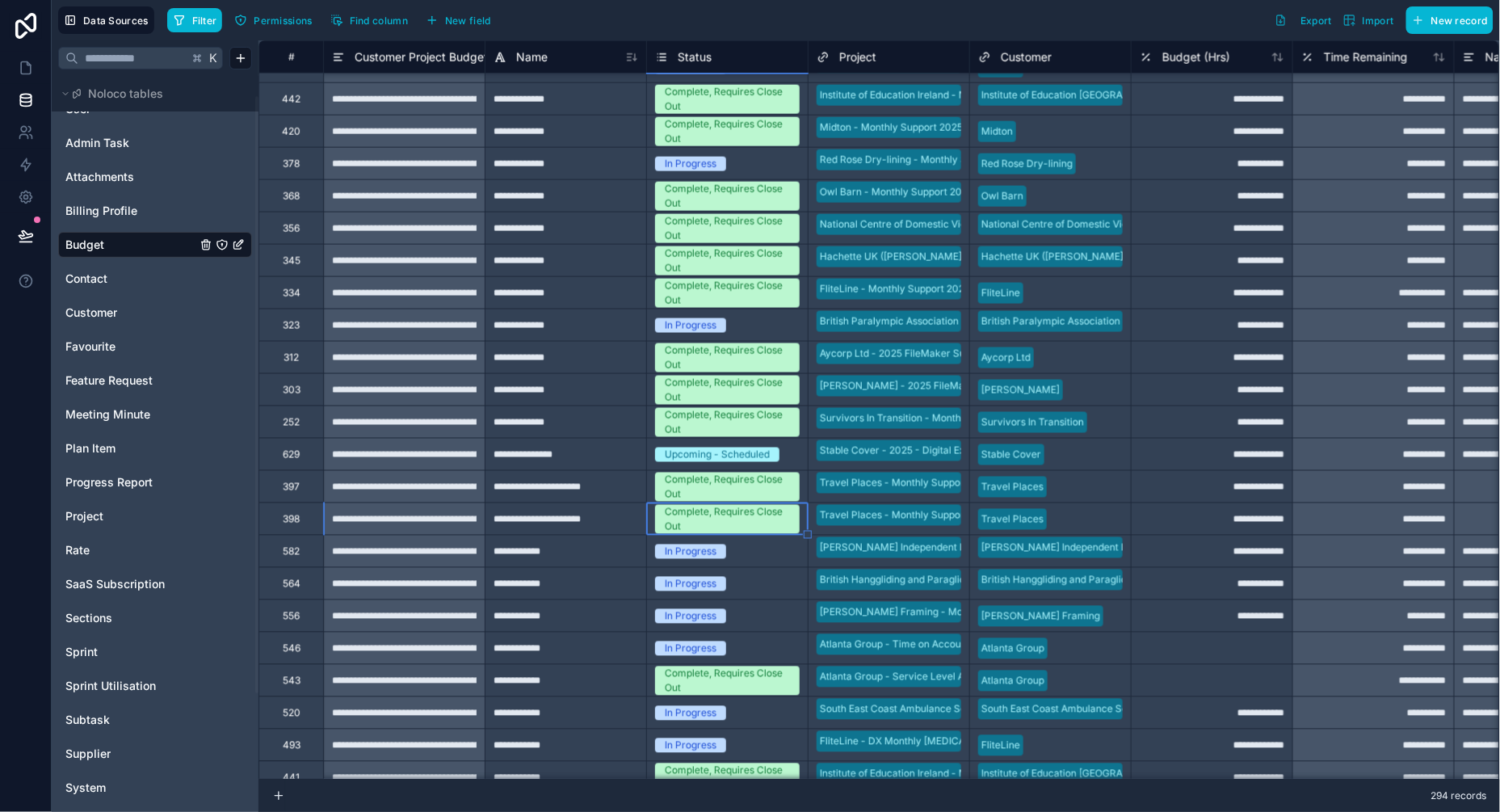
scroll to position [6442, 0]
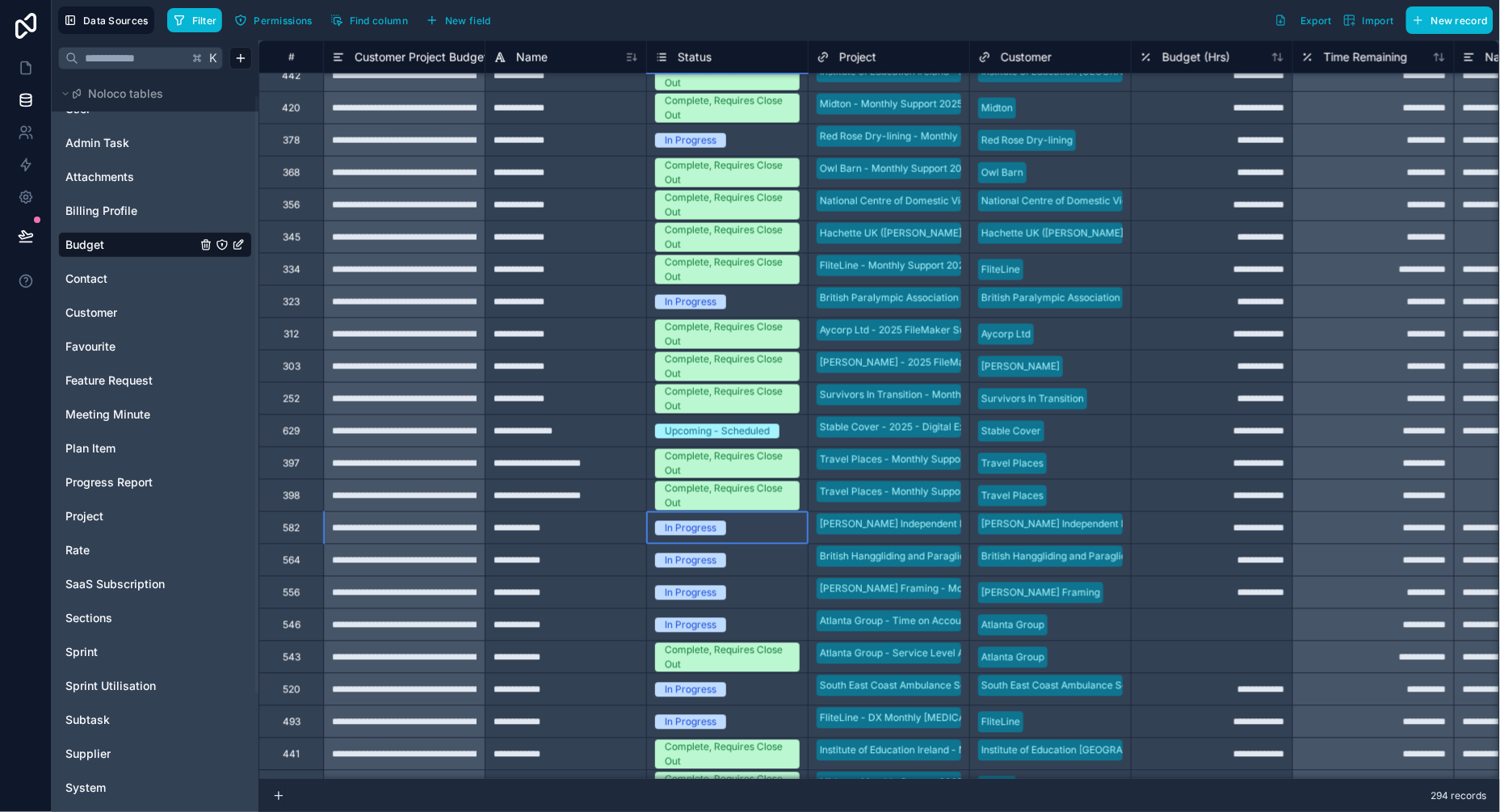
click at [698, 525] on div "In Progress" at bounding box center [691, 528] width 52 height 14
click at [688, 528] on div "In Progress" at bounding box center [691, 528] width 52 height 14
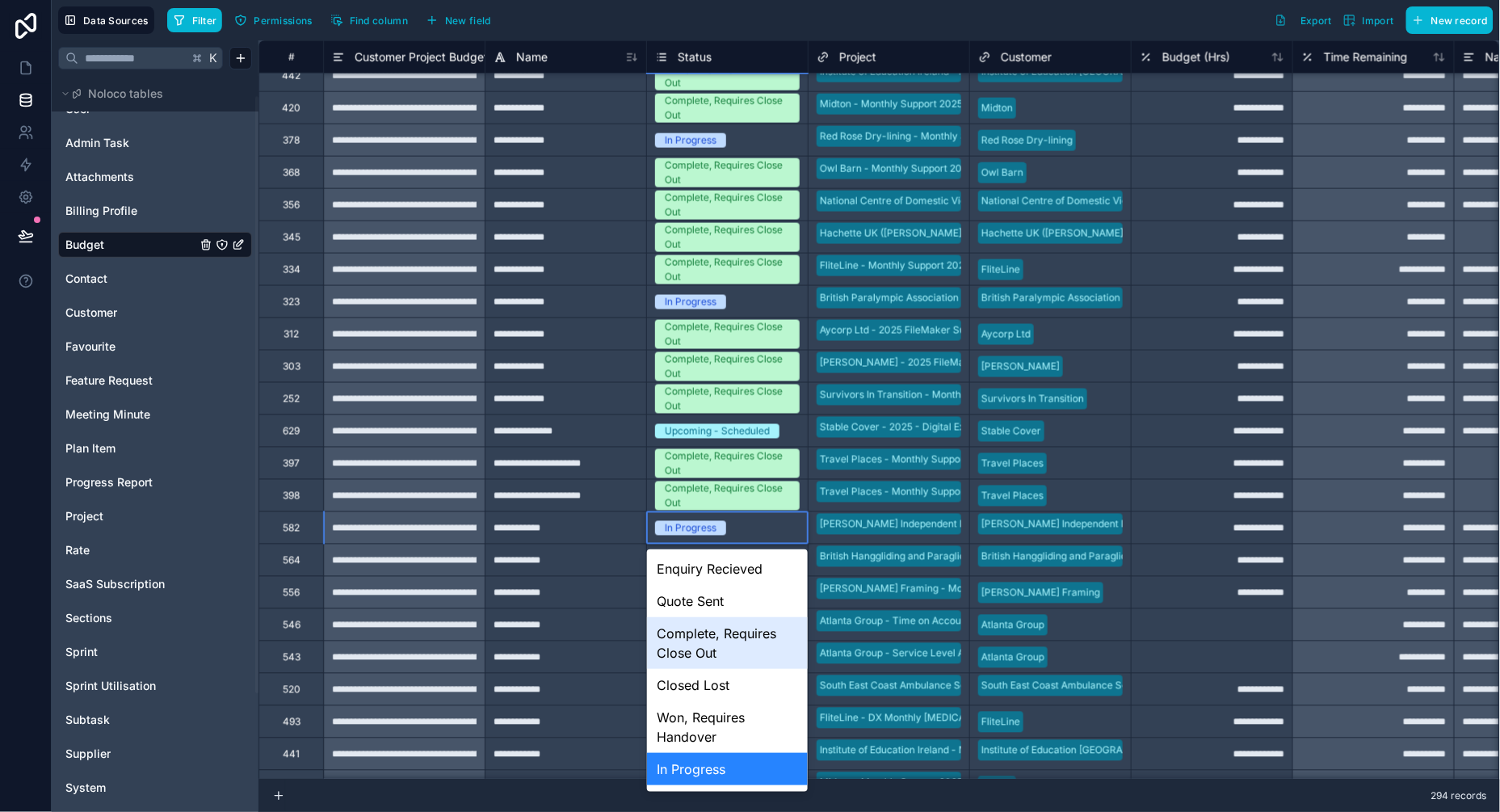
click at [707, 638] on div "Complete, Requires Close Out" at bounding box center [727, 643] width 161 height 52
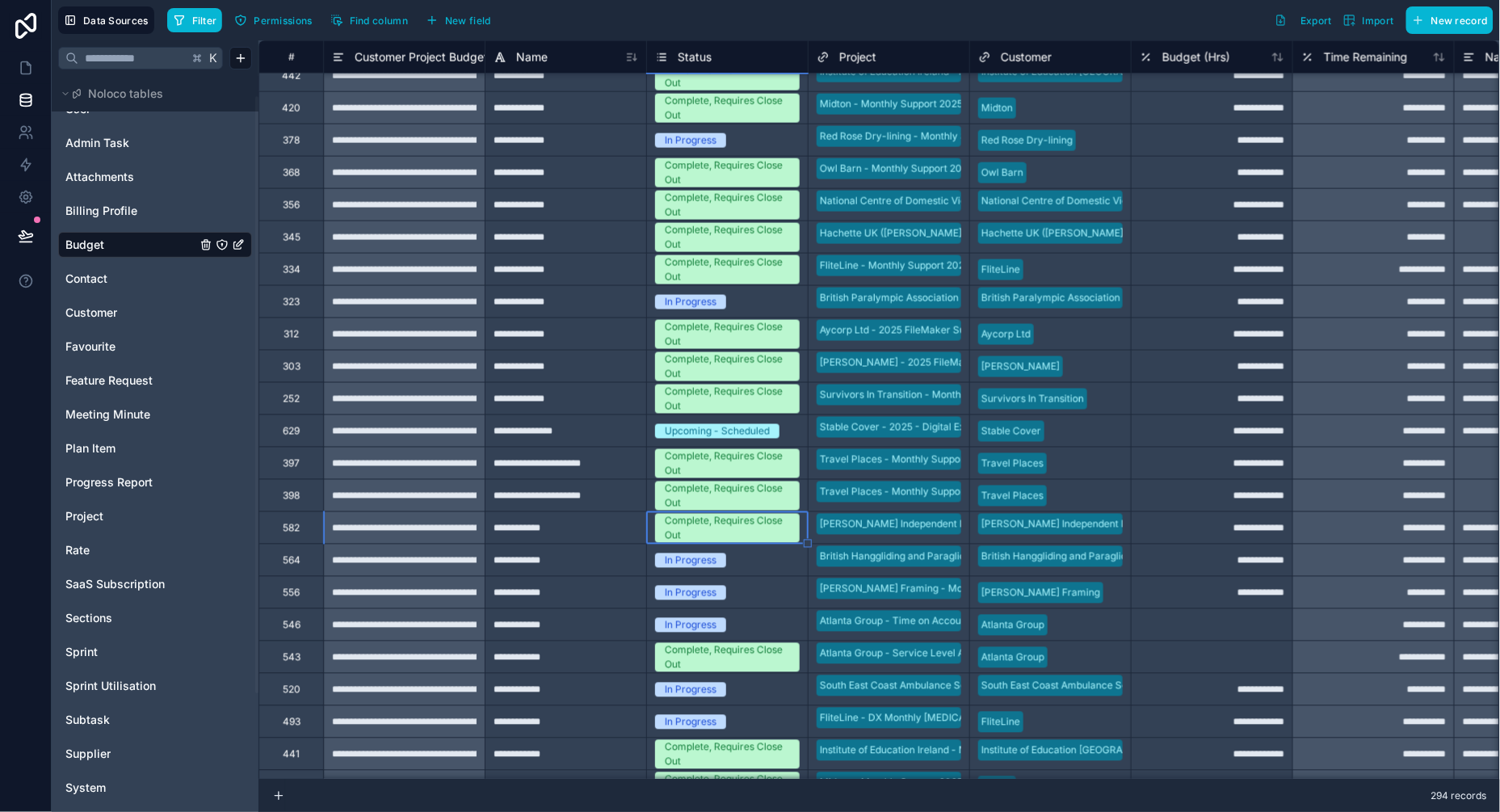
click at [694, 561] on div "In Progress" at bounding box center [691, 560] width 52 height 14
click at [692, 561] on div "In Progress" at bounding box center [691, 560] width 52 height 14
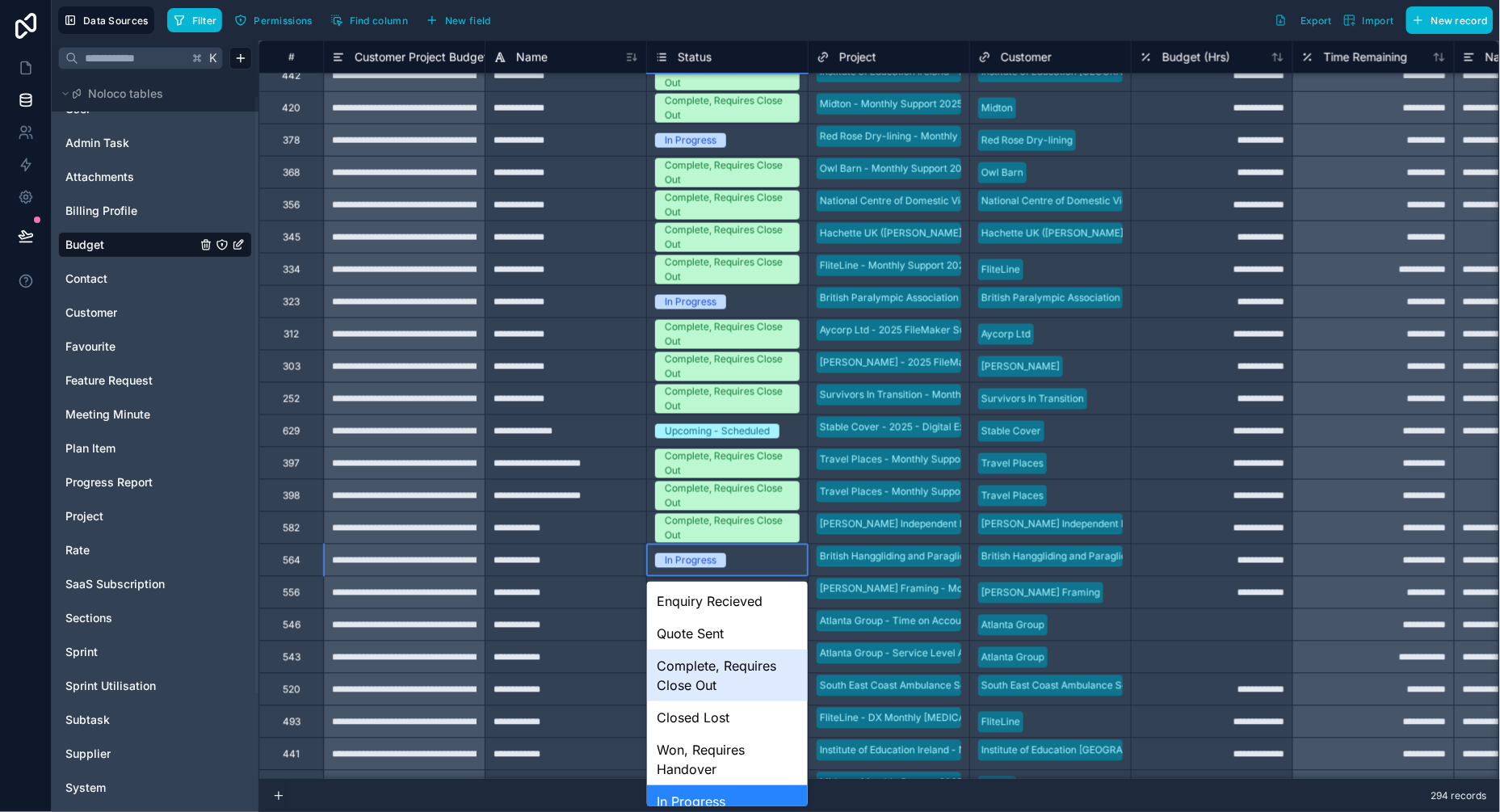
click at [700, 681] on div "Complete, Requires Close Out" at bounding box center [727, 675] width 161 height 52
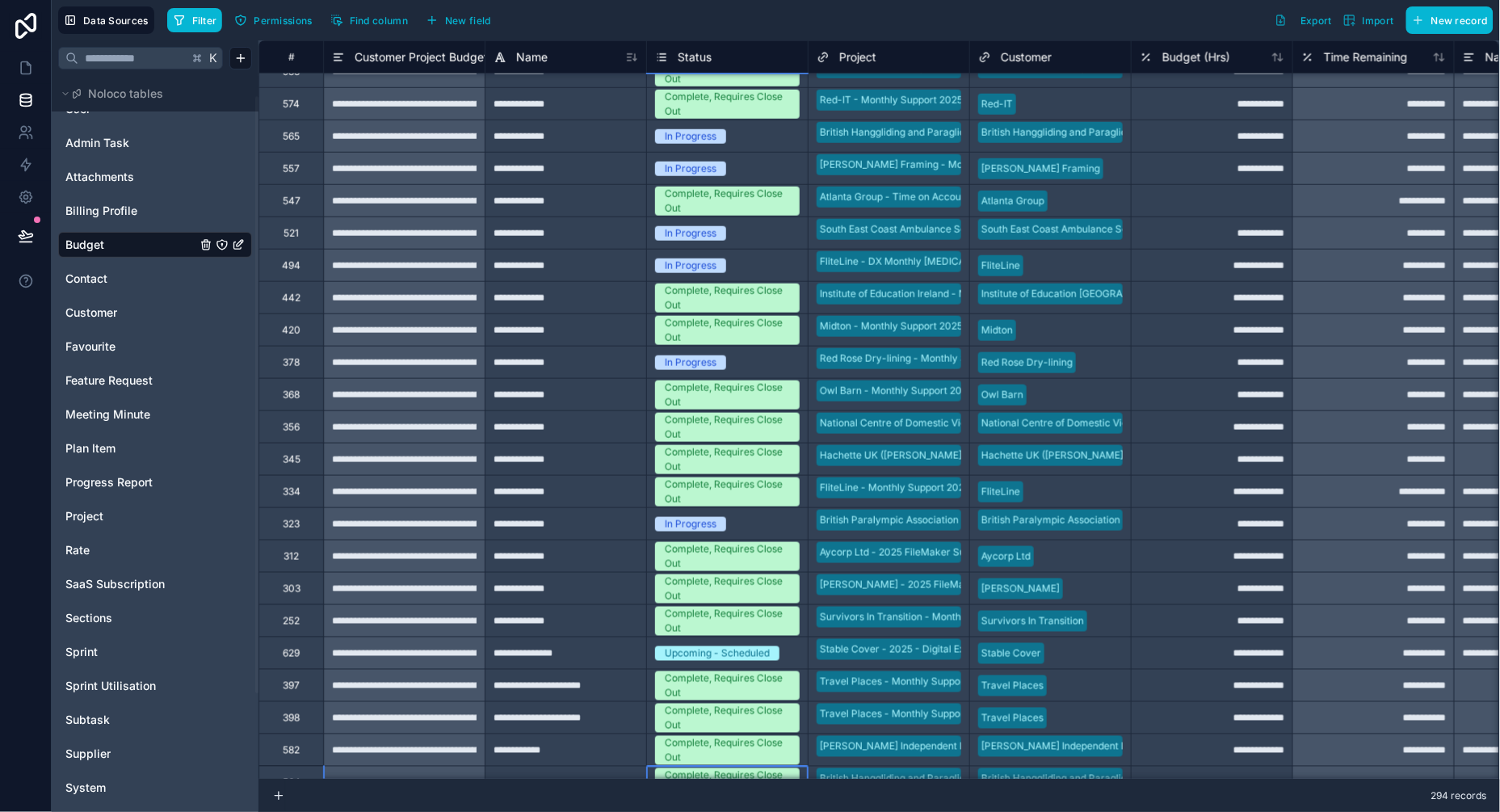
scroll to position [6201, 0]
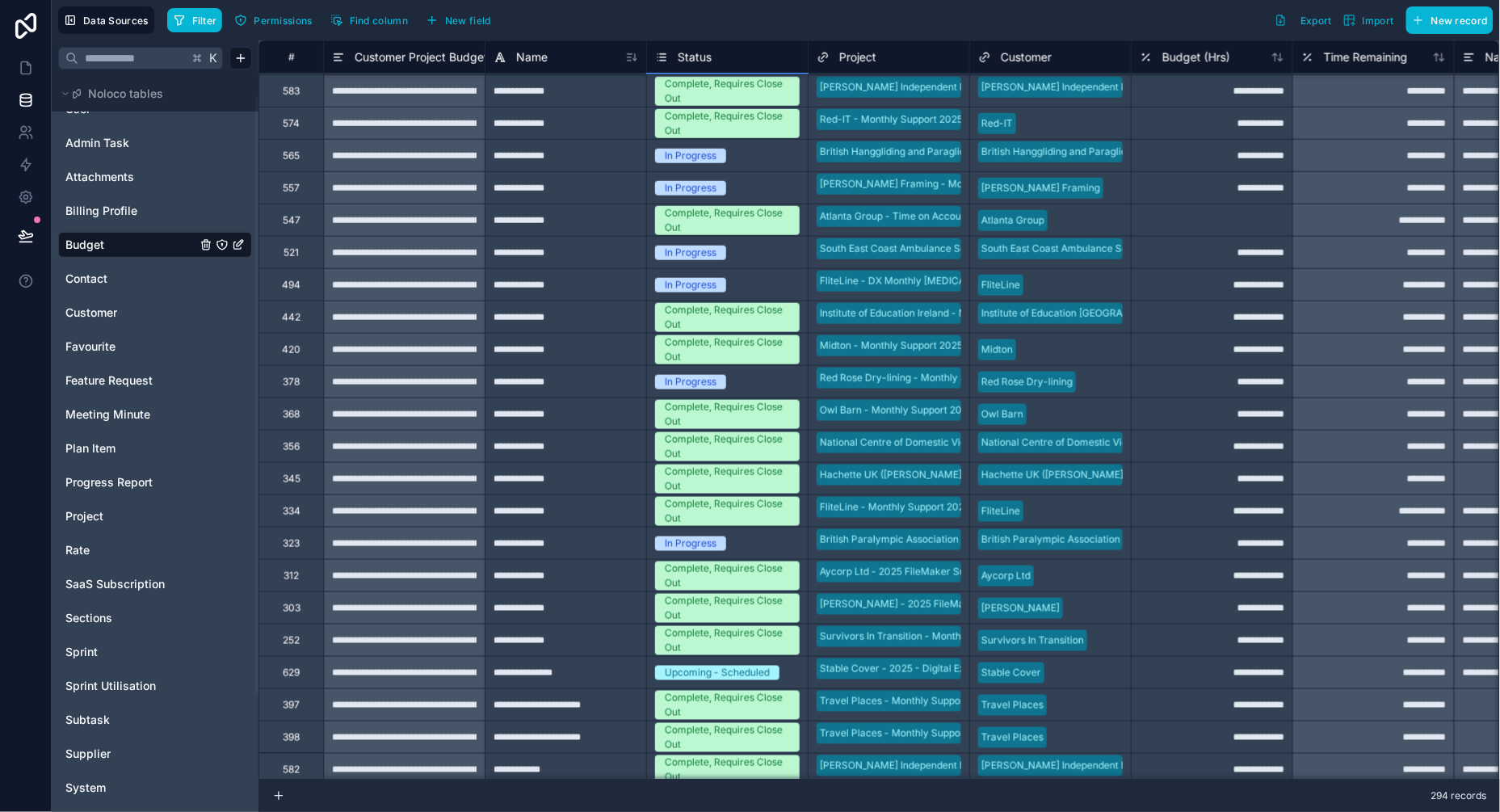
click at [714, 151] on div "In Progress" at bounding box center [691, 155] width 52 height 14
click at [701, 151] on div "In Progress" at bounding box center [691, 155] width 52 height 14
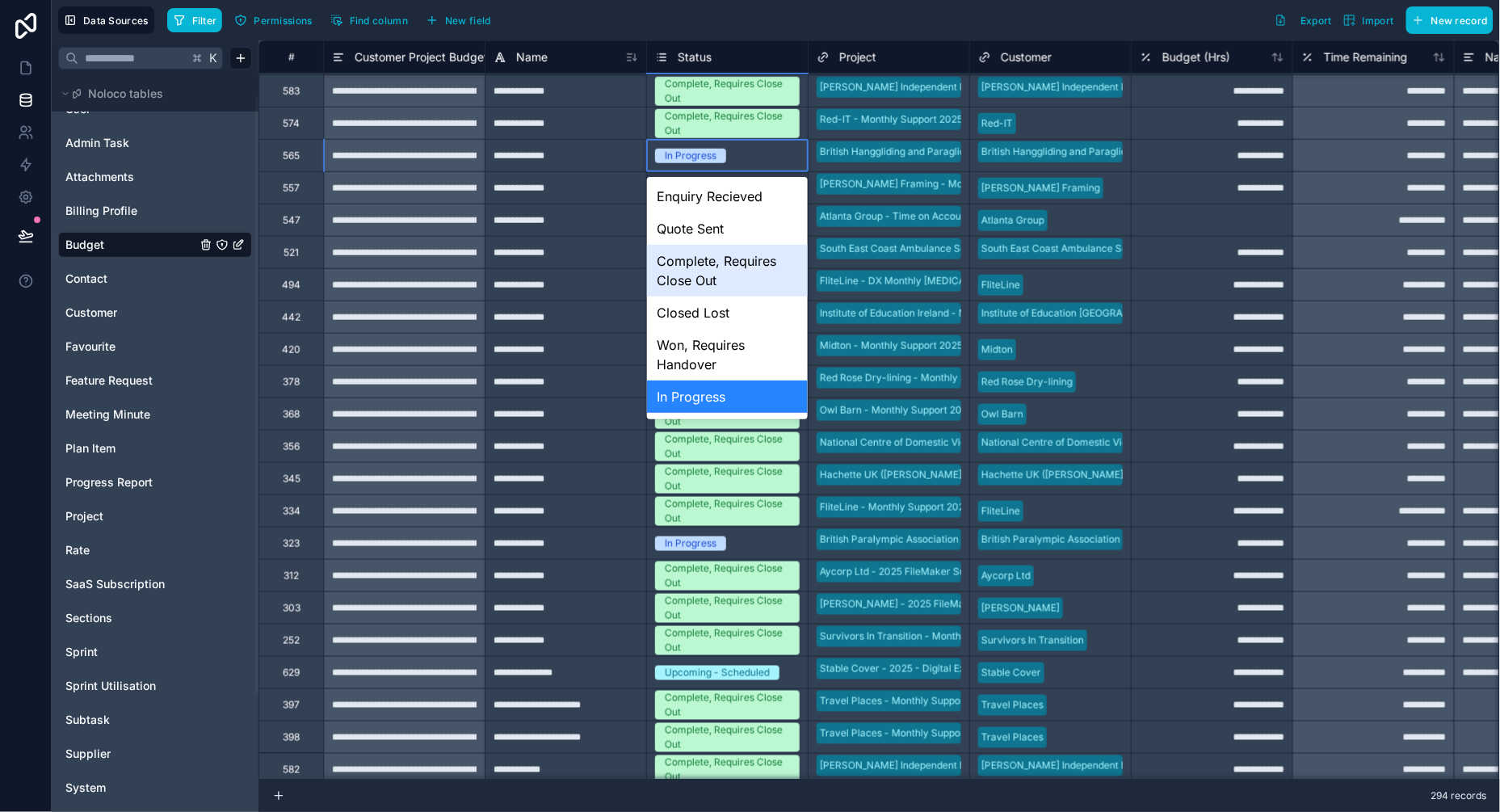
click at [730, 261] on div "Complete, Requires Close Out" at bounding box center [727, 271] width 161 height 52
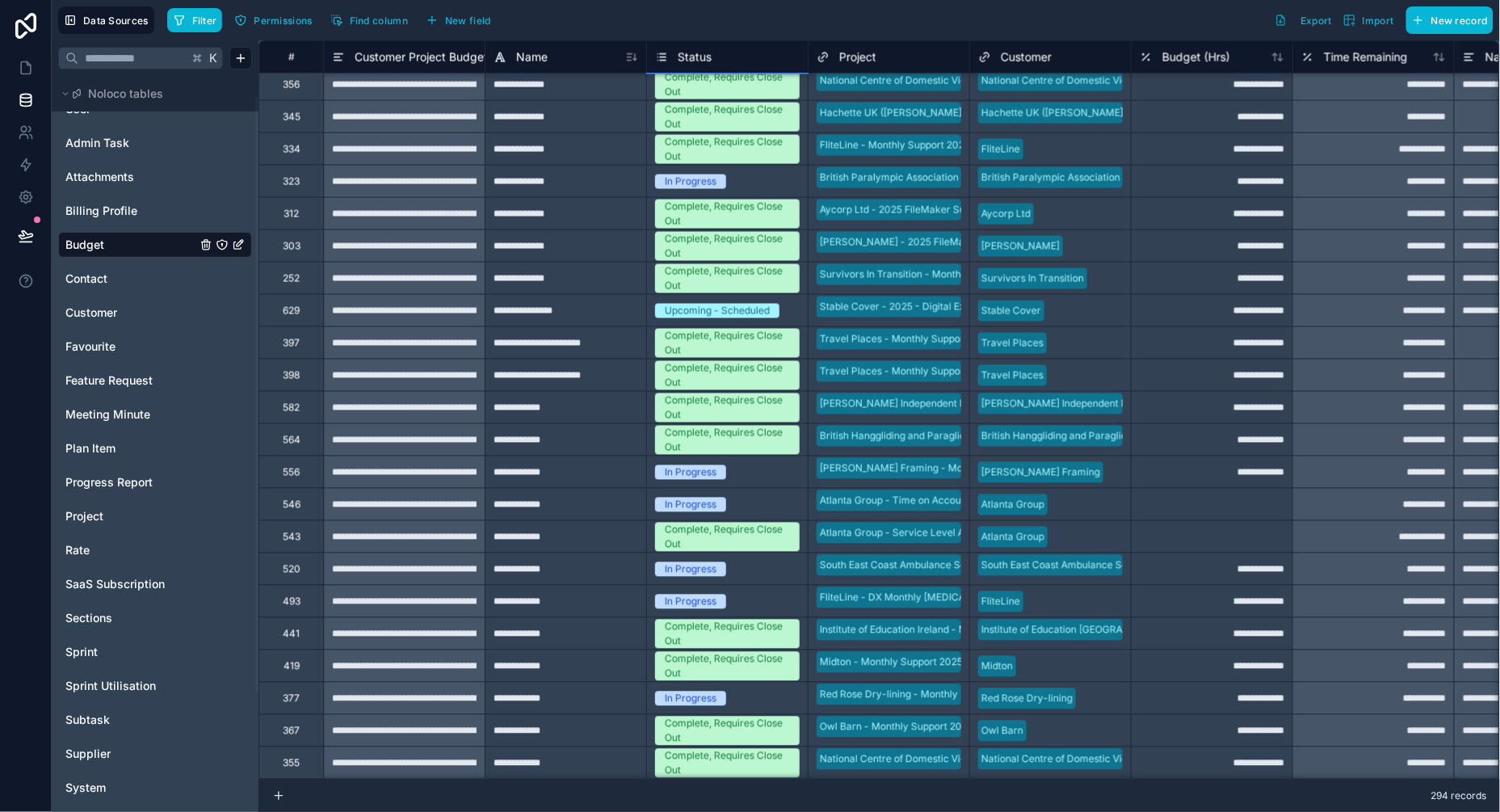
scroll to position [6612, 0]
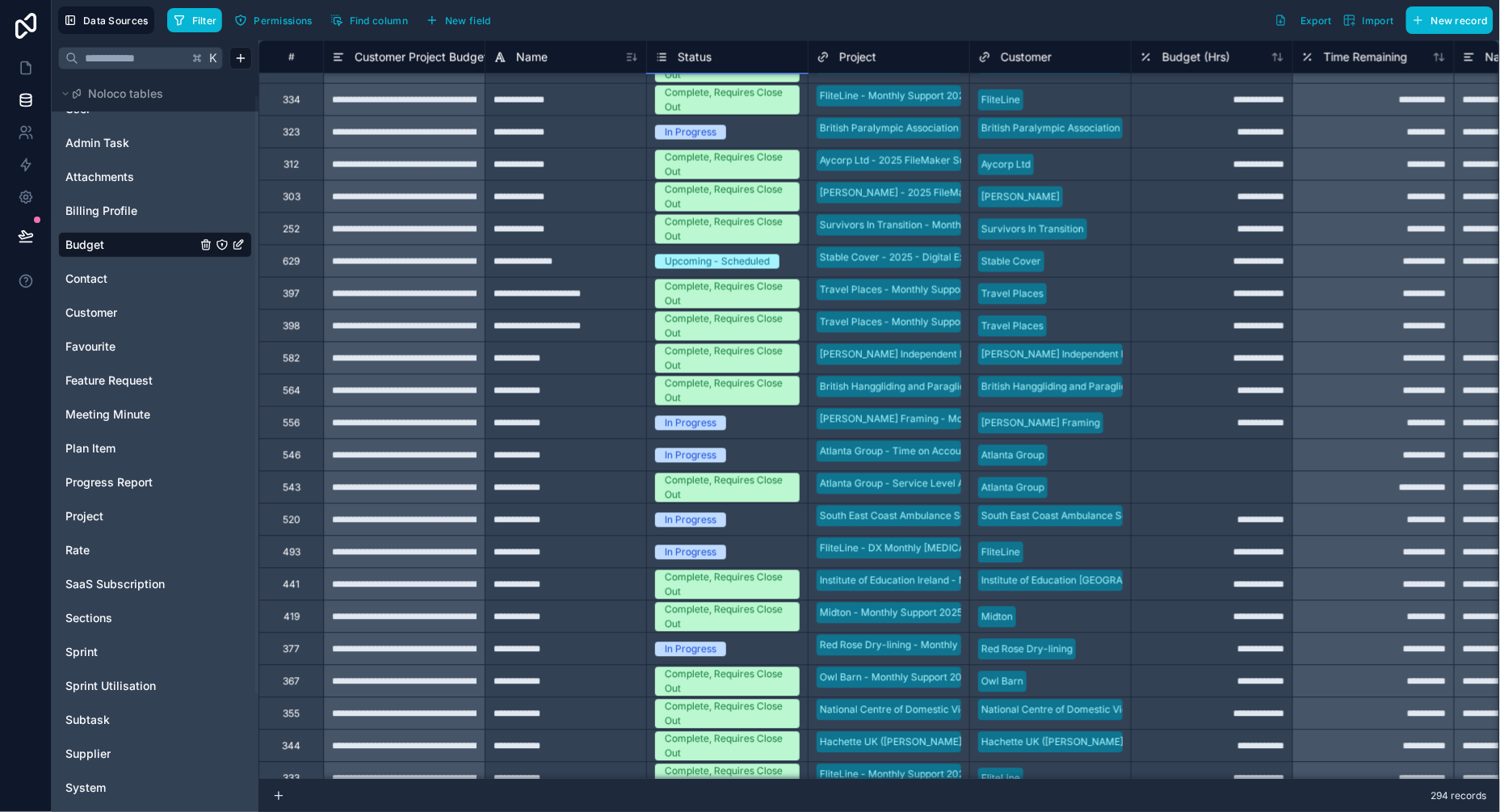
click at [701, 450] on div "In Progress" at bounding box center [691, 455] width 52 height 14
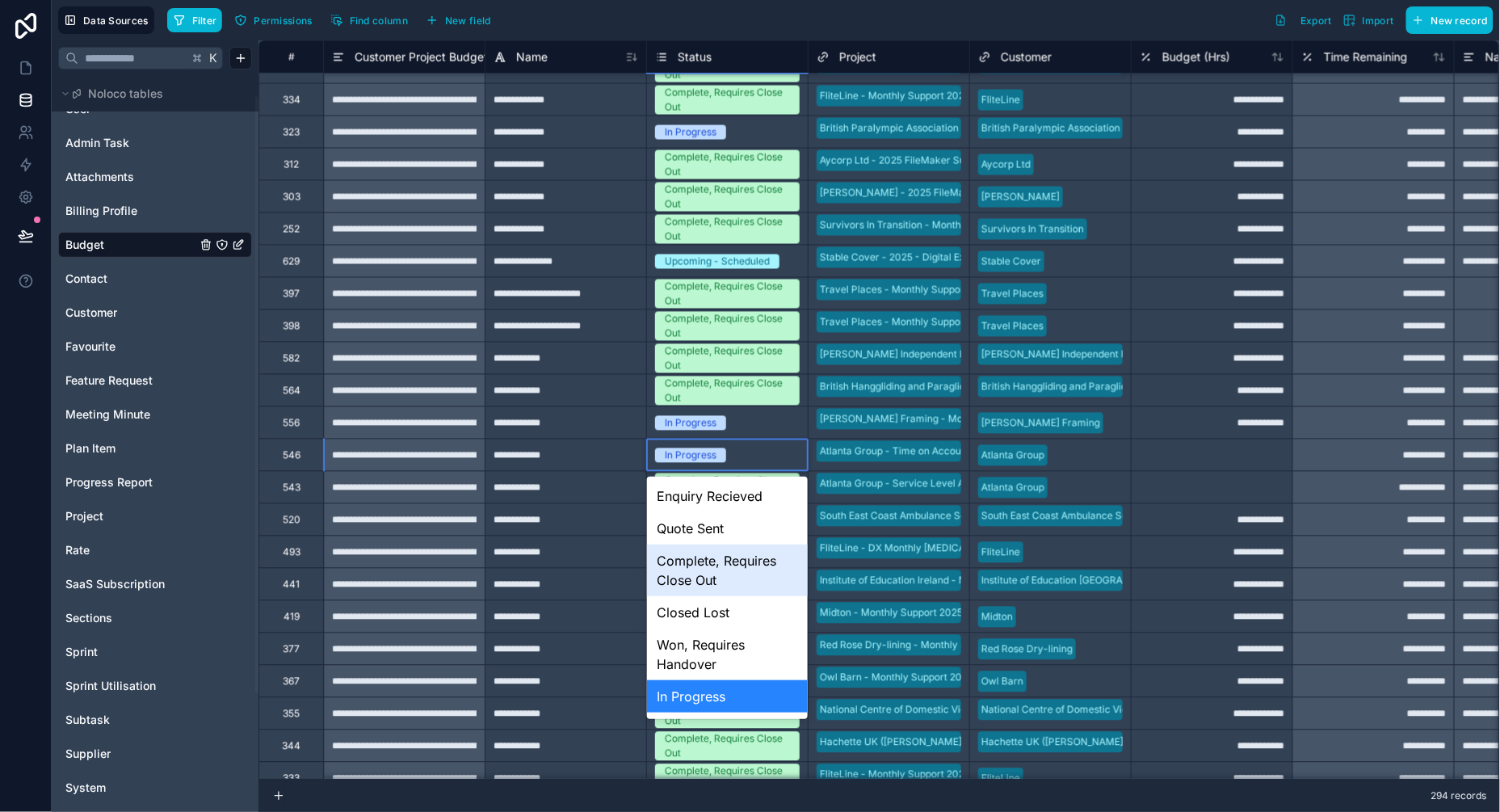
click at [715, 559] on div "Complete, Requires Close Out" at bounding box center [727, 571] width 161 height 52
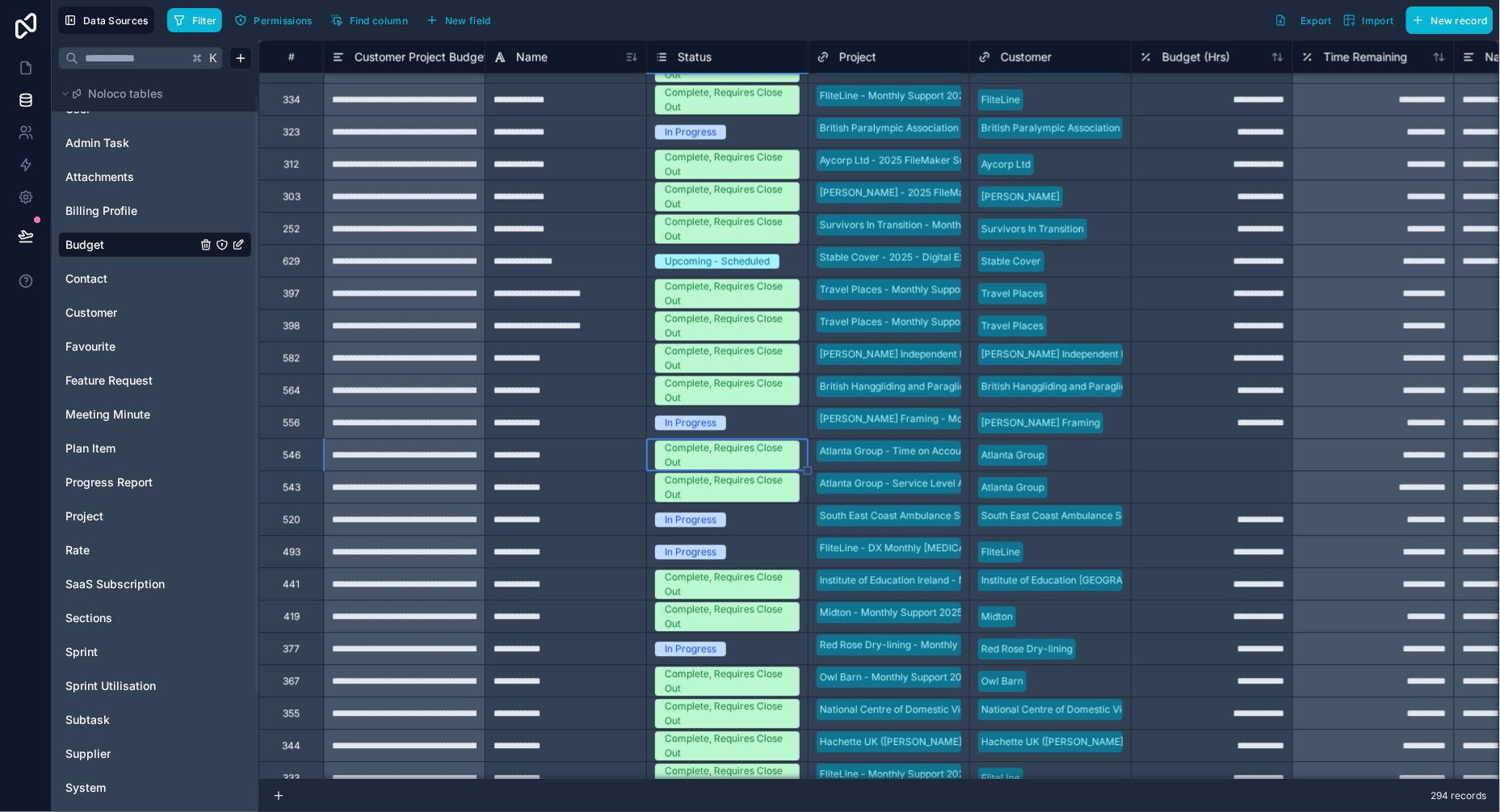
click at [696, 424] on div "In Progress" at bounding box center [691, 422] width 52 height 14
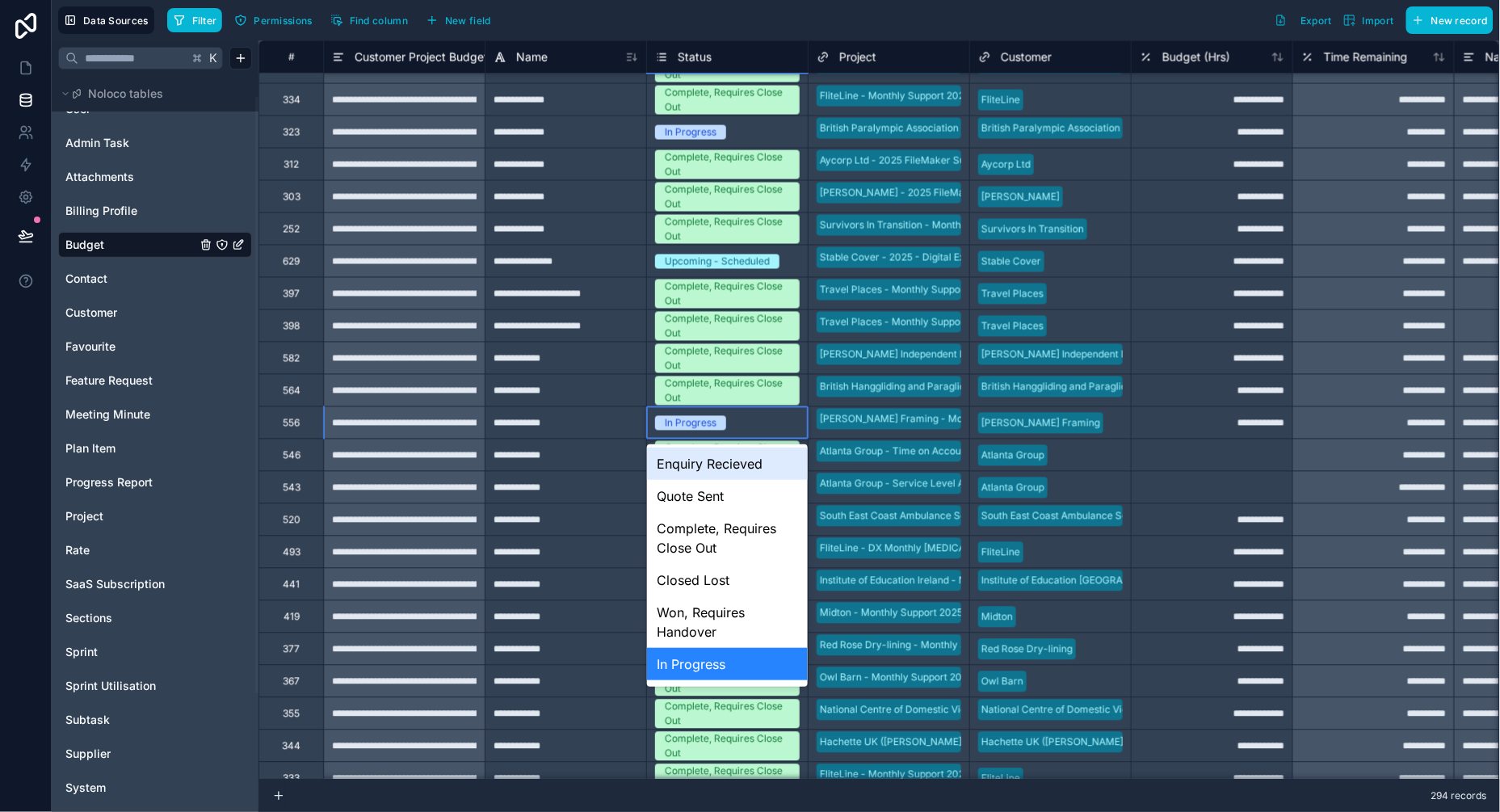
click at [688, 419] on div "In Progress" at bounding box center [691, 422] width 52 height 14
click at [698, 535] on div "Complete, Requires Close Out" at bounding box center [727, 538] width 161 height 52
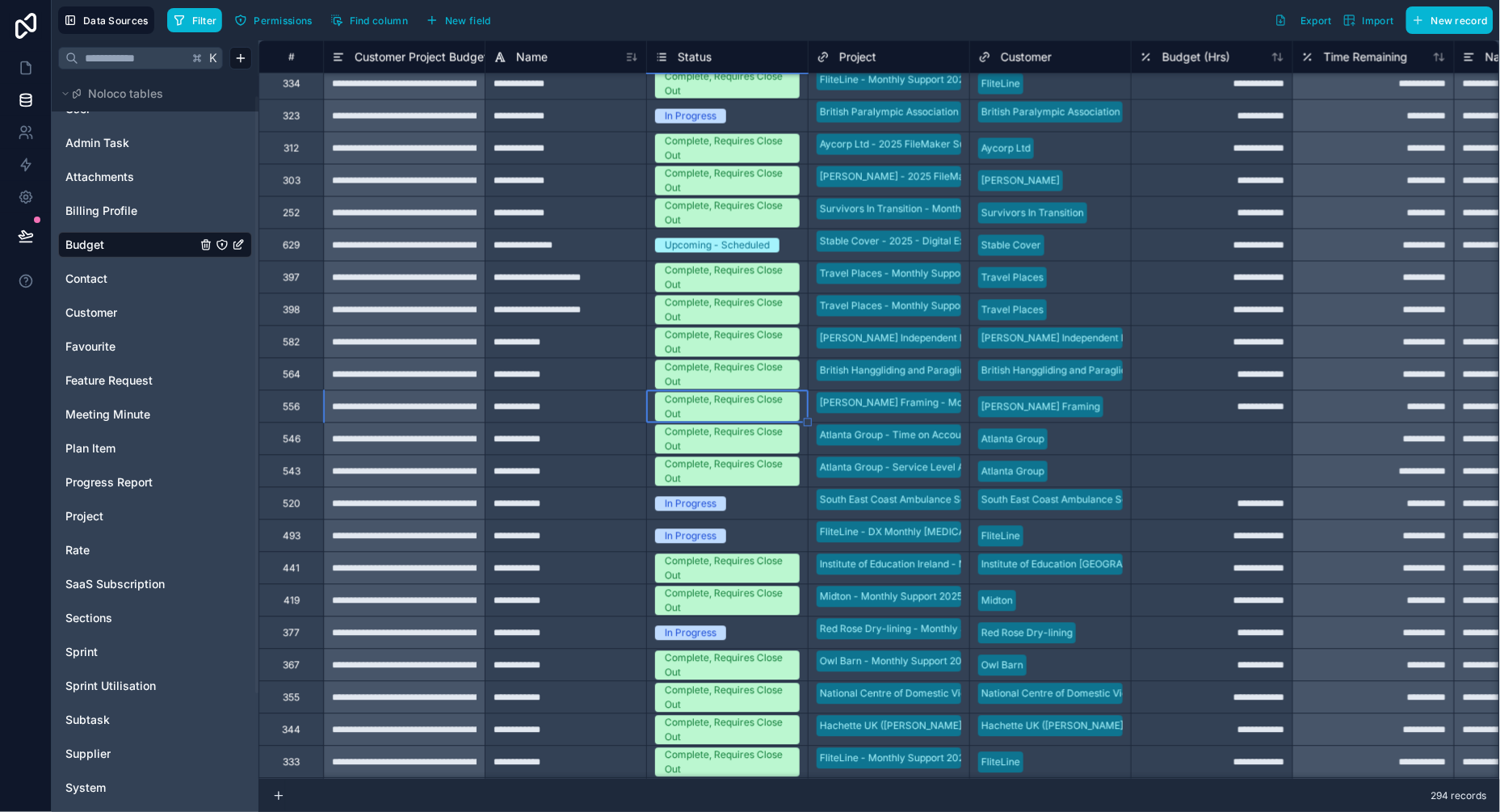
scroll to position [6633, 0]
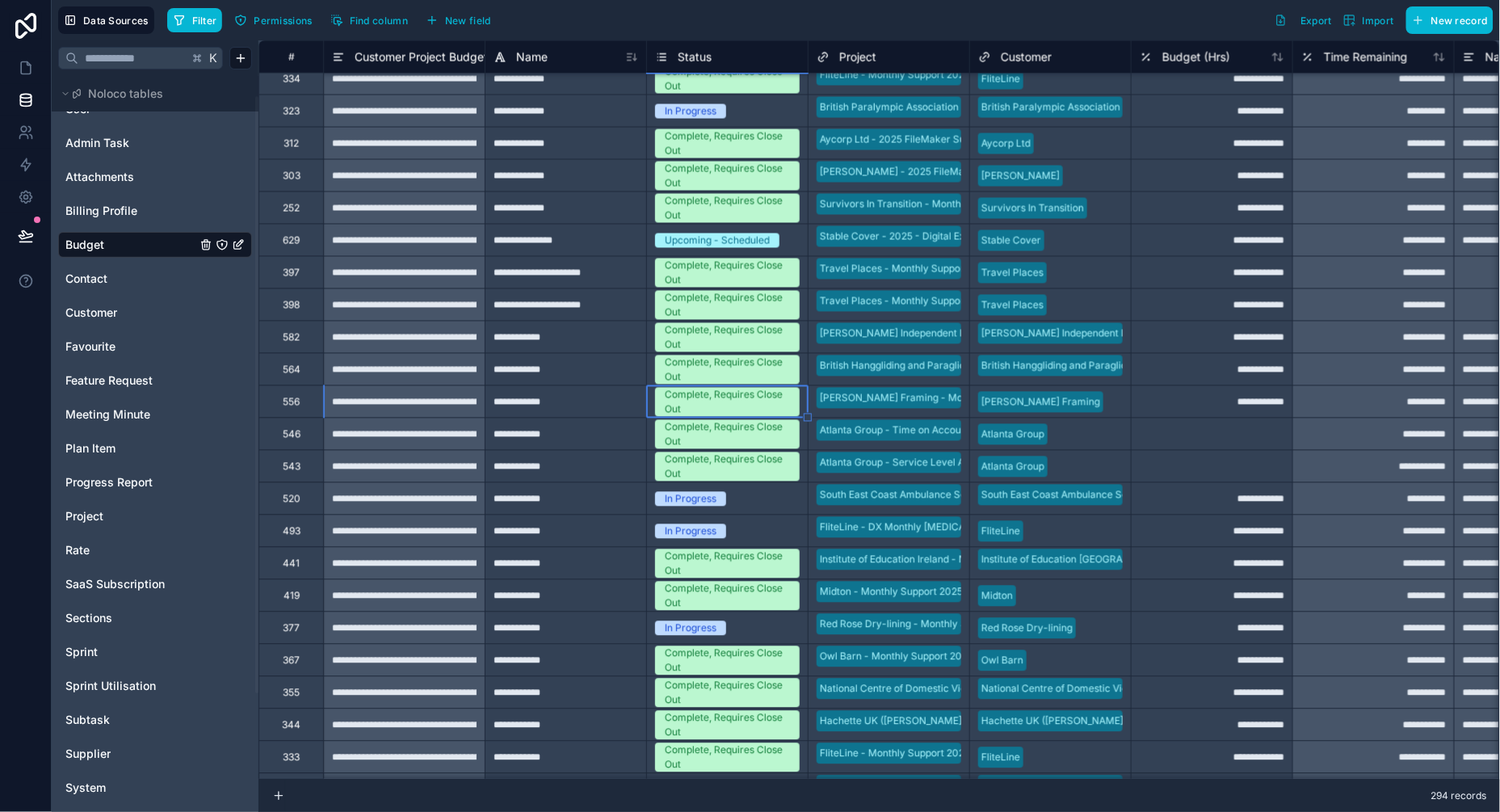
click at [706, 493] on div "In Progress" at bounding box center [691, 499] width 52 height 14
click at [699, 495] on div "In Progress" at bounding box center [691, 499] width 52 height 14
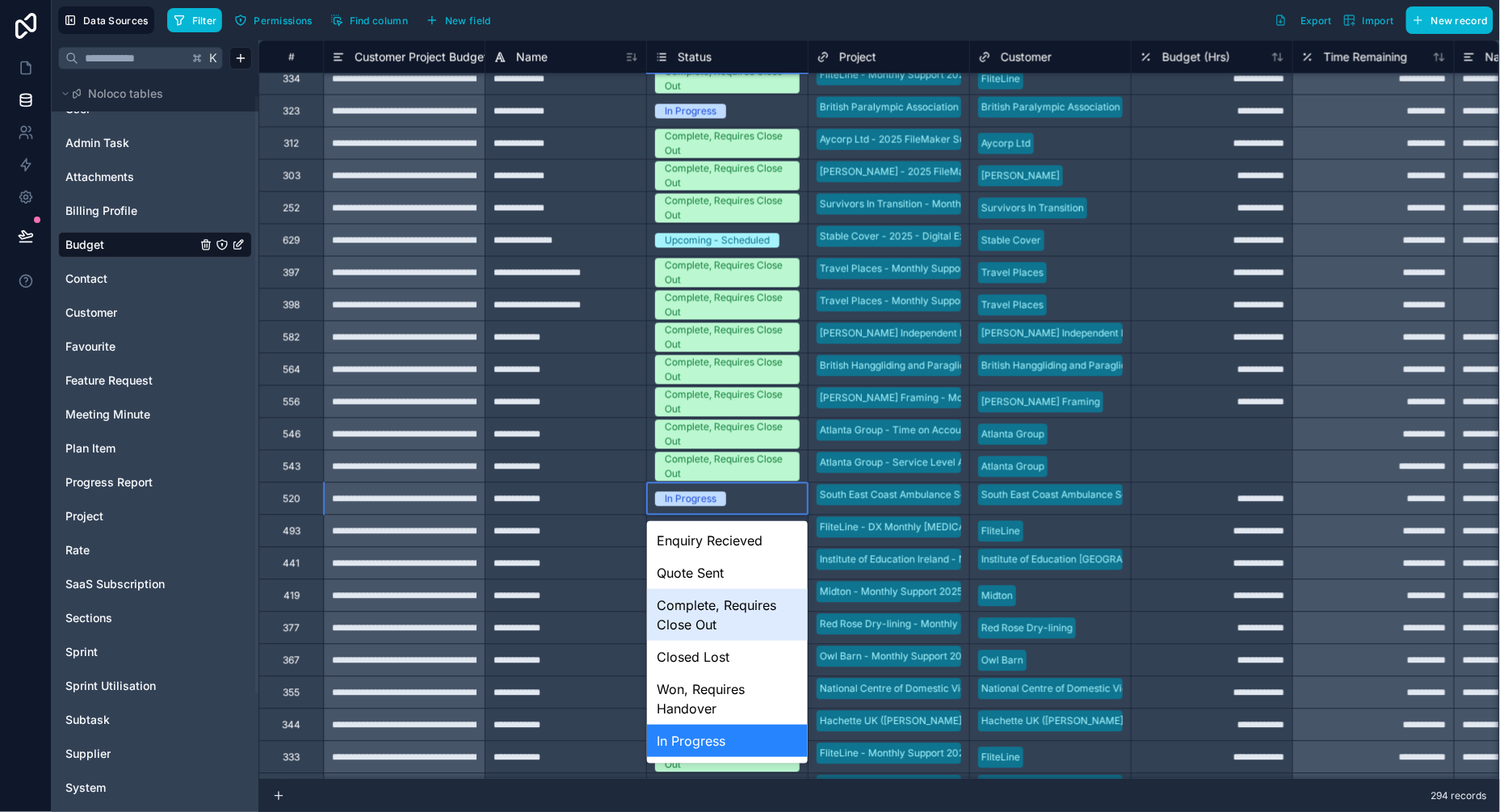
click at [703, 626] on div "Complete, Requires Close Out" at bounding box center [727, 615] width 161 height 52
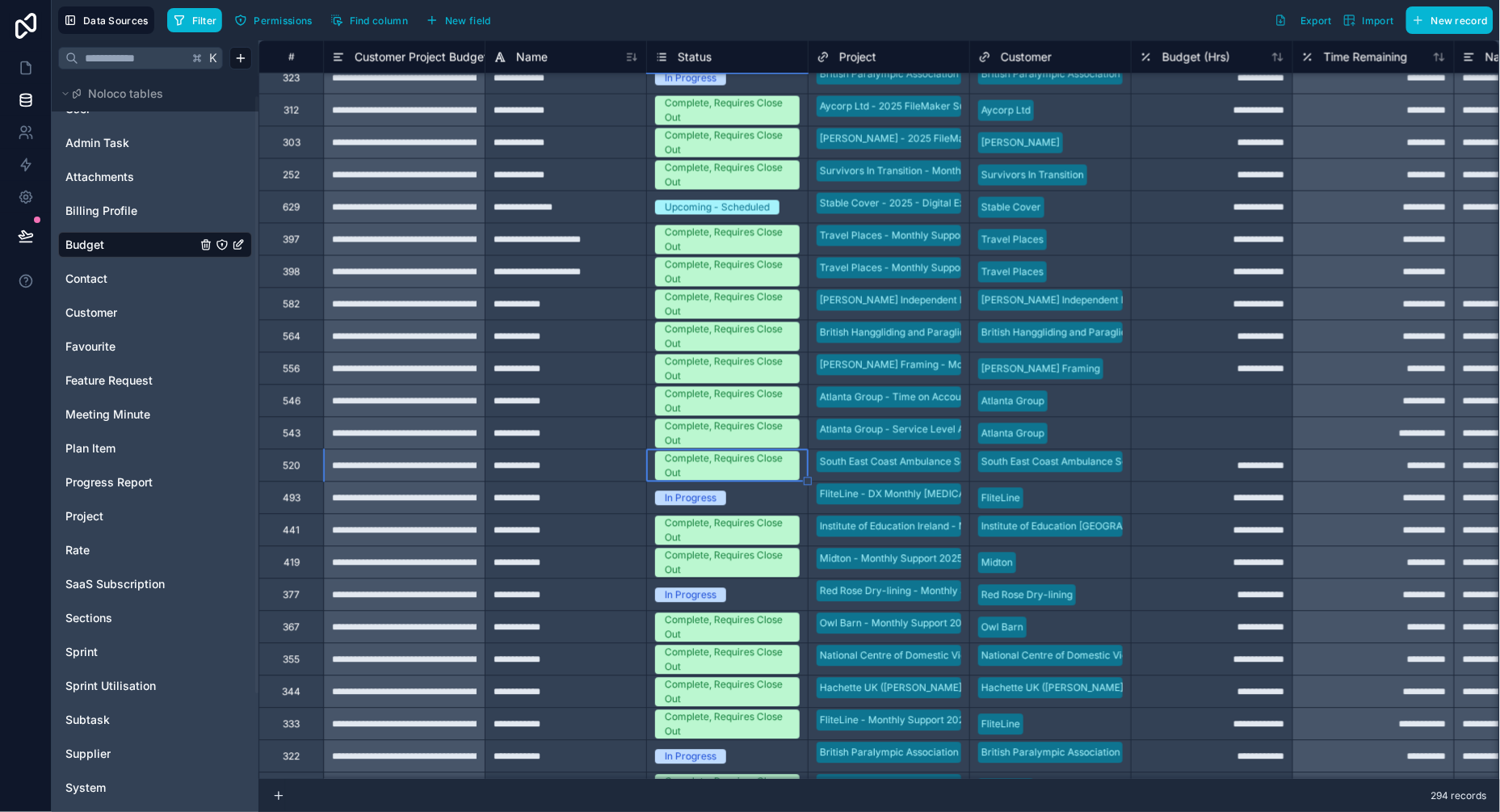
scroll to position [6664, 0]
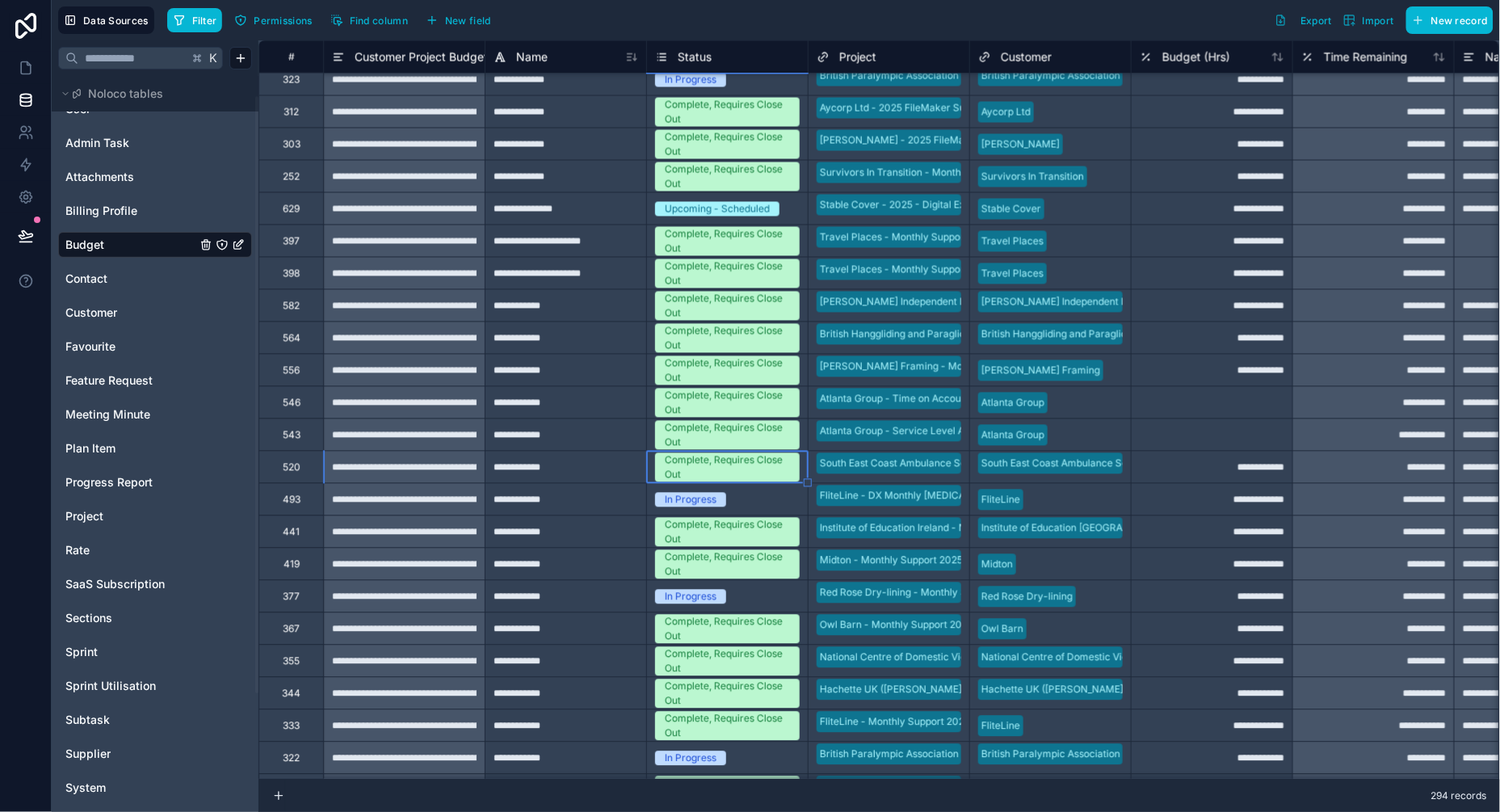
click at [697, 597] on div "In Progress" at bounding box center [691, 597] width 52 height 14
click at [685, 597] on div "In Progress" at bounding box center [691, 597] width 52 height 14
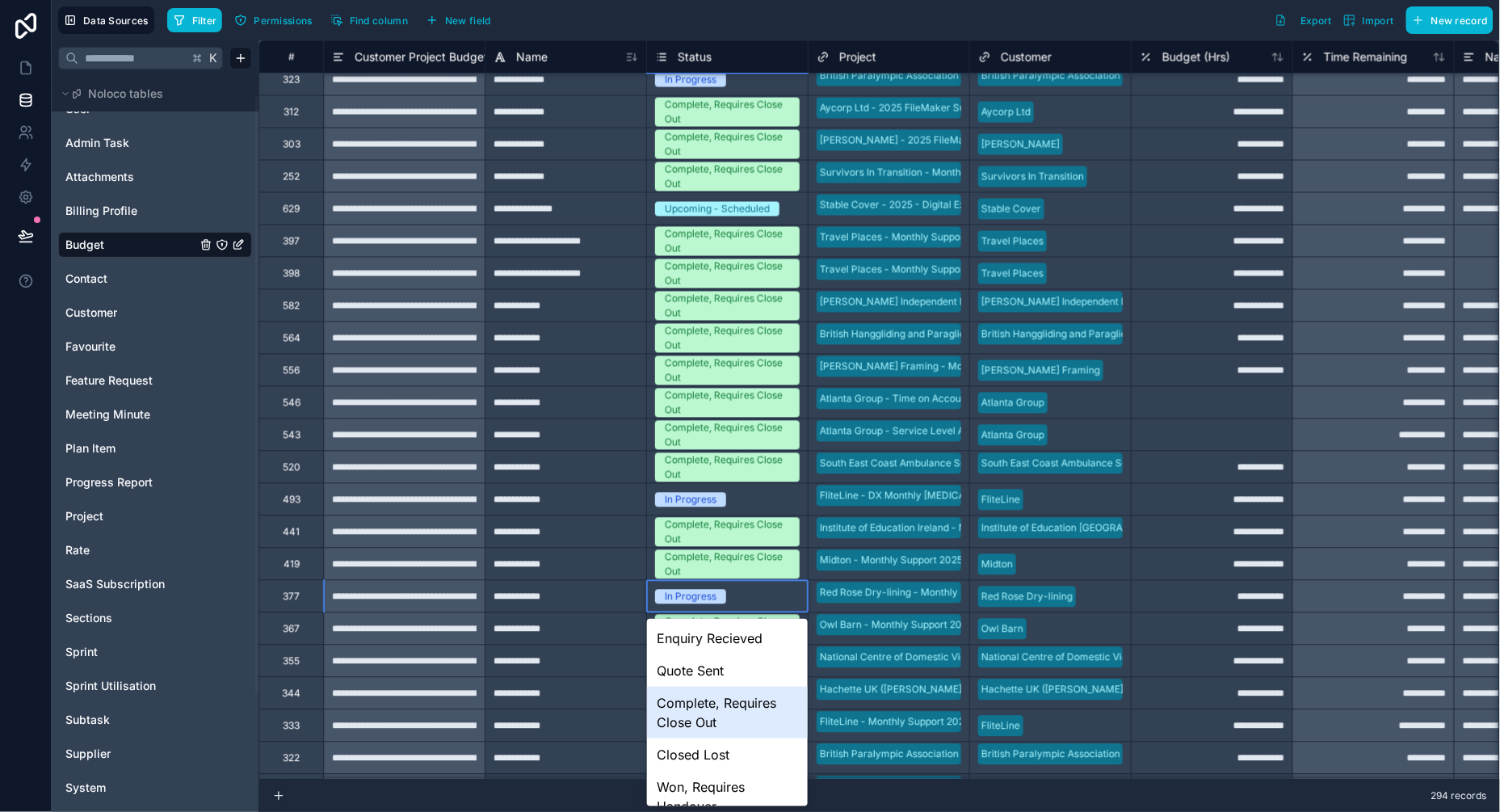
click at [683, 703] on div "Complete, Requires Close Out" at bounding box center [727, 712] width 161 height 52
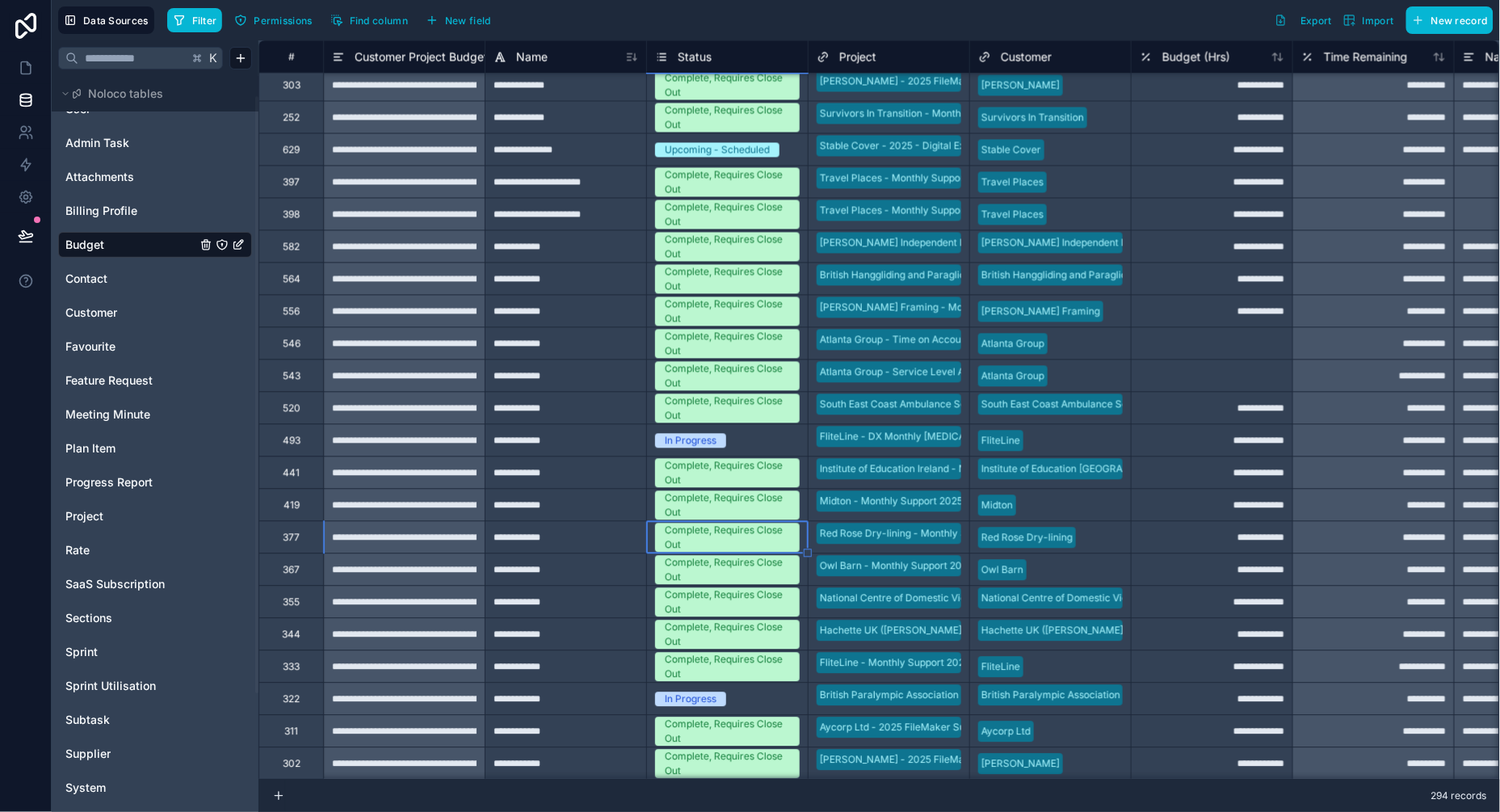
scroll to position [6810, 0]
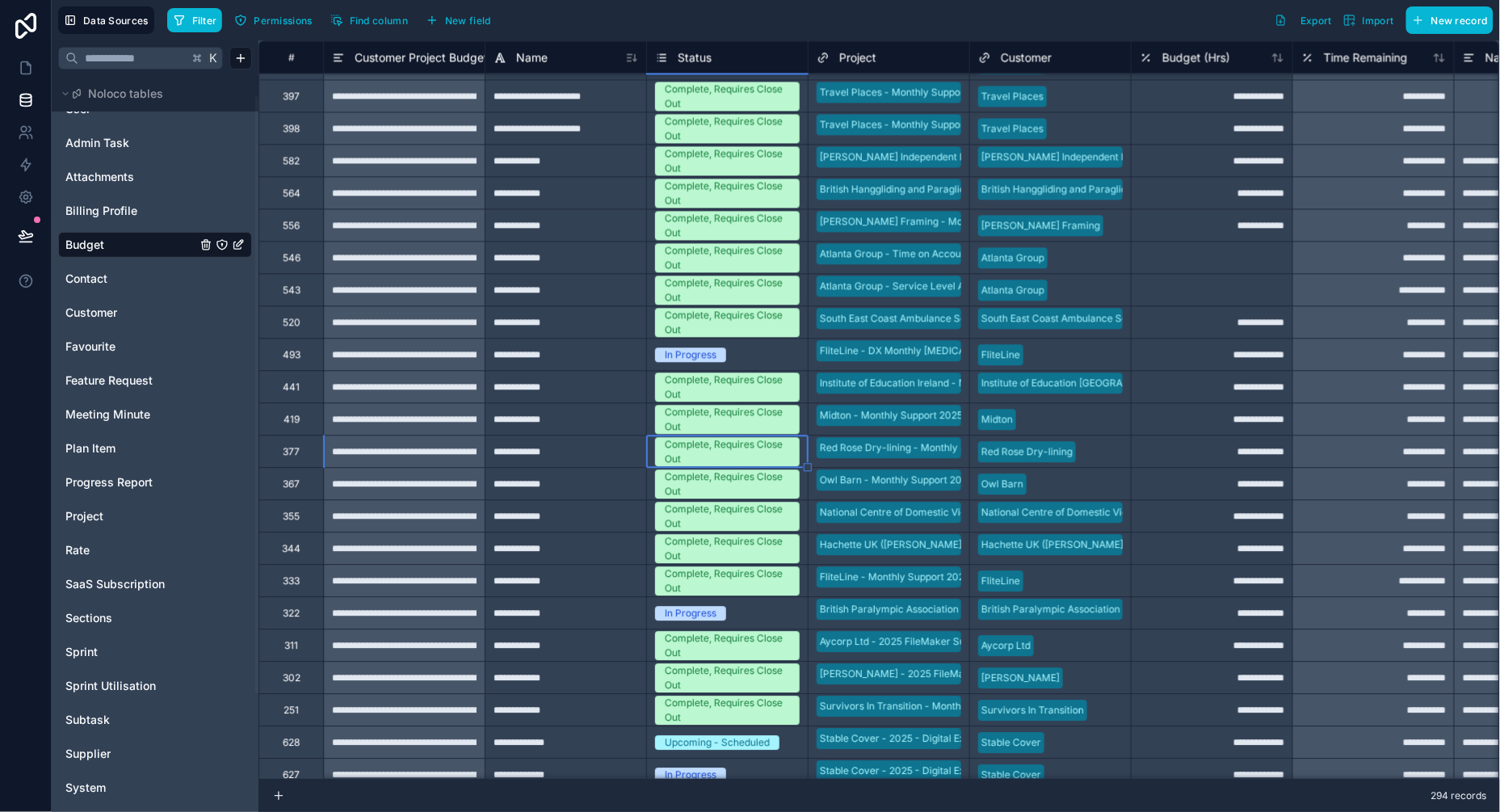
click at [711, 609] on div "In Progress" at bounding box center [691, 613] width 52 height 14
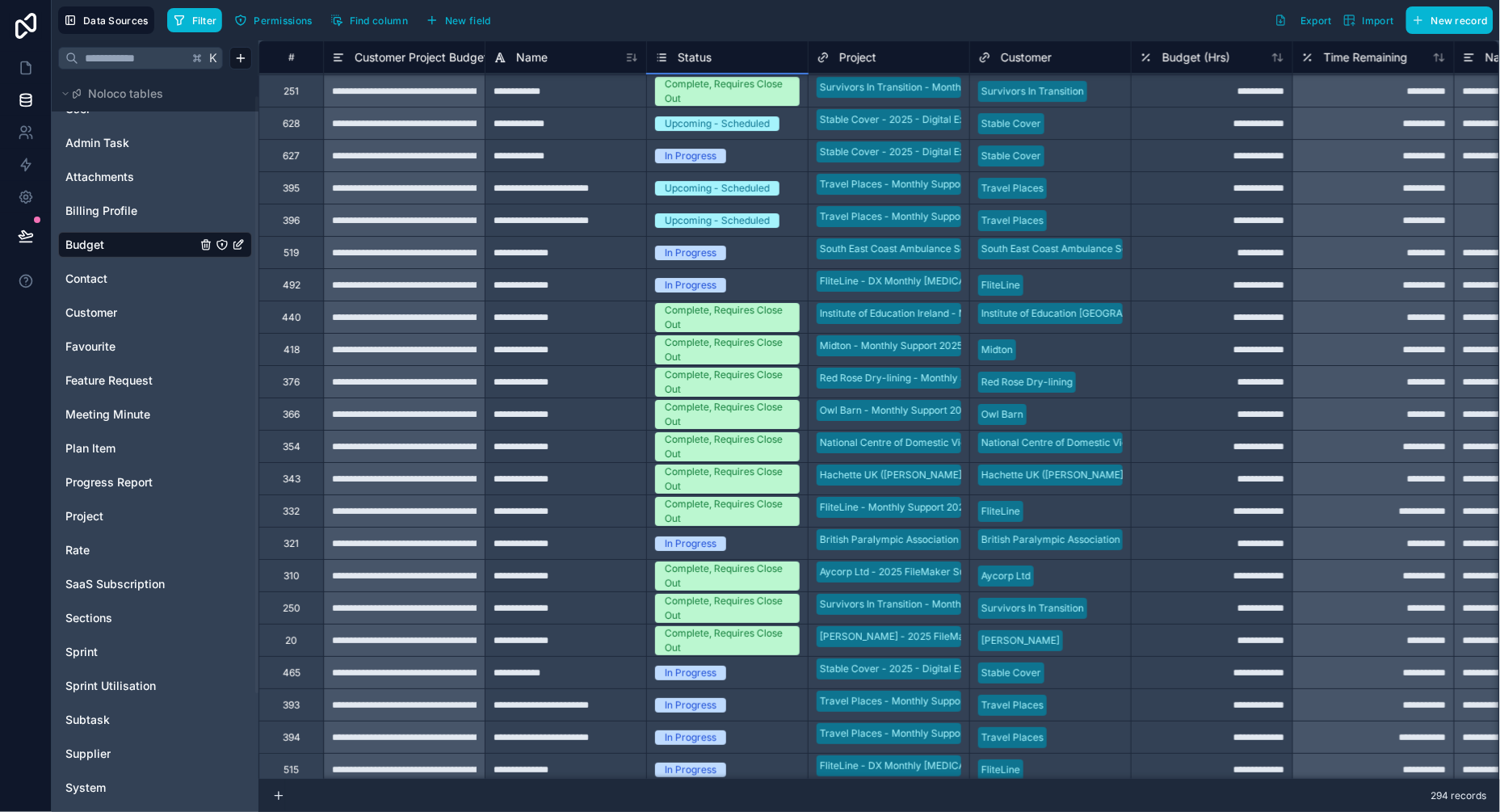
scroll to position [7476, 0]
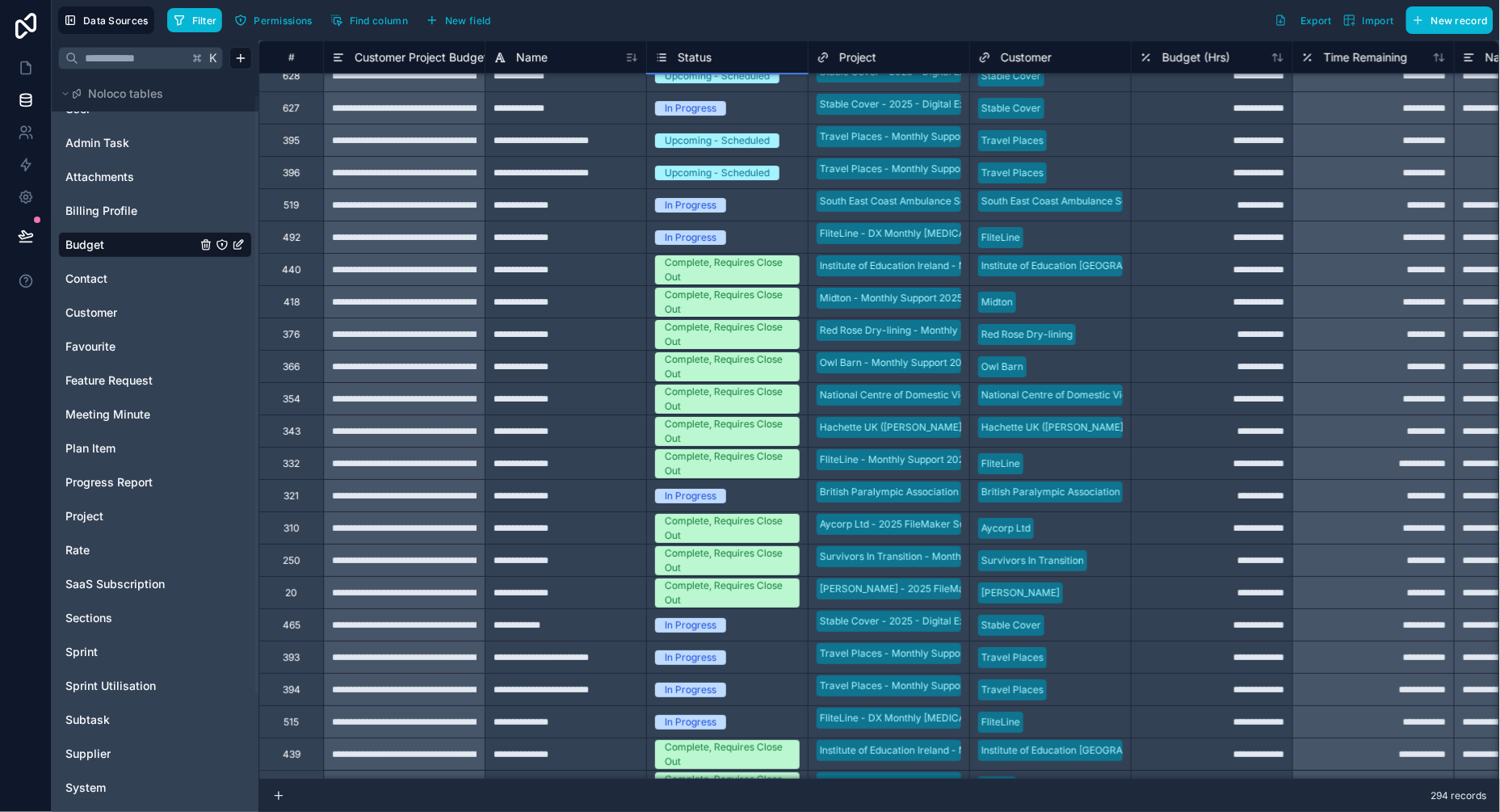
click at [687, 668] on div "In Progress" at bounding box center [727, 657] width 161 height 32
click at [687, 659] on div "In Progress" at bounding box center [691, 657] width 52 height 14
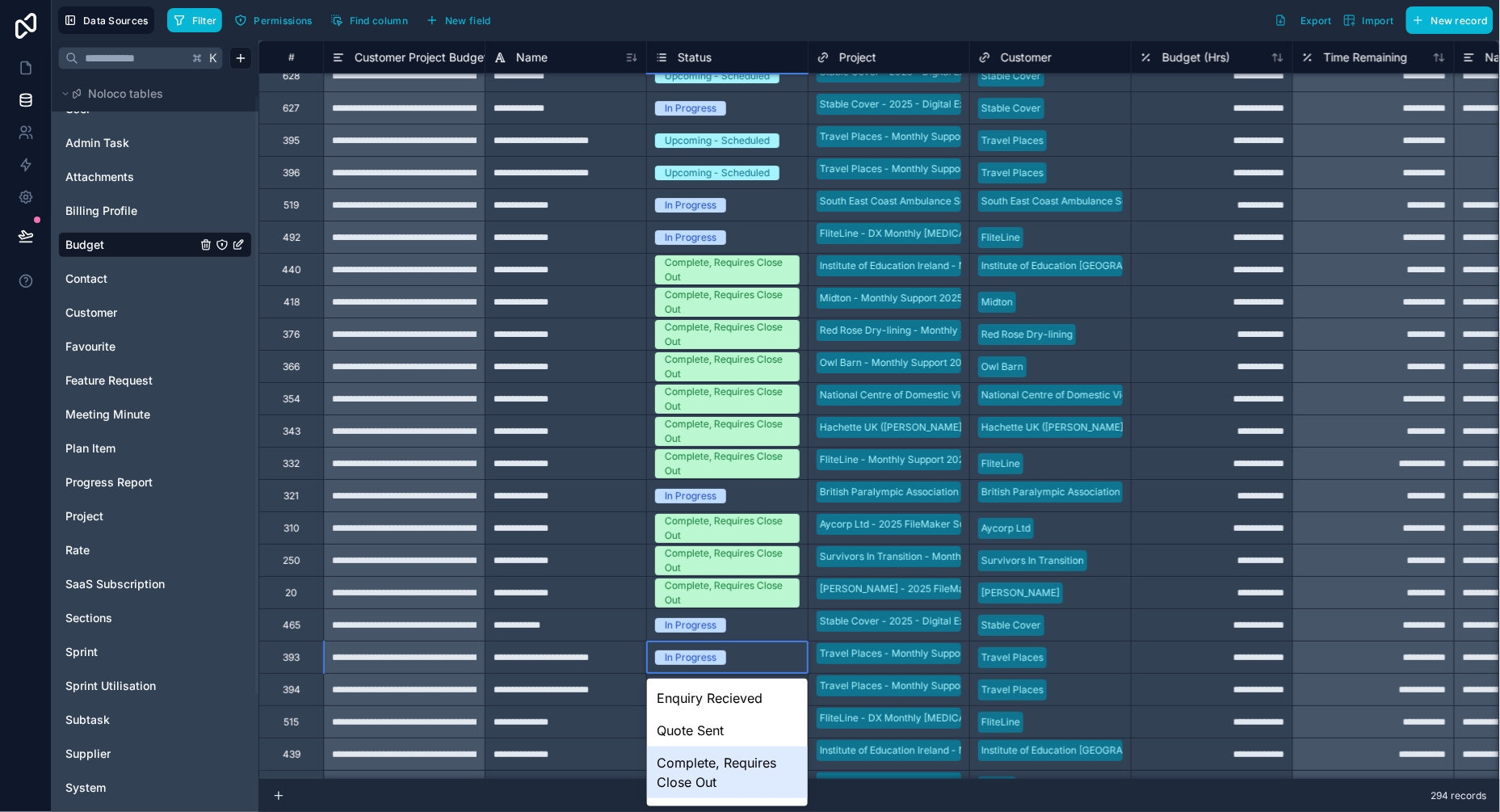
click at [690, 763] on div "Complete, Requires Close Out" at bounding box center [727, 773] width 161 height 52
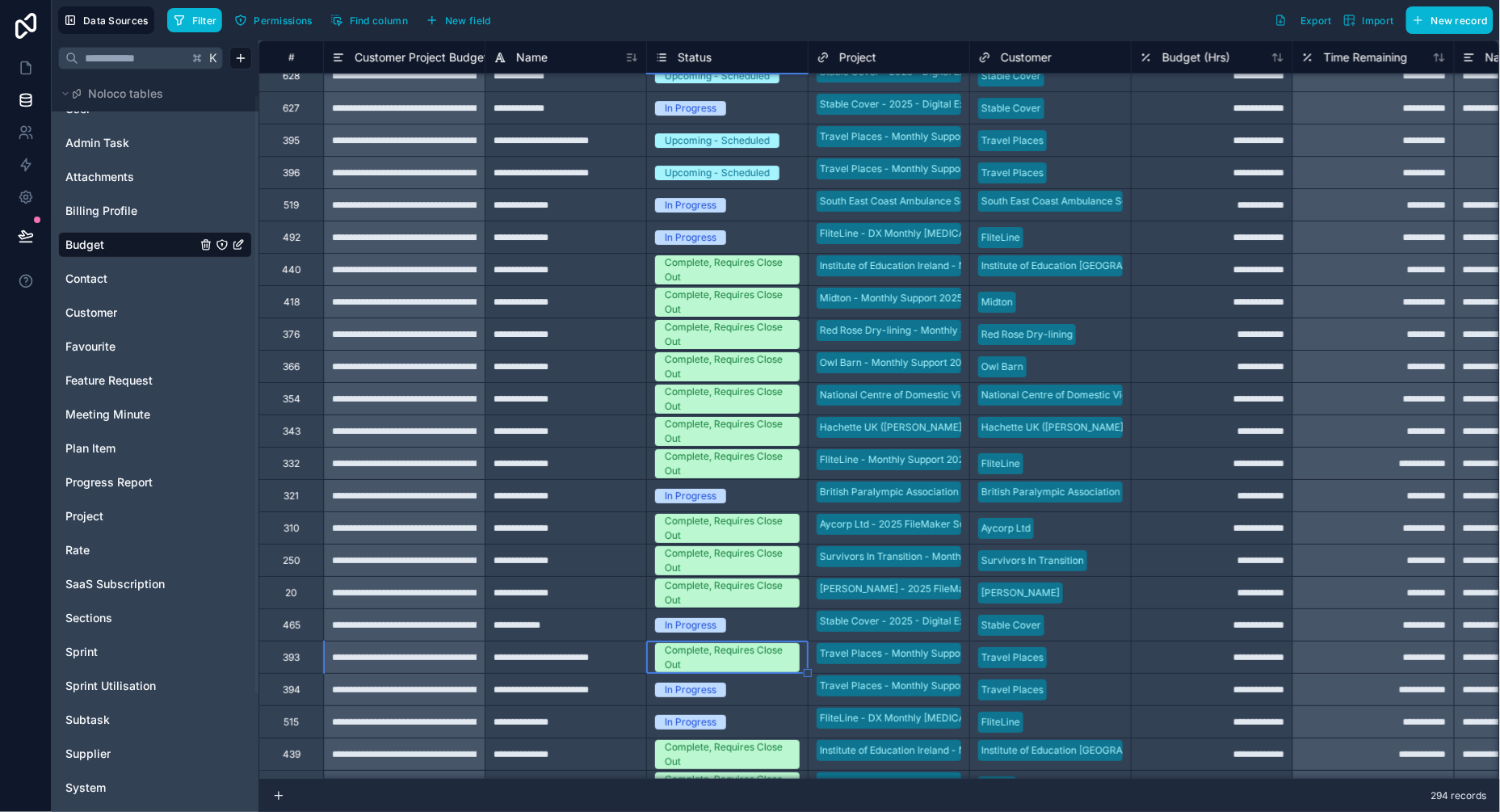
click at [696, 690] on div "In Progress" at bounding box center [691, 689] width 52 height 14
click at [691, 690] on body "**********" at bounding box center [750, 406] width 1500 height 812
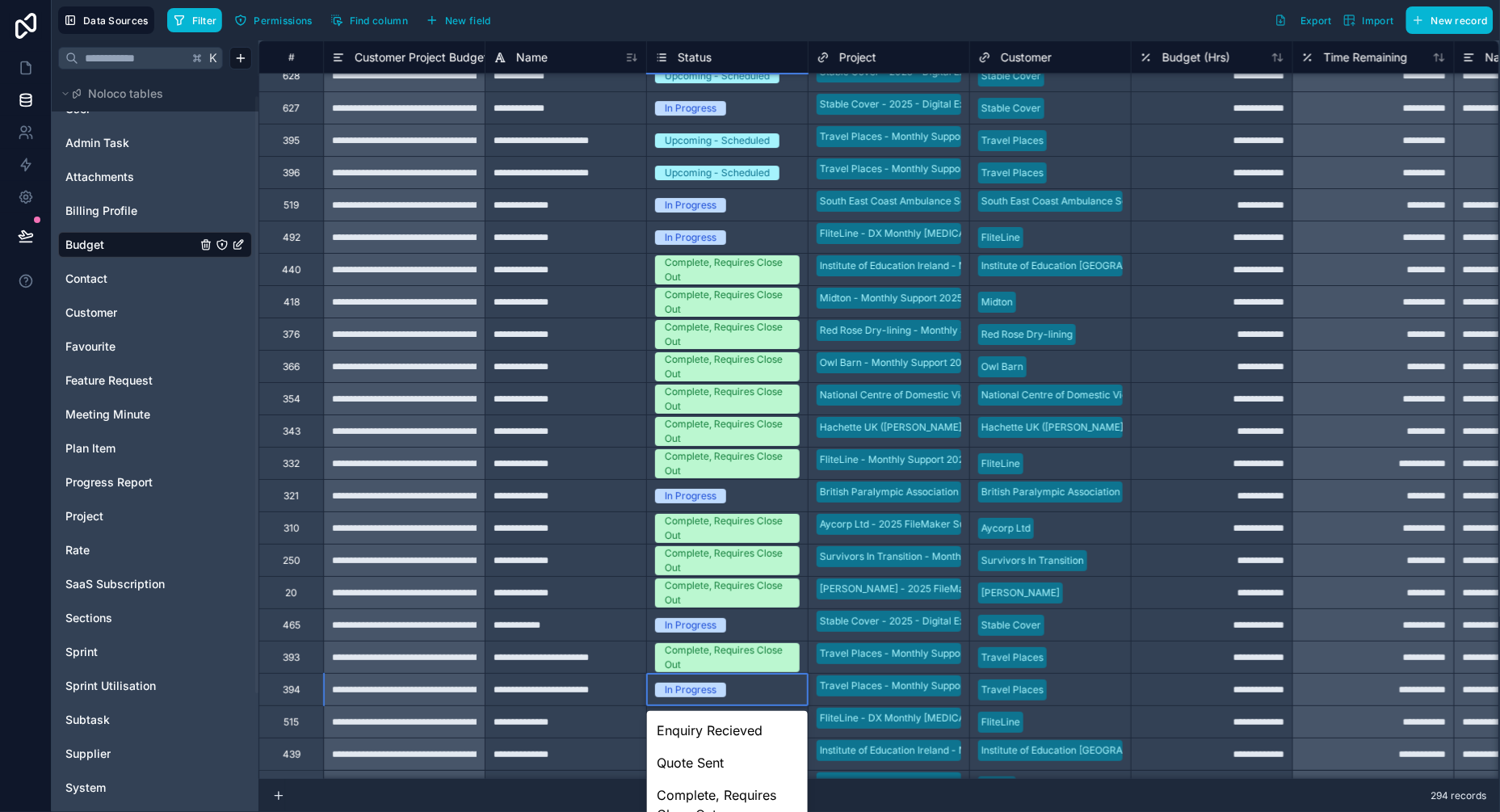
scroll to position [141, 0]
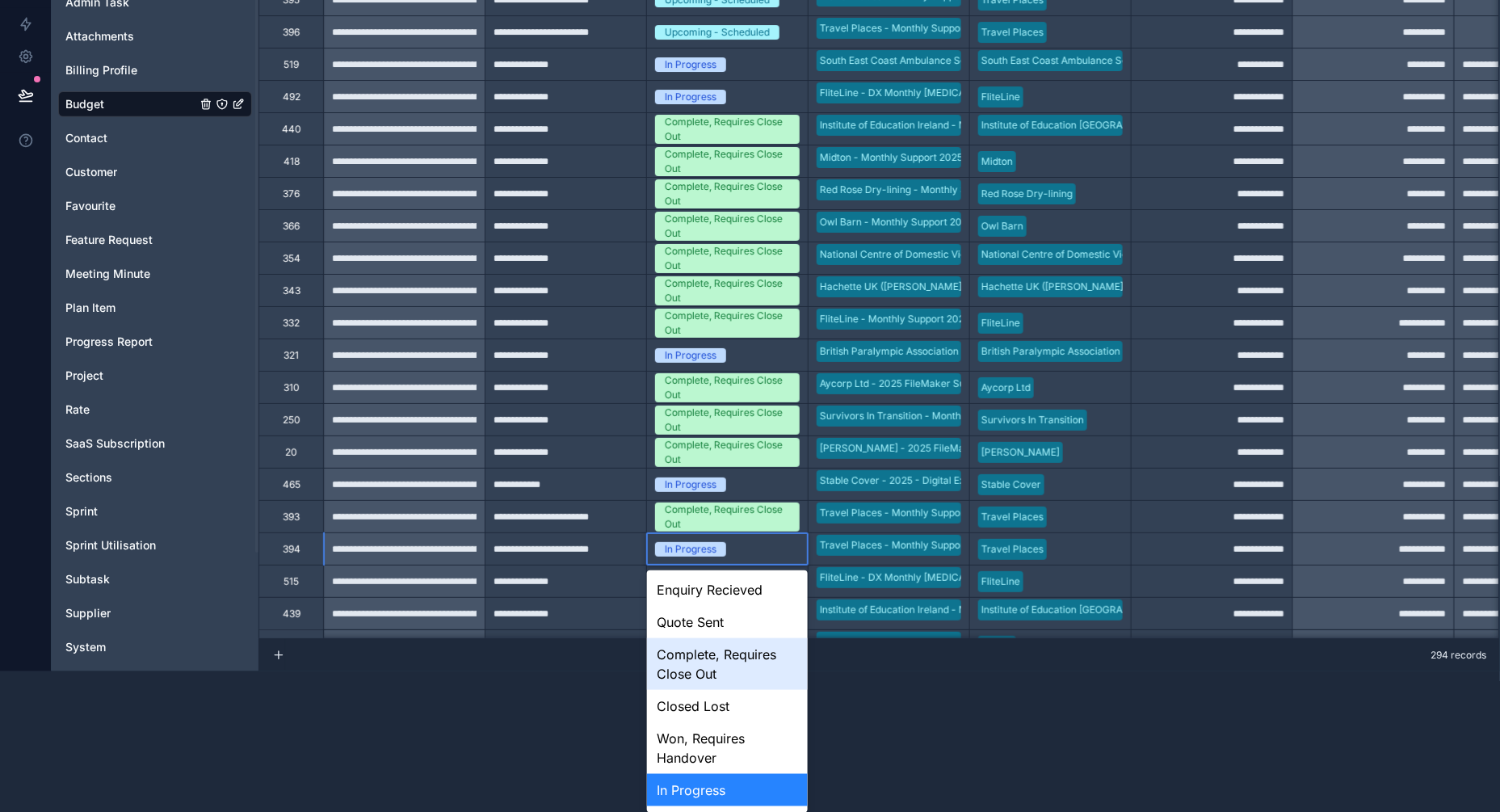
click at [701, 666] on div "Complete, Requires Close Out" at bounding box center [727, 664] width 161 height 52
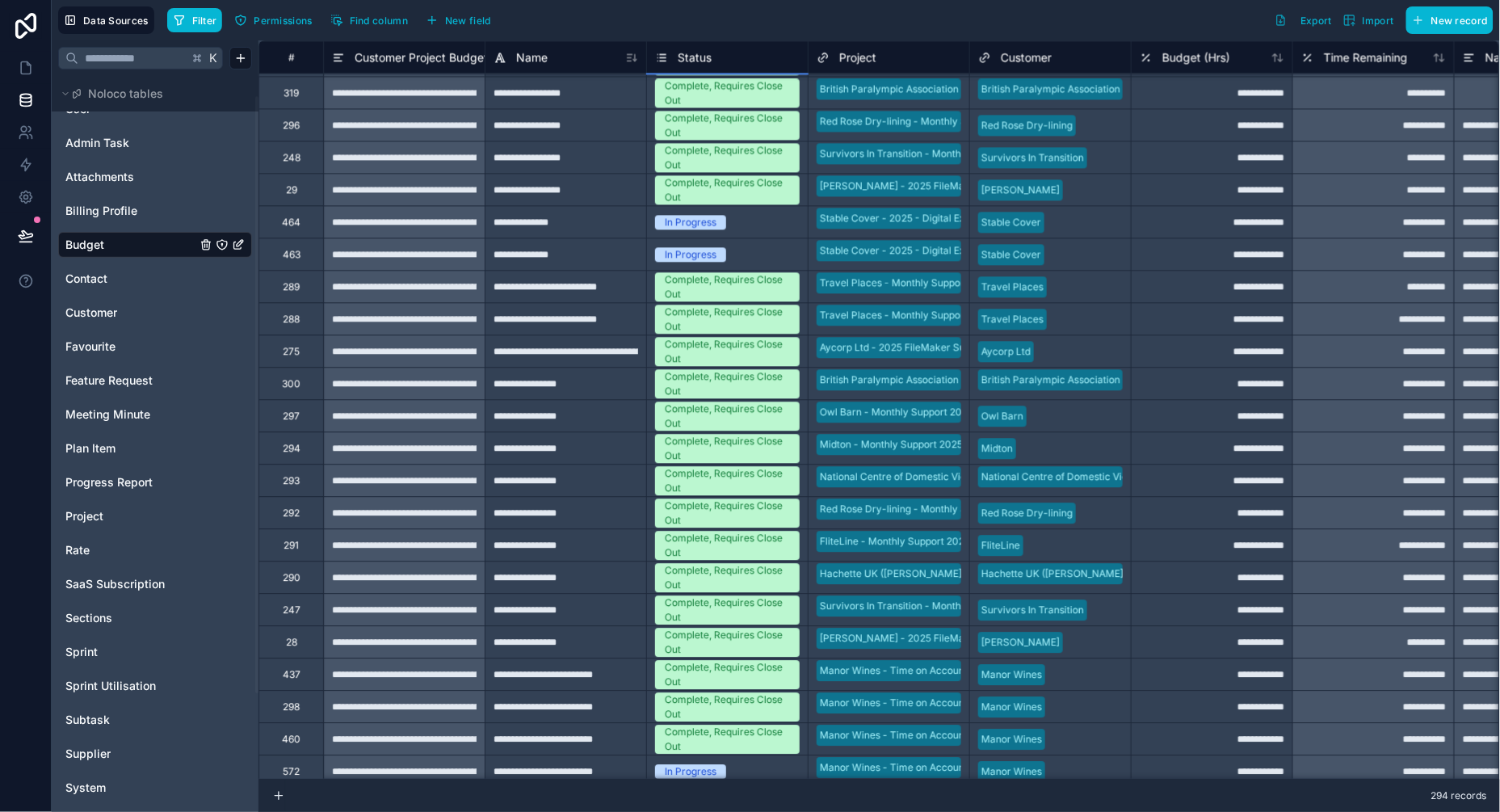
scroll to position [8791, 0]
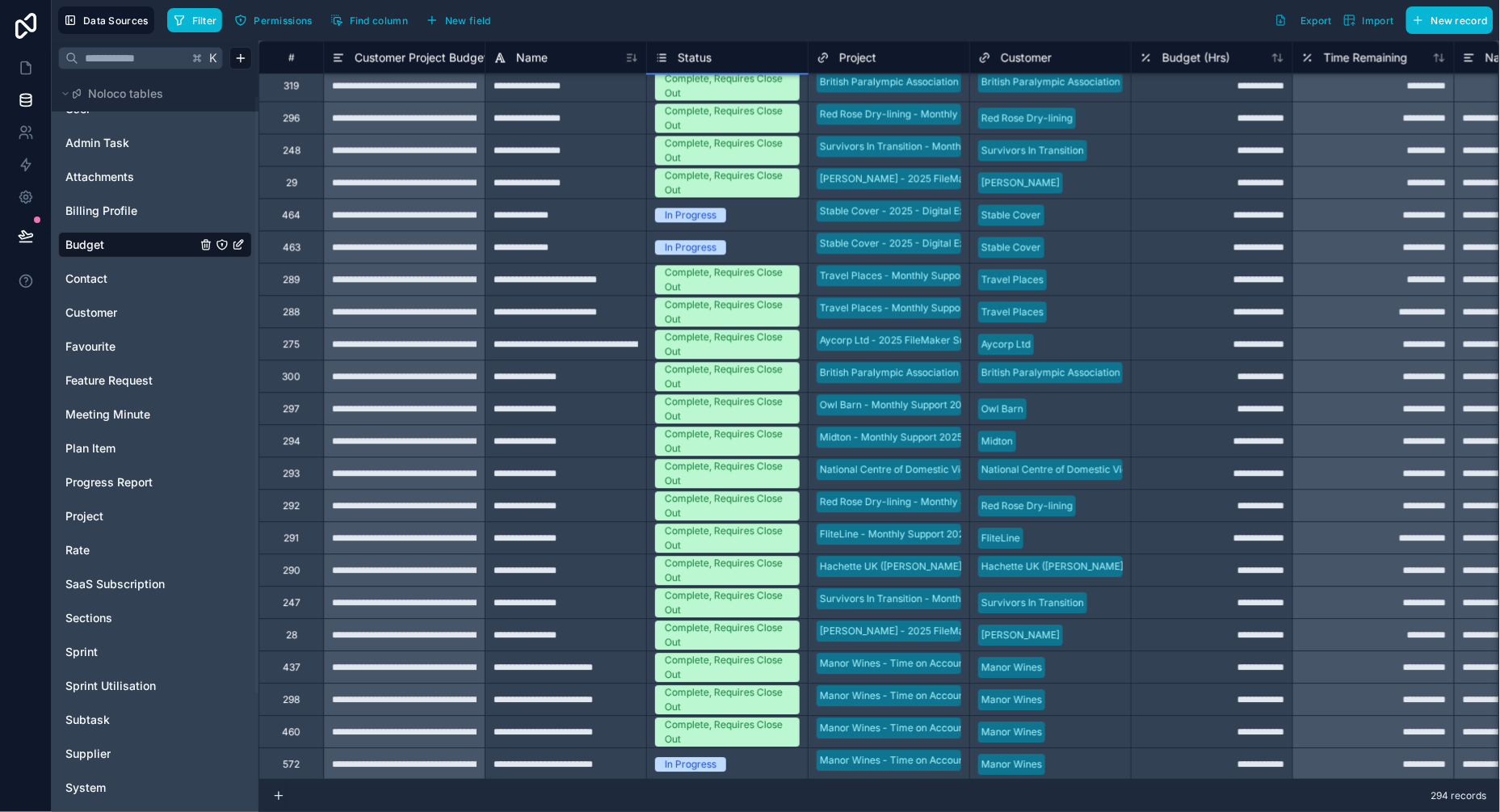
click at [707, 758] on div "In Progress" at bounding box center [691, 763] width 52 height 14
click at [691, 768] on body "**********" at bounding box center [750, 406] width 1500 height 812
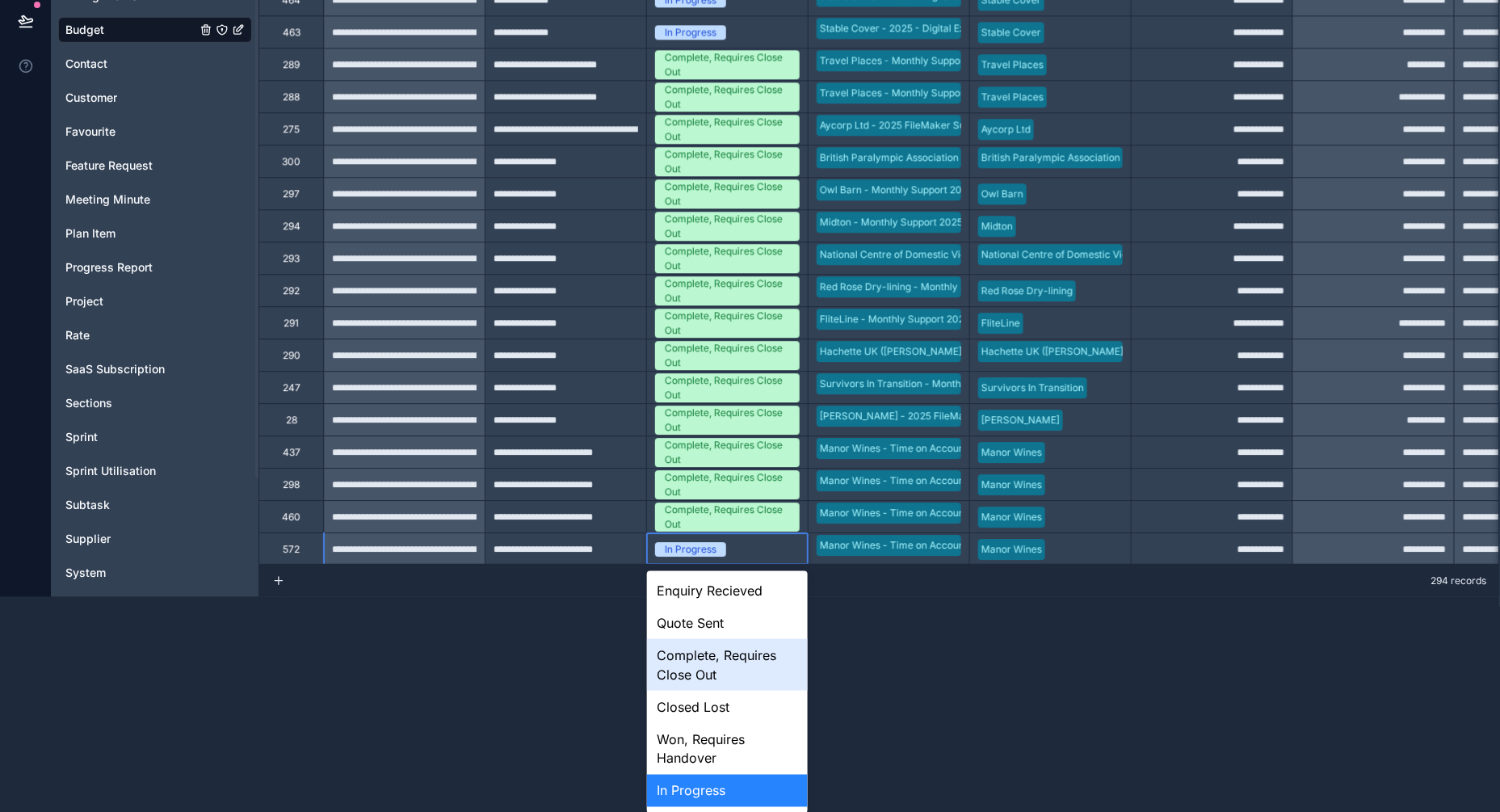
click at [706, 655] on div "Complete, Requires Close Out" at bounding box center [727, 665] width 161 height 52
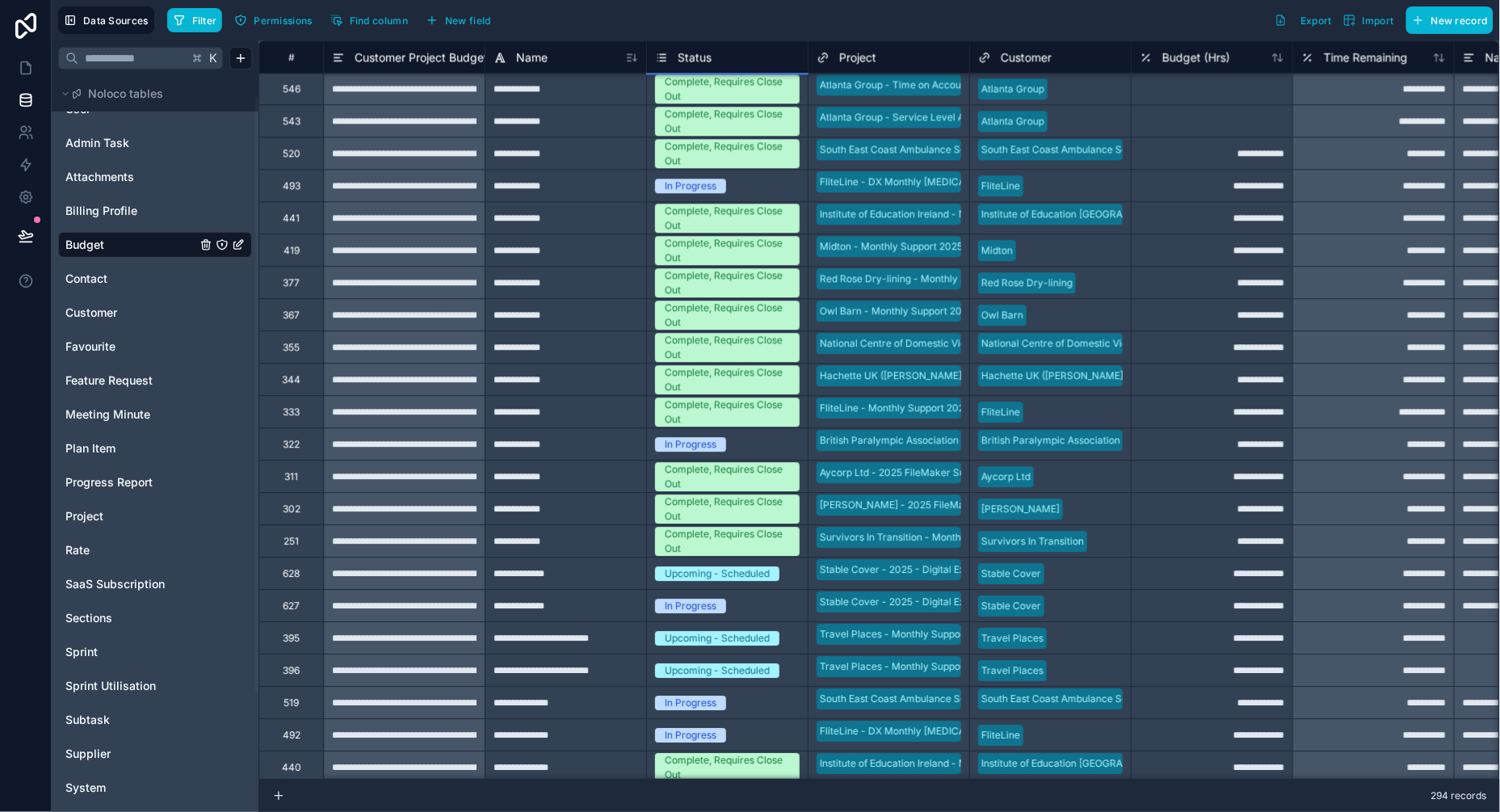
scroll to position [6826, 0]
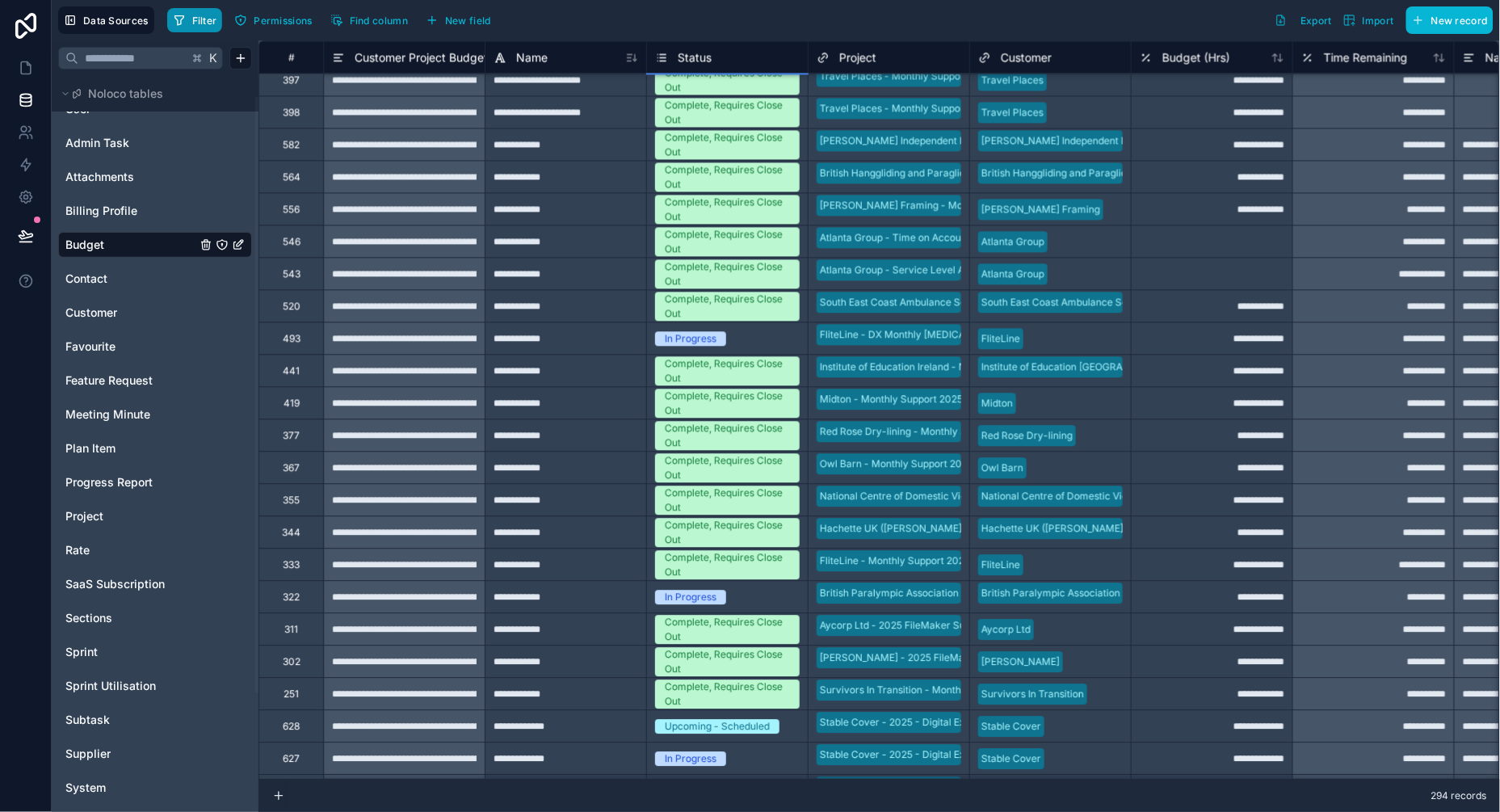
click at [208, 24] on span "Filter" at bounding box center [204, 20] width 25 height 12
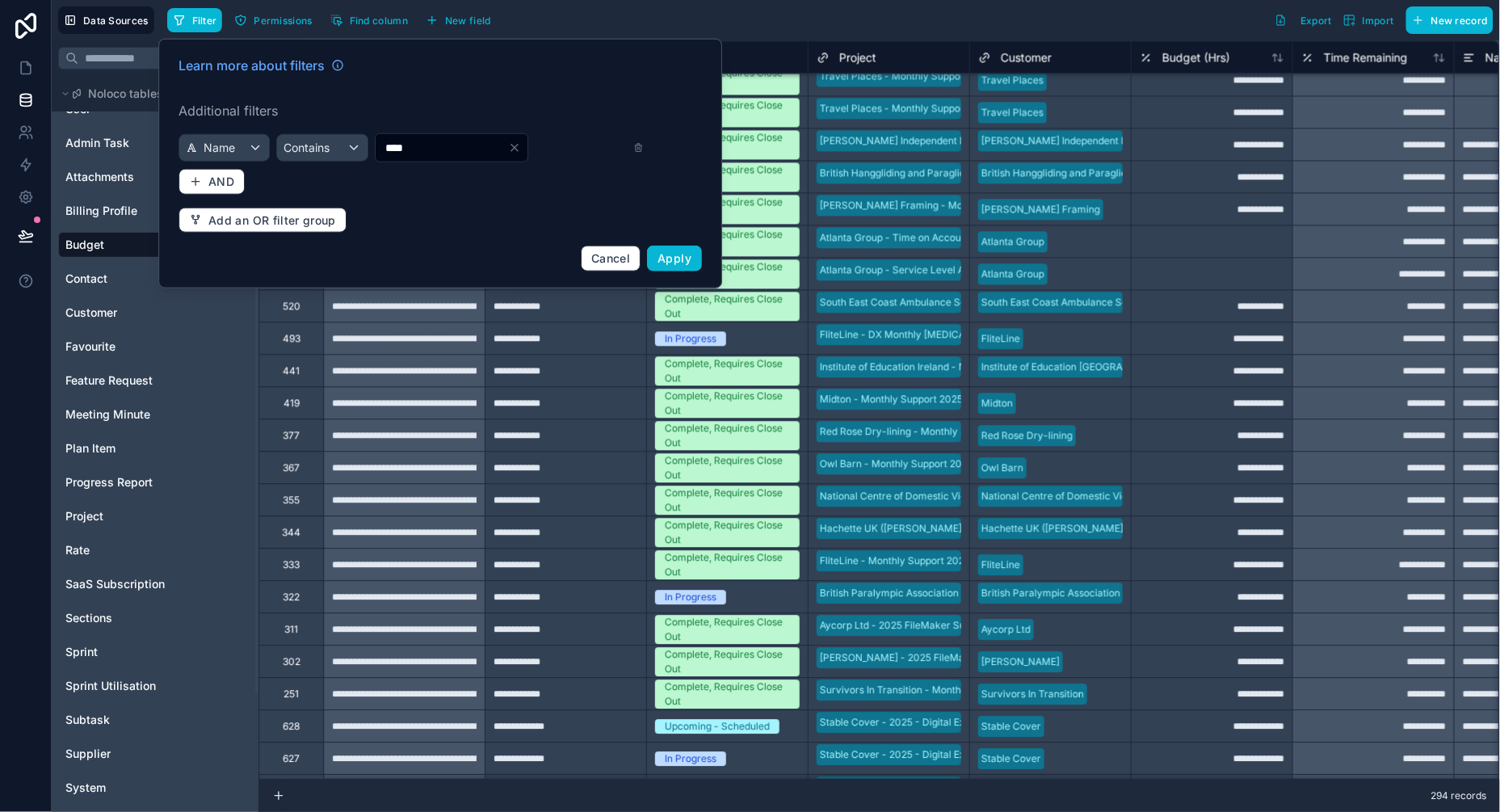
click at [518, 146] on icon "Clear" at bounding box center [515, 148] width 7 height 7
click at [241, 146] on div "Name" at bounding box center [227, 147] width 96 height 26
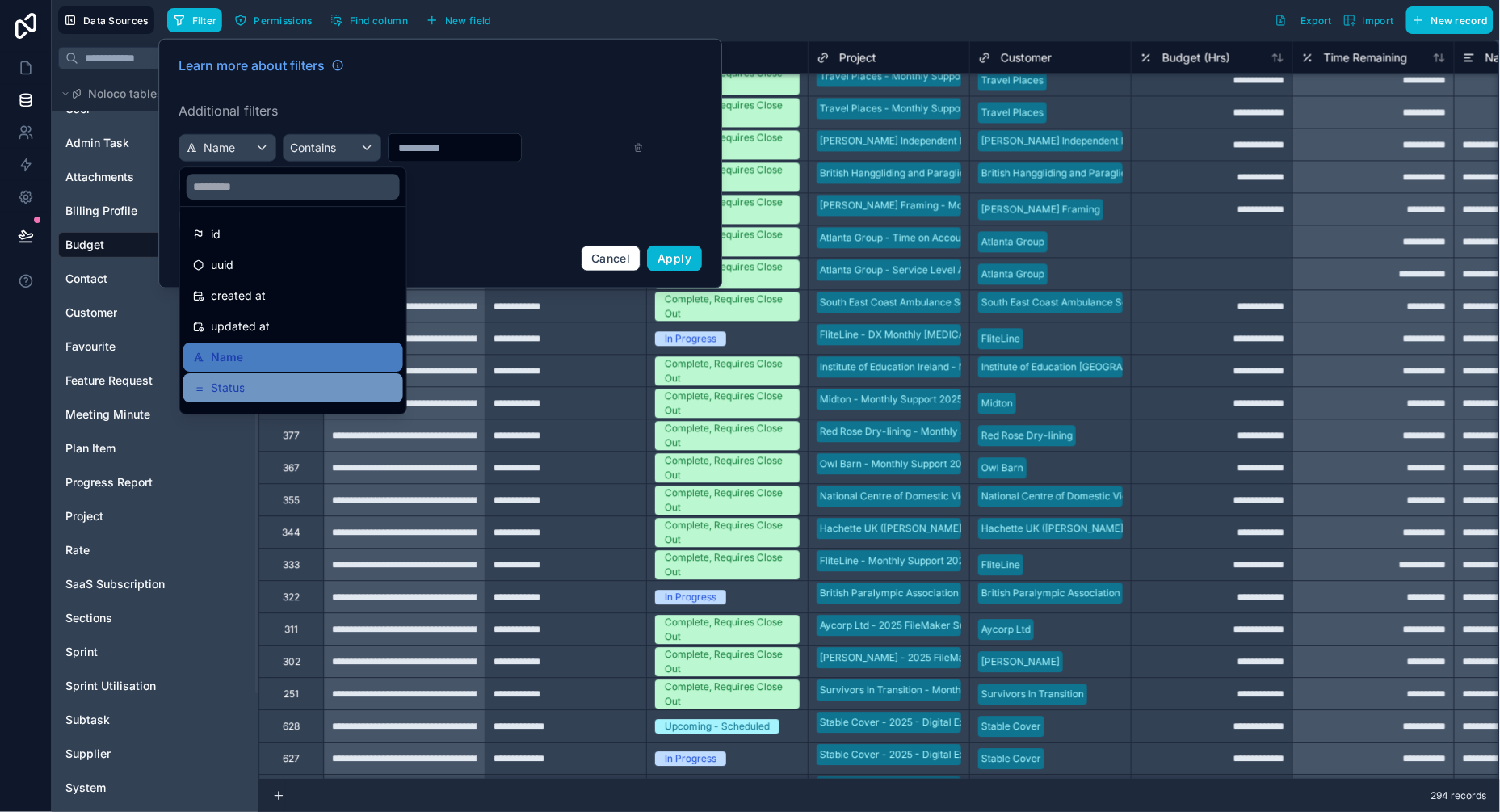
click at [234, 378] on span "Status" at bounding box center [228, 387] width 34 height 19
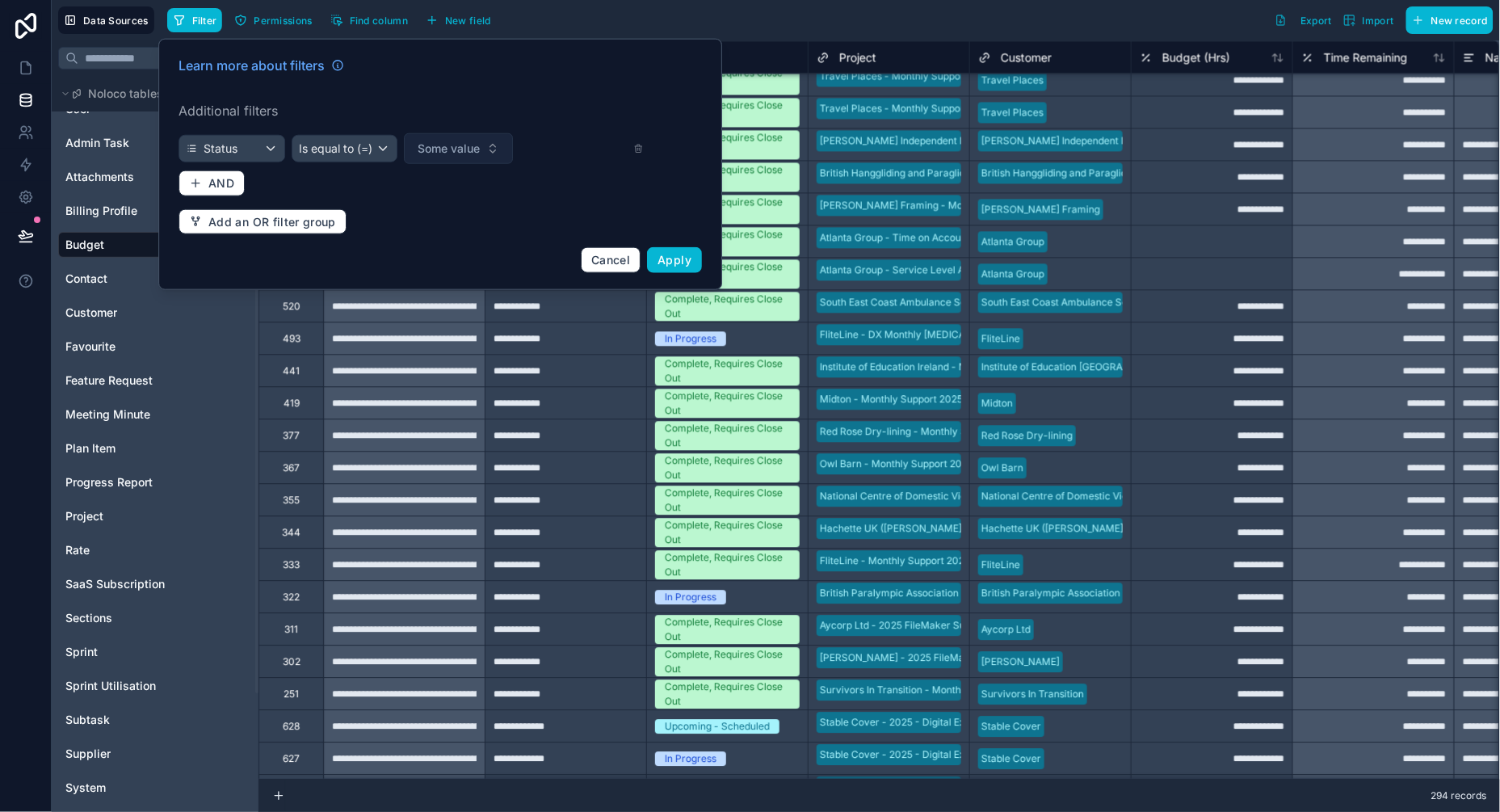
click at [445, 146] on span "Some value" at bounding box center [449, 148] width 62 height 16
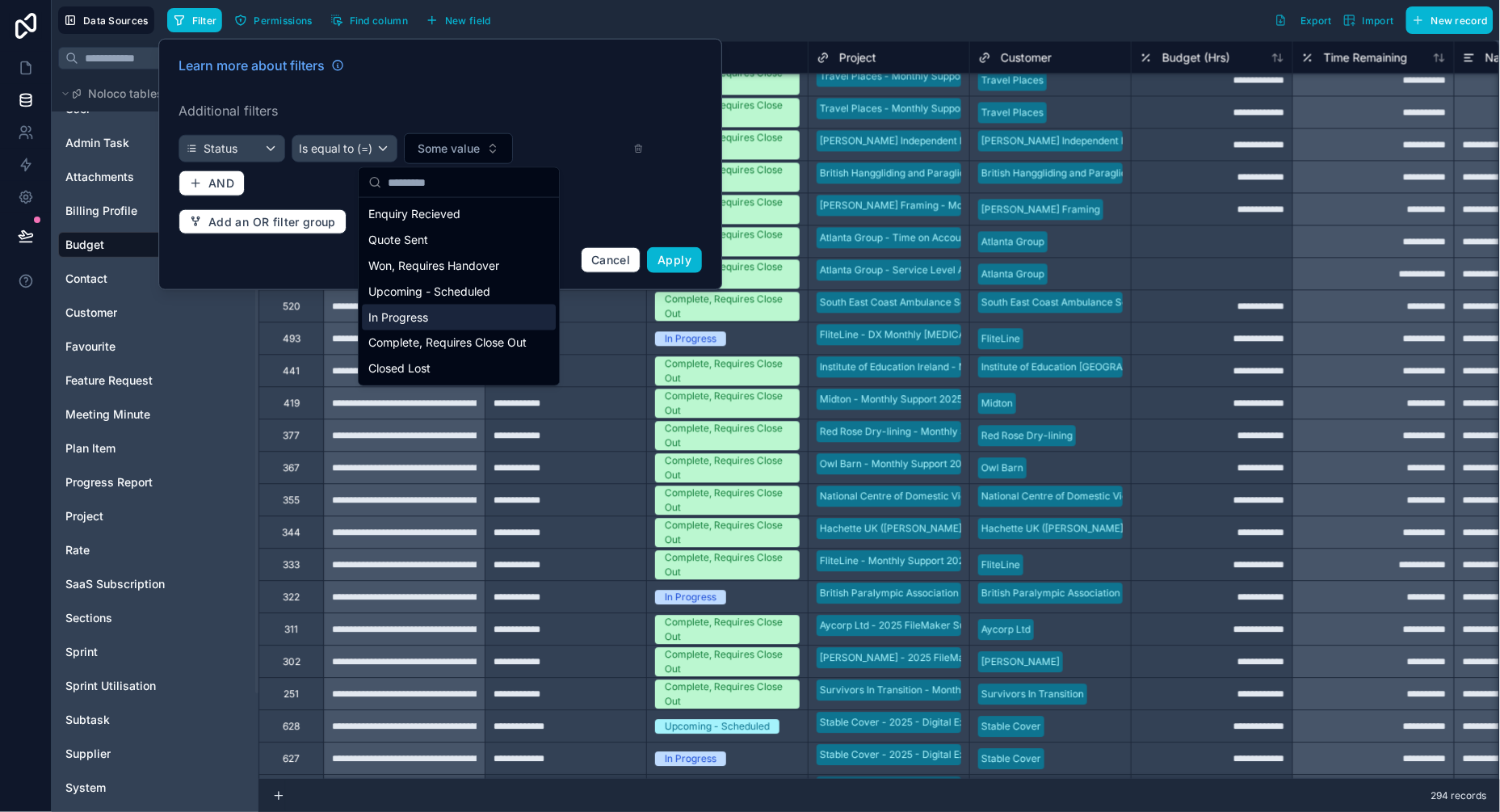
click at [467, 319] on div "In Progress" at bounding box center [458, 317] width 194 height 26
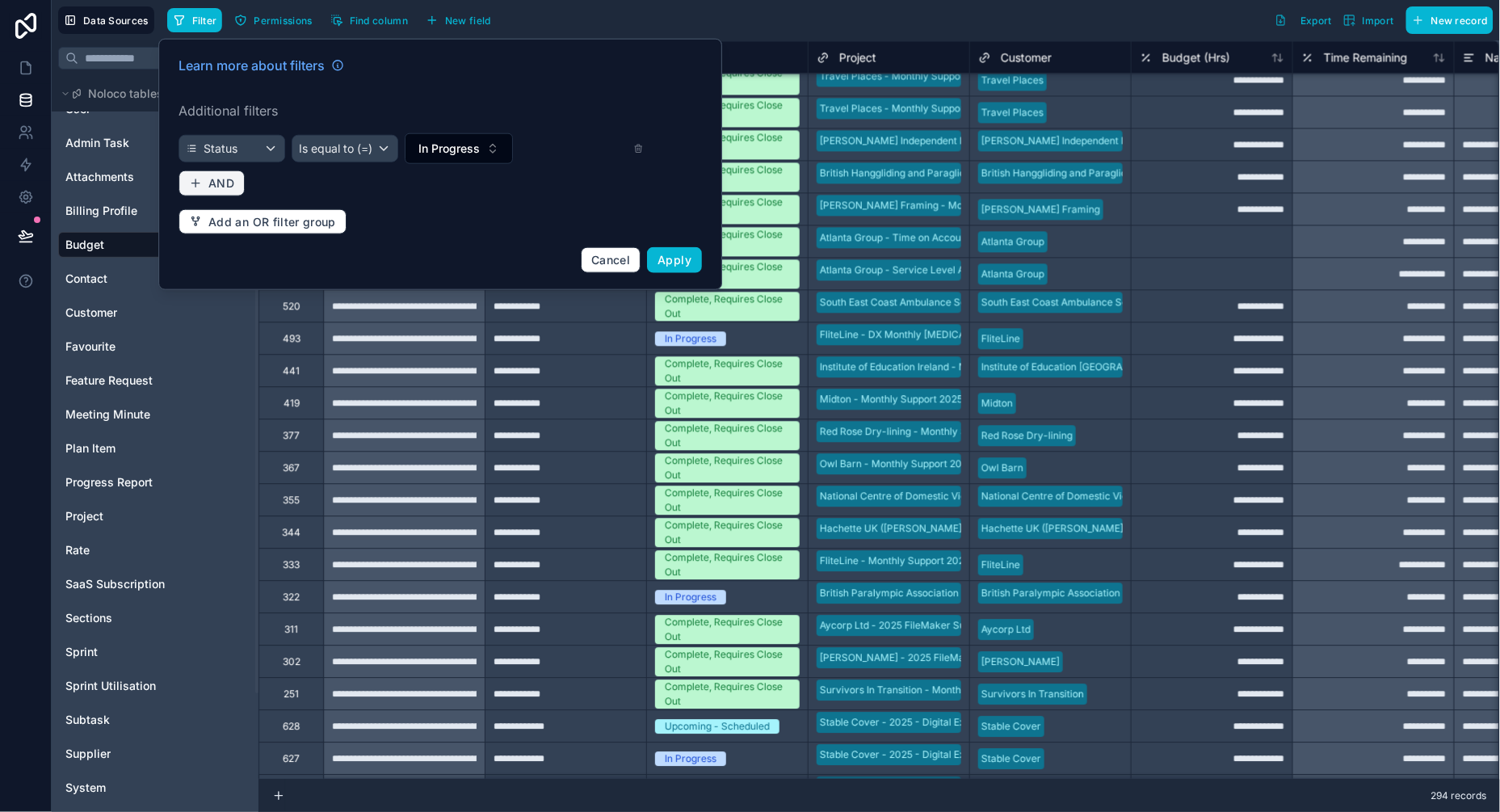
click at [228, 182] on span "AND" at bounding box center [221, 183] width 26 height 14
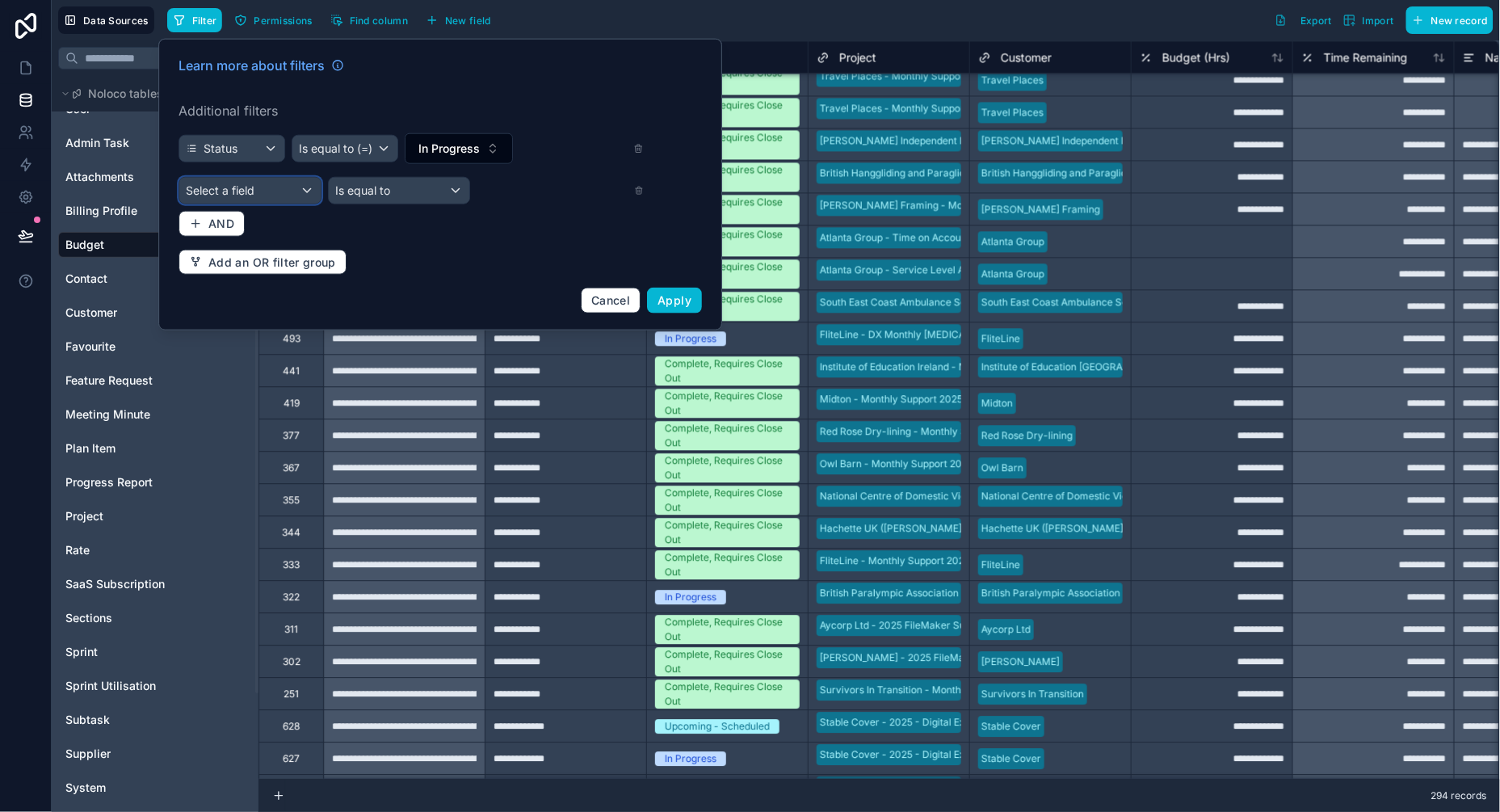
click at [278, 195] on div "Select a field" at bounding box center [250, 190] width 142 height 26
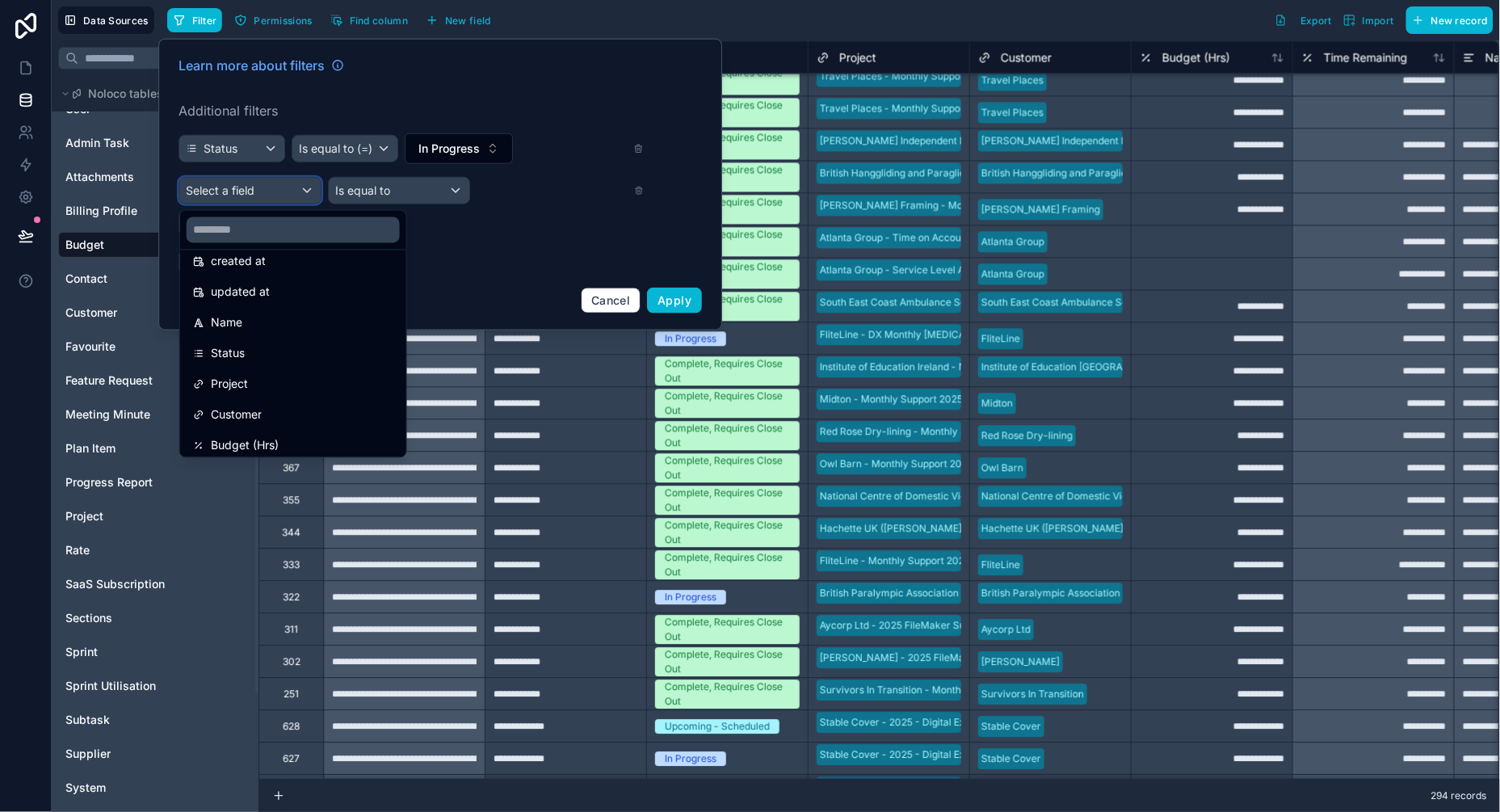
scroll to position [80, 0]
click at [235, 385] on span "Project" at bounding box center [230, 380] width 37 height 19
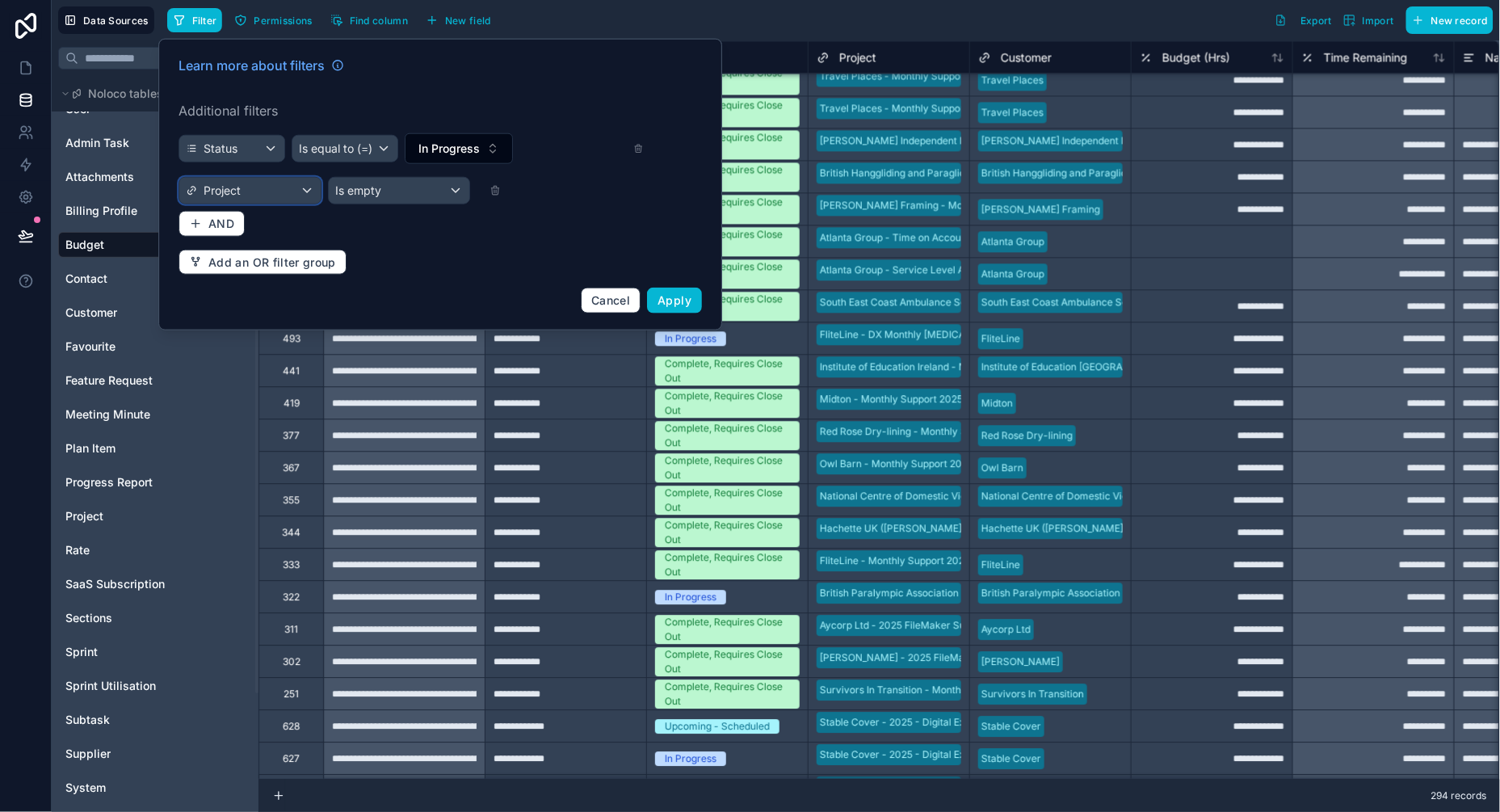
click at [302, 184] on div "Project" at bounding box center [250, 190] width 142 height 26
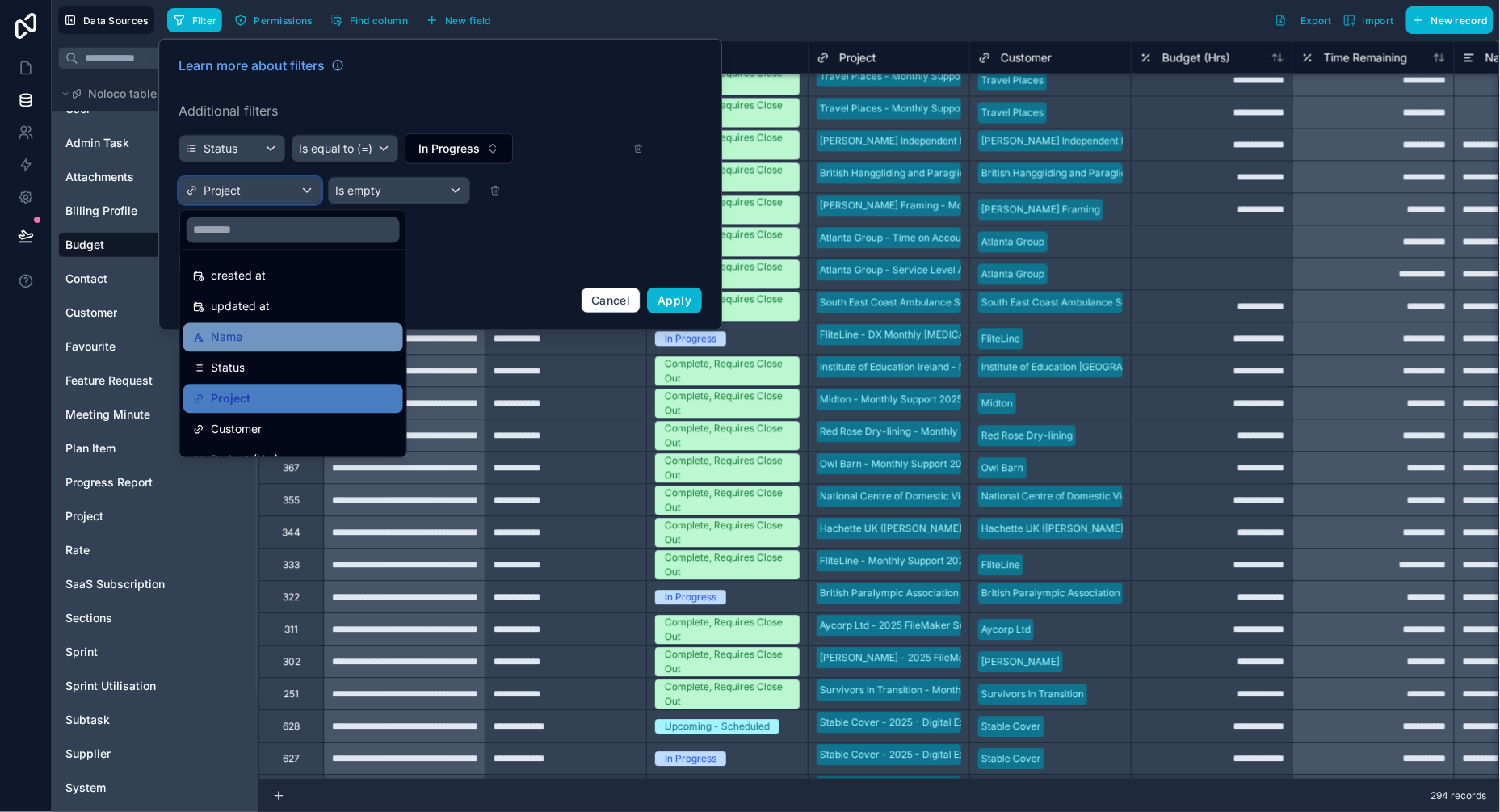
scroll to position [87, 0]
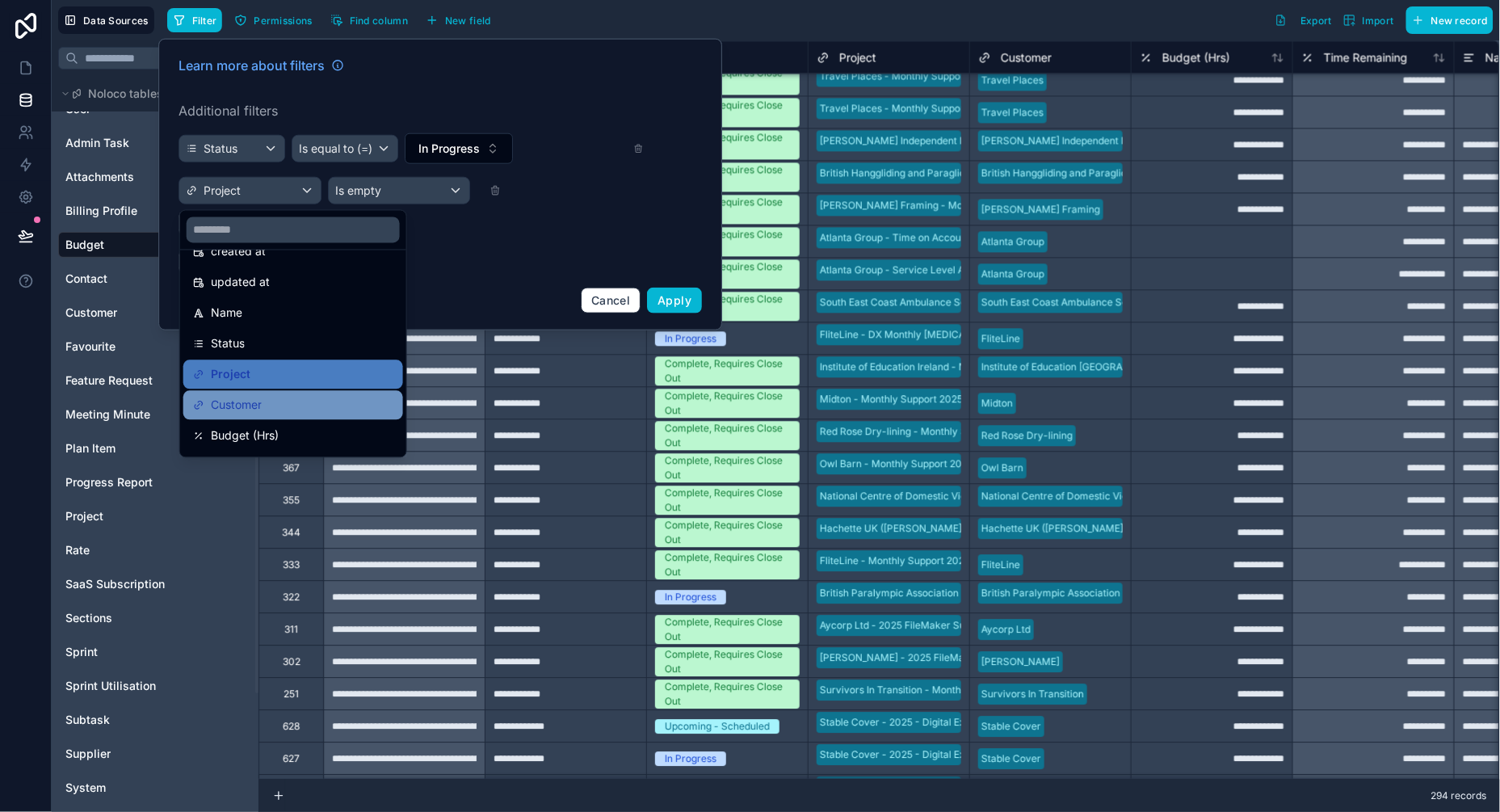
click at [253, 399] on span "Customer" at bounding box center [236, 405] width 51 height 19
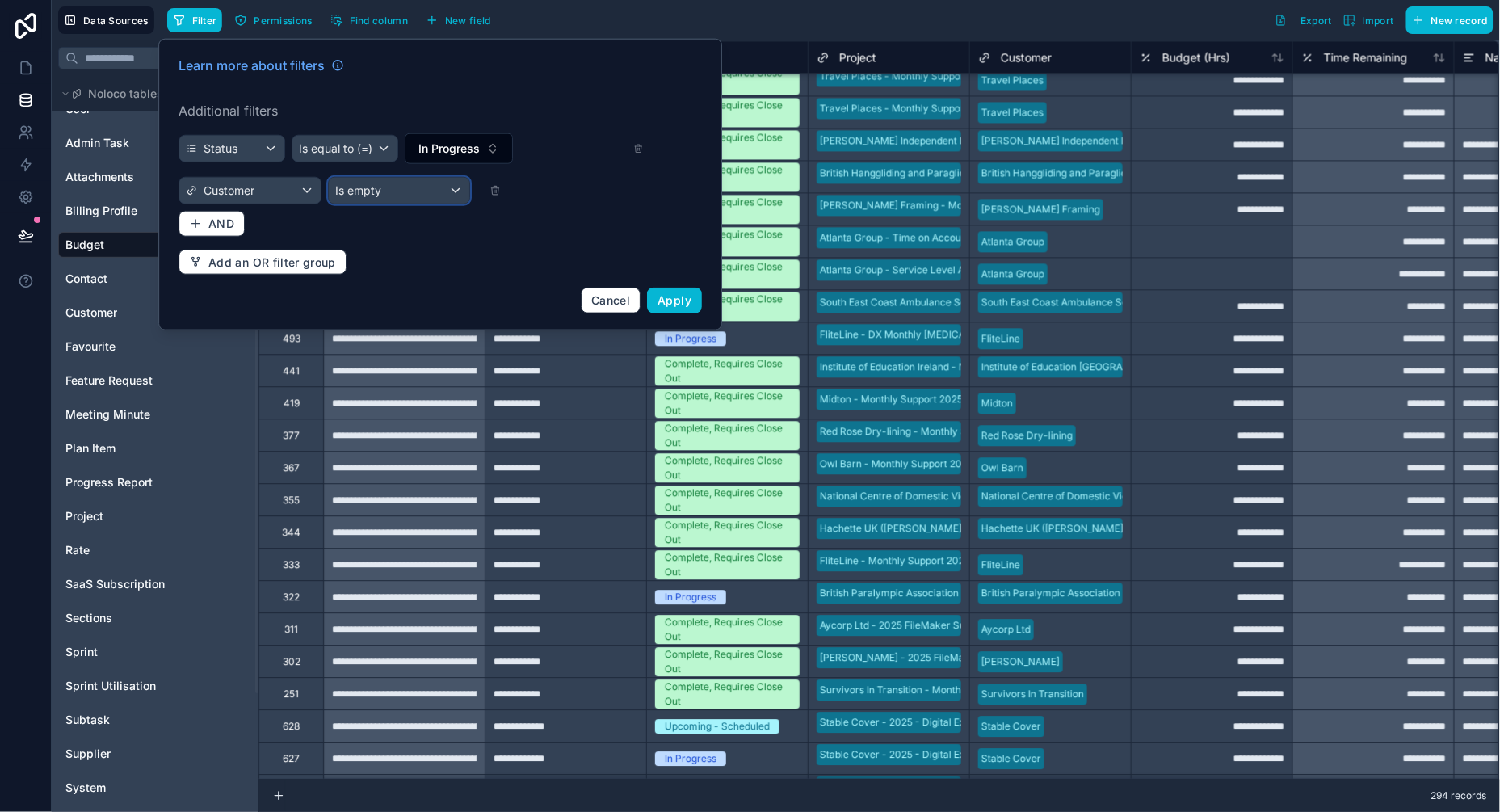
click at [416, 197] on div "Is empty" at bounding box center [399, 190] width 142 height 26
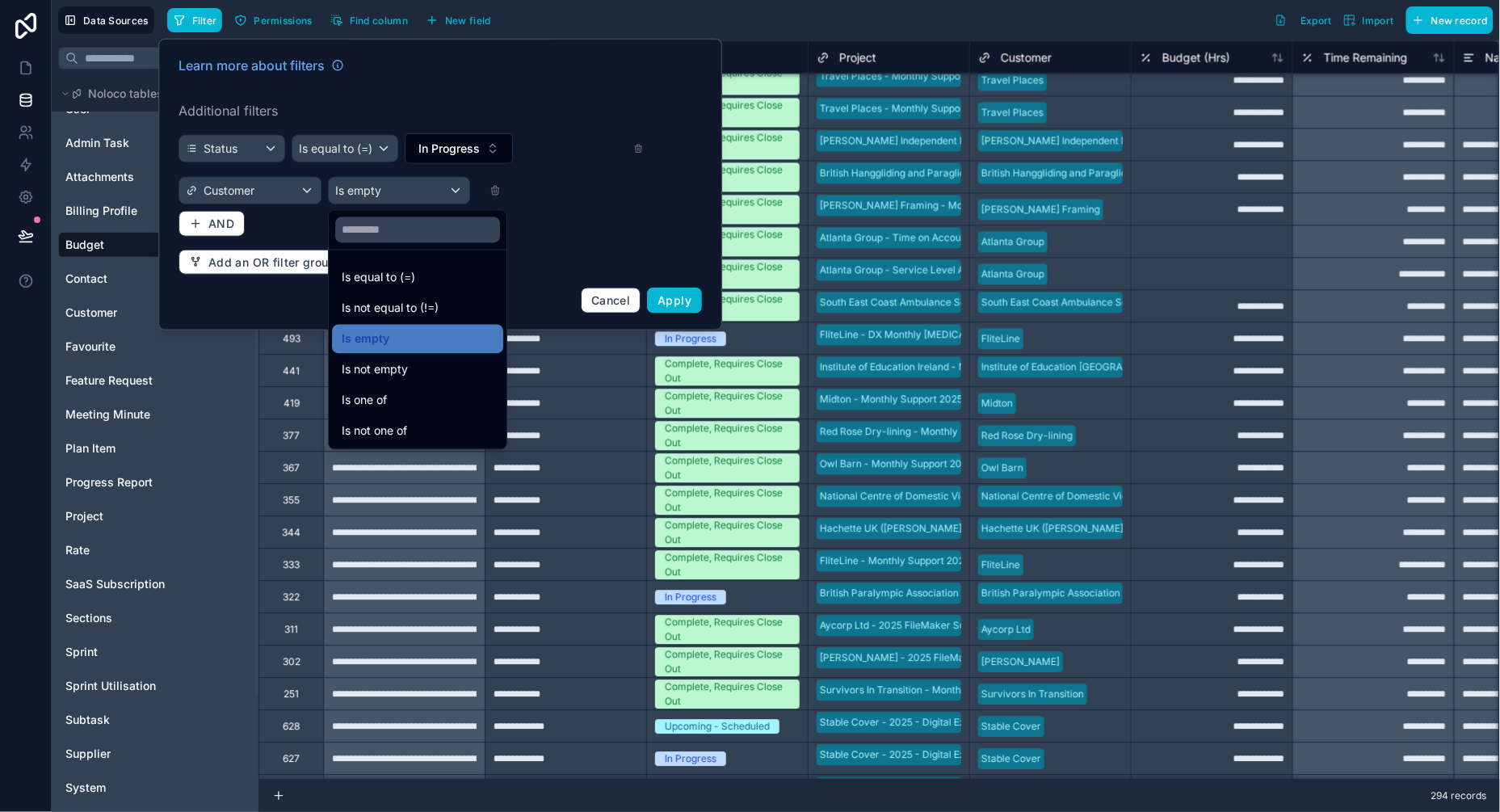
click at [316, 203] on div at bounding box center [440, 184] width 564 height 292
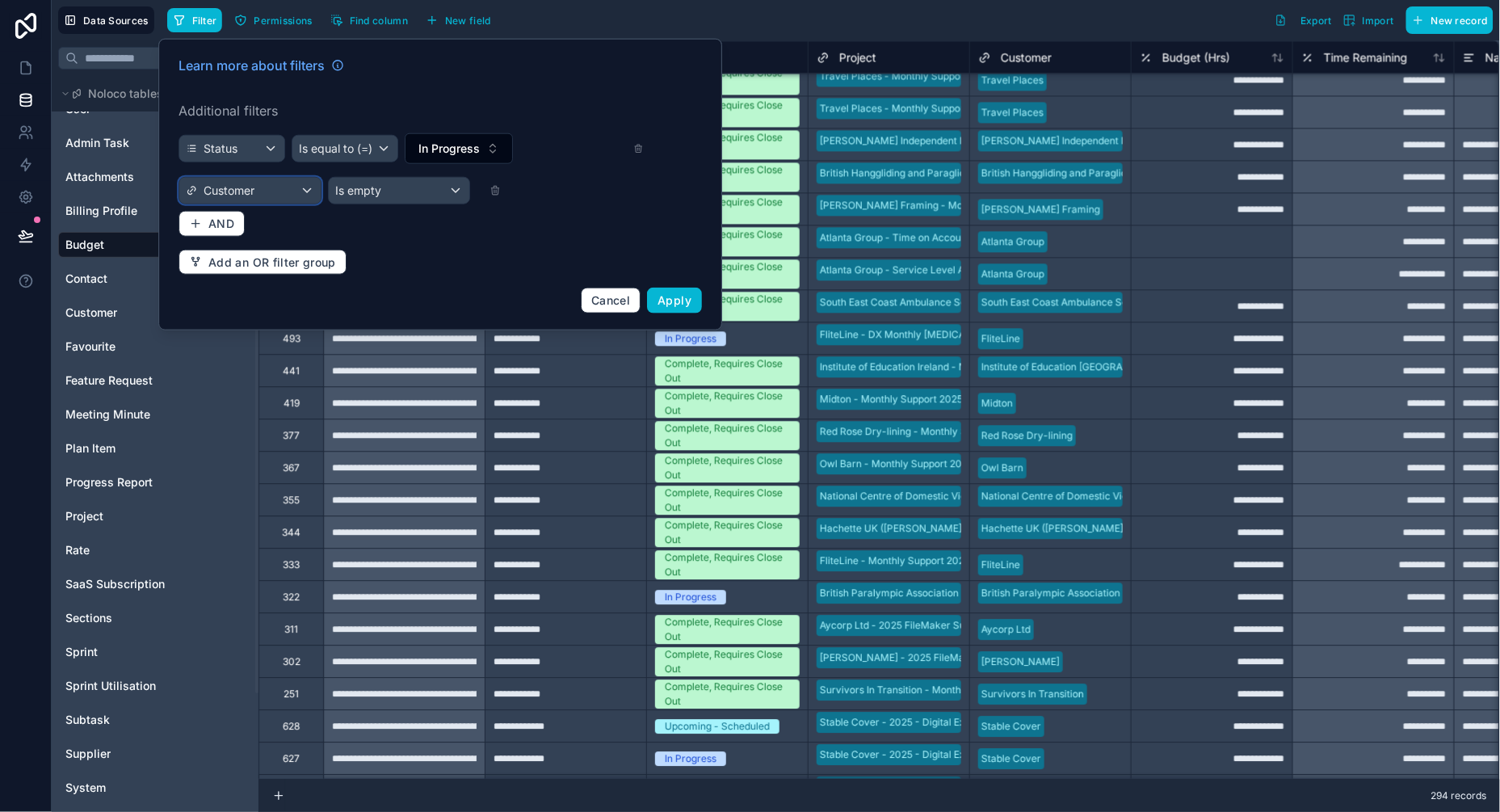
click at [313, 190] on div "Customer" at bounding box center [250, 190] width 142 height 26
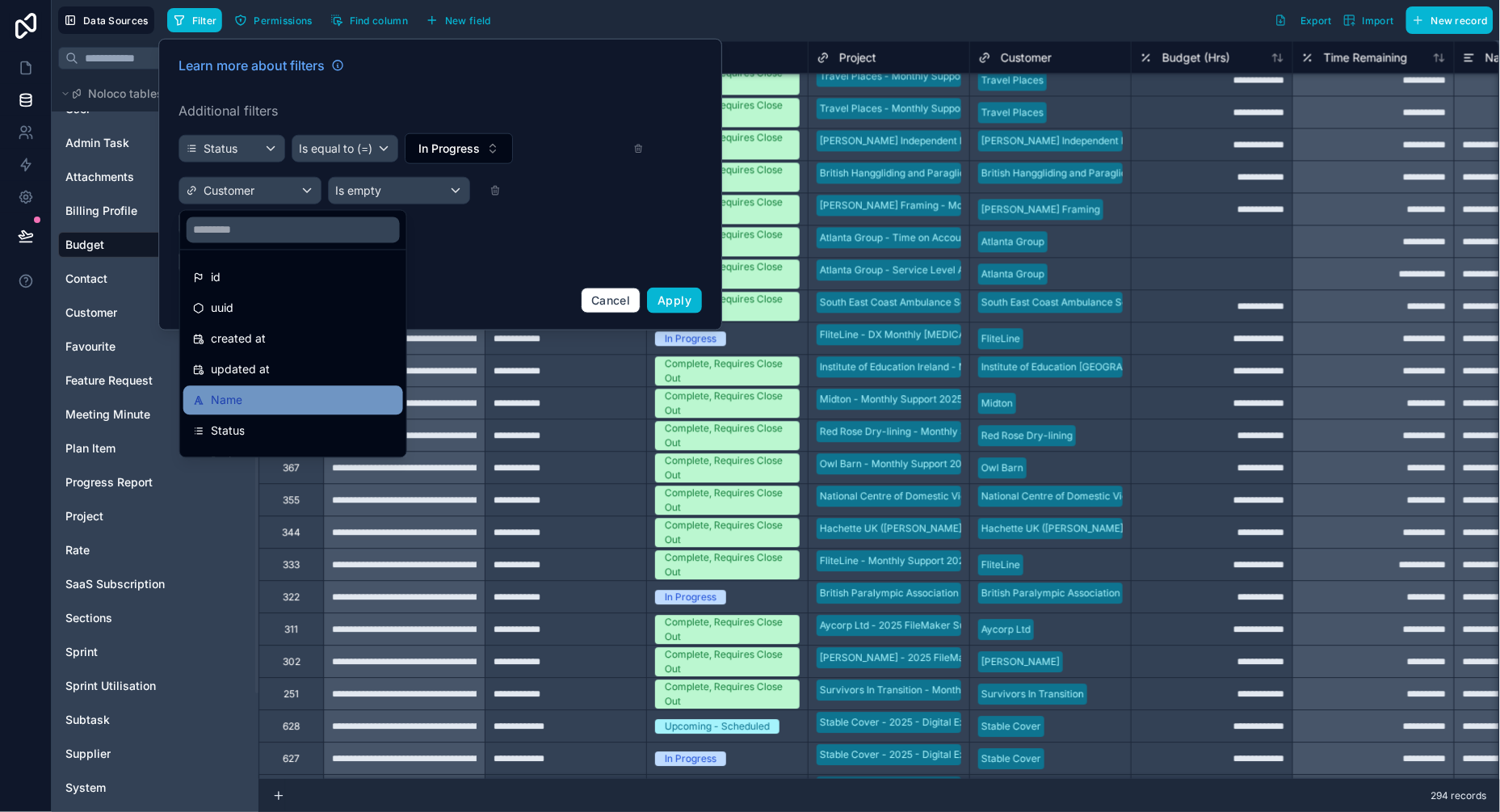
click at [236, 399] on span "Name" at bounding box center [227, 400] width 32 height 19
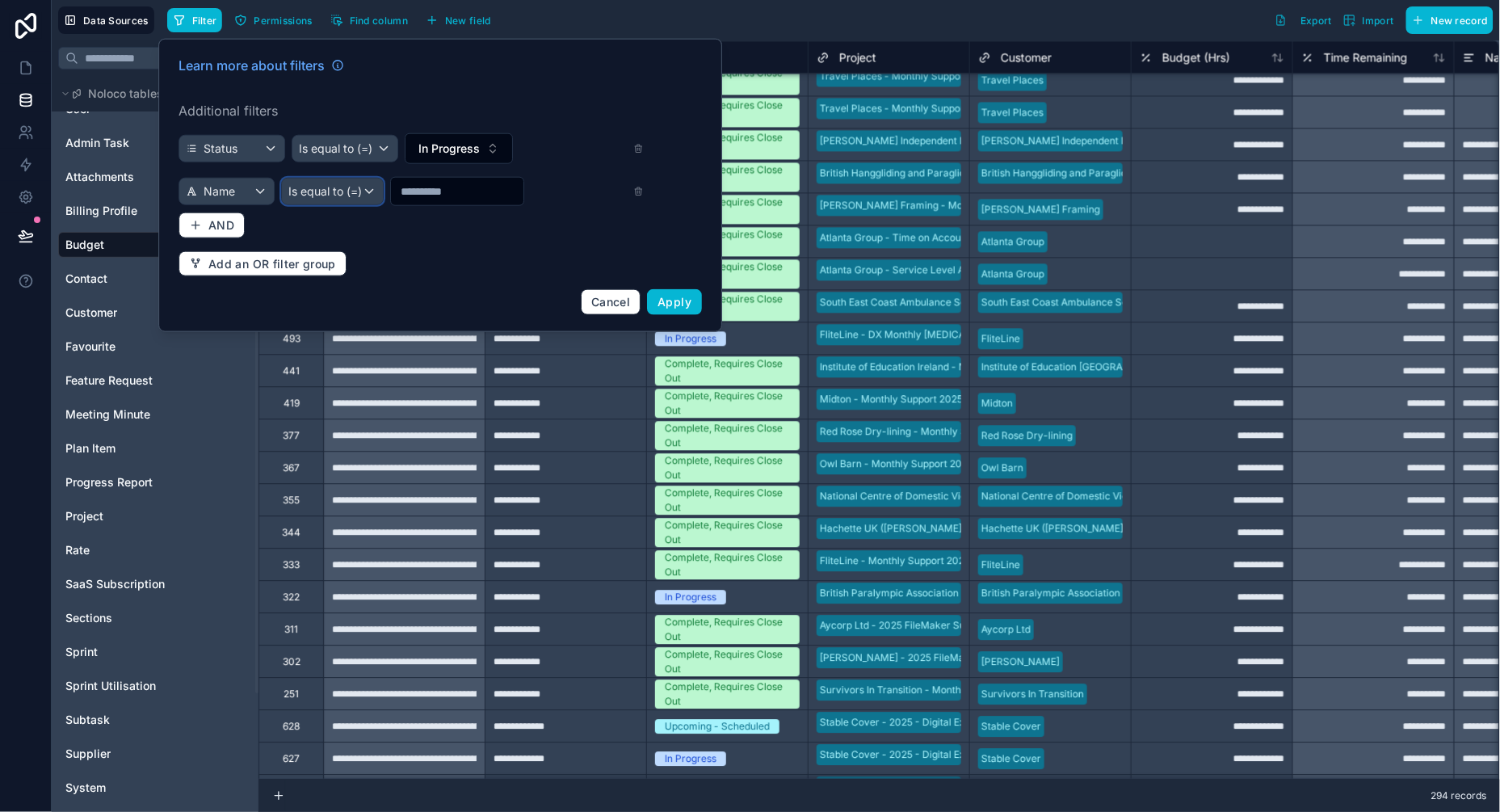
click at [370, 200] on div "Is equal to (=)" at bounding box center [332, 191] width 101 height 26
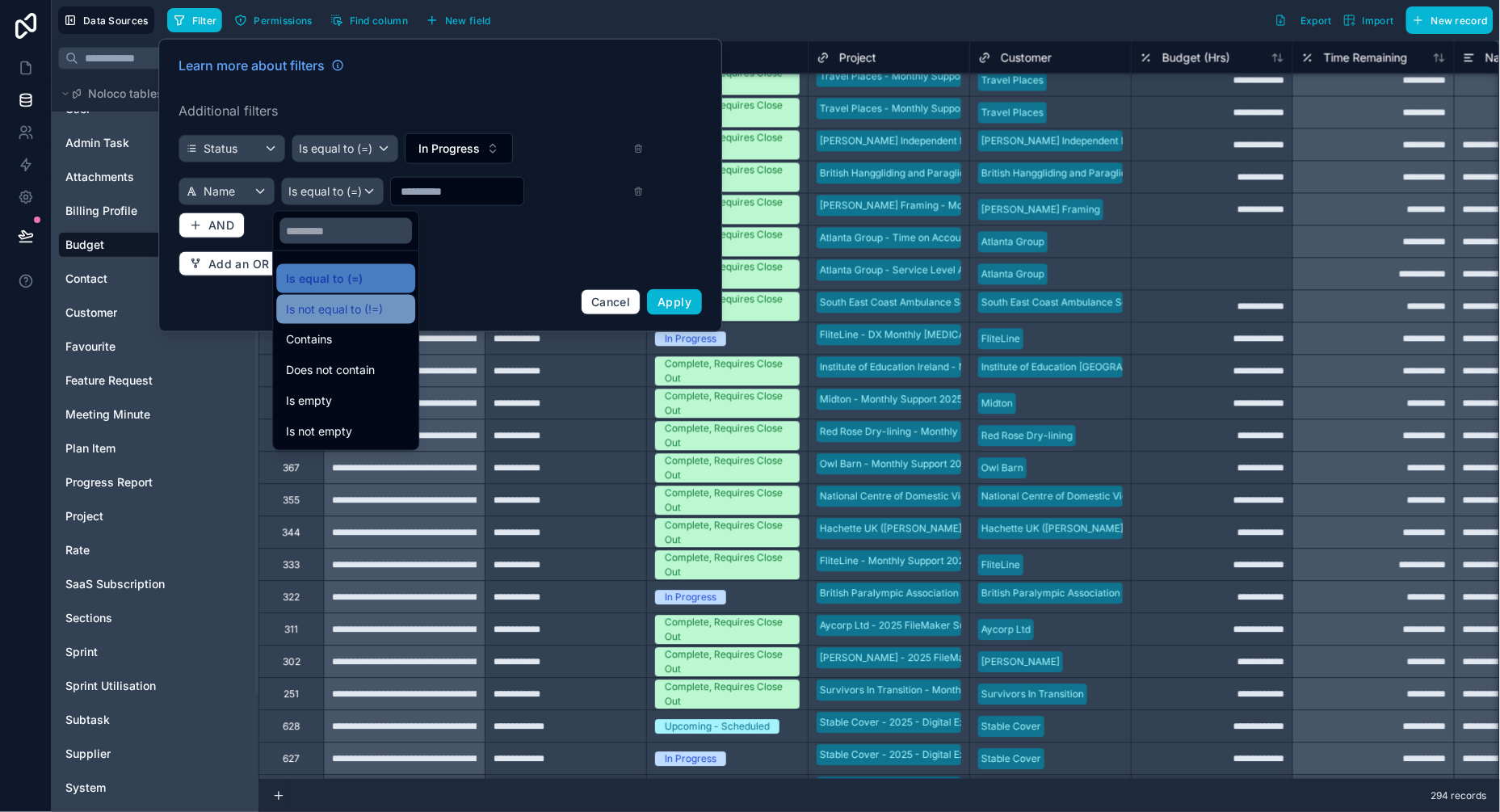
click at [349, 315] on span "Is not equal to (!=)" at bounding box center [334, 309] width 97 height 19
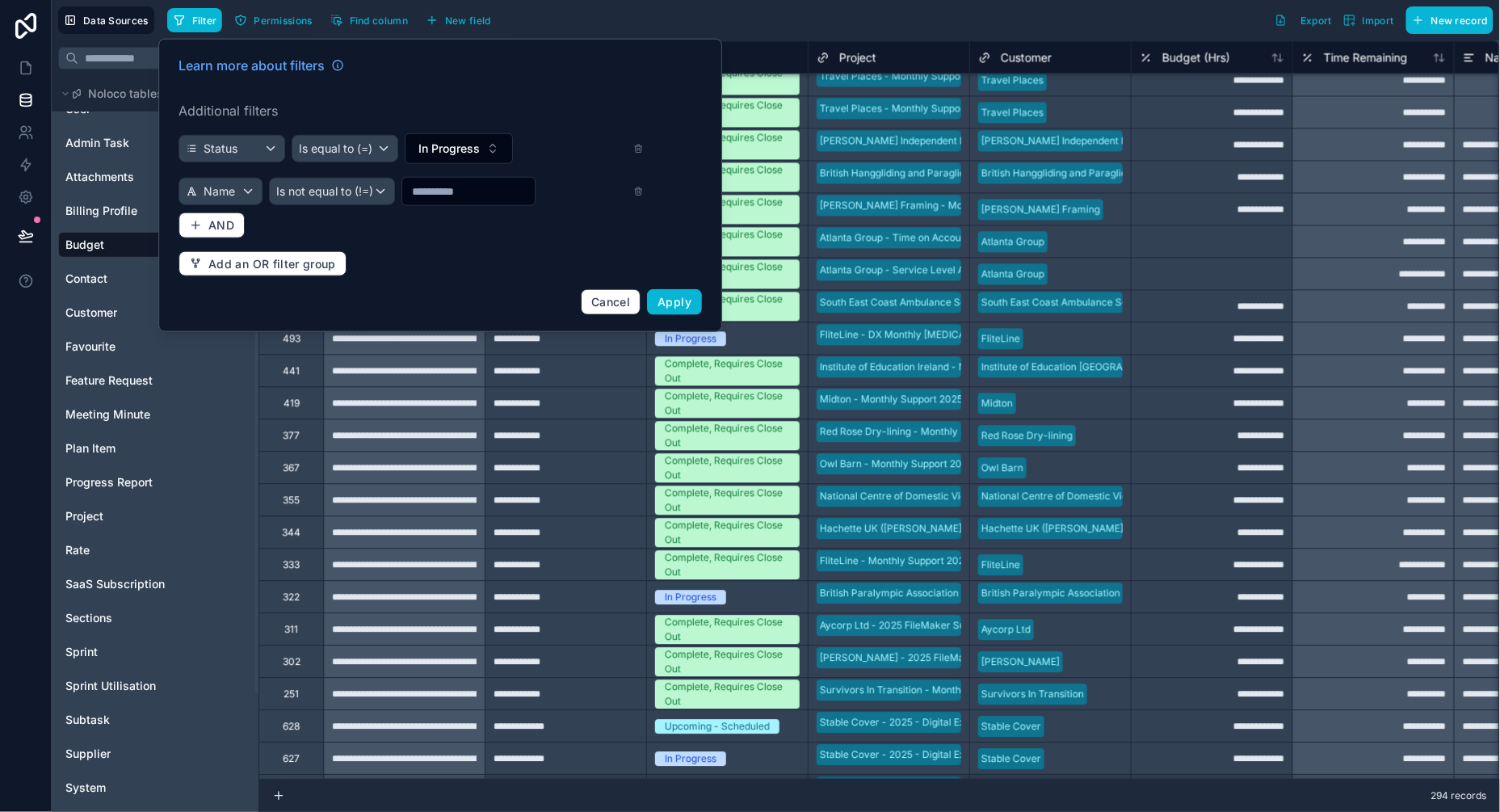
click at [437, 194] on input "text" at bounding box center [468, 191] width 132 height 23
type input "**"
click at [370, 190] on div "Is not equal to (!=)" at bounding box center [326, 191] width 124 height 26
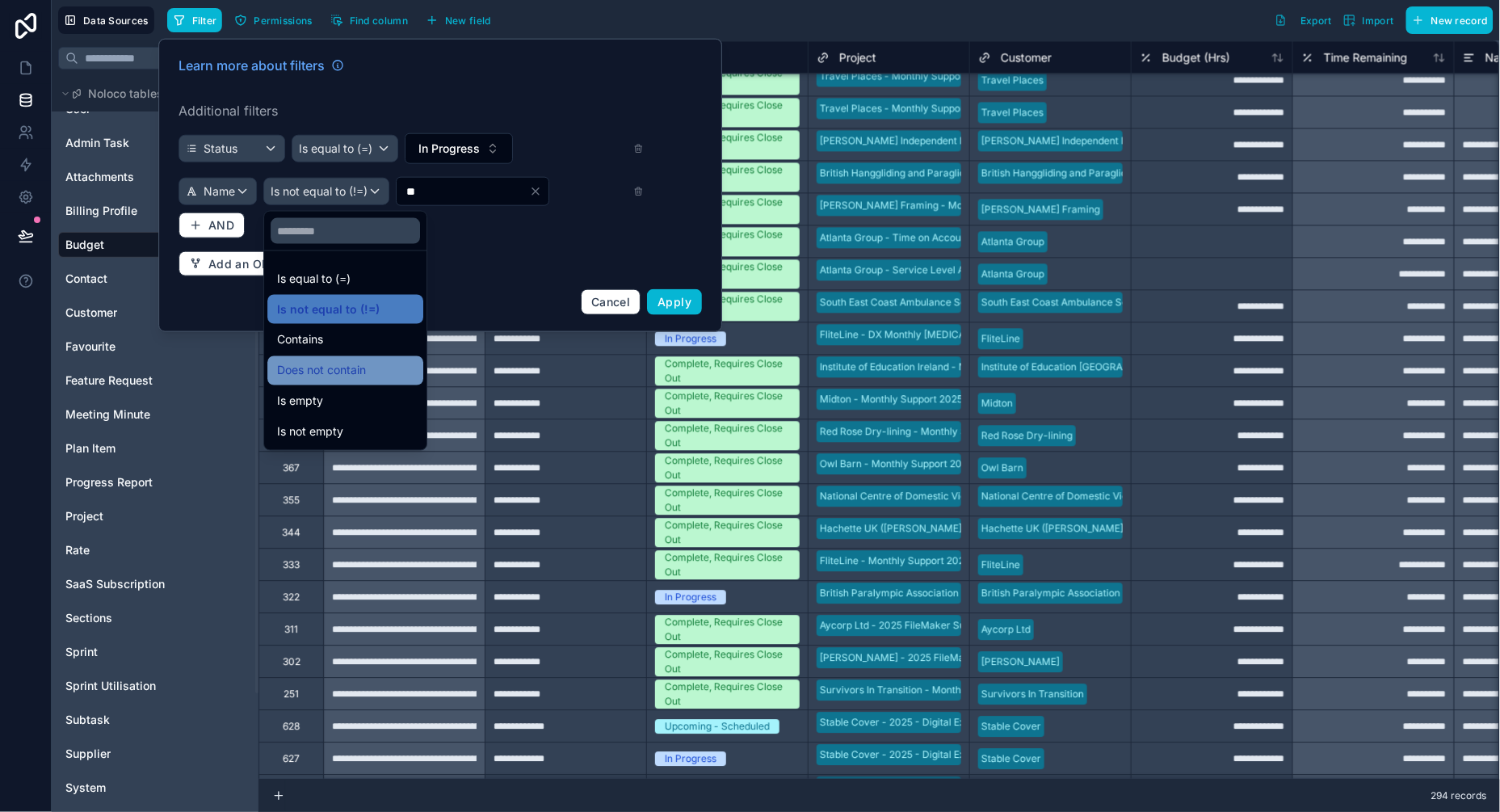
click at [346, 362] on span "Does not contain" at bounding box center [322, 370] width 89 height 19
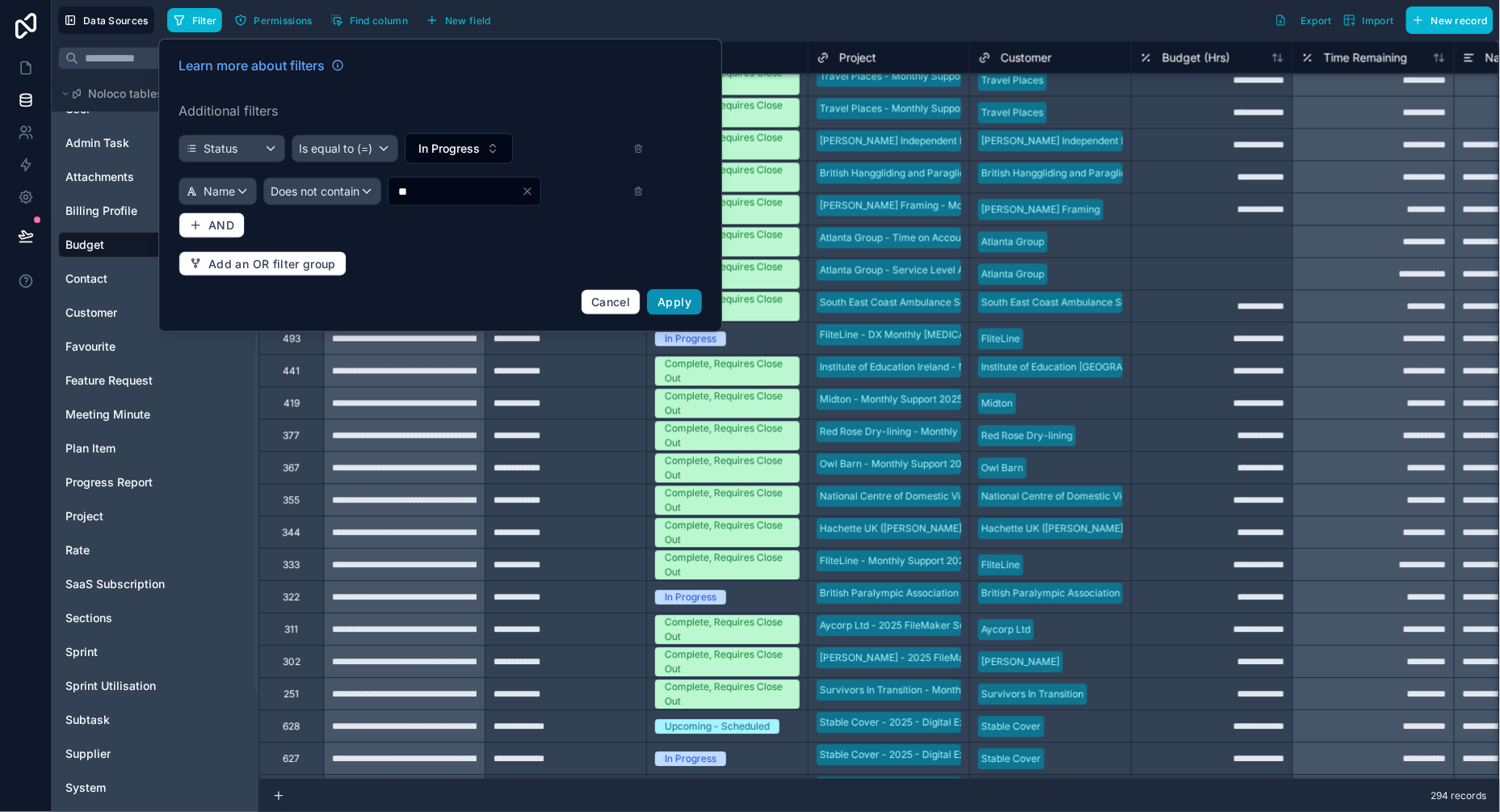
click at [687, 302] on span "Apply" at bounding box center [675, 302] width 34 height 13
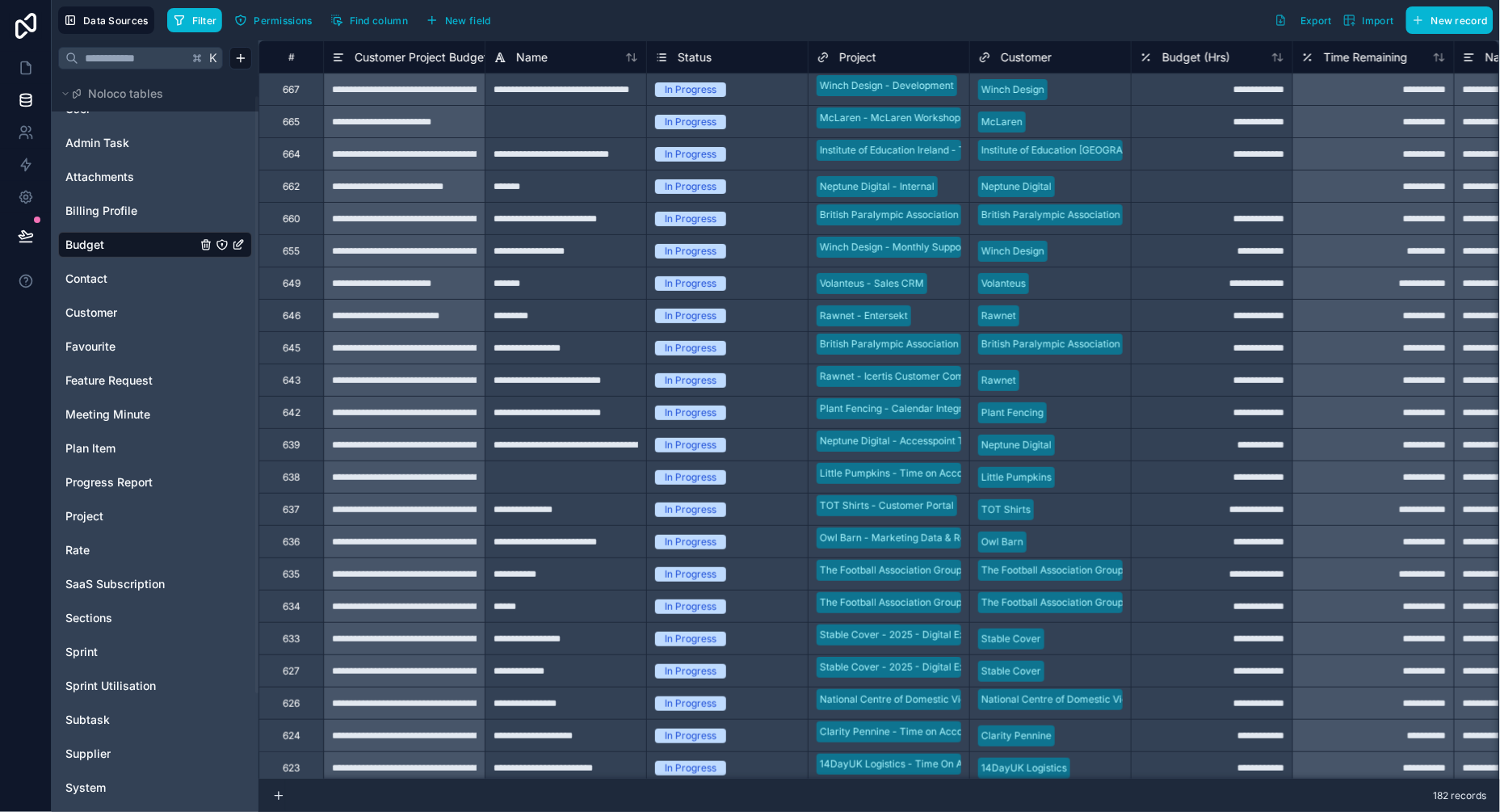
scroll to position [3, 0]
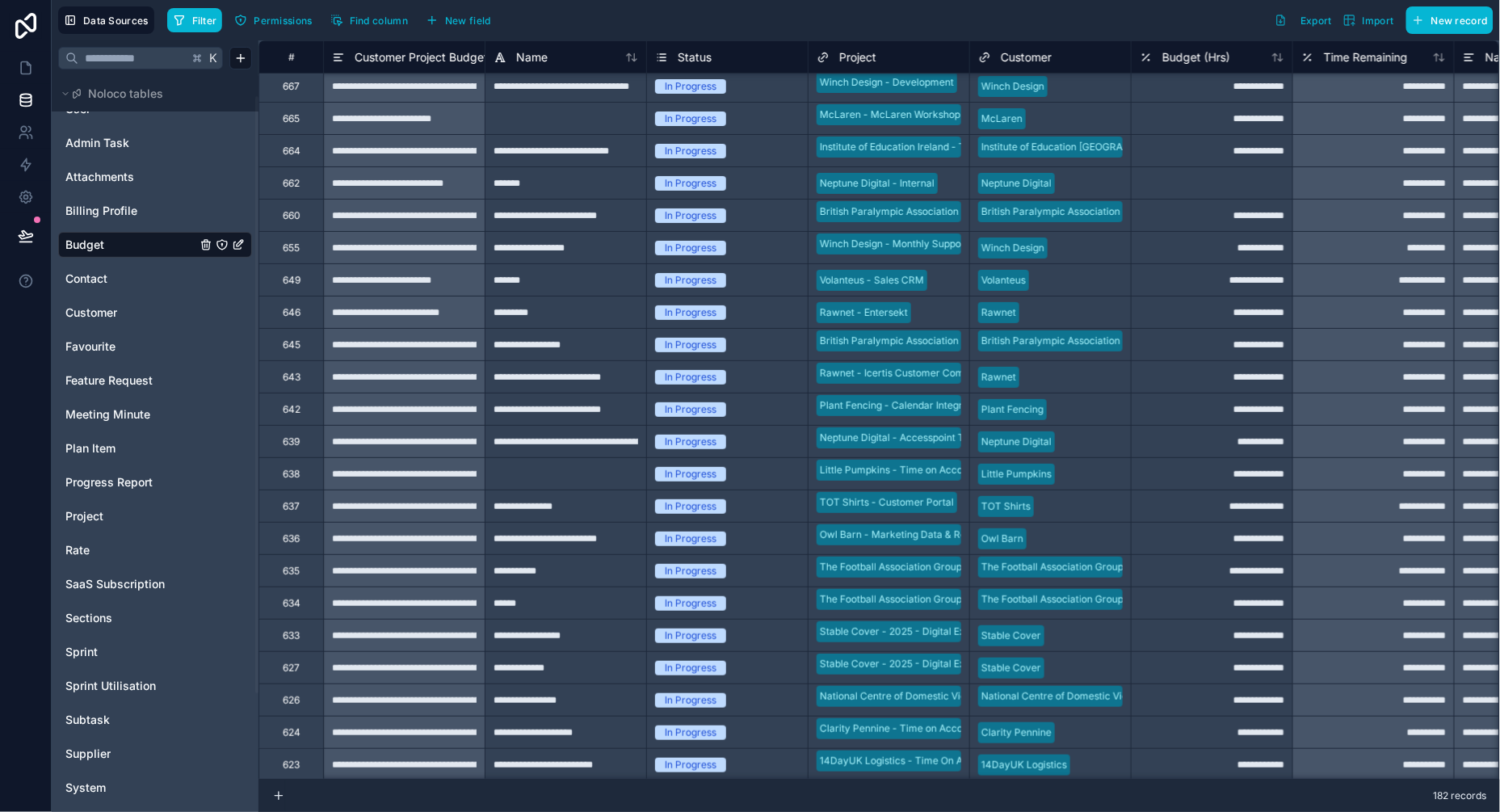
click at [458, 57] on span "Customer Project Budget" at bounding box center [421, 57] width 133 height 16
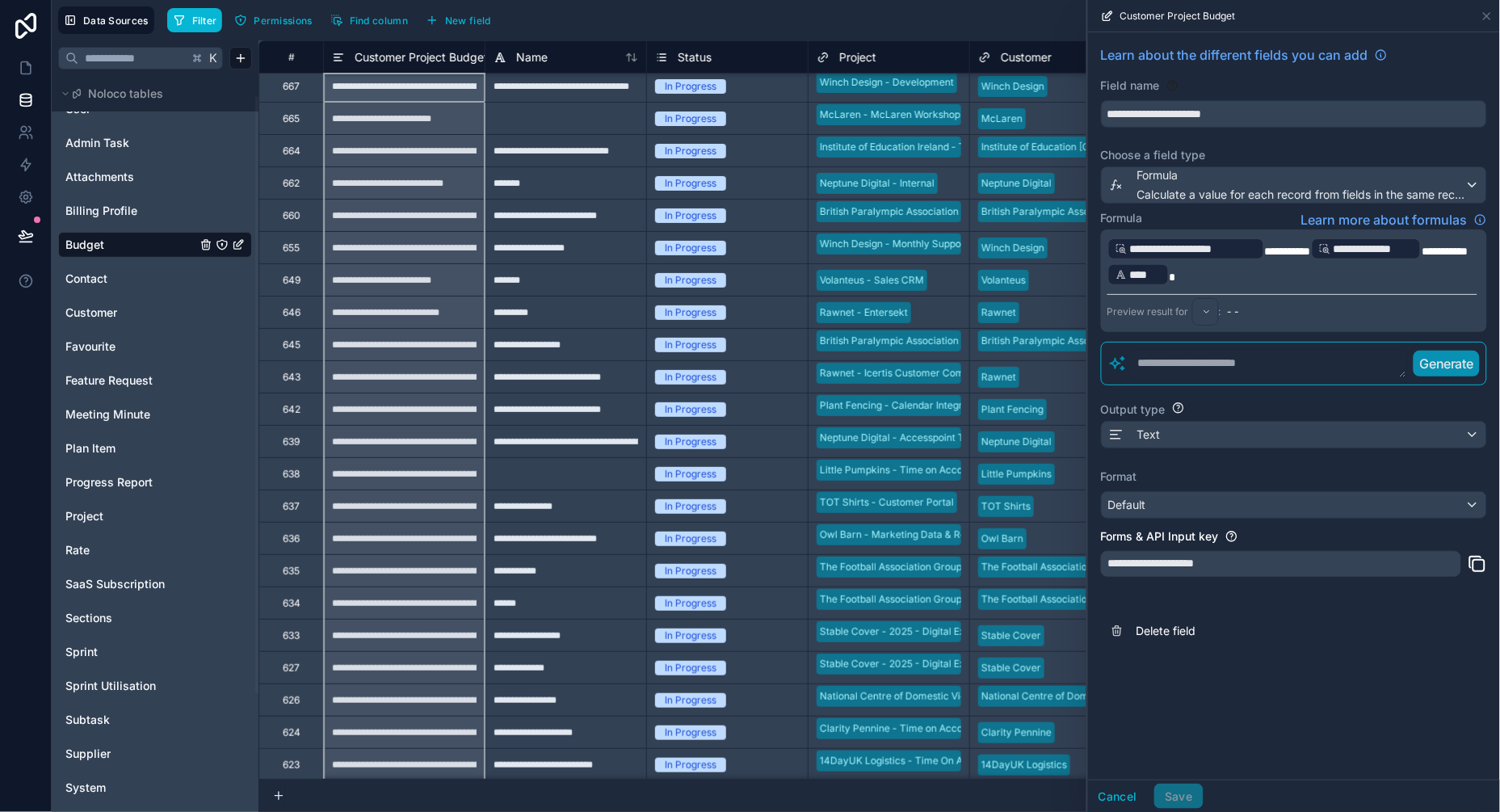
click at [342, 54] on icon at bounding box center [339, 54] width 9 height 0
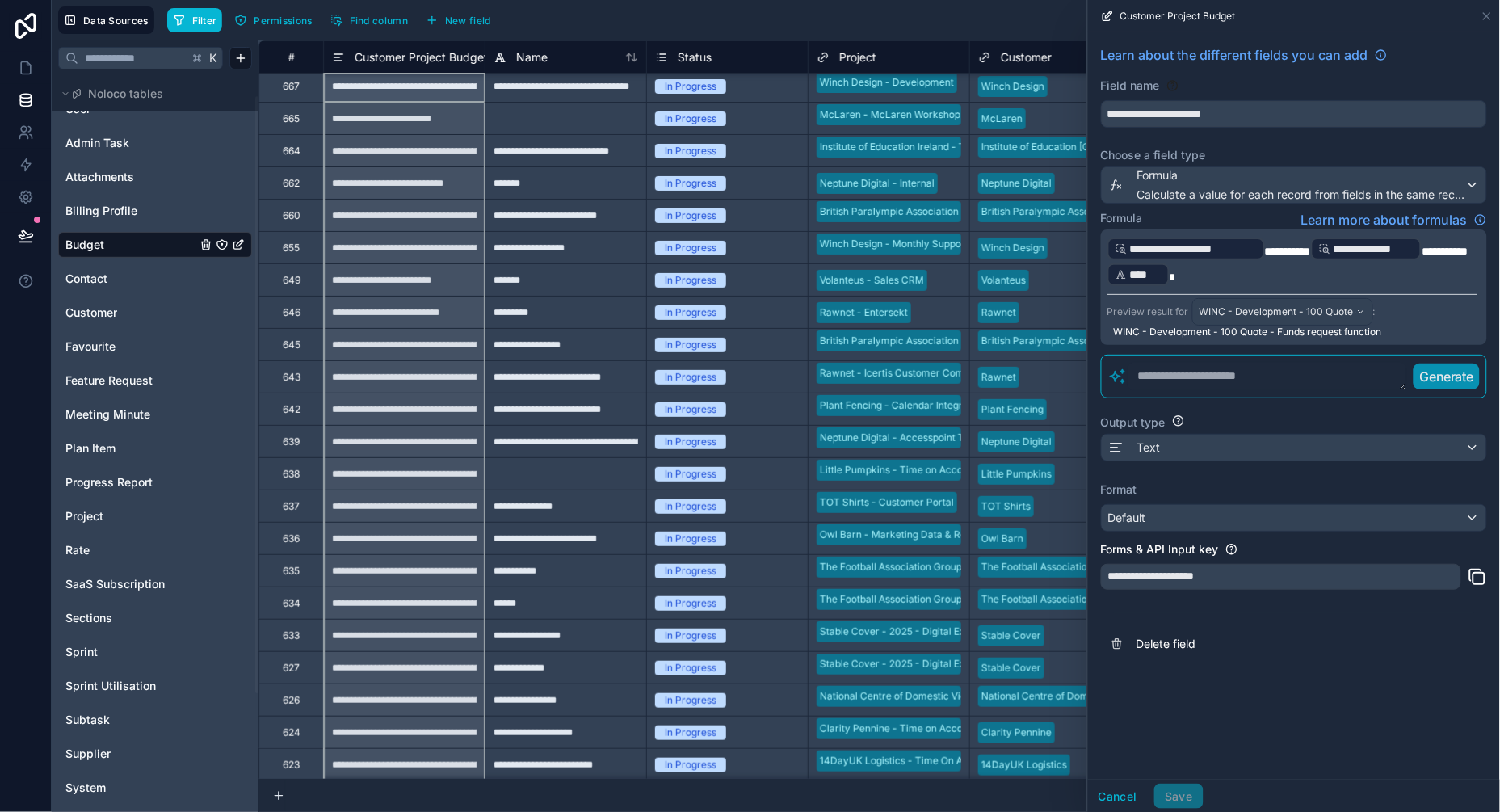
click at [480, 56] on span "Customer Project Budget" at bounding box center [421, 57] width 133 height 16
click at [1488, 17] on icon at bounding box center [1487, 16] width 7 height 7
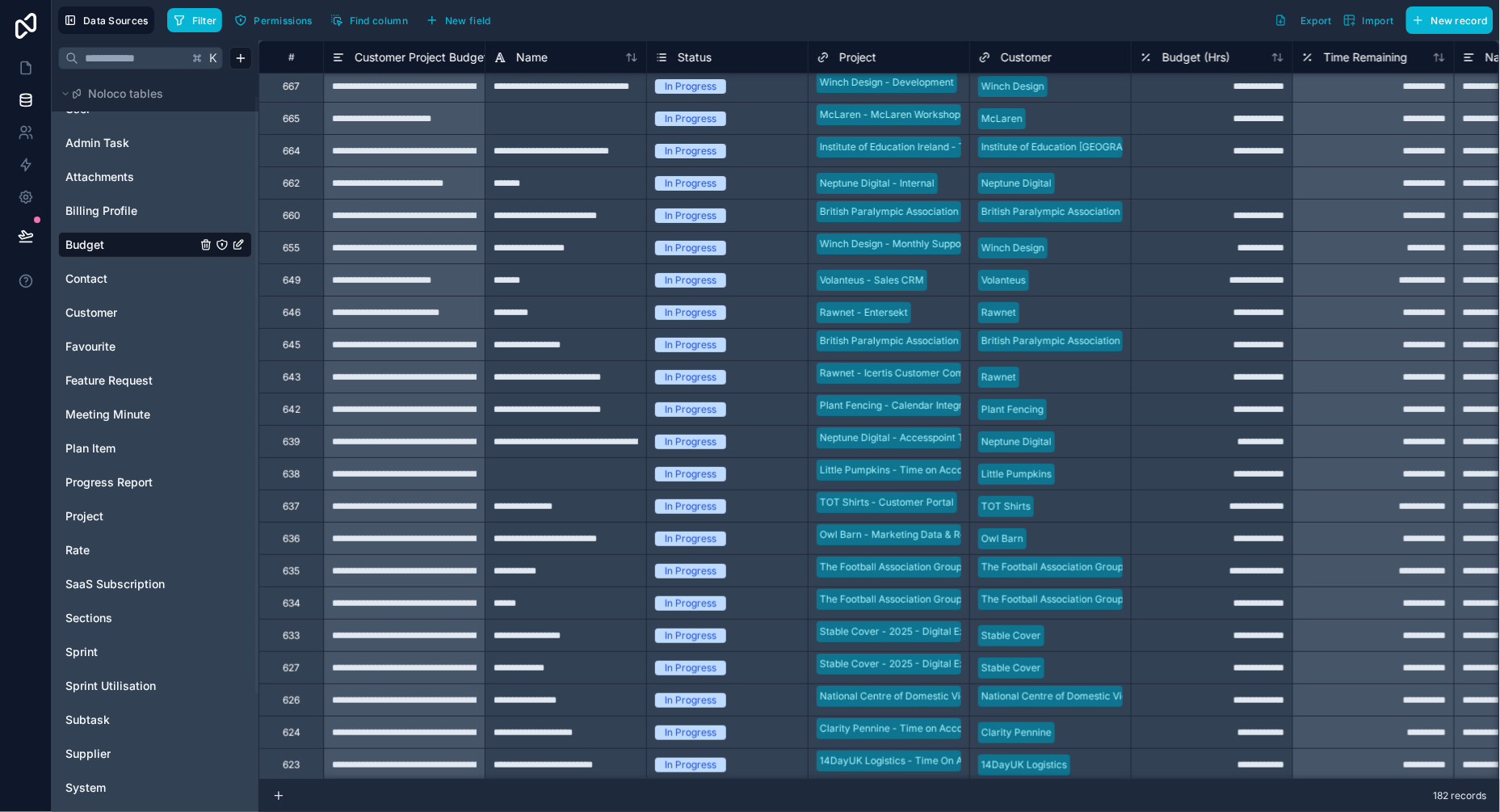
click at [944, 64] on div "Project" at bounding box center [888, 57] width 145 height 19
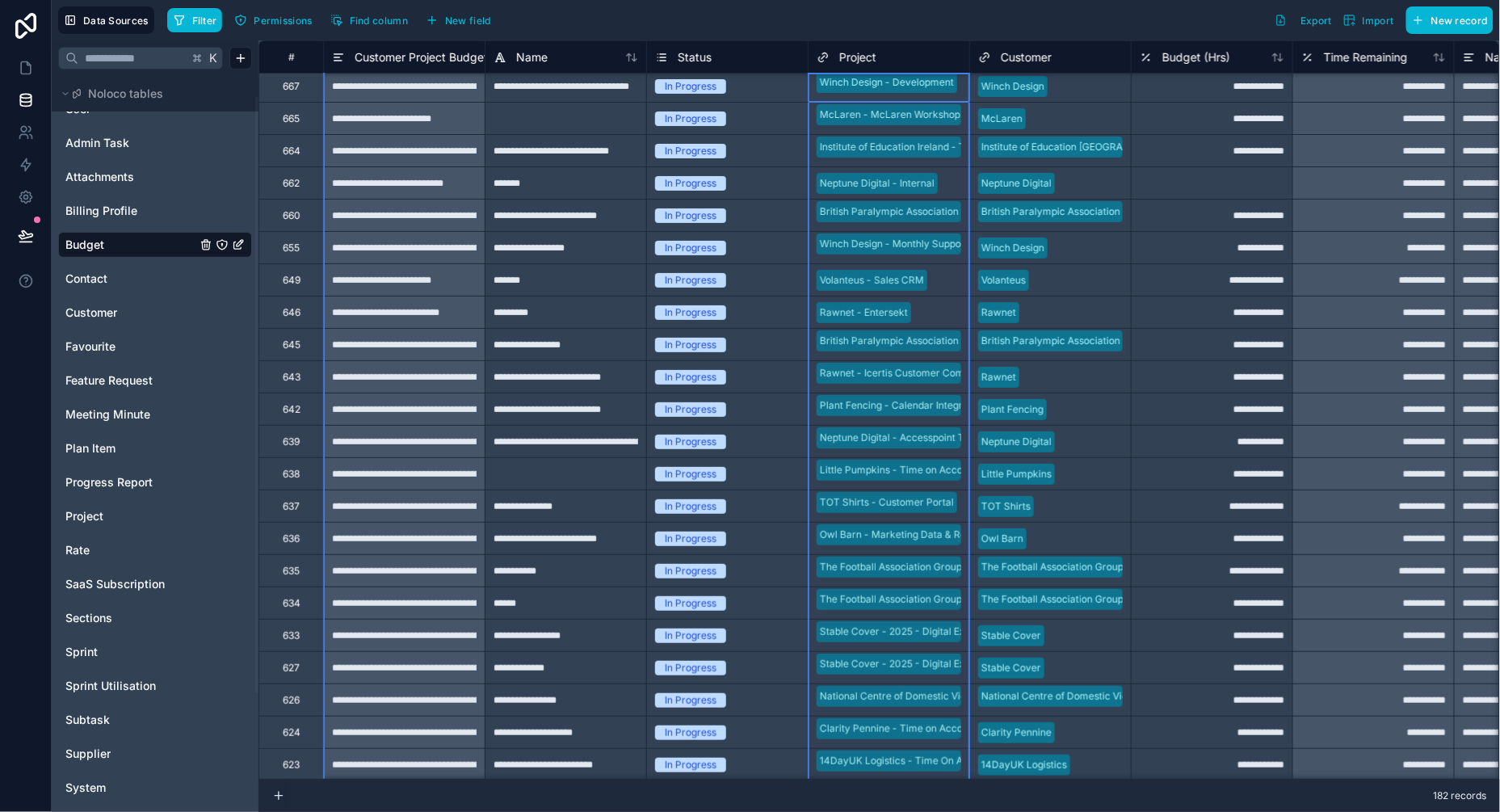
click at [959, 56] on div "Project" at bounding box center [888, 57] width 145 height 19
click at [635, 57] on icon at bounding box center [631, 57] width 13 height 13
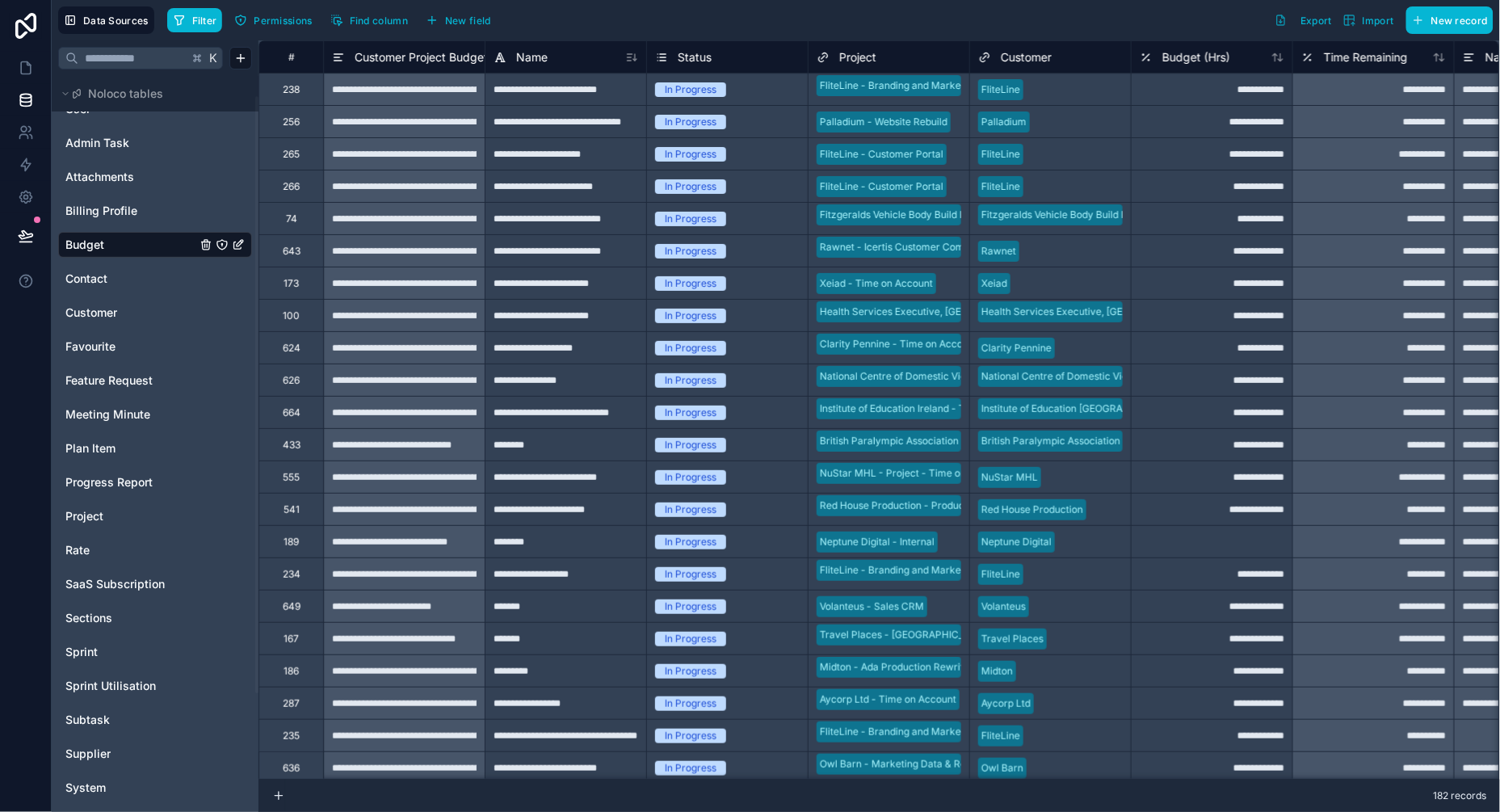
click at [946, 60] on div "Project" at bounding box center [888, 57] width 145 height 19
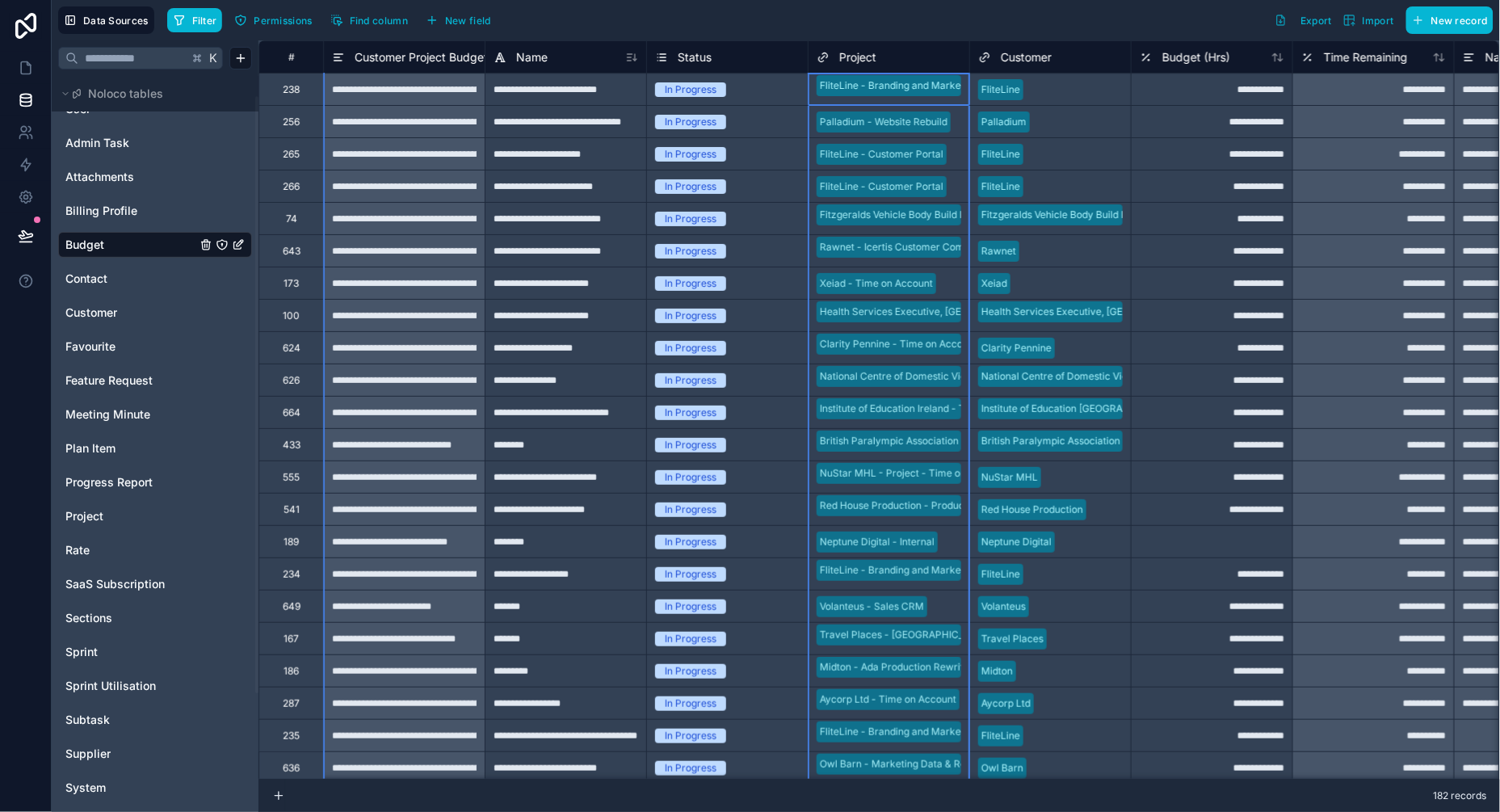
click at [949, 57] on div "Project" at bounding box center [888, 57] width 145 height 19
click at [190, 14] on button "Filter" at bounding box center [195, 20] width 56 height 24
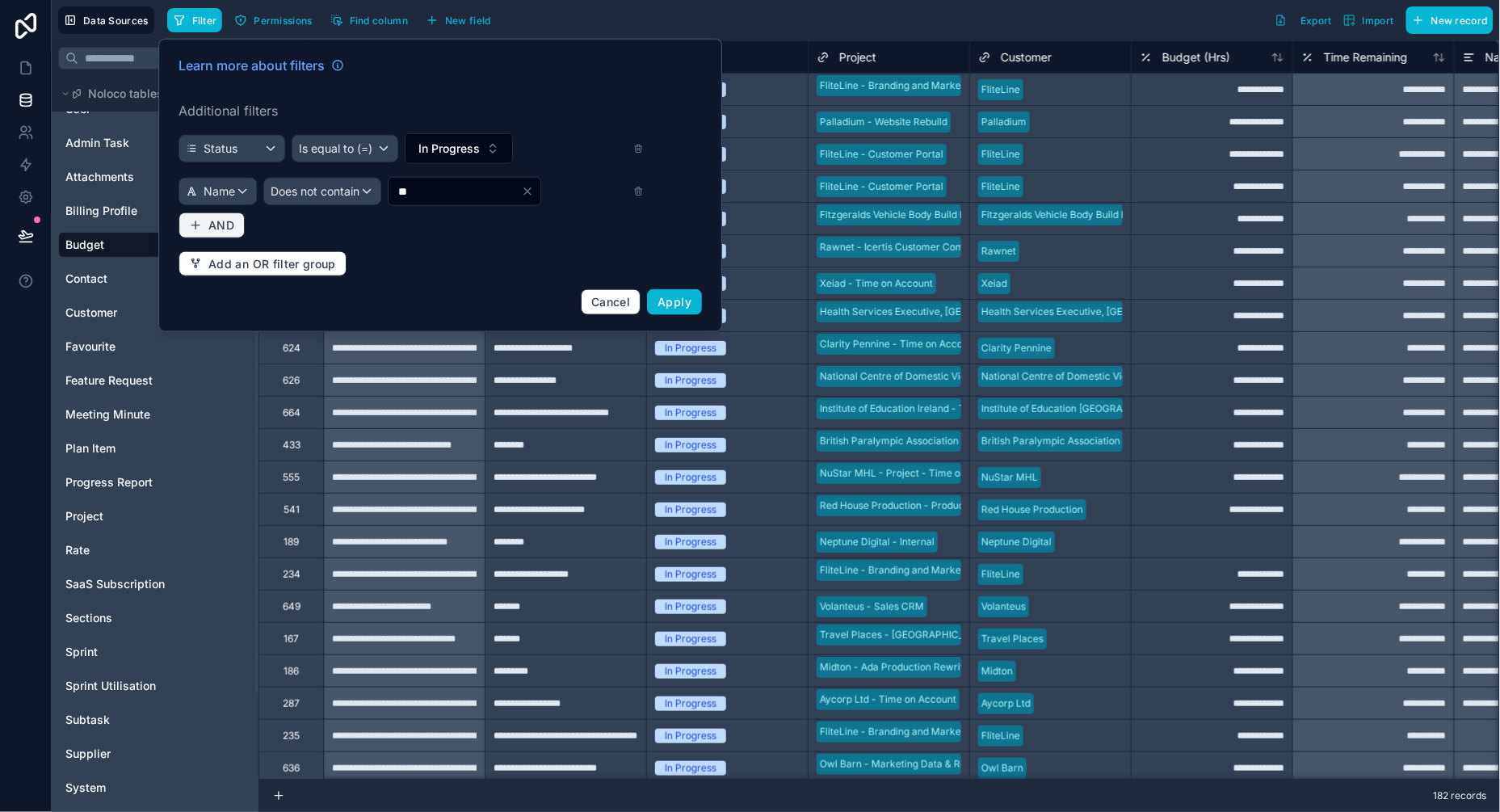
click at [222, 221] on span "AND" at bounding box center [221, 225] width 26 height 14
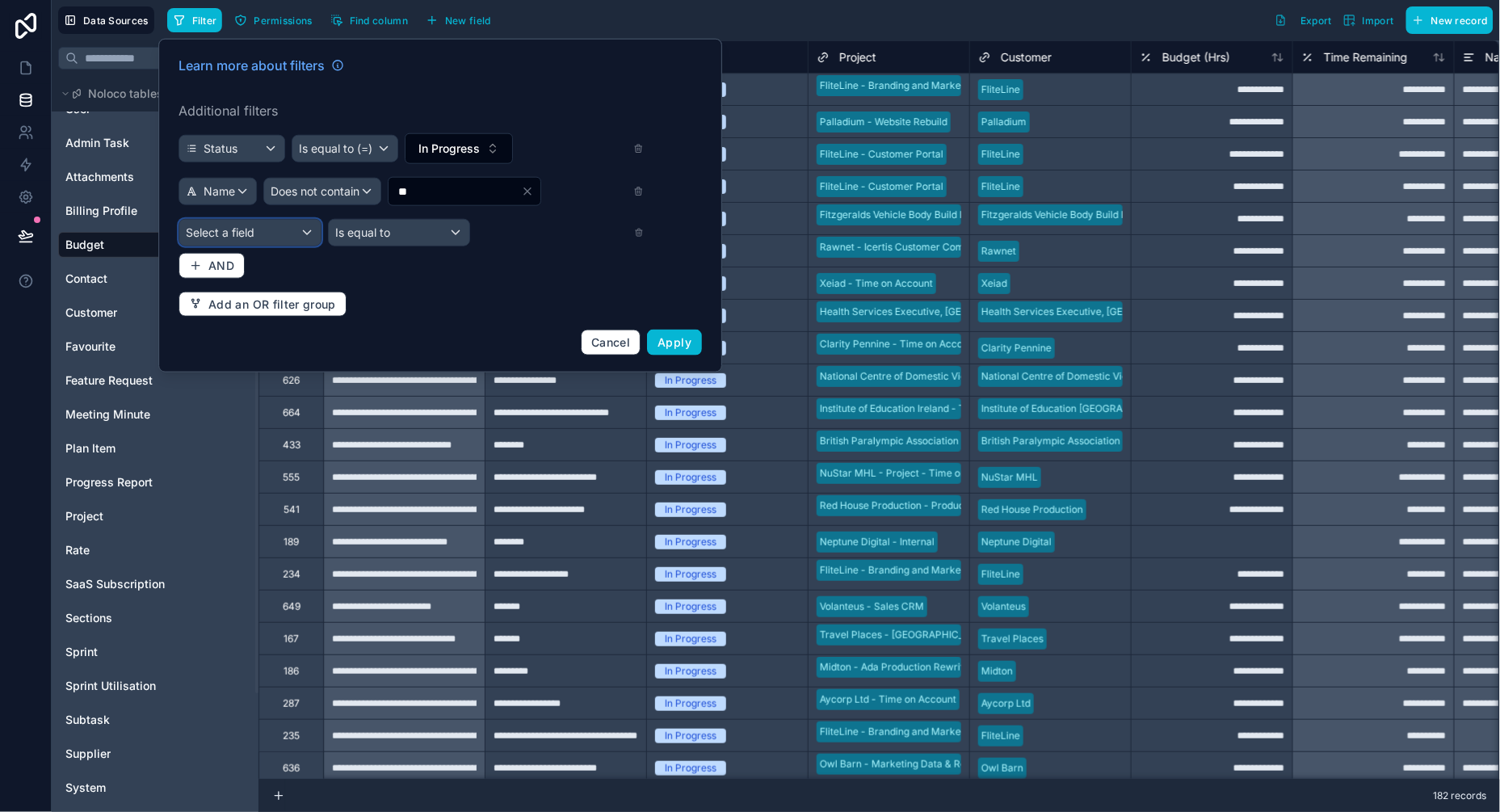
click at [256, 230] on div "Select a field" at bounding box center [250, 232] width 142 height 26
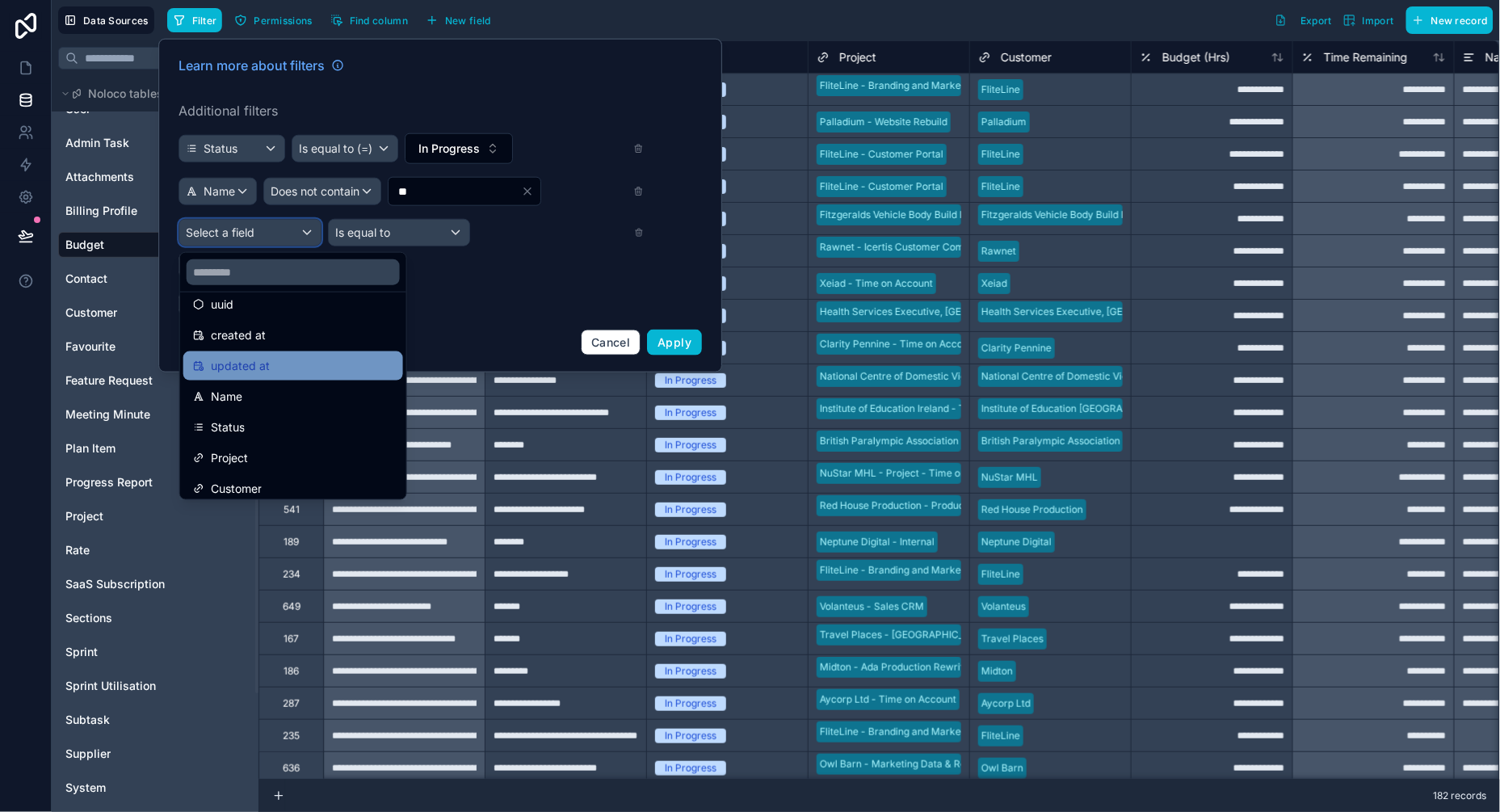
scroll to position [47, 0]
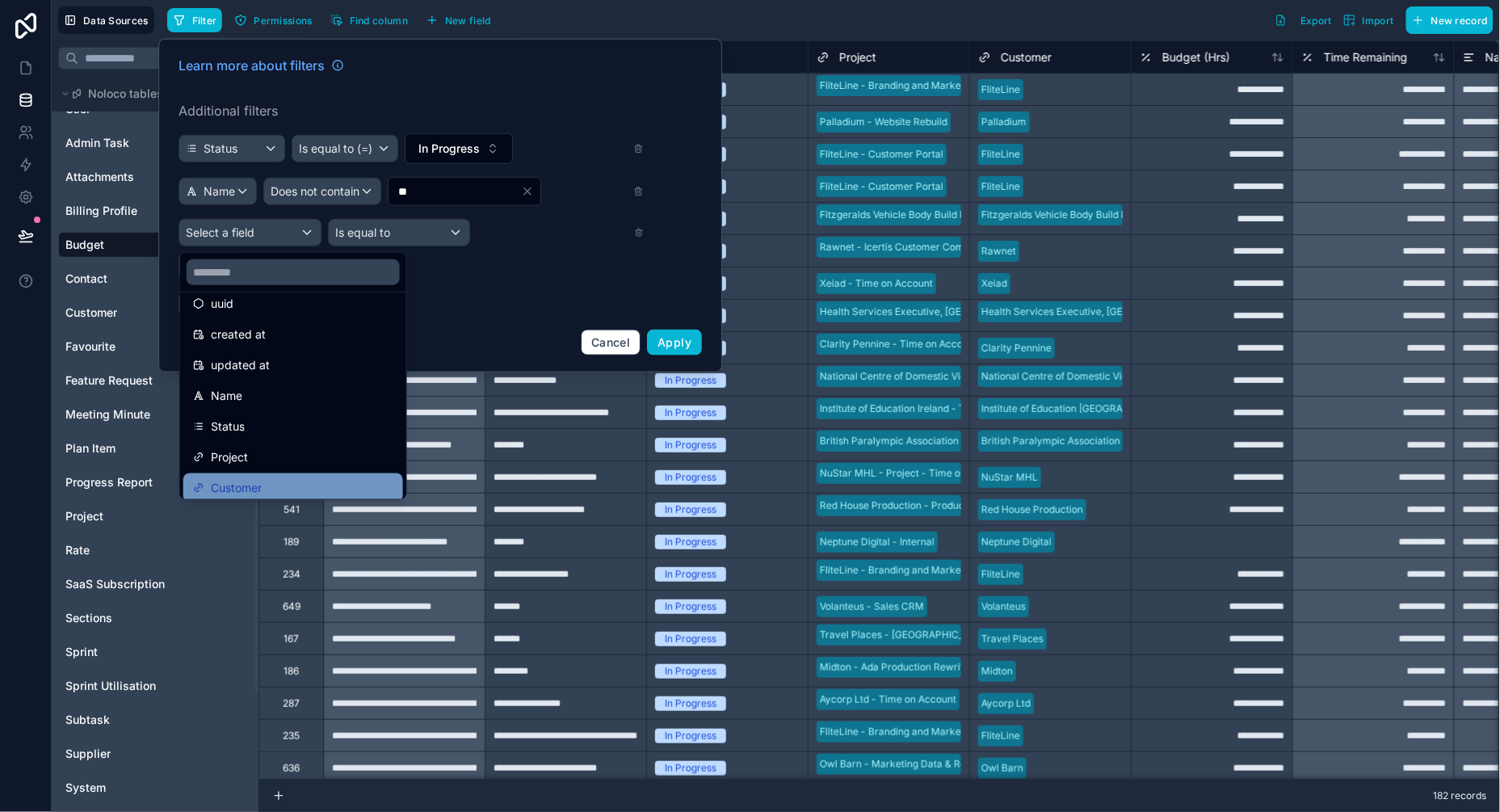
click at [230, 478] on span "Customer" at bounding box center [236, 488] width 51 height 19
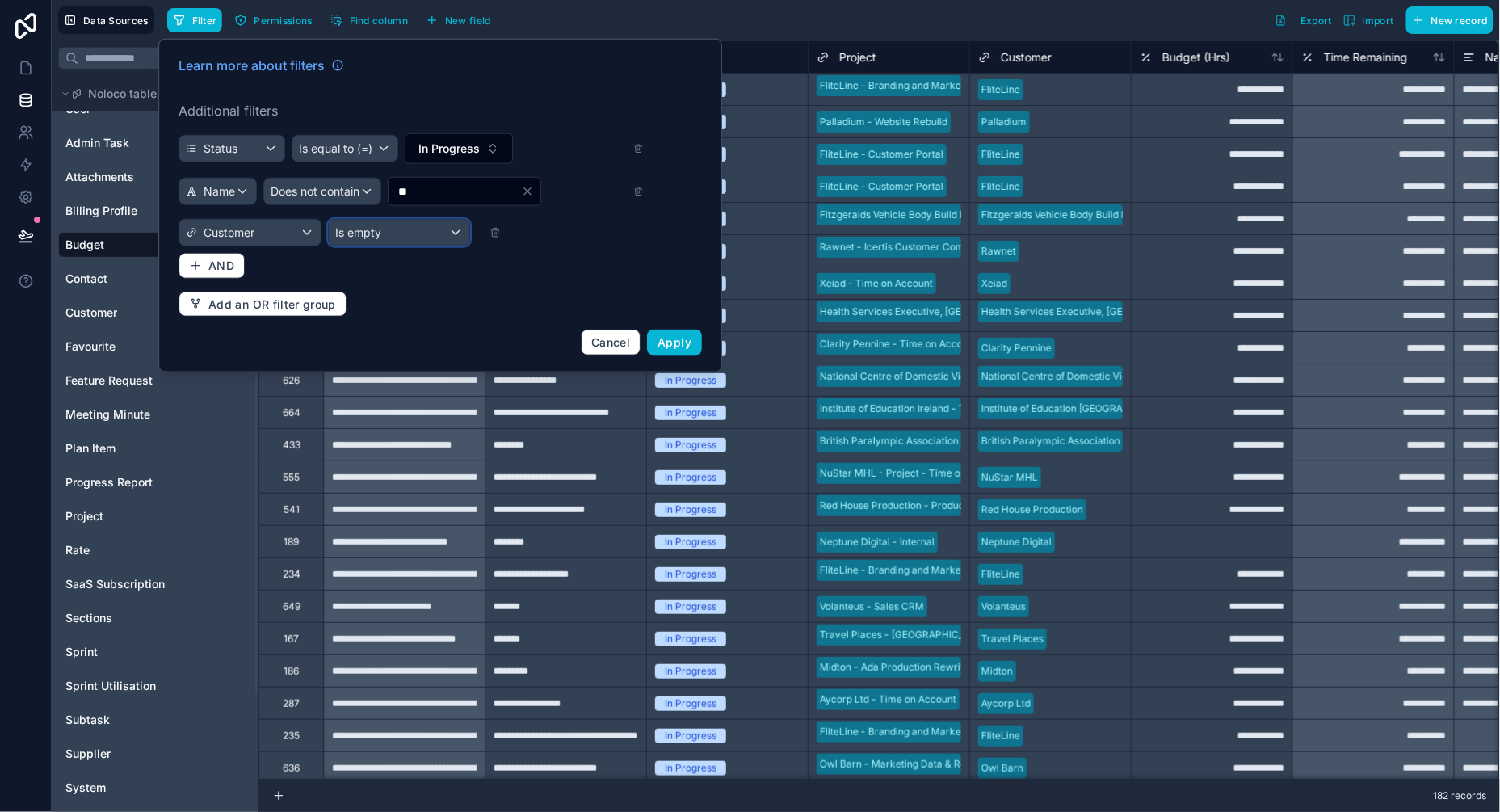
click at [396, 237] on div "Is empty" at bounding box center [399, 232] width 142 height 26
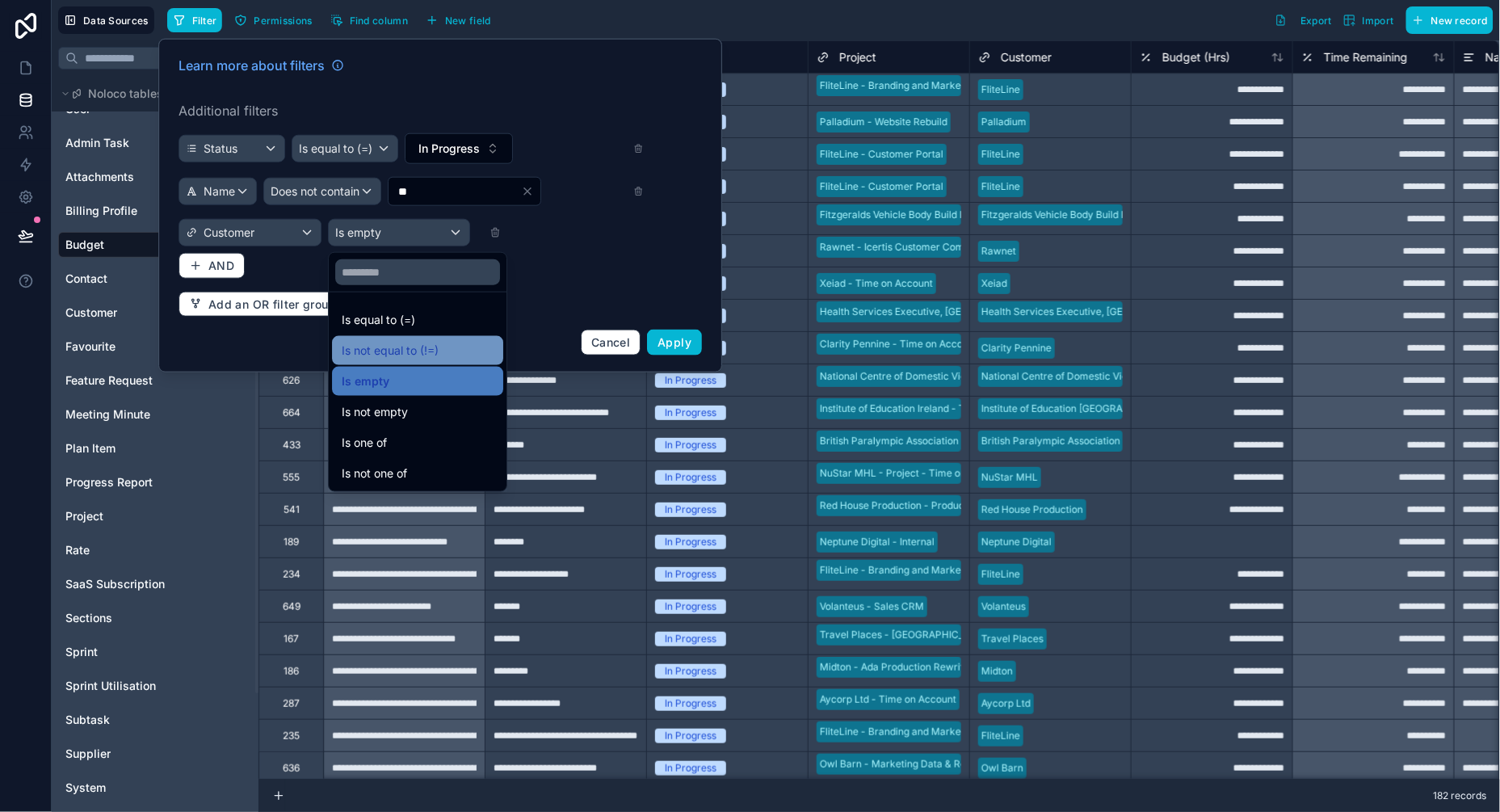
click at [384, 342] on span "Is not equal to (!=)" at bounding box center [391, 350] width 97 height 19
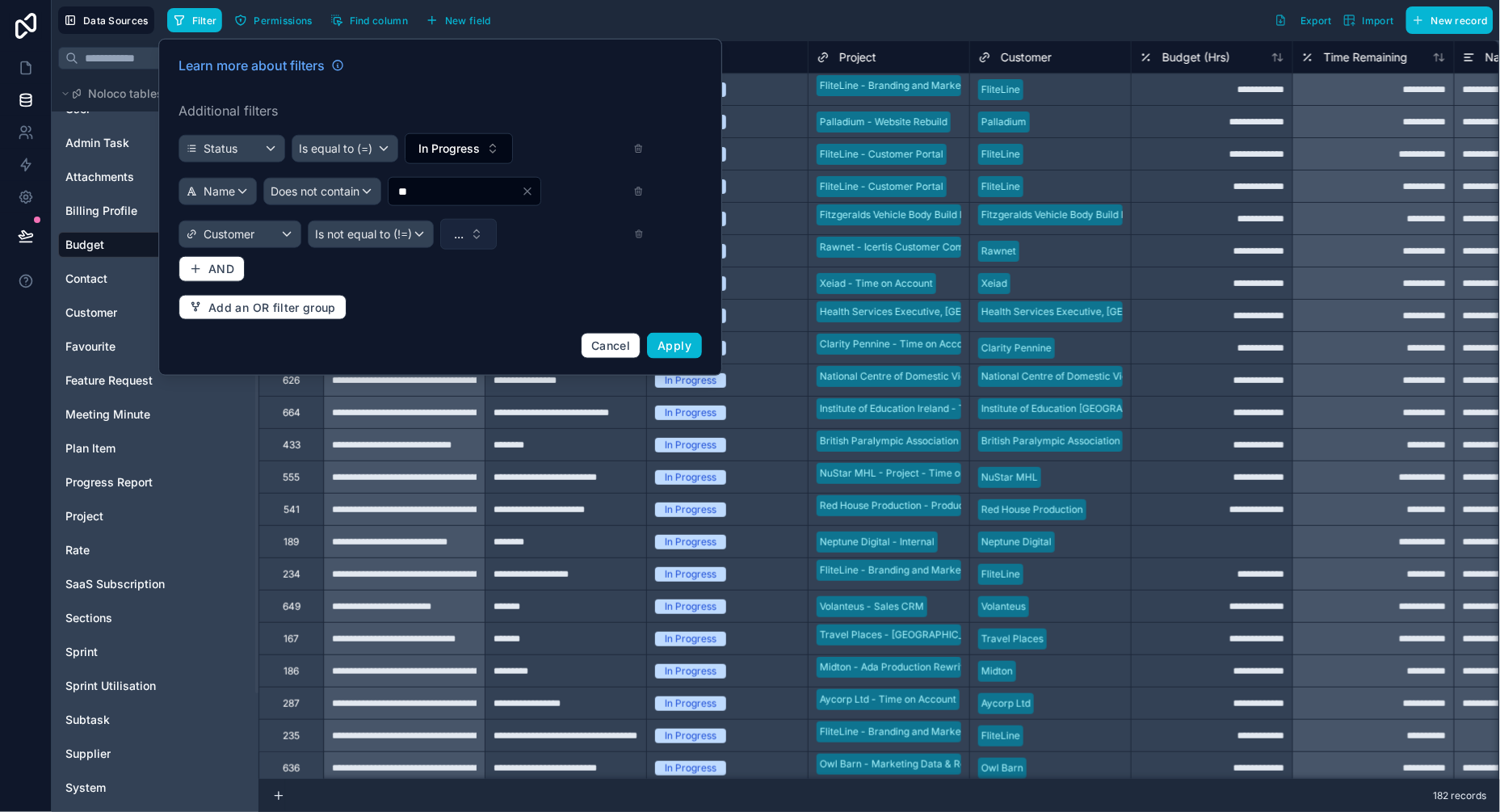
click at [463, 232] on span "..." at bounding box center [459, 234] width 10 height 16
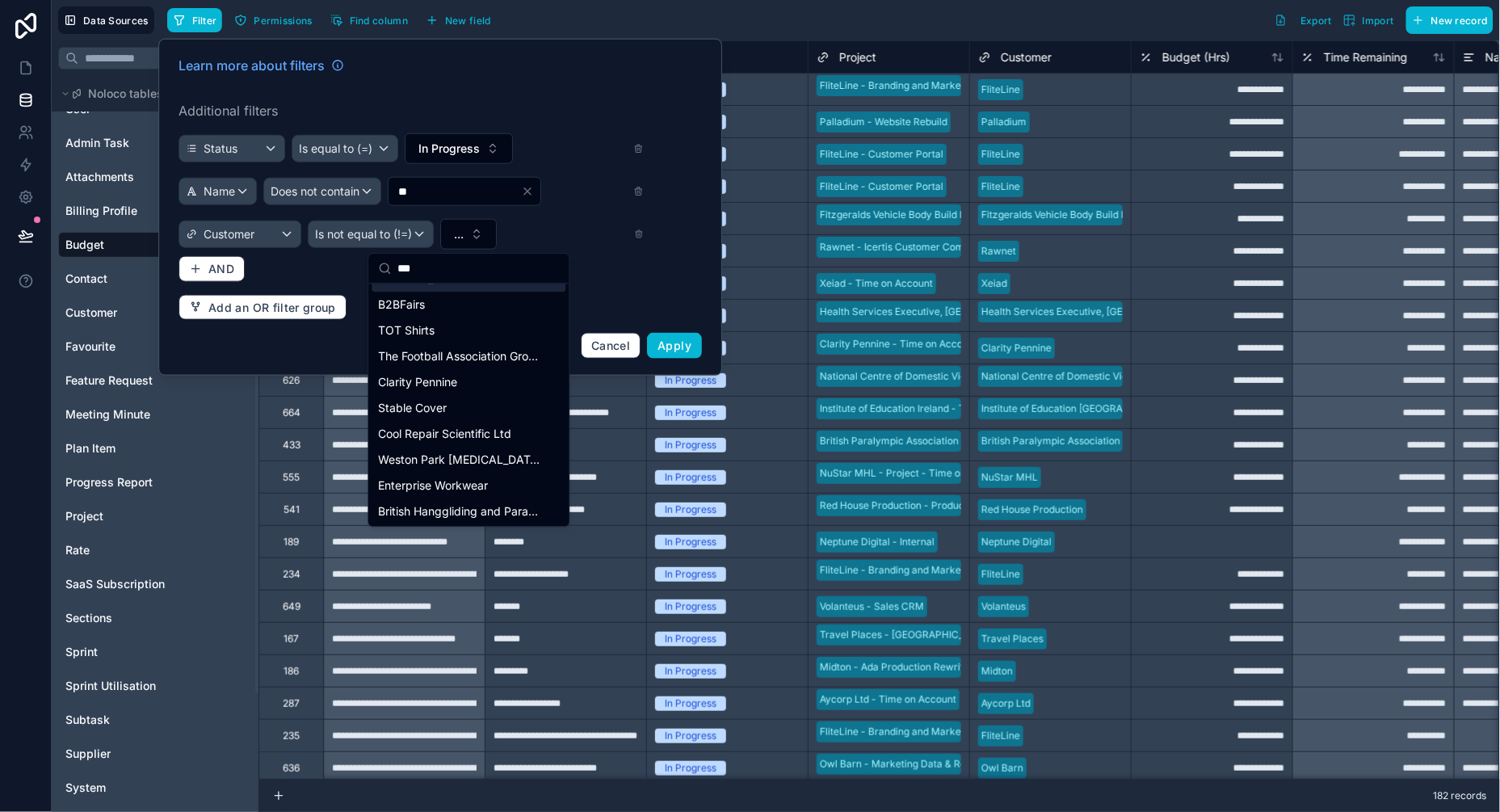
scroll to position [0, 0]
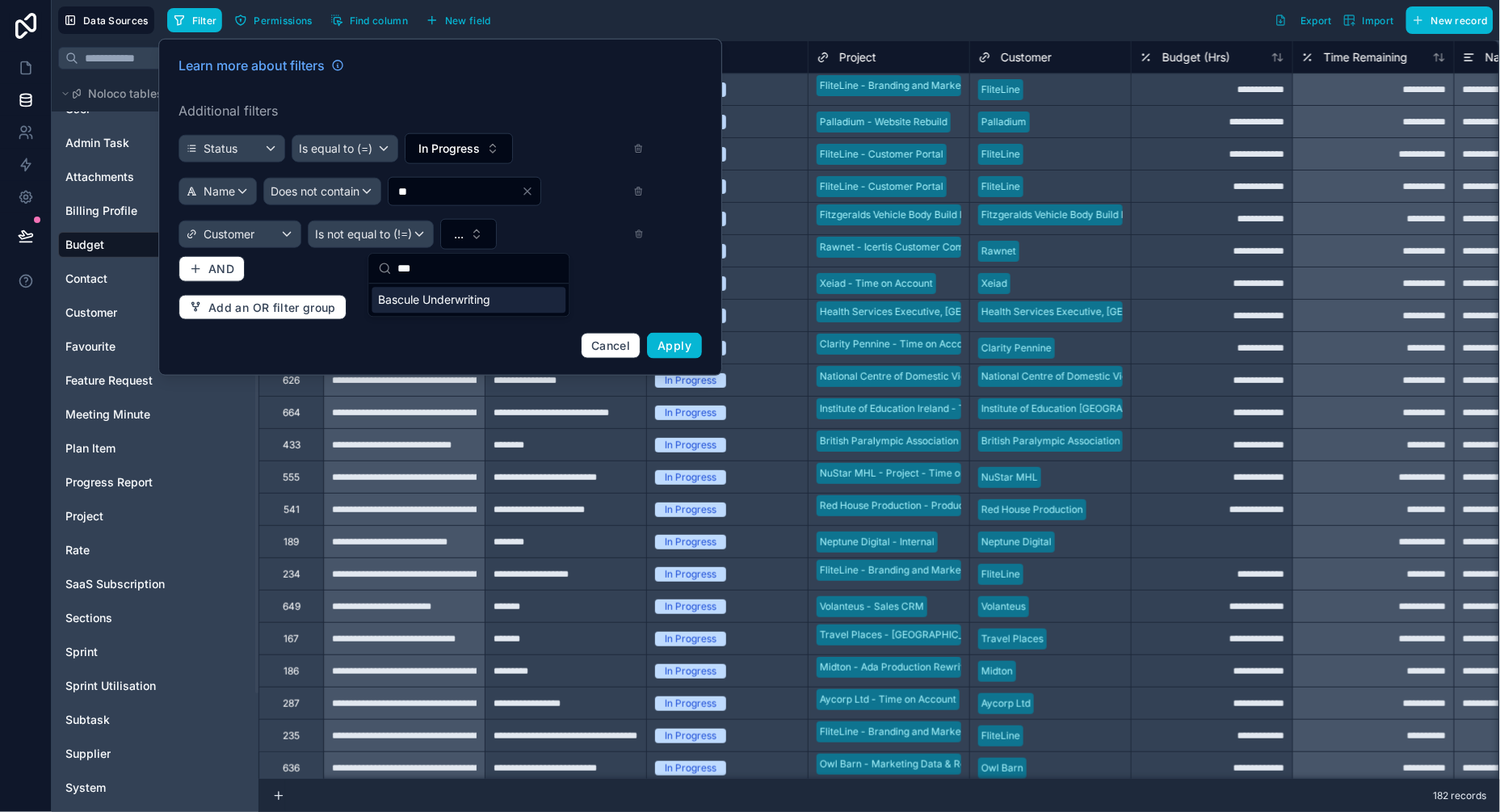
type input "***"
click at [401, 306] on span "Bascule Underwriting" at bounding box center [435, 299] width 112 height 16
click at [235, 264] on button "AND" at bounding box center [211, 269] width 66 height 26
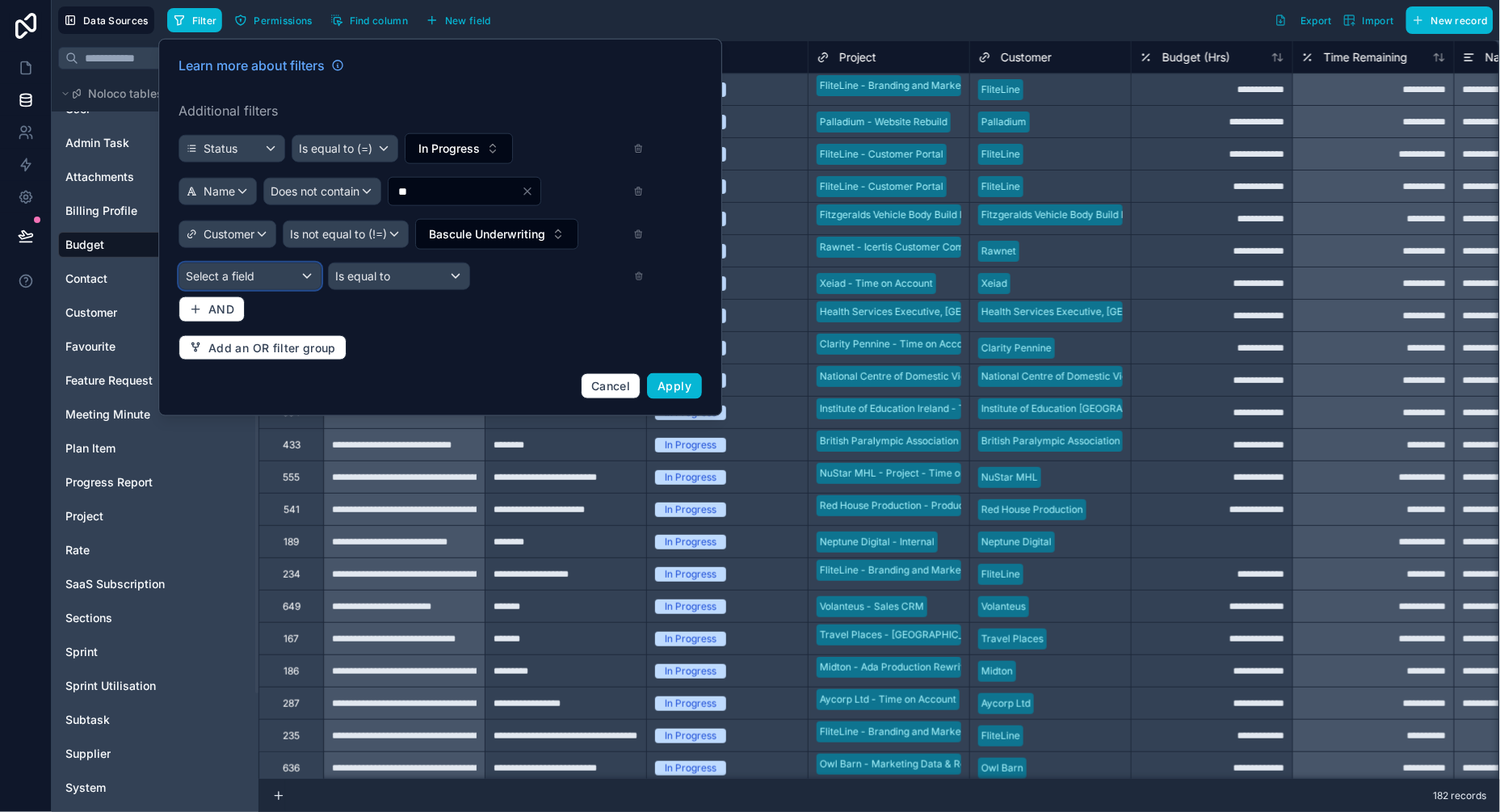
click at [288, 279] on div "Select a field" at bounding box center [250, 276] width 142 height 26
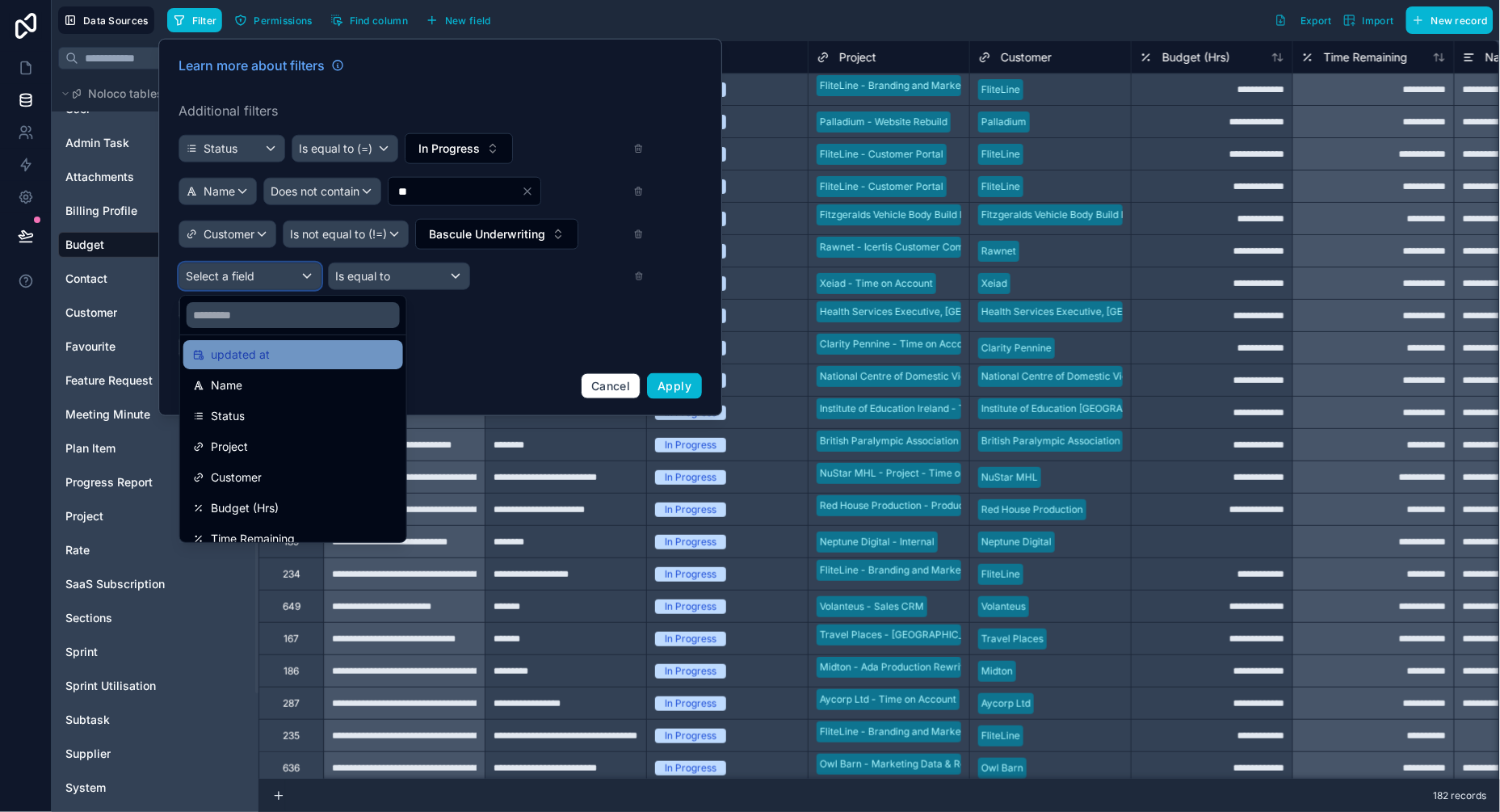
scroll to position [105, 0]
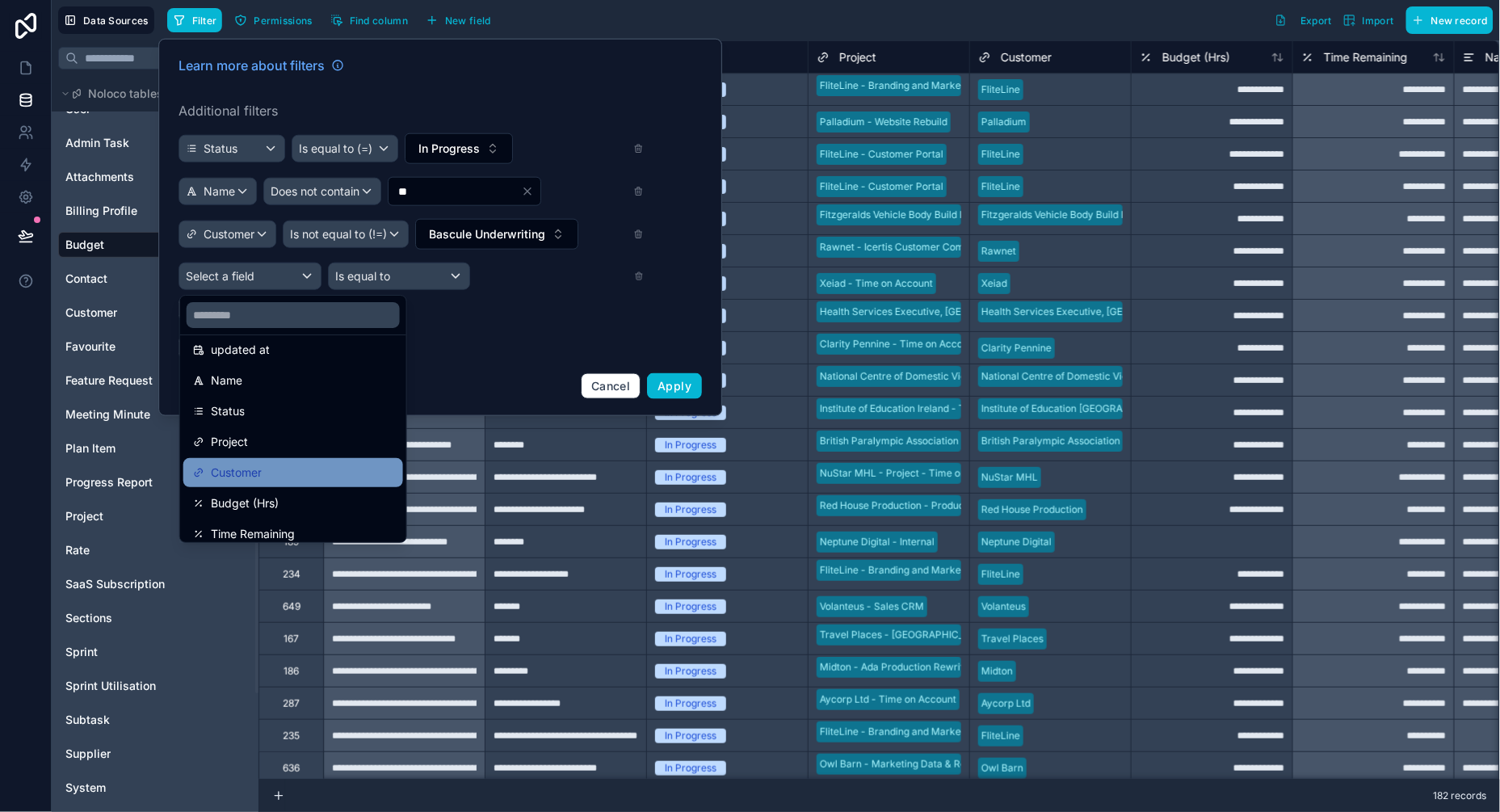
click at [239, 463] on span "Customer" at bounding box center [236, 472] width 51 height 19
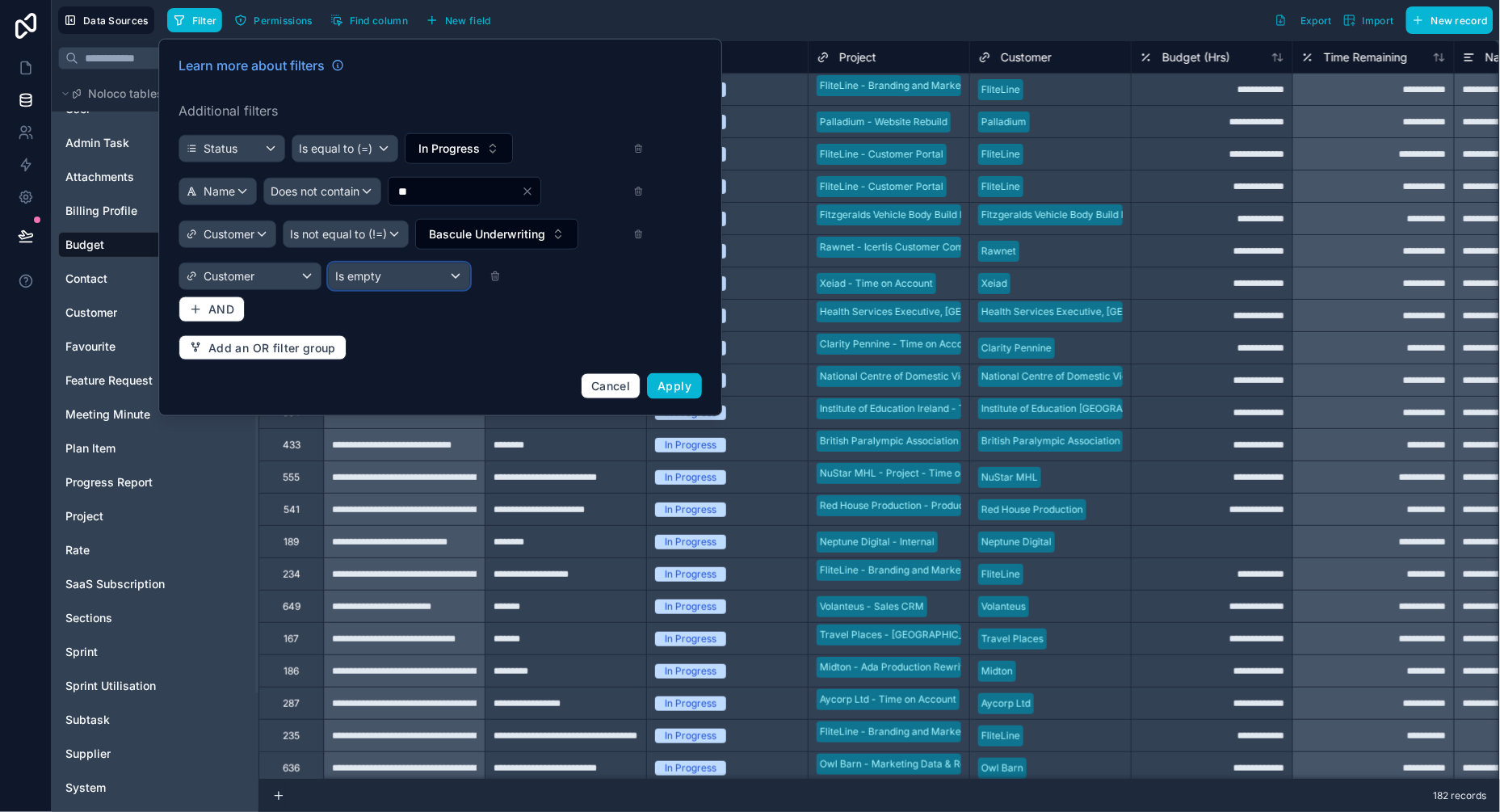
click at [418, 281] on div "Is empty" at bounding box center [399, 276] width 142 height 26
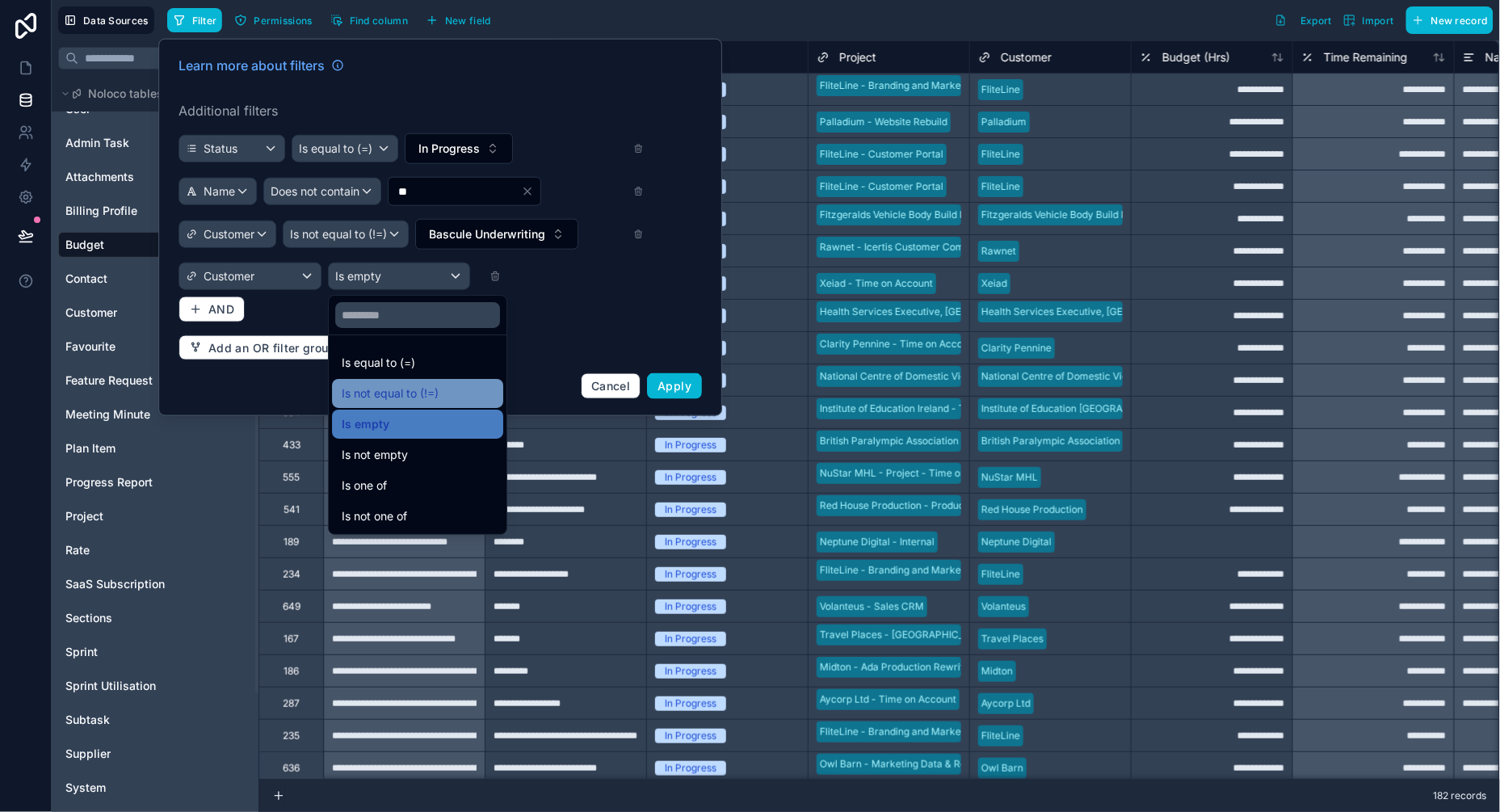
click at [393, 390] on span "Is not equal to (!=)" at bounding box center [391, 393] width 97 height 19
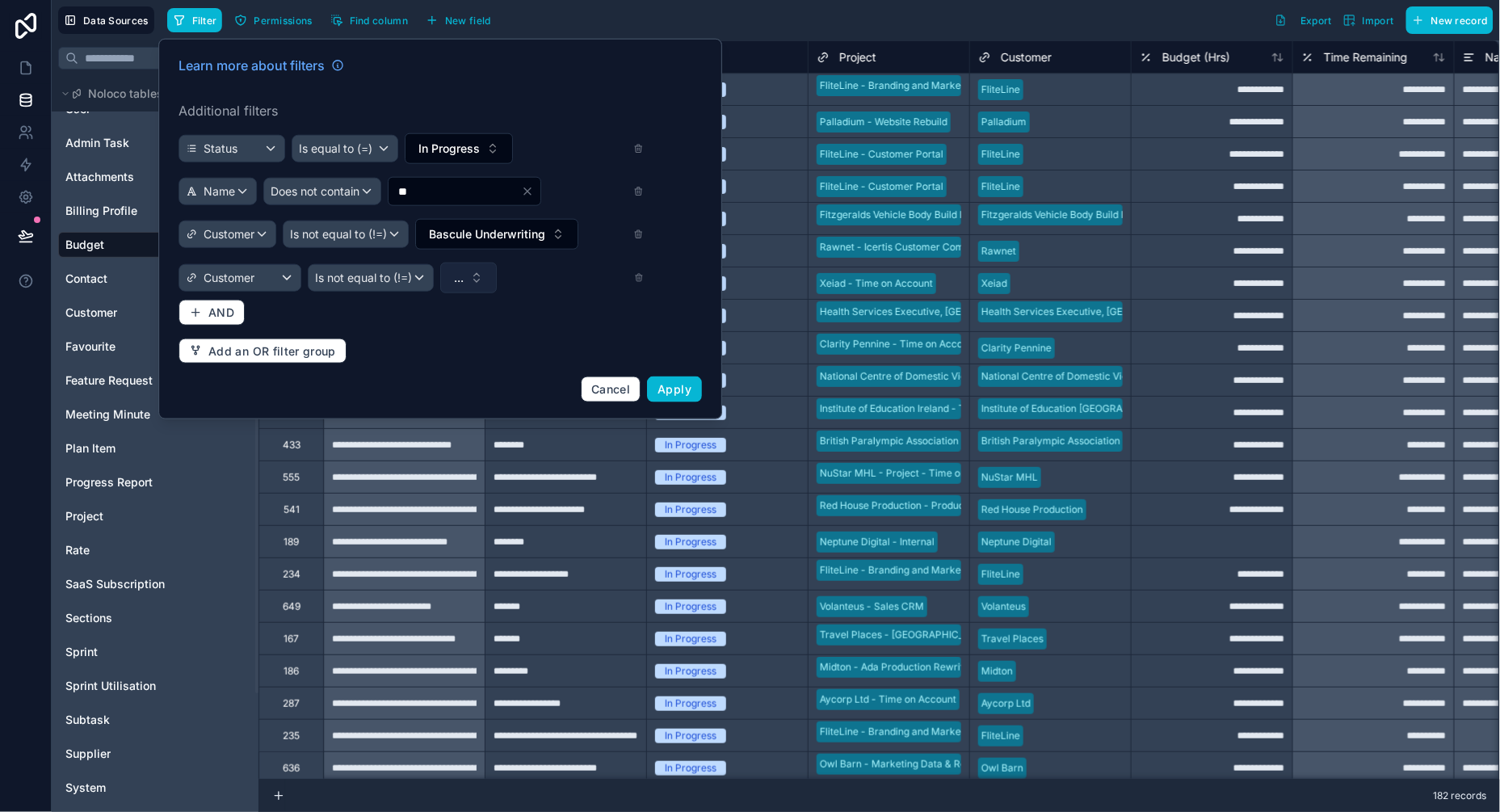
click at [475, 276] on button "..." at bounding box center [468, 277] width 56 height 31
type input "****"
click at [437, 347] on span "Stable Cover" at bounding box center [413, 344] width 69 height 16
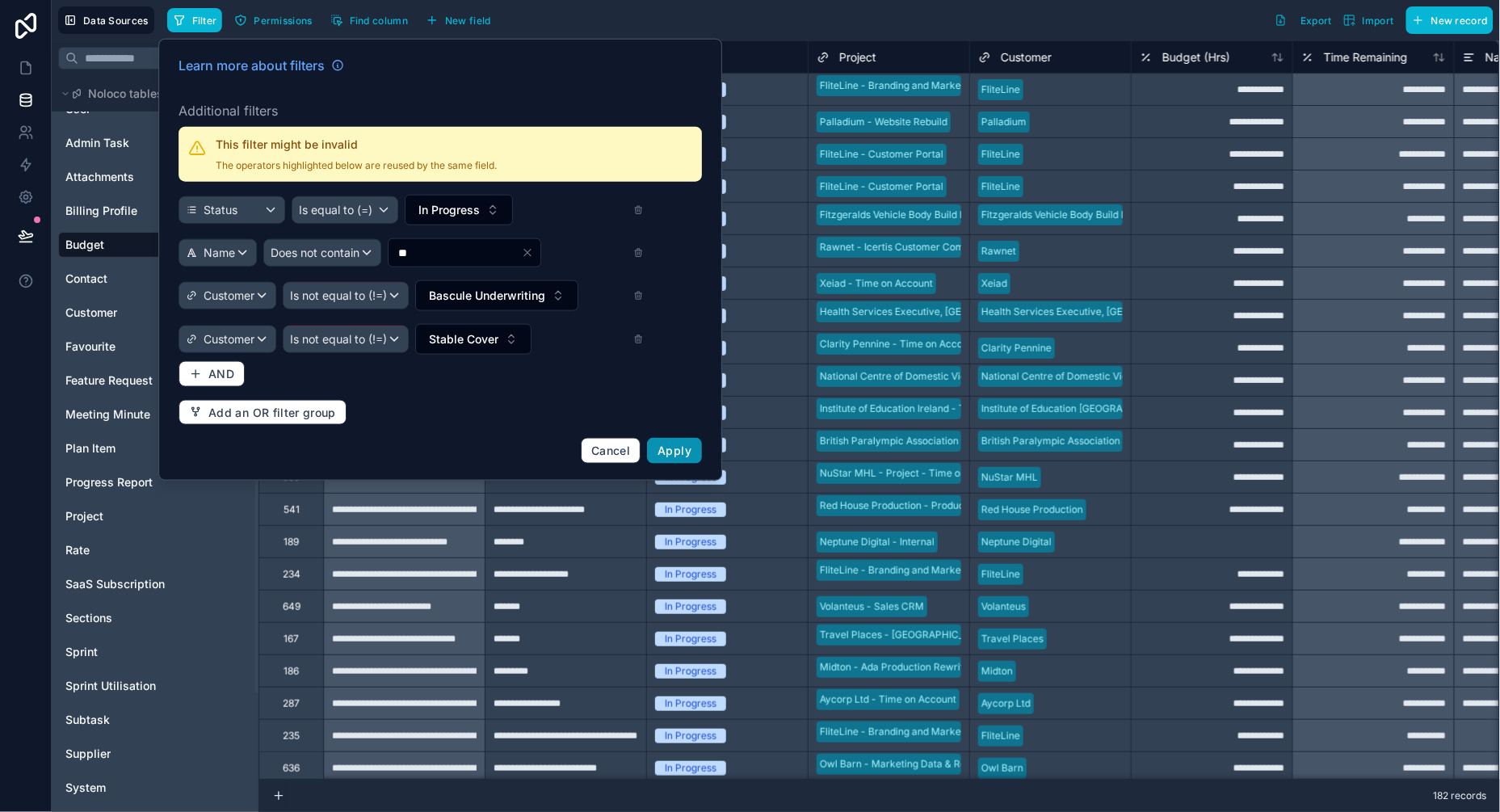
click at [669, 453] on span "Apply" at bounding box center [675, 450] width 34 height 13
